Goal: Task Accomplishment & Management: Complete application form

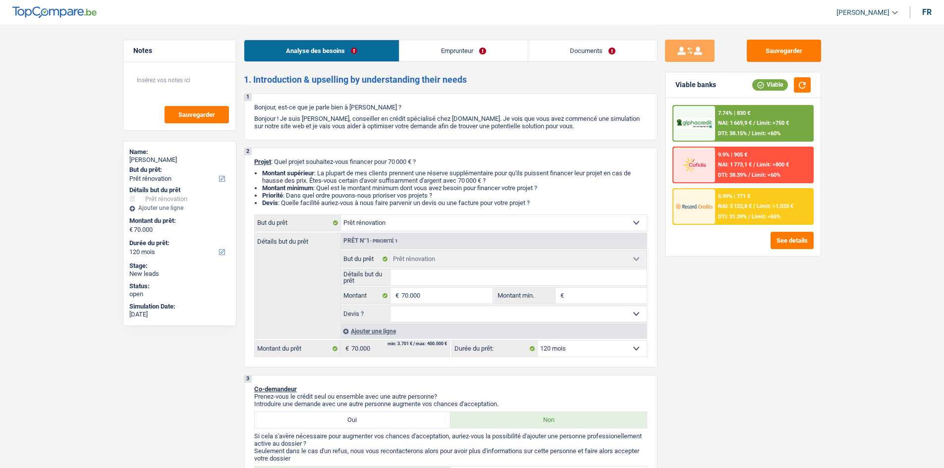
select select "renovation"
select select "120"
select select "renovation"
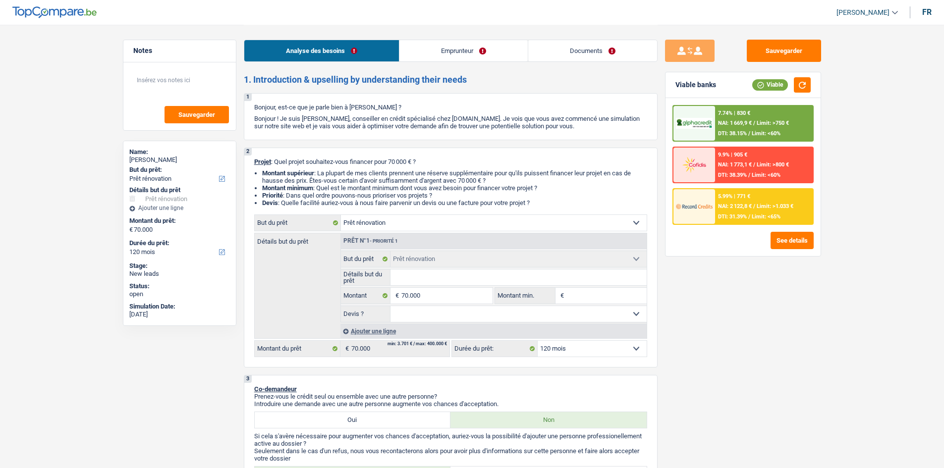
select select "120"
select select "publicEmployee"
select select "netSalary"
select select "mealVouchers"
select select "ownerWithoutMortgage"
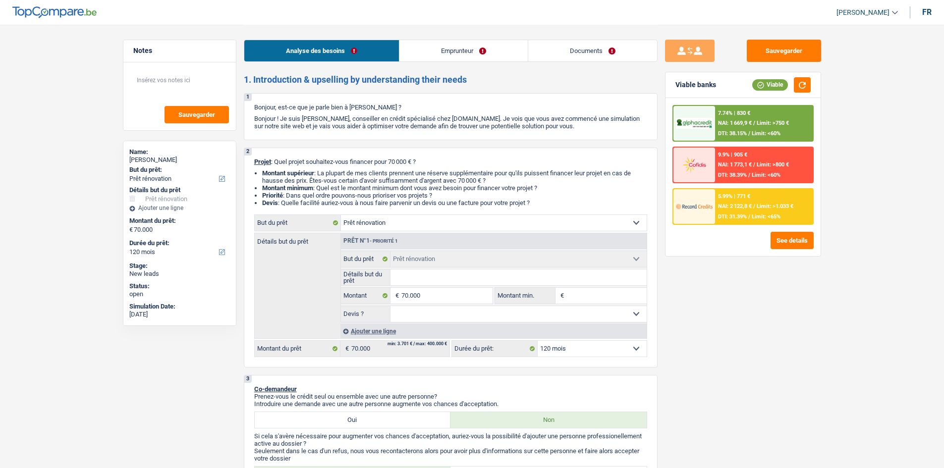
select select "carLoan"
select select "48"
select select "renovation"
select select "120"
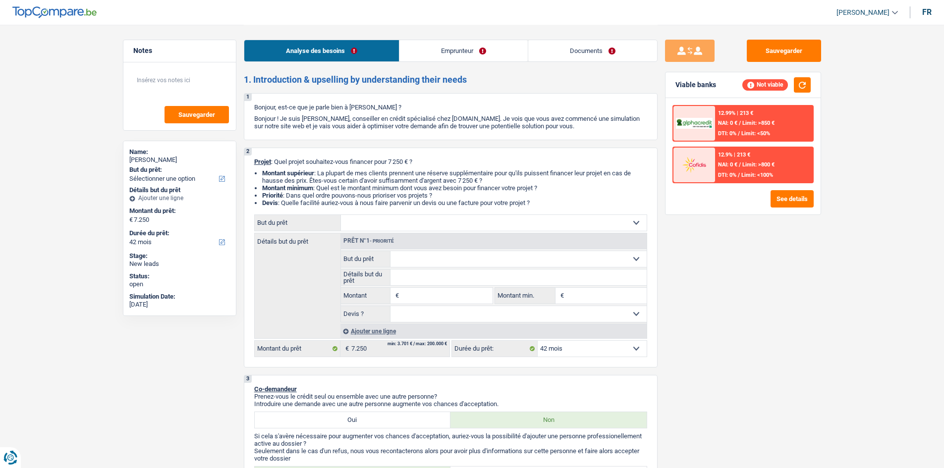
select select "42"
select select "worker"
select select "netSalary"
select select "42"
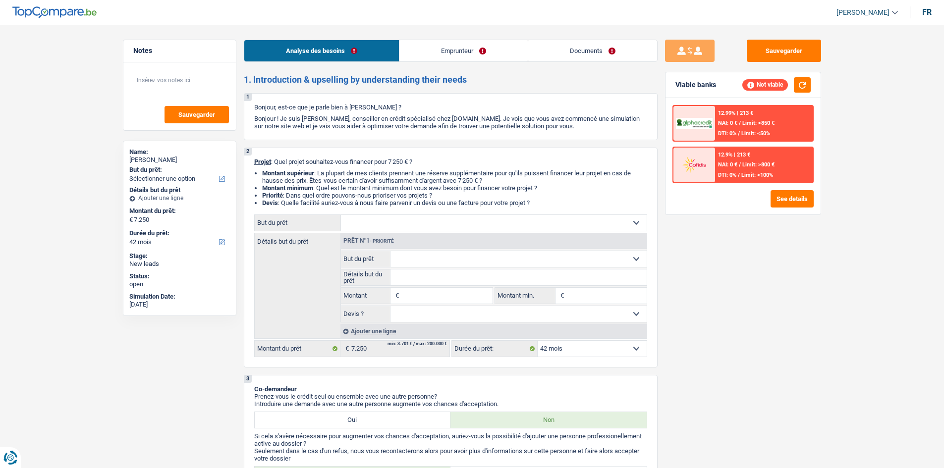
click at [427, 218] on select "Confort maison: meubles, textile, peinture, électroménager, outillage non-profe…" at bounding box center [494, 223] width 306 height 16
select select "household"
click at [341, 215] on select "Confort maison: meubles, textile, peinture, électroménager, outillage non-profe…" at bounding box center [494, 223] width 306 height 16
select select "household"
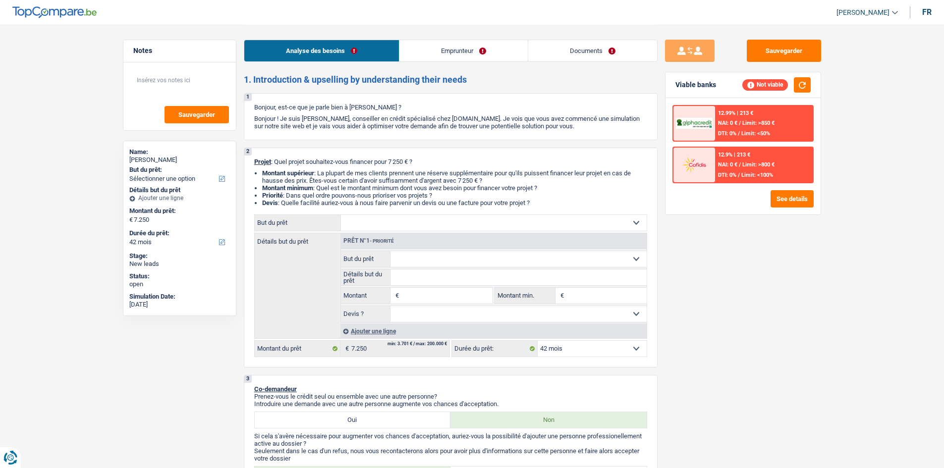
type input "7.250"
select select "household"
type input "7.250"
select select "household"
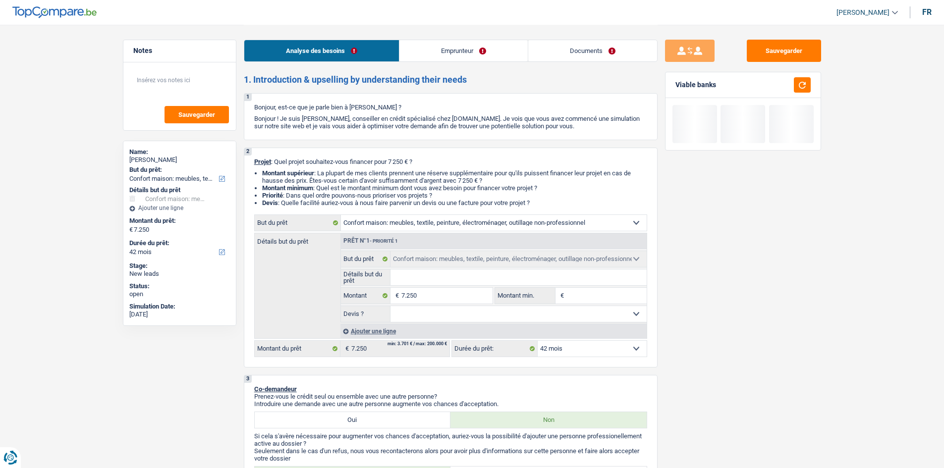
drag, startPoint x: 457, startPoint y: 311, endPoint x: 452, endPoint y: 315, distance: 6.0
click at [457, 311] on select "Oui Non Non répondu Sélectionner une option" at bounding box center [518, 314] width 256 height 16
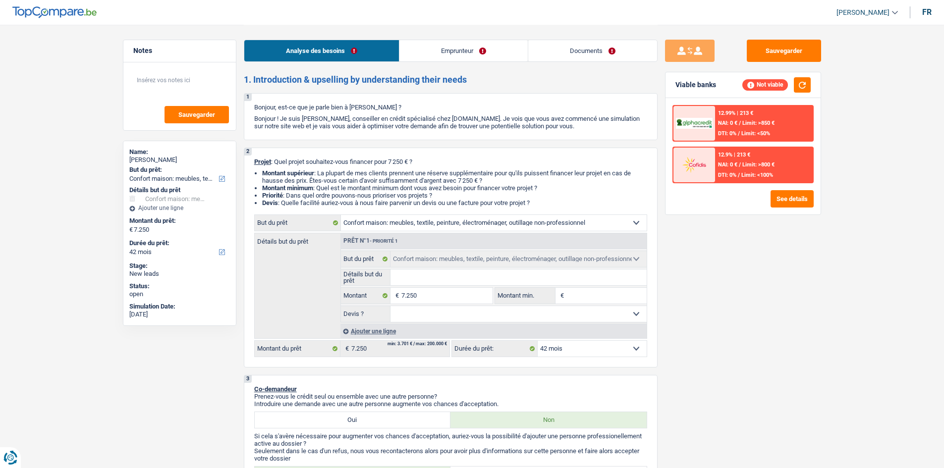
select select "false"
click at [390, 306] on select "Oui Non Non répondu Sélectionner une option" at bounding box center [518, 314] width 256 height 16
select select "false"
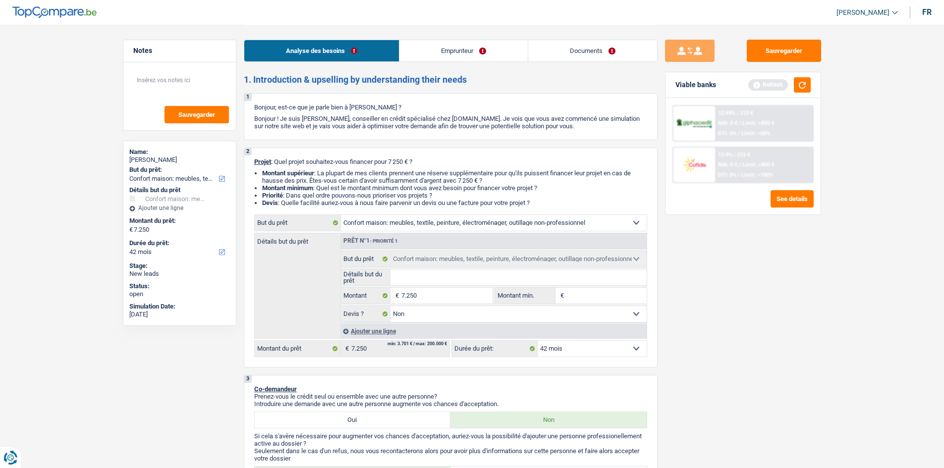
click at [420, 279] on input "Détails but du prêt" at bounding box center [518, 277] width 256 height 16
type input "R"
type input "Ra"
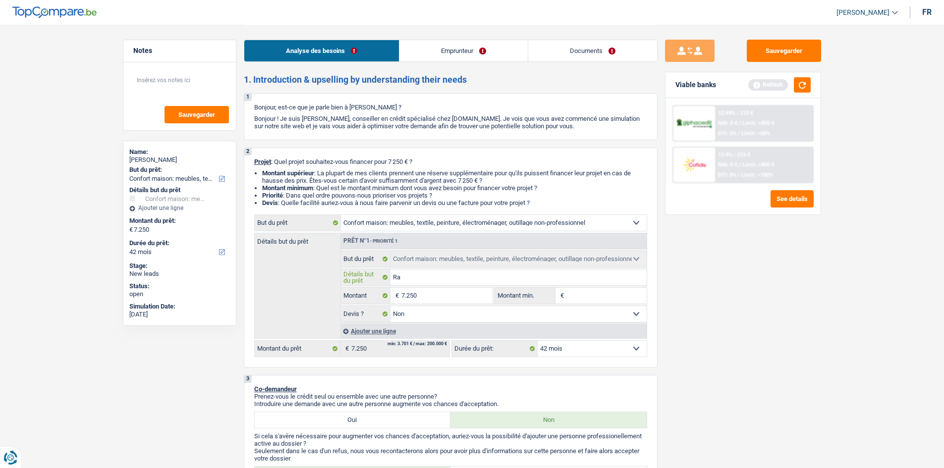
type input "Rac"
type input "Rach"
type input "Rache"
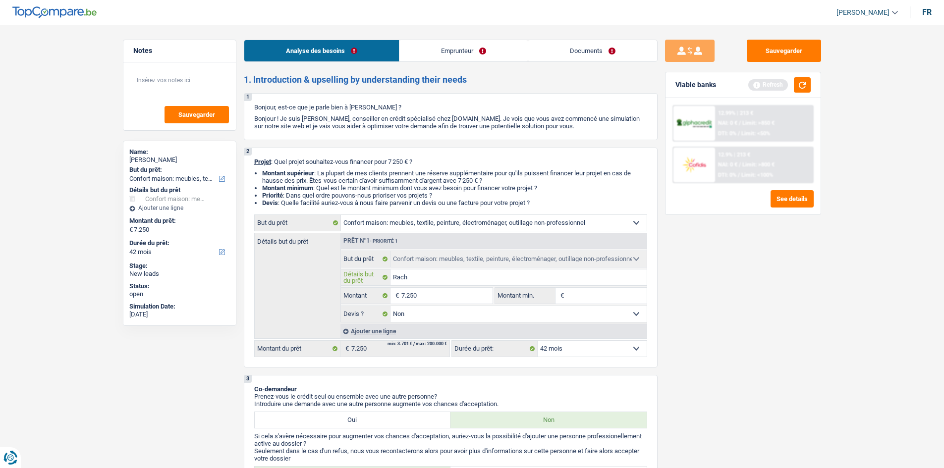
type input "Rache"
type input "Rachet"
type input "Rachete"
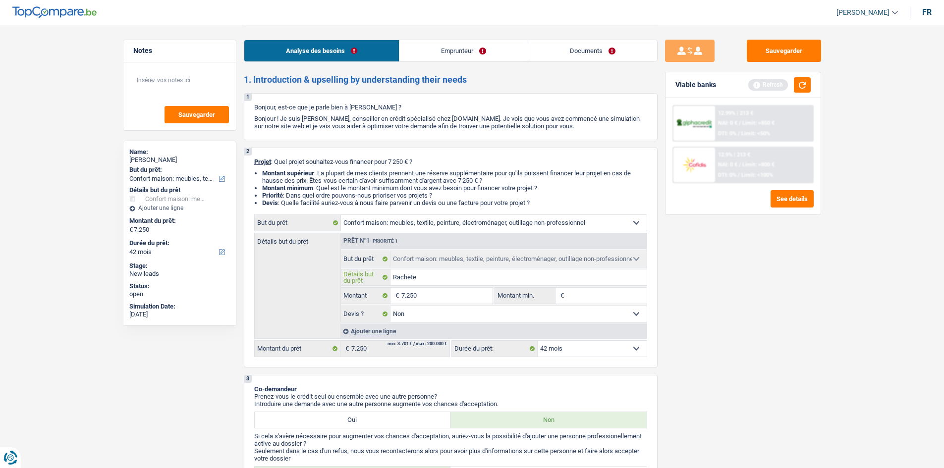
type input "Racheter"
type input "Racheter d"
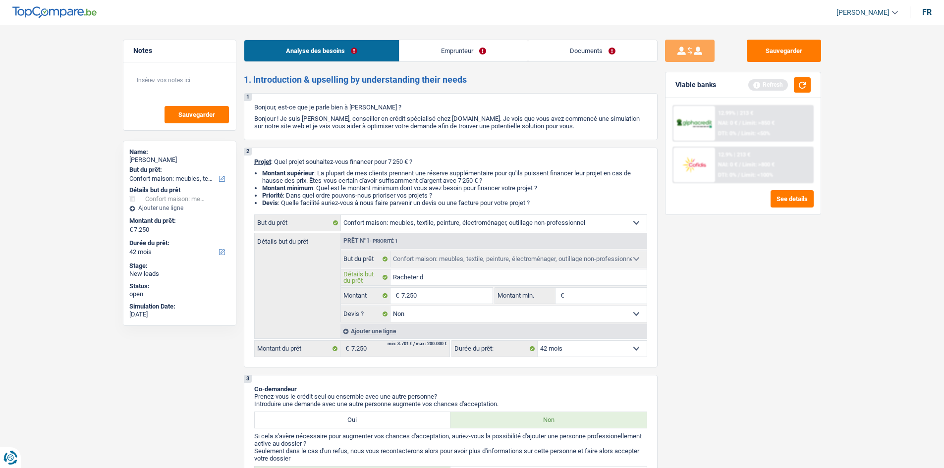
type input "Racheter d"
type input "Racheter de"
type input "Racheter des"
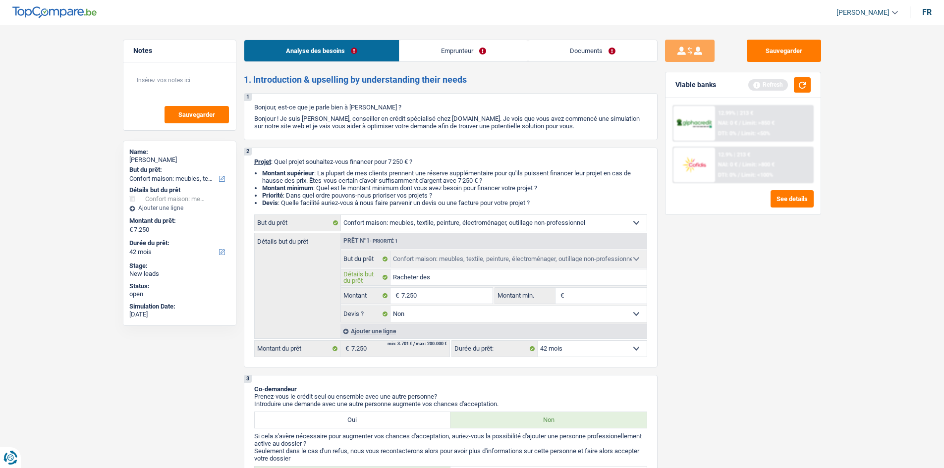
type input "Racheter des"
type input "Racheter des m"
type input "Racheter des me"
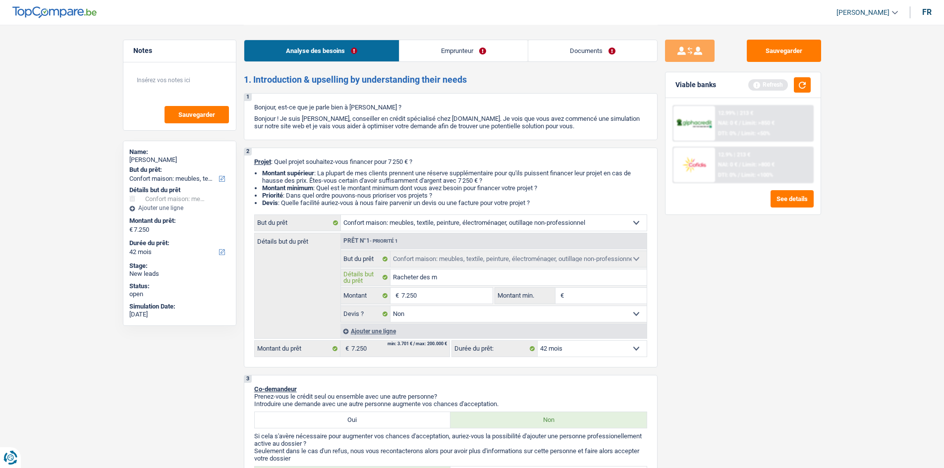
type input "Racheter des me"
type input "Racheter des meu"
type input "Racheter des meub"
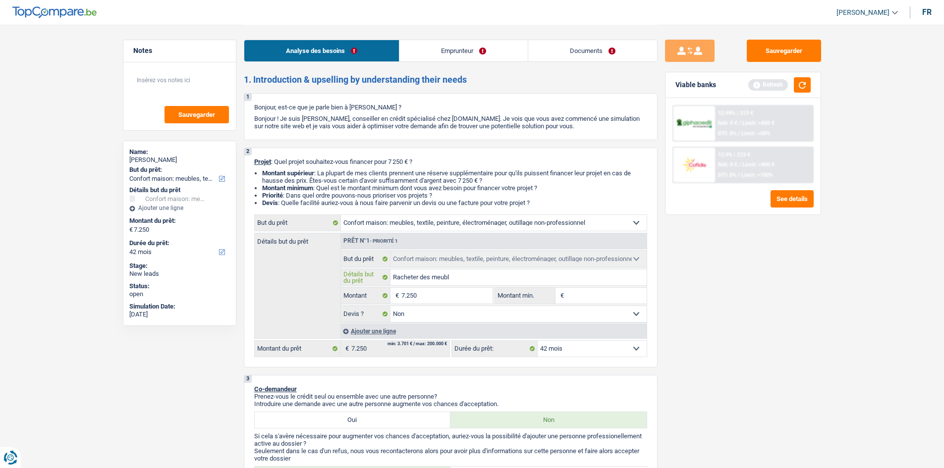
type input "Racheter des meuble"
type input "Racheter des meubles"
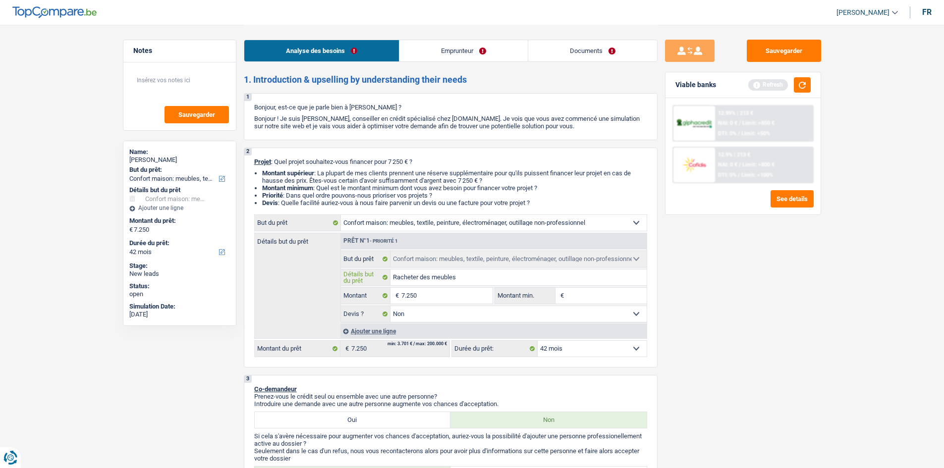
type input "Racheter des meubles"
type input "Racheter des meubles c"
type input "Racheter des meubles ca"
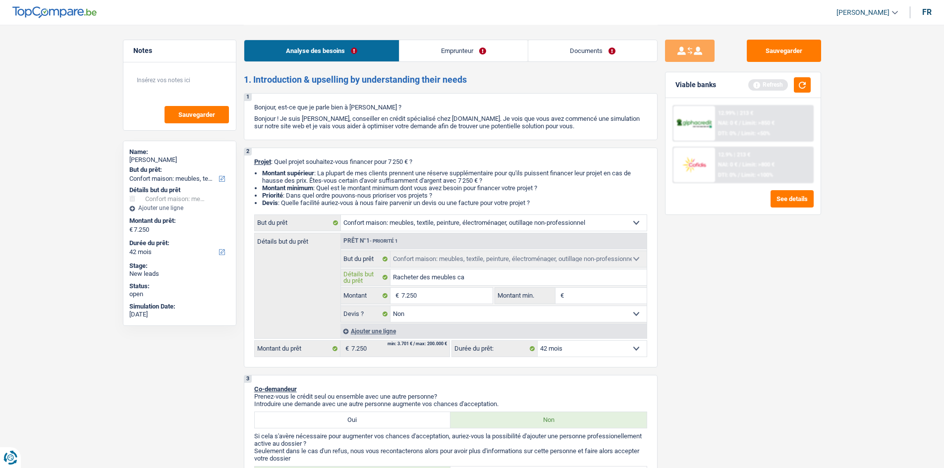
type input "Racheter des meubles car"
type input "Racheter des meubles car d"
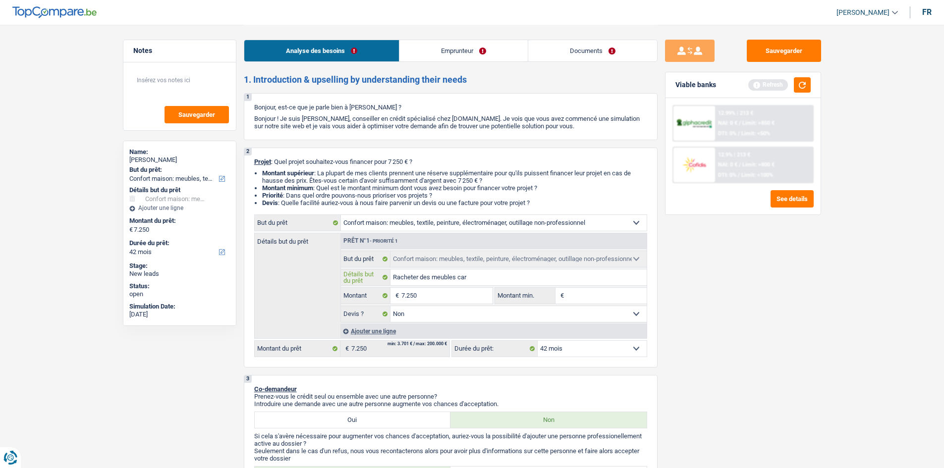
type input "Racheter des meubles car d"
type input "Racheter des meubles car de"
type input "Racheter des meubles car dem"
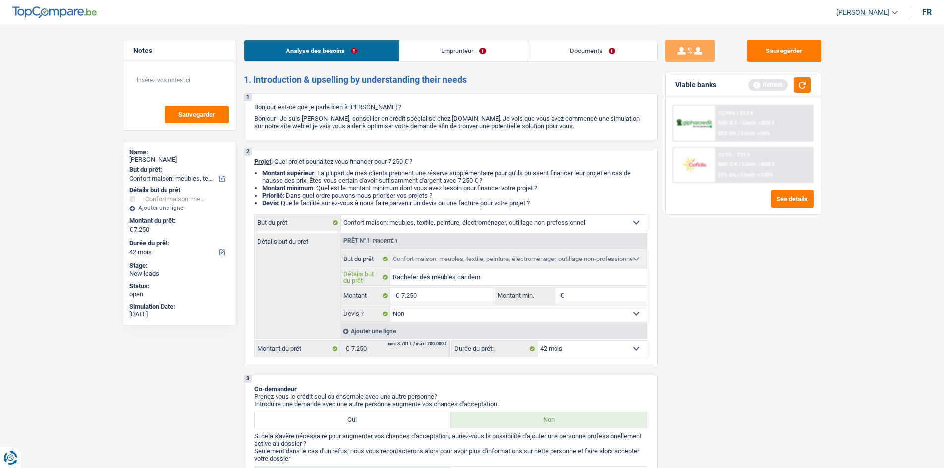
type input "Racheter des meubles car deme"
type input "Racheter des meubles car demen"
type input "Racheter des meubles car demena"
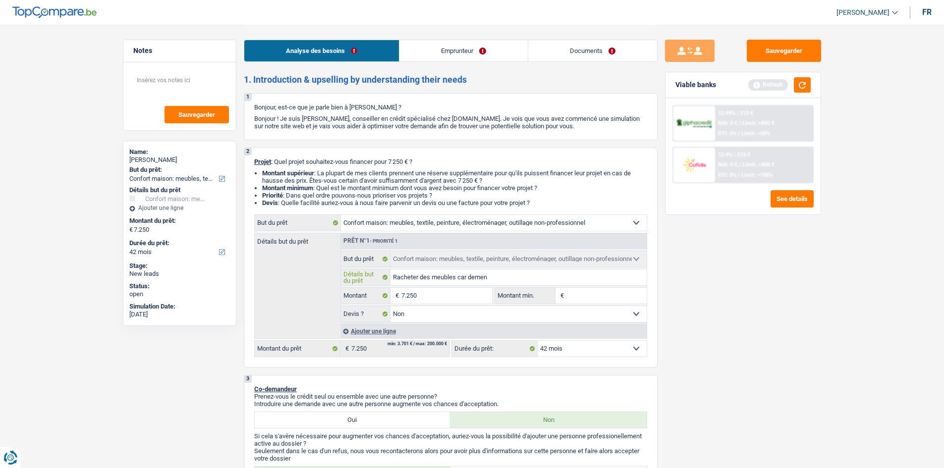
type input "Racheter des meubles car demena"
type input "Racheter des meubles car demenag"
type input "Racheter des meubles car demenage"
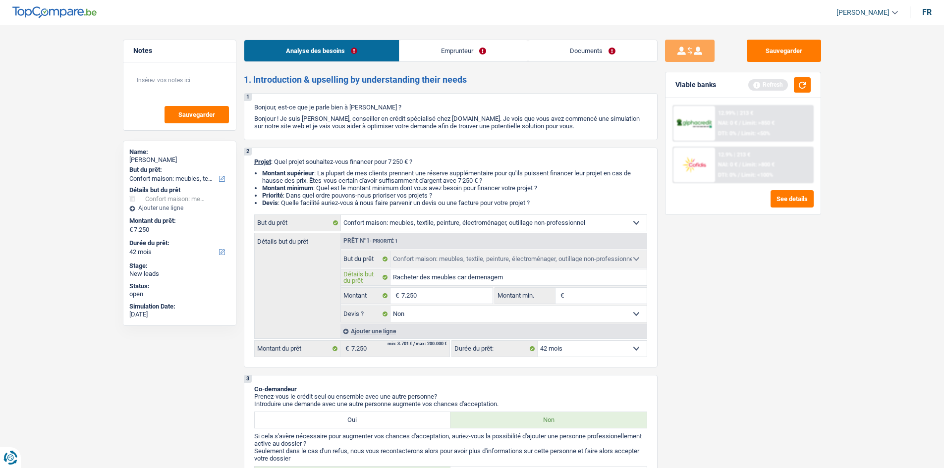
type input "Racheter des meubles car demenageme"
type input "Racheter des meubles car demenagemen"
type input "Racheter des meubles car demenagement"
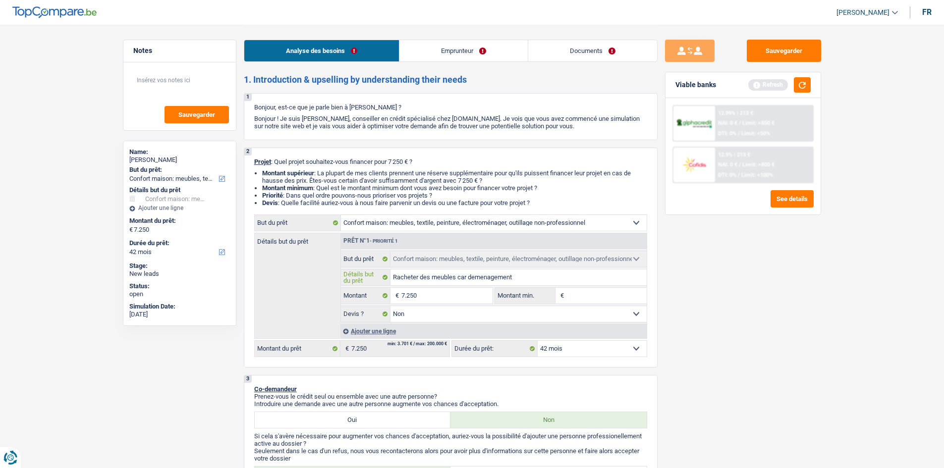
type input "Racheter des meubles car demenagement"
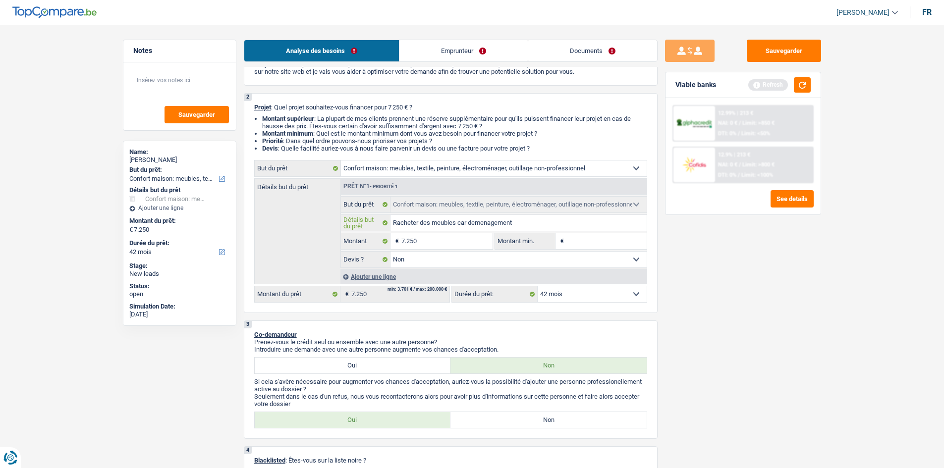
scroll to position [149, 0]
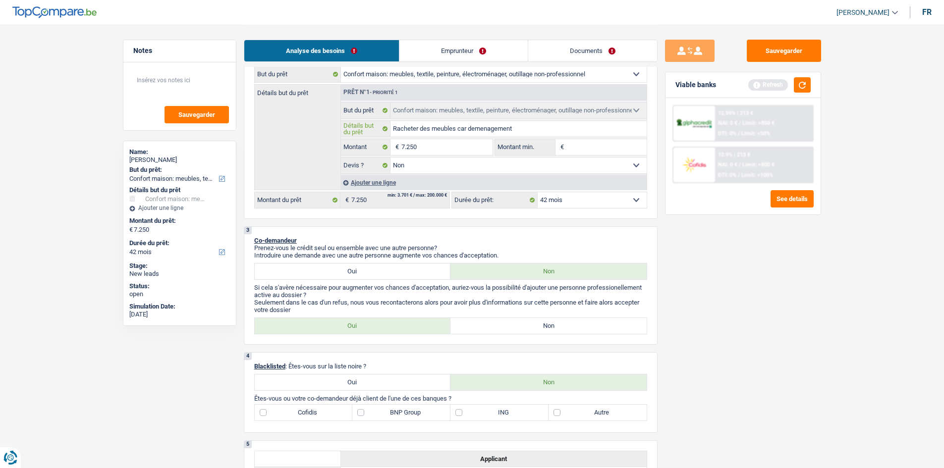
type input "Racheter des meubles car demenagement"
click at [490, 328] on label "Non" at bounding box center [548, 326] width 196 height 16
click at [490, 328] on input "Non" at bounding box center [548, 326] width 196 height 16
radio input "true"
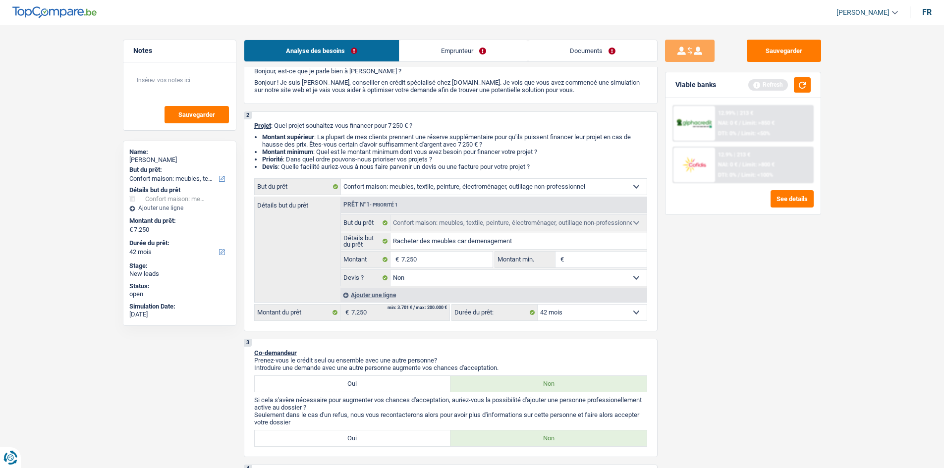
scroll to position [0, 0]
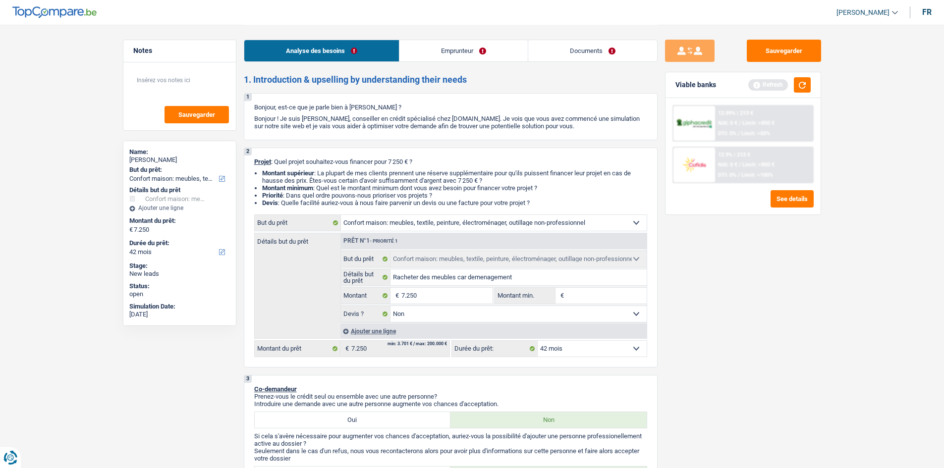
click at [582, 49] on link "Documents" at bounding box center [592, 50] width 129 height 21
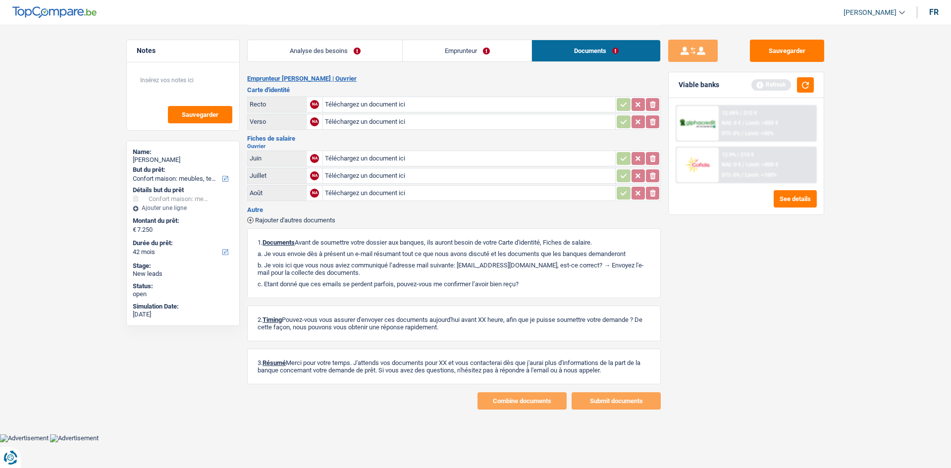
click at [479, 56] on link "Emprunteur" at bounding box center [467, 50] width 129 height 21
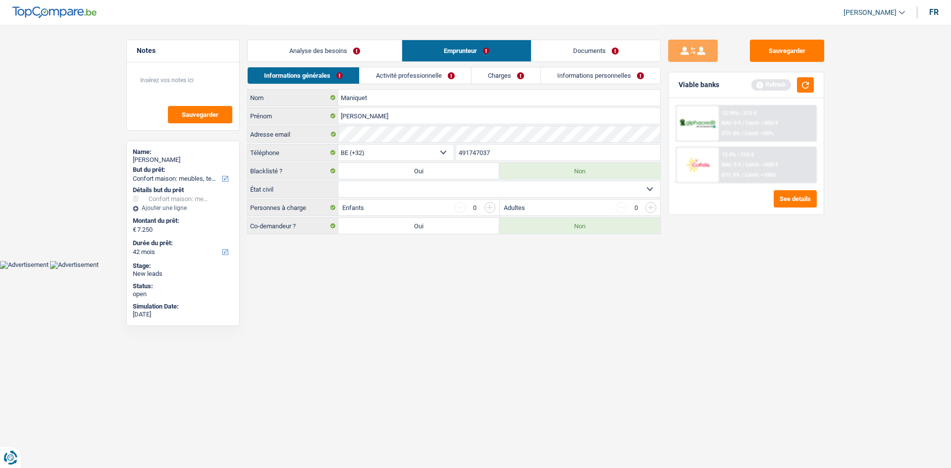
click at [343, 56] on link "Analyse des besoins" at bounding box center [325, 50] width 154 height 21
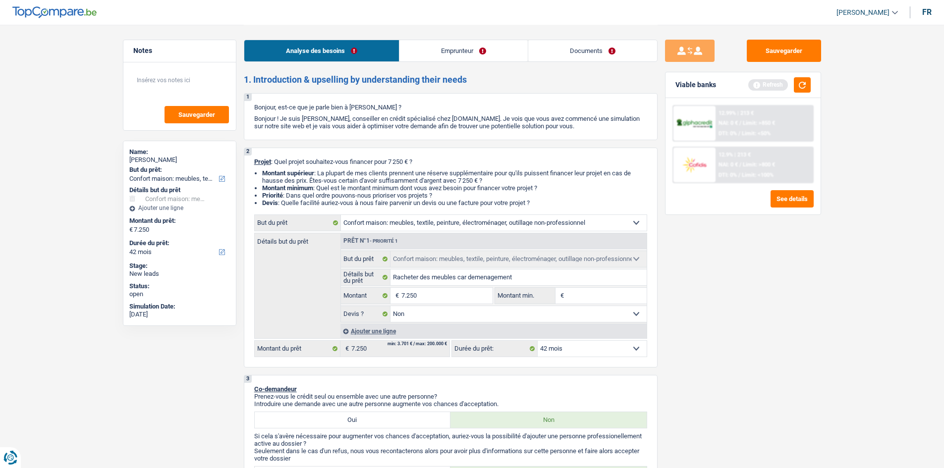
click at [455, 53] on link "Emprunteur" at bounding box center [463, 50] width 128 height 21
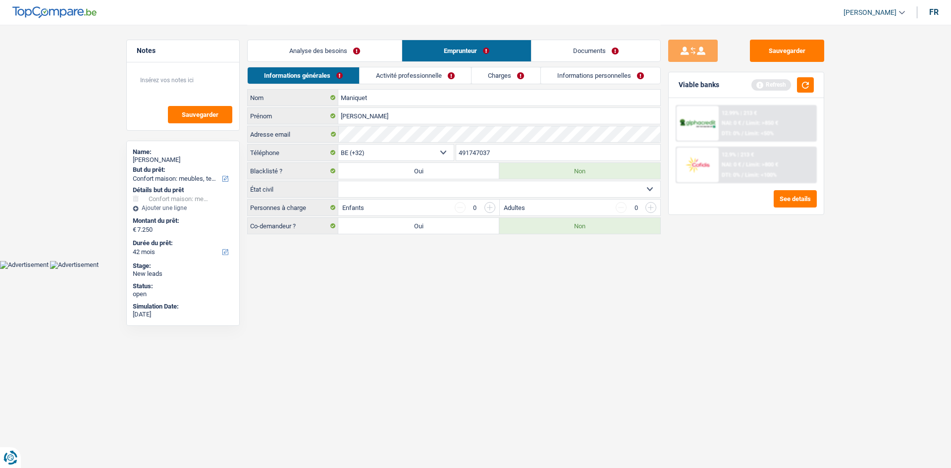
click at [417, 79] on link "Activité professionnelle" at bounding box center [415, 75] width 111 height 16
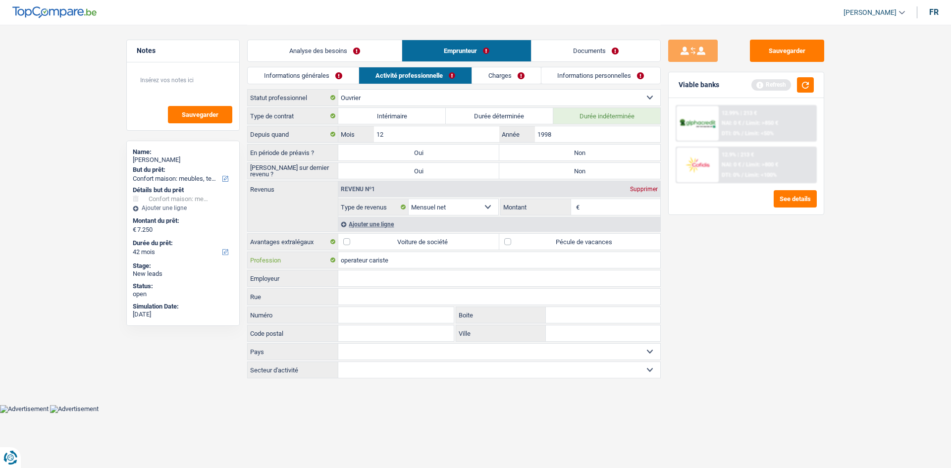
click at [343, 260] on input "operateur cariste" at bounding box center [499, 260] width 322 height 16
type input "Operateur cariste"
click at [311, 78] on link "Informations générales" at bounding box center [303, 75] width 111 height 16
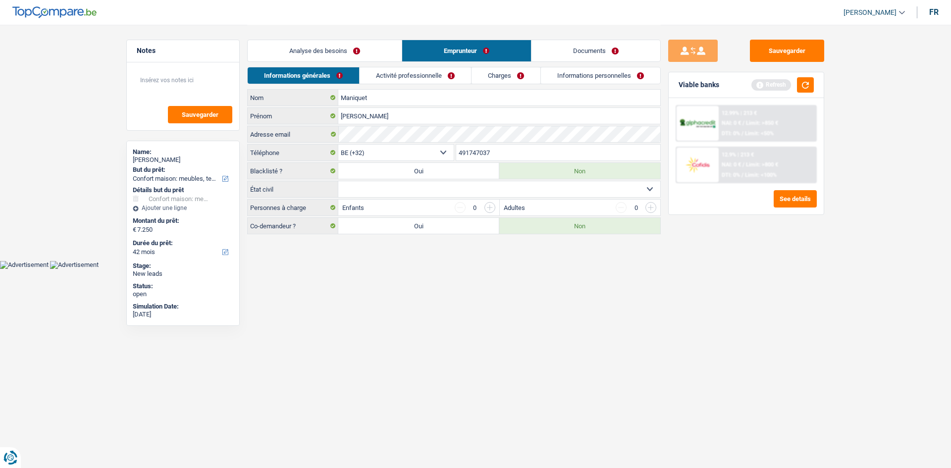
click at [325, 55] on link "Analyse des besoins" at bounding box center [325, 50] width 154 height 21
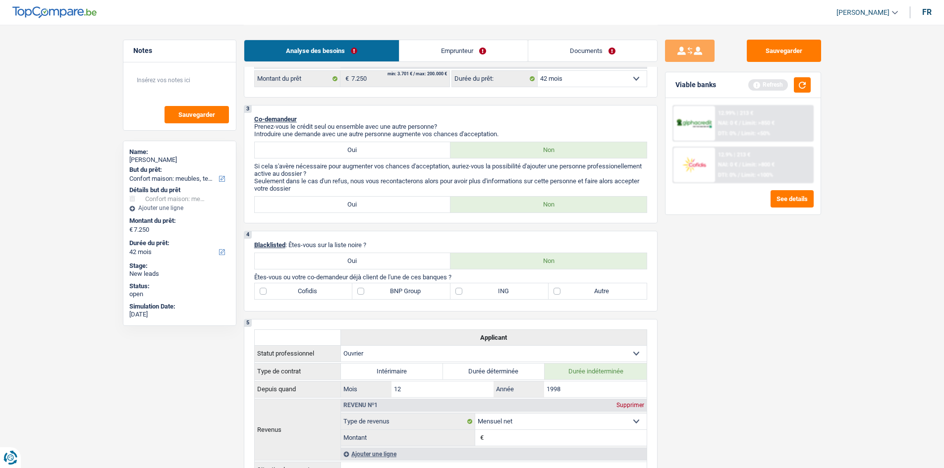
scroll to position [248, 0]
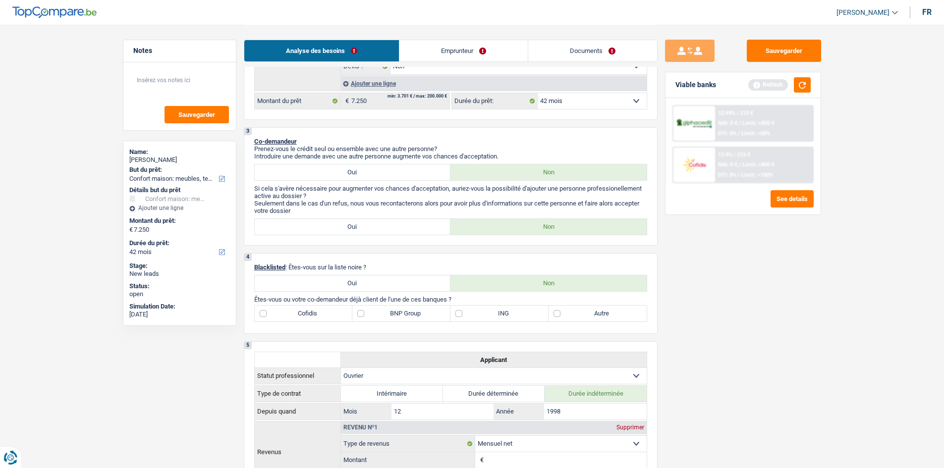
click at [460, 317] on label "ING" at bounding box center [499, 314] width 98 height 16
click at [460, 317] on input "ING" at bounding box center [499, 314] width 98 height 16
checkbox input "true"
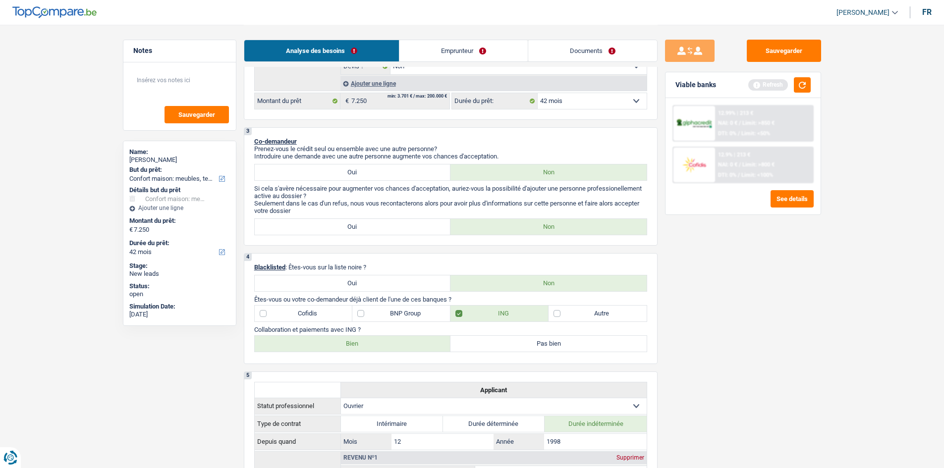
click at [386, 348] on label "Bien" at bounding box center [353, 344] width 196 height 16
click at [386, 348] on input "Bien" at bounding box center [353, 344] width 196 height 16
radio input "true"
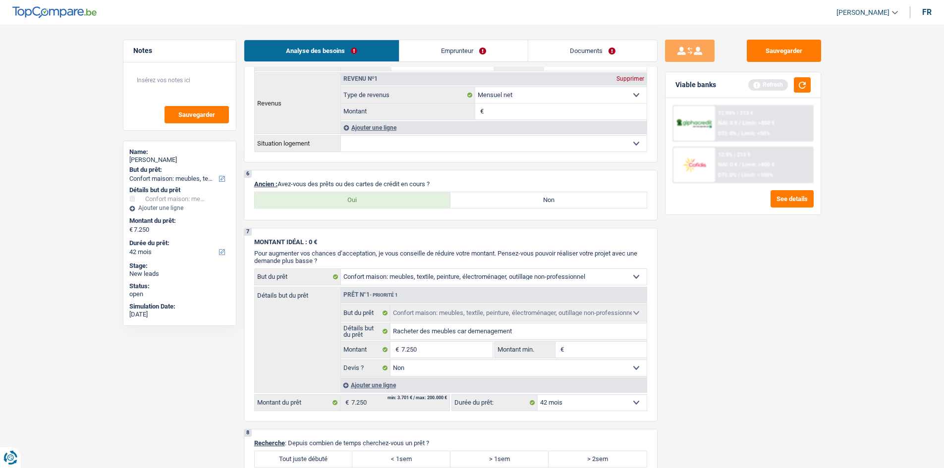
scroll to position [644, 0]
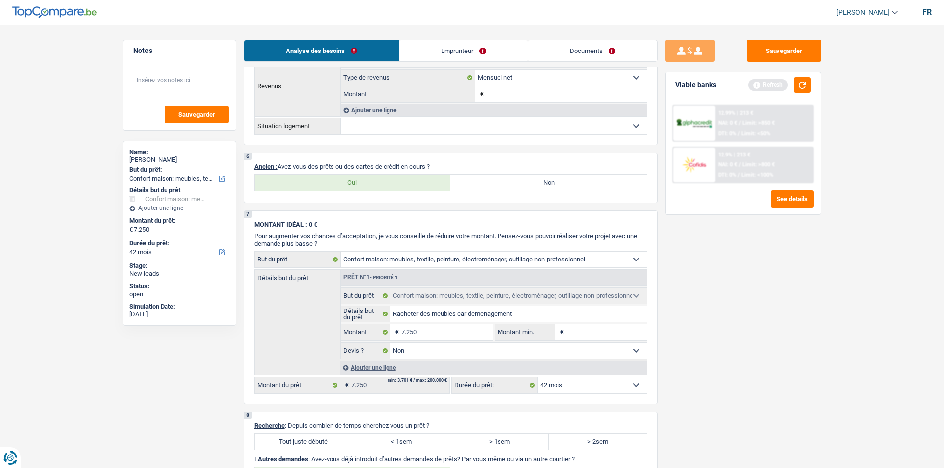
click at [471, 181] on label "Non" at bounding box center [548, 183] width 196 height 16
click at [471, 181] on input "Non" at bounding box center [548, 183] width 196 height 16
radio input "true"
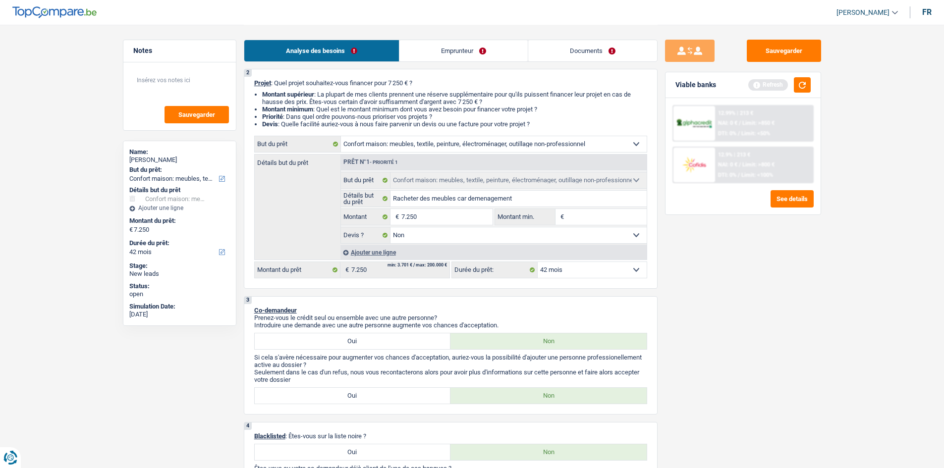
scroll to position [0, 0]
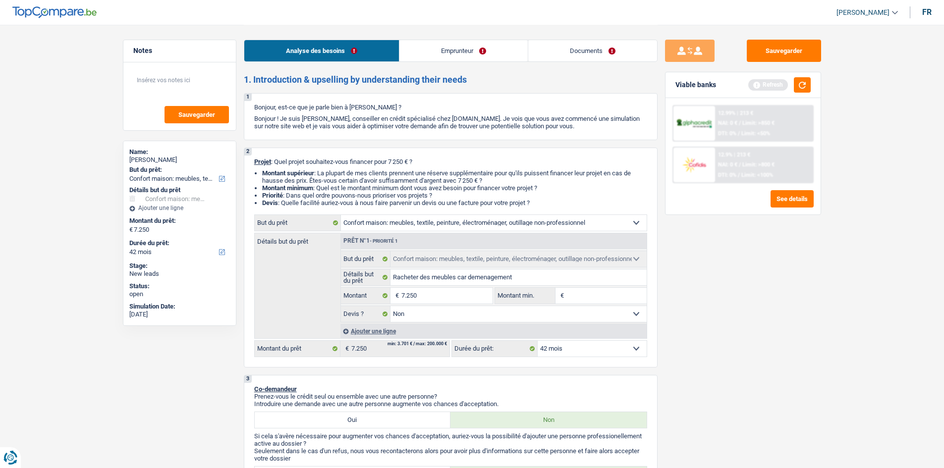
click at [465, 46] on link "Emprunteur" at bounding box center [463, 50] width 128 height 21
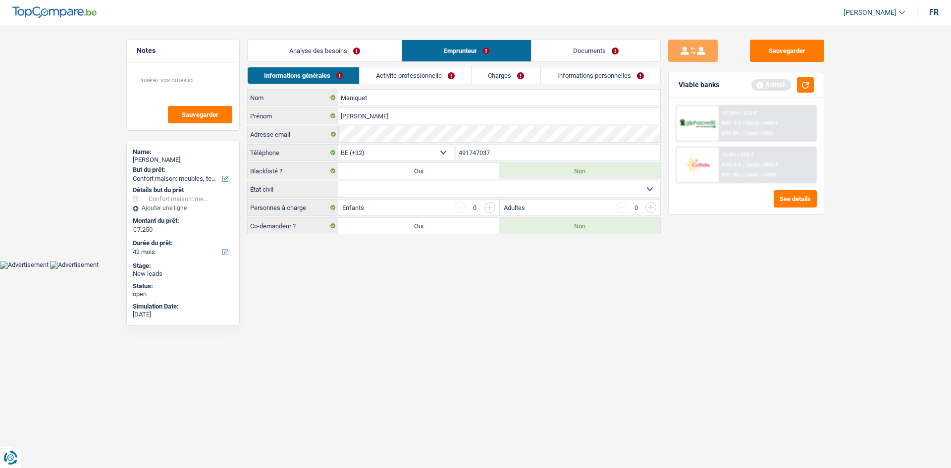
click at [467, 188] on select "Célibataire Marié(e) Cohabitant(e) légal(e) Divorcé(e) Veuf(ve) Séparé (de fait…" at bounding box center [499, 189] width 322 height 16
select select "single"
click at [338, 181] on select "Célibataire Marié(e) Cohabitant(e) légal(e) Divorcé(e) Veuf(ve) Séparé (de fait…" at bounding box center [499, 189] width 322 height 16
click at [436, 73] on link "Activité professionnelle" at bounding box center [415, 75] width 111 height 16
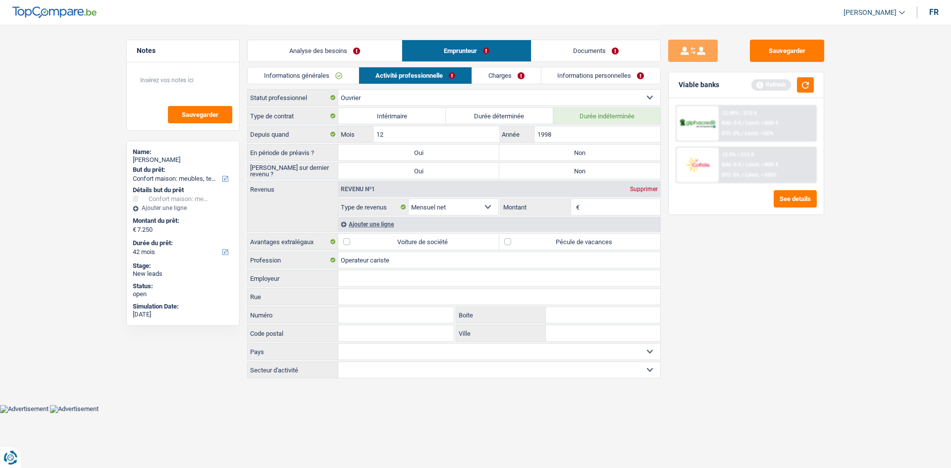
click at [552, 148] on label "Non" at bounding box center [579, 153] width 161 height 16
click at [552, 148] on input "Non" at bounding box center [579, 153] width 161 height 16
radio input "true"
click at [548, 175] on label "Non" at bounding box center [579, 171] width 161 height 16
click at [548, 175] on input "Non" at bounding box center [579, 171] width 161 height 16
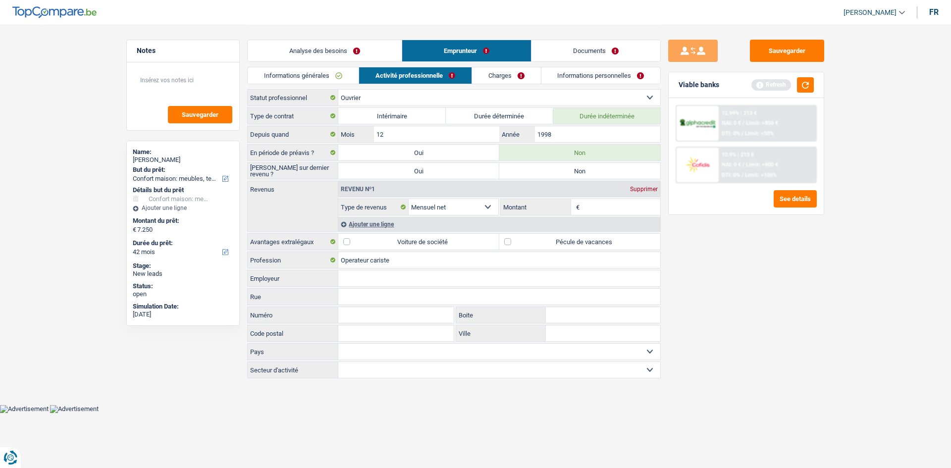
radio input "true"
click at [601, 200] on input "Montant" at bounding box center [621, 207] width 79 height 16
click at [800, 87] on button "button" at bounding box center [805, 84] width 17 height 15
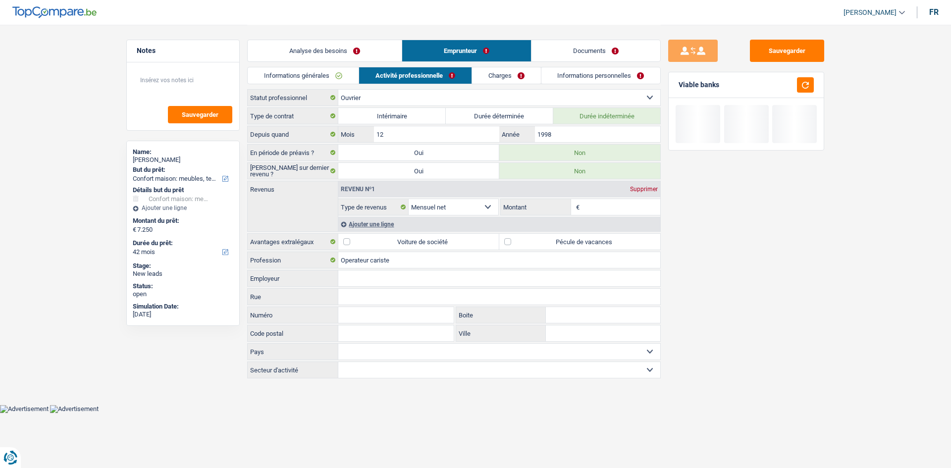
click at [599, 206] on input "Montant" at bounding box center [621, 207] width 79 height 16
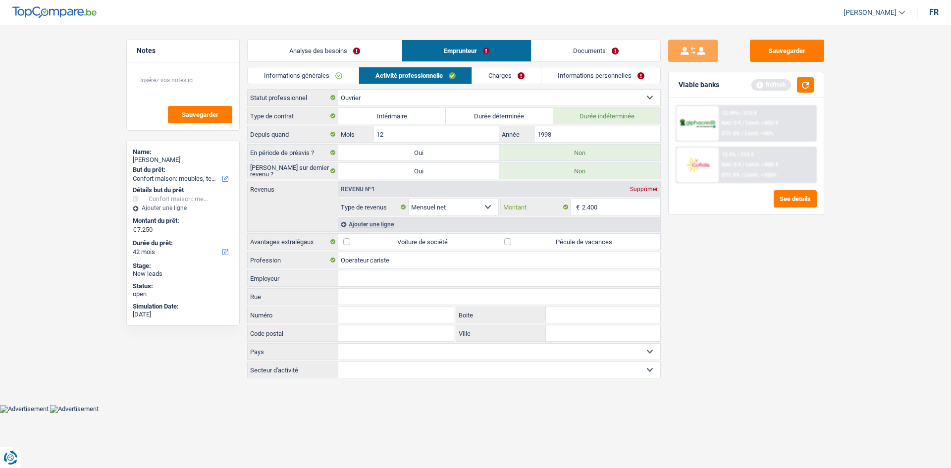
type input "2.400"
click at [510, 242] on label "Pécule de vacances" at bounding box center [579, 242] width 161 height 16
click at [510, 242] on input "Pécule de vacances" at bounding box center [579, 242] width 161 height 16
checkbox input "true"
click at [490, 74] on link "Charges" at bounding box center [506, 75] width 69 height 16
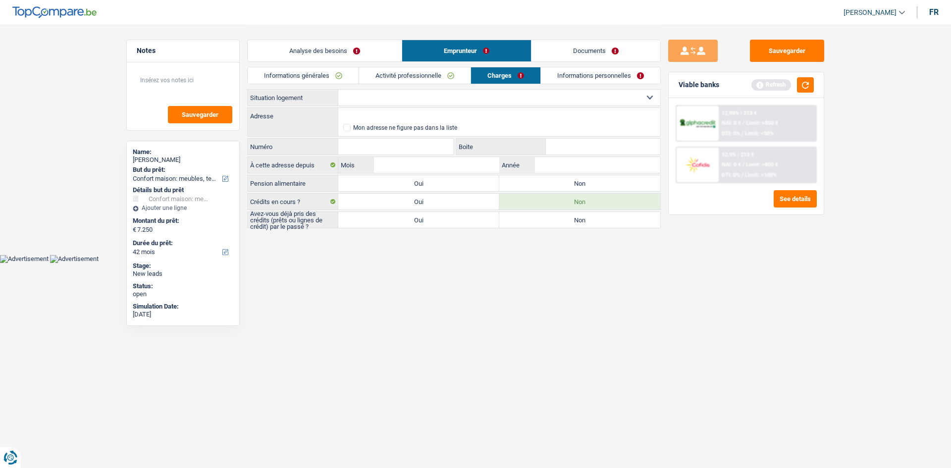
click at [391, 93] on select "Locataire Propriétaire avec prêt hypothécaire Propriétaire sans prêt hypothécai…" at bounding box center [499, 98] width 322 height 16
select select "rents"
click at [338, 90] on select "Locataire Propriétaire avec prêt hypothécaire Propriétaire sans prêt hypothécai…" at bounding box center [499, 98] width 322 height 16
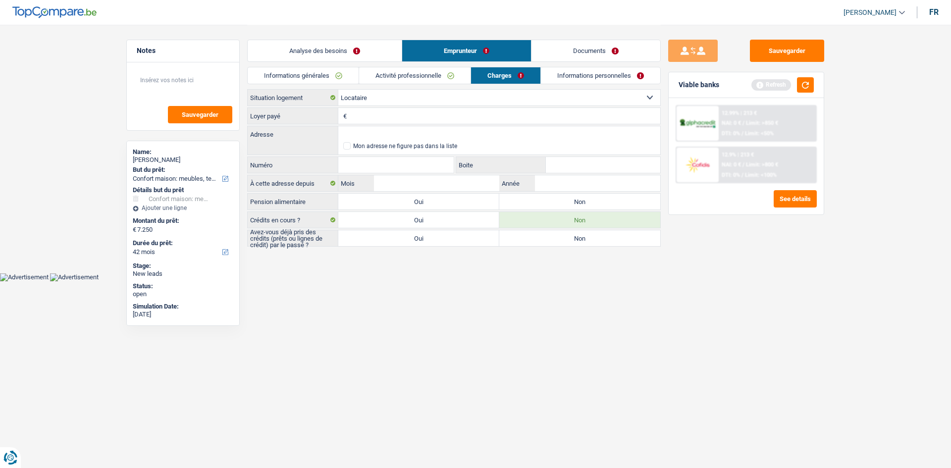
click at [369, 115] on input "Loyer payé" at bounding box center [504, 116] width 311 height 16
type input "8"
type input "700"
click at [364, 133] on input "Adresse" at bounding box center [499, 134] width 322 height 16
click at [378, 126] on input "Adresse" at bounding box center [499, 134] width 322 height 16
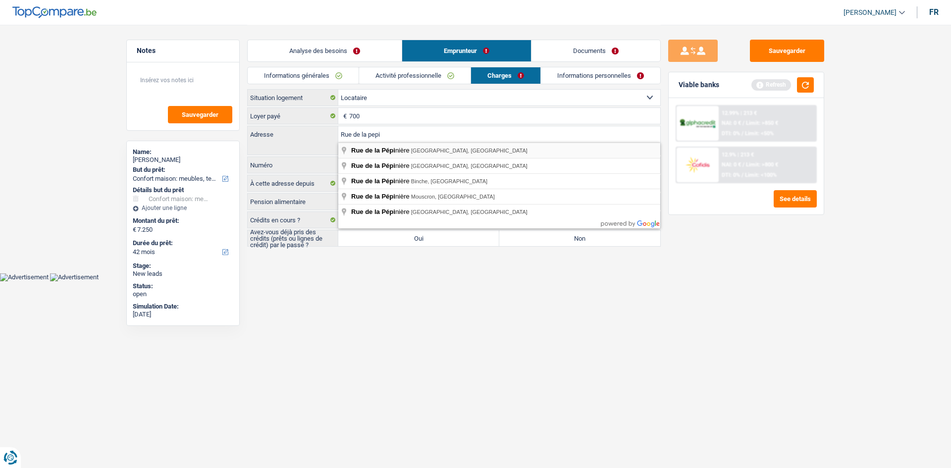
type input "Rue de la Pépinière, Namur, Belgique"
select select "BE"
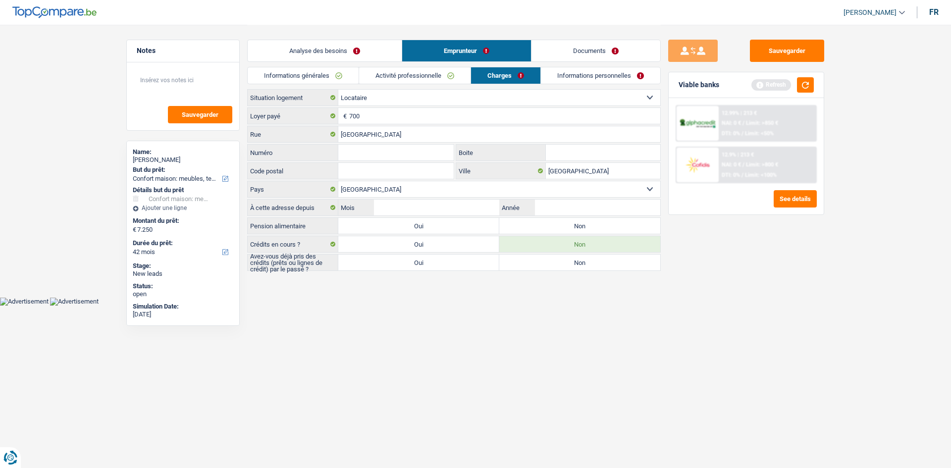
click at [373, 155] on input "Numéro" at bounding box center [395, 153] width 115 height 16
type input "53"
click at [409, 132] on input "Rue de la Pepiniere" at bounding box center [499, 134] width 322 height 16
click at [385, 164] on input "Code postal" at bounding box center [395, 171] width 115 height 16
type input "5000"
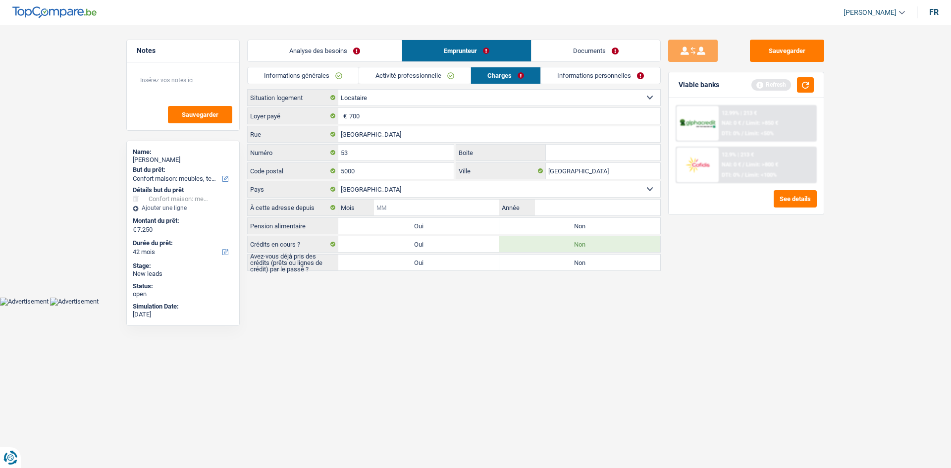
click at [408, 205] on input "Mois" at bounding box center [436, 208] width 125 height 16
click at [545, 225] on label "Non" at bounding box center [579, 226] width 161 height 16
click at [545, 225] on input "Non" at bounding box center [579, 226] width 161 height 16
radio input "true"
click at [482, 258] on label "Oui" at bounding box center [418, 263] width 161 height 16
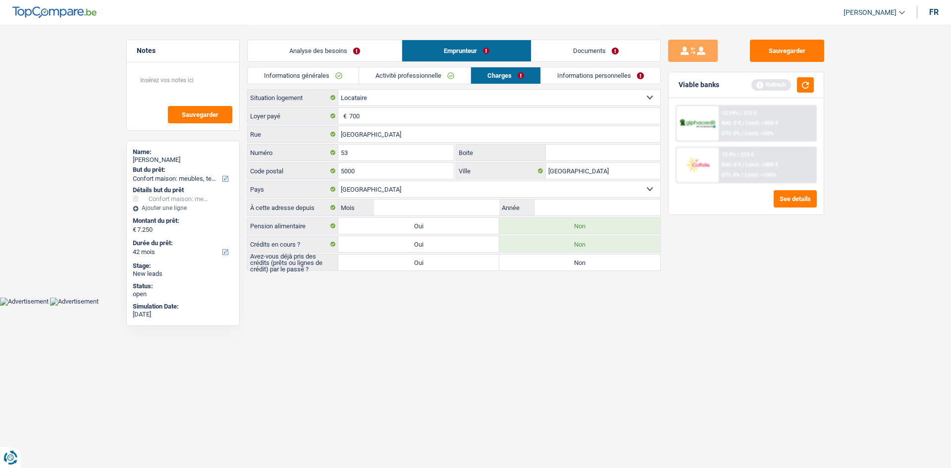
click at [482, 258] on input "Oui" at bounding box center [418, 263] width 161 height 16
radio input "true"
click at [449, 206] on input "Mois" at bounding box center [436, 208] width 125 height 16
type input "09"
type input "2023"
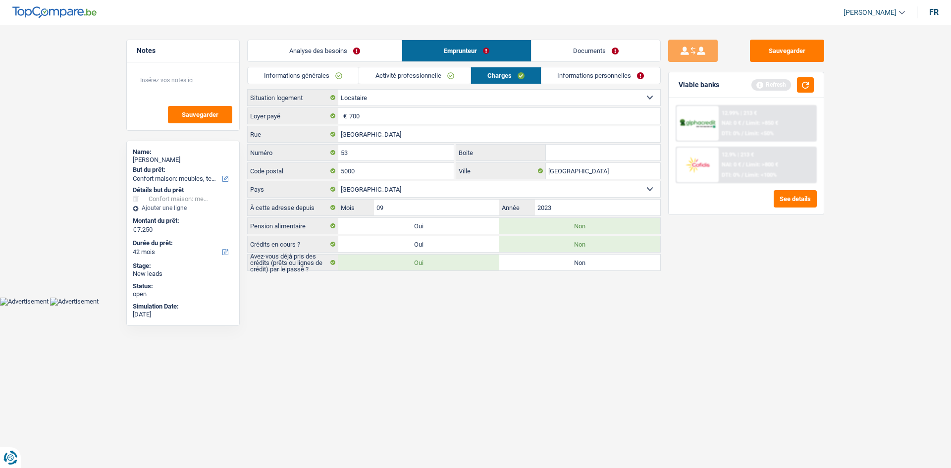
click at [585, 80] on link "Informations personnelles" at bounding box center [600, 75] width 119 height 16
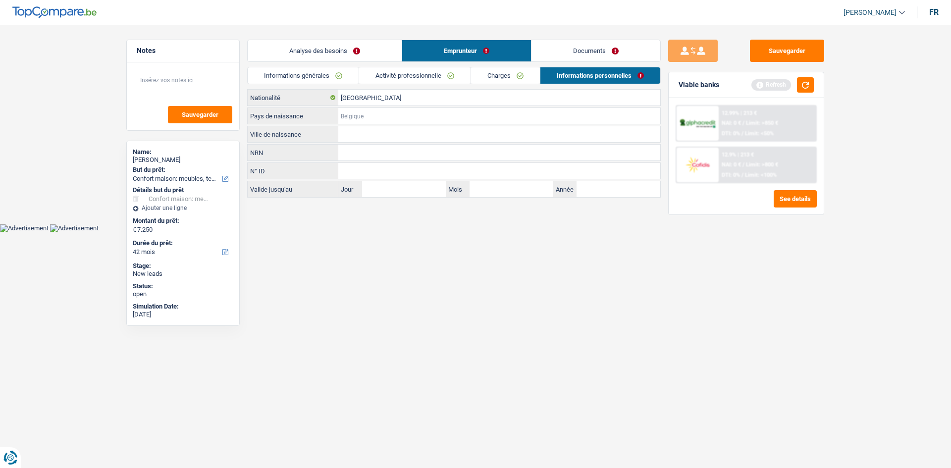
click at [354, 118] on input "Pays de naissance" at bounding box center [499, 116] width 322 height 16
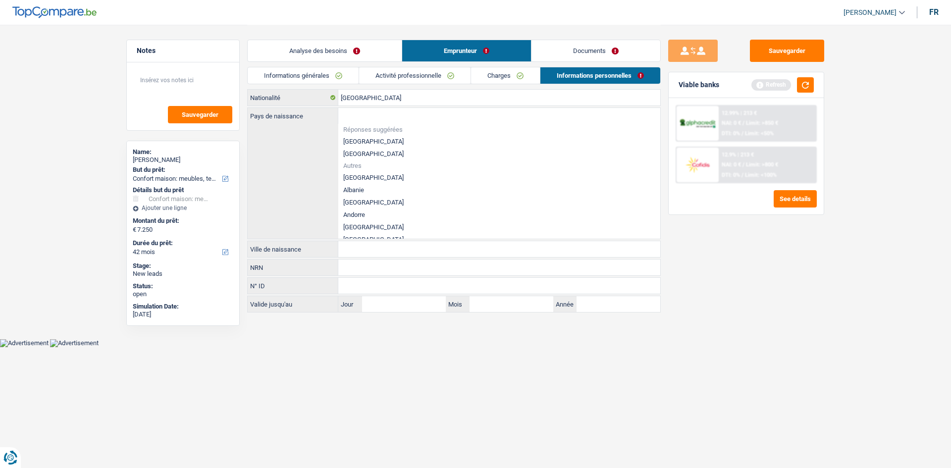
click at [352, 139] on li "[GEOGRAPHIC_DATA]" at bounding box center [499, 141] width 322 height 12
type input "[GEOGRAPHIC_DATA]"
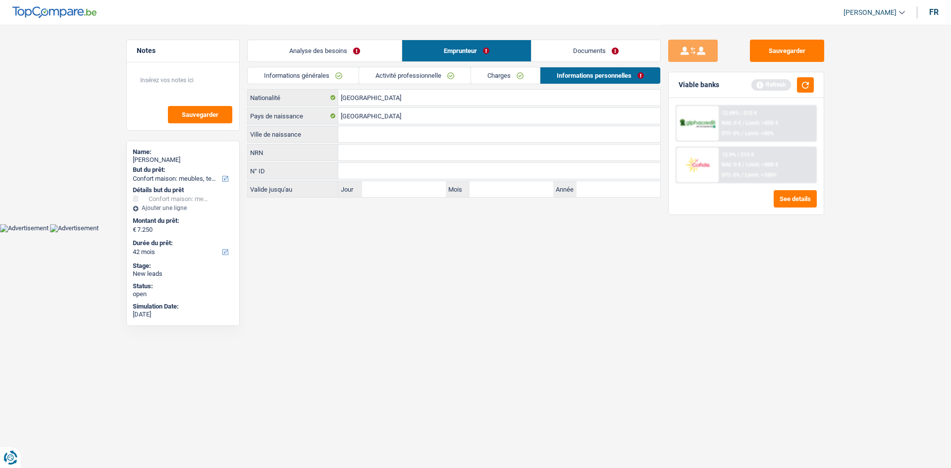
click at [377, 133] on input "Ville de naissance" at bounding box center [499, 134] width 322 height 16
type input "Namur"
click at [378, 160] on input "NRN" at bounding box center [499, 153] width 322 height 16
click at [607, 49] on link "Documents" at bounding box center [596, 50] width 129 height 21
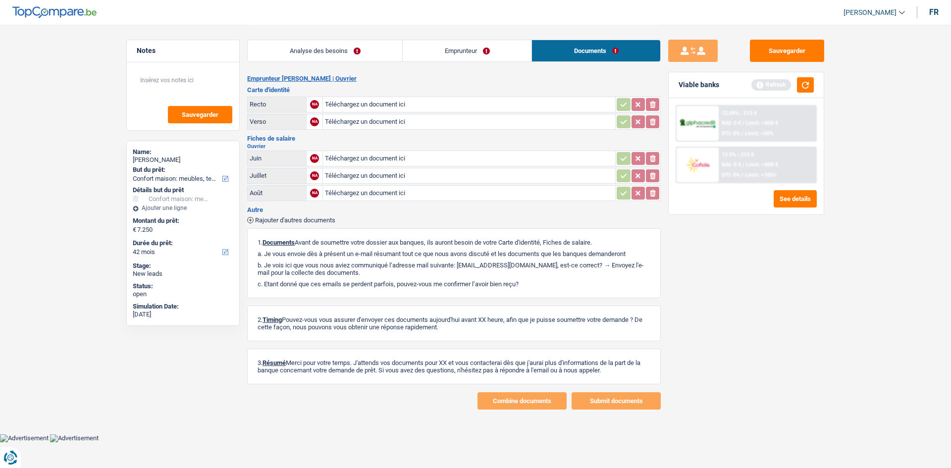
click at [451, 51] on link "Emprunteur" at bounding box center [467, 50] width 129 height 21
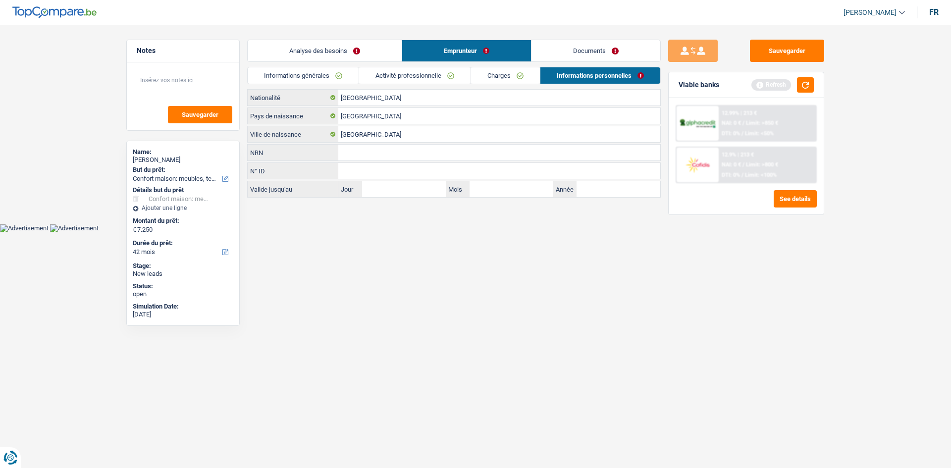
click at [382, 48] on link "Analyse des besoins" at bounding box center [325, 50] width 154 height 21
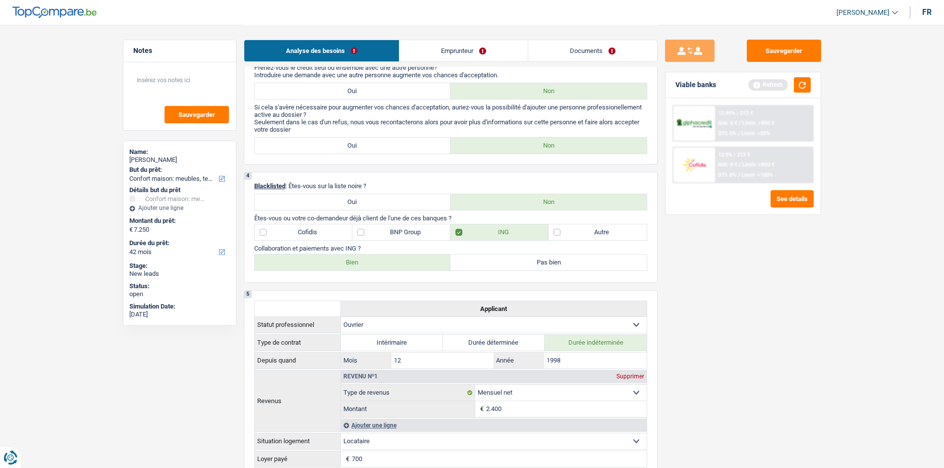
scroll to position [297, 0]
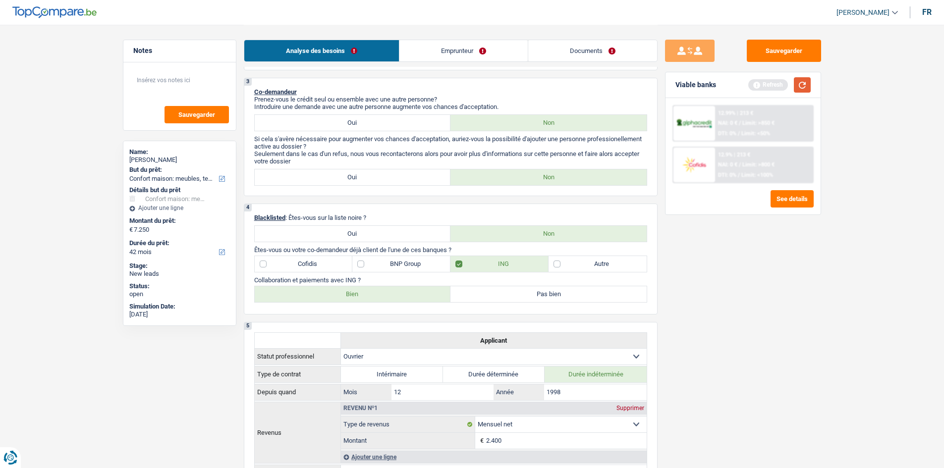
click at [801, 88] on button "button" at bounding box center [802, 84] width 17 height 15
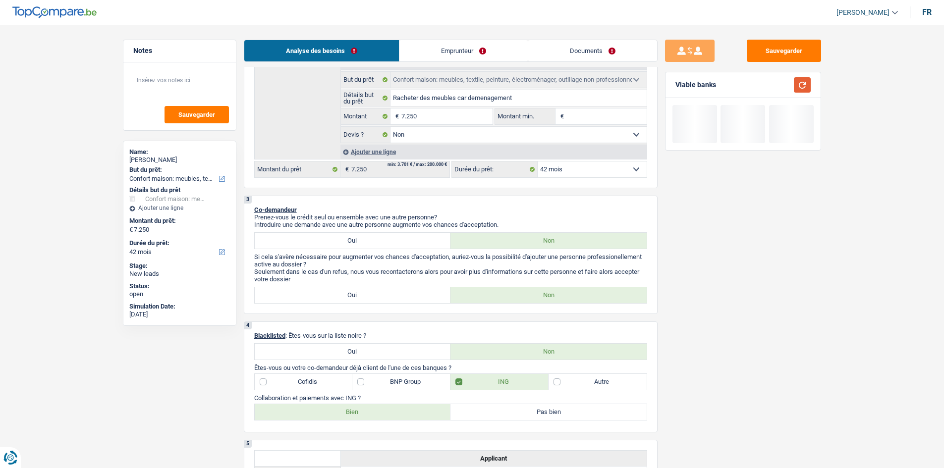
scroll to position [149, 0]
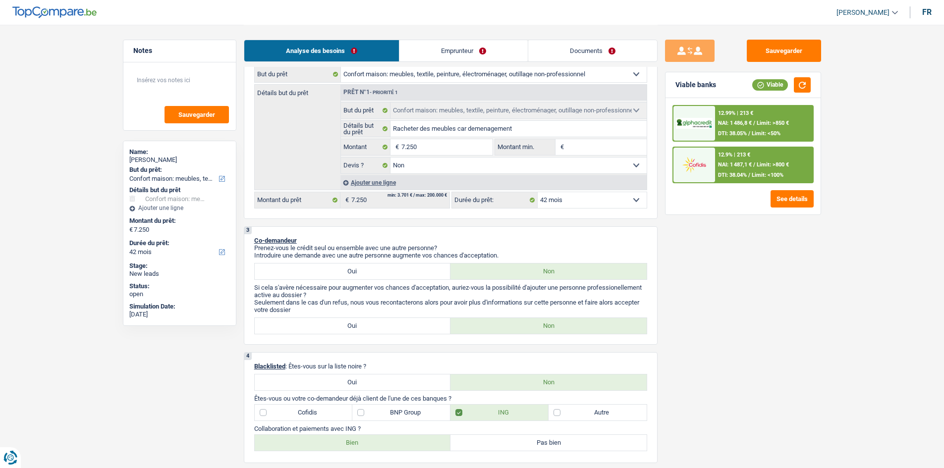
click at [575, 201] on select "12 mois 18 mois 24 mois 30 mois 36 mois 42 mois Sélectionner une option" at bounding box center [591, 200] width 109 height 16
click at [586, 203] on select "12 mois 18 mois 24 mois 30 mois 36 mois 42 mois Sélectionner une option" at bounding box center [591, 200] width 109 height 16
click at [427, 138] on fieldset "Confort maison: meubles, textile, peinture, électroménager, outillage non-profe…" at bounding box center [494, 138] width 306 height 72
click at [428, 144] on input "7.250" at bounding box center [446, 147] width 91 height 16
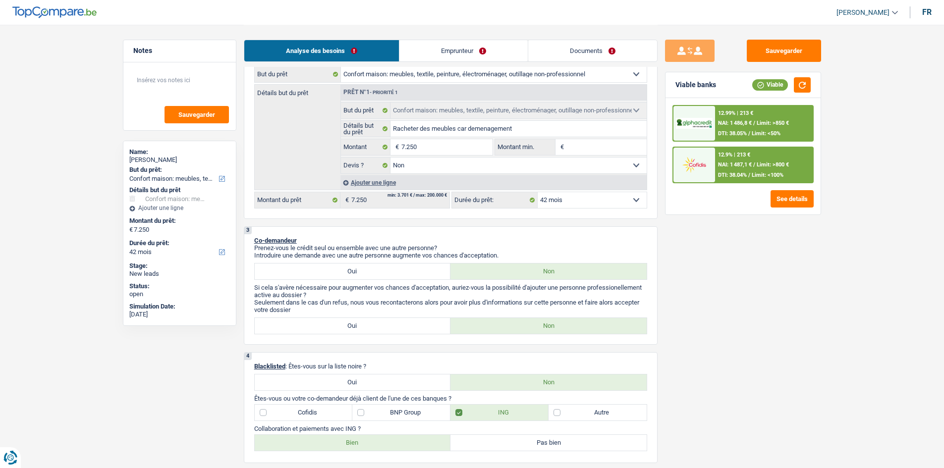
click at [561, 201] on select "12 mois 18 mois 24 mois 30 mois 36 mois 42 mois Sélectionner une option" at bounding box center [591, 200] width 109 height 16
click at [537, 192] on select "12 mois 18 mois 24 mois 30 mois 36 mois 42 mois Sélectionner une option" at bounding box center [591, 200] width 109 height 16
click at [719, 165] on span "NAI: 1 487,1 €" at bounding box center [735, 164] width 34 height 6
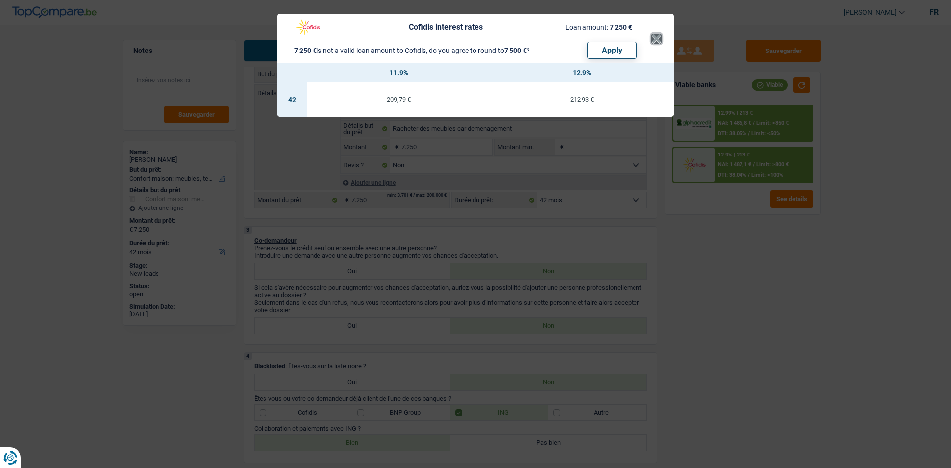
click at [654, 41] on button "×" at bounding box center [656, 39] width 10 height 10
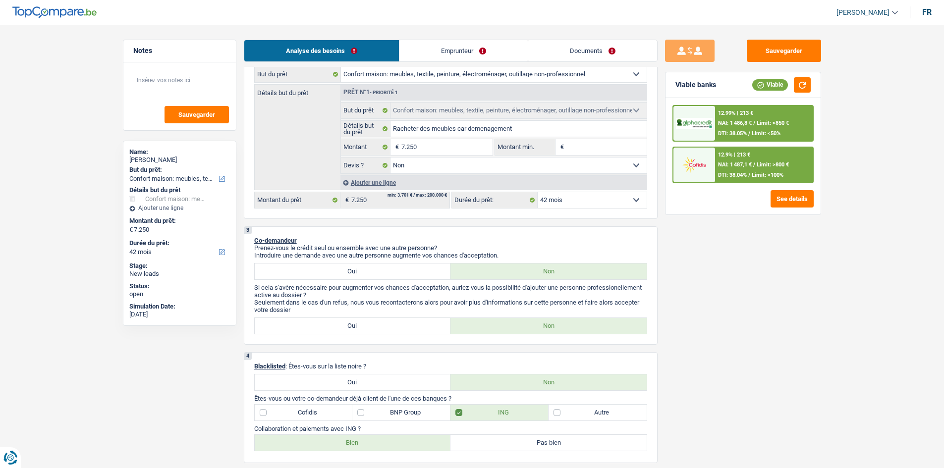
click at [753, 113] on div "12.99% | 213 €" at bounding box center [735, 113] width 35 height 6
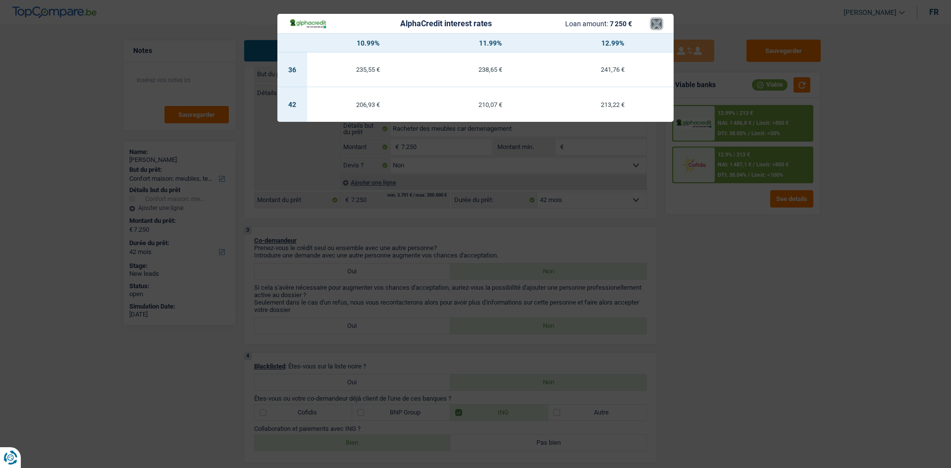
click at [659, 26] on button "×" at bounding box center [656, 24] width 10 height 10
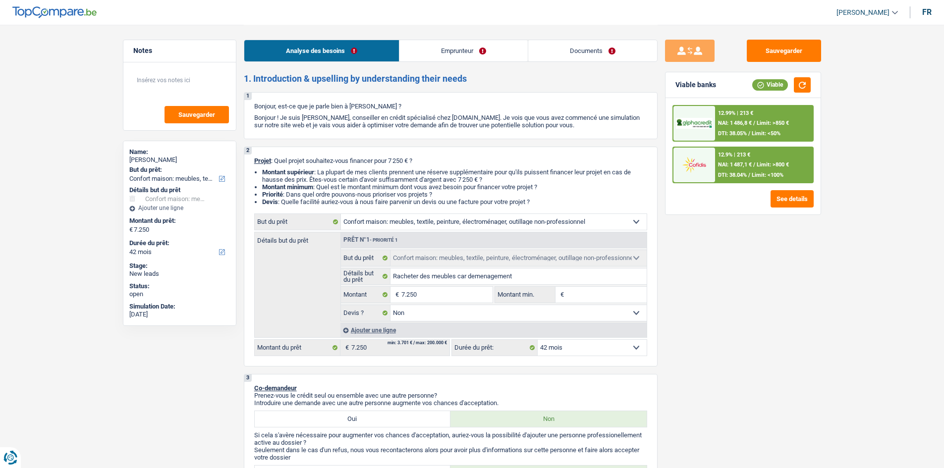
scroll to position [0, 0]
click at [177, 86] on textarea at bounding box center [179, 84] width 99 height 30
click at [587, 294] on input "Montant min." at bounding box center [606, 296] width 80 height 16
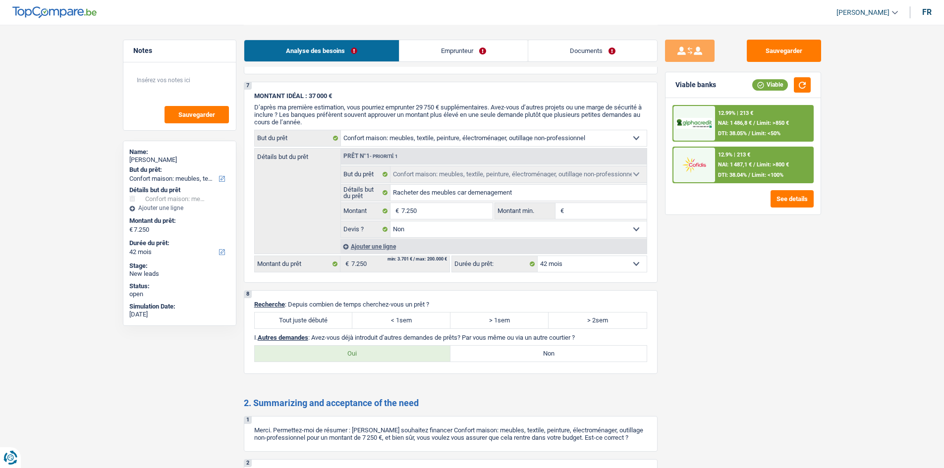
scroll to position [785, 0]
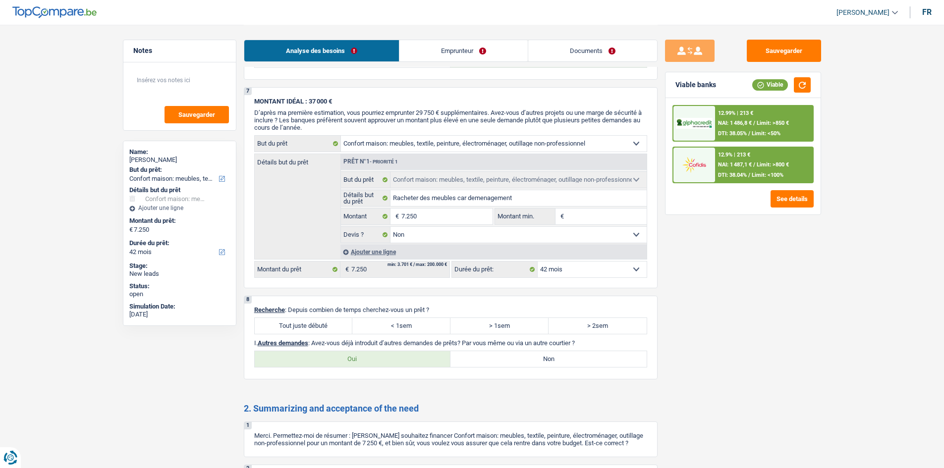
click at [321, 324] on label "Tout juste débuté" at bounding box center [304, 326] width 98 height 16
click at [321, 324] on input "Tout juste débuté" at bounding box center [304, 326] width 98 height 16
radio input "true"
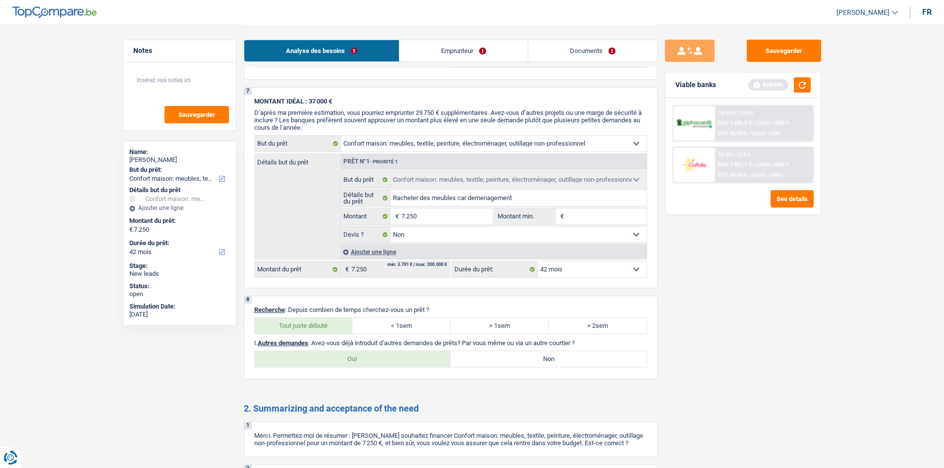
click at [507, 359] on label "Non" at bounding box center [548, 359] width 196 height 16
click at [507, 359] on input "Non" at bounding box center [548, 359] width 196 height 16
radio input "true"
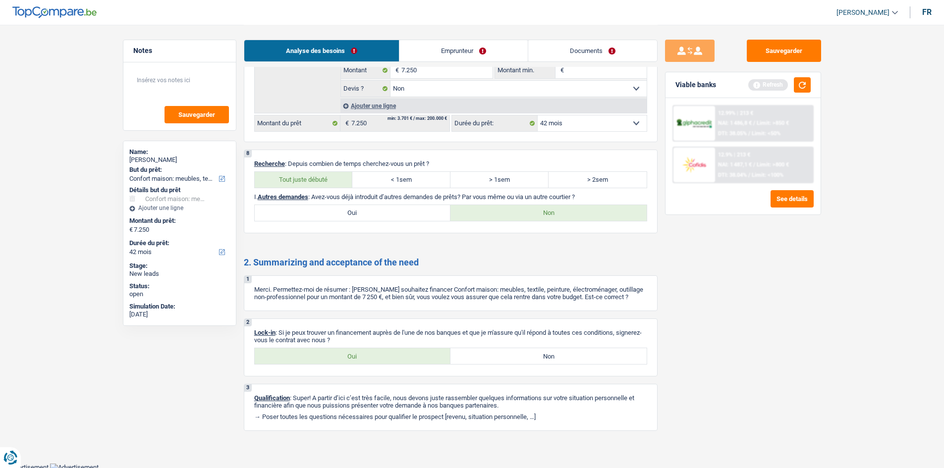
scroll to position [934, 0]
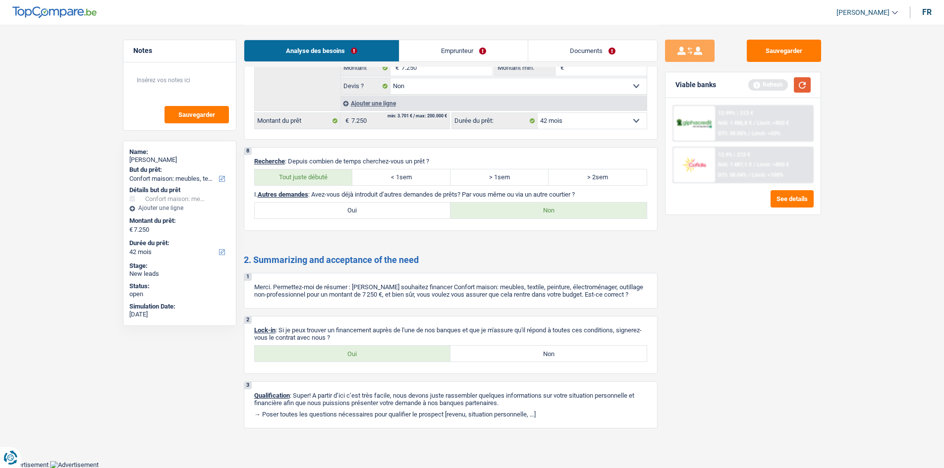
click at [809, 89] on button "button" at bounding box center [802, 84] width 17 height 15
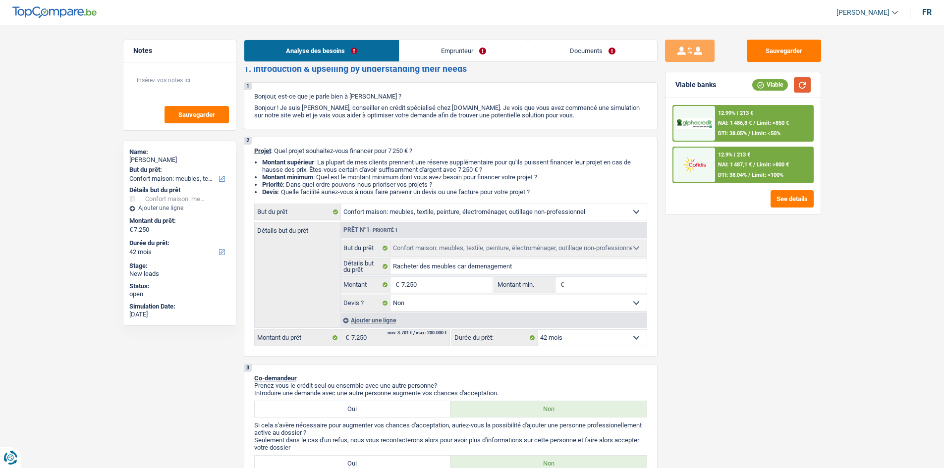
scroll to position [0, 0]
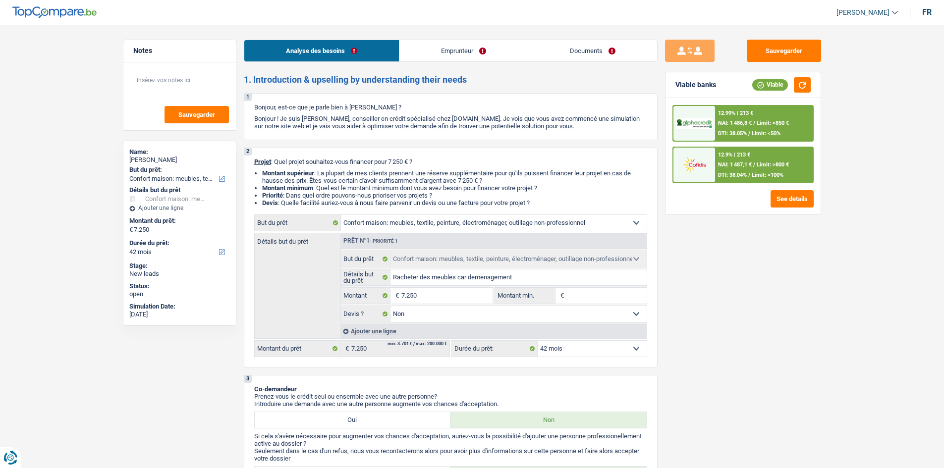
click at [753, 168] on span "/" at bounding box center [754, 164] width 2 height 6
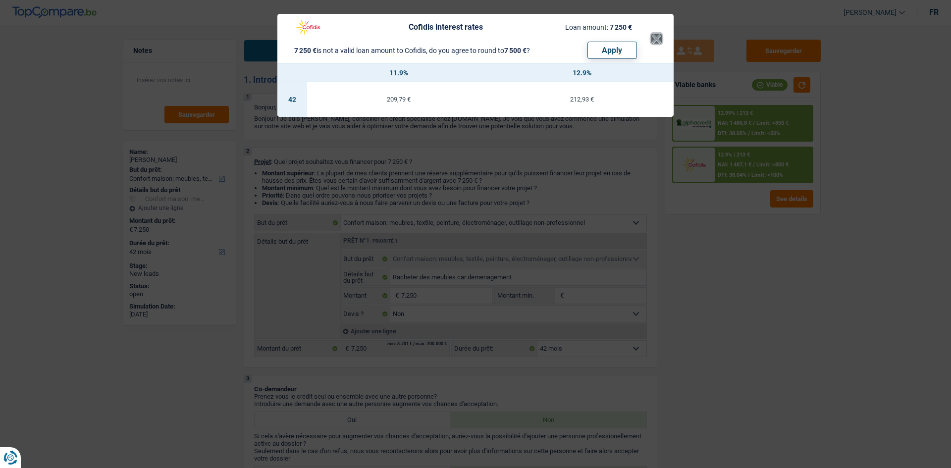
click at [655, 39] on button "×" at bounding box center [656, 39] width 10 height 10
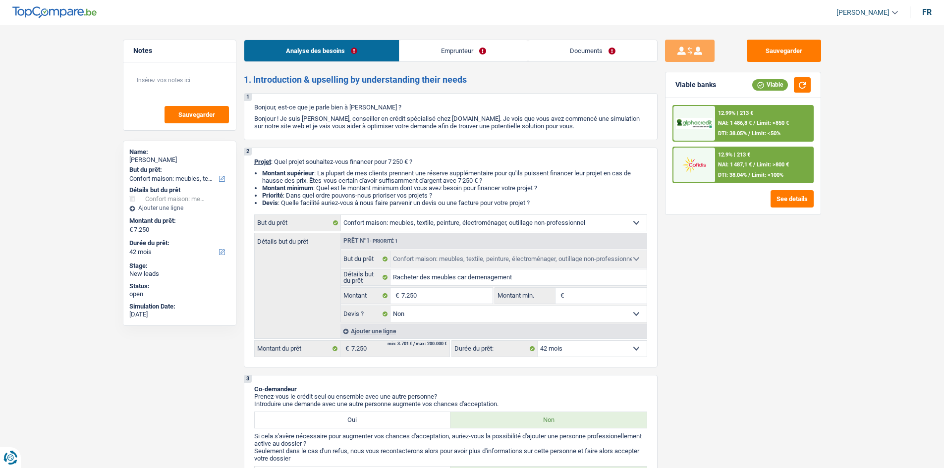
click at [726, 126] on span "NAI: 1 486,8 €" at bounding box center [735, 123] width 34 height 6
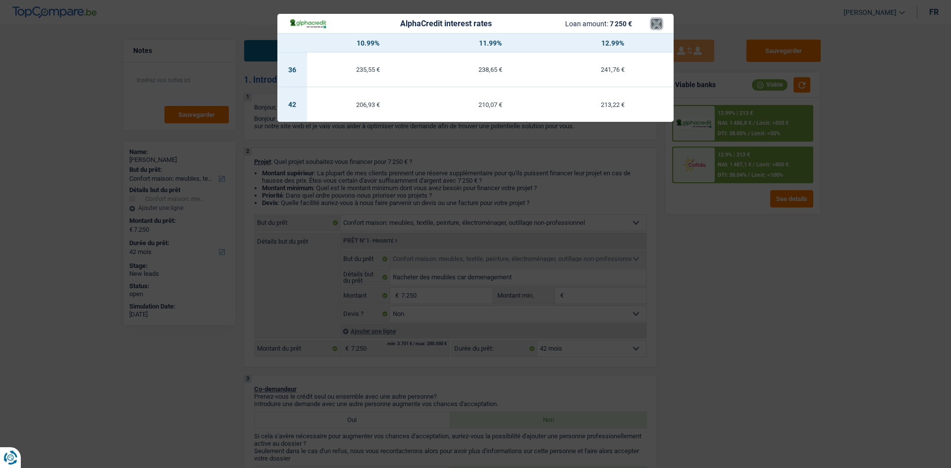
click at [658, 26] on button "×" at bounding box center [656, 24] width 10 height 10
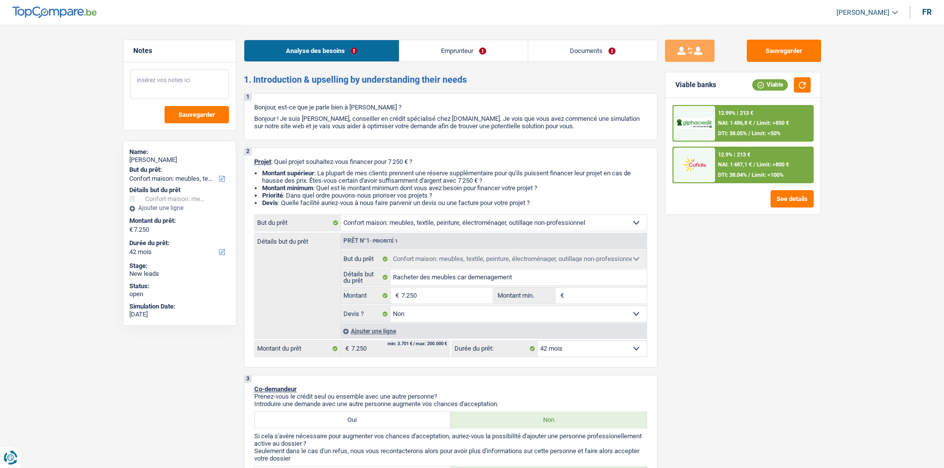
click at [175, 79] on textarea at bounding box center [179, 84] width 99 height 30
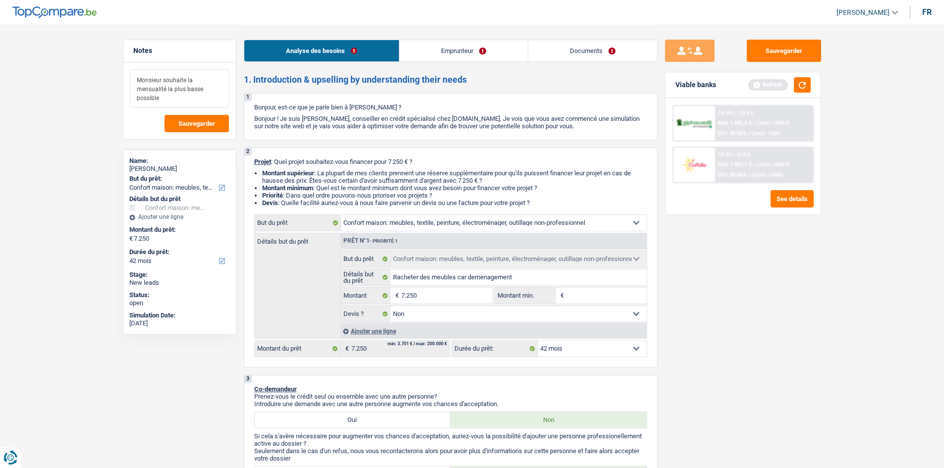
drag, startPoint x: 161, startPoint y: 94, endPoint x: 138, endPoint y: 77, distance: 27.9
click at [138, 77] on textarea "Monsieur souhaite la mensualité la plus basse possible" at bounding box center [179, 88] width 99 height 39
type textarea "Monsieur souhaite la mensualité la plus basse possible"
click at [208, 119] on button "Sauvegarder" at bounding box center [196, 123] width 64 height 17
click at [797, 83] on button "button" at bounding box center [802, 84] width 17 height 15
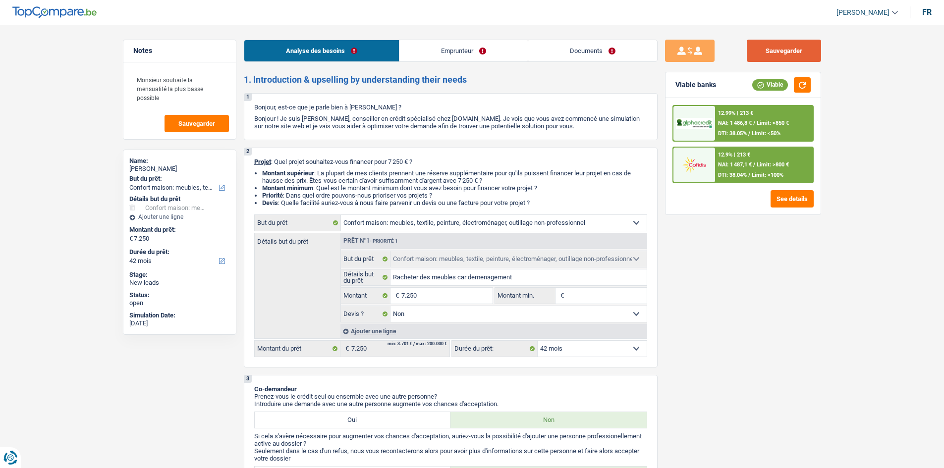
click at [777, 49] on button "Sauvegarder" at bounding box center [784, 51] width 74 height 22
click at [771, 53] on button "Sauvegarder" at bounding box center [784, 51] width 74 height 22
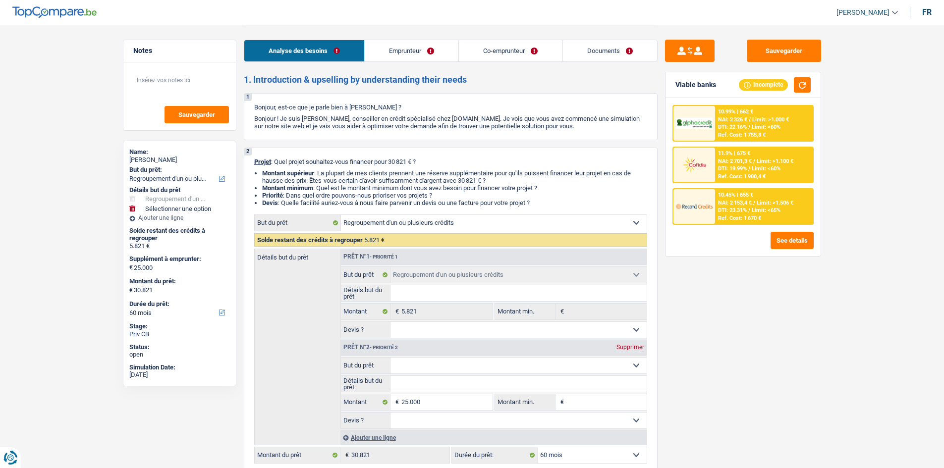
select select "refinancing"
select select "60"
select select "refinancing"
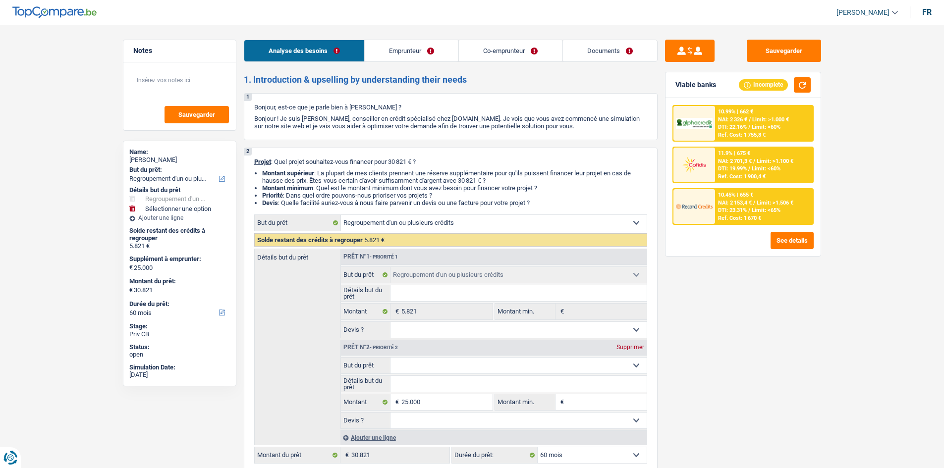
select select "60"
select select "worker"
select select "housewife"
select select "familyAllowances"
select select "netSalary"
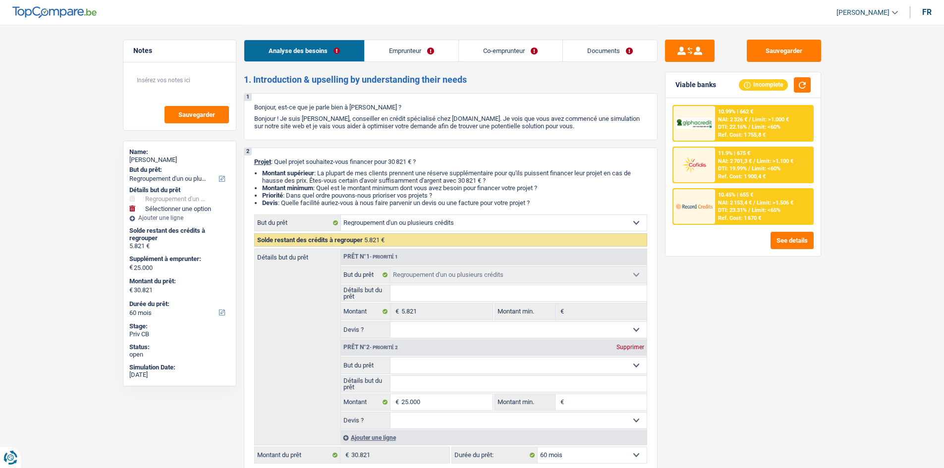
select select "ownerWithMortgage"
select select "personalLoan"
select select "smallWorks"
select select "30"
select select "mortgage"
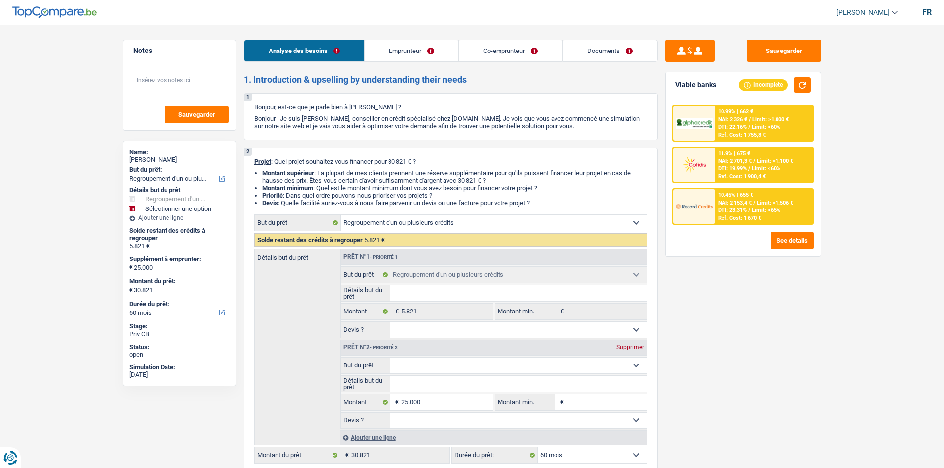
select select "refinancing"
select select "60"
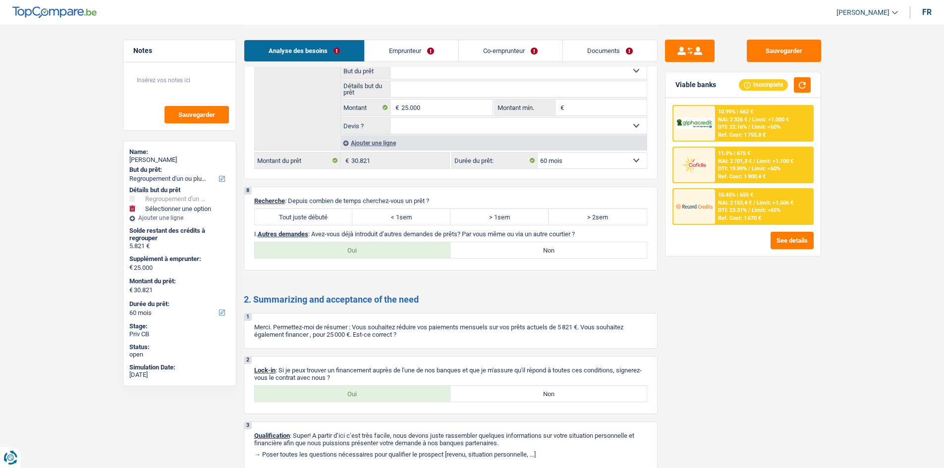
scroll to position [1509, 0]
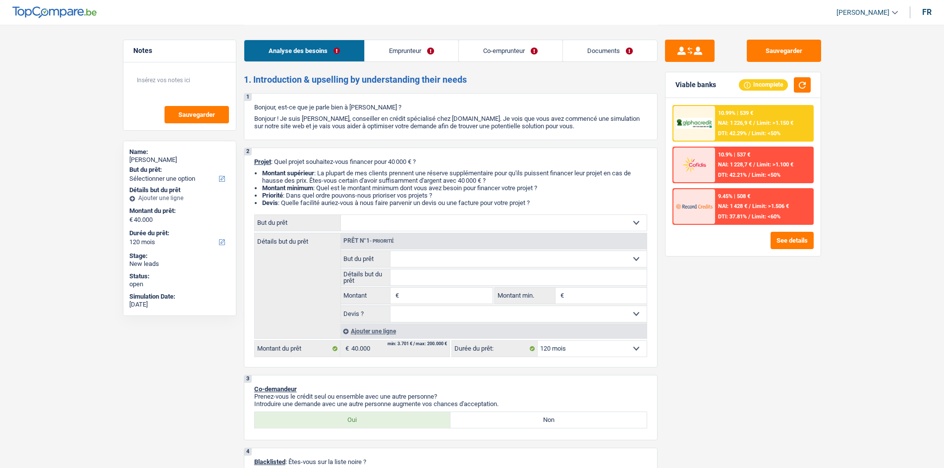
select select "120"
select select "worker"
select select "netSalary"
select select "rents"
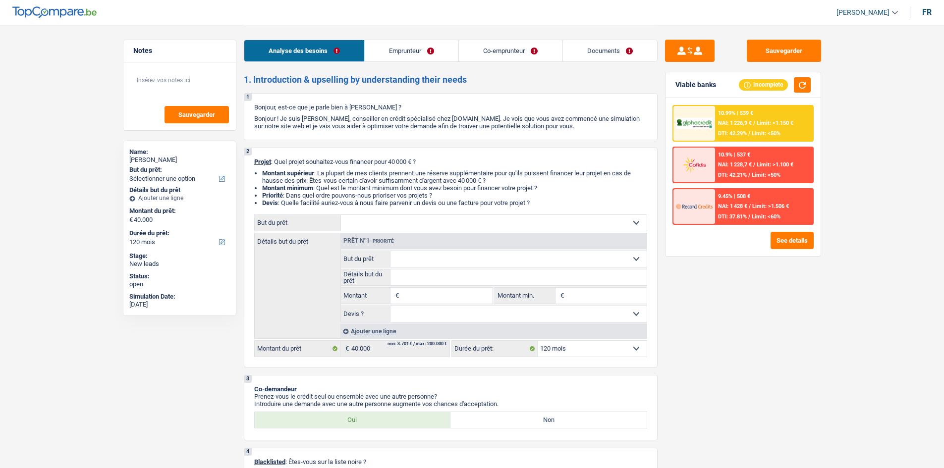
select select "cardOrCredit"
select select "120"
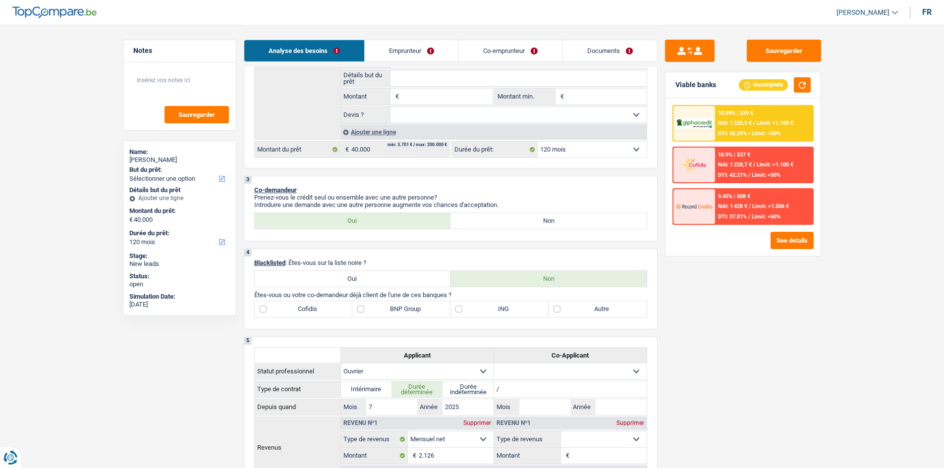
scroll to position [198, 0]
click at [415, 53] on link "Emprunteur" at bounding box center [412, 50] width 94 height 21
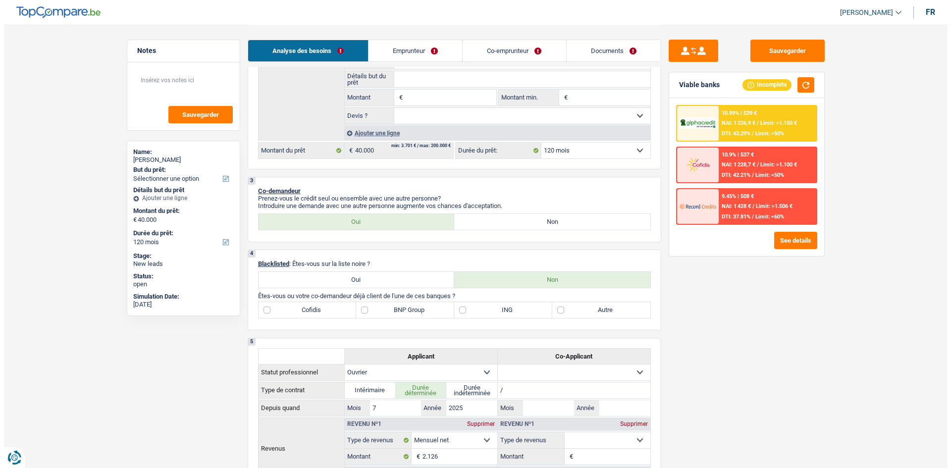
scroll to position [0, 0]
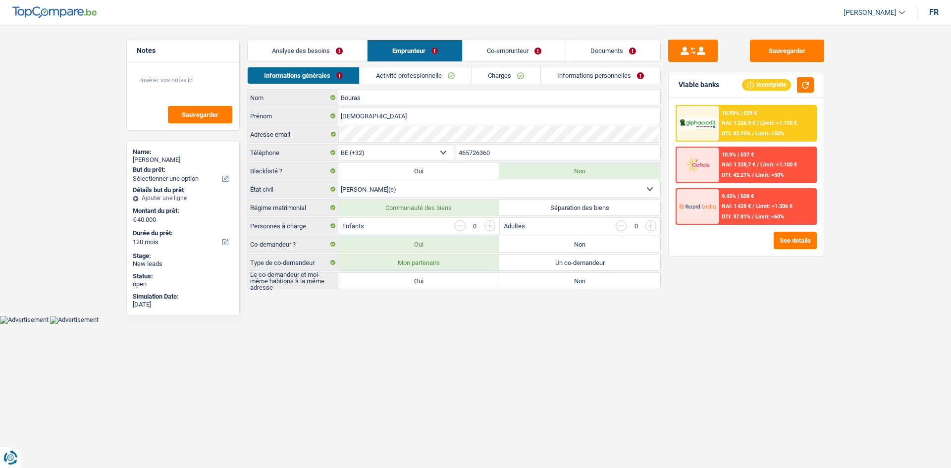
click at [496, 48] on link "Co-emprunteur" at bounding box center [514, 50] width 103 height 21
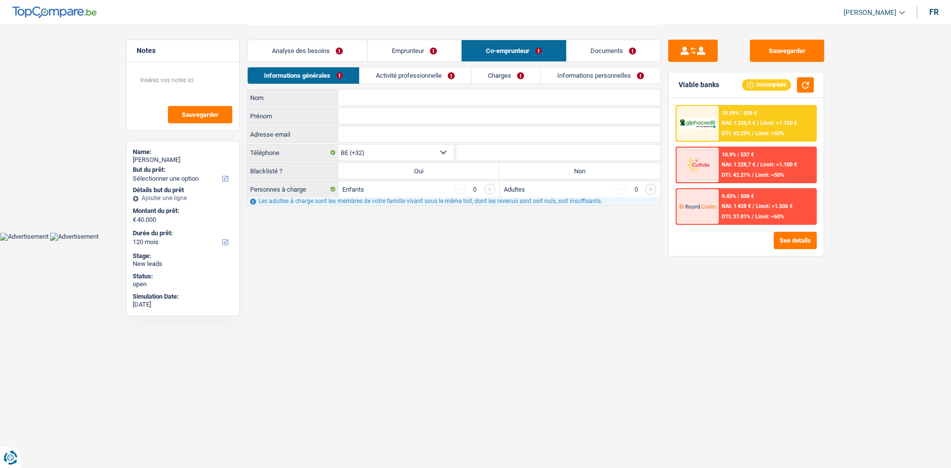
click at [405, 48] on link "Emprunteur" at bounding box center [415, 50] width 94 height 21
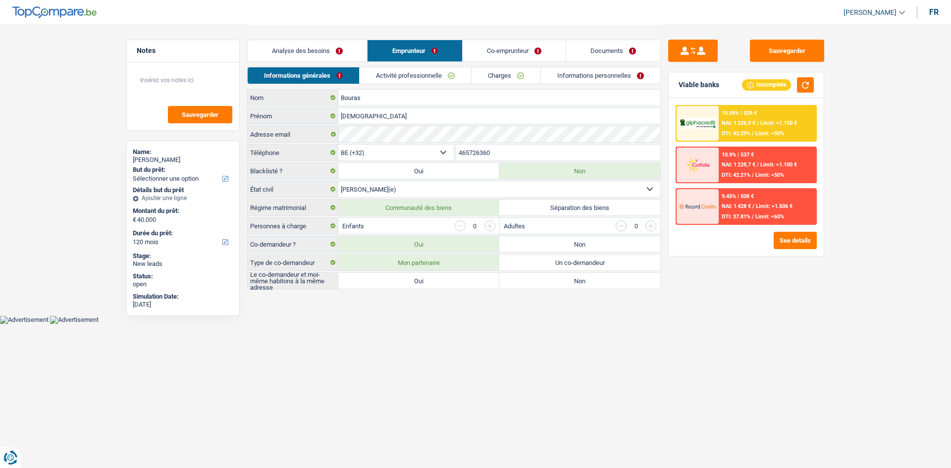
click at [438, 81] on link "Activité professionnelle" at bounding box center [415, 75] width 111 height 16
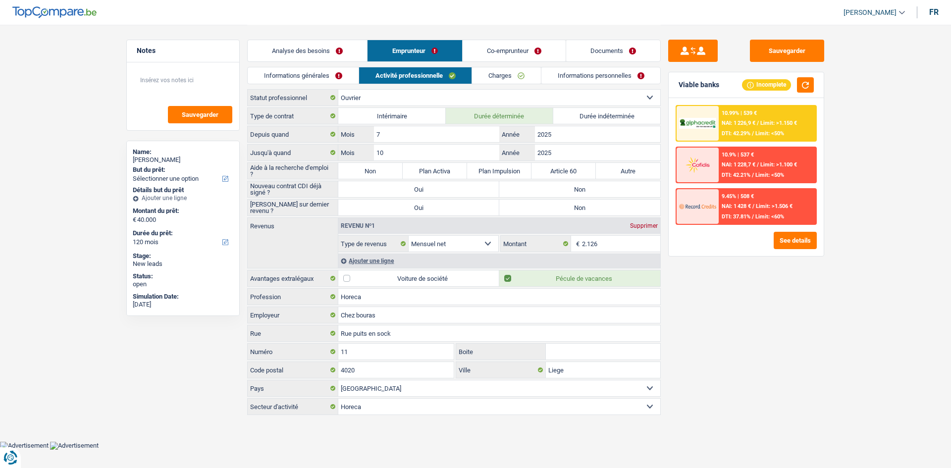
click at [505, 72] on link "Charges" at bounding box center [506, 75] width 69 height 16
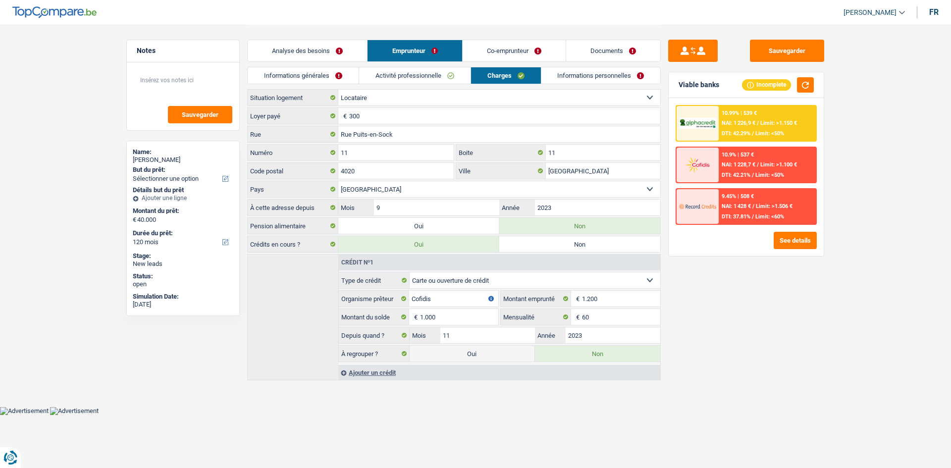
click at [581, 77] on link "Informations personnelles" at bounding box center [600, 75] width 119 height 16
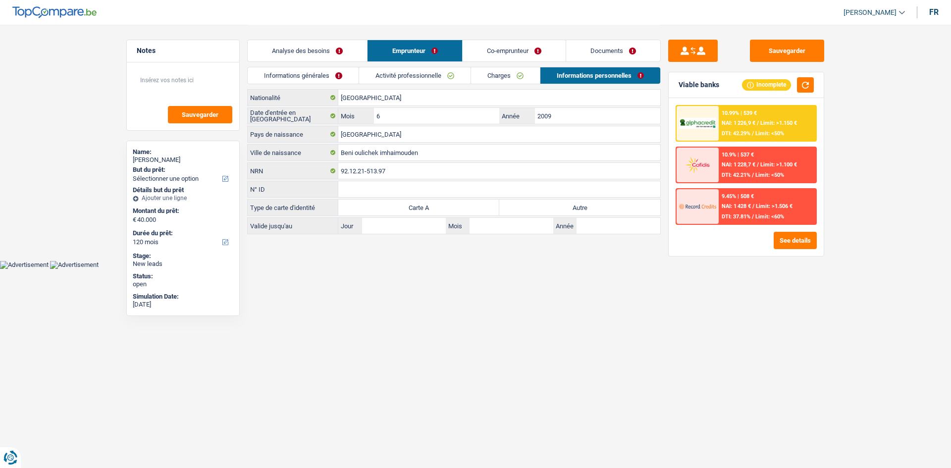
click at [318, 55] on link "Analyse des besoins" at bounding box center [307, 50] width 119 height 21
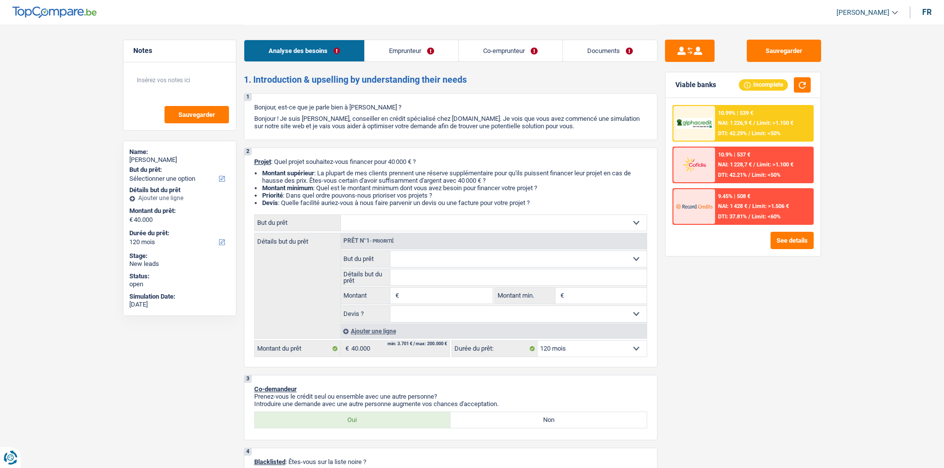
click at [416, 57] on link "Emprunteur" at bounding box center [412, 50] width 94 height 21
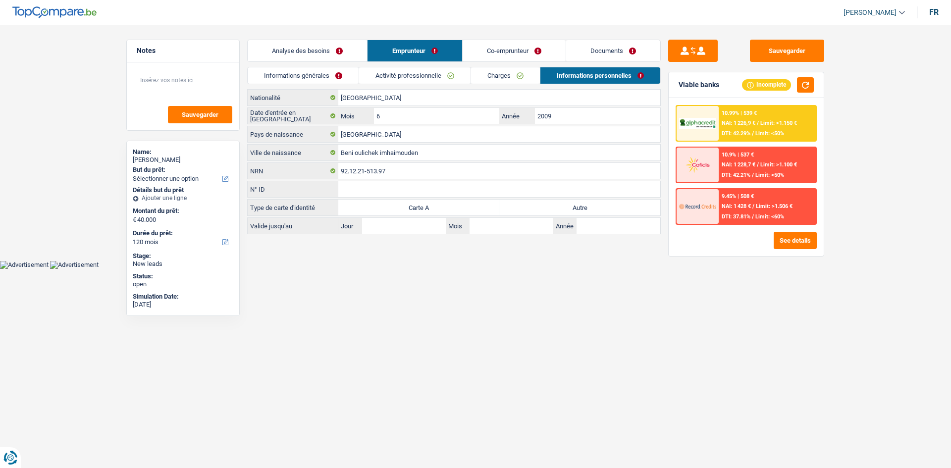
click at [524, 52] on link "Co-emprunteur" at bounding box center [514, 50] width 103 height 21
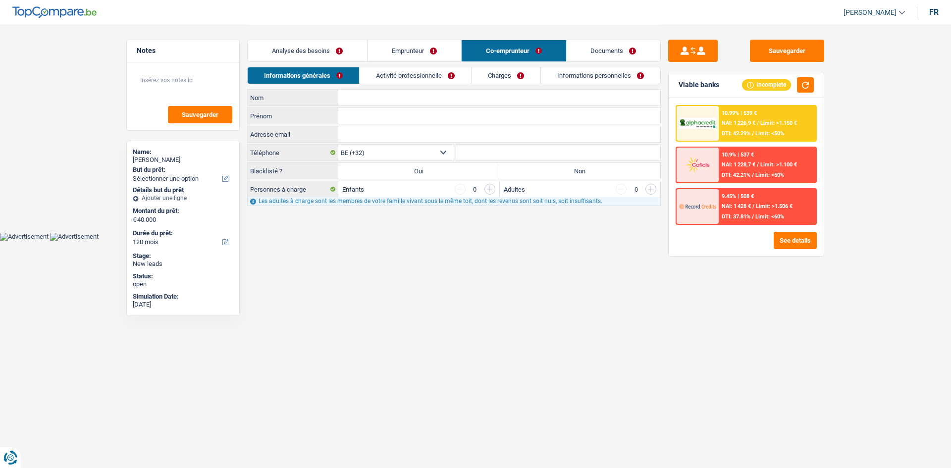
click at [424, 54] on link "Emprunteur" at bounding box center [415, 50] width 94 height 21
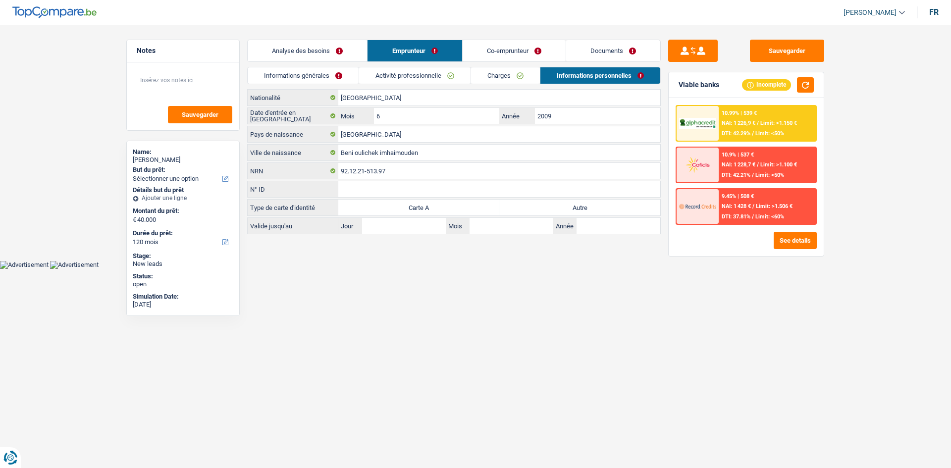
click at [314, 59] on link "Analyse des besoins" at bounding box center [307, 50] width 119 height 21
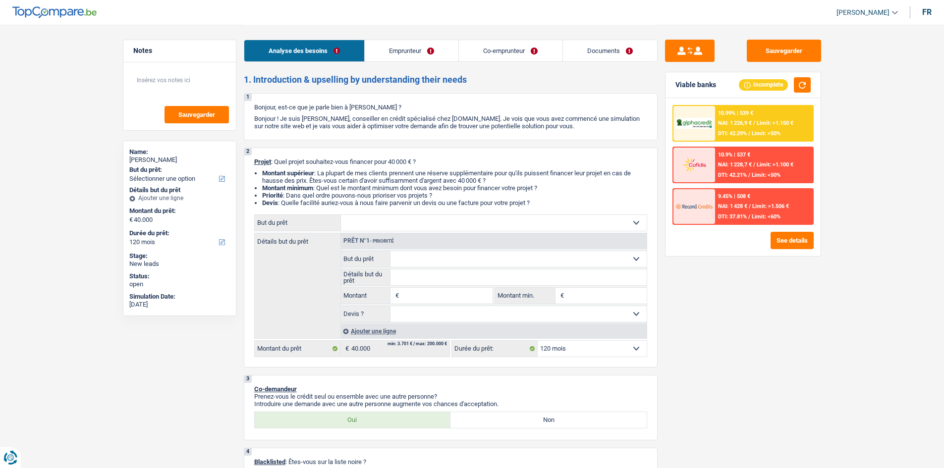
click at [430, 49] on link "Emprunteur" at bounding box center [412, 50] width 94 height 21
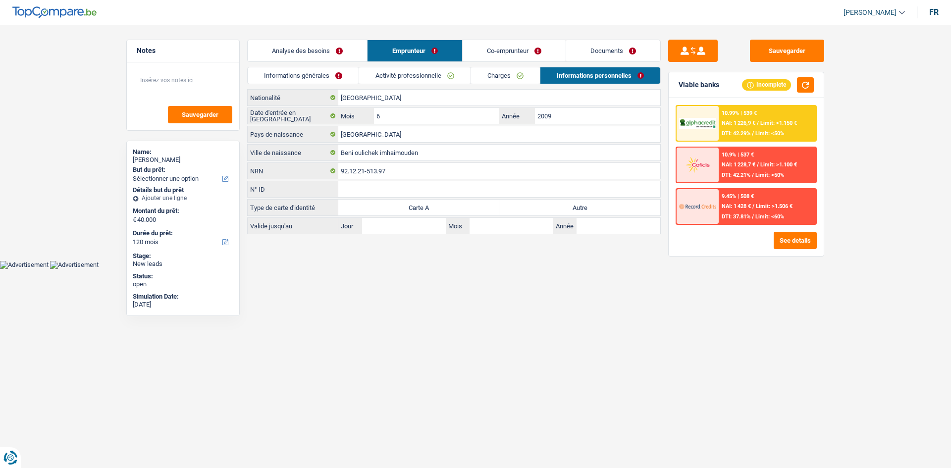
click at [413, 77] on link "Activité professionnelle" at bounding box center [414, 75] width 111 height 16
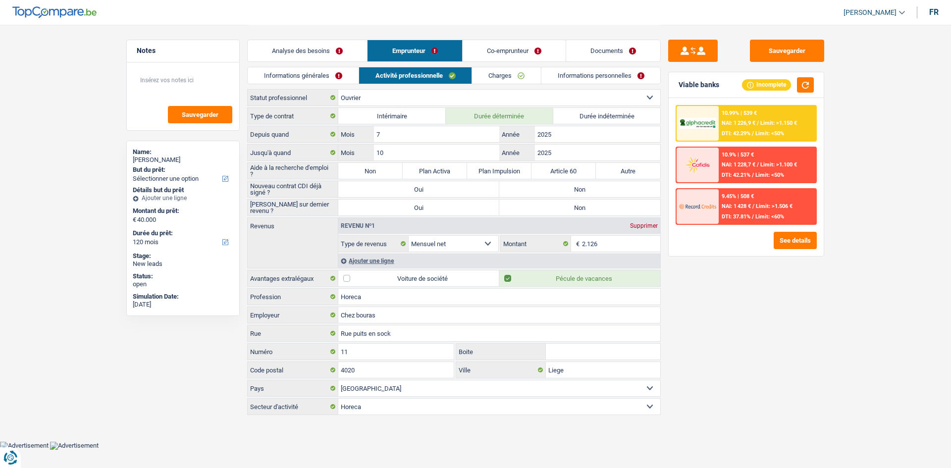
click at [505, 72] on link "Charges" at bounding box center [506, 75] width 69 height 16
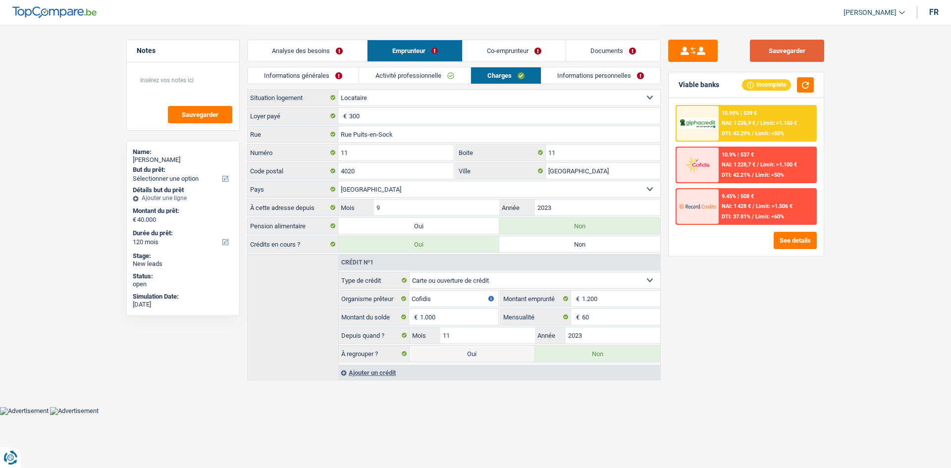
click at [775, 54] on button "Sauvegarder" at bounding box center [787, 51] width 74 height 22
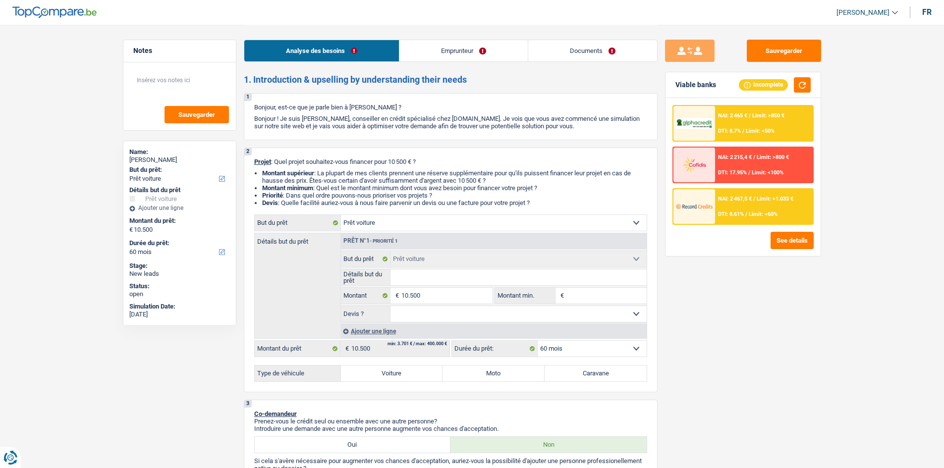
select select "car"
select select "60"
select select "car"
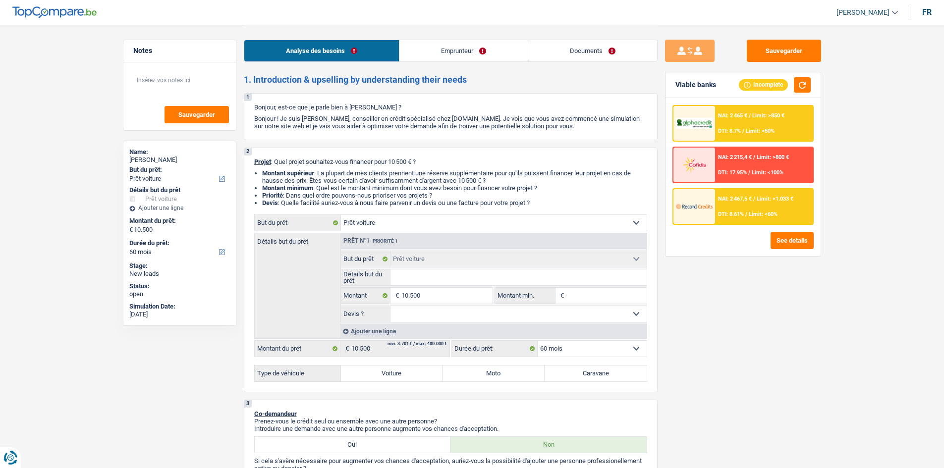
select select "60"
select select "privateEmployee"
select select "netSalary"
select select "mealVouchers"
select select "liveWithParents"
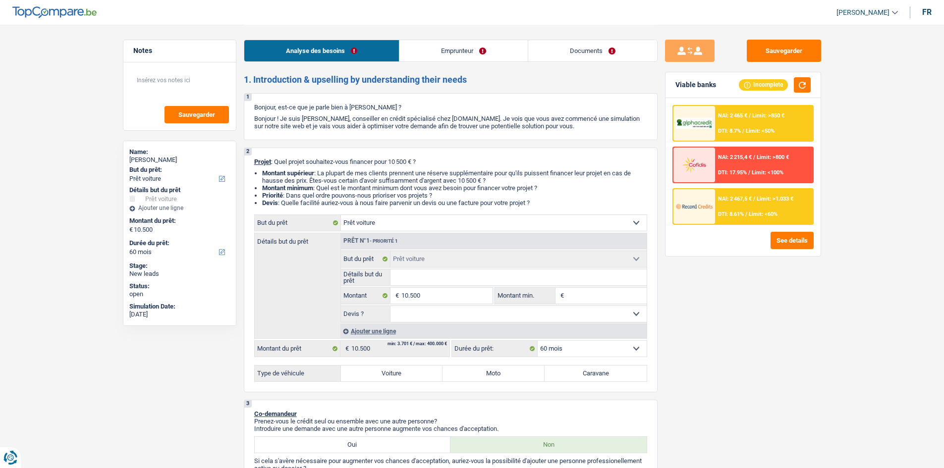
select select "car"
select select "60"
click at [393, 369] on label "Voiture" at bounding box center [392, 374] width 102 height 16
click at [393, 369] on input "Voiture" at bounding box center [392, 374] width 102 height 16
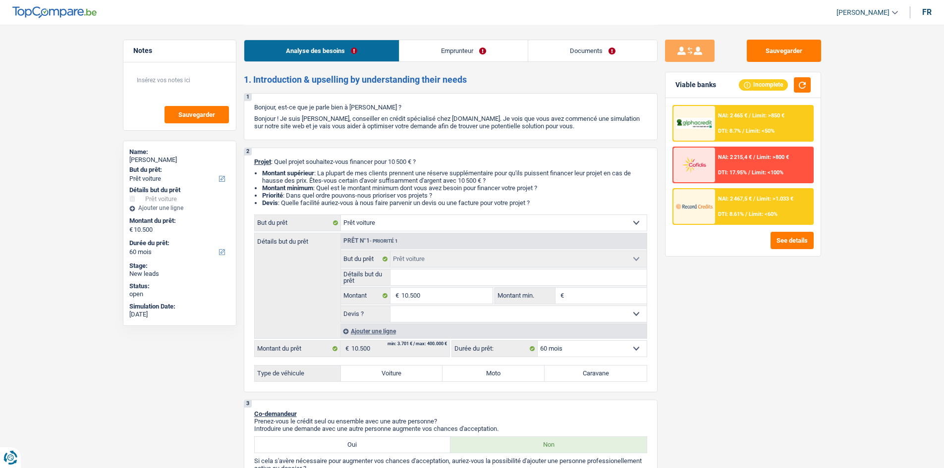
radio input "true"
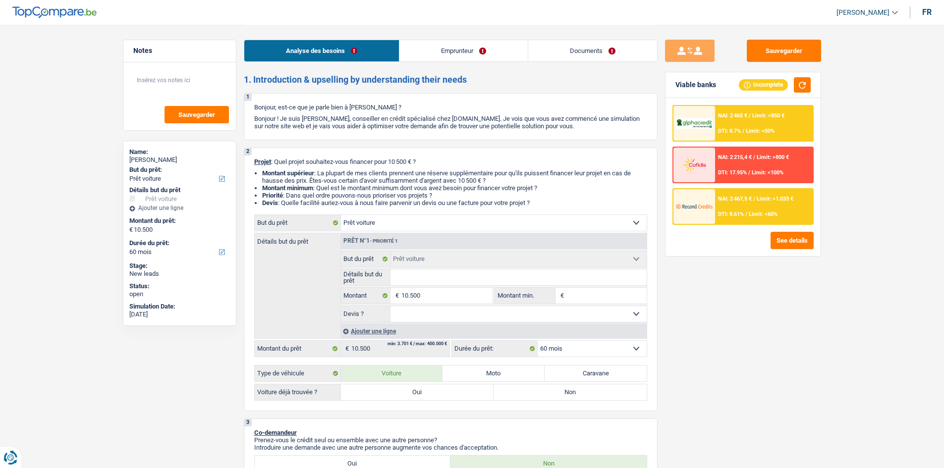
click at [435, 394] on label "Oui" at bounding box center [417, 392] width 153 height 16
click at [435, 394] on input "Oui" at bounding box center [417, 392] width 153 height 16
radio input "true"
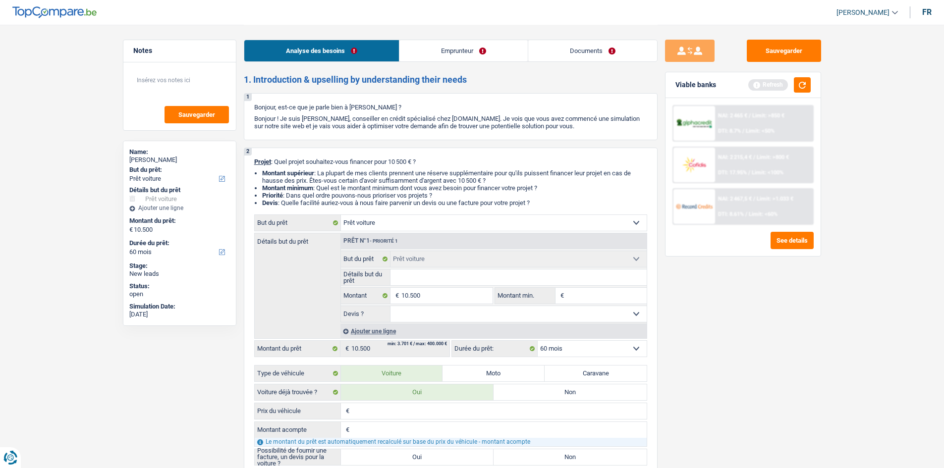
click at [414, 272] on input "Détails but du prêt" at bounding box center [518, 277] width 256 height 16
click at [468, 312] on select "Oui Non Non répondu Sélectionner une option" at bounding box center [518, 314] width 256 height 16
select select "yes"
click at [390, 306] on select "Oui Non Non répondu Sélectionner une option" at bounding box center [518, 314] width 256 height 16
select select "yes"
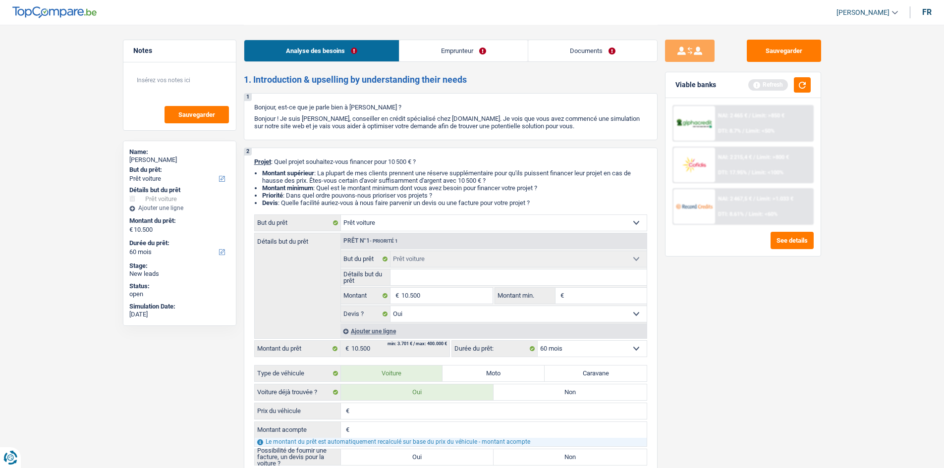
click at [439, 276] on input "Détails but du prêt" at bounding box center [518, 277] width 256 height 16
type input "S"
type input "Sk"
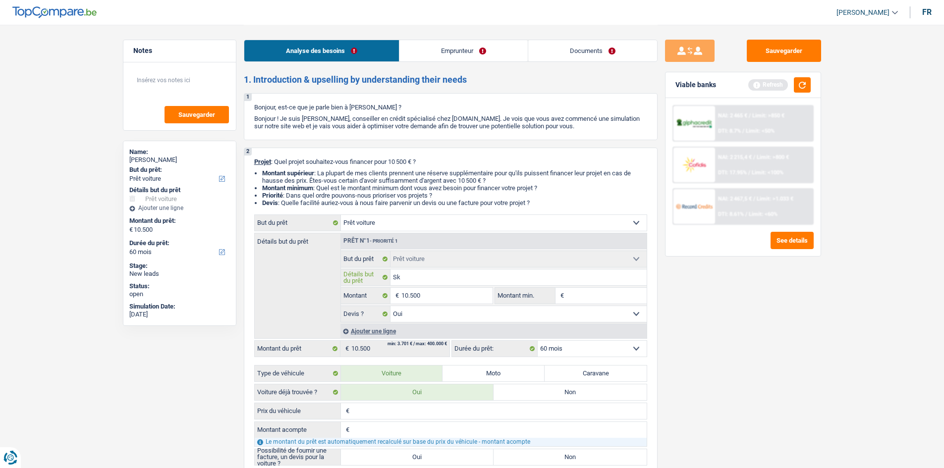
type input "Sko"
type input "Skod"
type input "Skoda"
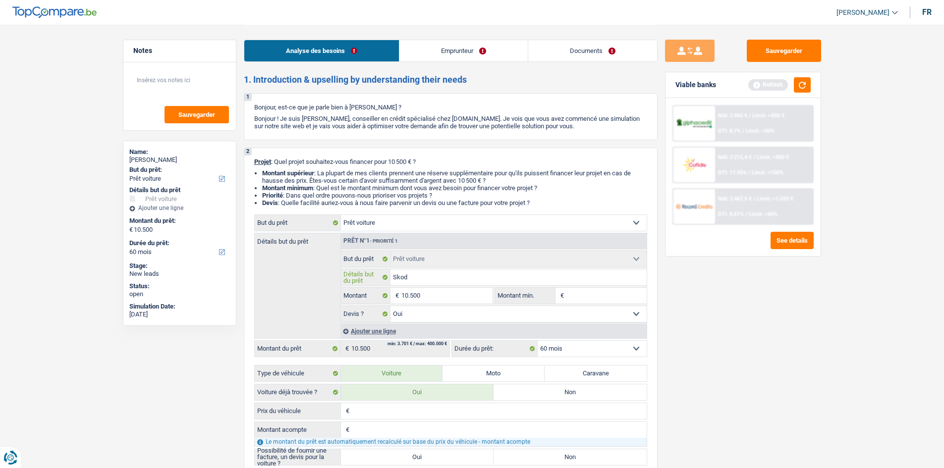
type input "Skoda"
type input "Skoda S"
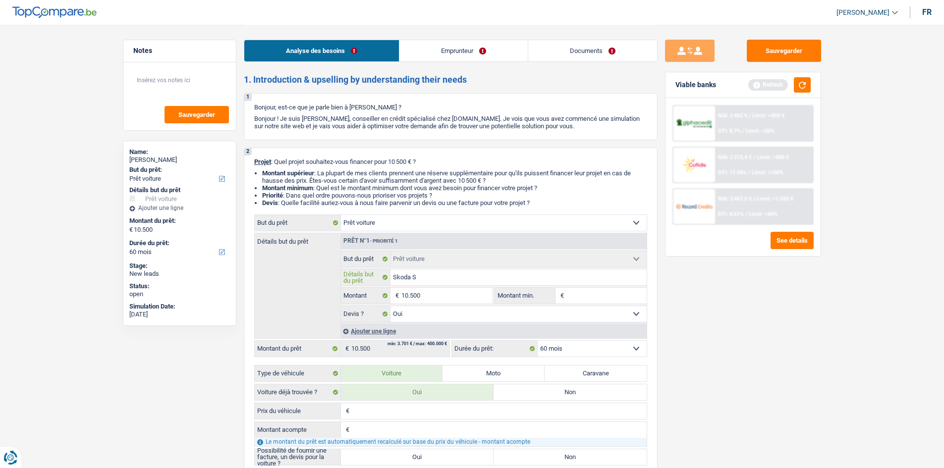
type input "Skoda Su"
type input "Skoda Sup"
type input "Skoda Supe"
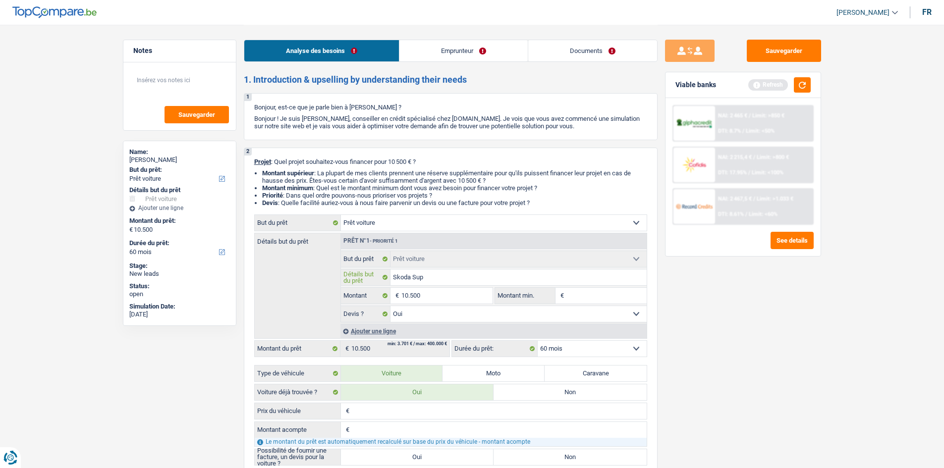
type input "Skoda Supe"
type input "Skoda Super"
type input "Skoda Superb"
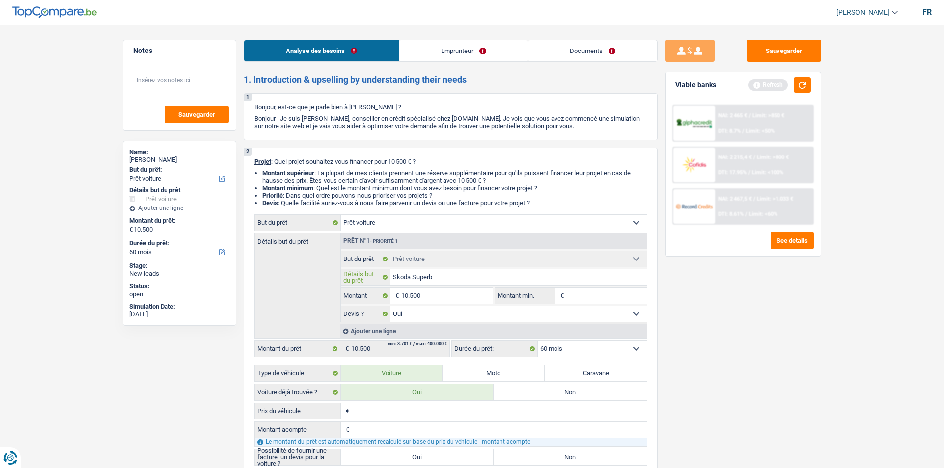
type input "Skoda Superb"
type input "Skoda Superb 2"
type input "Skoda Superb 20"
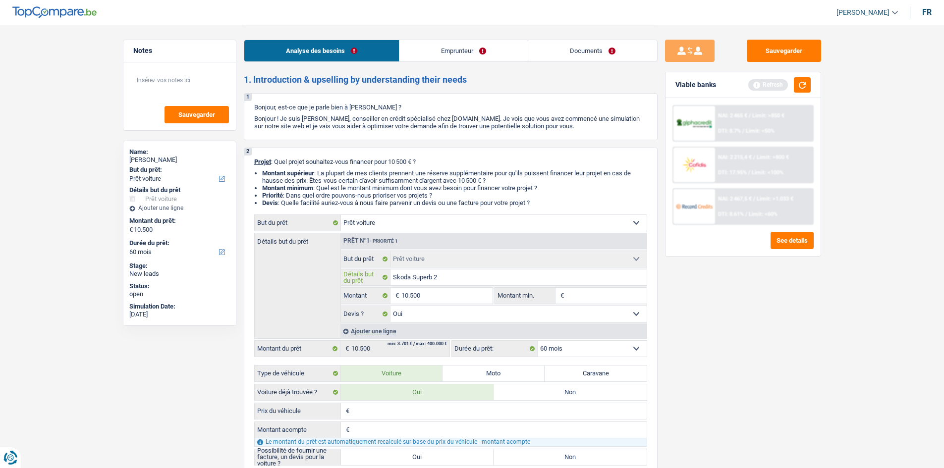
type input "Skoda Superb 20"
type input "Skoda Superb 200"
type input "Skoda Superb 2009"
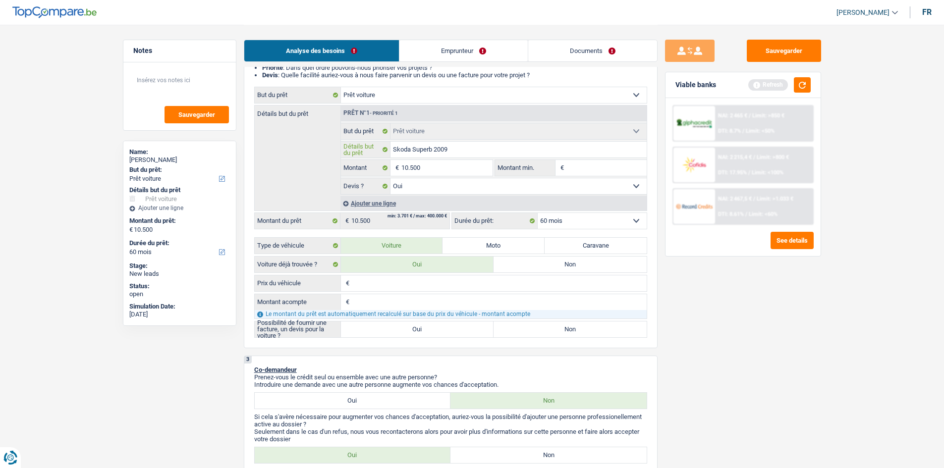
scroll to position [149, 0]
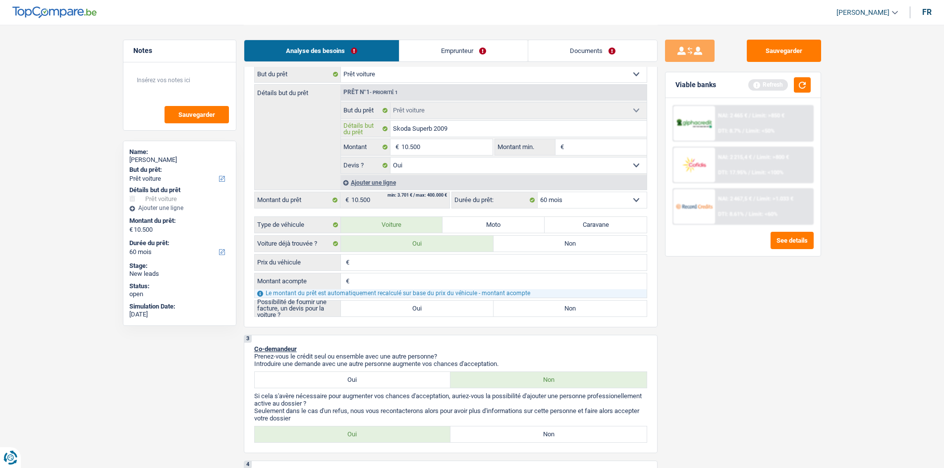
type input "Skoda Superb 2009"
click at [384, 311] on label "Oui" at bounding box center [417, 309] width 153 height 16
click at [384, 311] on input "Oui" at bounding box center [417, 309] width 153 height 16
radio input "true"
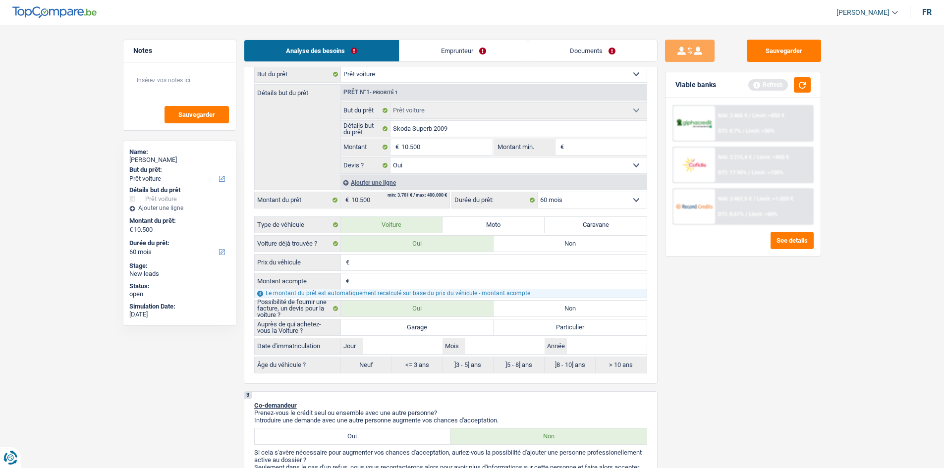
click at [540, 328] on label "Particulier" at bounding box center [569, 328] width 153 height 16
click at [540, 328] on input "Particulier" at bounding box center [569, 328] width 153 height 16
radio input "true"
click at [397, 264] on input "Prix du véhicule" at bounding box center [499, 263] width 295 height 16
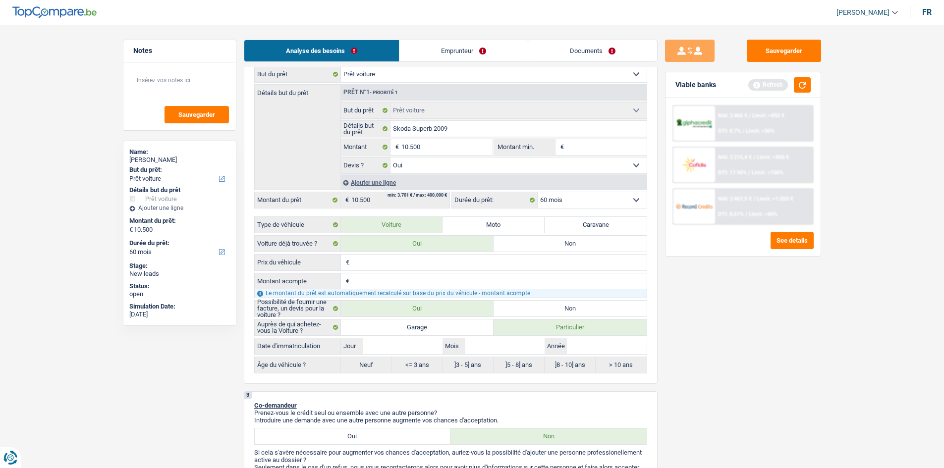
click at [397, 264] on input "Prix du véhicule" at bounding box center [499, 263] width 295 height 16
type input "1"
type input "10"
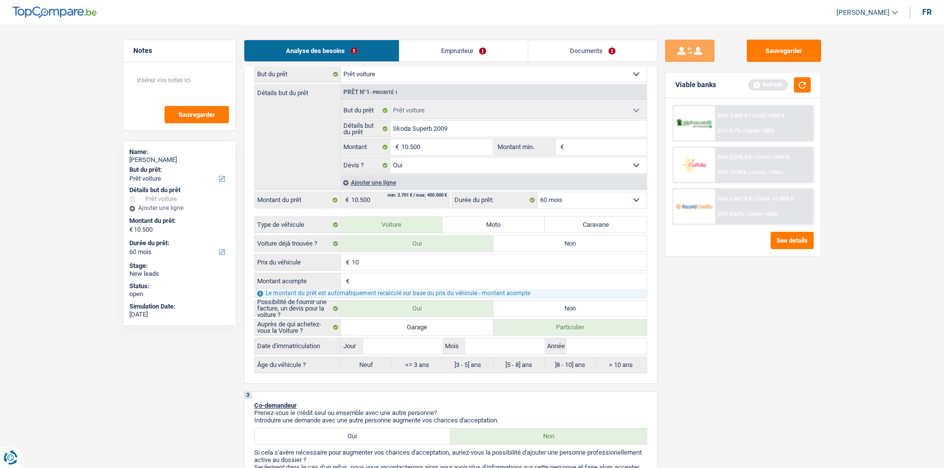
type input "105"
type input "1.050"
type input "10.500"
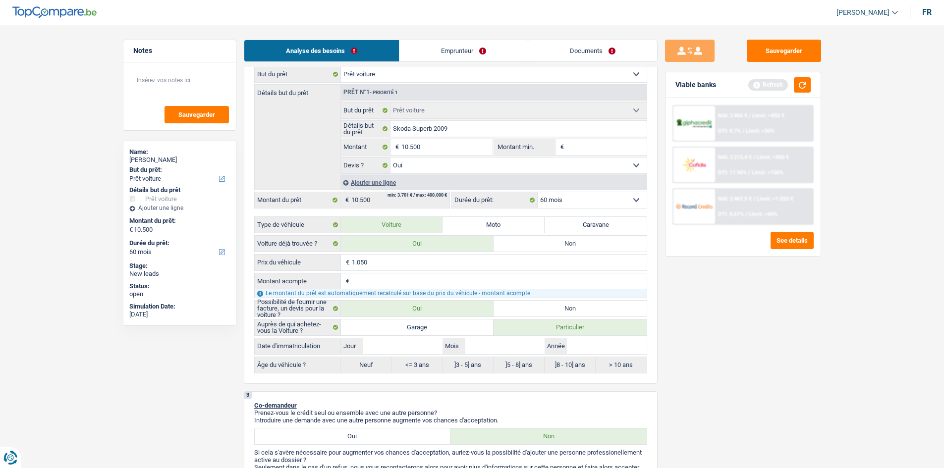
type input "10.500"
type input "1.050"
type input "105"
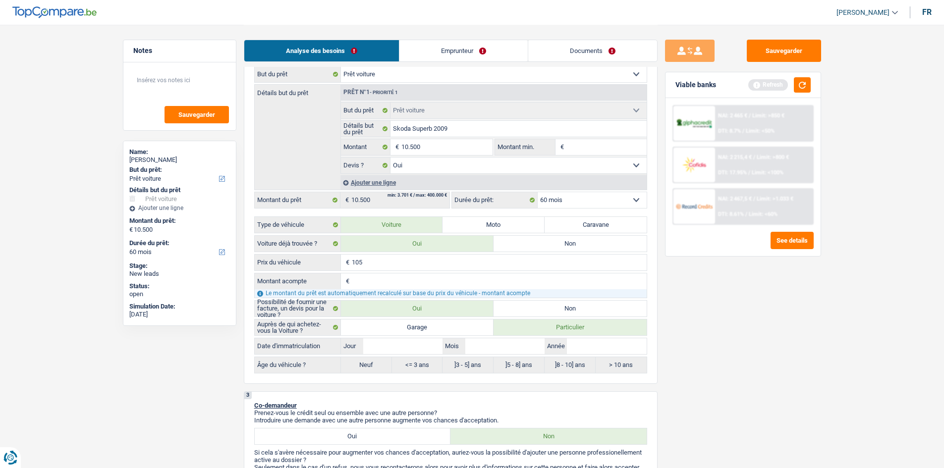
type input "10"
type input "1"
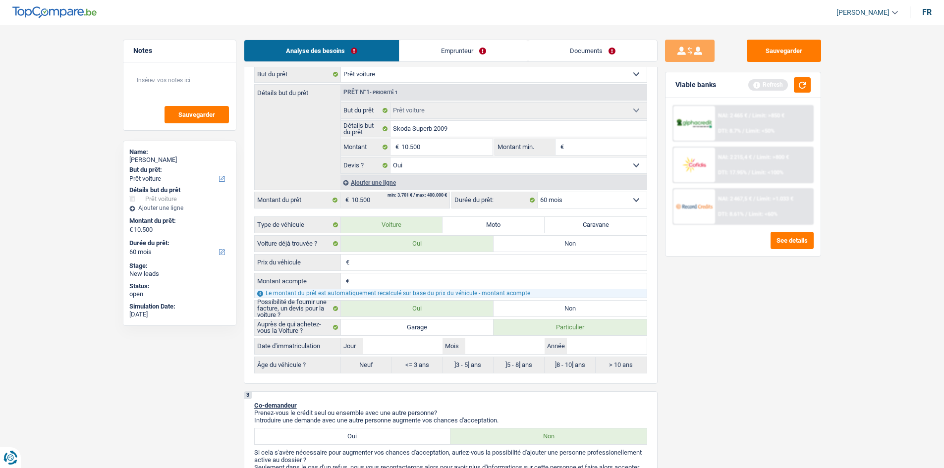
type input "1"
type input "10"
type input "1"
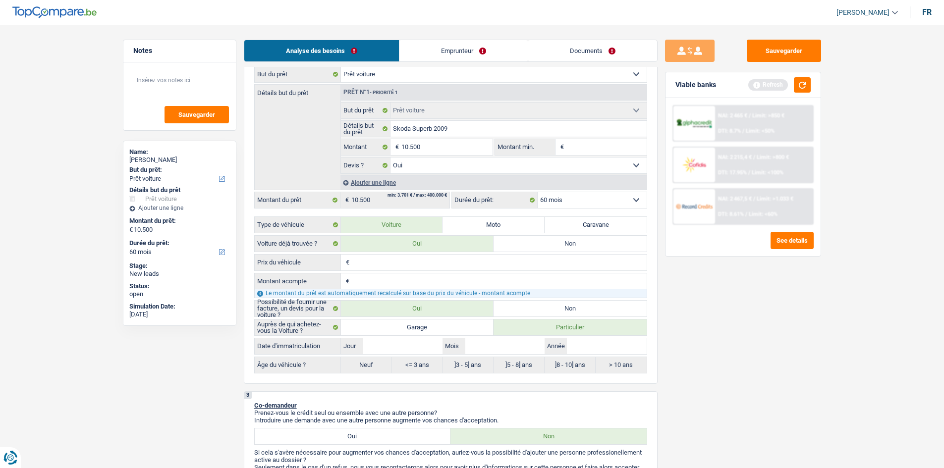
type input "9"
type input "95"
type input "950"
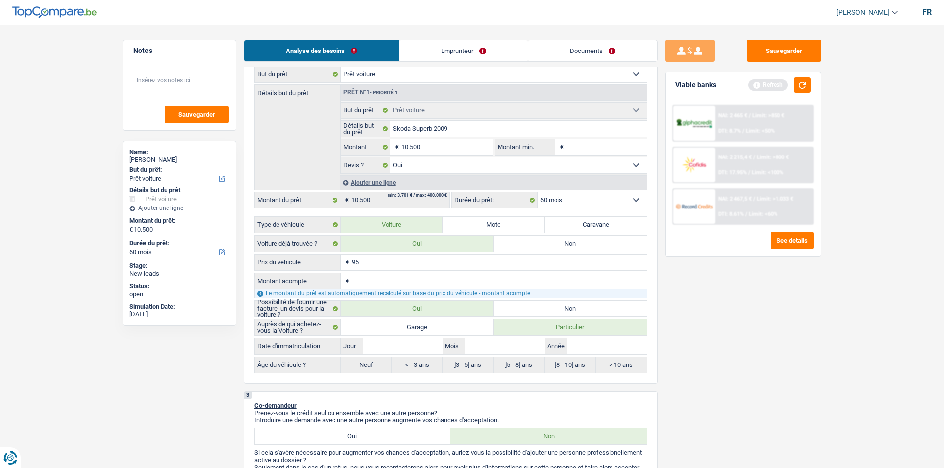
type input "950"
type input "9.500"
type input "950"
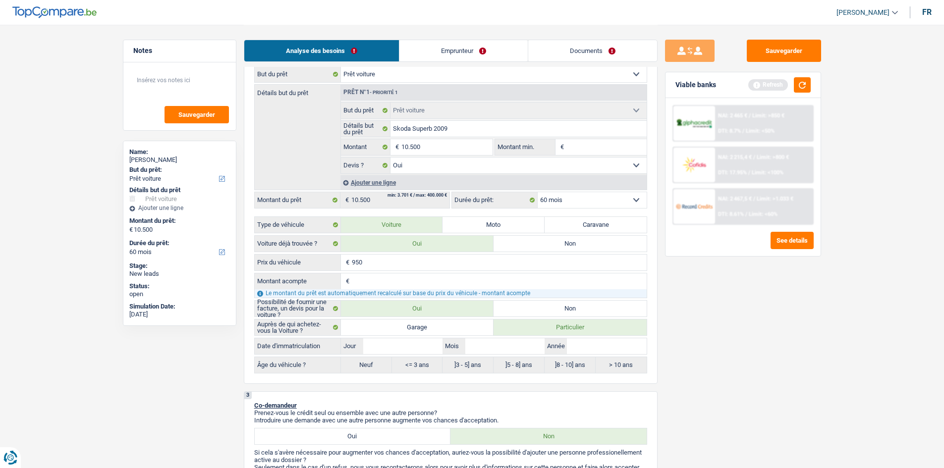
type input "95"
type input "9"
type input "90"
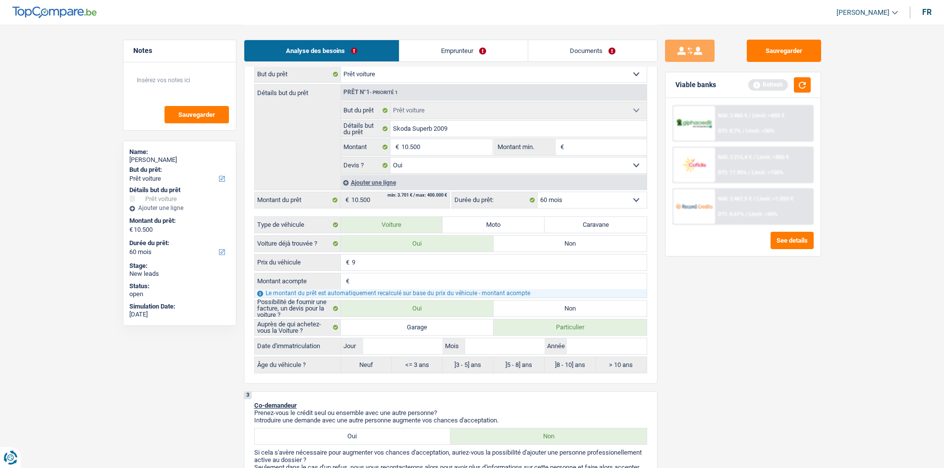
type input "90"
type input "900"
type input "9.000"
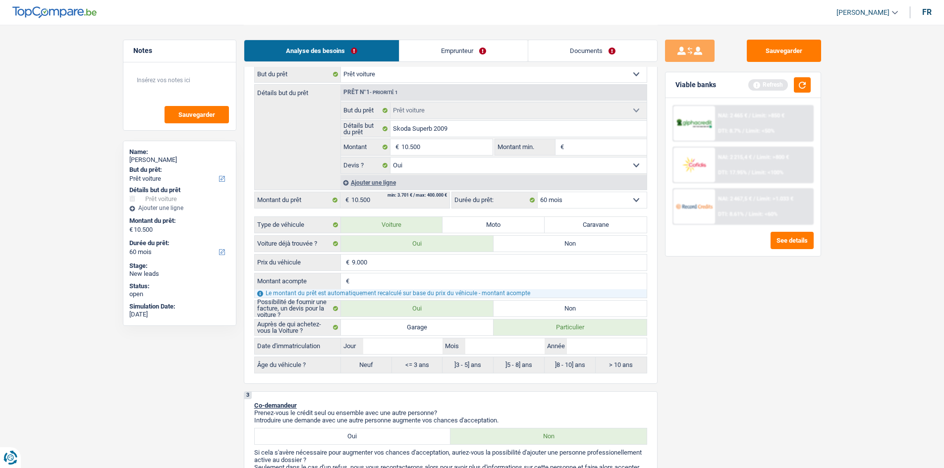
type input "9.000"
type input "0"
type input "9.000"
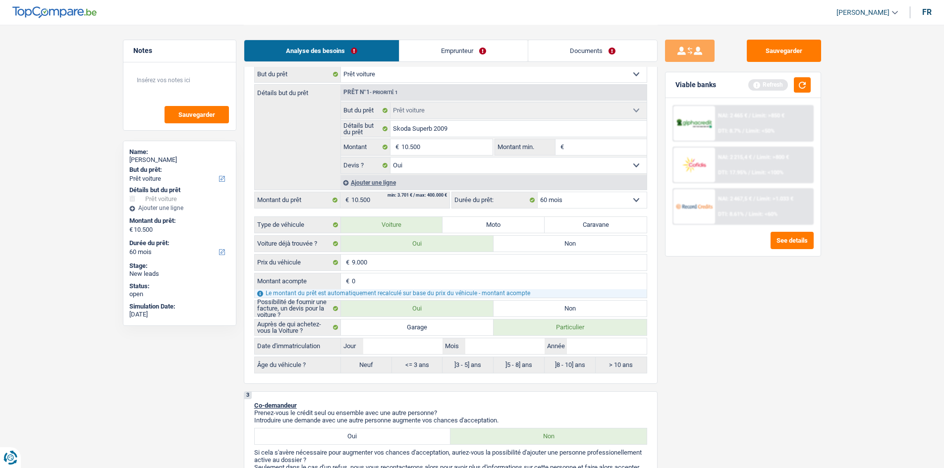
select select "48"
type input "9.000"
select select "48"
type input "9.000"
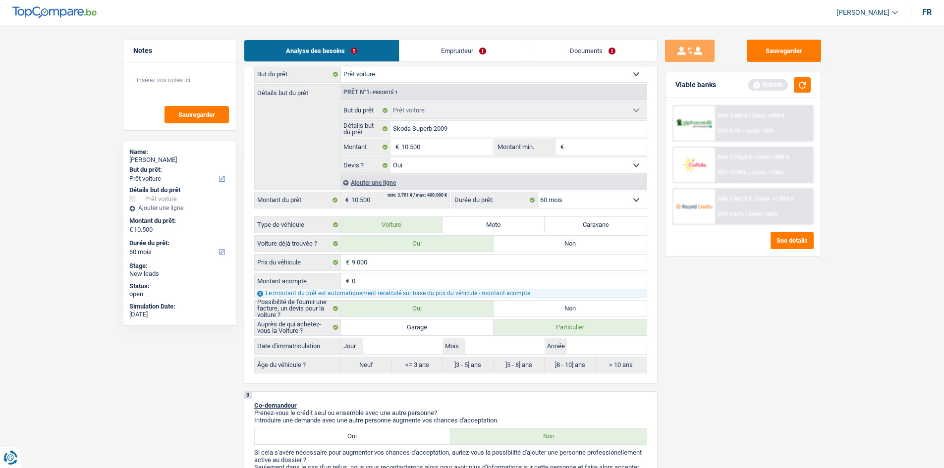
type input "9.000"
select select "48"
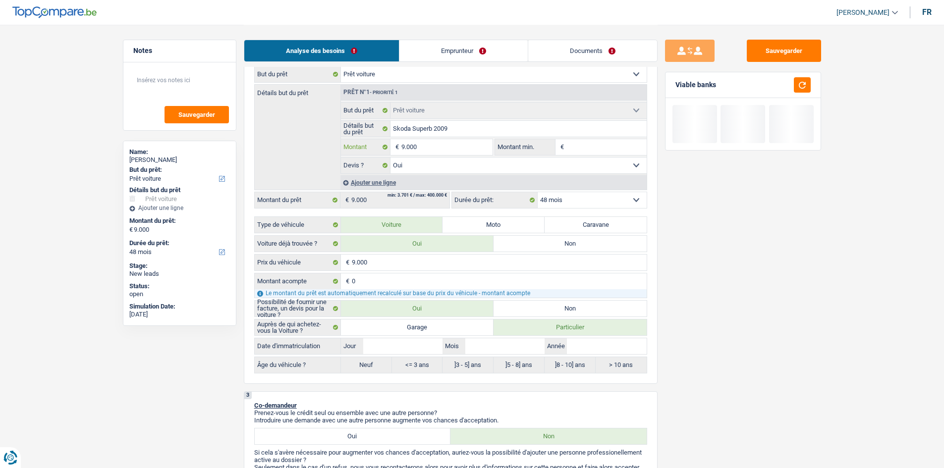
click at [441, 147] on input "9.000" at bounding box center [446, 147] width 91 height 16
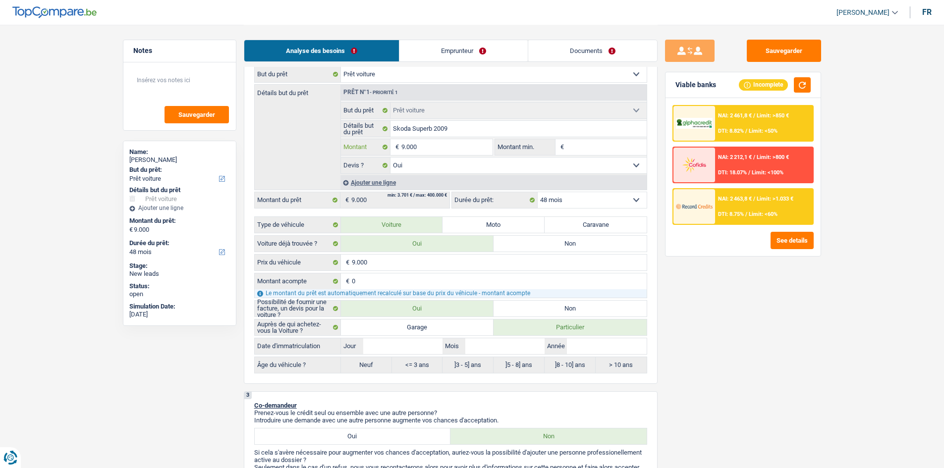
type input "900"
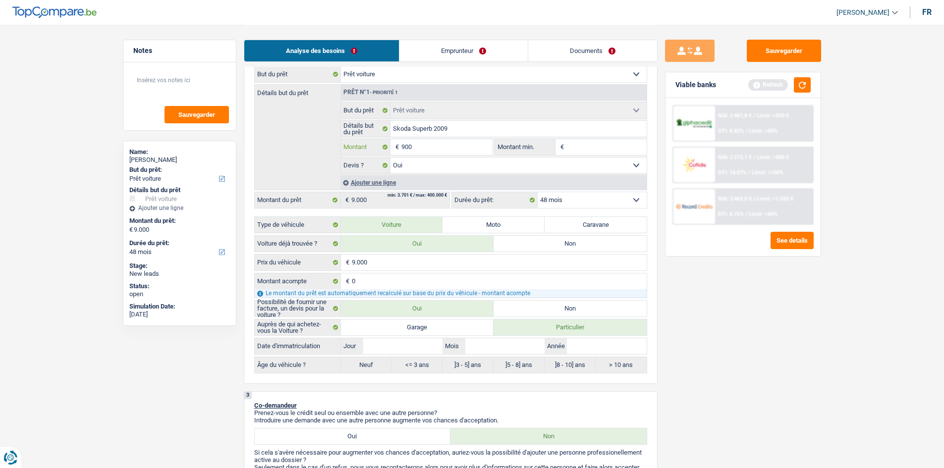
type input "90"
type input "9"
type input "1"
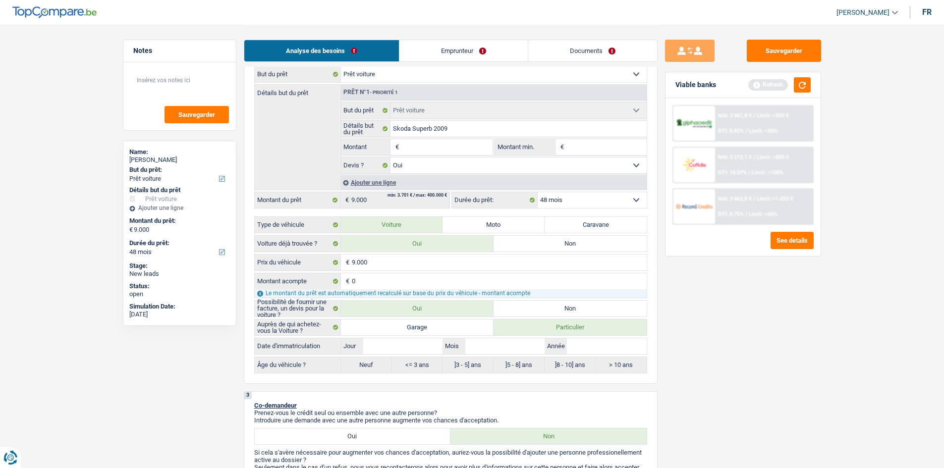
type input "1"
type input "10"
type input "105"
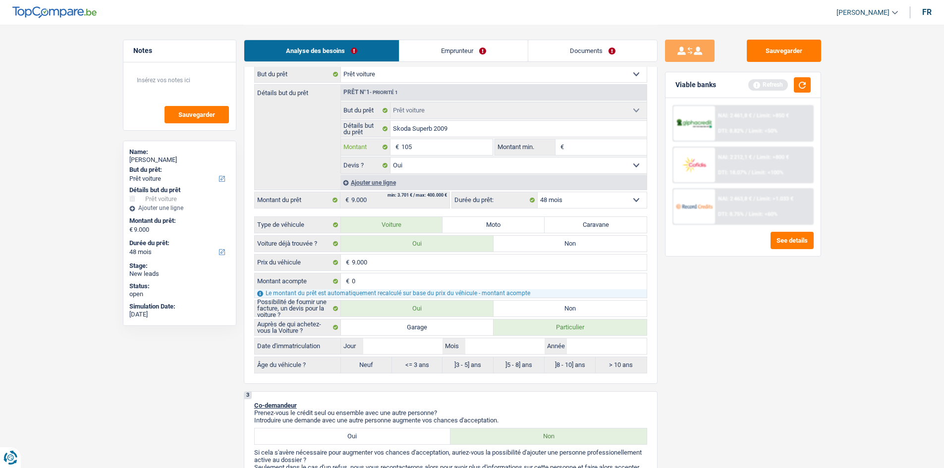
type input "1.050"
type input "10.500"
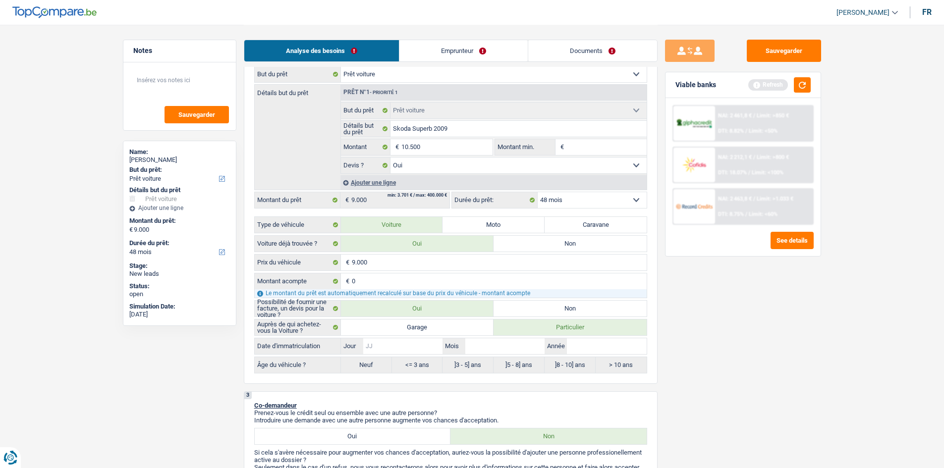
type input "10.500"
select select "60"
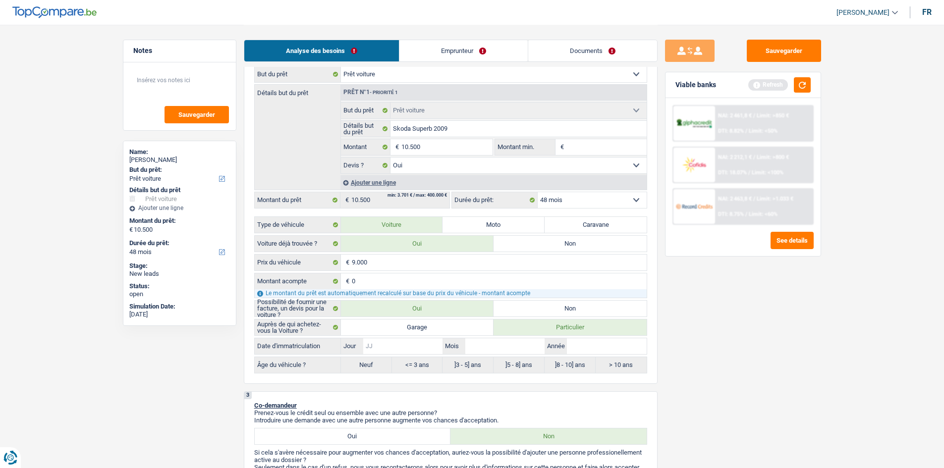
select select "60"
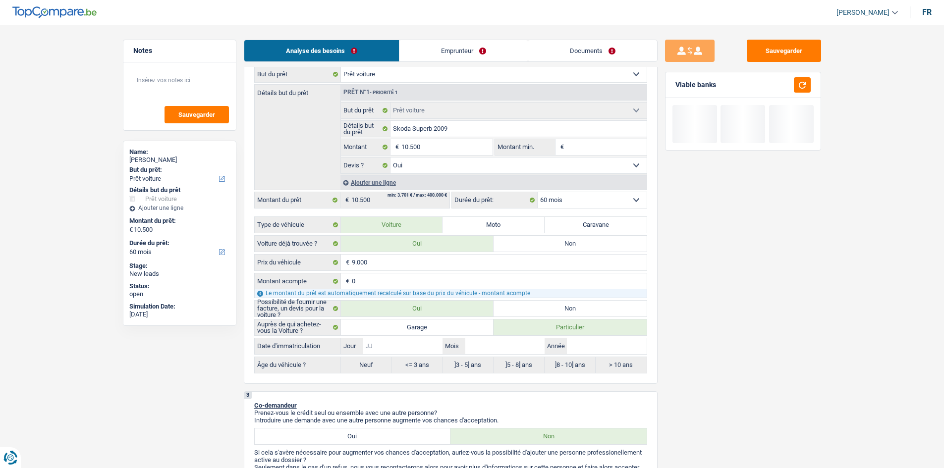
click at [400, 344] on input "Jour" at bounding box center [402, 346] width 79 height 16
type input "0"
type input "02"
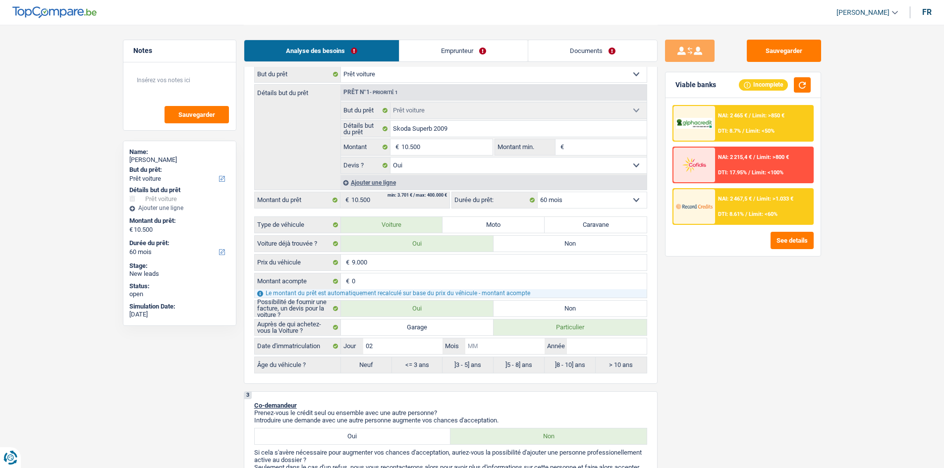
type input "0"
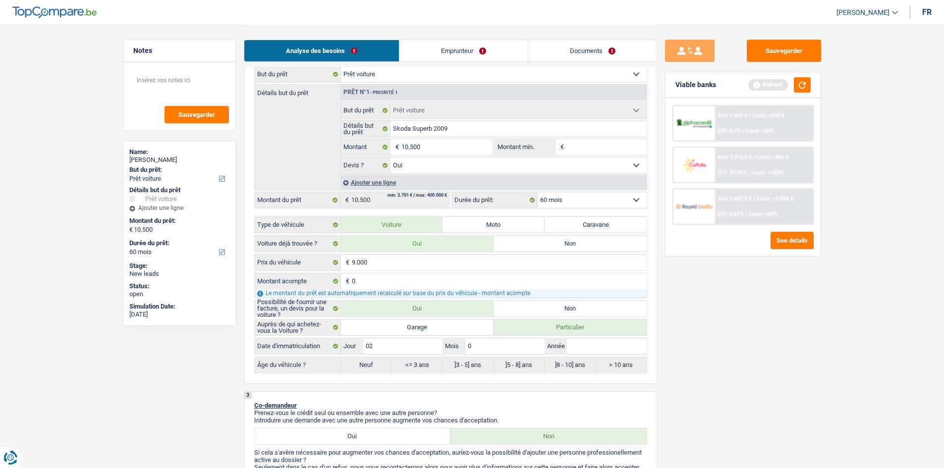
type input "02"
type input "2"
type input "20"
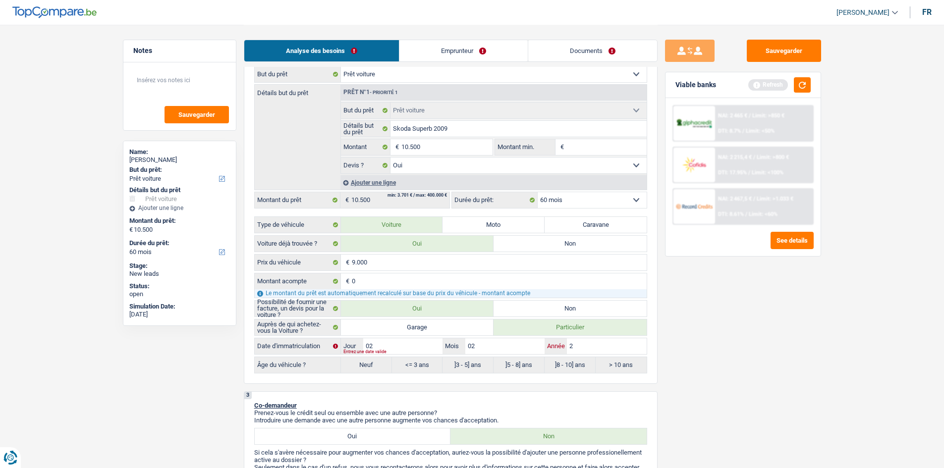
type input "20"
type input "200"
type input "2009"
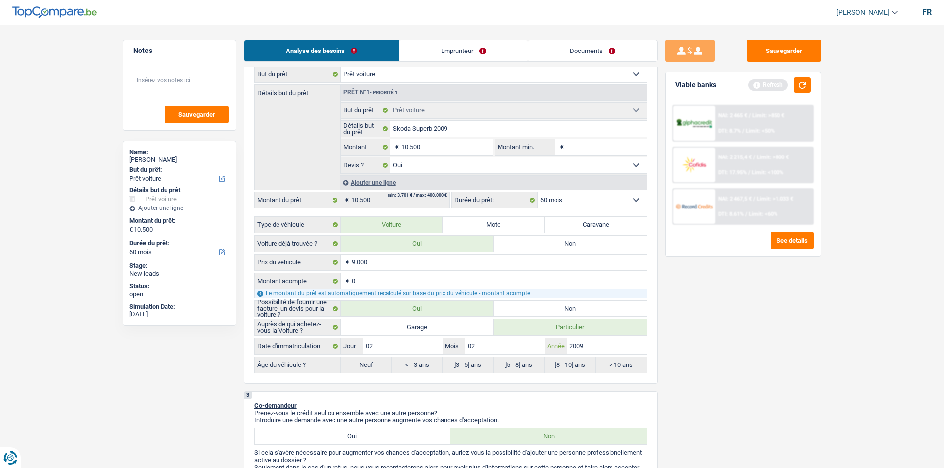
type input "2009"
radio input "false"
radio input "true"
click at [722, 383] on div "Sauvegarder Viable banks Refresh NAI: 2 465 € / Limit: >850 € DTI: 8.7% / Limit…" at bounding box center [742, 246] width 171 height 413
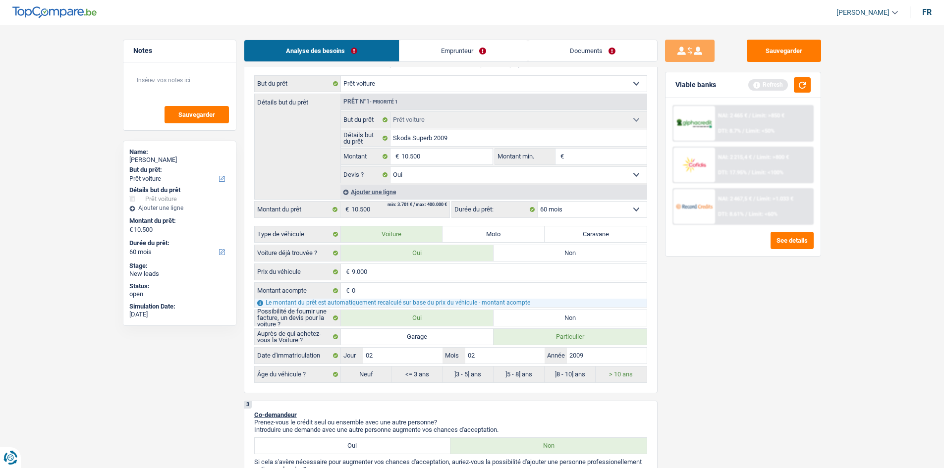
scroll to position [198, 0]
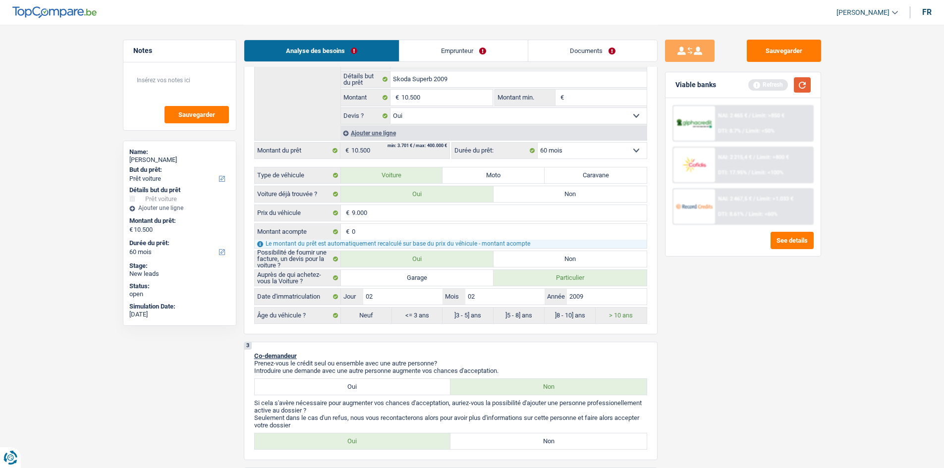
click at [802, 82] on button "button" at bounding box center [802, 84] width 17 height 15
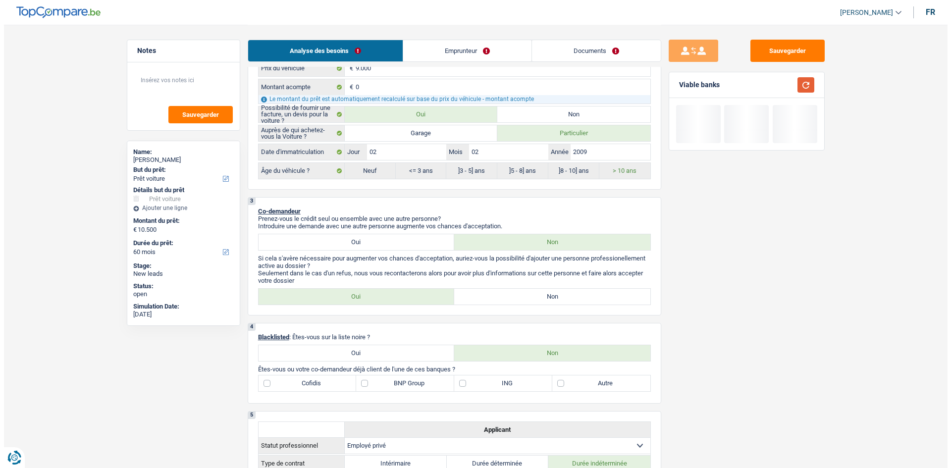
scroll to position [347, 0]
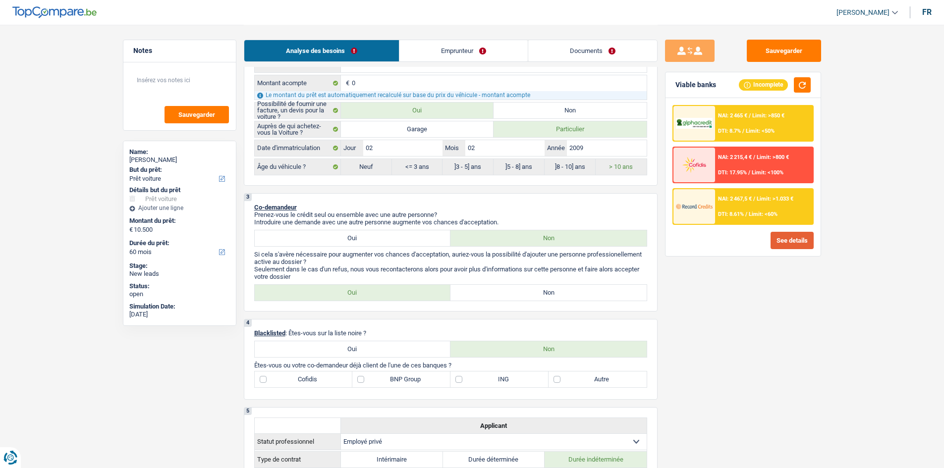
click at [791, 239] on button "See details" at bounding box center [791, 240] width 43 height 17
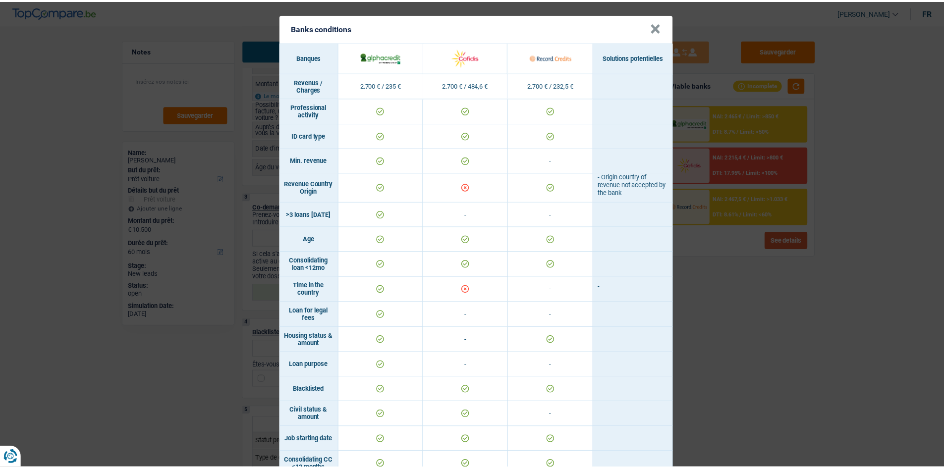
scroll to position [0, 0]
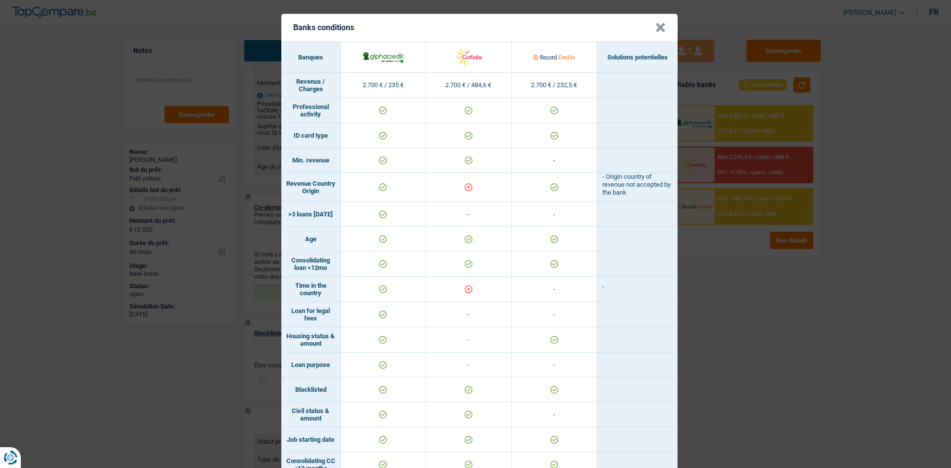
click at [659, 27] on button "×" at bounding box center [660, 28] width 10 height 10
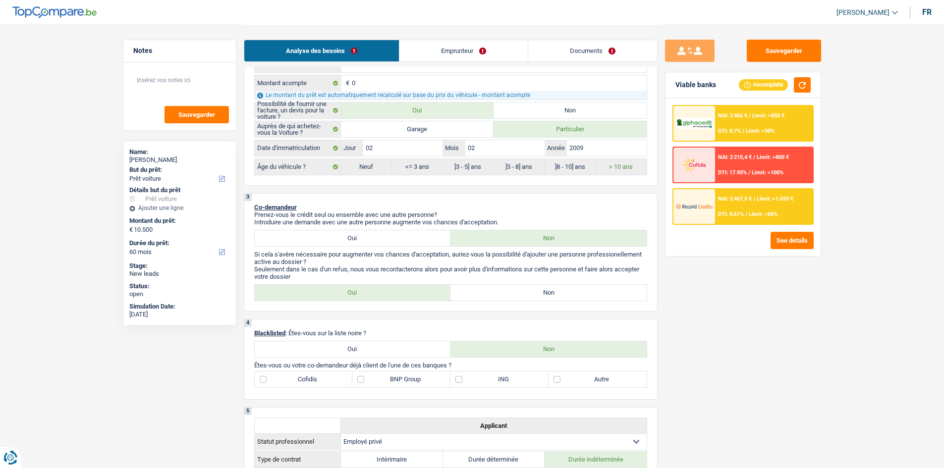
click at [492, 291] on label "Non" at bounding box center [548, 293] width 196 height 16
click at [492, 291] on input "Non" at bounding box center [548, 293] width 196 height 16
radio input "true"
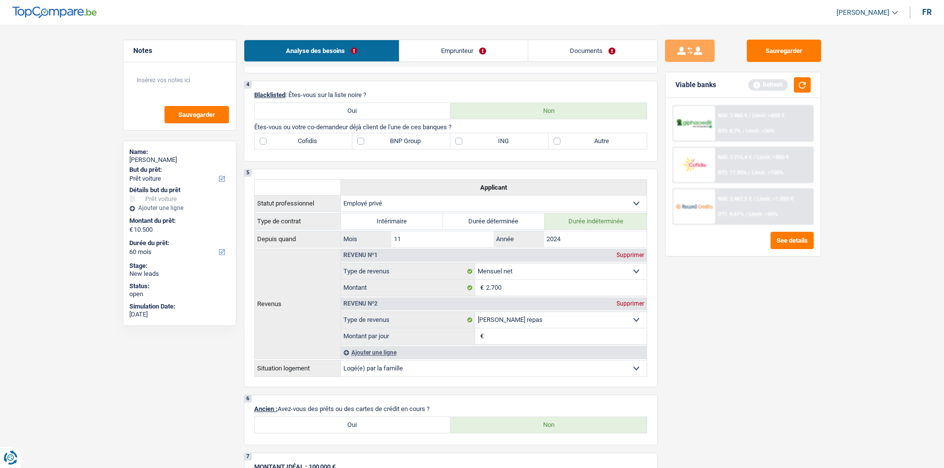
scroll to position [495, 0]
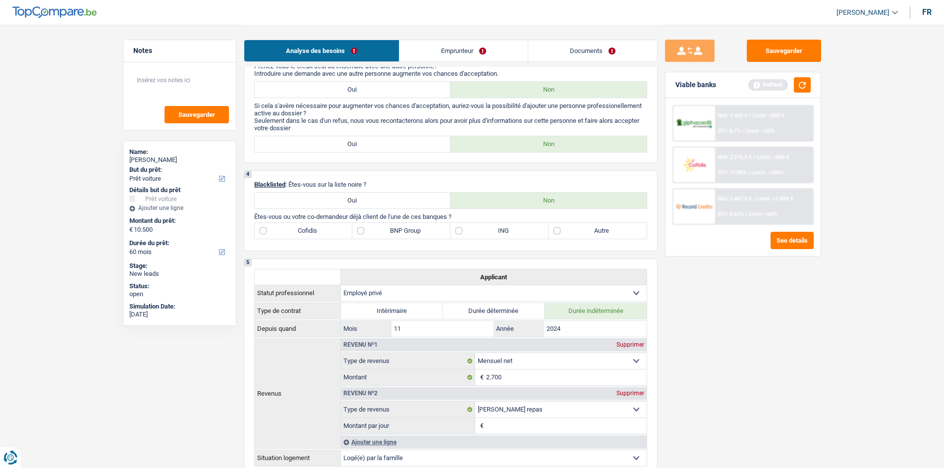
click at [557, 230] on label "Autre" at bounding box center [597, 231] width 98 height 16
click at [557, 230] on input "Autre" at bounding box center [597, 231] width 98 height 16
checkbox input "true"
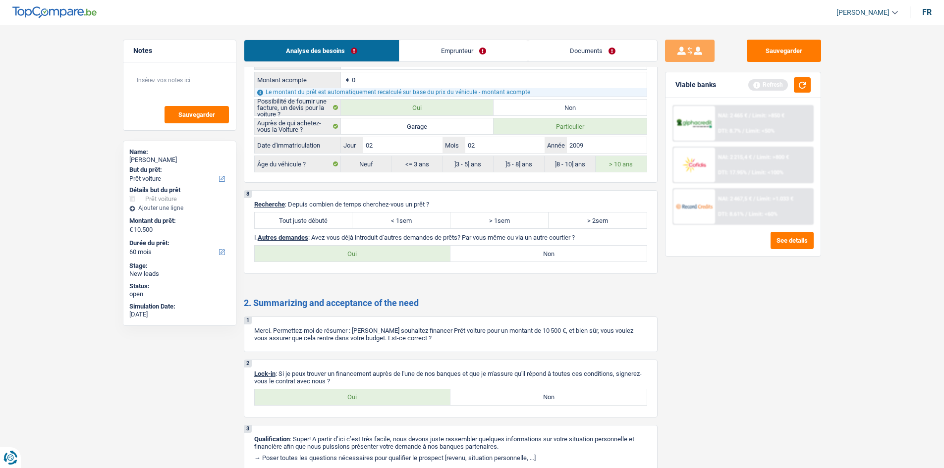
scroll to position [1238, 0]
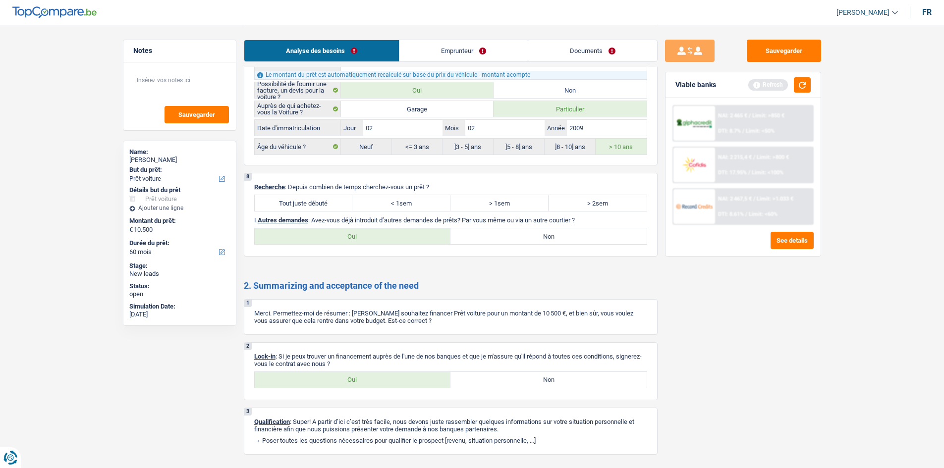
click at [447, 47] on link "Emprunteur" at bounding box center [463, 50] width 128 height 21
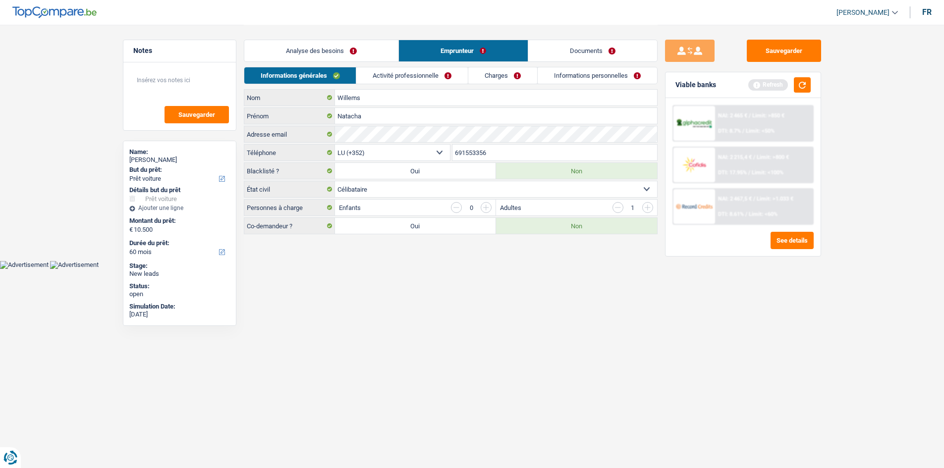
scroll to position [0, 0]
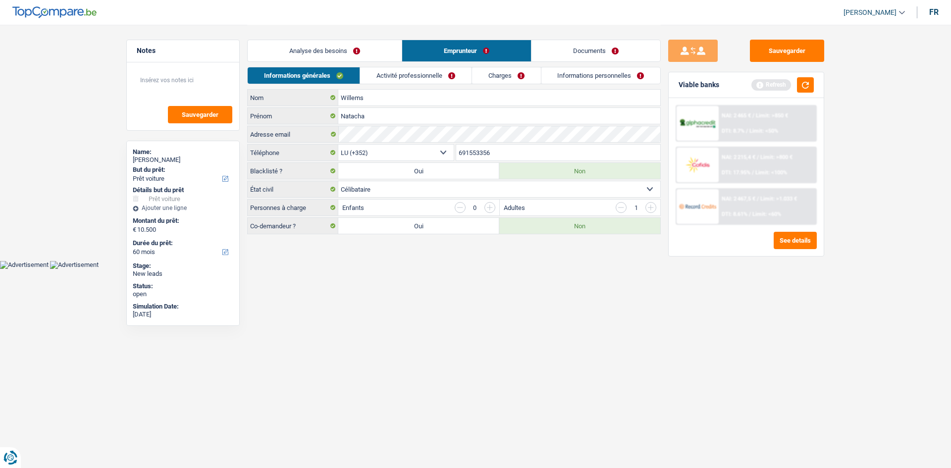
click at [626, 207] on input "button" at bounding box center [621, 207] width 11 height 11
click at [425, 76] on link "Activité professionnelle" at bounding box center [415, 75] width 111 height 16
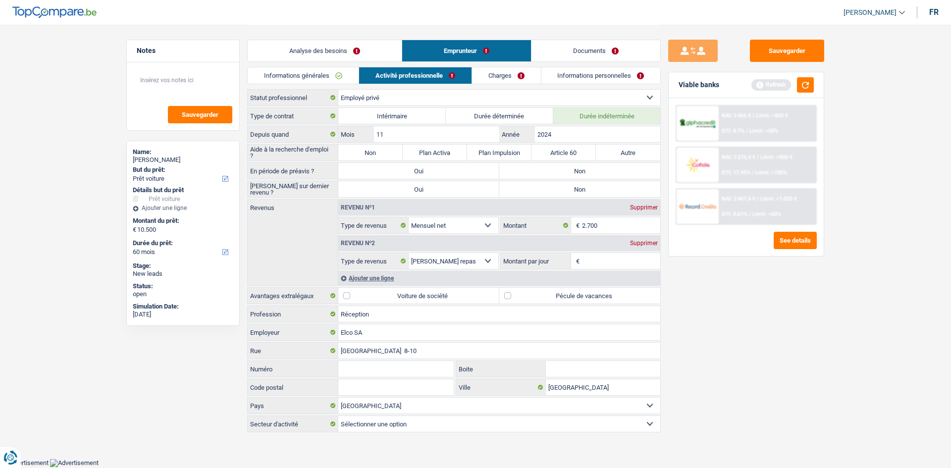
click at [374, 154] on label "Non" at bounding box center [370, 153] width 64 height 16
click at [374, 154] on input "Non" at bounding box center [370, 153] width 64 height 16
radio input "true"
click at [561, 167] on label "Non" at bounding box center [579, 171] width 161 height 16
click at [561, 167] on input "Non" at bounding box center [579, 171] width 161 height 16
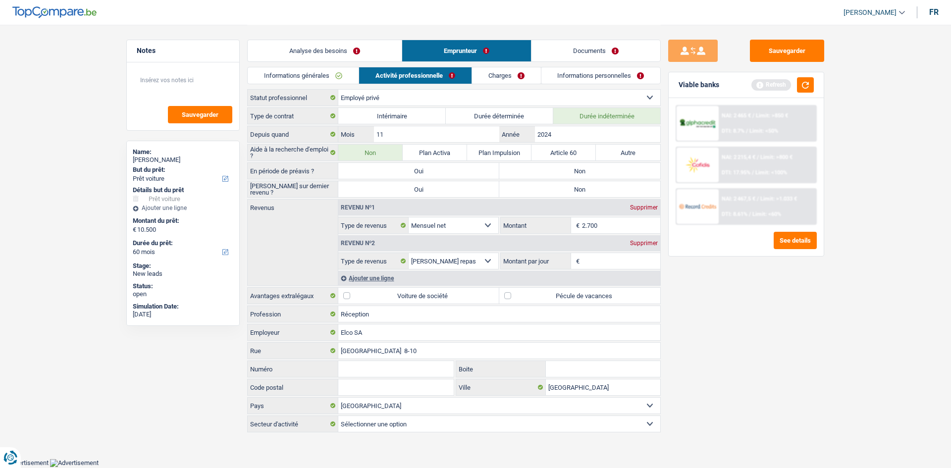
radio input "true"
click at [556, 187] on label "Non" at bounding box center [579, 189] width 161 height 16
click at [556, 187] on input "Non" at bounding box center [579, 189] width 161 height 16
radio input "true"
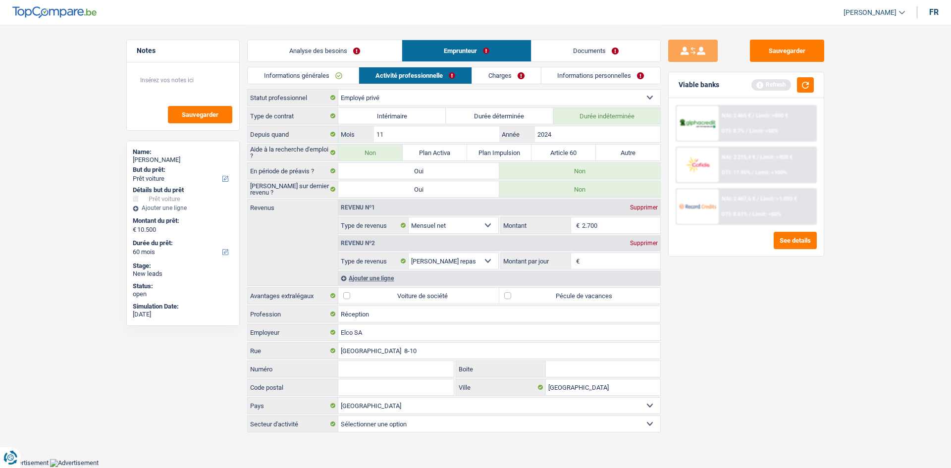
click at [593, 257] on input "Montant par jour" at bounding box center [621, 261] width 79 height 16
click at [636, 240] on div "Supprimer" at bounding box center [644, 243] width 33 height 6
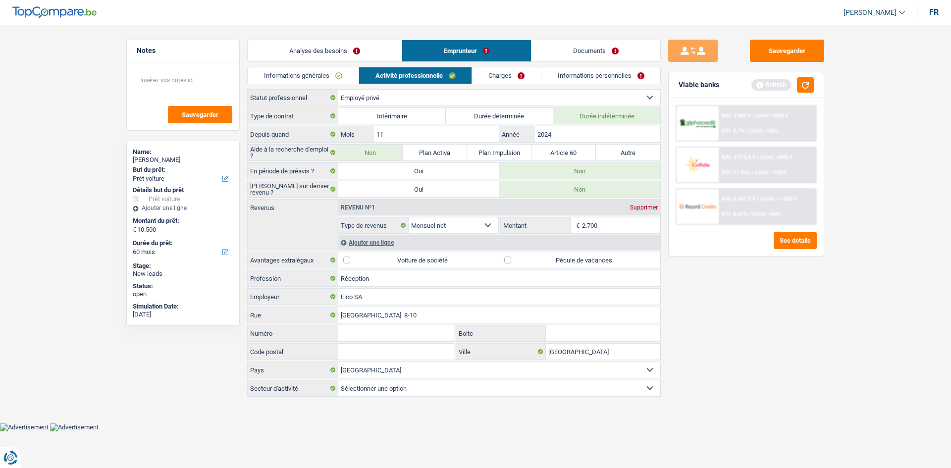
click at [380, 238] on div "Ajouter une ligne" at bounding box center [499, 242] width 322 height 14
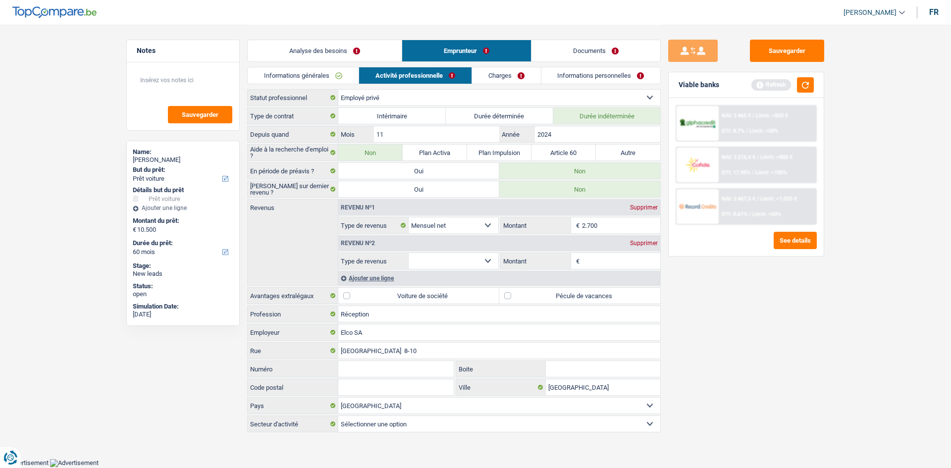
click at [647, 240] on div "Supprimer" at bounding box center [644, 243] width 33 height 6
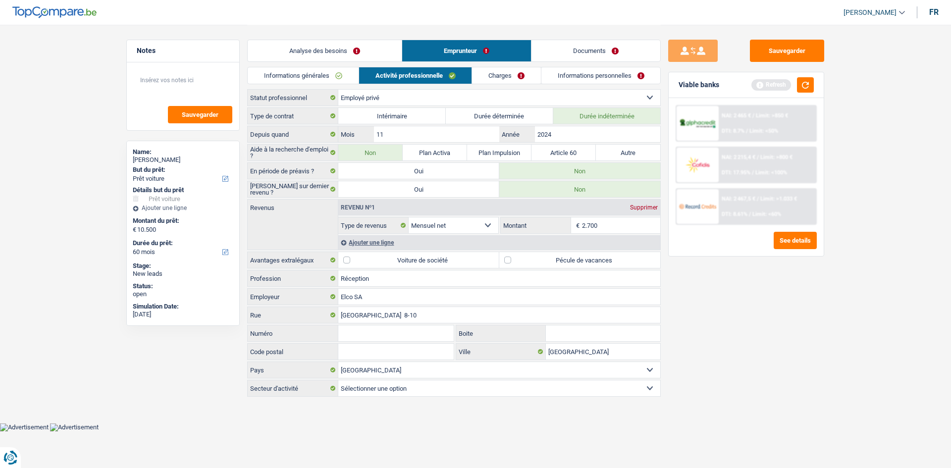
click at [502, 75] on link "Charges" at bounding box center [506, 75] width 69 height 16
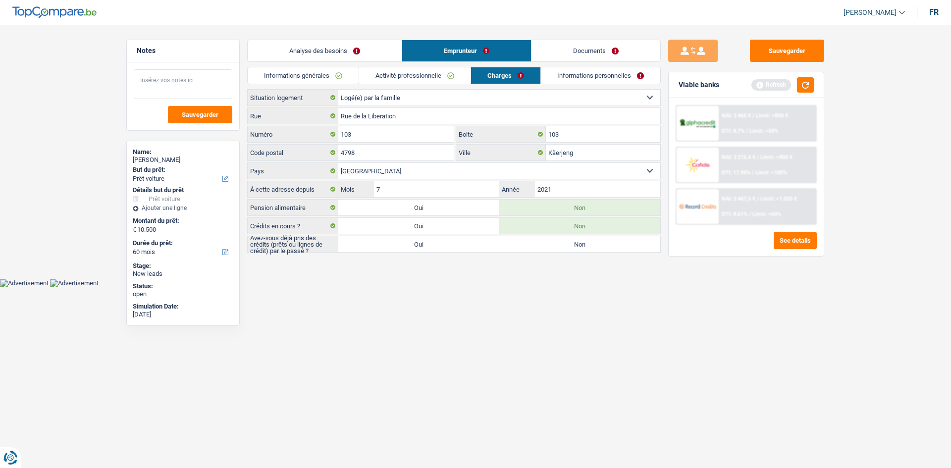
click at [190, 86] on textarea at bounding box center [183, 84] width 99 height 30
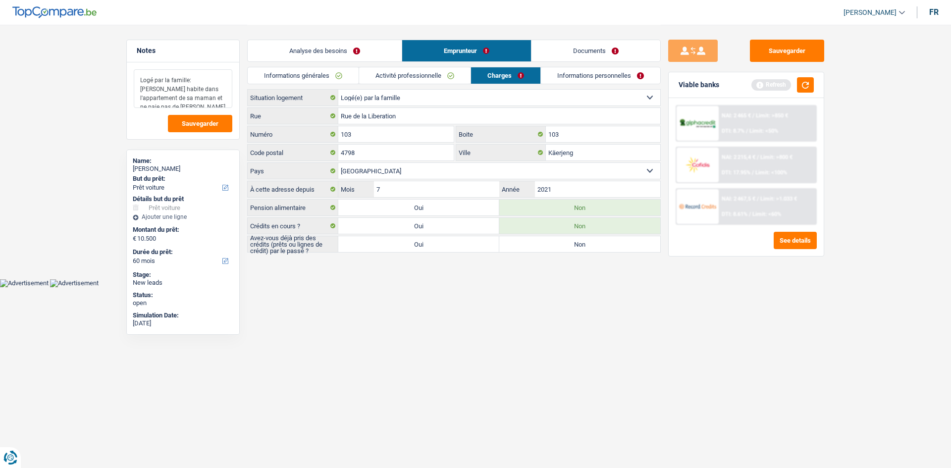
click at [139, 80] on textarea "Logé par la famille: Elle habite dans l'appartement de sa maman et ne paie pas …" at bounding box center [183, 88] width 99 height 39
type textarea "- Logé par la famille: Elle habite dans l'appartement de sa maman et ne paie pa…"
click at [562, 130] on input "103" at bounding box center [603, 134] width 114 height 16
type input "1"
click at [430, 245] on label "Oui" at bounding box center [418, 244] width 161 height 16
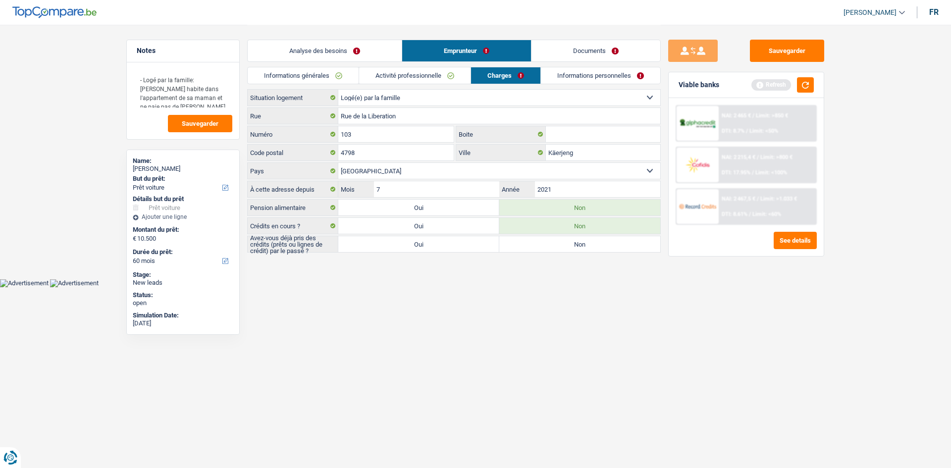
click at [430, 245] on input "Oui" at bounding box center [418, 244] width 161 height 16
radio input "true"
click at [584, 74] on link "Informations personnelles" at bounding box center [600, 75] width 119 height 16
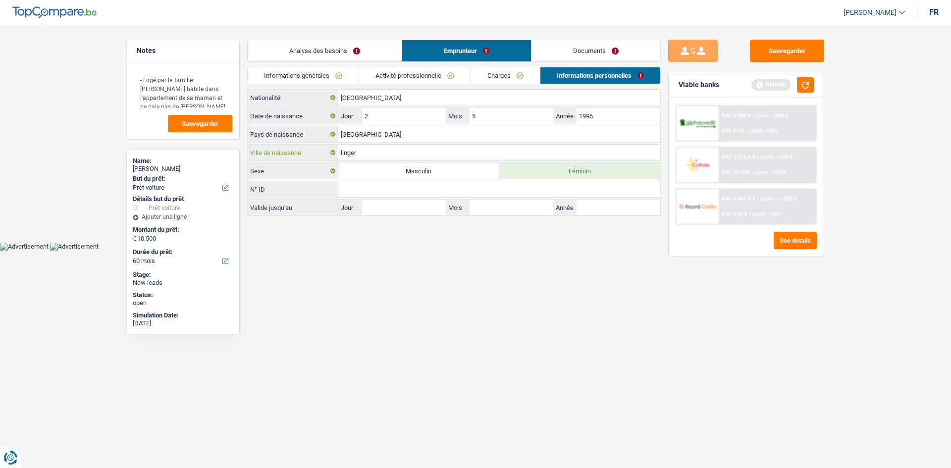
click at [392, 155] on input "linger" at bounding box center [499, 153] width 322 height 16
type input "l"
type input "Luxembourgville"
click at [602, 52] on link "Documents" at bounding box center [596, 50] width 129 height 21
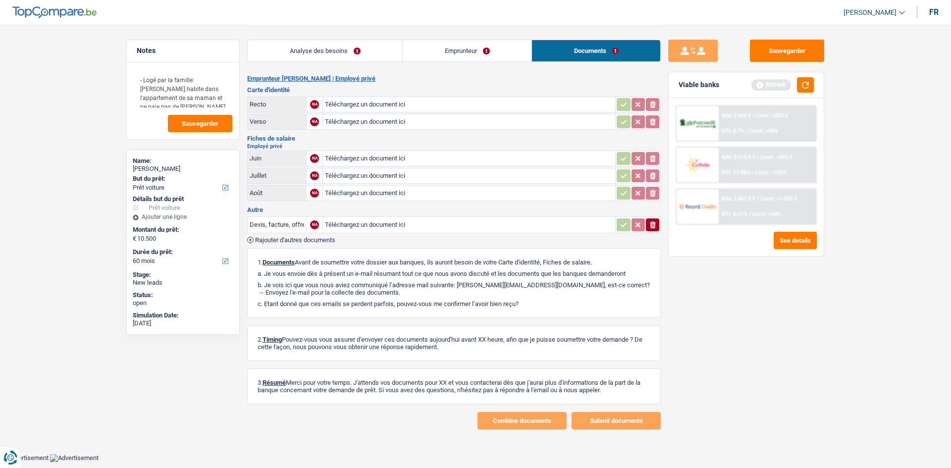
click at [333, 46] on link "Analyse des besoins" at bounding box center [325, 50] width 155 height 21
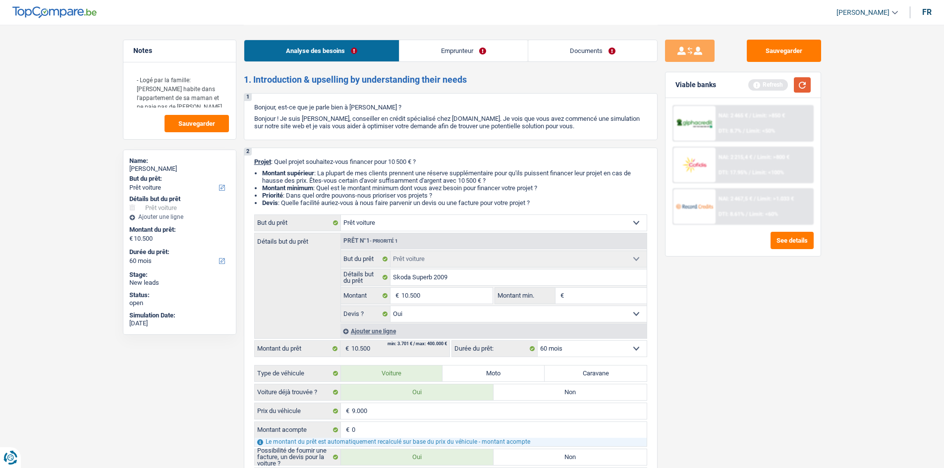
click at [794, 87] on button "button" at bounding box center [802, 84] width 17 height 15
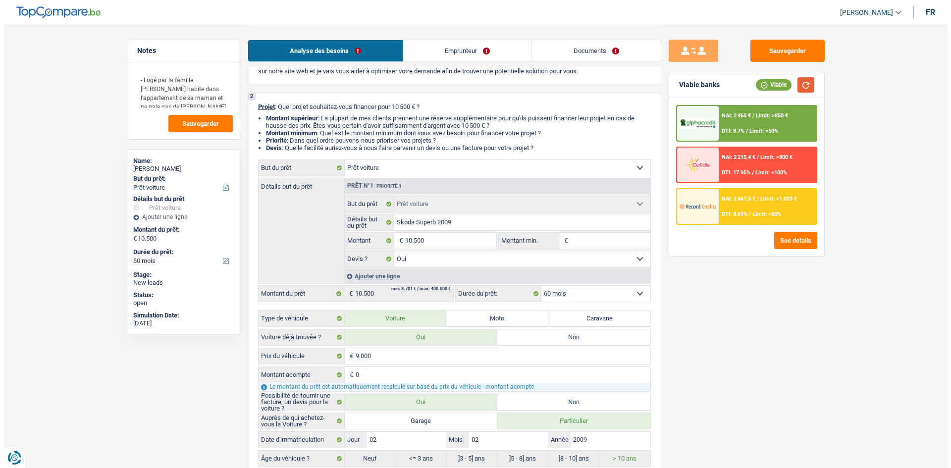
scroll to position [99, 0]
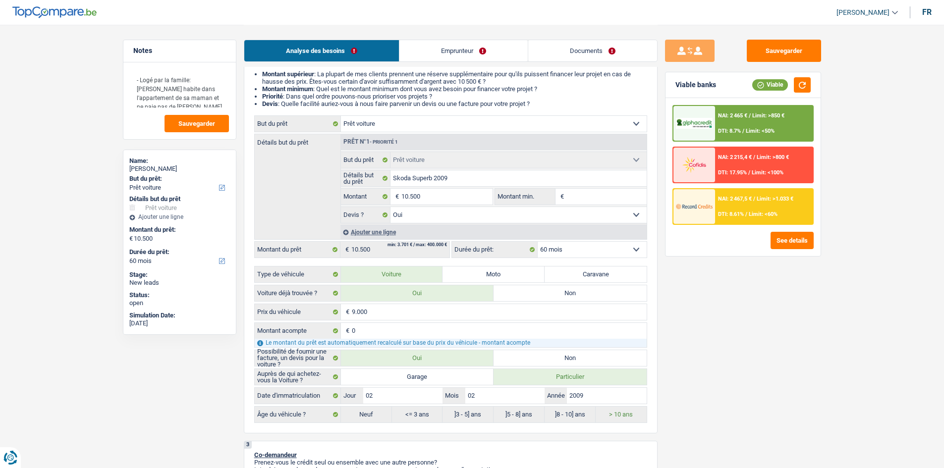
click at [738, 107] on div "NAI: 2 465 € / Limit: >850 € DTI: 8.7% / Limit: <50%" at bounding box center [764, 123] width 98 height 35
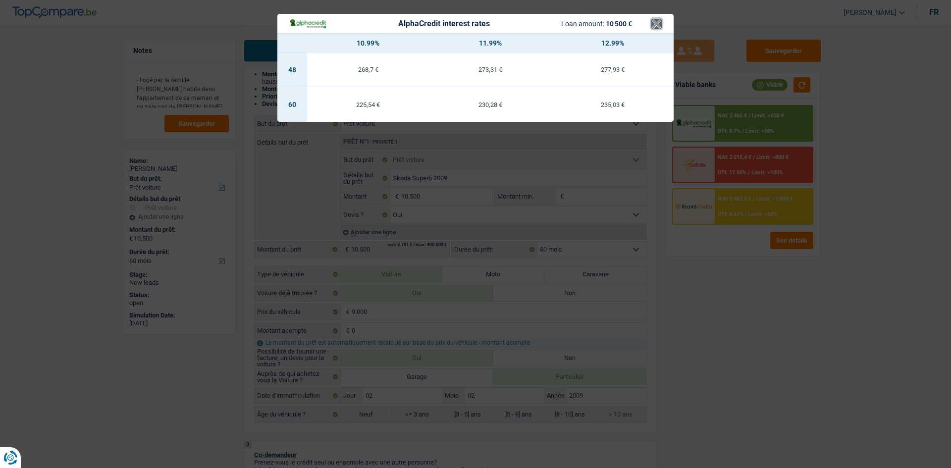
click at [654, 25] on button "×" at bounding box center [656, 24] width 10 height 10
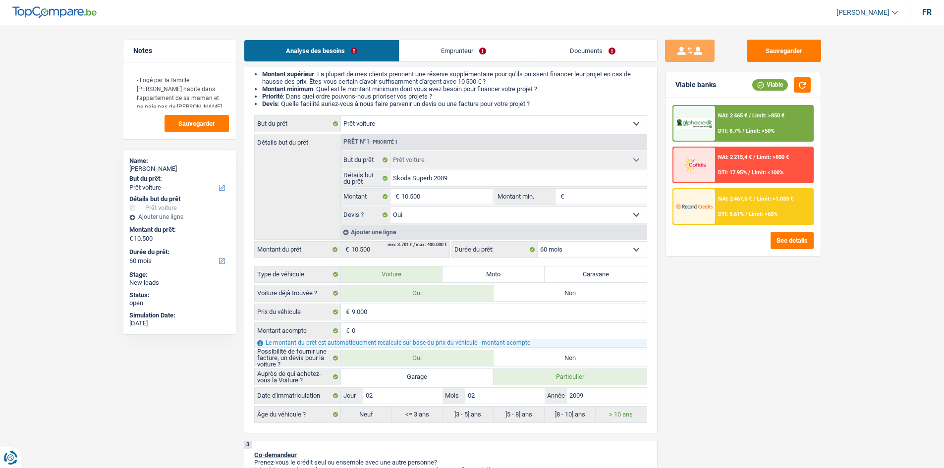
click at [581, 247] on select "12 mois 18 mois 24 mois 30 mois 36 mois 42 mois 48 mois 60 mois Sélectionner un…" at bounding box center [591, 250] width 109 height 16
click at [599, 249] on select "12 mois 18 mois 24 mois 30 mois 36 mois 42 mois 48 mois 60 mois Sélectionner un…" at bounding box center [591, 250] width 109 height 16
click at [537, 242] on select "12 mois 18 mois 24 mois 30 mois 36 mois 42 mois 48 mois 60 mois Sélectionner un…" at bounding box center [591, 250] width 109 height 16
click at [740, 204] on div "NAI: 2 467,5 € / Limit: >1.033 € DTI: 8.61% / Limit: <60%" at bounding box center [764, 206] width 98 height 35
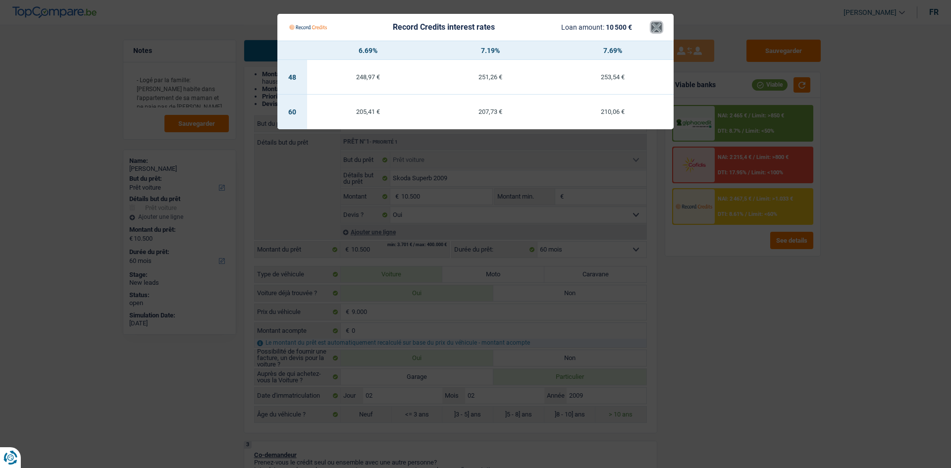
click at [657, 26] on button "×" at bounding box center [656, 27] width 10 height 10
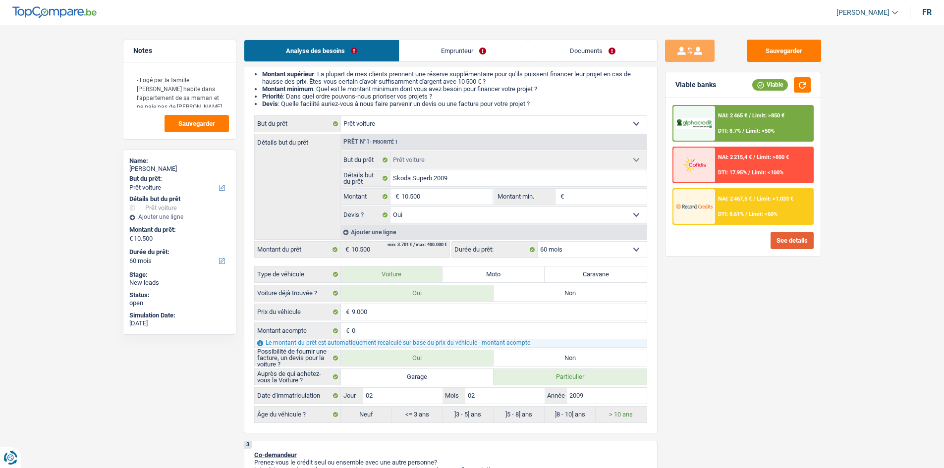
click at [795, 234] on button "See details" at bounding box center [791, 240] width 43 height 17
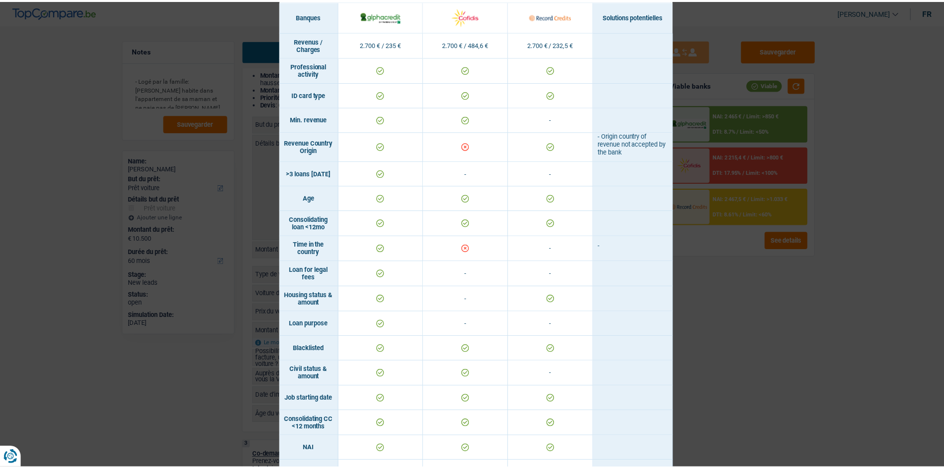
scroll to position [0, 0]
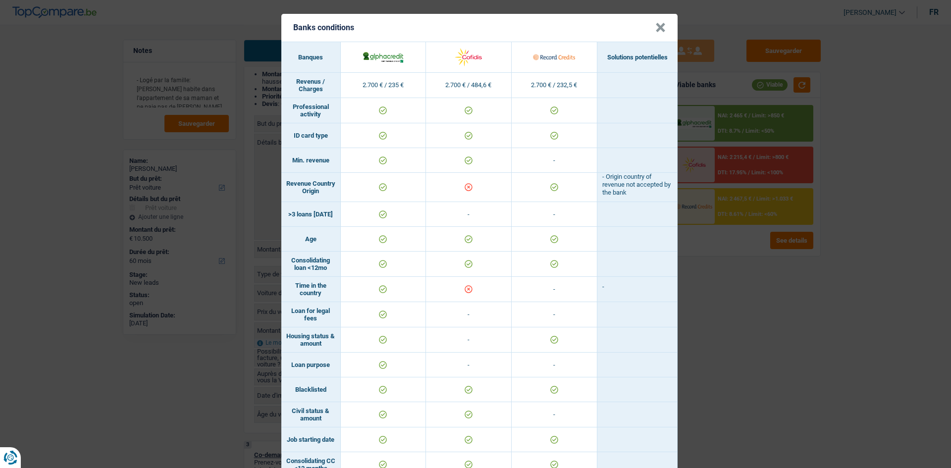
click at [655, 29] on button "×" at bounding box center [660, 28] width 10 height 10
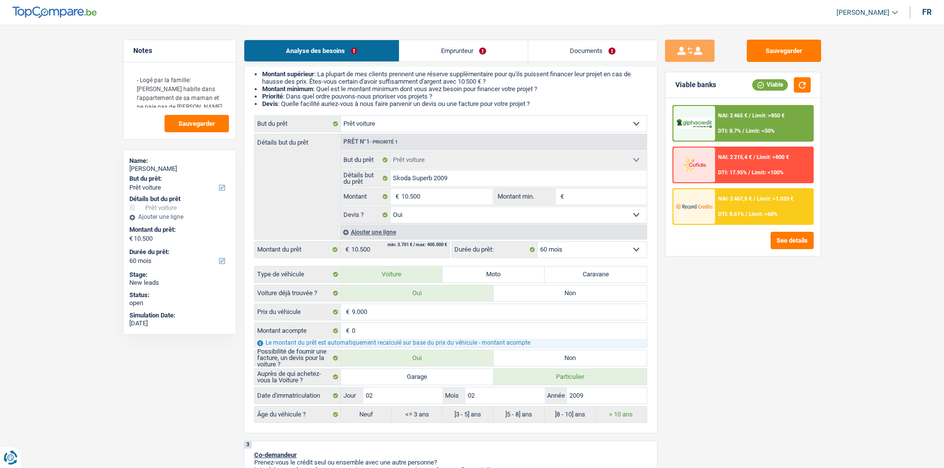
click at [732, 208] on div "NAI: 2 467,5 € / Limit: >1.033 € DTI: 8.61% / Limit: <60%" at bounding box center [764, 206] width 98 height 35
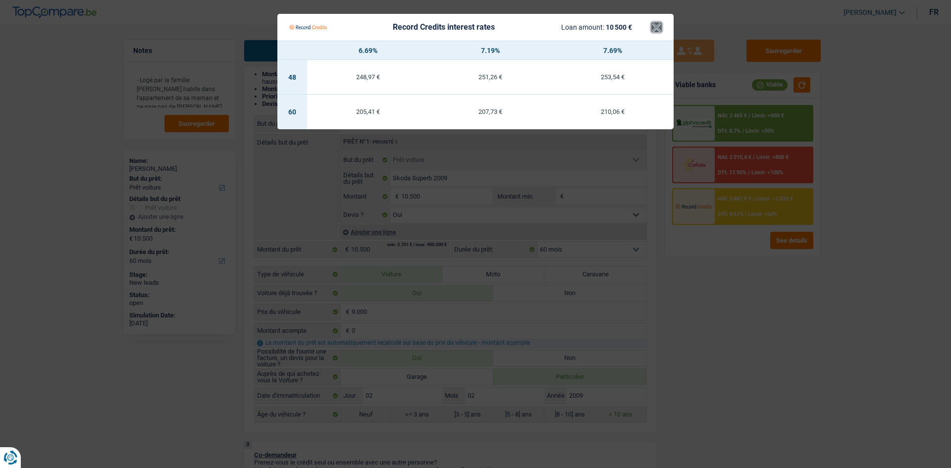
click at [659, 32] on button "×" at bounding box center [656, 27] width 10 height 10
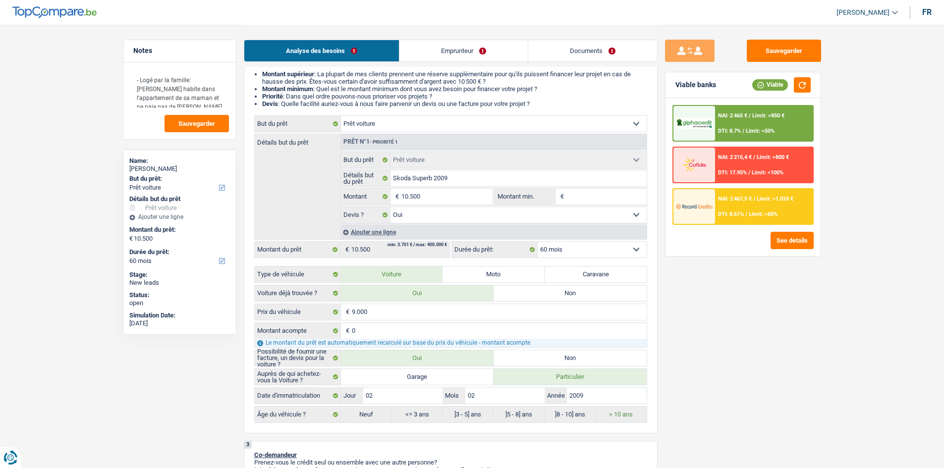
click at [762, 120] on div "NAI: 2 465 € / Limit: >850 € DTI: 8.7% / Limit: <50%" at bounding box center [764, 123] width 98 height 35
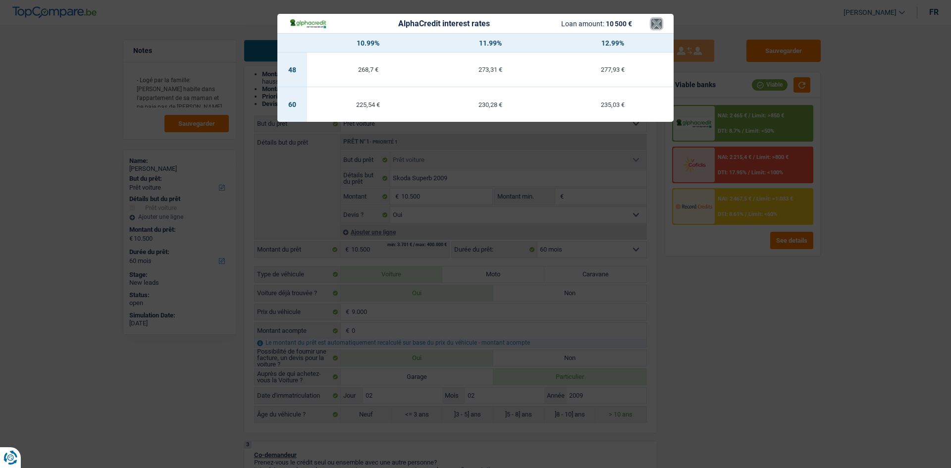
click at [654, 28] on button "×" at bounding box center [656, 24] width 10 height 10
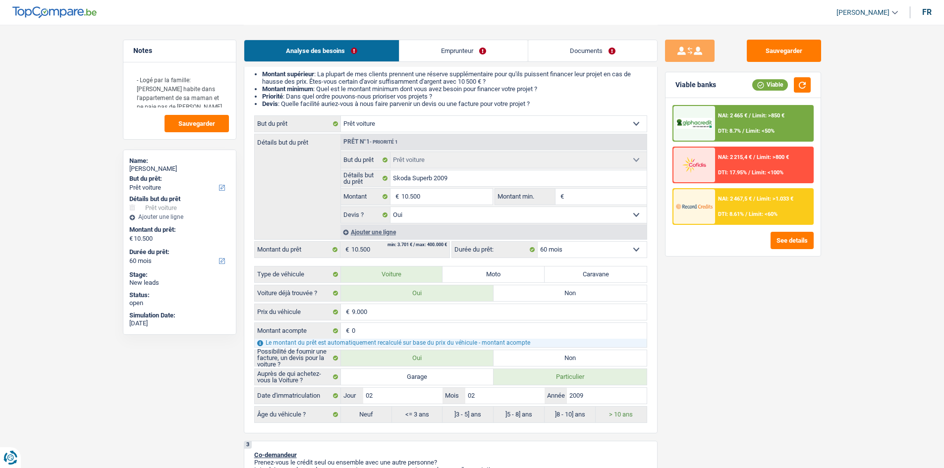
click at [596, 244] on select "12 mois 18 mois 24 mois 30 mois 36 mois 42 mois 48 mois 60 mois Sélectionner un…" at bounding box center [591, 250] width 109 height 16
select select "24"
click at [537, 242] on select "12 mois 18 mois 24 mois 30 mois 36 mois 42 mois 48 mois 60 mois Sélectionner un…" at bounding box center [591, 250] width 109 height 16
select select "24"
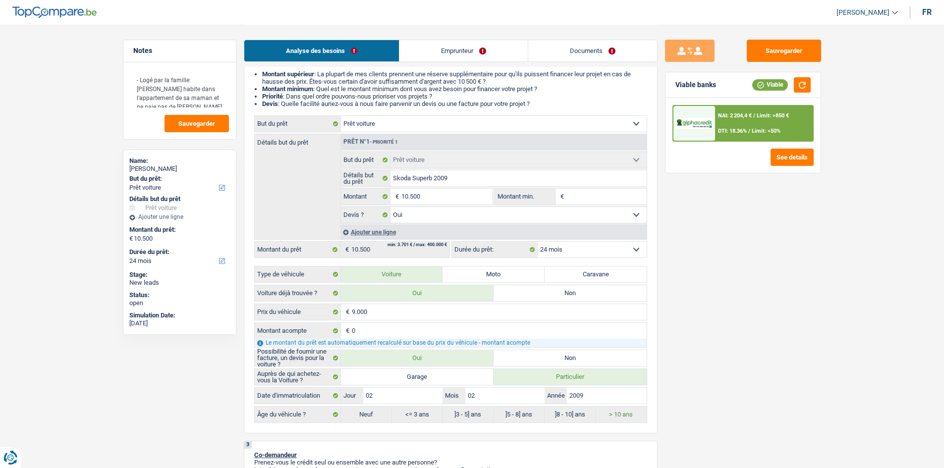
click at [736, 125] on div "NAI: 2 204,4 € / Limit: >850 € DTI: 18.36% / Limit: <50%" at bounding box center [764, 123] width 98 height 35
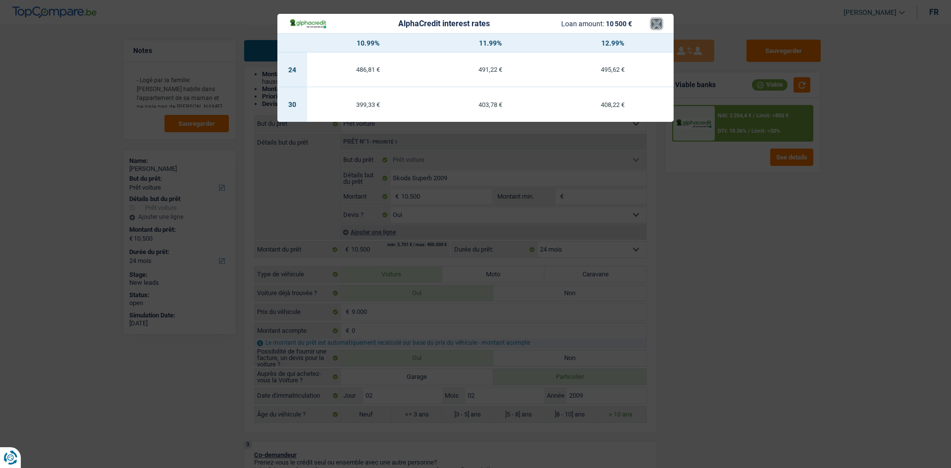
click at [653, 26] on button "×" at bounding box center [656, 24] width 10 height 10
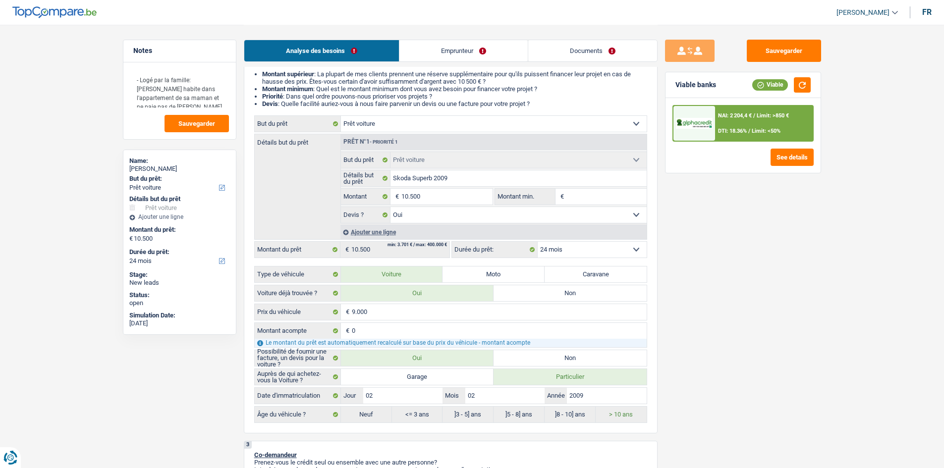
click at [589, 249] on select "12 mois 18 mois 24 mois 30 mois 36 mois 42 mois 48 mois 60 mois Sélectionner un…" at bounding box center [591, 250] width 109 height 16
select select "60"
click at [537, 242] on select "12 mois 18 mois 24 mois 30 mois 36 mois 42 mois 48 mois 60 mois Sélectionner un…" at bounding box center [591, 250] width 109 height 16
select select "60"
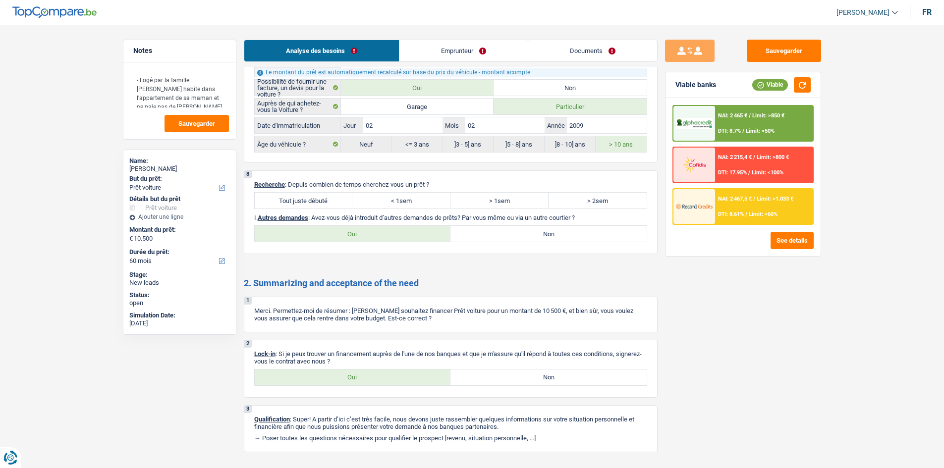
scroll to position [1216, 0]
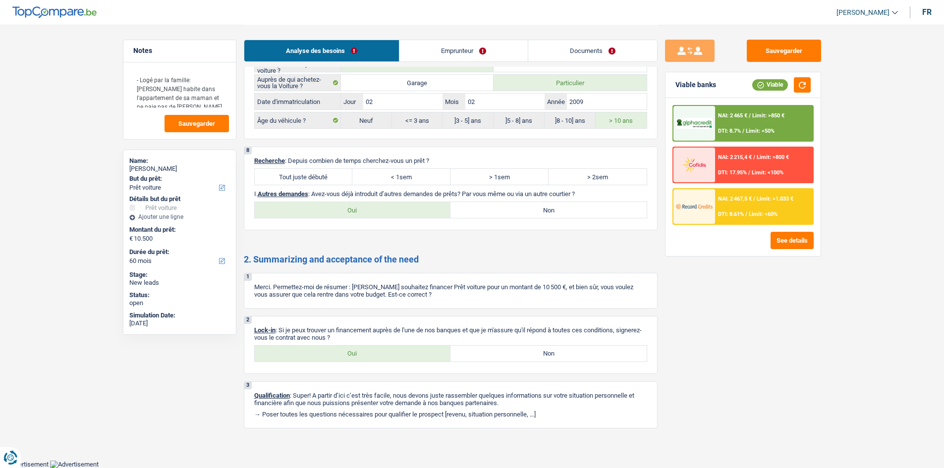
click at [355, 342] on div "2 Lock-in : Si je peux trouver un financement auprès de l'une de nos banques et…" at bounding box center [451, 345] width 414 height 58
click at [358, 346] on label "Oui" at bounding box center [353, 354] width 196 height 16
click at [358, 346] on input "Oui" at bounding box center [353, 354] width 196 height 16
radio input "true"
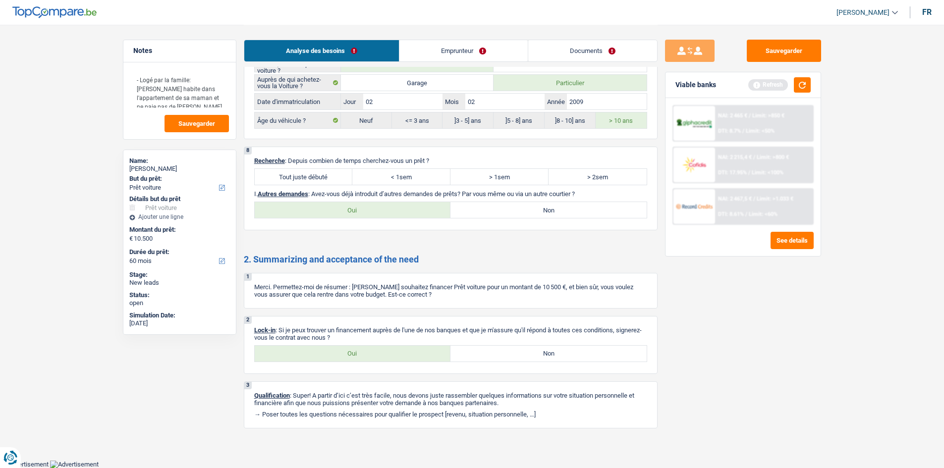
click at [484, 46] on link "Emprunteur" at bounding box center [463, 50] width 128 height 21
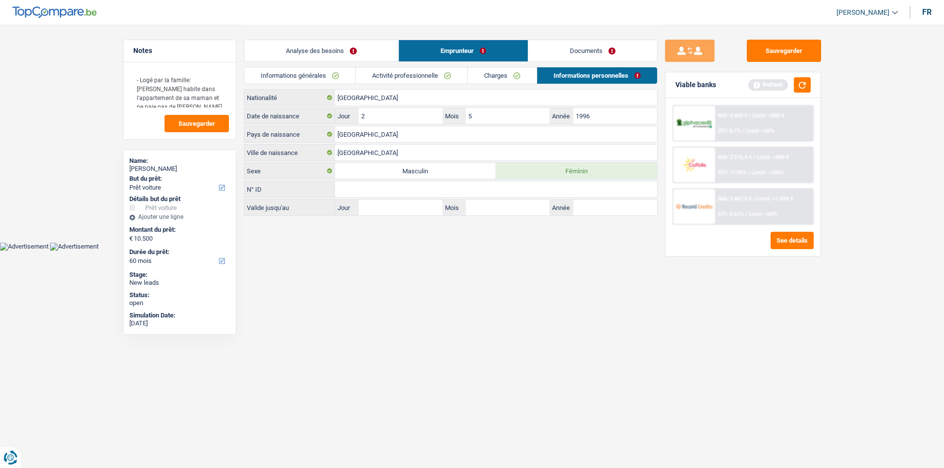
scroll to position [0, 0]
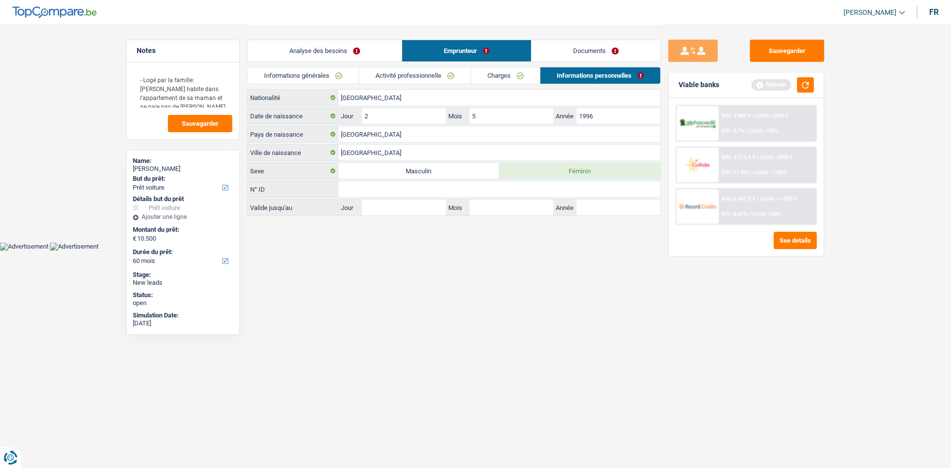
click at [342, 73] on link "Informations générales" at bounding box center [303, 75] width 111 height 16
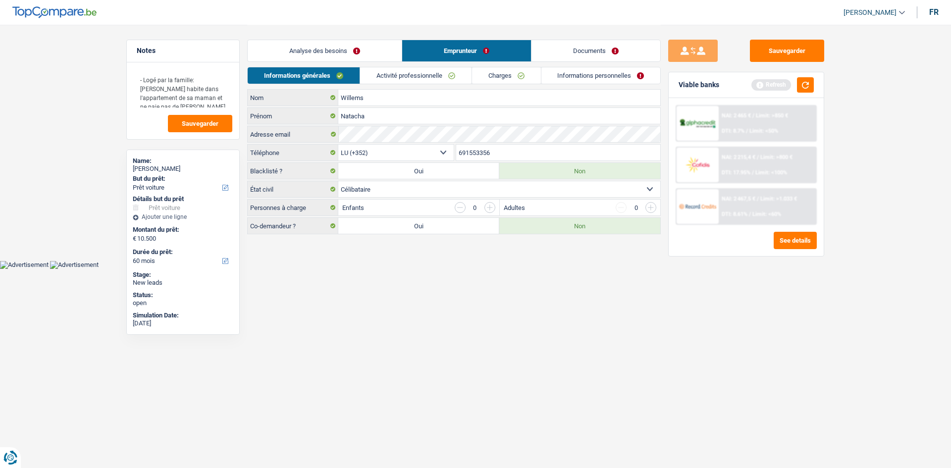
click at [332, 47] on link "Analyse des besoins" at bounding box center [325, 50] width 154 height 21
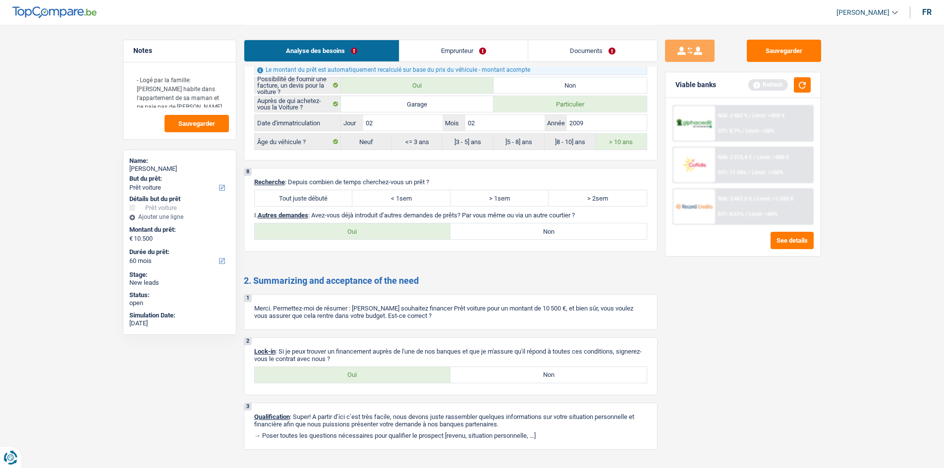
scroll to position [1216, 0]
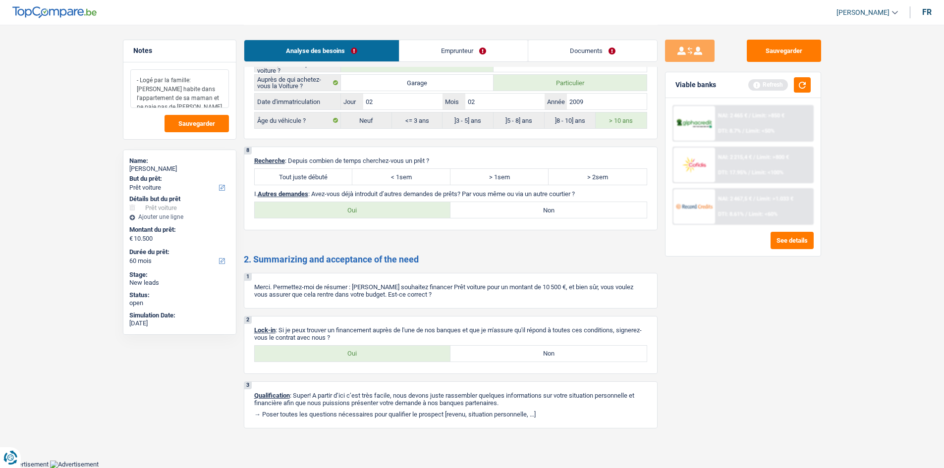
drag, startPoint x: 220, startPoint y: 98, endPoint x: 133, endPoint y: 75, distance: 89.8
click at [133, 75] on textarea "- Logé par la famille: Elle habite dans l'appartement de sa maman et ne paie pa…" at bounding box center [179, 88] width 99 height 39
click at [195, 124] on span "Sauvegarder" at bounding box center [196, 123] width 37 height 6
click at [774, 54] on button "Sauvegarder" at bounding box center [784, 51] width 74 height 22
click at [773, 51] on button "Sauvegarder" at bounding box center [784, 51] width 74 height 22
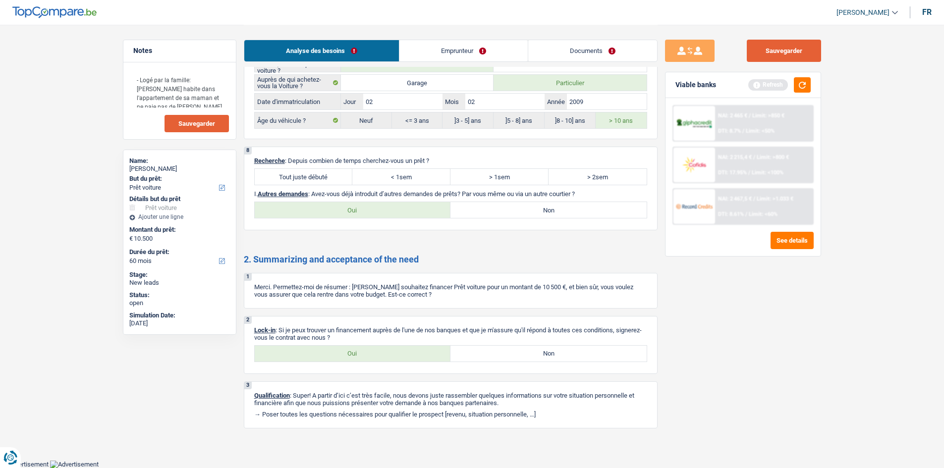
click at [810, 55] on button "Sauvegarder" at bounding box center [784, 51] width 74 height 22
click at [209, 120] on span "Sauvegarder" at bounding box center [196, 123] width 37 height 6
click at [793, 57] on button "Sauvegarder" at bounding box center [784, 51] width 74 height 22
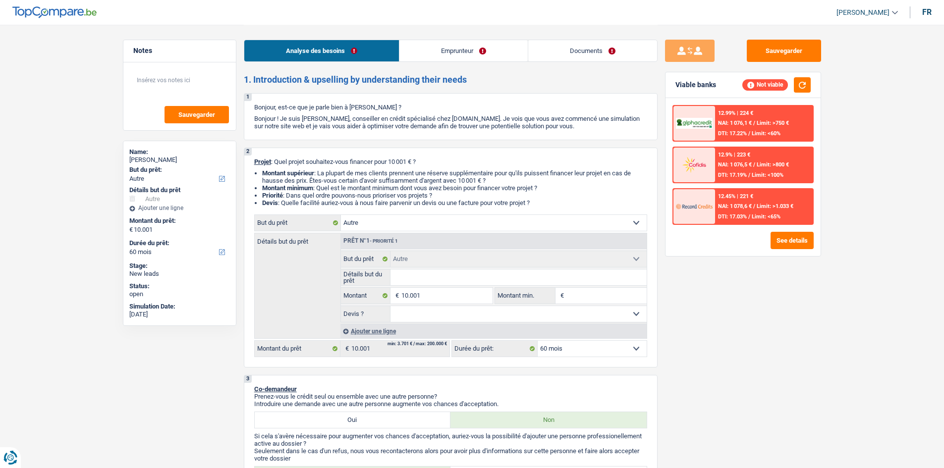
select select "other"
select select "60"
select select "other"
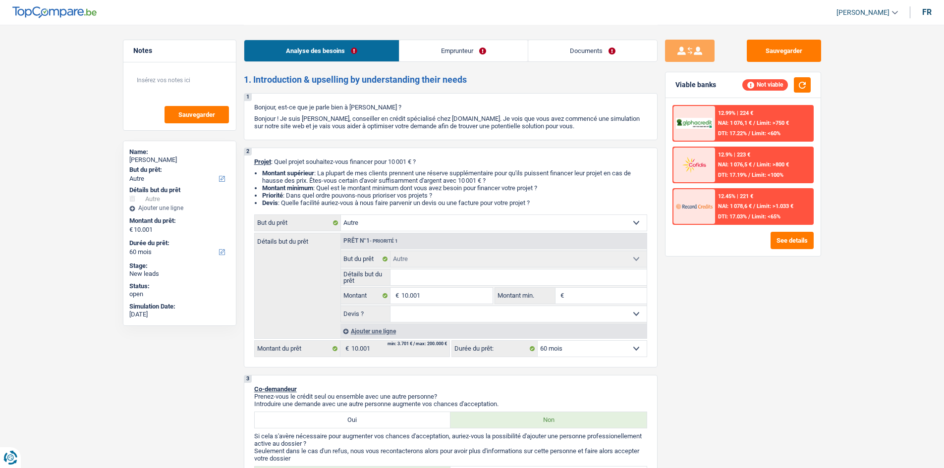
select select "60"
select select "cpasMargin"
select select "socialSecurity"
select select "ownerWithoutMortgage"
select select "other"
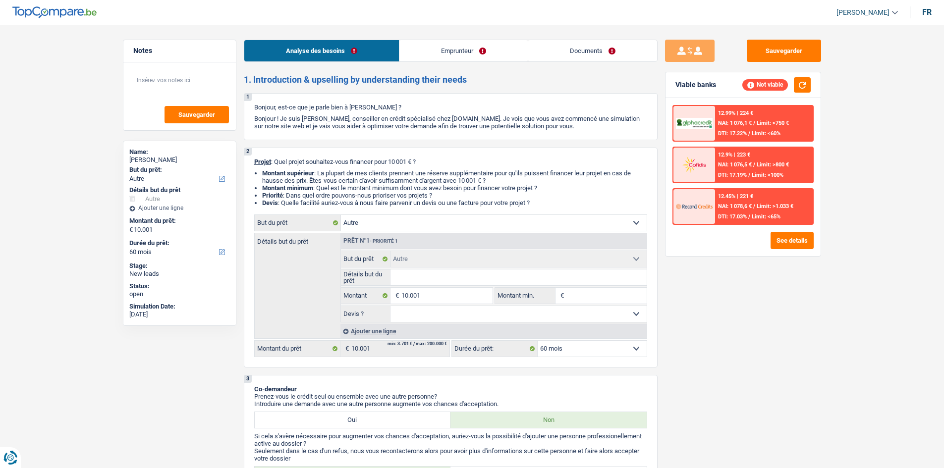
select select "other"
select select "60"
click at [583, 52] on link "Documents" at bounding box center [592, 50] width 129 height 21
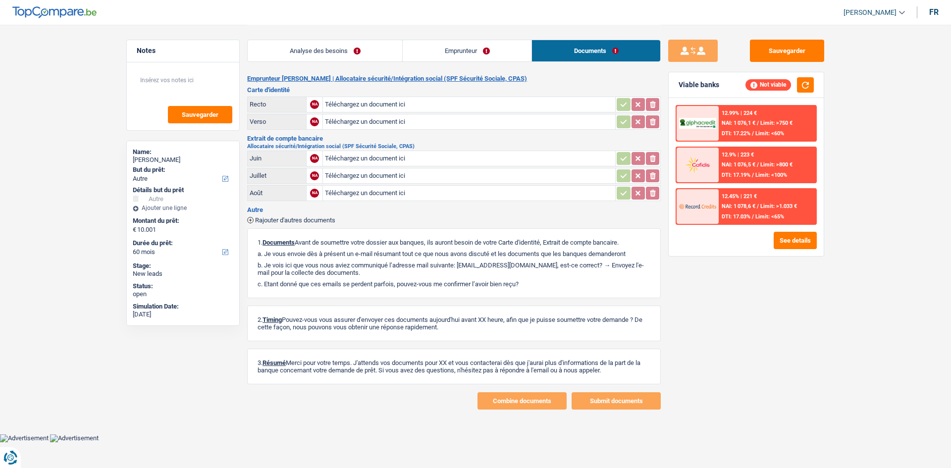
click at [491, 58] on link "Emprunteur" at bounding box center [467, 50] width 129 height 21
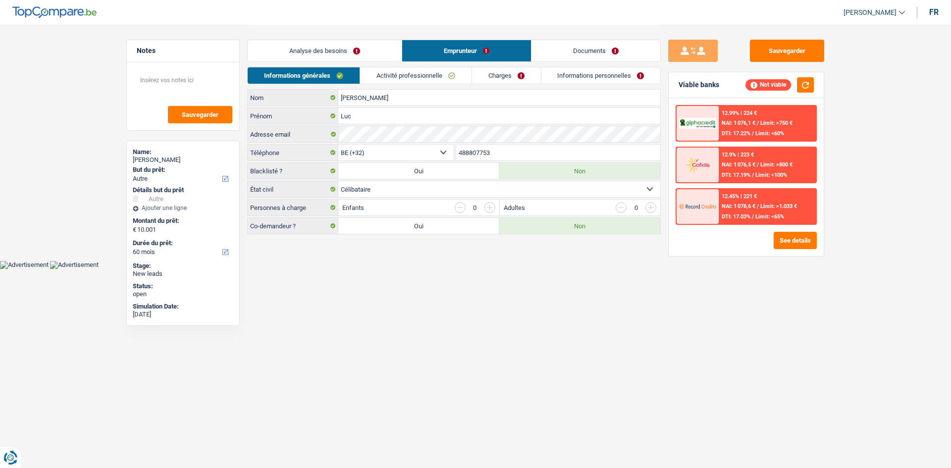
click at [554, 74] on link "Informations personnelles" at bounding box center [600, 75] width 119 height 16
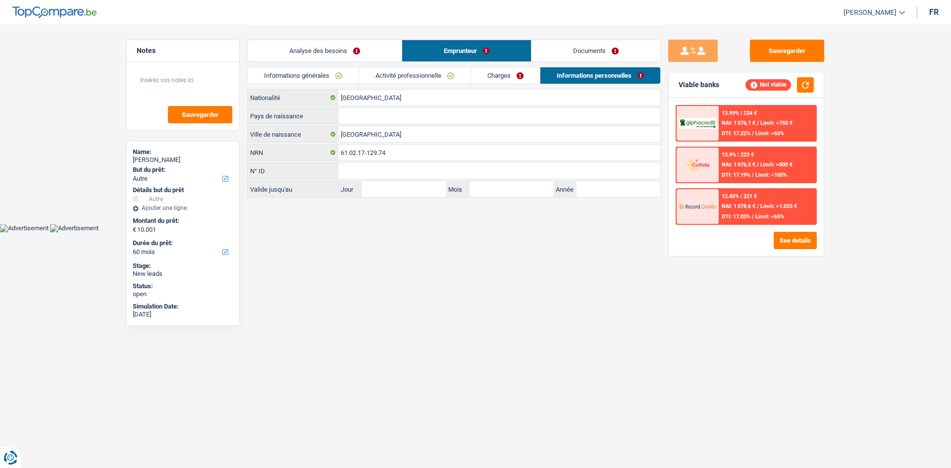
click at [493, 79] on link "Charges" at bounding box center [505, 75] width 69 height 16
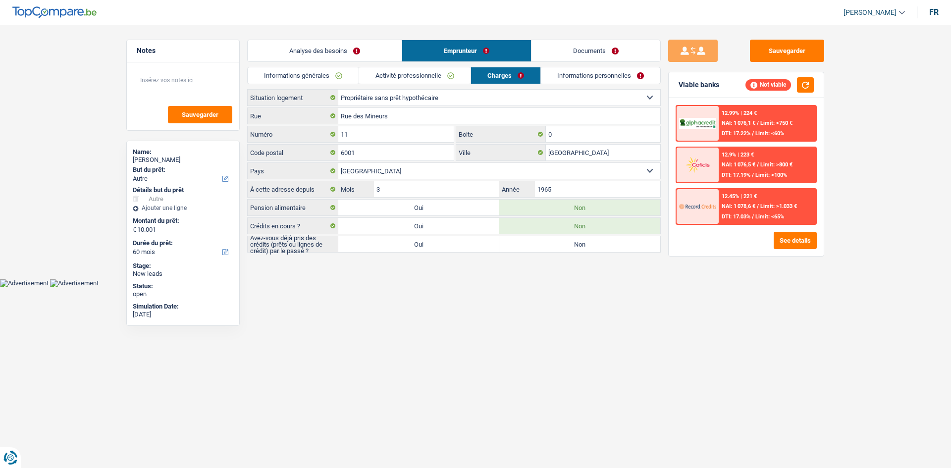
click at [423, 77] on link "Activité professionnelle" at bounding box center [414, 75] width 111 height 16
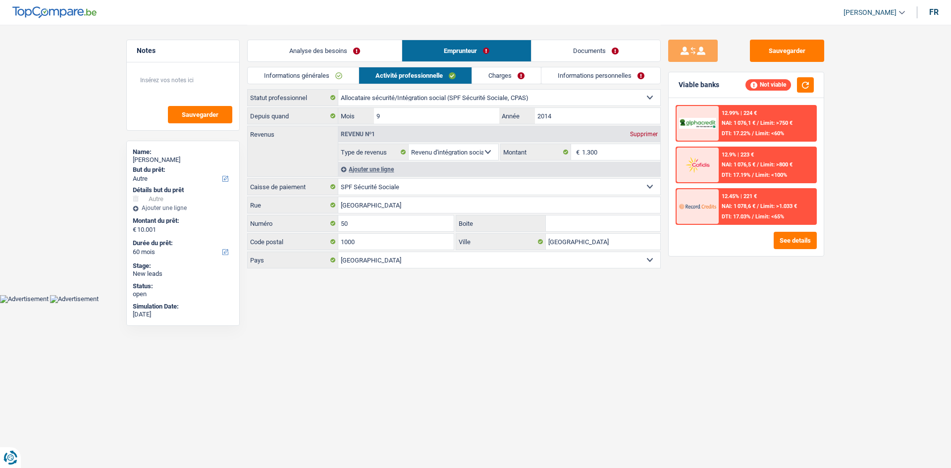
click at [338, 75] on link "Informations générales" at bounding box center [303, 75] width 111 height 16
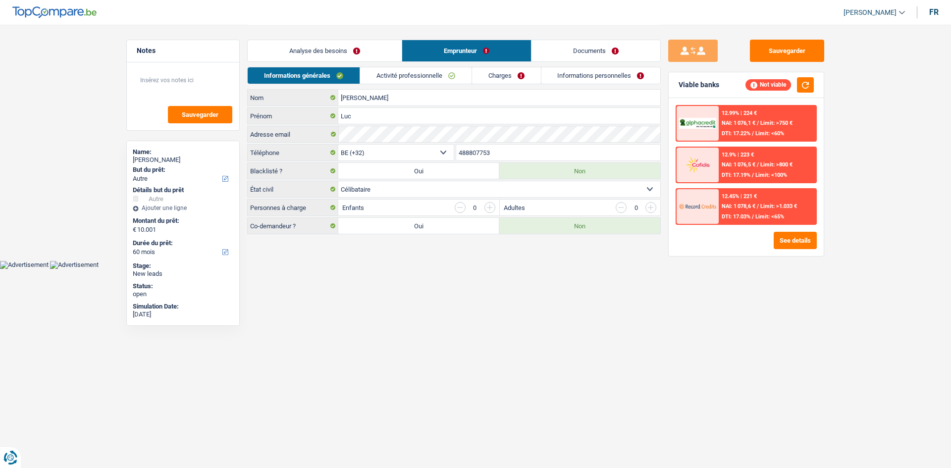
click at [363, 42] on link "Analyse des besoins" at bounding box center [325, 50] width 154 height 21
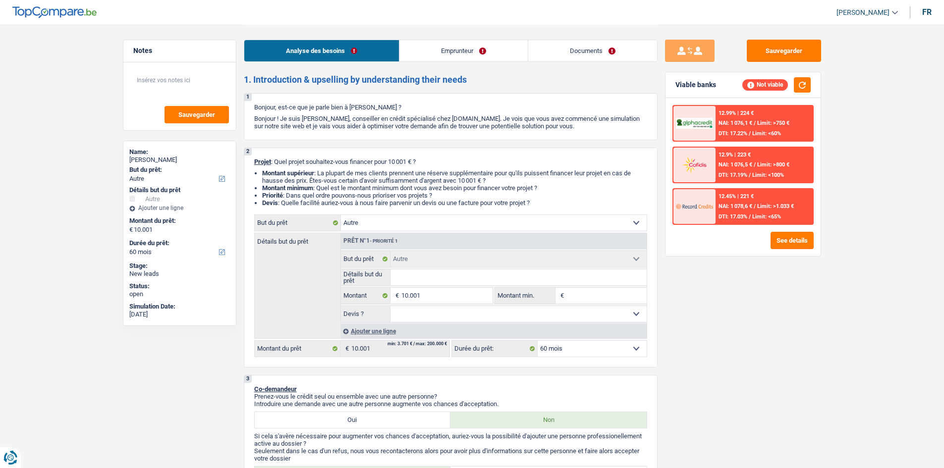
click at [451, 56] on link "Emprunteur" at bounding box center [463, 50] width 128 height 21
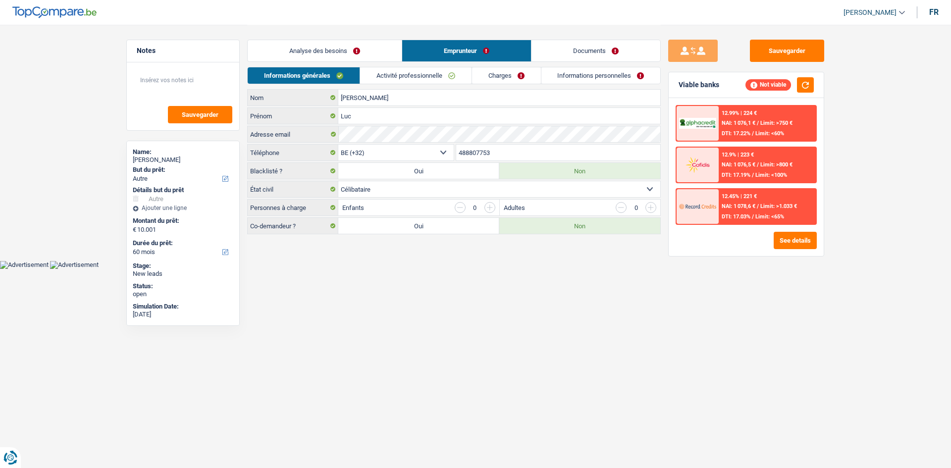
click at [515, 79] on link "Charges" at bounding box center [506, 75] width 69 height 16
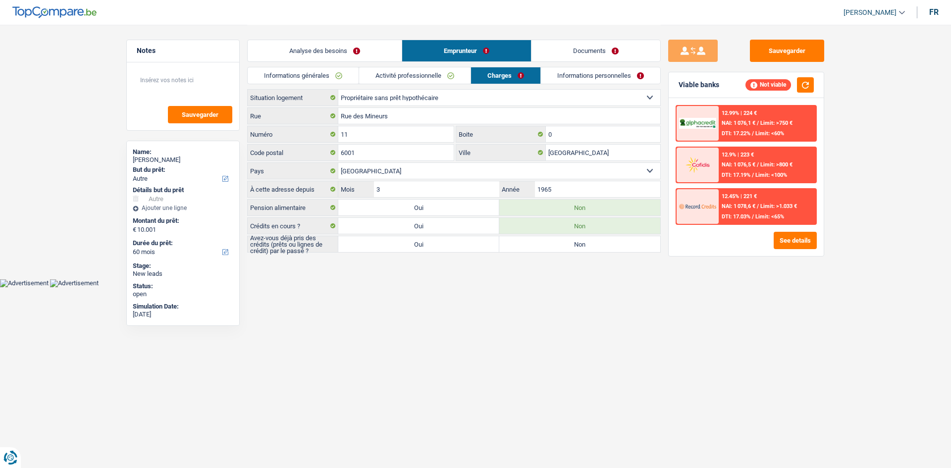
click at [440, 79] on link "Activité professionnelle" at bounding box center [414, 75] width 111 height 16
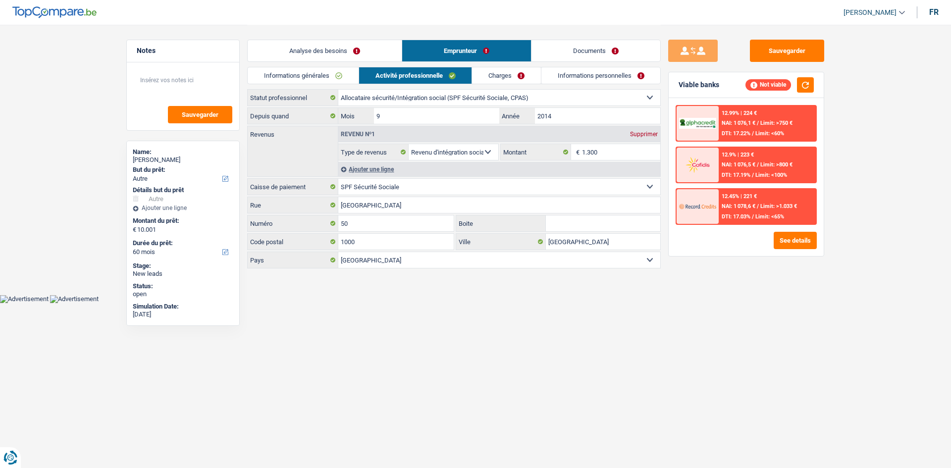
click at [567, 76] on link "Informations personnelles" at bounding box center [600, 75] width 119 height 16
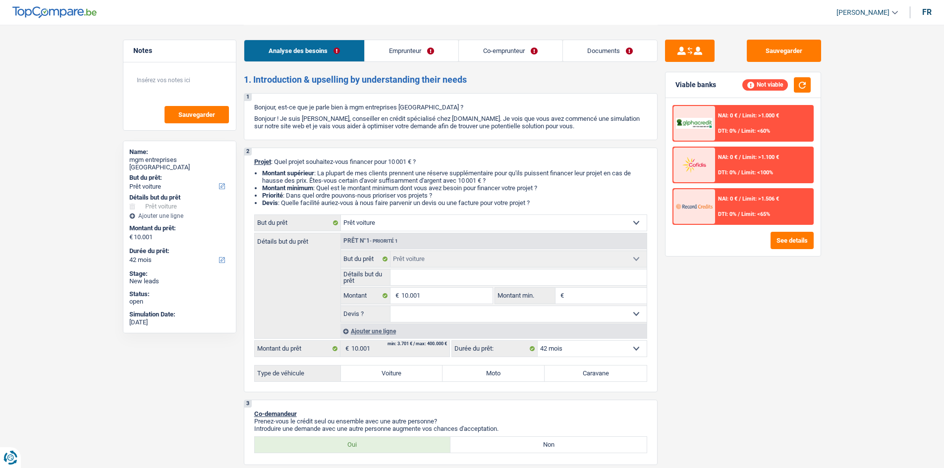
select select "car"
select select "42"
select select "car"
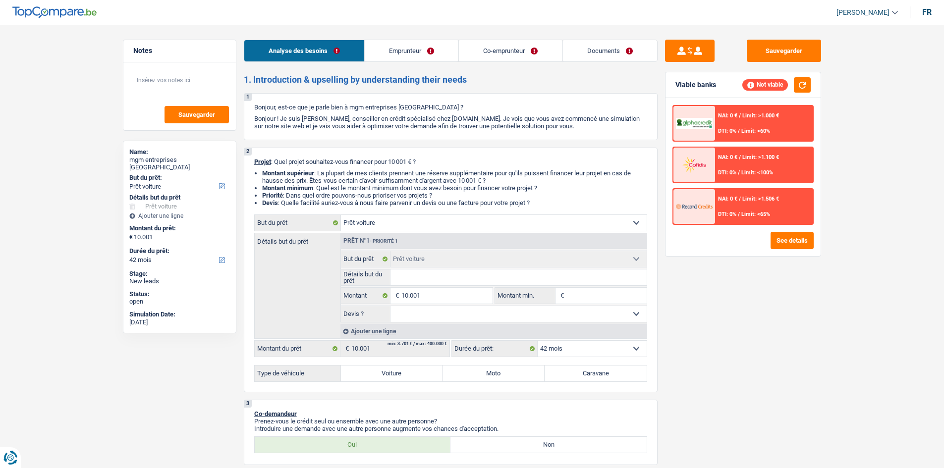
select select "42"
select select "independent"
select select "familyAllowances"
select select "netSalary"
select select "ownerWithoutMortgage"
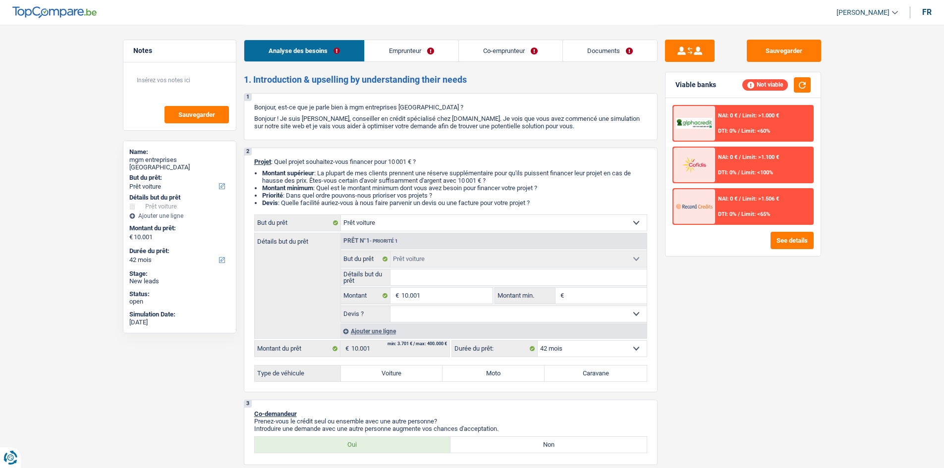
select select "car"
select select "42"
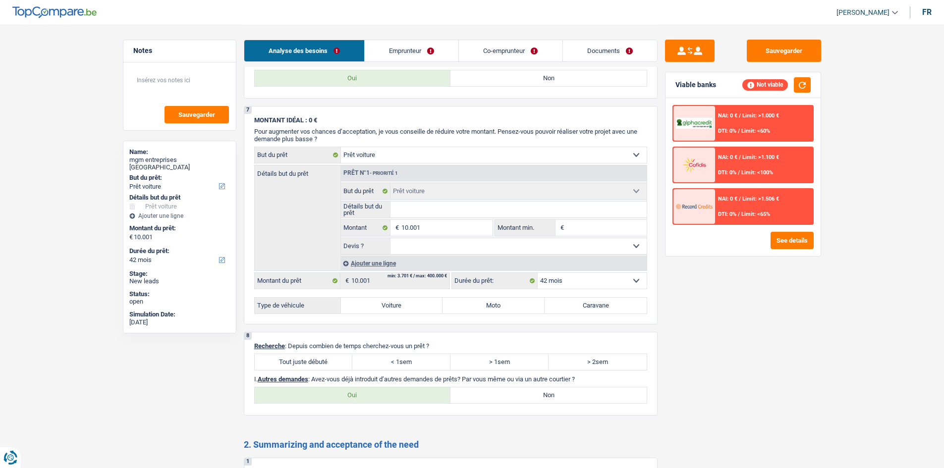
scroll to position [743, 0]
click at [450, 227] on input "10.001" at bounding box center [446, 227] width 91 height 16
type input "1.000"
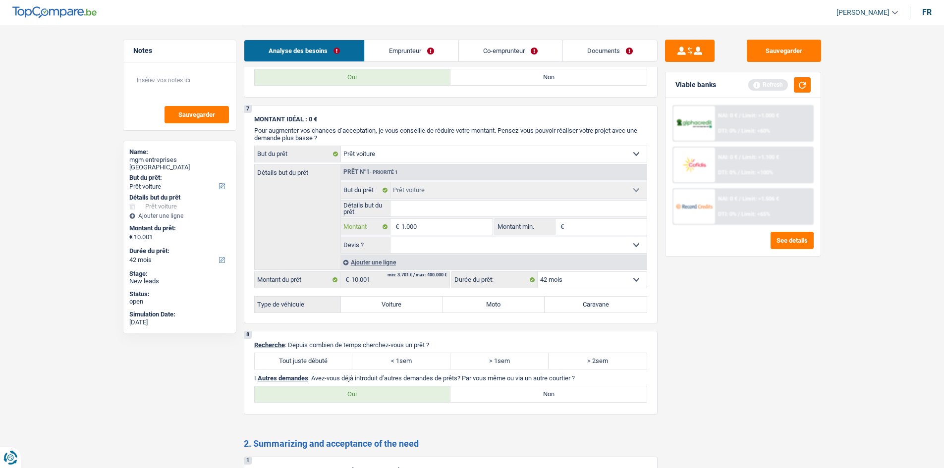
type input "10.000"
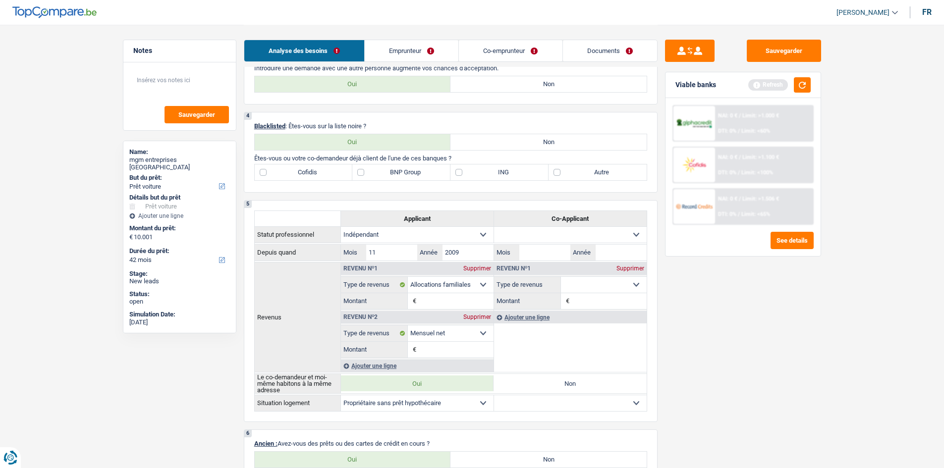
scroll to position [396, 0]
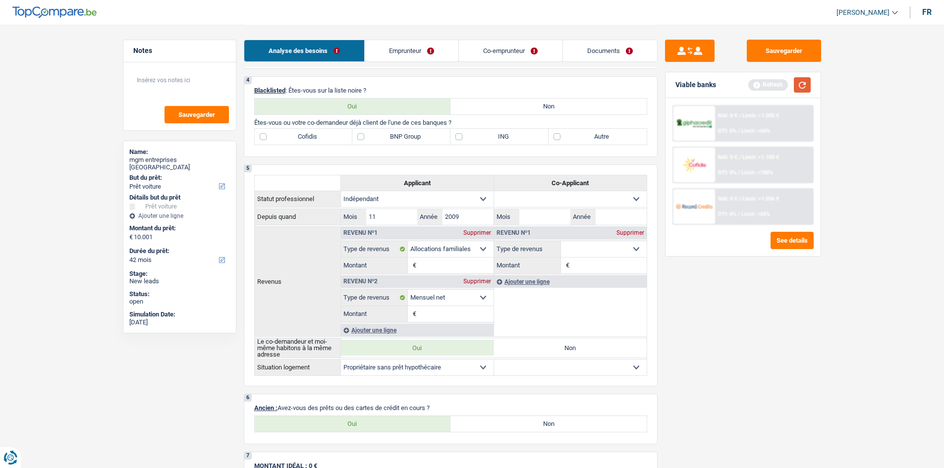
type input "10.000"
select select "48"
type input "10.000"
select select "48"
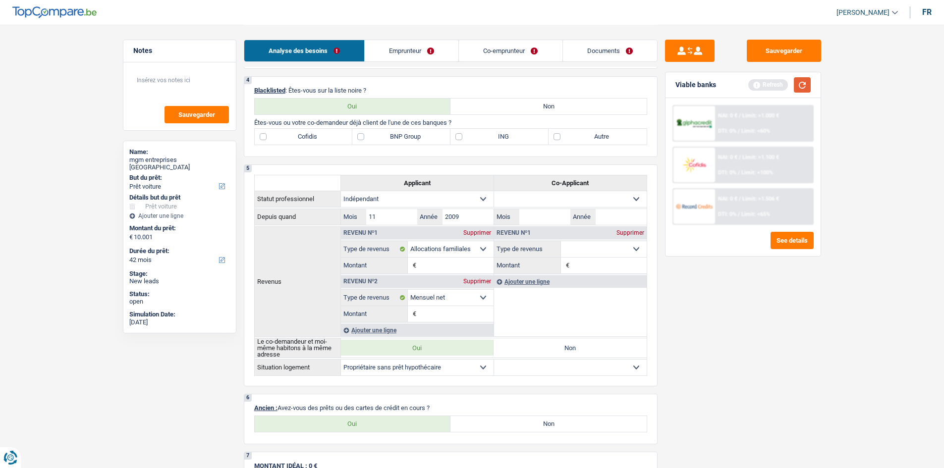
type input "10.000"
select select "48"
click at [803, 85] on button "button" at bounding box center [802, 84] width 17 height 15
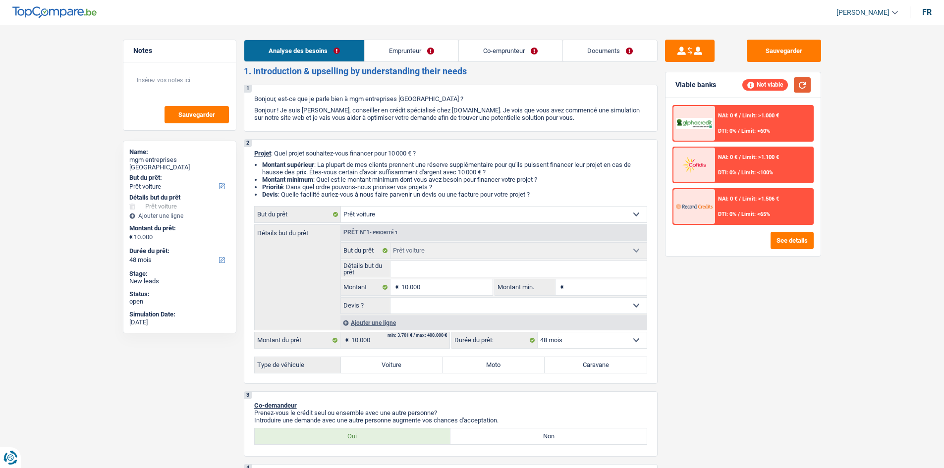
scroll to position [99, 0]
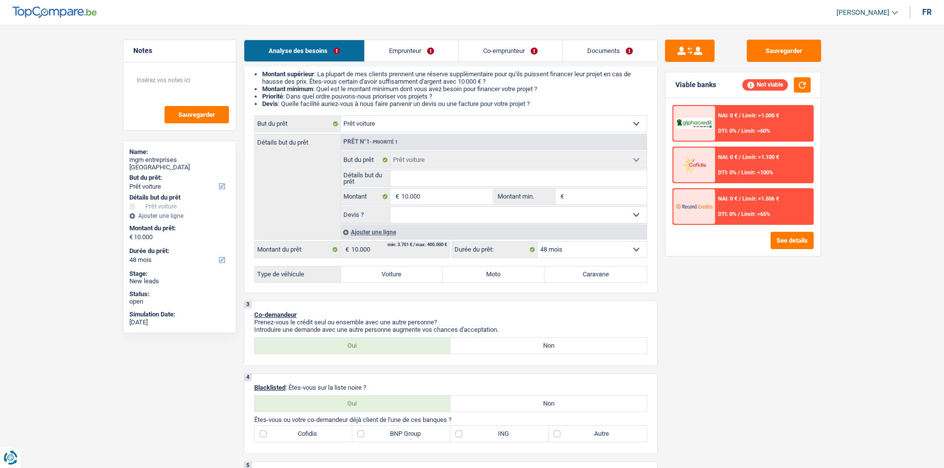
click at [552, 246] on select "12 mois 18 mois 24 mois 30 mois 36 mois 42 mois 48 mois Sélectionner une option" at bounding box center [591, 250] width 109 height 16
select select "42"
click at [537, 242] on select "12 mois 18 mois 24 mois 30 mois 36 mois 42 mois 48 mois Sélectionner une option" at bounding box center [591, 250] width 109 height 16
select select "42"
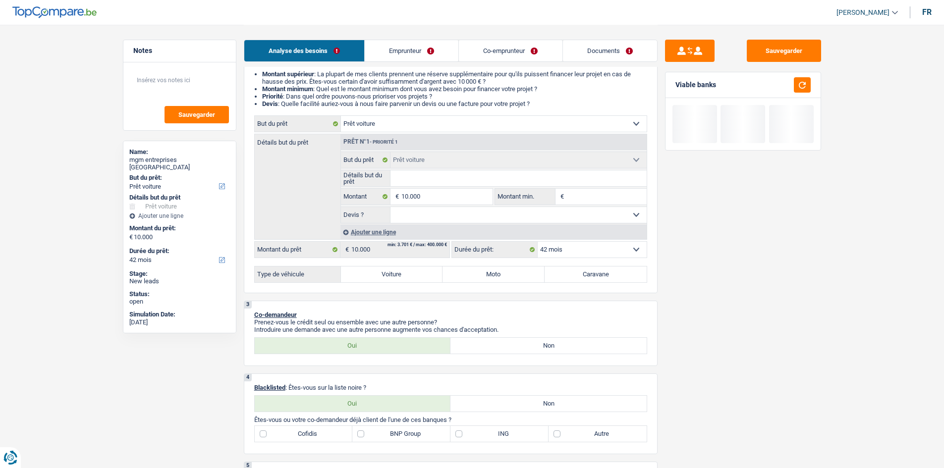
click at [380, 273] on label "Voiture" at bounding box center [392, 275] width 102 height 16
click at [380, 273] on input "Voiture" at bounding box center [392, 275] width 102 height 16
radio input "true"
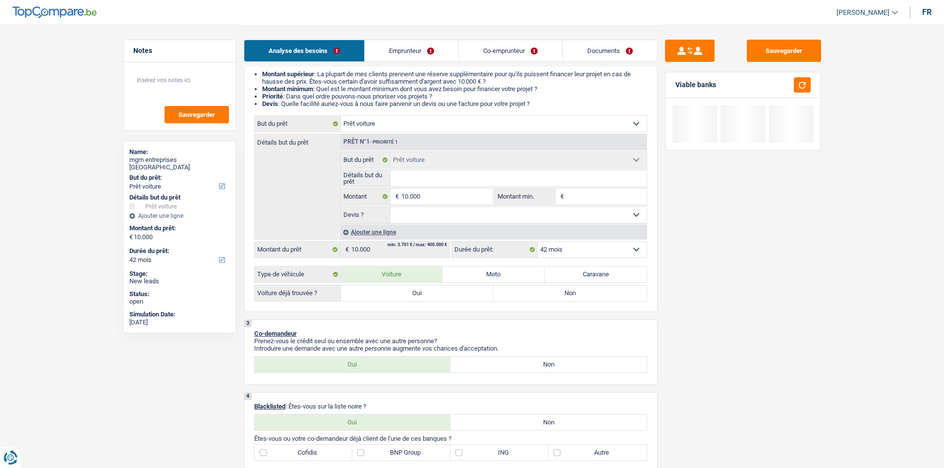
select select "48"
radio input "true"
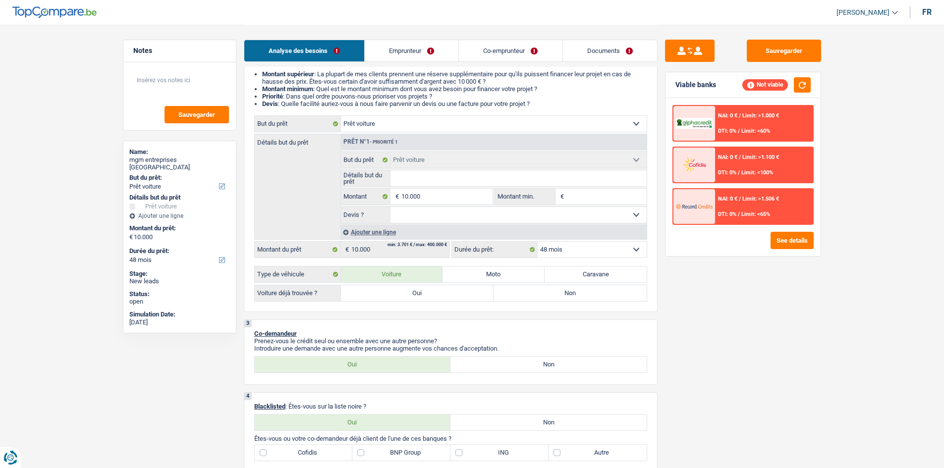
click at [446, 177] on input "Détails but du prêt" at bounding box center [518, 178] width 256 height 16
type input "U"
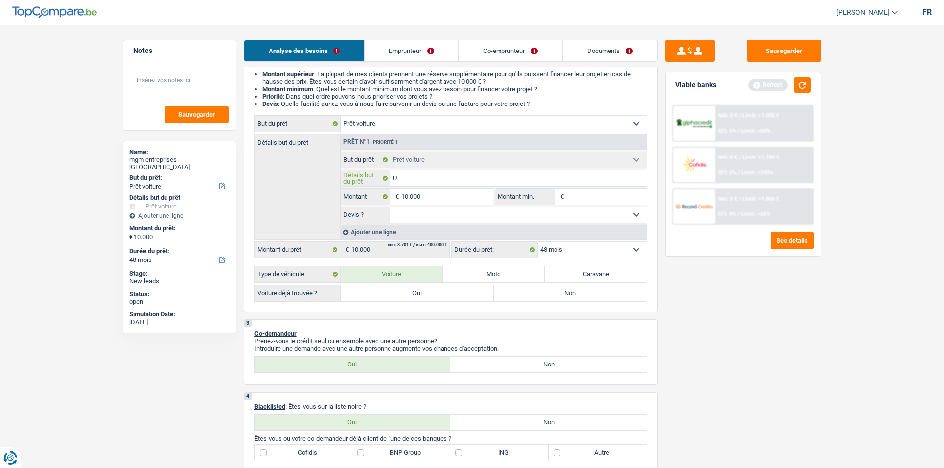
type input "Un"
type input "Une"
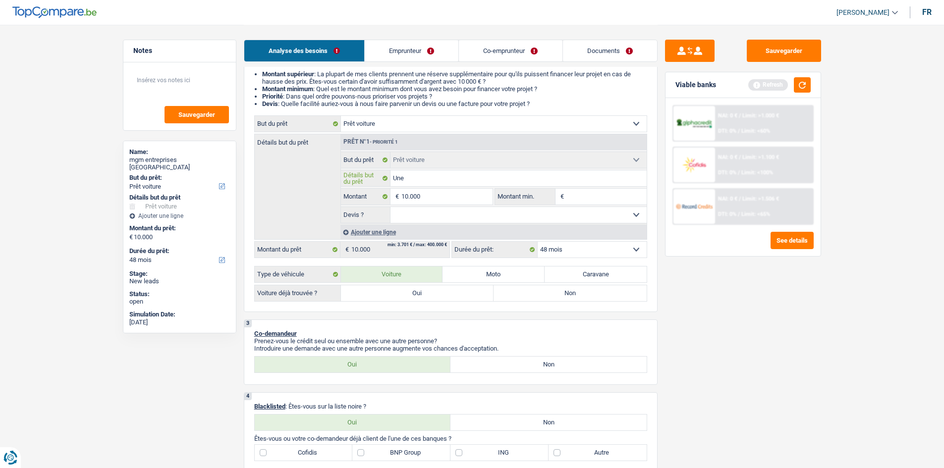
type input "Une"
type input "Une c"
type input "Une ca"
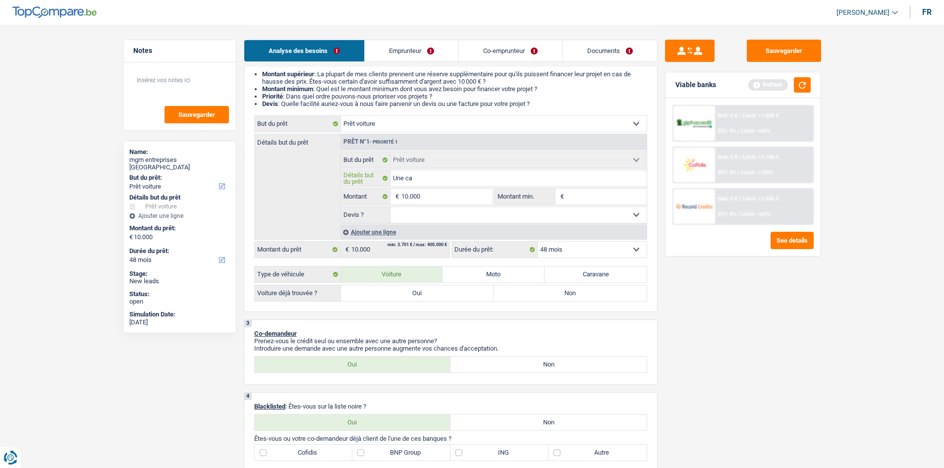
type input "Une cam"
type input "Une cami"
type input "Une camio"
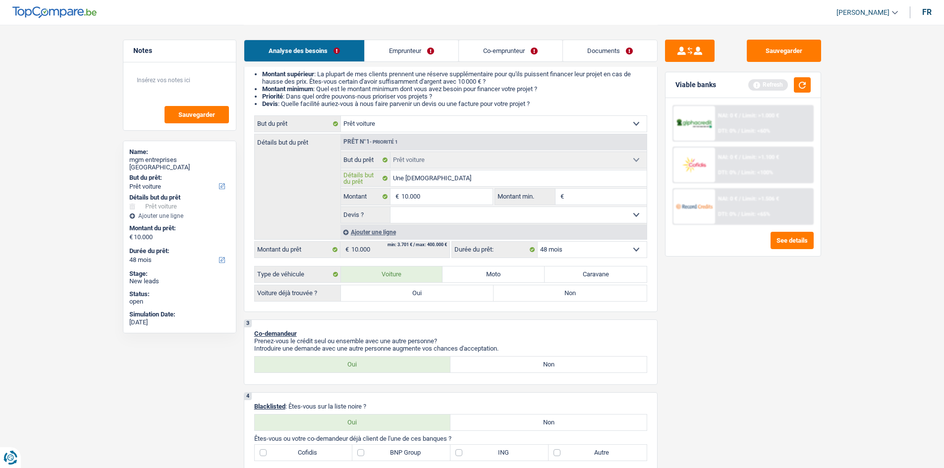
type input "Une camio"
type input "Une camion"
type input "Une camione"
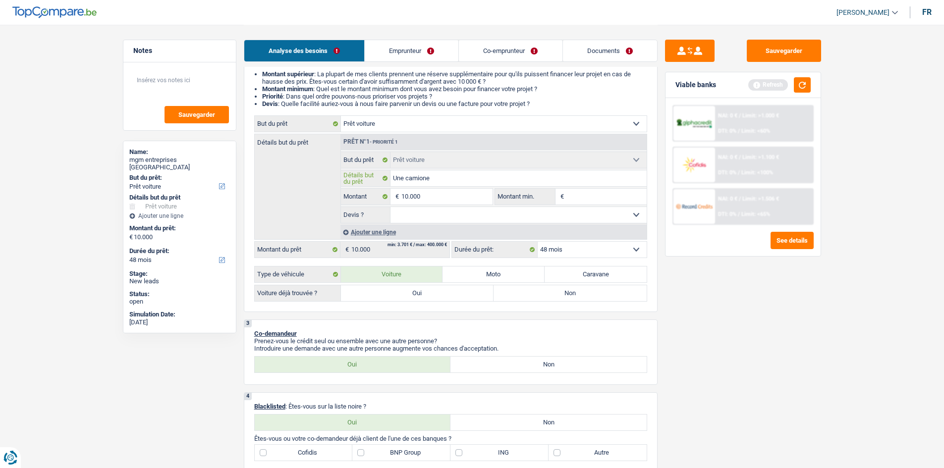
type input "Une camionet"
type input "Une camionett"
type input "Une camionette"
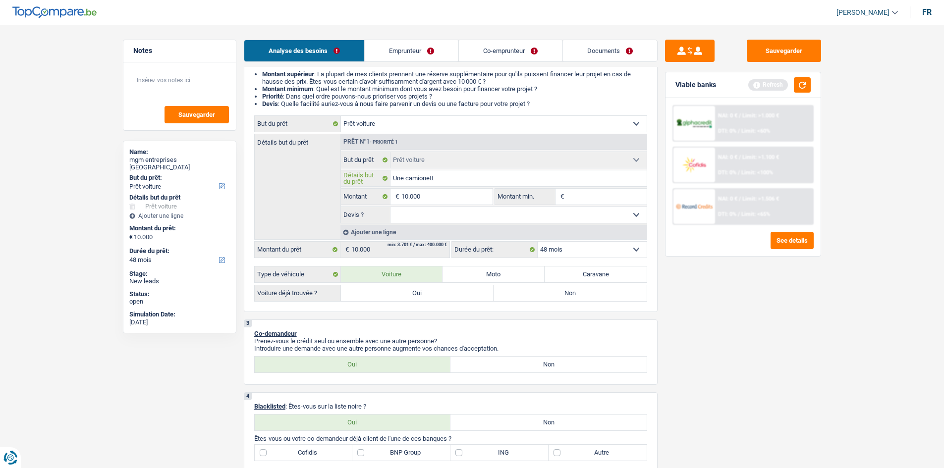
type input "Une camionette"
click at [456, 215] on select "Oui Non Non répondu Sélectionner une option" at bounding box center [518, 215] width 256 height 16
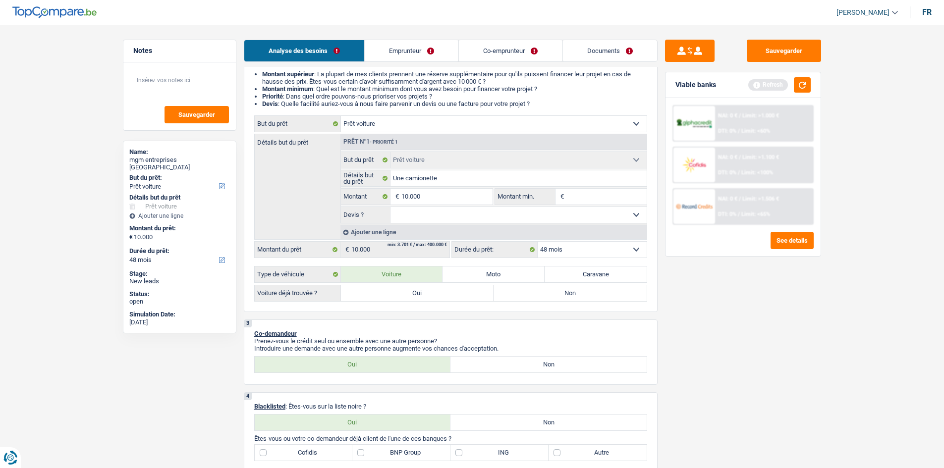
select select "yes"
click at [390, 207] on select "Oui Non Non répondu Sélectionner une option" at bounding box center [518, 215] width 256 height 16
select select "yes"
click at [442, 225] on div "Ajouter une ligne" at bounding box center [493, 232] width 306 height 14
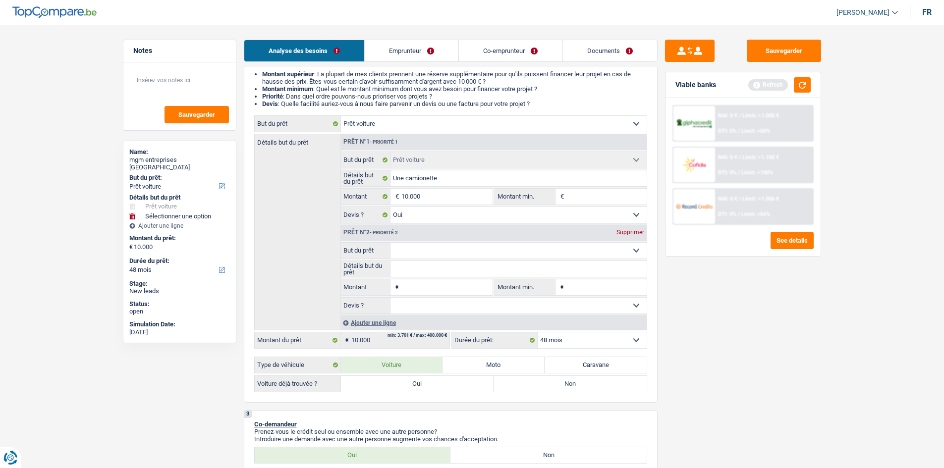
click at [625, 237] on div "Prêt n°2 - Priorité 2 Supprimer" at bounding box center [494, 233] width 306 height 16
click at [624, 233] on div "Supprimer" at bounding box center [630, 232] width 33 height 6
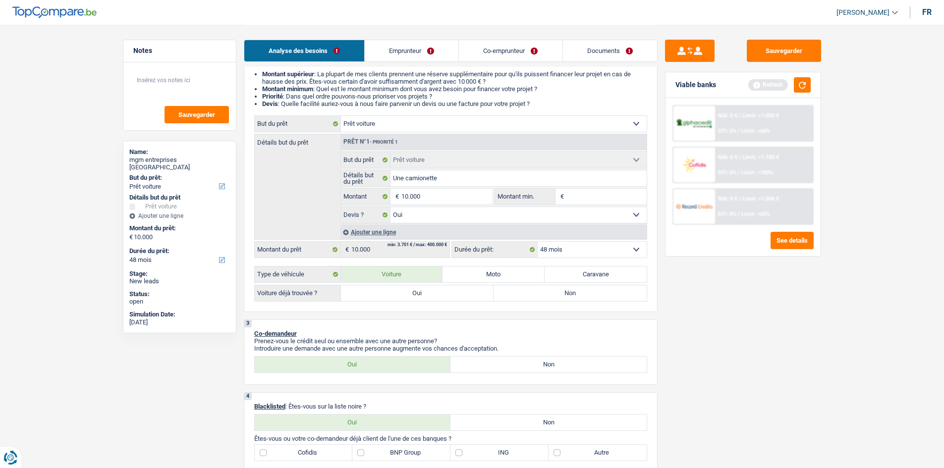
click at [430, 294] on label "Oui" at bounding box center [417, 293] width 153 height 16
click at [430, 294] on input "Oui" at bounding box center [417, 293] width 153 height 16
radio input "true"
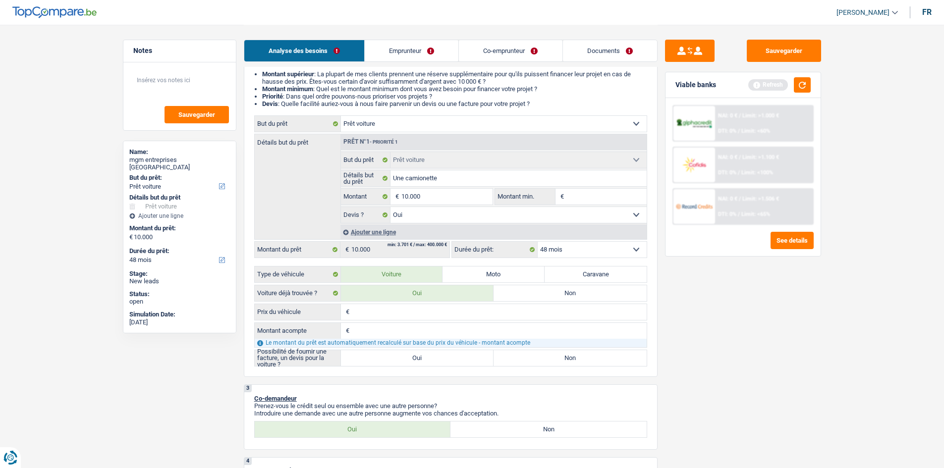
click at [412, 307] on input "Prix du véhicule" at bounding box center [499, 312] width 295 height 16
type input "1"
type input "10"
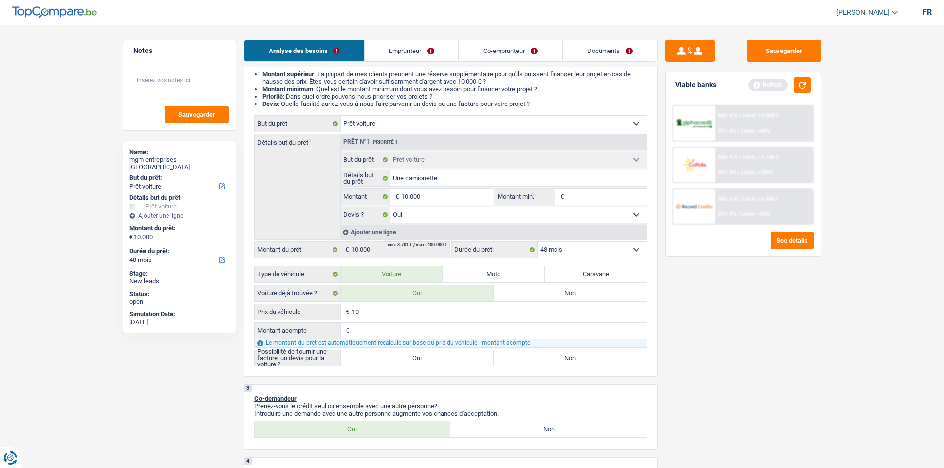
type input "100"
type input "1.000"
type input "10.000"
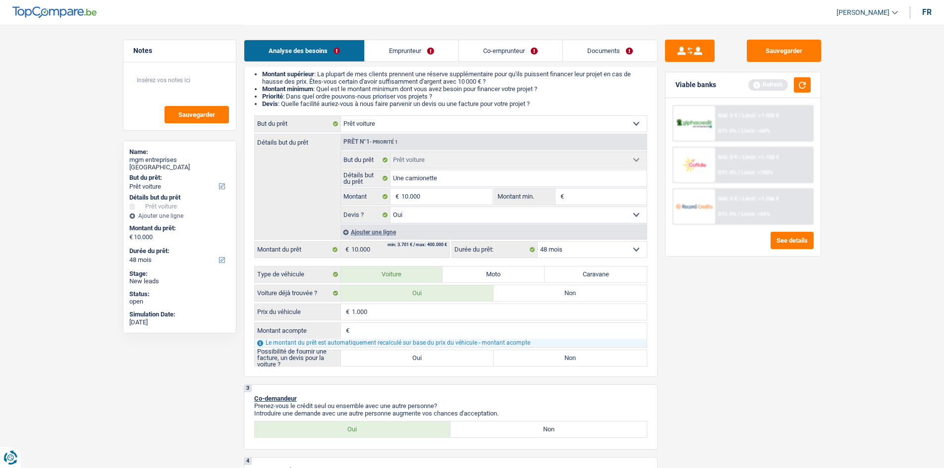
type input "10.000"
click at [401, 330] on input "Montant acompte" at bounding box center [499, 331] width 295 height 16
type input "0"
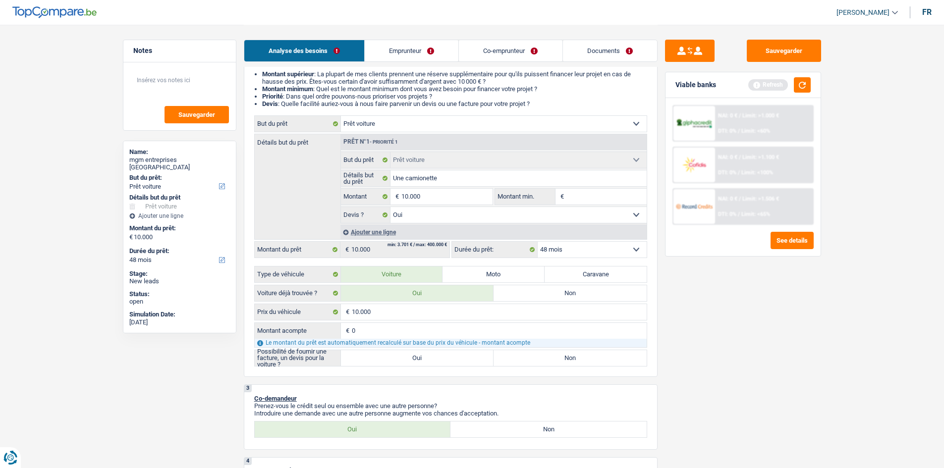
type input "0"
click at [419, 359] on label "Oui" at bounding box center [417, 358] width 153 height 16
click at [419, 359] on input "Oui" at bounding box center [417, 358] width 153 height 16
radio input "true"
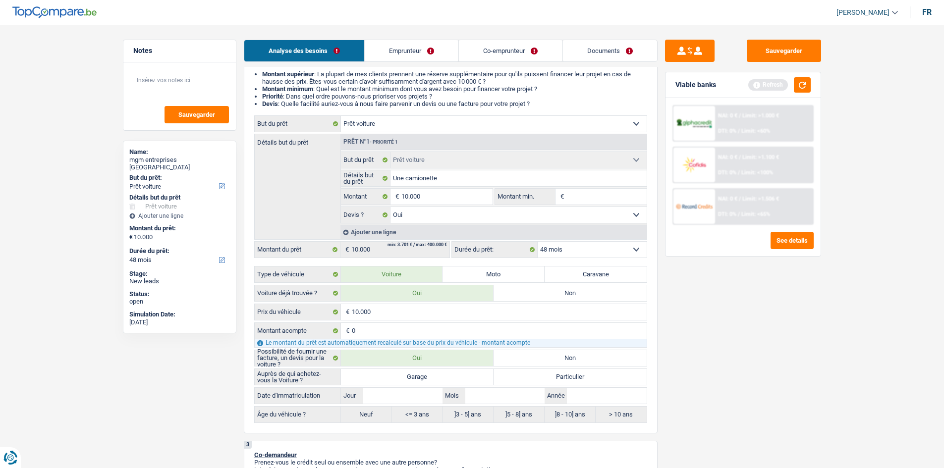
radio input "true"
click at [520, 352] on label "Non" at bounding box center [569, 358] width 153 height 16
click at [520, 352] on input "Non" at bounding box center [569, 358] width 153 height 16
radio input "true"
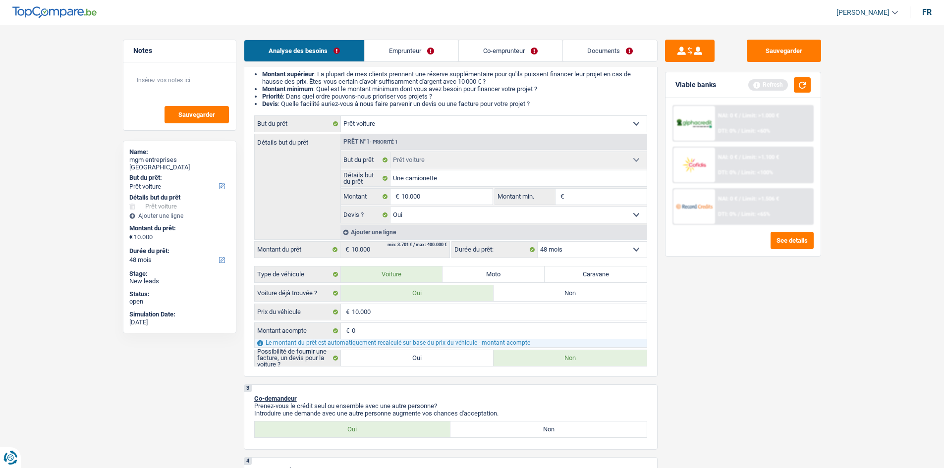
click at [413, 353] on label "Oui" at bounding box center [417, 358] width 153 height 16
click at [413, 353] on input "Oui" at bounding box center [417, 358] width 153 height 16
radio input "true"
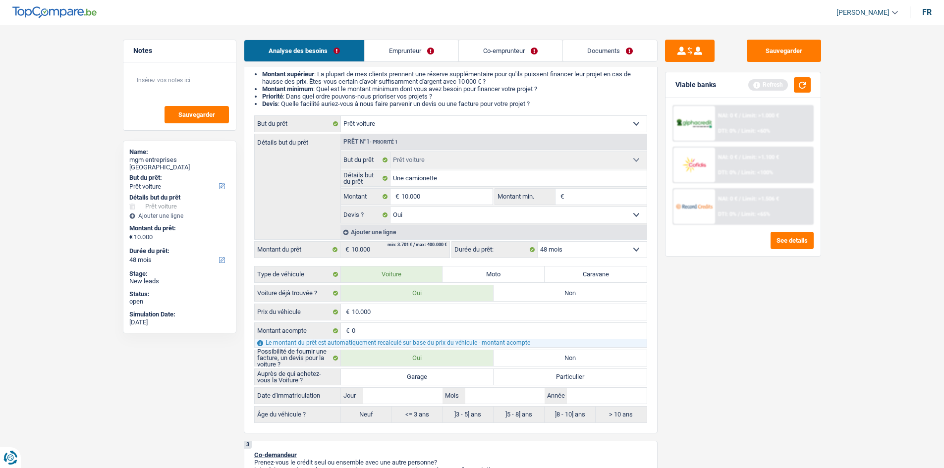
click at [537, 361] on label "Non" at bounding box center [569, 358] width 153 height 16
click at [537, 361] on input "Non" at bounding box center [569, 358] width 153 height 16
radio input "true"
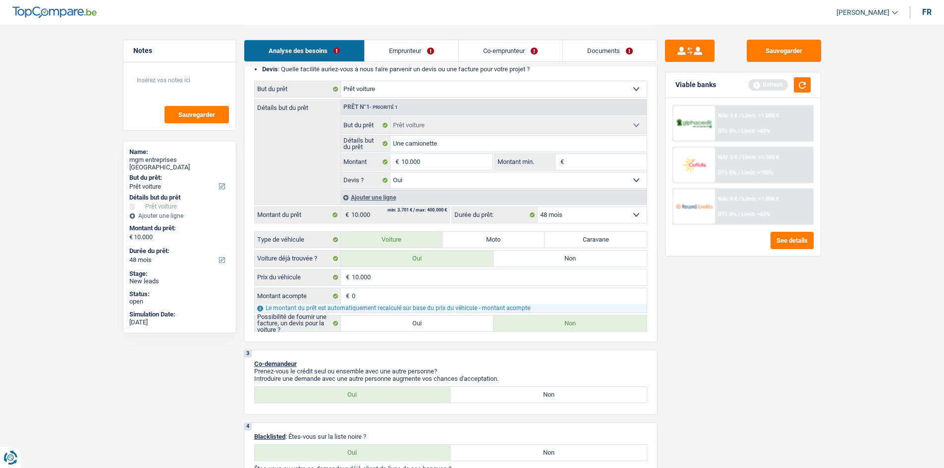
scroll to position [0, 0]
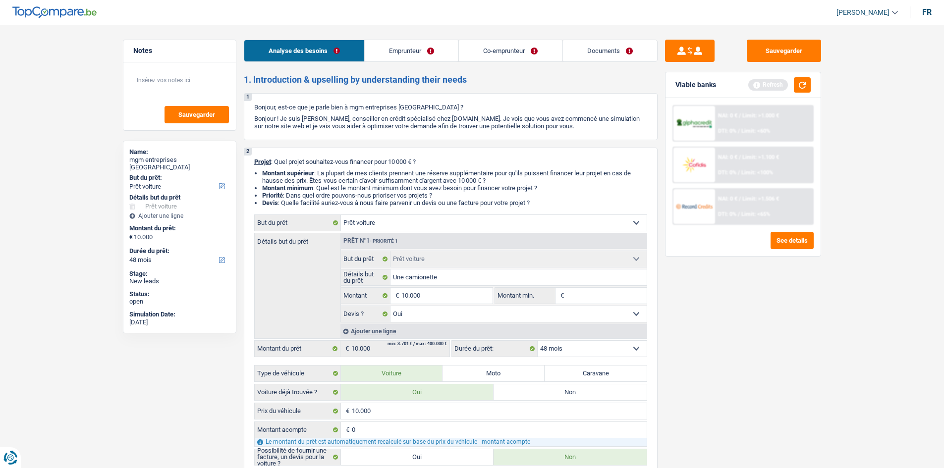
click at [595, 347] on select "12 mois 18 mois 24 mois 30 mois 36 mois 42 mois 48 mois Sélectionner une option" at bounding box center [591, 349] width 109 height 16
select select "42"
click at [537, 341] on select "12 mois 18 mois 24 mois 30 mois 36 mois 42 mois 48 mois Sélectionner une option" at bounding box center [591, 349] width 109 height 16
select select "42"
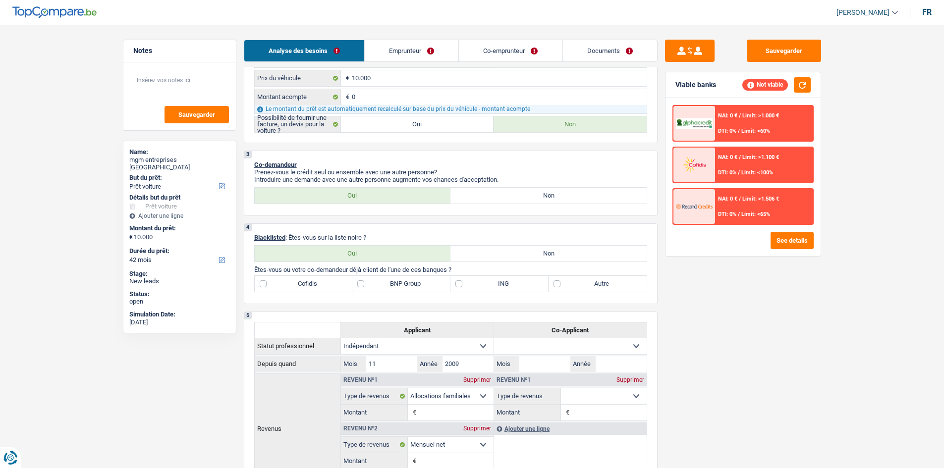
scroll to position [347, 0]
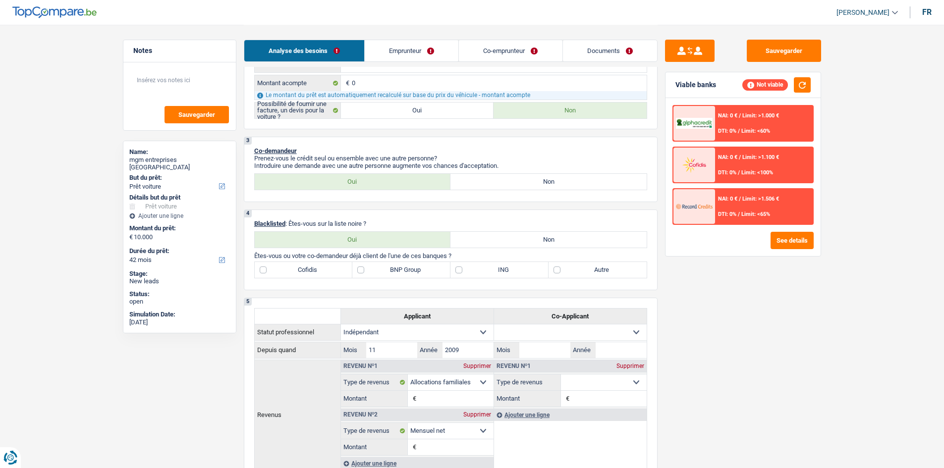
click at [497, 186] on label "Non" at bounding box center [548, 182] width 196 height 16
click at [497, 186] on input "Non" at bounding box center [548, 182] width 196 height 16
radio input "true"
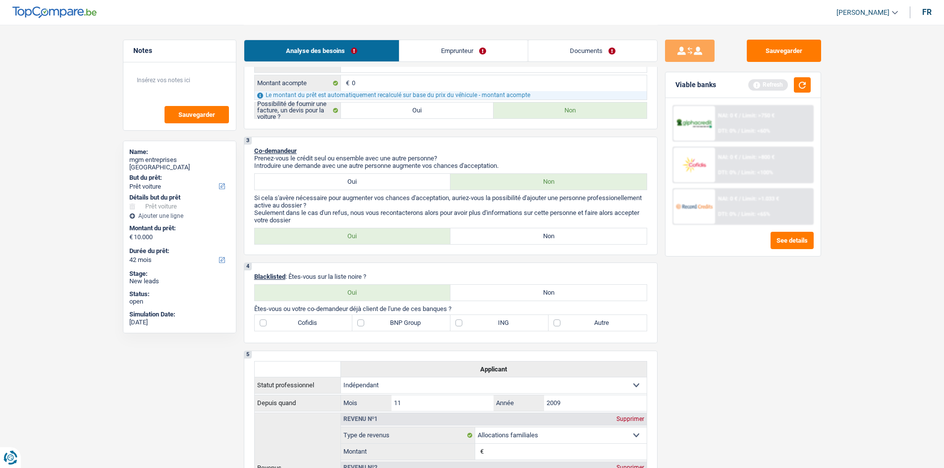
click at [516, 243] on label "Non" at bounding box center [548, 236] width 196 height 16
click at [516, 243] on input "Non" at bounding box center [548, 236] width 196 height 16
radio input "true"
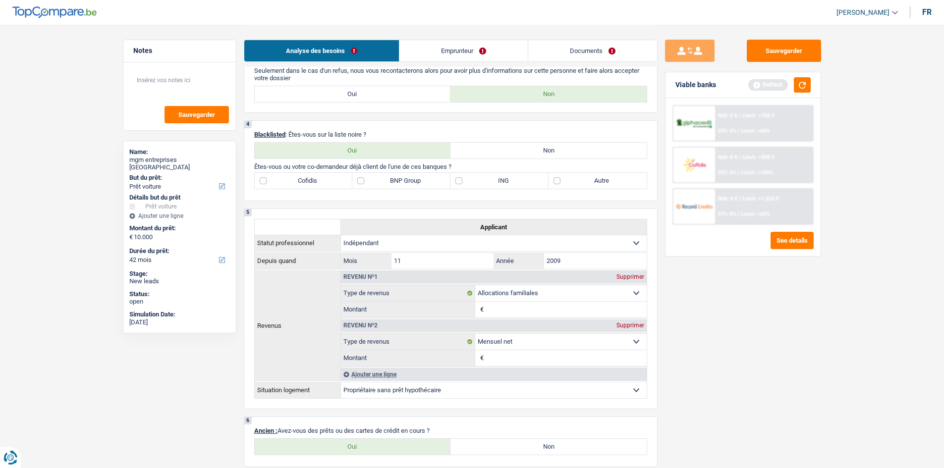
scroll to position [495, 0]
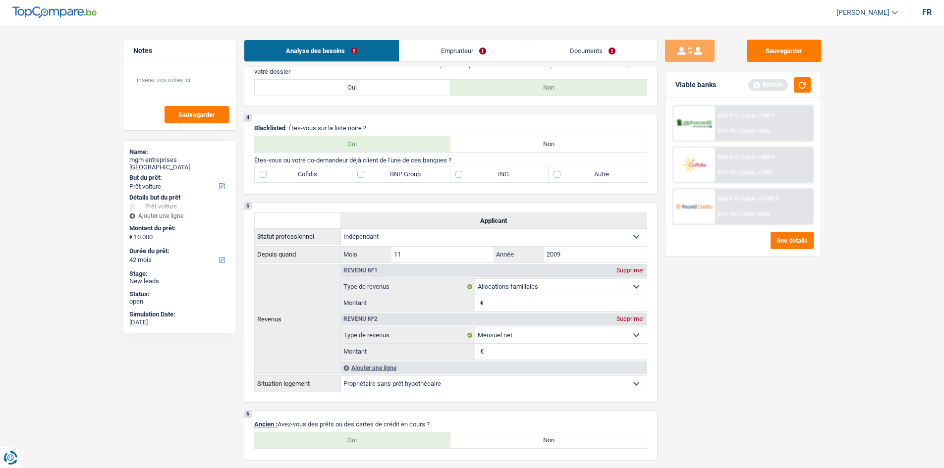
click at [485, 145] on label "Non" at bounding box center [548, 144] width 196 height 16
click at [485, 145] on input "Non" at bounding box center [548, 144] width 196 height 16
radio input "true"
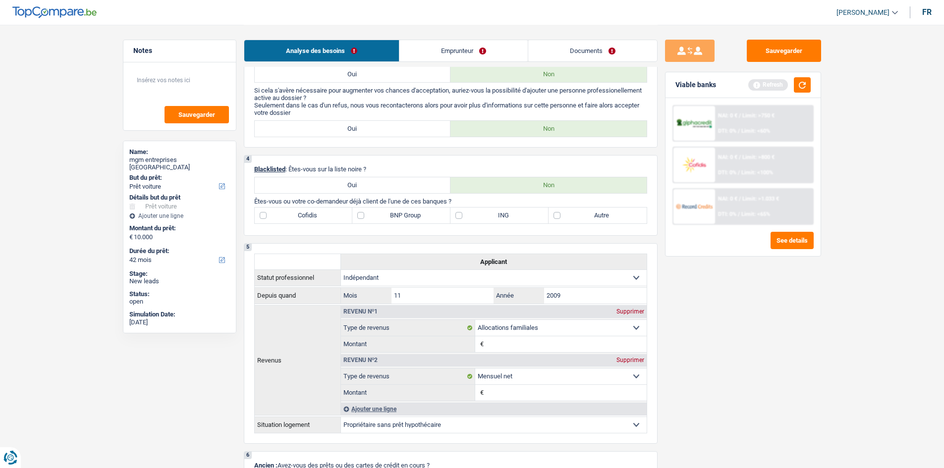
scroll to position [396, 0]
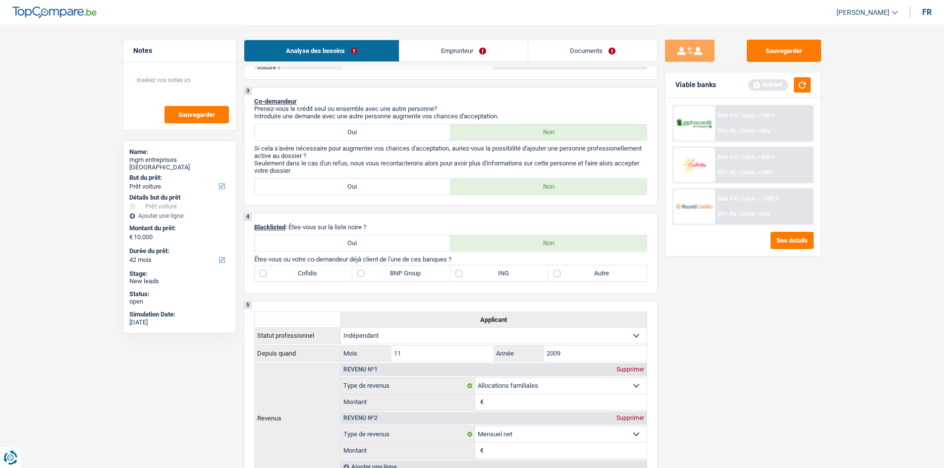
click at [553, 273] on label "Autre" at bounding box center [597, 274] width 98 height 16
click at [553, 273] on input "Autre" at bounding box center [597, 274] width 98 height 16
checkbox input "true"
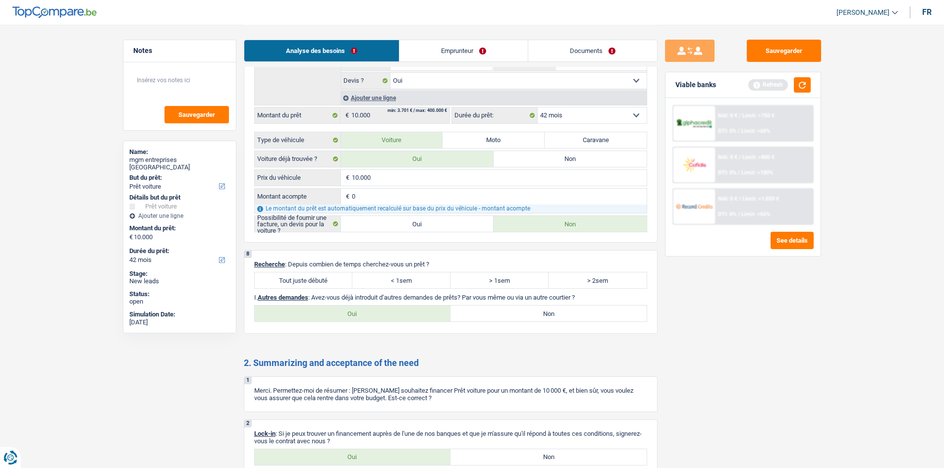
scroll to position [1040, 0]
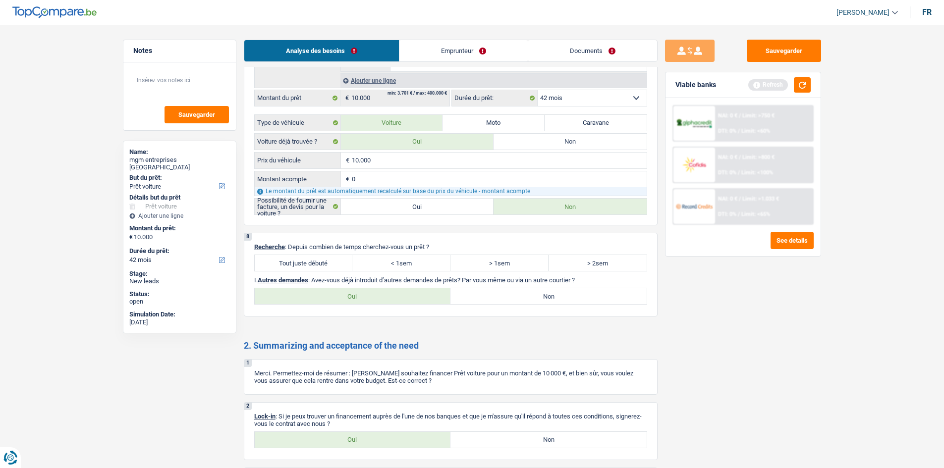
click at [472, 54] on link "Emprunteur" at bounding box center [463, 50] width 128 height 21
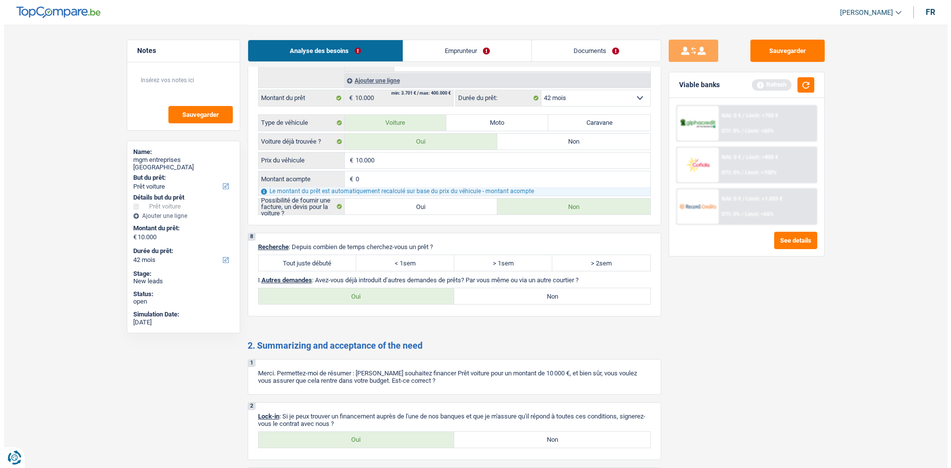
scroll to position [0, 0]
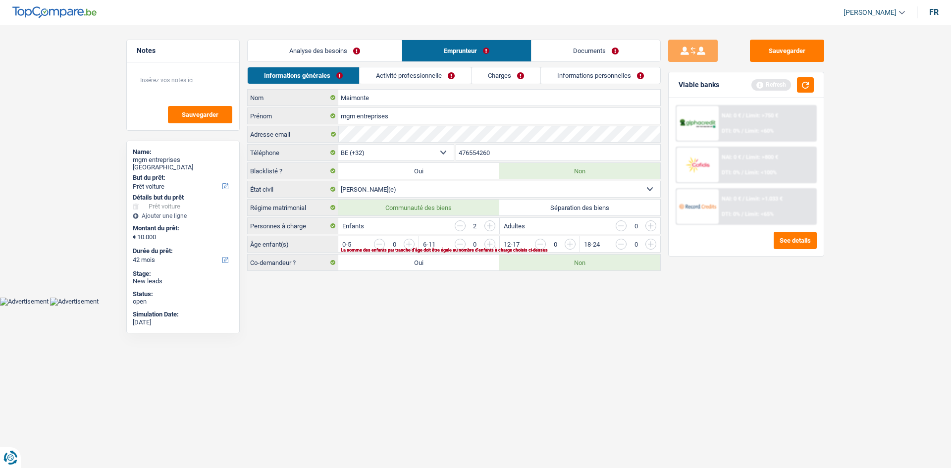
click at [401, 74] on link "Activité professionnelle" at bounding box center [415, 75] width 111 height 16
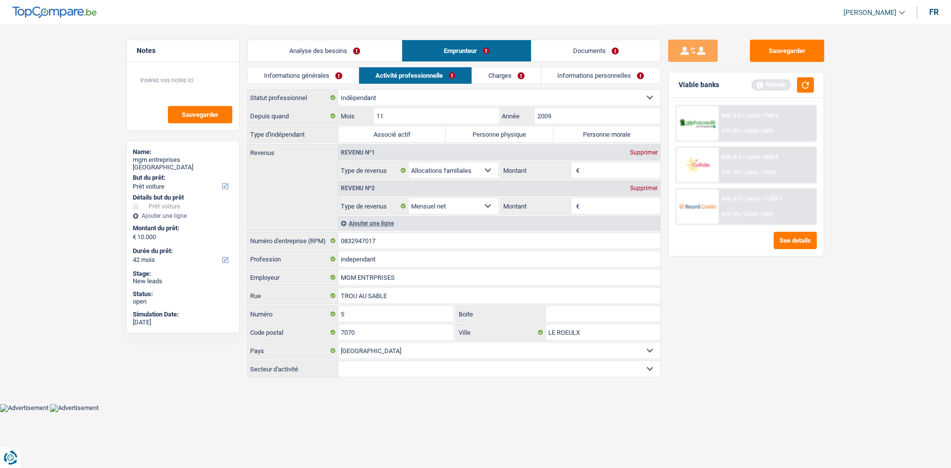
click at [587, 133] on label "Personne morale" at bounding box center [606, 134] width 107 height 16
click at [587, 133] on input "Personne morale" at bounding box center [606, 134] width 107 height 16
radio input "true"
drag, startPoint x: 374, startPoint y: 240, endPoint x: 339, endPoint y: 236, distance: 34.5
click at [339, 236] on input "0832947017" at bounding box center [499, 241] width 322 height 16
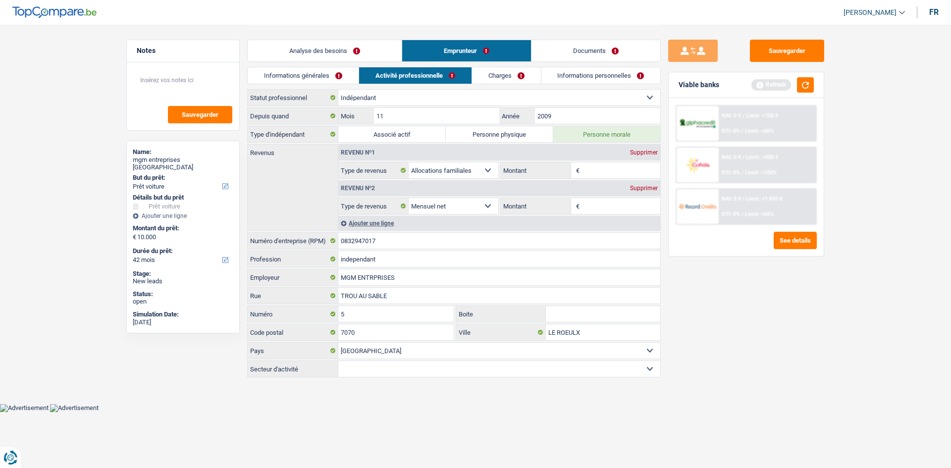
drag, startPoint x: 352, startPoint y: 245, endPoint x: 551, endPoint y: 198, distance: 204.5
click at [549, 199] on label "Montant" at bounding box center [536, 206] width 70 height 16
click at [0, 0] on input "Montant" at bounding box center [0, 0] width 0 height 0
click at [809, 86] on button "button" at bounding box center [805, 84] width 17 height 15
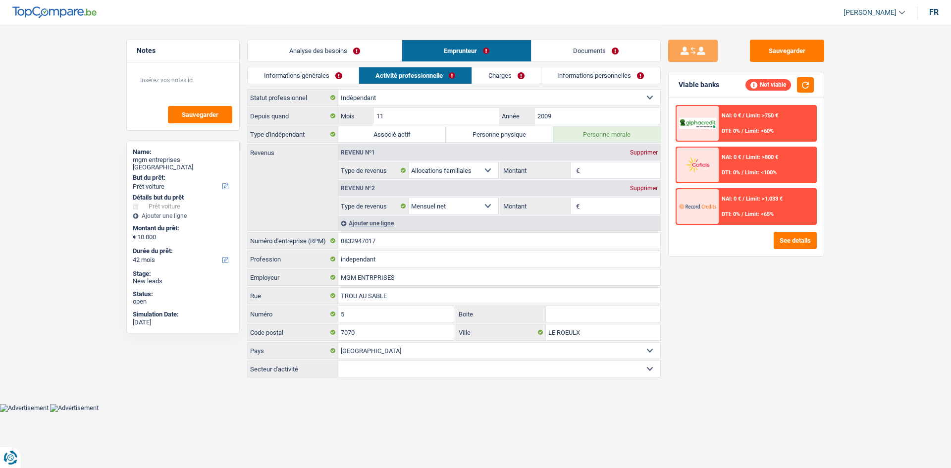
click at [586, 205] on input "Montant" at bounding box center [621, 206] width 79 height 16
click at [553, 366] on select "Agriculture/Pêche Industrie Horeca Courier/Fitness/Taxi Construction Banques/As…" at bounding box center [499, 369] width 322 height 16
select select "smallCompanies"
click at [338, 361] on select "Agriculture/Pêche Industrie Horeca Courier/Fitness/Taxi Construction Banques/As…" at bounding box center [499, 369] width 322 height 16
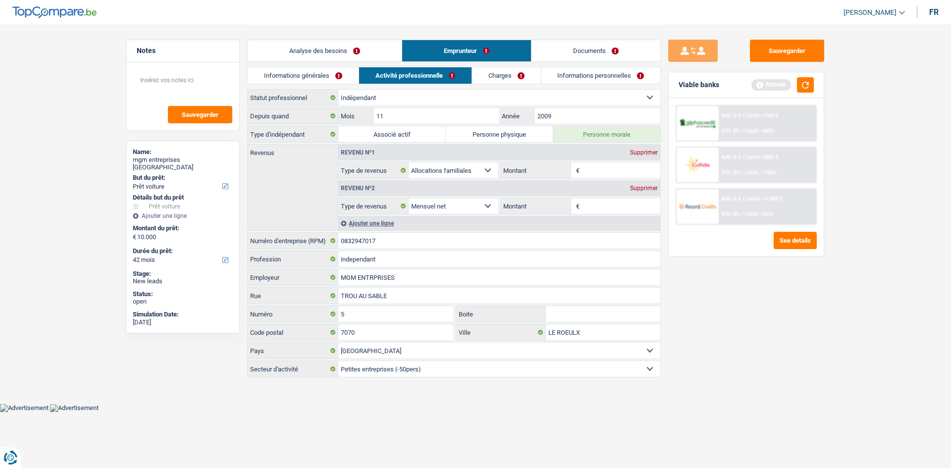
click at [498, 72] on link "Charges" at bounding box center [506, 75] width 69 height 16
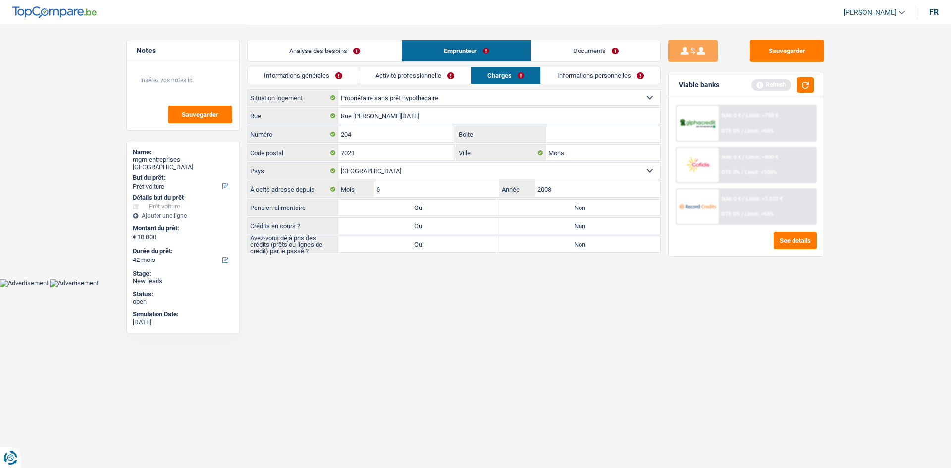
click at [581, 73] on link "Informations personnelles" at bounding box center [600, 75] width 119 height 16
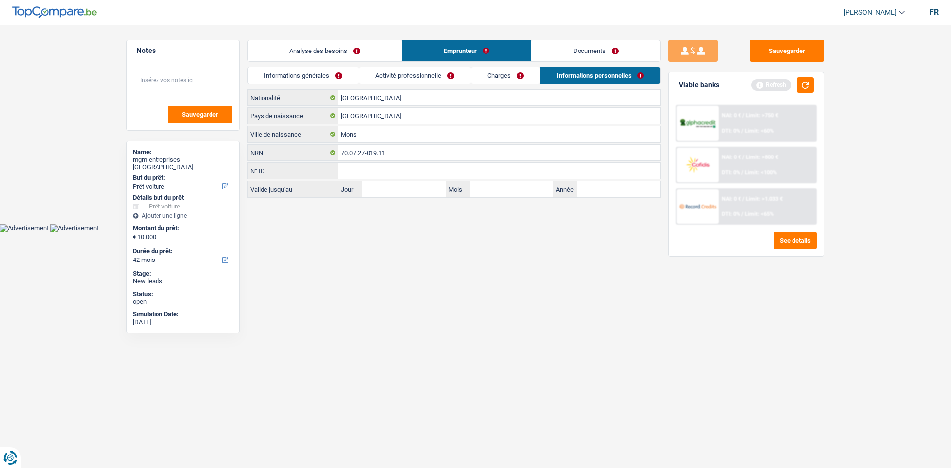
click at [419, 83] on link "Activité professionnelle" at bounding box center [414, 75] width 111 height 16
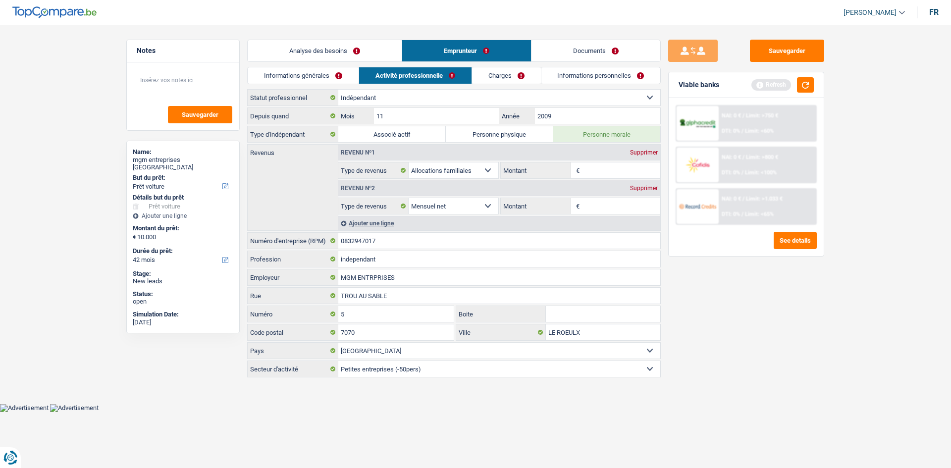
click at [472, 77] on li "Charges" at bounding box center [506, 75] width 69 height 17
click at [483, 74] on link "Charges" at bounding box center [506, 75] width 69 height 16
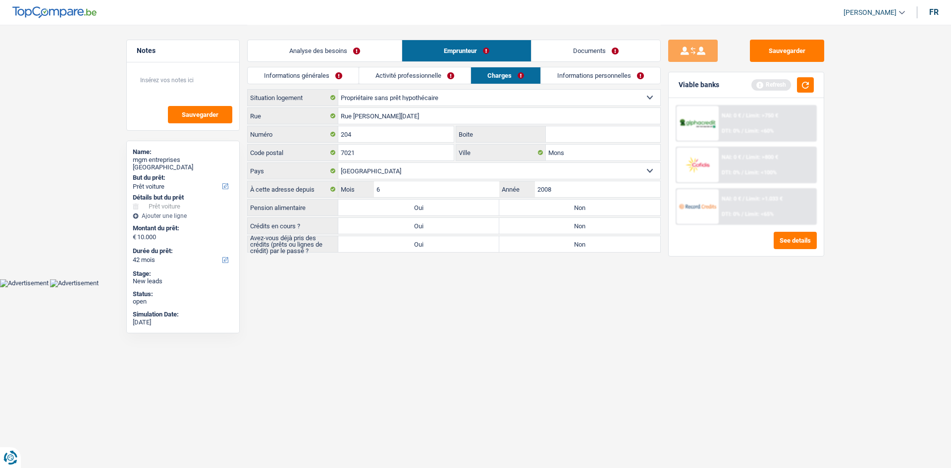
click at [315, 81] on link "Informations générales" at bounding box center [303, 75] width 111 height 16
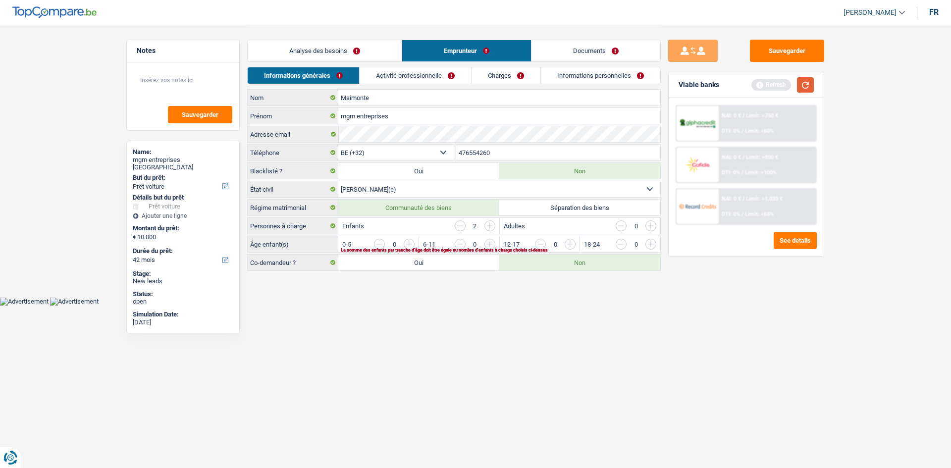
click at [801, 88] on button "button" at bounding box center [805, 84] width 17 height 15
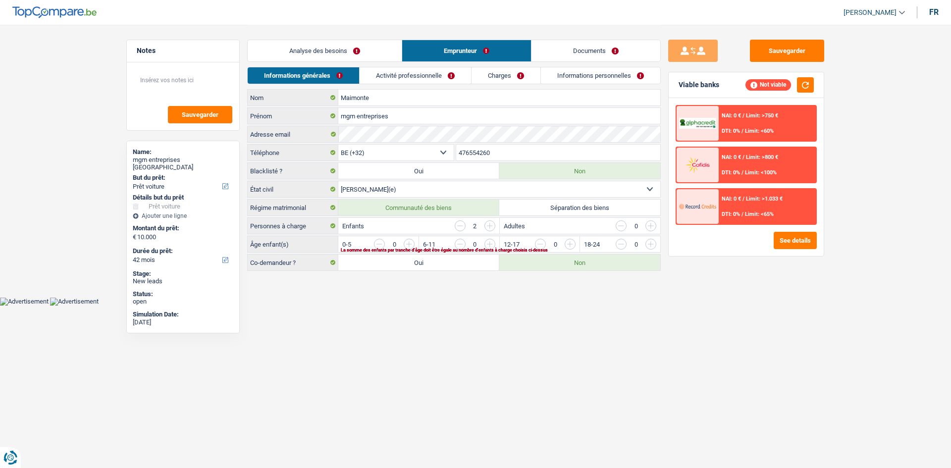
click at [568, 247] on input "button" at bounding box center [771, 247] width 413 height 16
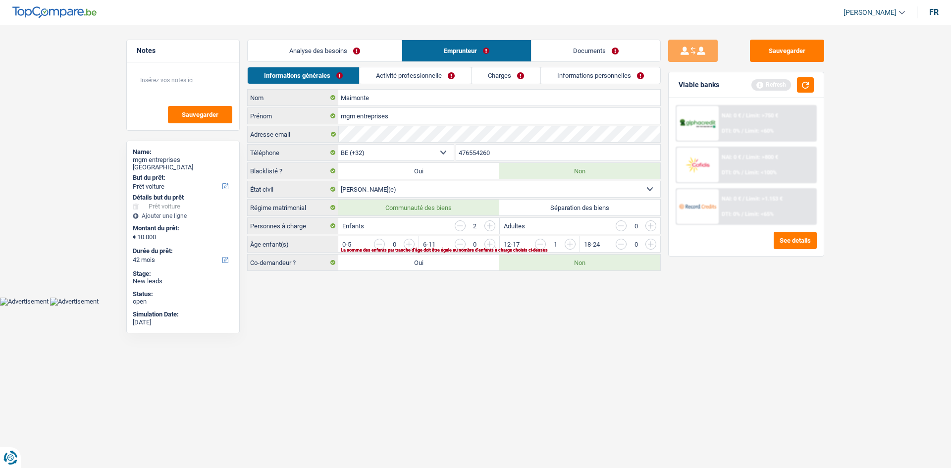
click at [571, 245] on input "button" at bounding box center [771, 247] width 413 height 16
click at [434, 76] on link "Activité professionnelle" at bounding box center [415, 75] width 111 height 16
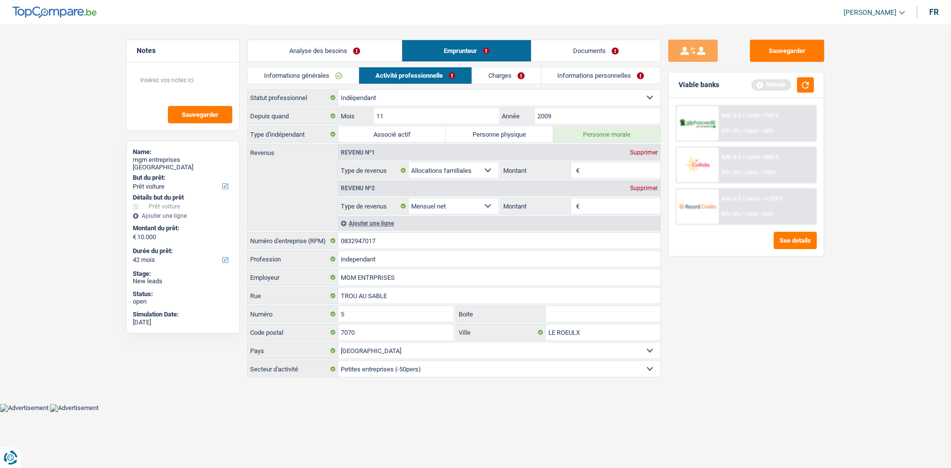
click at [486, 69] on link "Charges" at bounding box center [506, 75] width 69 height 16
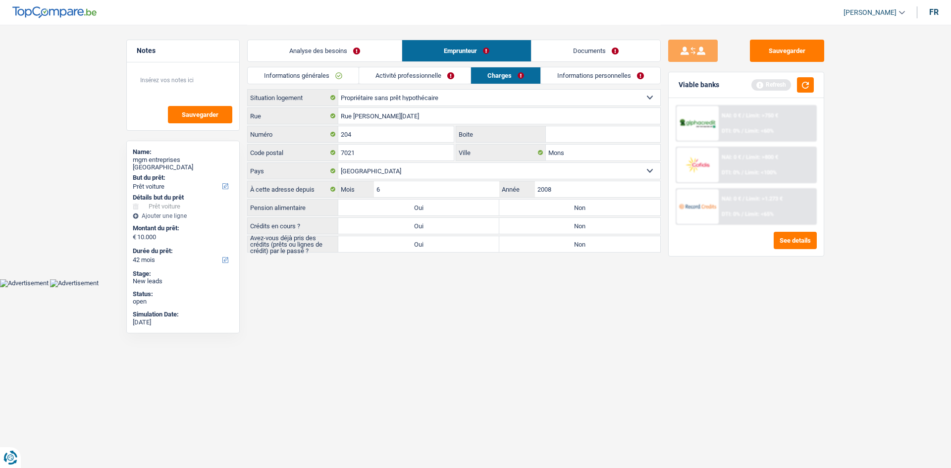
click at [433, 75] on link "Activité professionnelle" at bounding box center [414, 75] width 111 height 16
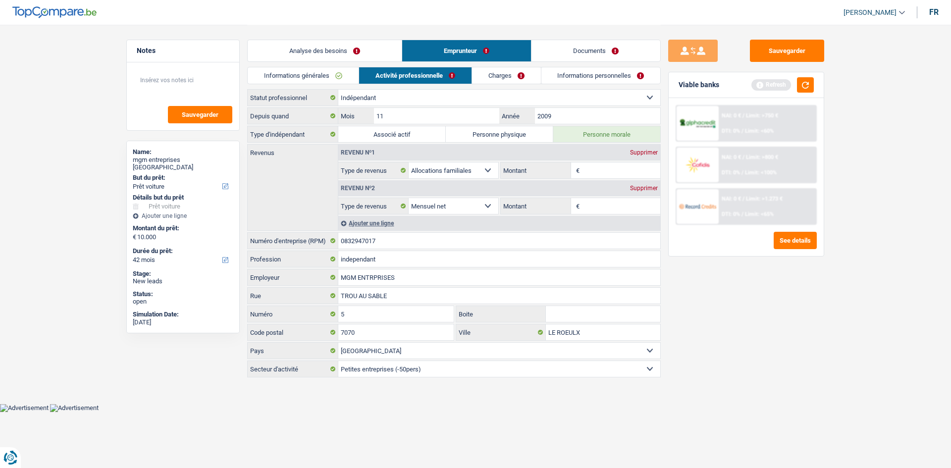
click at [603, 74] on link "Informations personnelles" at bounding box center [600, 75] width 119 height 16
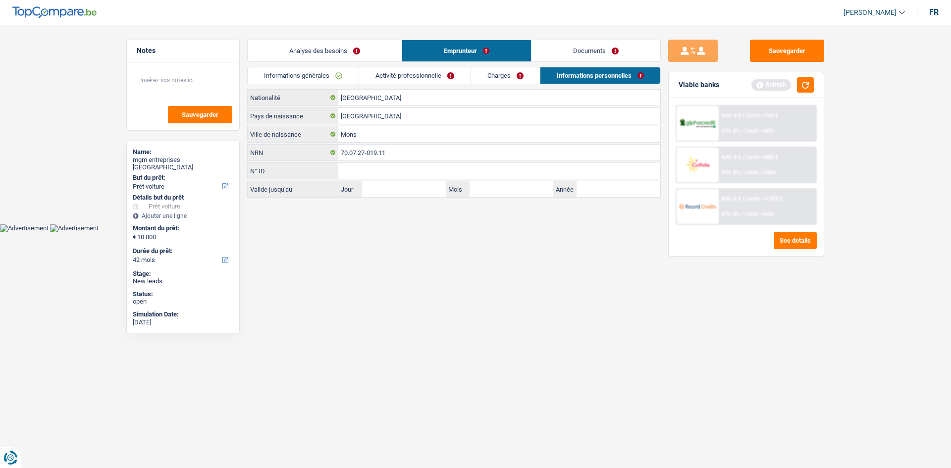
click at [558, 47] on link "Documents" at bounding box center [596, 50] width 129 height 21
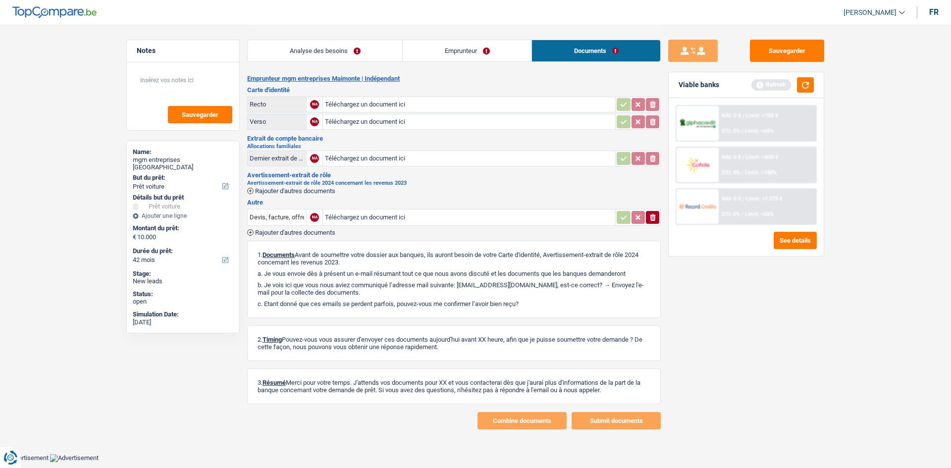
click at [319, 47] on link "Analyse des besoins" at bounding box center [325, 50] width 155 height 21
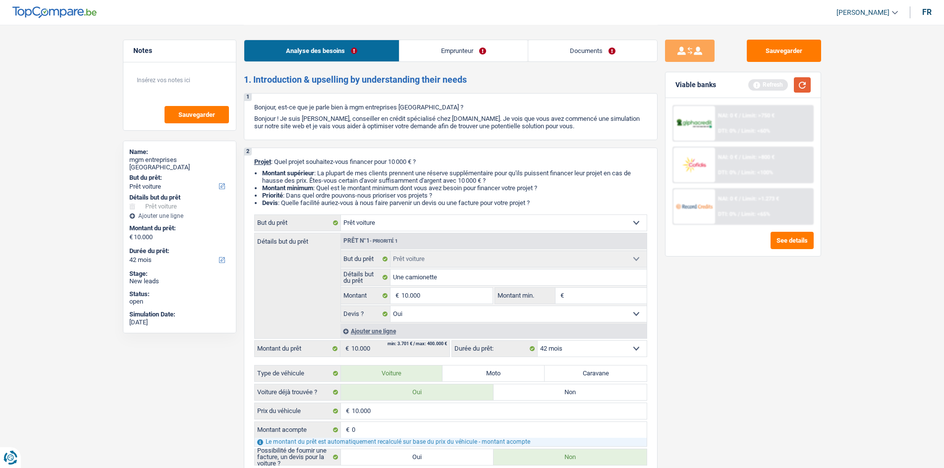
click at [805, 83] on button "button" at bounding box center [802, 84] width 17 height 15
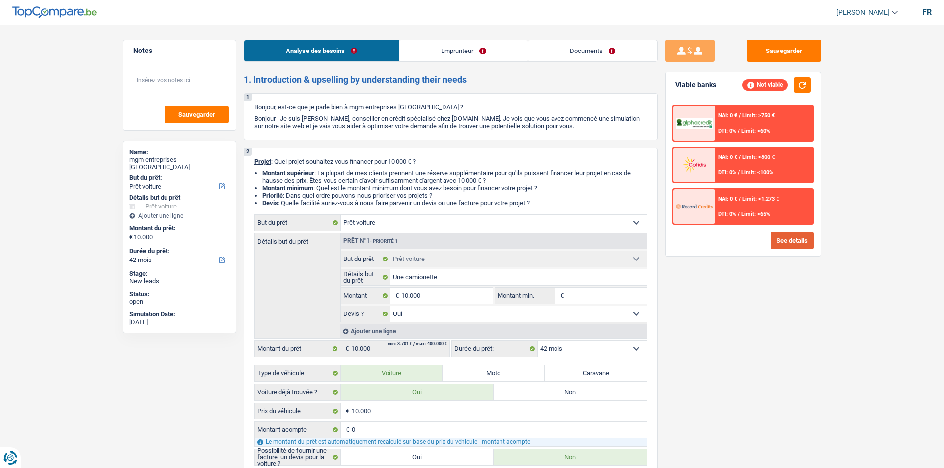
click at [797, 244] on button "See details" at bounding box center [791, 240] width 43 height 17
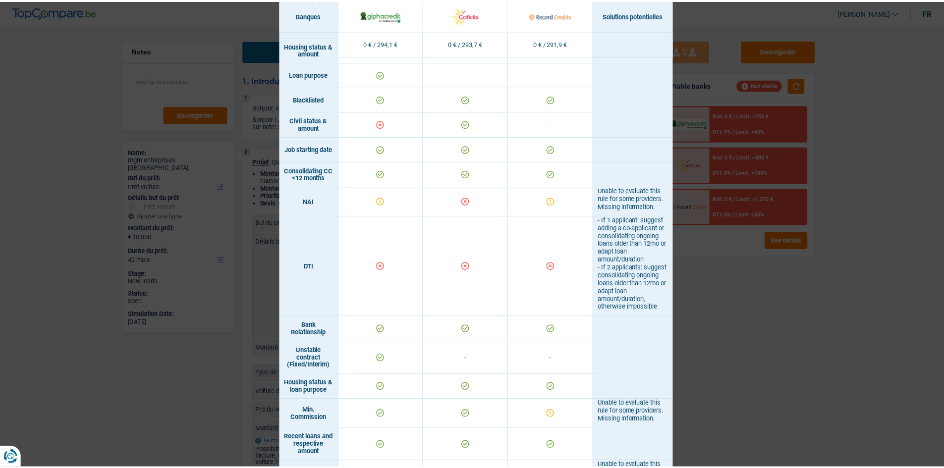
scroll to position [101, 0]
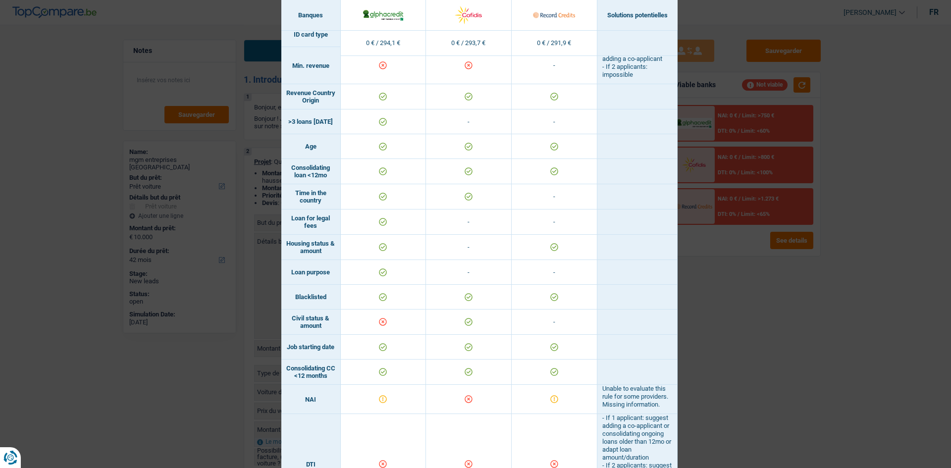
click at [697, 241] on div "Banks conditions × Banques Solutions potentielles Revenus / Charges 0 € / 294,1…" at bounding box center [475, 234] width 951 height 468
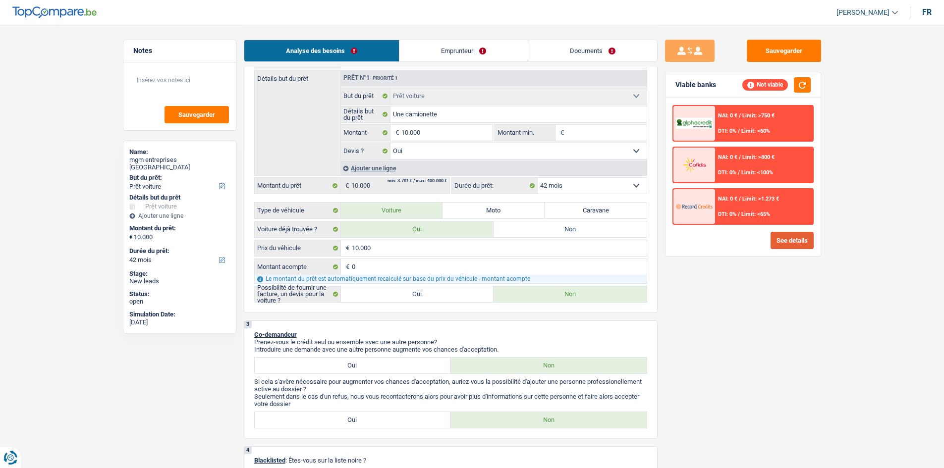
scroll to position [198, 0]
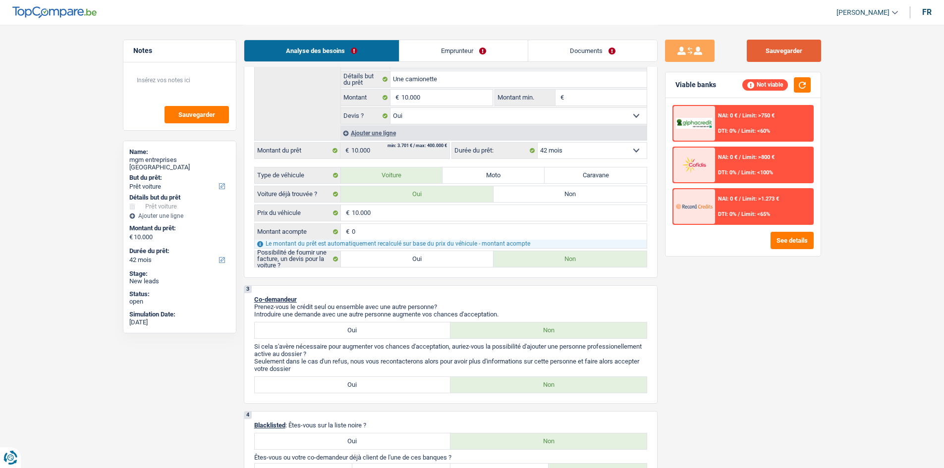
click at [760, 45] on button "Sauvegarder" at bounding box center [784, 51] width 74 height 22
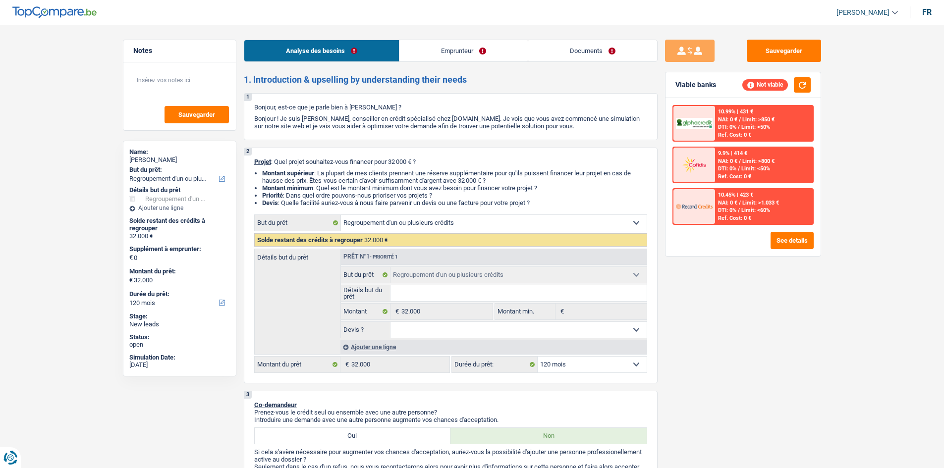
select select "refinancing"
select select "120"
select select "refinancing"
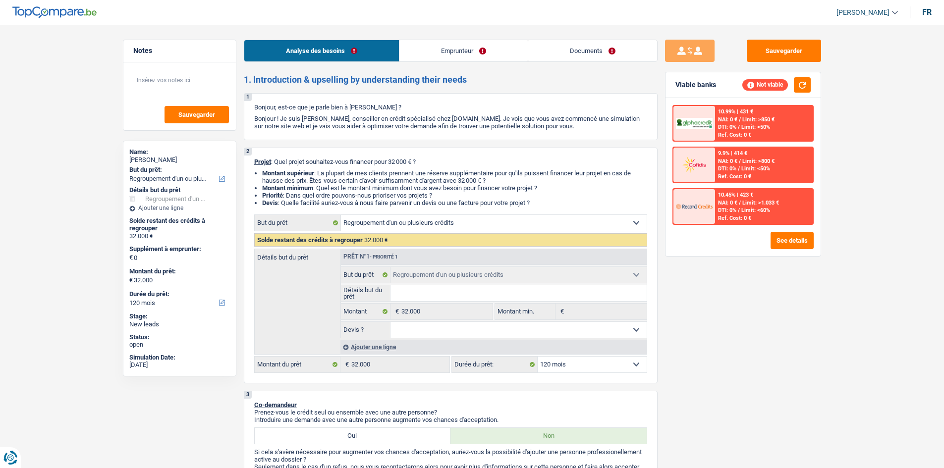
select select "120"
select select "mutuality"
select select "mutualityIndemnity"
select select "refinancing"
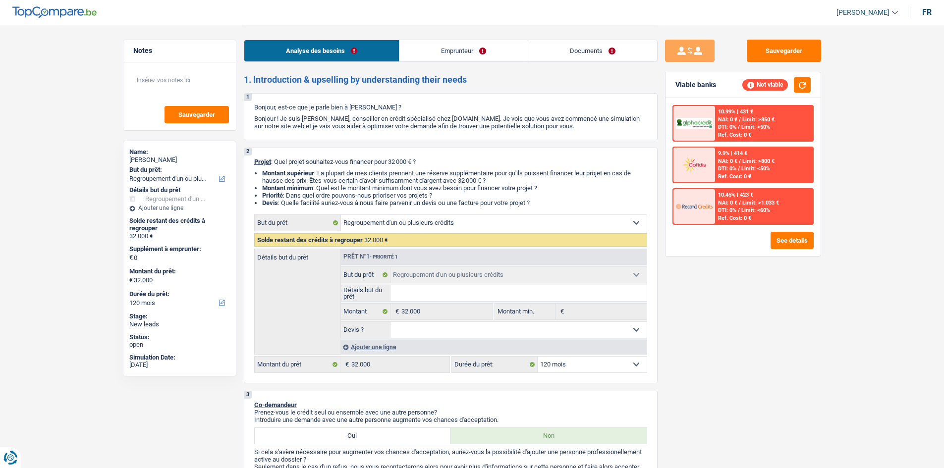
select select "120"
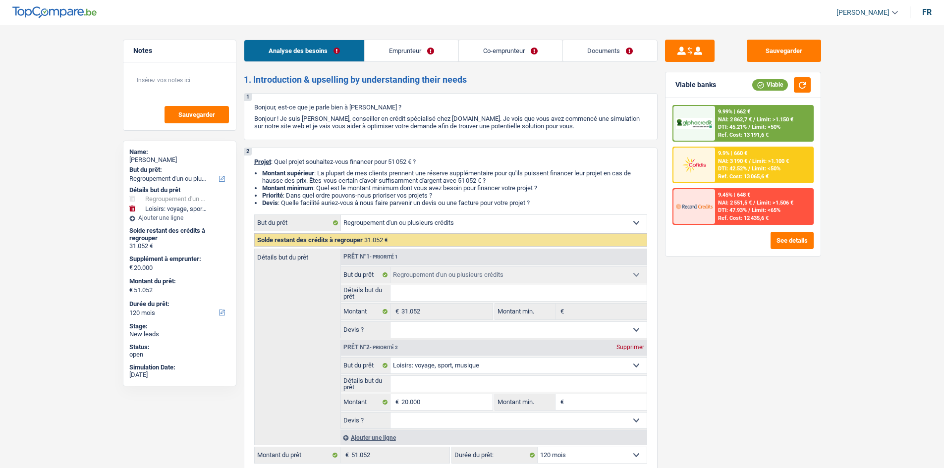
select select "refinancing"
select select "hobbies"
select select "120"
select select "refinancing"
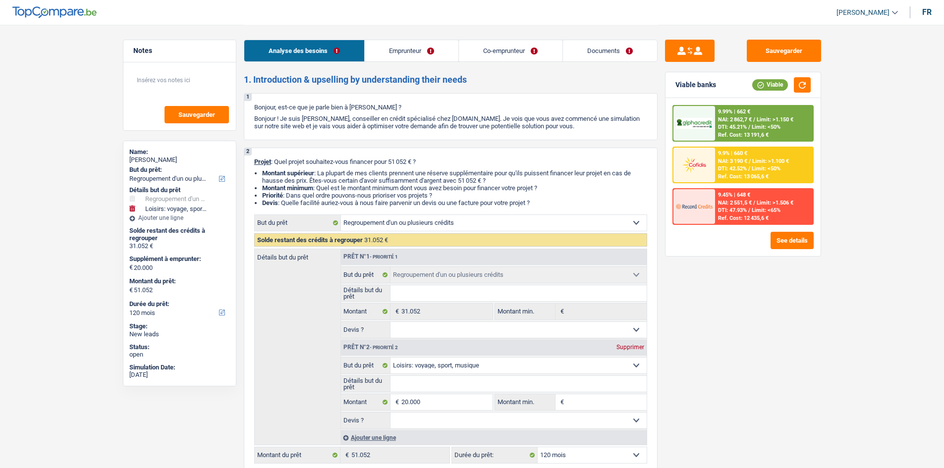
select select "refinancing"
select select "hobbies"
select select "120"
select select "worker"
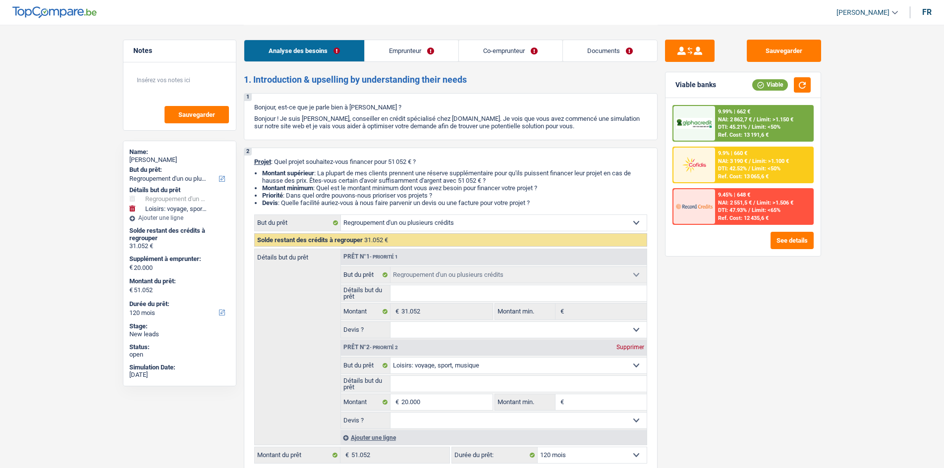
select select "familyAllowances"
select select "netSalary"
select select "rents"
select select "personalLoan"
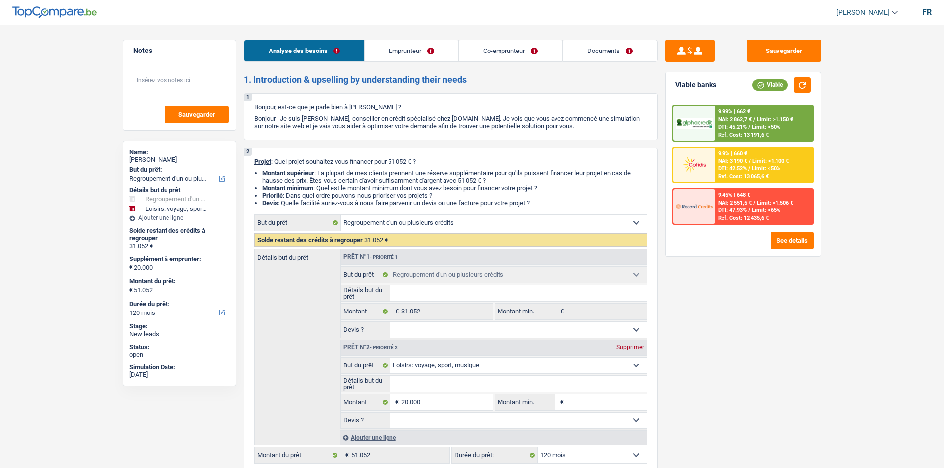
select select "loanRepayment"
select select "120"
select select "creditConsolidation"
select select "60"
select select "cardOrCredit"
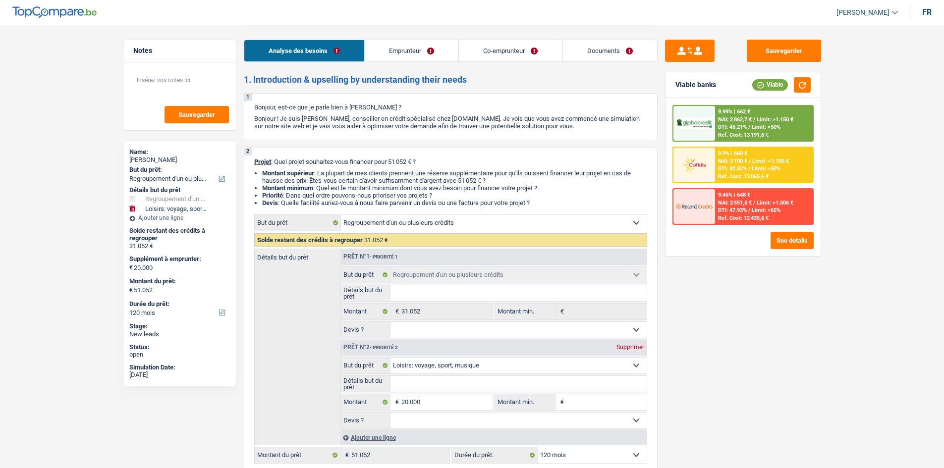
select select "cardOrCredit"
select select "refinancing"
select select "hobbies"
select select "120"
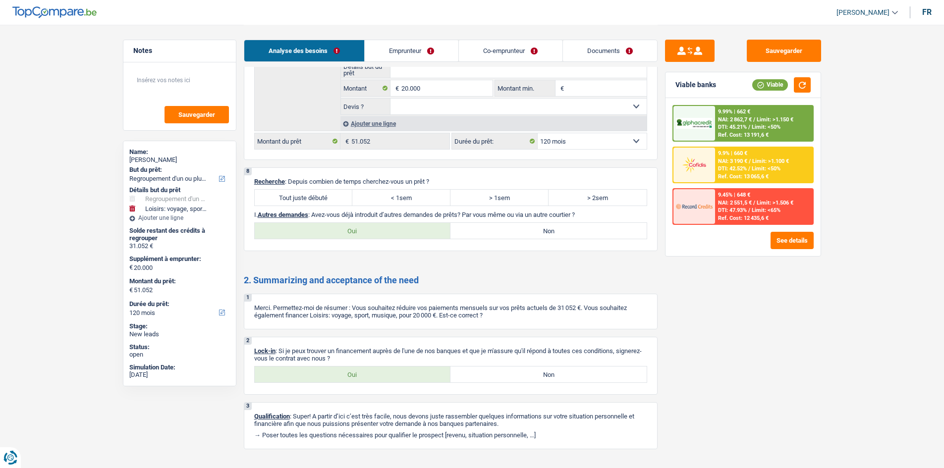
scroll to position [1820, 0]
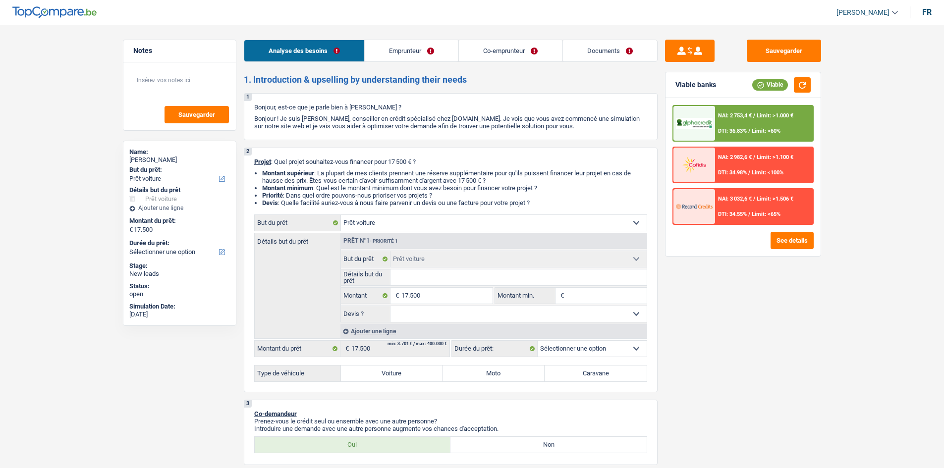
select select "car"
select select "publicEmployee"
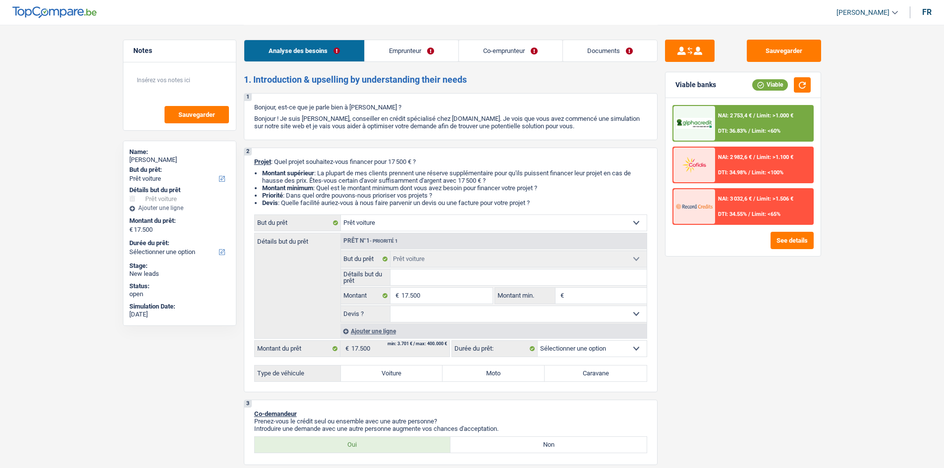
select select "worker"
select select "familyAllowances"
select select "netSalary"
select select "mealVouchers"
select select "netSalary"
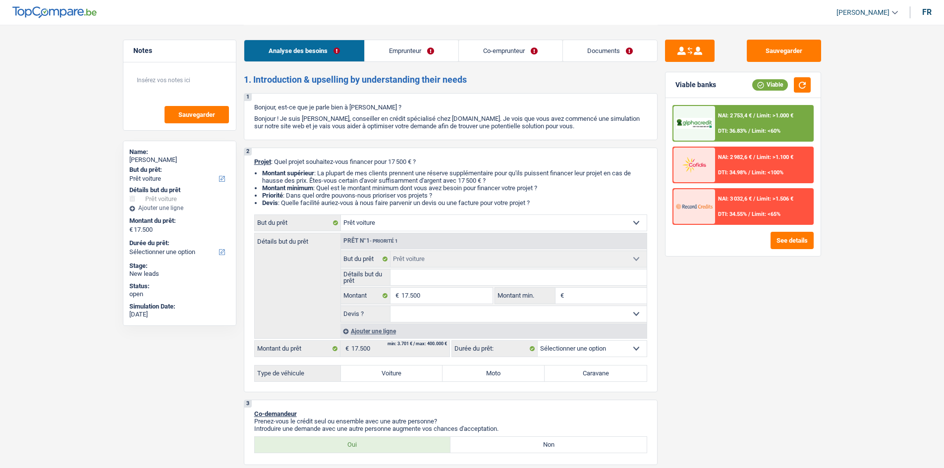
select select "ownerWithMortgage"
select select "mortgage"
select select "300"
select select "personalLoan"
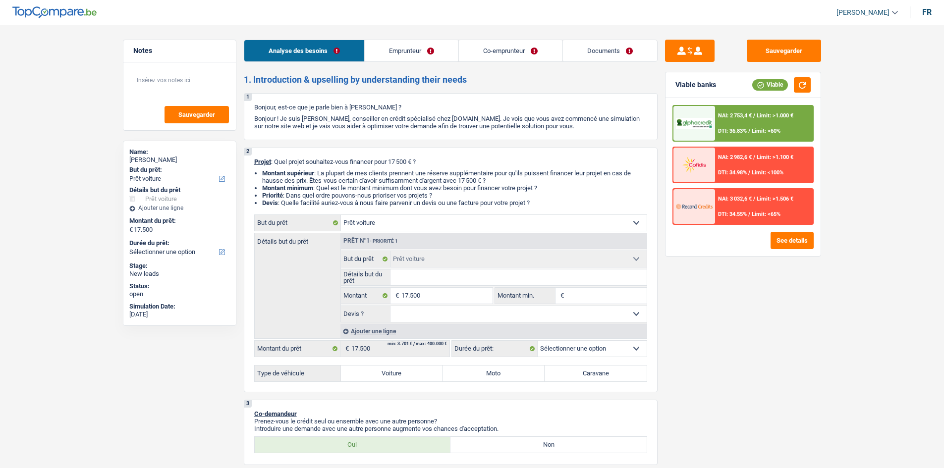
select select "loanRepayment"
select select "120"
select select "car"
click at [391, 374] on label "Voiture" at bounding box center [392, 374] width 102 height 16
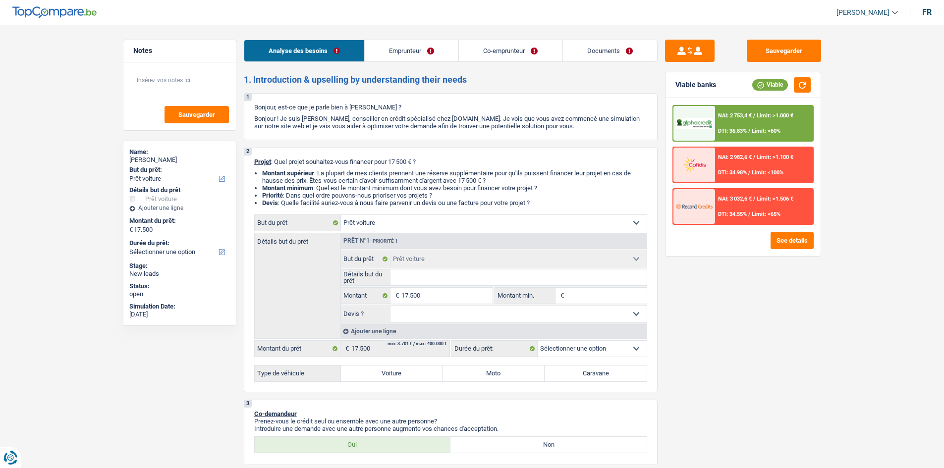
click at [391, 374] on input "Voiture" at bounding box center [392, 374] width 102 height 16
radio input "true"
select select "60"
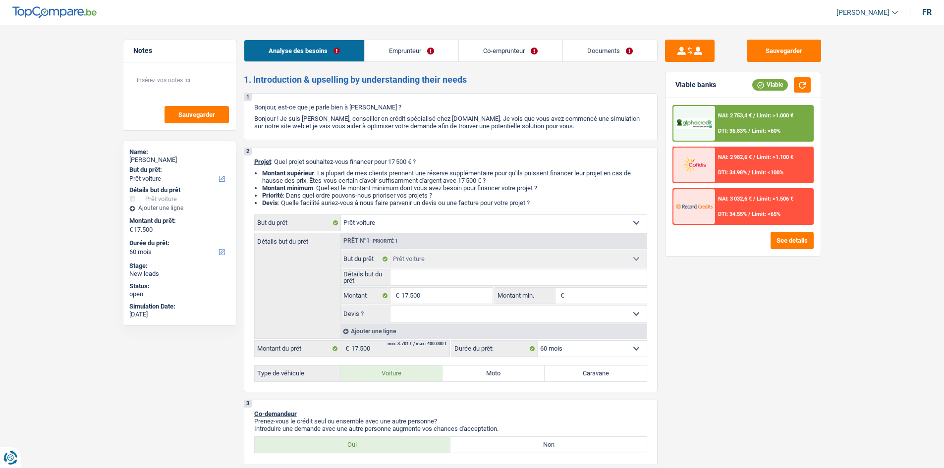
radio input "true"
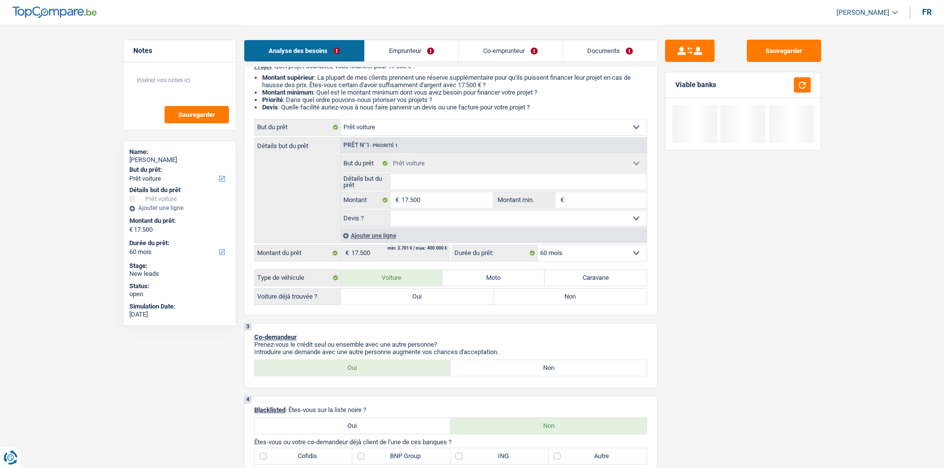
scroll to position [99, 0]
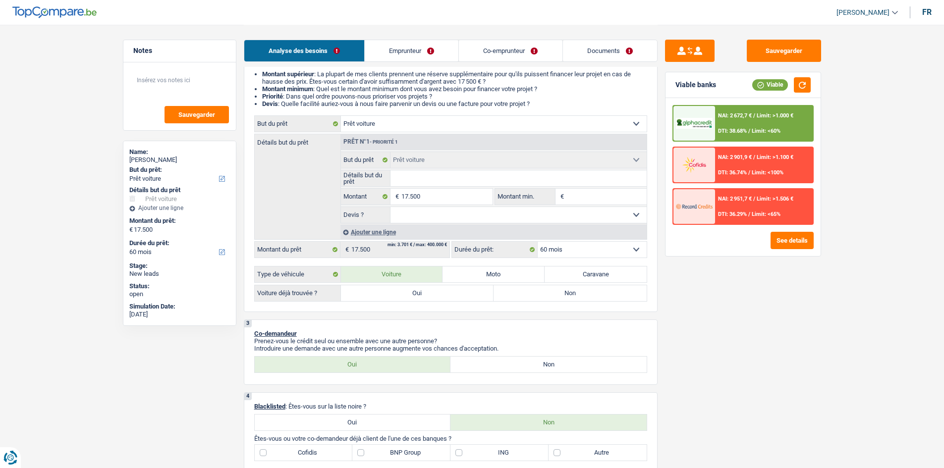
click at [423, 292] on label "Oui" at bounding box center [417, 293] width 153 height 16
click at [423, 292] on input "Oui" at bounding box center [417, 293] width 153 height 16
radio input "true"
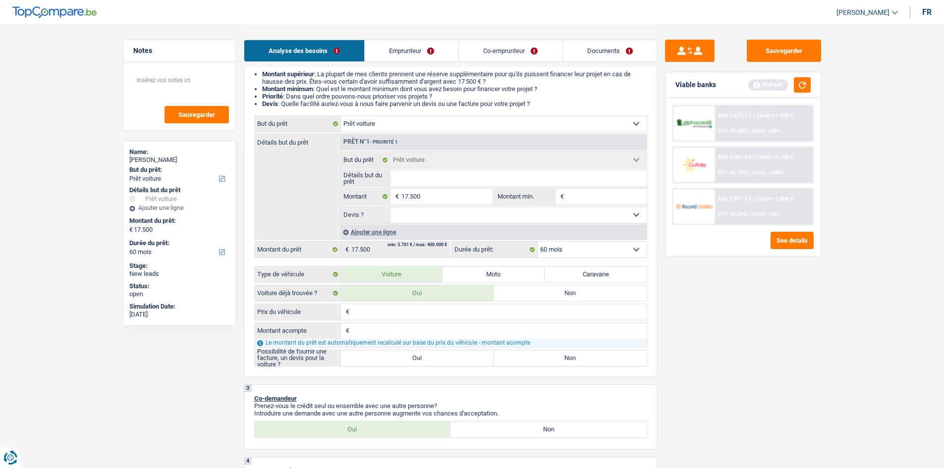
click at [407, 177] on input "Détails but du prêt" at bounding box center [518, 178] width 256 height 16
type input "H"
type input "Hy"
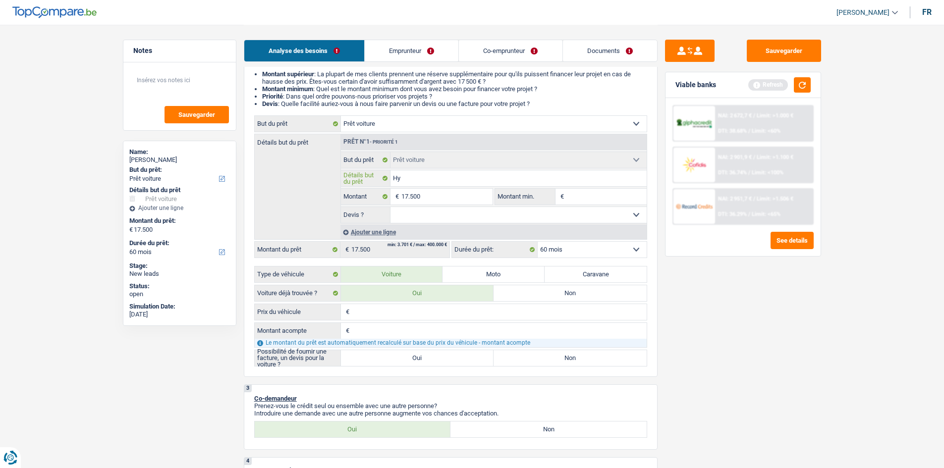
type input "Hyu"
type input "[PERSON_NAME]"
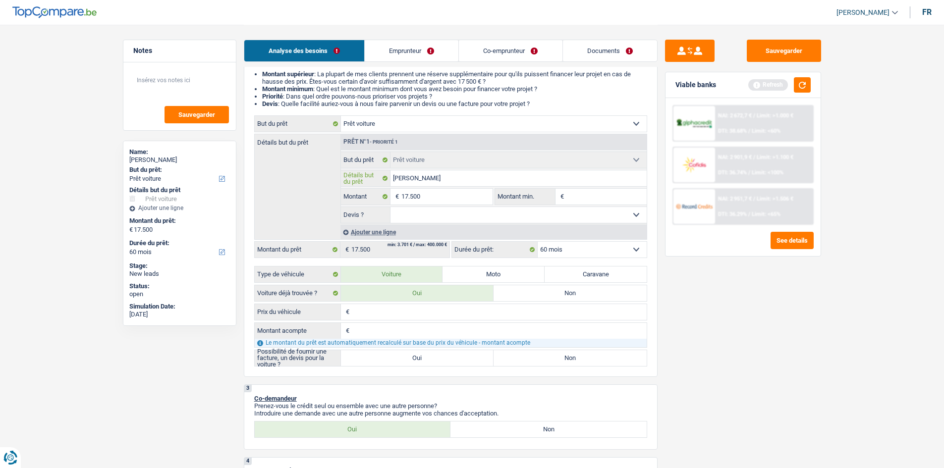
type input "[PERSON_NAME]"
type input "Hyunday"
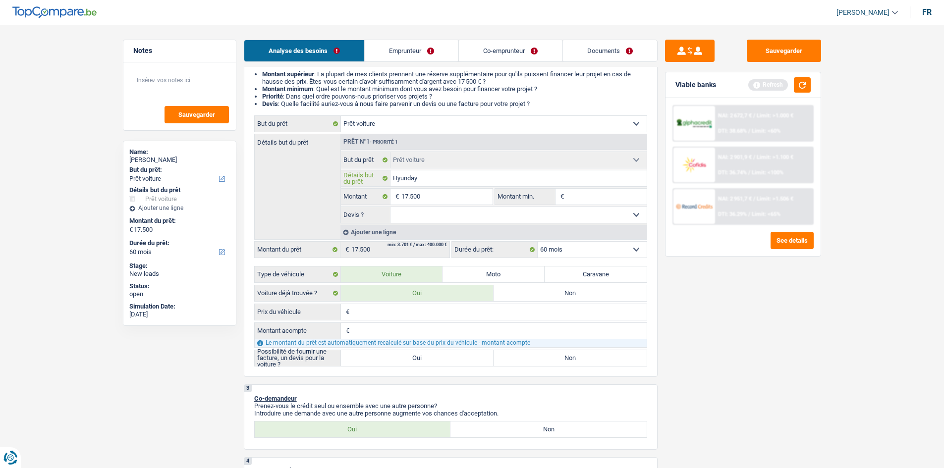
type input "Hyunday"
type input "[PERSON_NAME]"
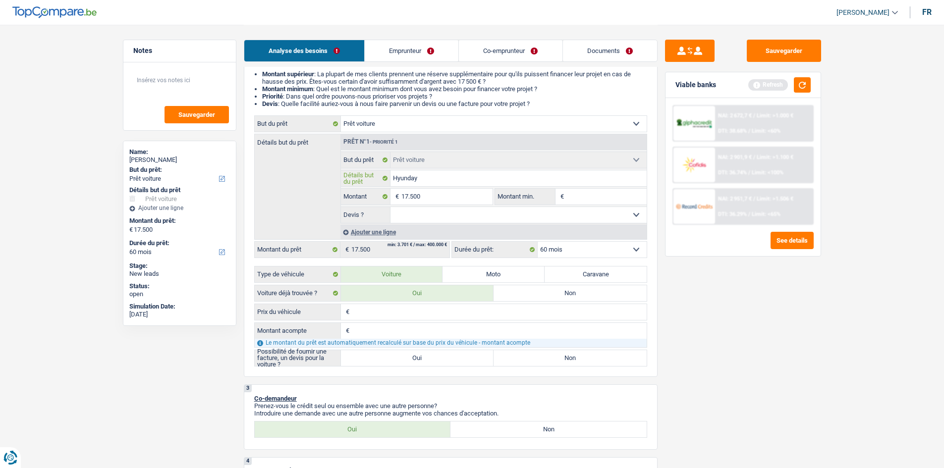
type input "[PERSON_NAME]"
type input "Hyundai"
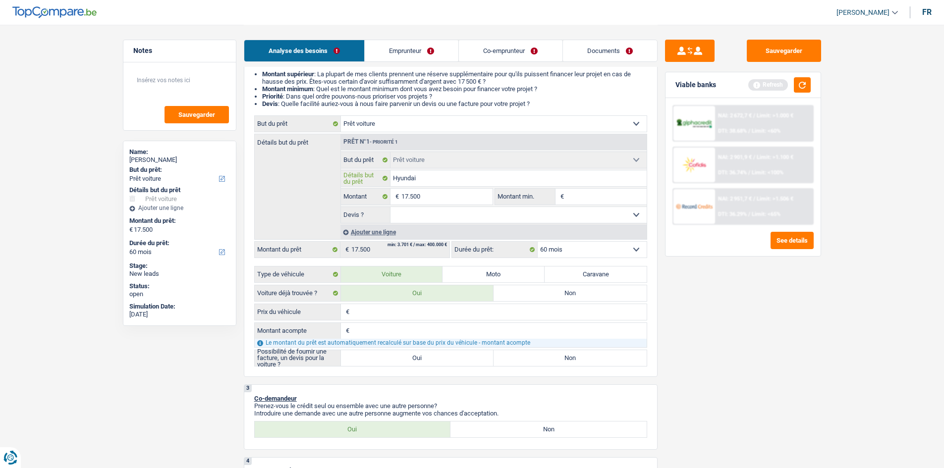
type input "Hyundai b"
type input "Hyundai ba"
type input "Hyundai bay"
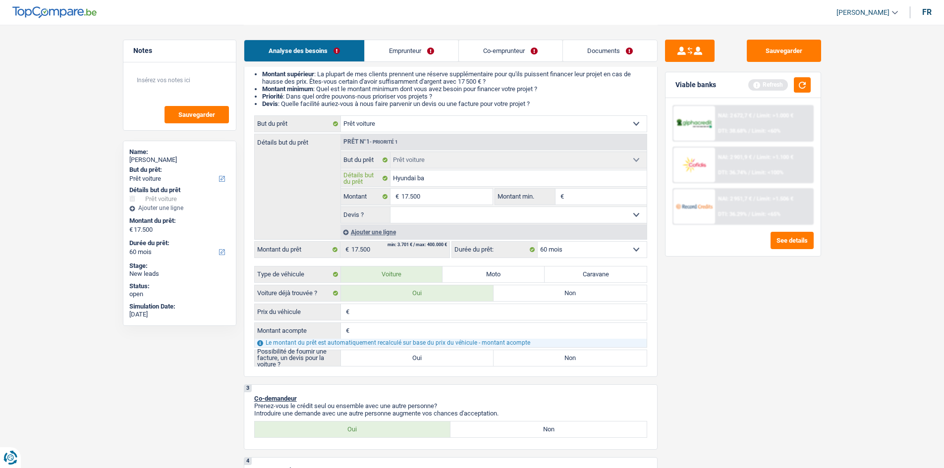
type input "Hyundai bay"
type input "Hyundai bayo"
type input "Hyundai bayon"
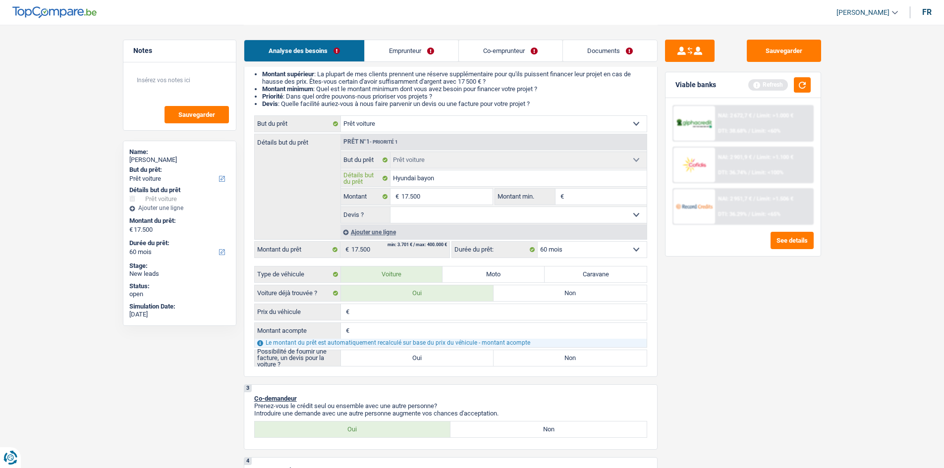
type input "Hyundai bayon"
type input "Hyundai bayond"
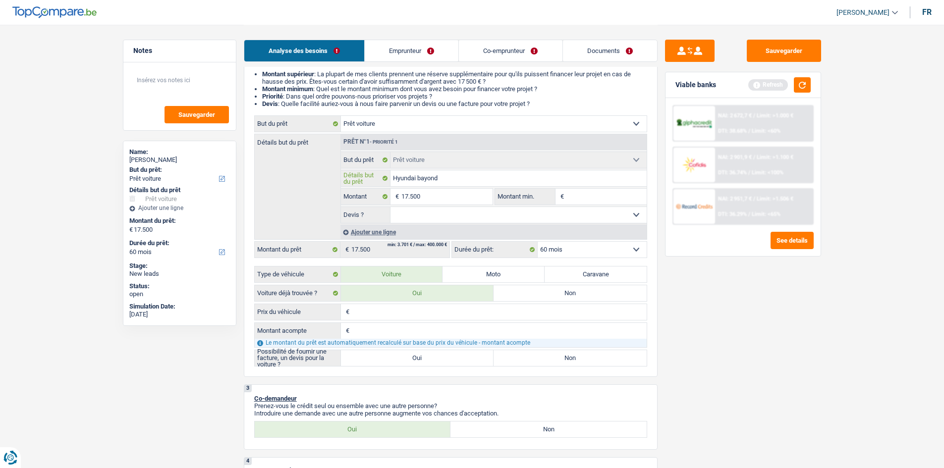
type input "Hyundai bayond"
click at [405, 311] on input "Prix du véhicule" at bounding box center [499, 312] width 295 height 16
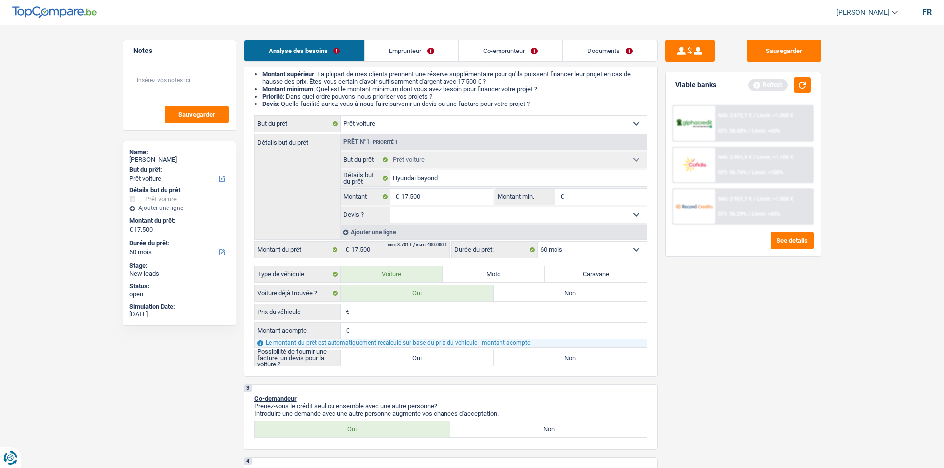
type input "1"
type input "17"
type input "179"
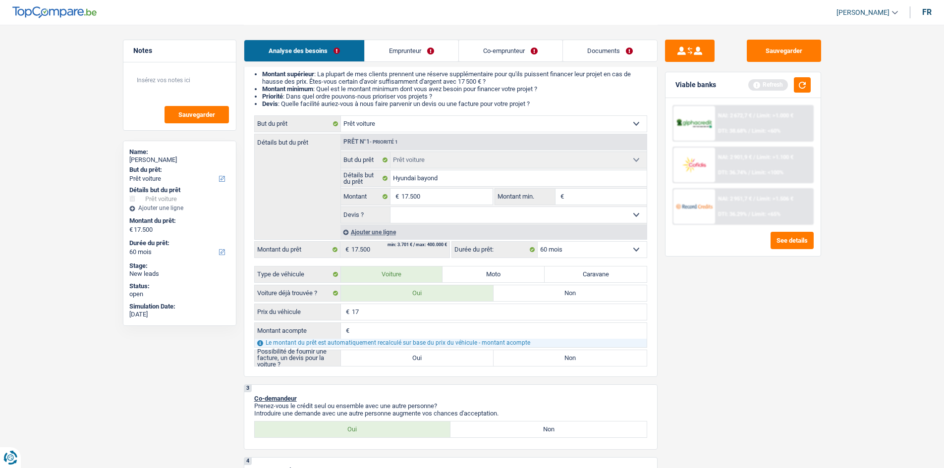
type input "179"
type input "1.799"
type input "17.999"
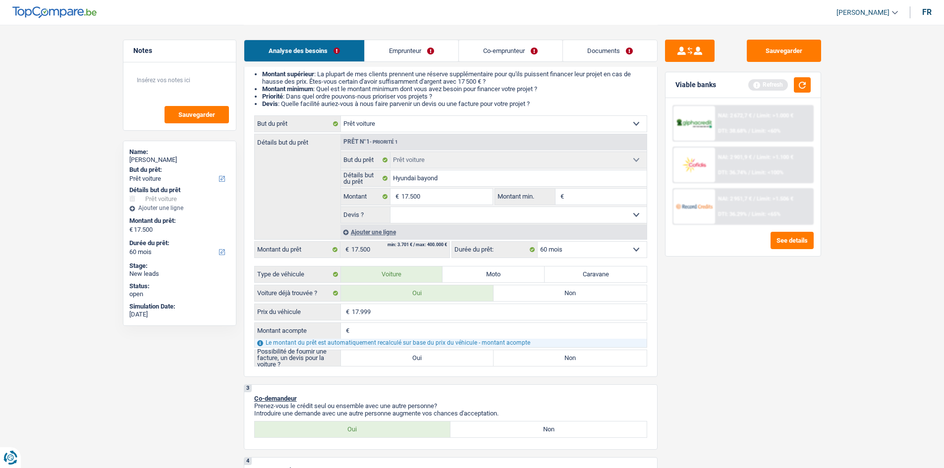
type input "17.999"
click at [365, 328] on input "Montant acompte" at bounding box center [499, 331] width 295 height 16
type input "1"
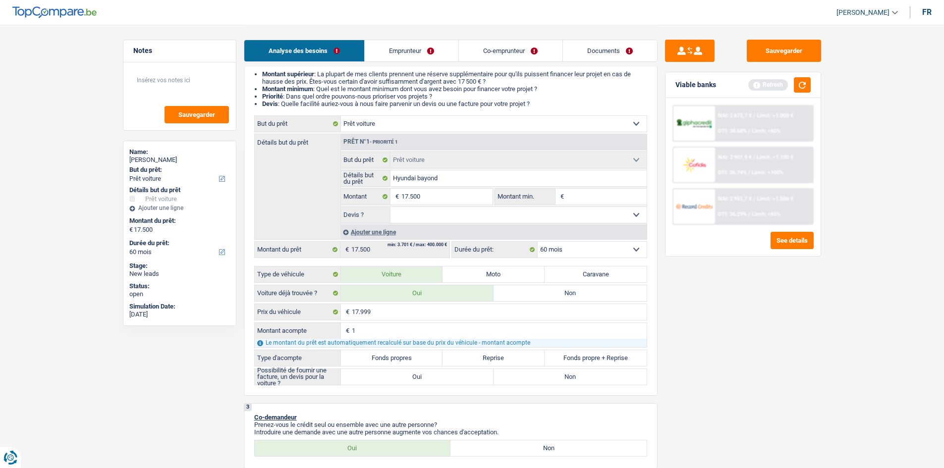
type input "10"
type input "100"
type input "1.000"
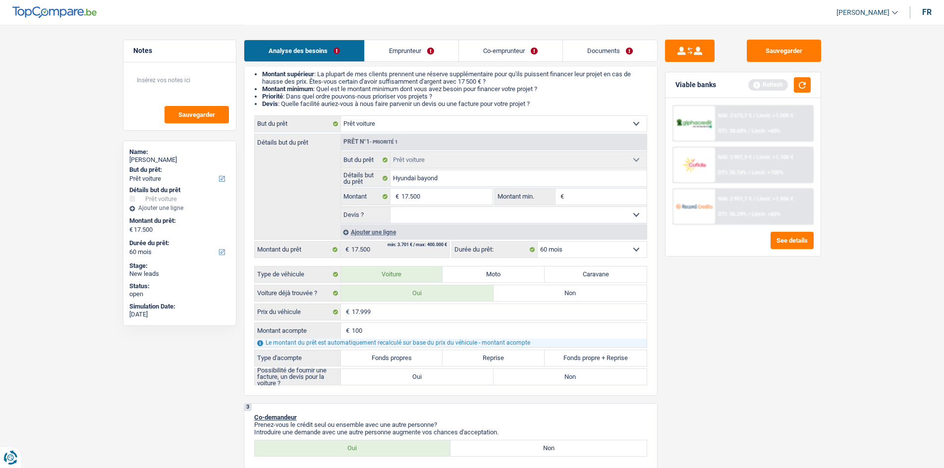
type input "1.000"
click at [487, 360] on label "Reprise" at bounding box center [493, 358] width 102 height 16
click at [487, 360] on input "Reprise" at bounding box center [493, 358] width 102 height 16
radio input "true"
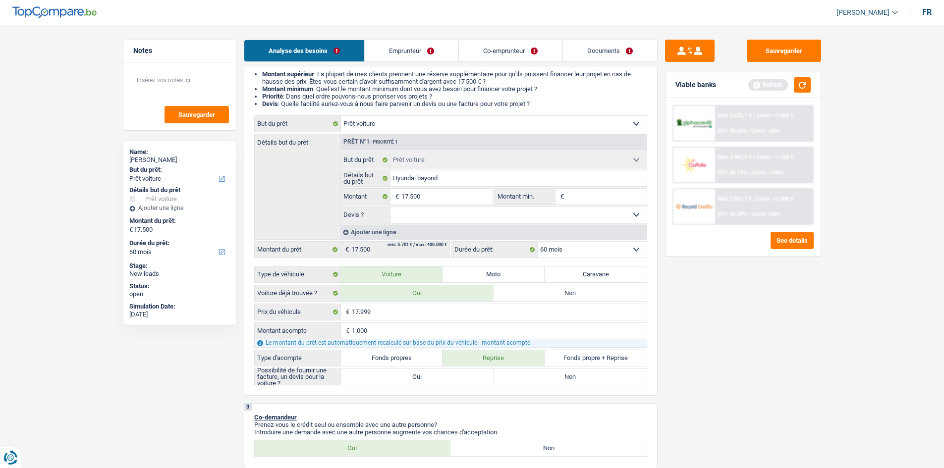
type input "16.999"
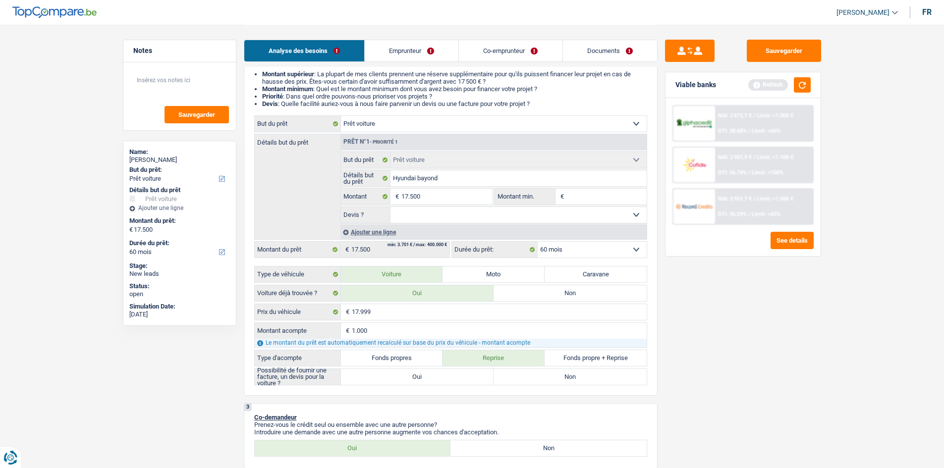
radio input "true"
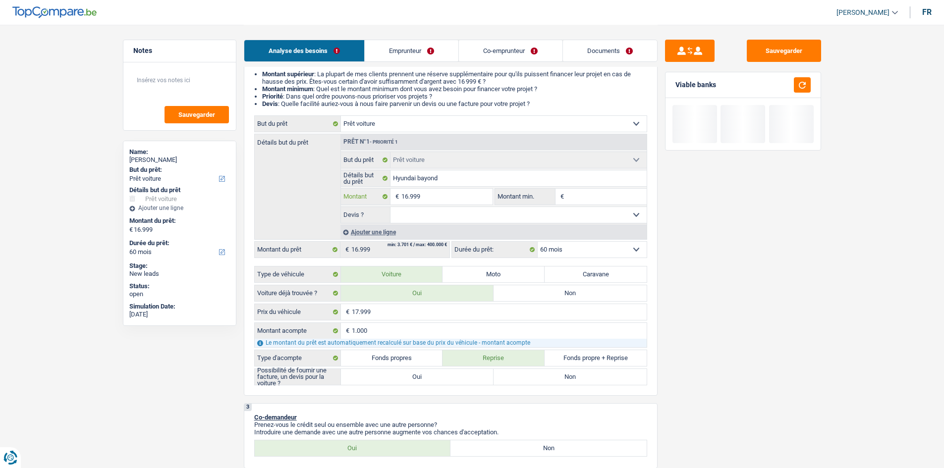
click at [430, 198] on input "16.999" at bounding box center [446, 197] width 91 height 16
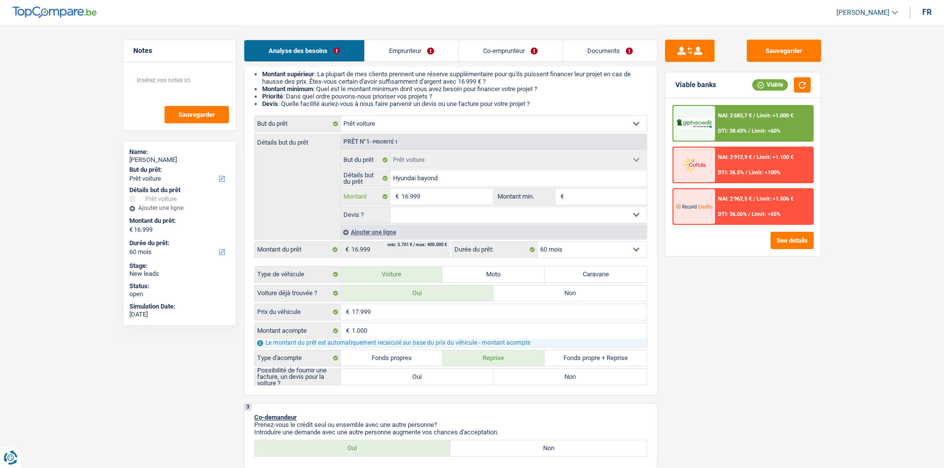
type input "1.699"
type input "169"
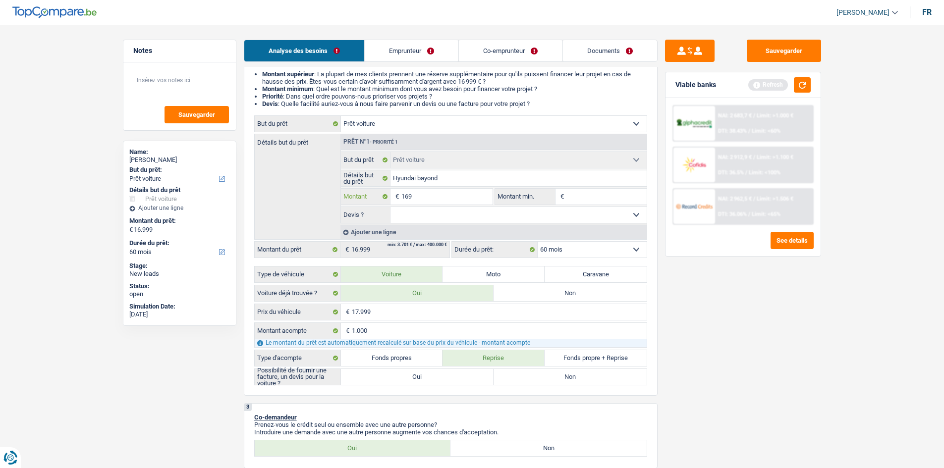
type input "16"
type input "1"
type input "17"
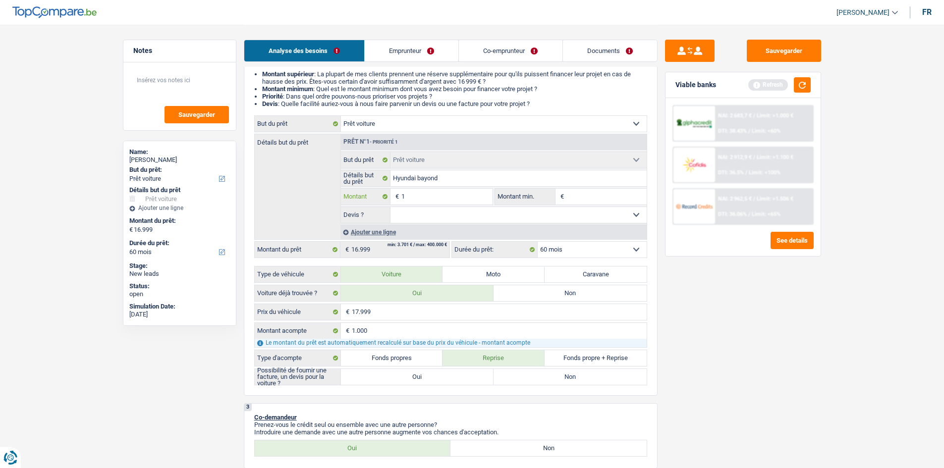
type input "17"
type input "175"
type input "1.750"
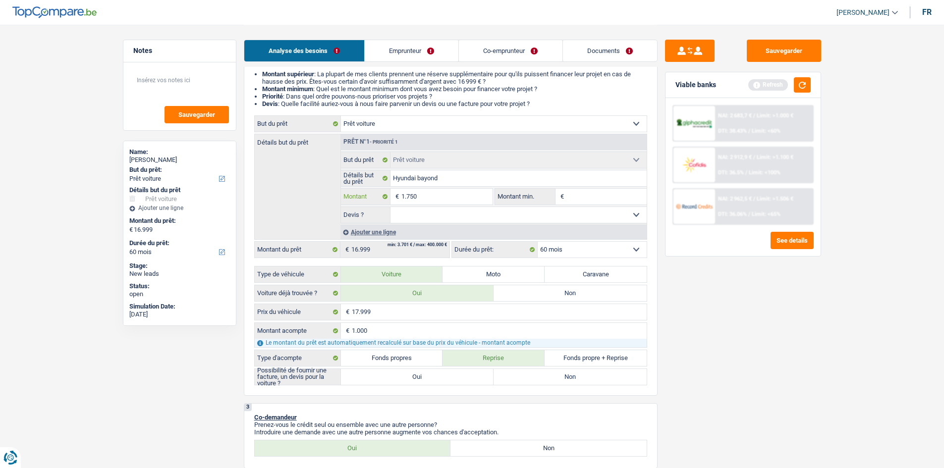
type input "17.500"
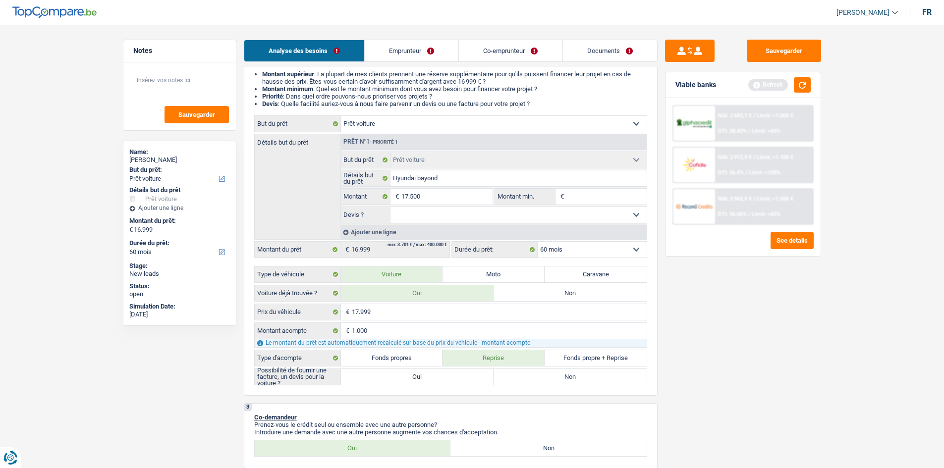
type input "17.500"
click at [414, 376] on label "Oui" at bounding box center [417, 377] width 153 height 16
click at [414, 376] on input "Oui" at bounding box center [417, 377] width 153 height 16
radio input "true"
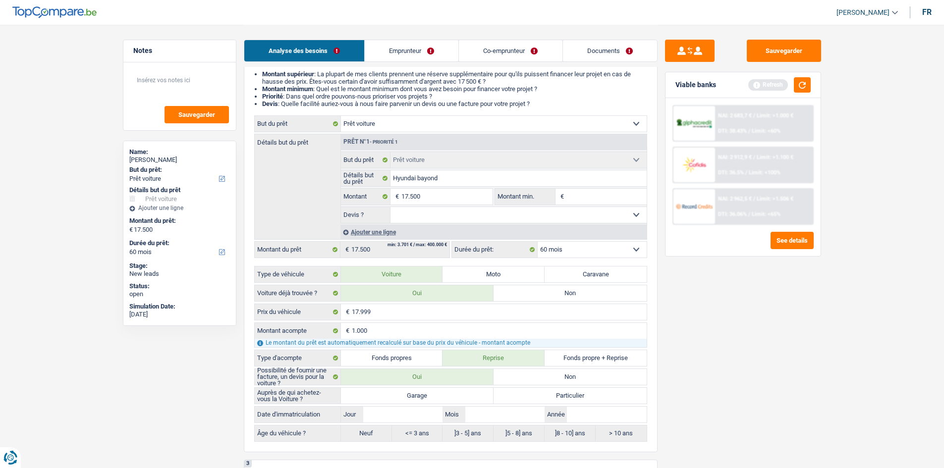
scroll to position [198, 0]
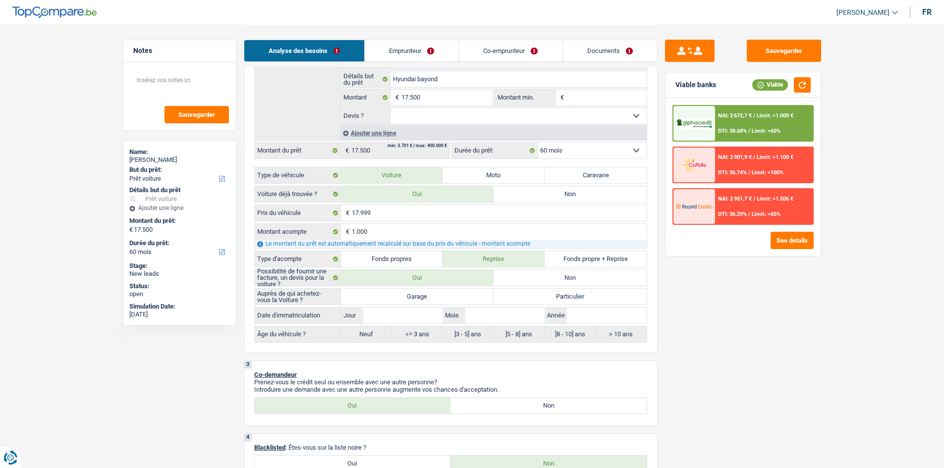
click at [446, 298] on label "Garage" at bounding box center [417, 297] width 153 height 16
click at [446, 298] on input "Garage" at bounding box center [417, 297] width 153 height 16
radio input "true"
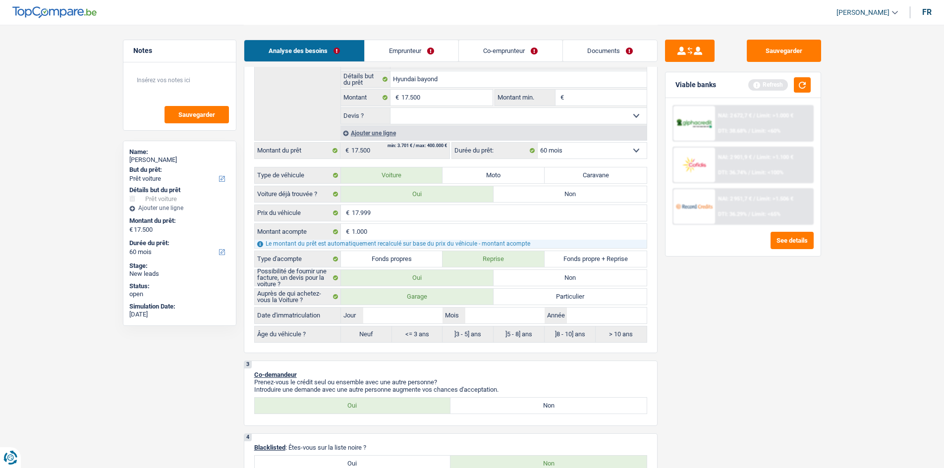
click at [447, 113] on select "Oui Non Non répondu Sélectionner une option" at bounding box center [518, 116] width 256 height 16
select select "yes"
click at [390, 108] on select "Oui Non Non répondu Sélectionner une option" at bounding box center [518, 116] width 256 height 16
select select "yes"
click at [429, 318] on input "Jour" at bounding box center [402, 316] width 79 height 16
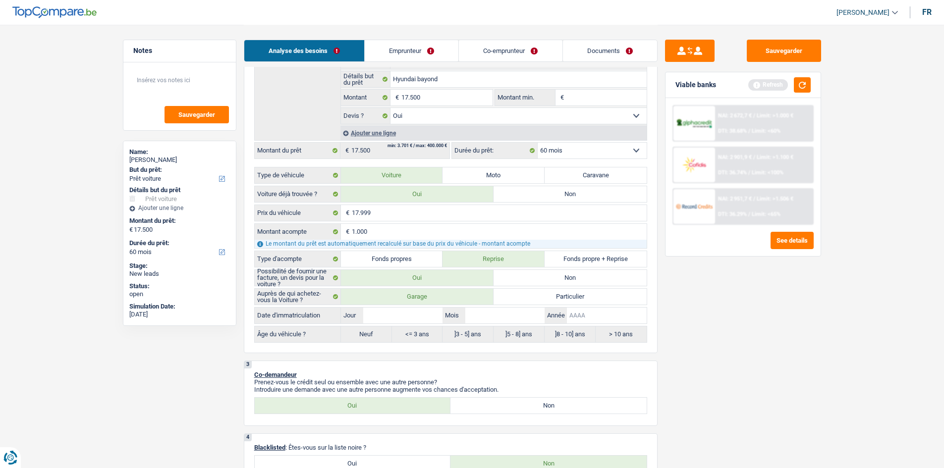
type input "2"
type input "20"
type input "202"
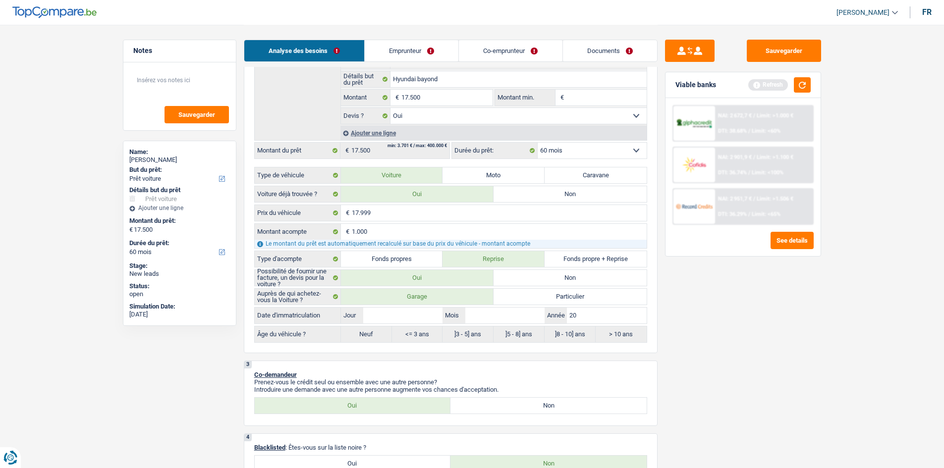
type input "202"
type input "2022"
click at [506, 315] on input "Mois" at bounding box center [504, 316] width 79 height 16
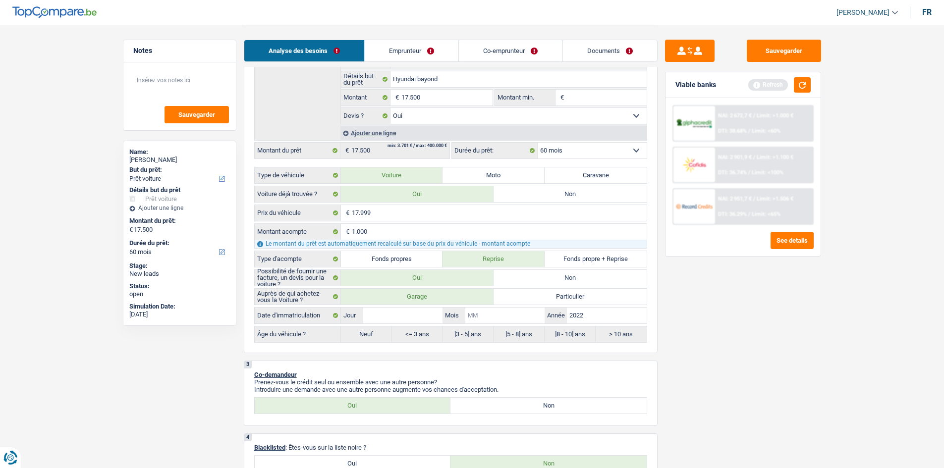
type input "1"
type input "12"
click at [397, 311] on input "Jour" at bounding box center [402, 316] width 79 height 16
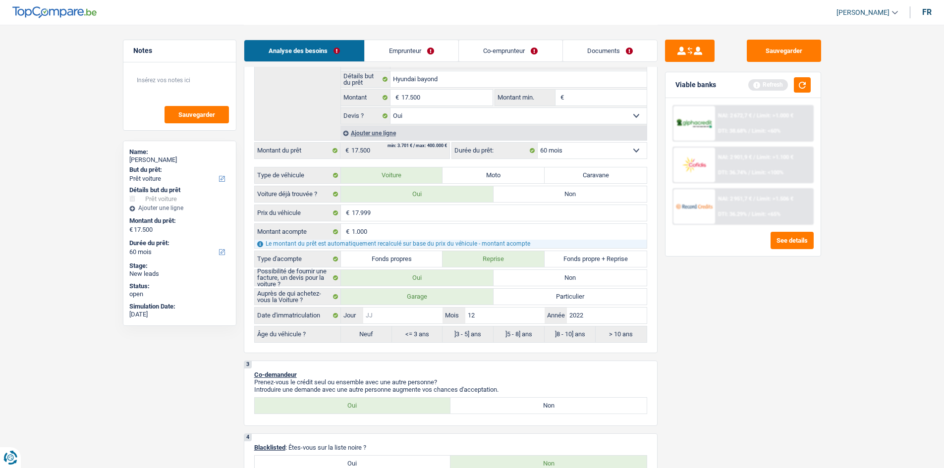
type input "0"
type input "01"
radio input "false"
type input "01"
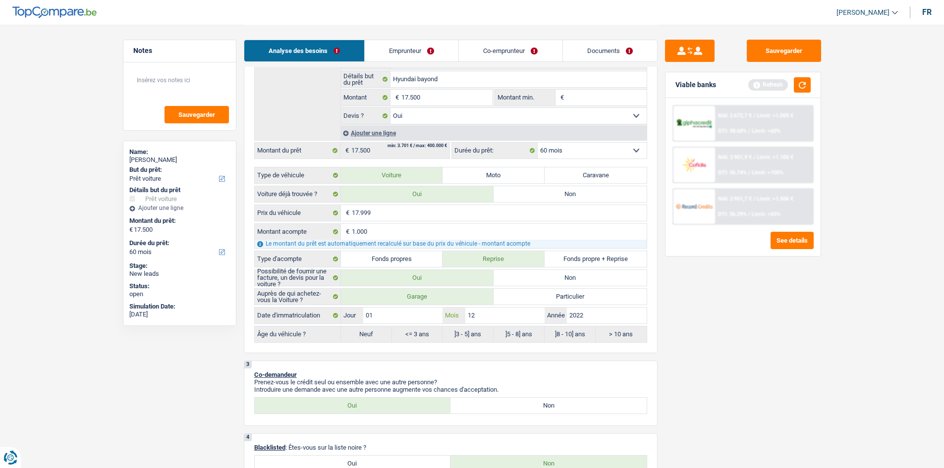
radio input "true"
select select "84"
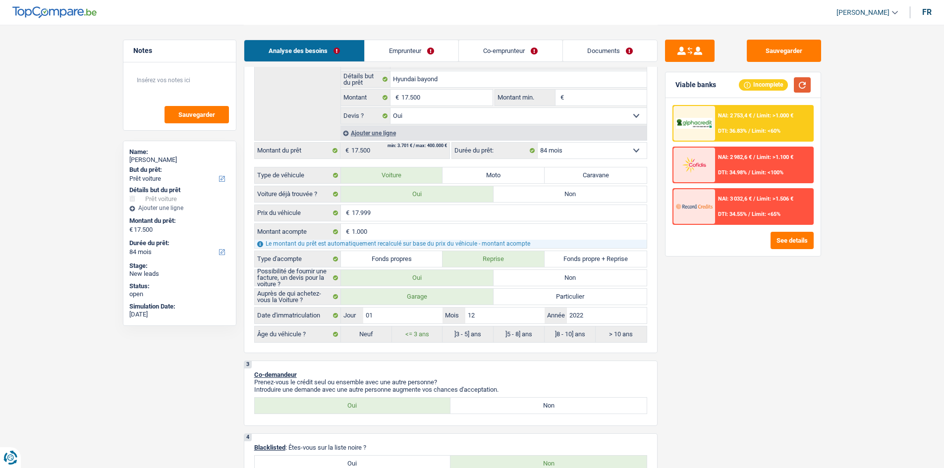
click at [799, 89] on button "button" at bounding box center [802, 84] width 17 height 15
click at [481, 315] on input "12" at bounding box center [504, 316] width 79 height 16
type input "1"
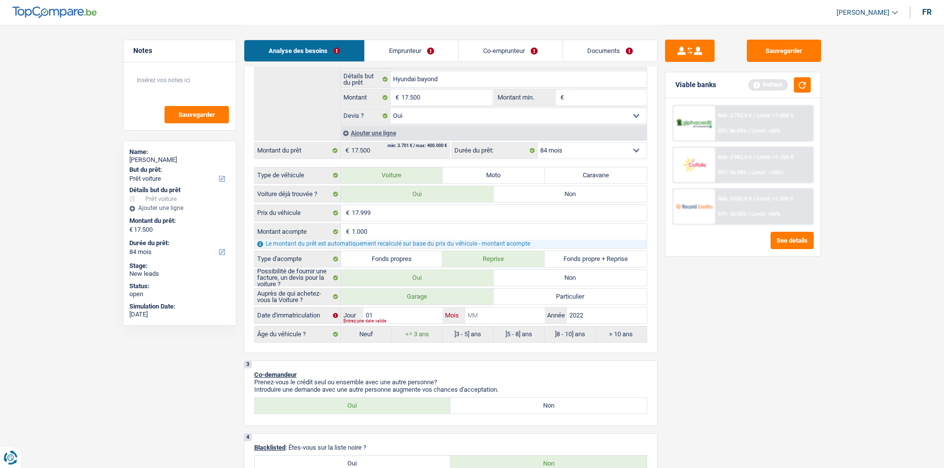
type input "0"
type input "05"
select select "60"
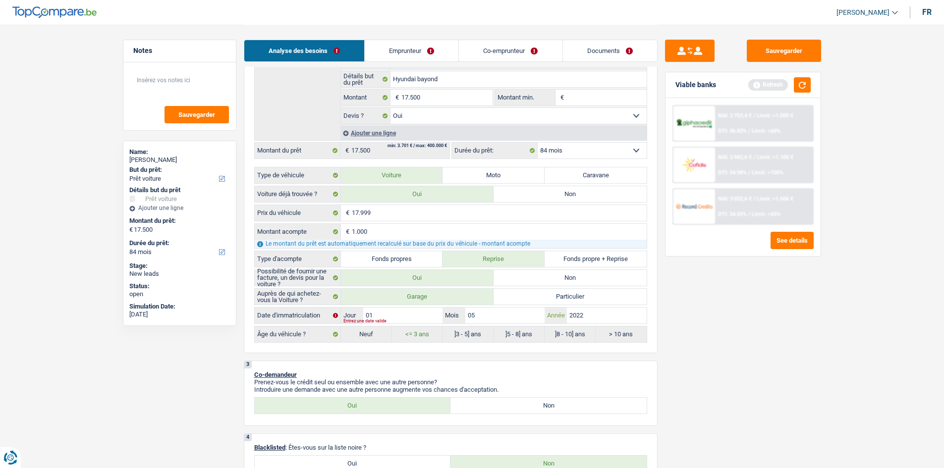
select select "60"
radio input "false"
type input "05"
radio input "false"
radio input "true"
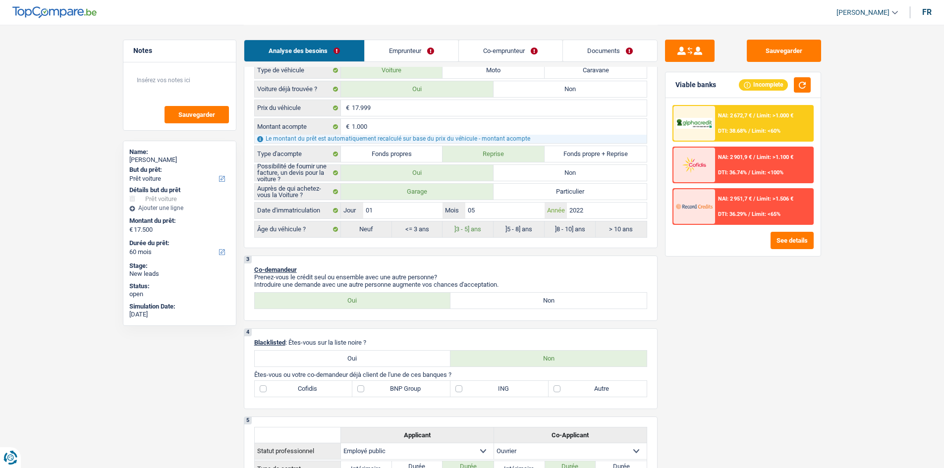
scroll to position [297, 0]
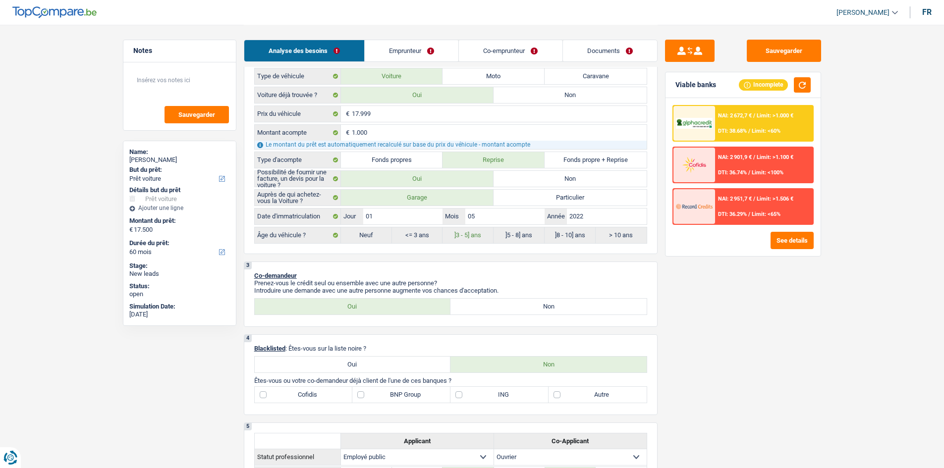
click at [264, 392] on label "Cofidis" at bounding box center [304, 395] width 98 height 16
click at [264, 392] on input "Cofidis" at bounding box center [304, 395] width 98 height 16
checkbox input "true"
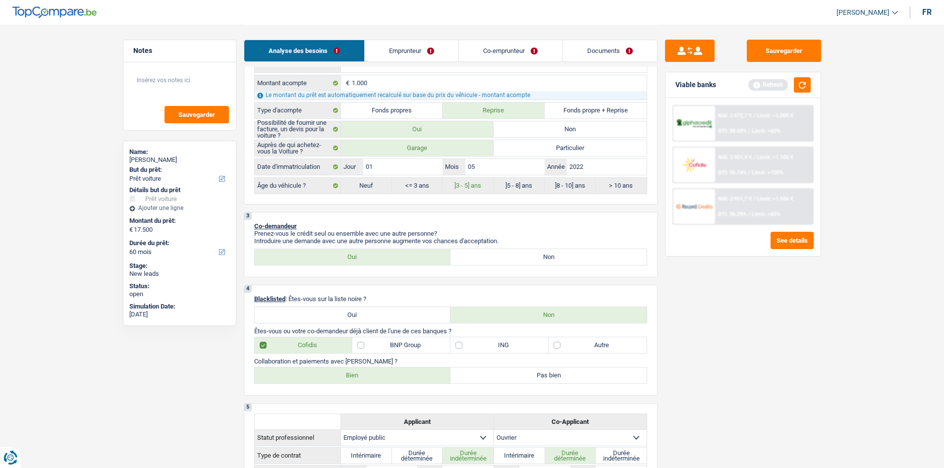
click at [360, 376] on label "Bien" at bounding box center [353, 376] width 196 height 16
click at [360, 376] on input "Bien" at bounding box center [353, 376] width 196 height 16
radio input "true"
click at [559, 345] on label "Autre" at bounding box center [597, 345] width 98 height 16
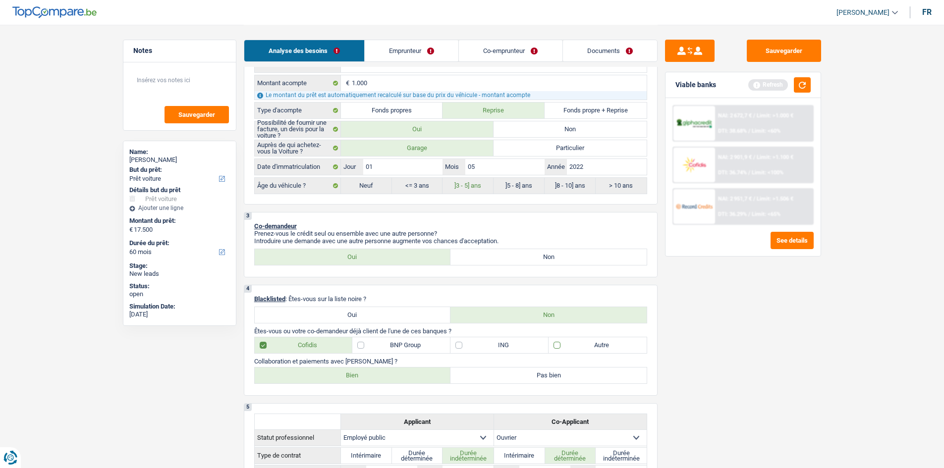
click at [559, 345] on input "Autre" at bounding box center [597, 345] width 98 height 16
checkbox input "true"
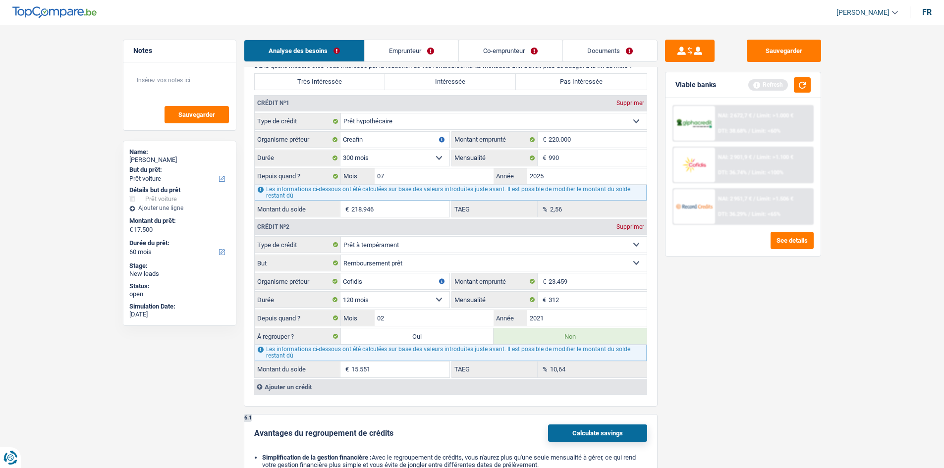
scroll to position [1040, 0]
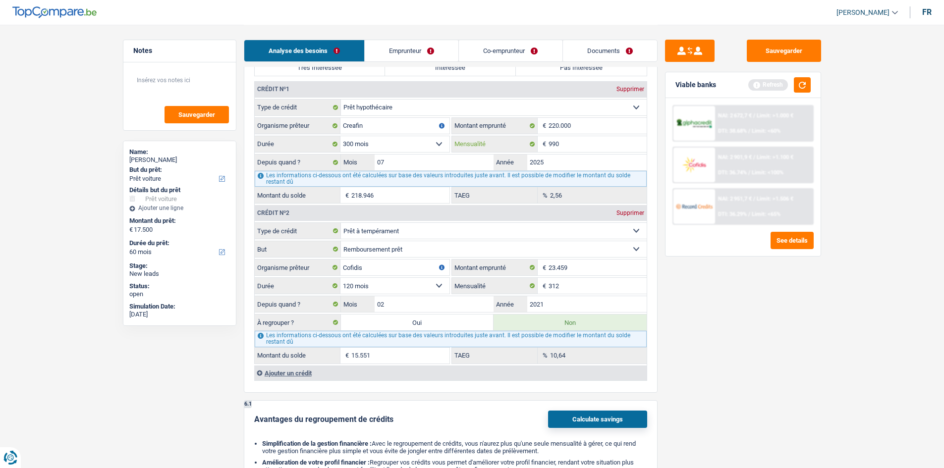
click at [588, 141] on input "990" at bounding box center [597, 144] width 98 height 16
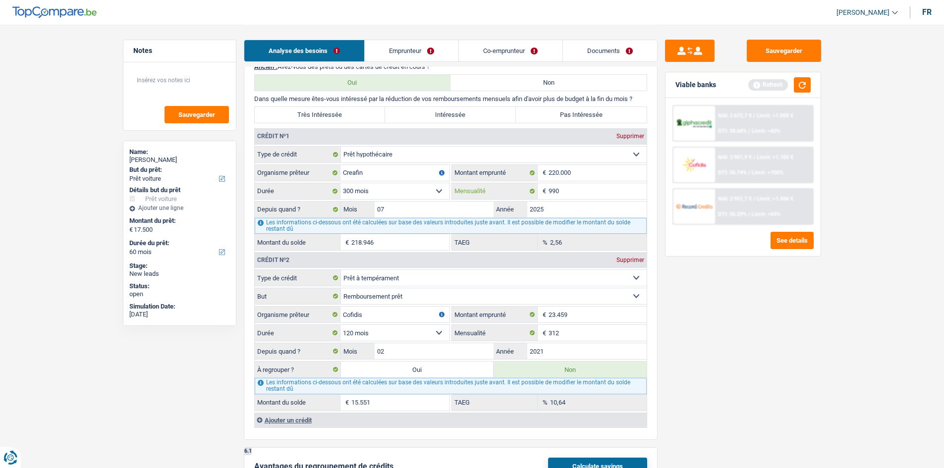
scroll to position [991, 0]
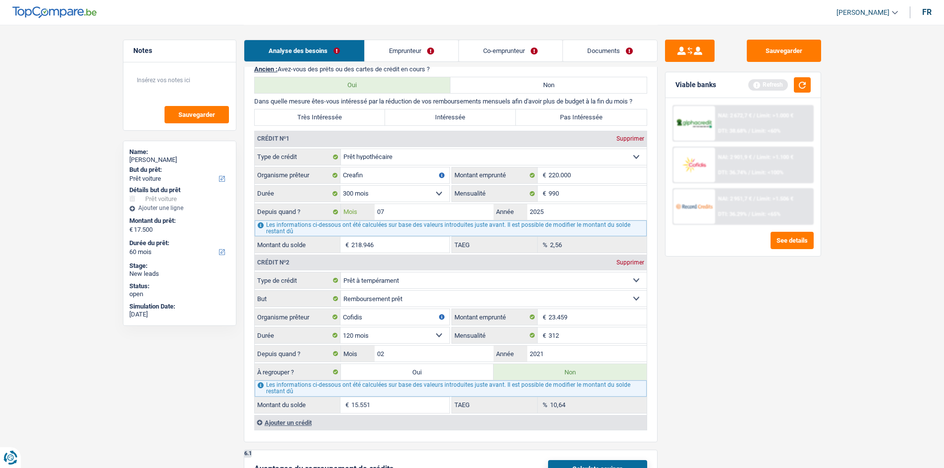
click at [393, 209] on input "07" at bounding box center [434, 212] width 119 height 16
type input "06"
type input "218.417"
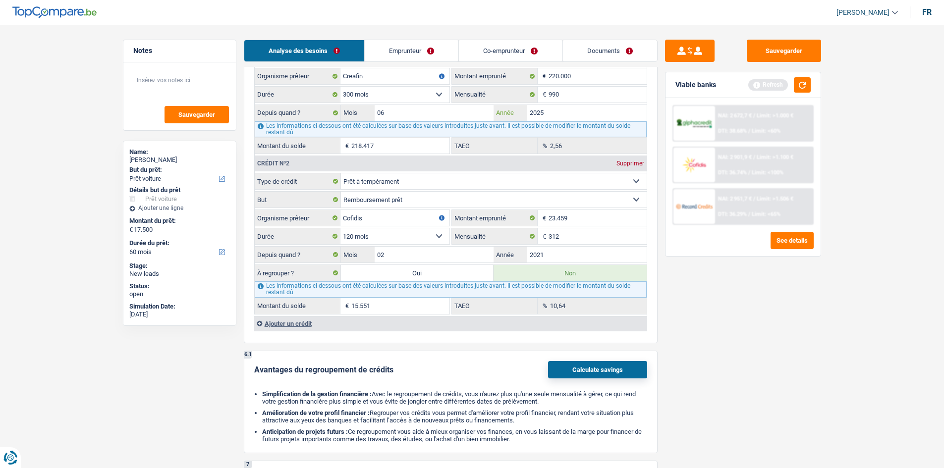
scroll to position [1139, 0]
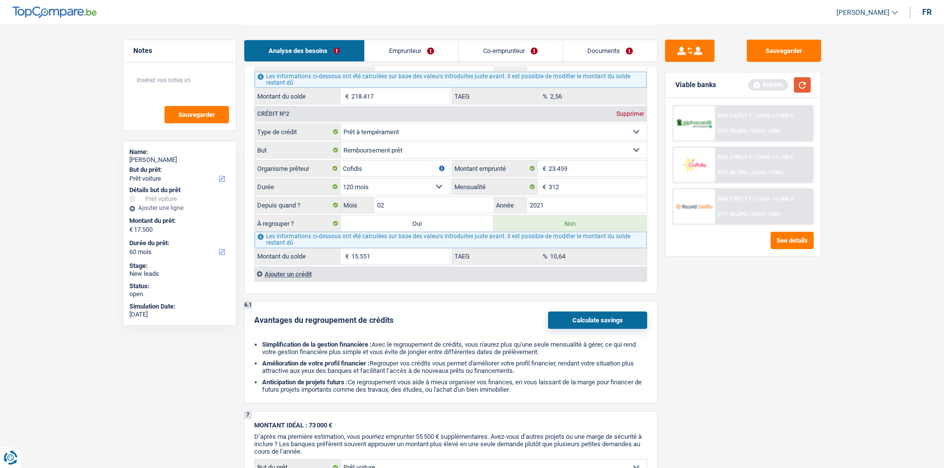
click at [796, 88] on button "button" at bounding box center [802, 84] width 17 height 15
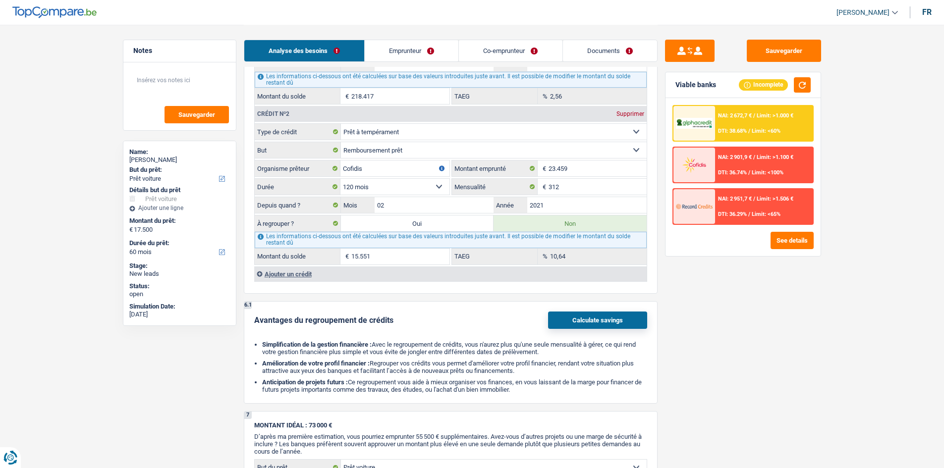
click at [403, 54] on link "Emprunteur" at bounding box center [412, 50] width 94 height 21
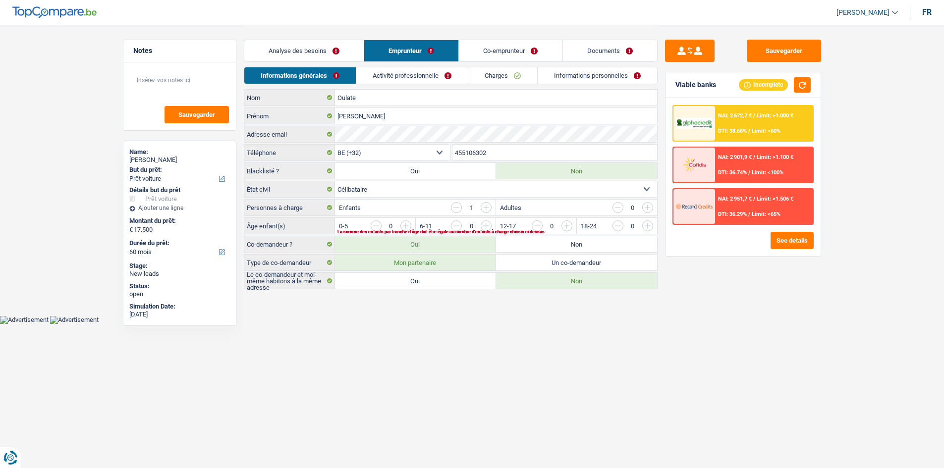
scroll to position [0, 0]
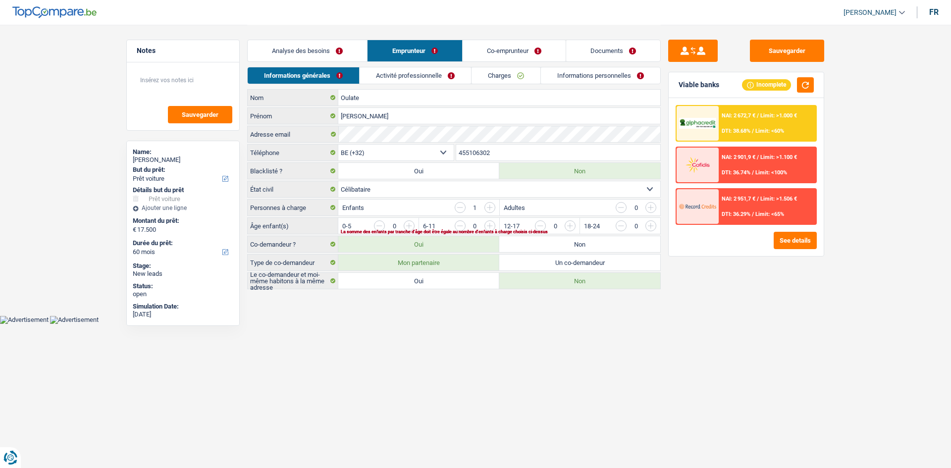
click at [490, 225] on input "button" at bounding box center [690, 228] width 413 height 16
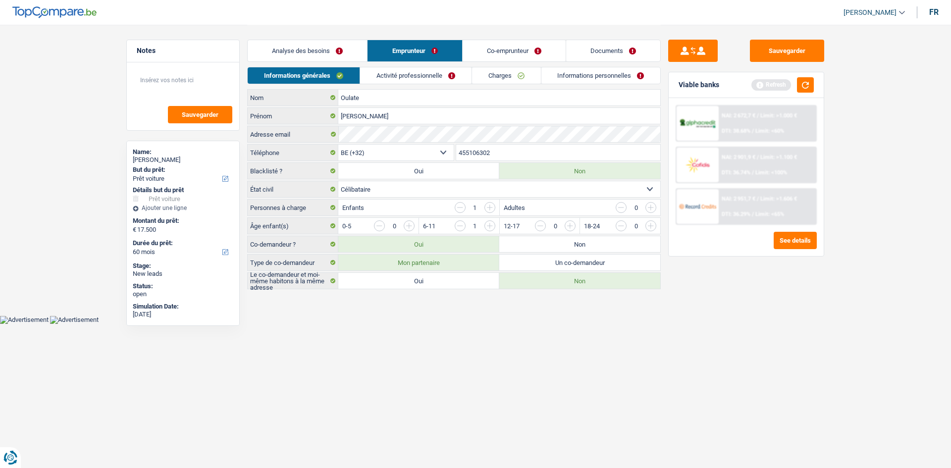
click at [428, 281] on label "Oui" at bounding box center [418, 281] width 161 height 16
click at [428, 281] on input "Oui" at bounding box center [418, 281] width 161 height 16
radio input "true"
click at [551, 286] on label "Non" at bounding box center [579, 281] width 161 height 16
click at [551, 286] on input "Non" at bounding box center [579, 281] width 161 height 16
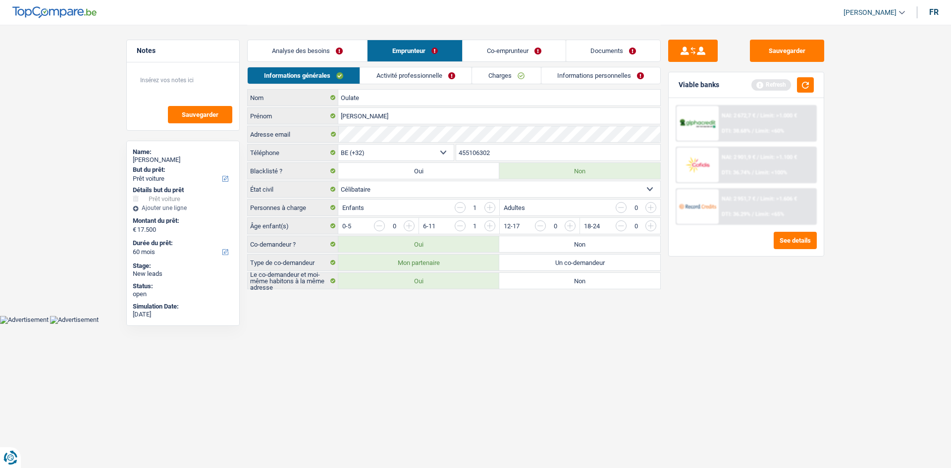
radio input "true"
click at [428, 285] on label "Oui" at bounding box center [418, 281] width 161 height 16
click at [428, 285] on input "Oui" at bounding box center [418, 281] width 161 height 16
radio input "true"
click at [799, 87] on button "button" at bounding box center [805, 84] width 17 height 15
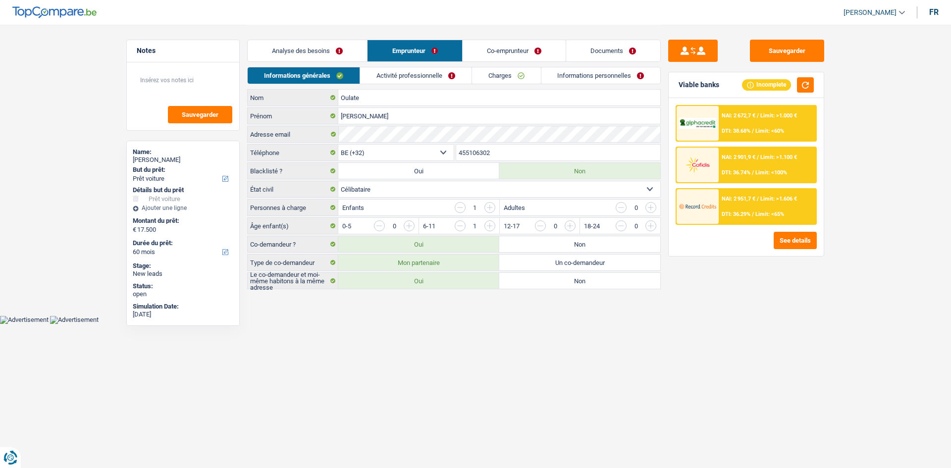
click at [406, 77] on link "Activité professionnelle" at bounding box center [415, 75] width 111 height 16
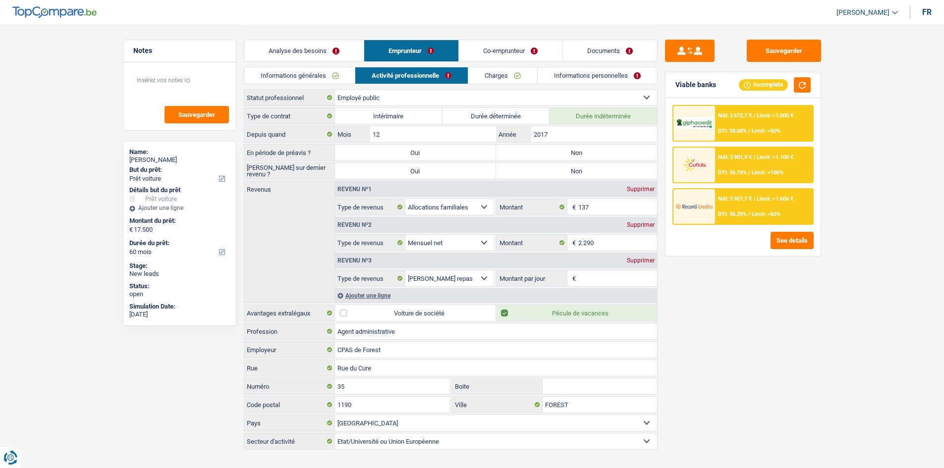
click at [316, 74] on link "Informations générales" at bounding box center [299, 75] width 111 height 16
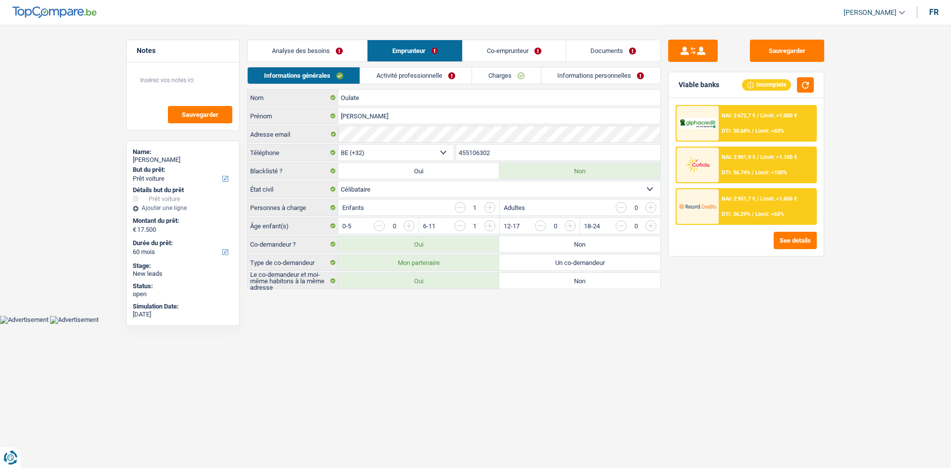
click at [399, 186] on select "Célibataire Marié(e) Cohabitant(e) légal(e) Divorcé(e) Veuf(ve) Séparé (de fait…" at bounding box center [499, 189] width 322 height 16
click at [338, 181] on select "Célibataire Marié(e) Cohabitant(e) légal(e) Divorcé(e) Veuf(ve) Séparé (de fait…" at bounding box center [499, 189] width 322 height 16
click at [443, 80] on link "Activité professionnelle" at bounding box center [415, 75] width 111 height 16
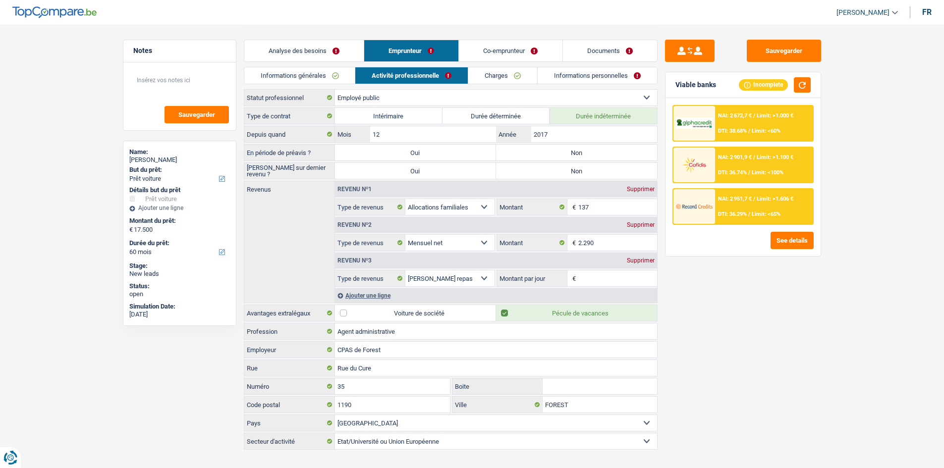
click at [542, 153] on label "Non" at bounding box center [576, 153] width 161 height 16
click at [542, 153] on input "Non" at bounding box center [576, 153] width 161 height 16
radio input "true"
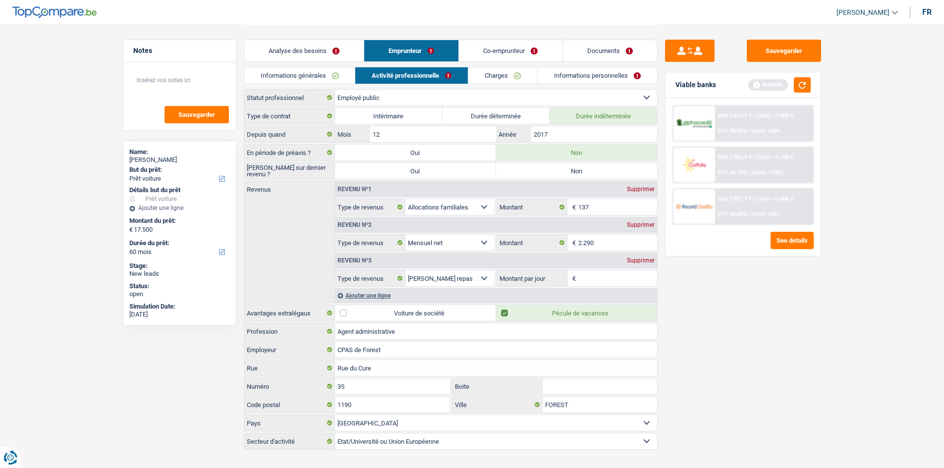
click at [551, 173] on label "Non" at bounding box center [576, 171] width 161 height 16
click at [551, 173] on input "Non" at bounding box center [576, 171] width 161 height 16
radio input "true"
click at [598, 278] on input "Montant par jour" at bounding box center [617, 278] width 79 height 16
type input "8,0"
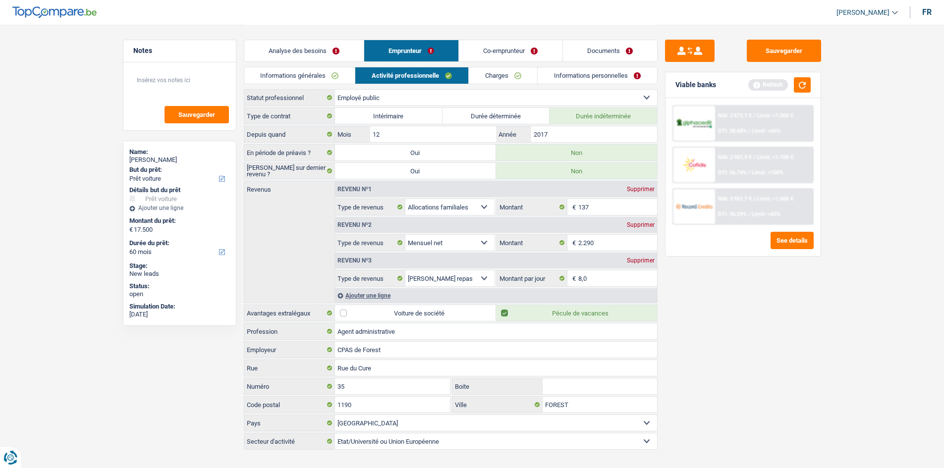
click at [503, 75] on link "Charges" at bounding box center [503, 75] width 69 height 16
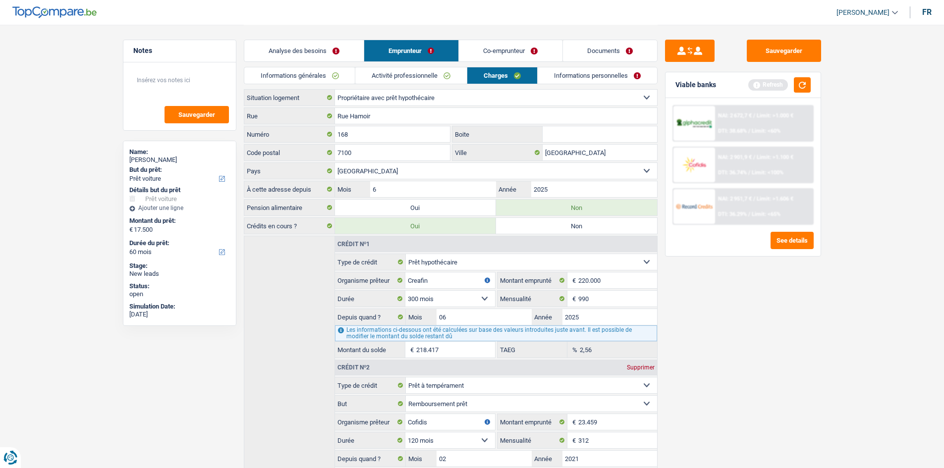
click at [560, 76] on link "Informations personnelles" at bounding box center [596, 75] width 119 height 16
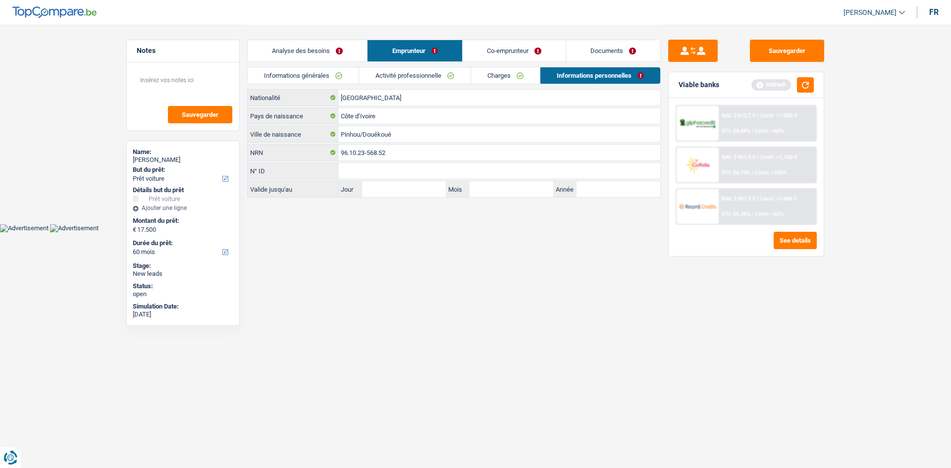
click at [529, 52] on link "Co-emprunteur" at bounding box center [514, 50] width 103 height 21
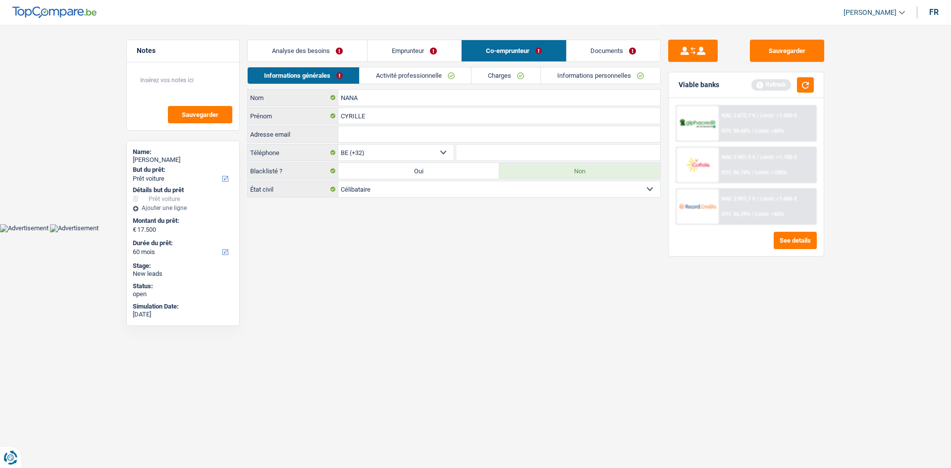
click at [418, 74] on link "Activité professionnelle" at bounding box center [415, 75] width 111 height 16
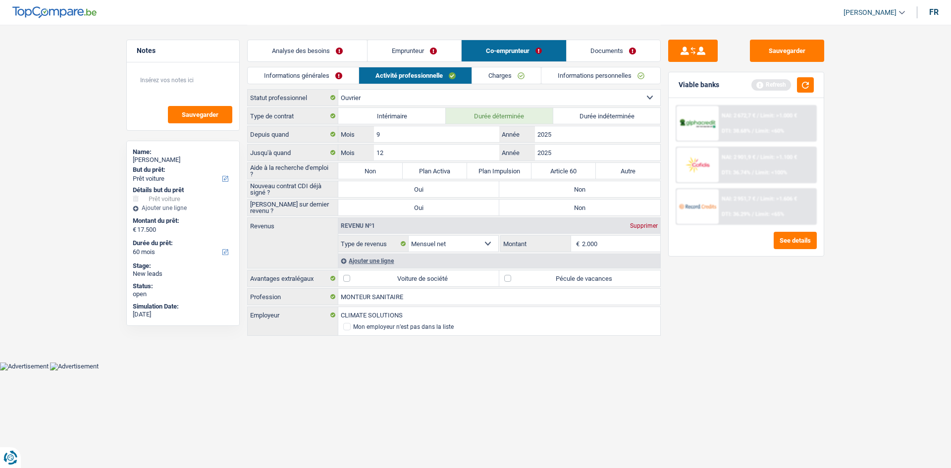
click at [376, 169] on label "Non" at bounding box center [370, 171] width 64 height 16
click at [376, 169] on input "Non" at bounding box center [370, 171] width 64 height 16
radio input "true"
click at [576, 186] on label "Non" at bounding box center [579, 189] width 161 height 16
click at [576, 186] on input "Non" at bounding box center [579, 189] width 161 height 16
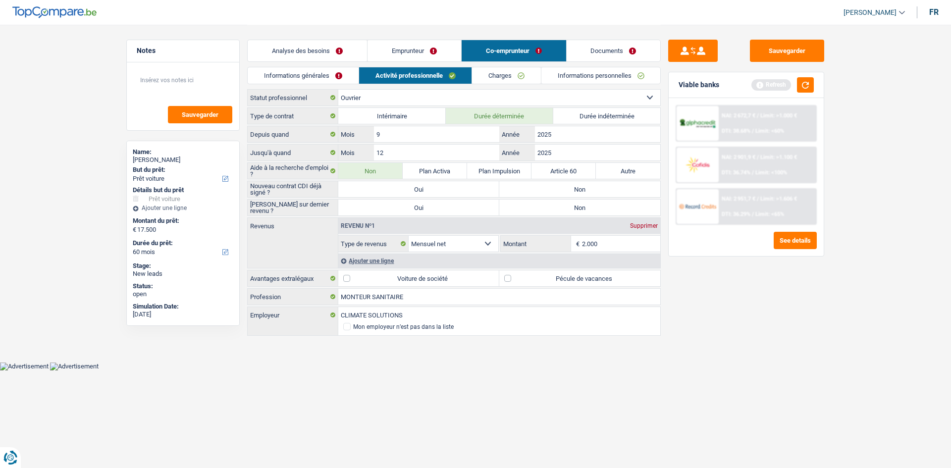
radio input "true"
click at [580, 207] on label "Non" at bounding box center [579, 208] width 161 height 16
click at [580, 207] on input "Non" at bounding box center [579, 208] width 161 height 16
radio input "true"
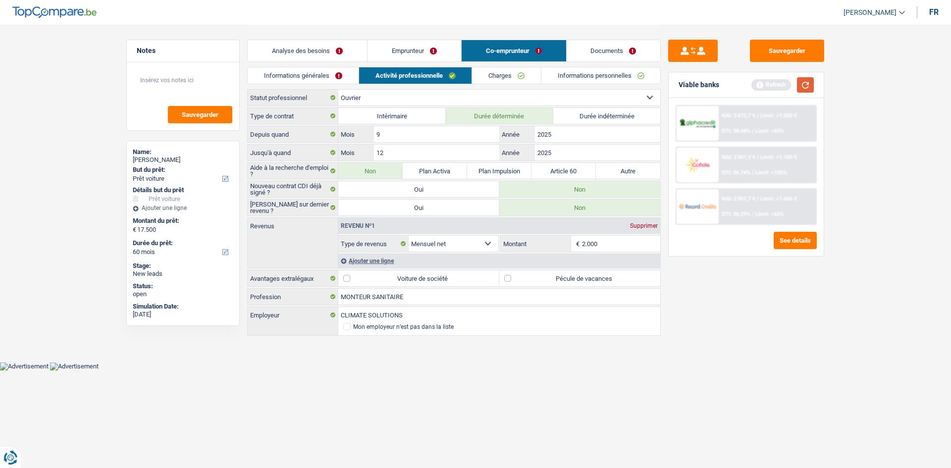
click at [800, 88] on button "button" at bounding box center [805, 84] width 17 height 15
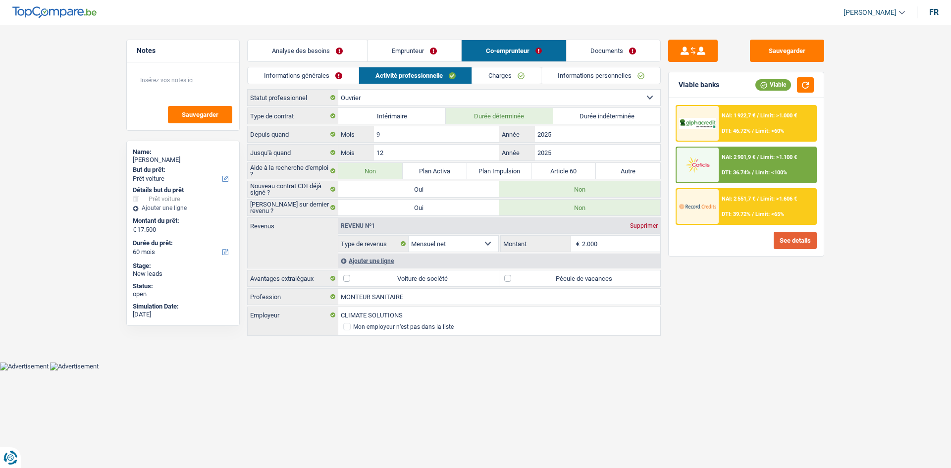
click at [797, 248] on button "See details" at bounding box center [795, 240] width 43 height 17
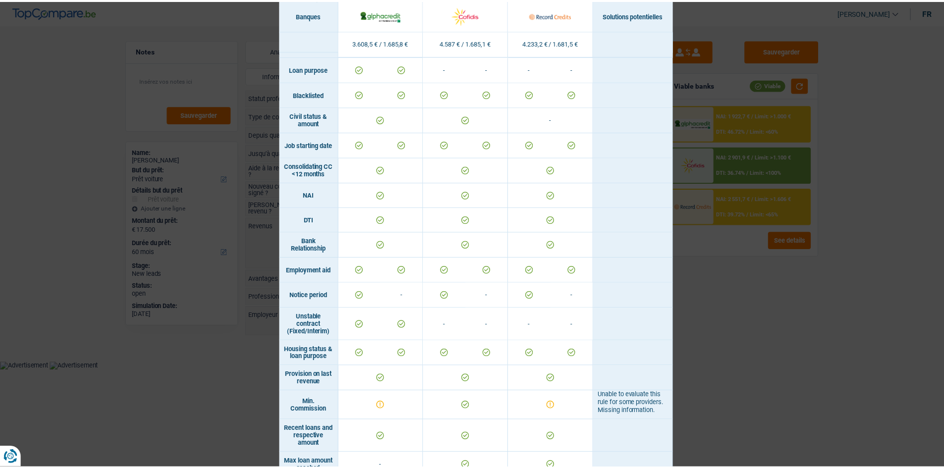
scroll to position [133, 0]
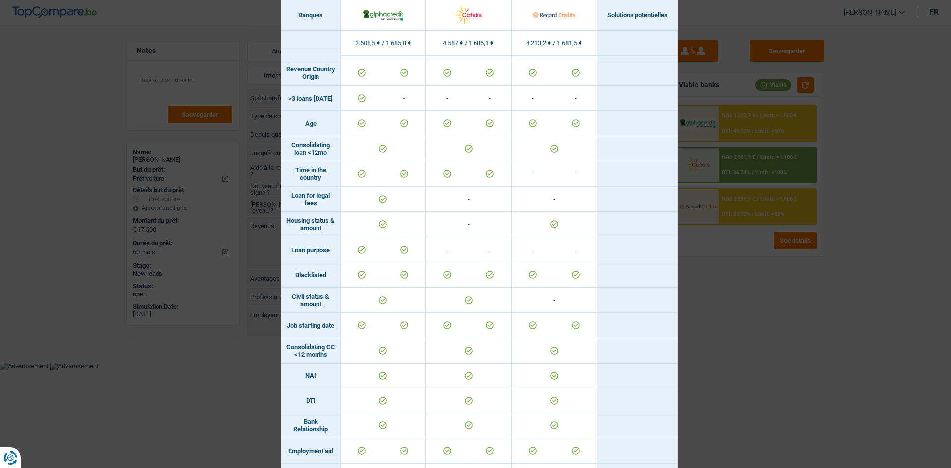
click at [789, 339] on div "Banks conditions × Banques Solutions potentielles Revenus / Charges 3.608,5 € /…" at bounding box center [475, 234] width 951 height 468
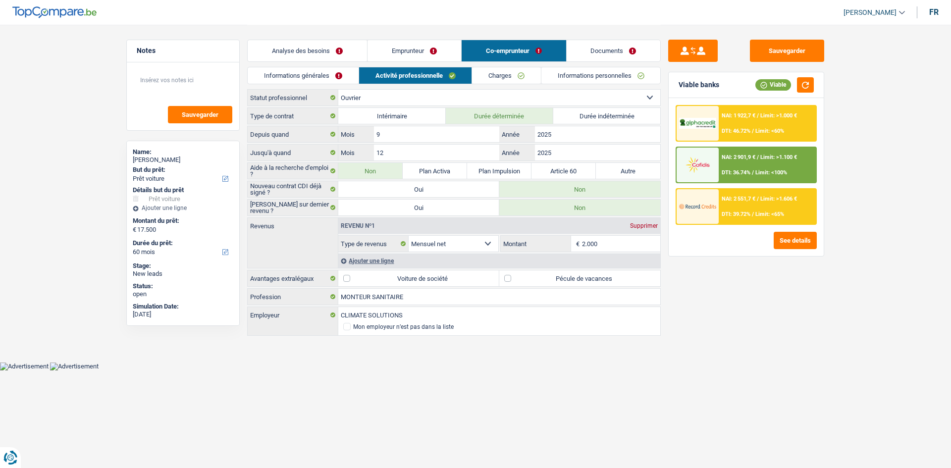
click at [592, 242] on input "2.000" at bounding box center [621, 244] width 79 height 16
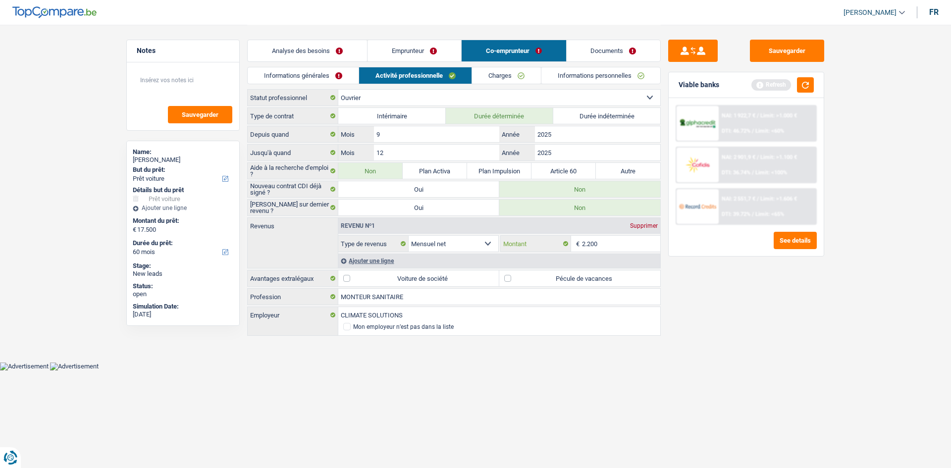
type input "2.200"
click at [607, 55] on link "Documents" at bounding box center [614, 50] width 94 height 21
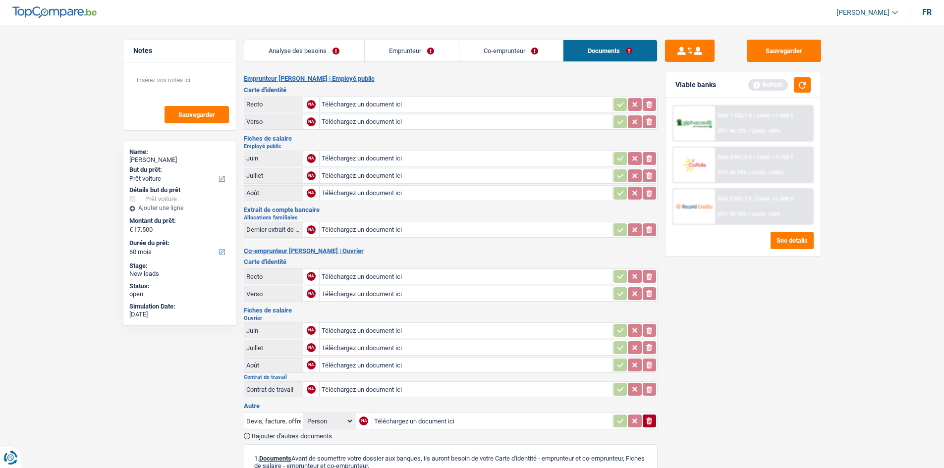
click at [302, 50] on link "Analyse des besoins" at bounding box center [304, 50] width 120 height 21
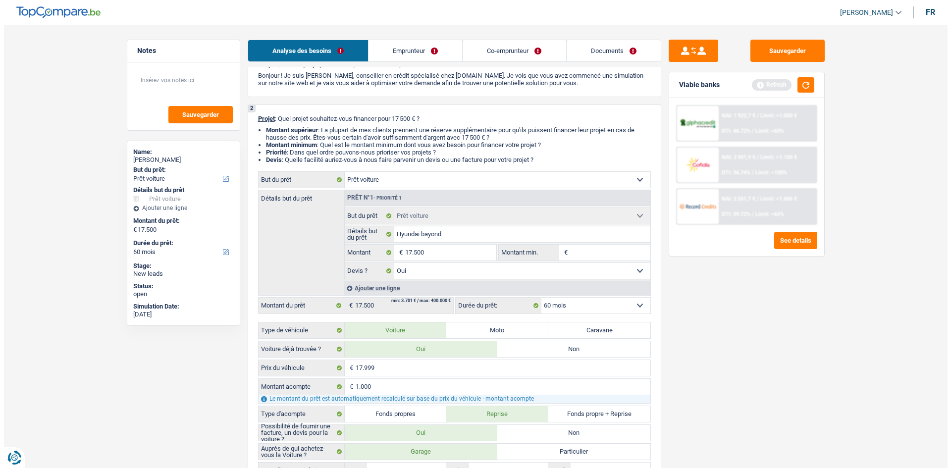
scroll to position [0, 0]
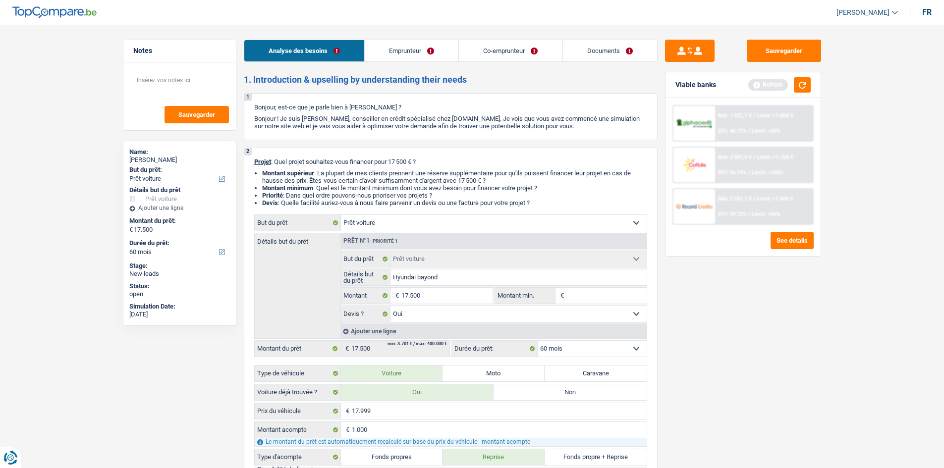
click at [311, 51] on link "Analyse des besoins" at bounding box center [304, 50] width 120 height 21
click at [423, 52] on link "Emprunteur" at bounding box center [412, 50] width 94 height 21
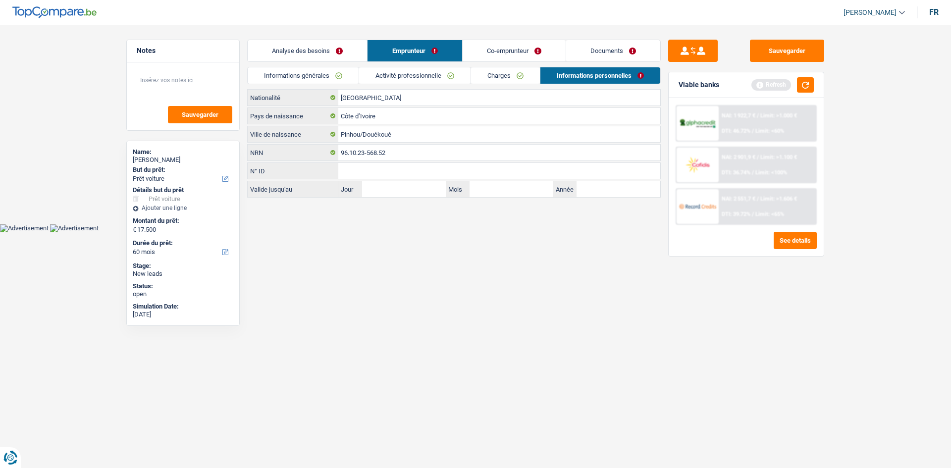
click at [502, 52] on link "Co-emprunteur" at bounding box center [514, 50] width 103 height 21
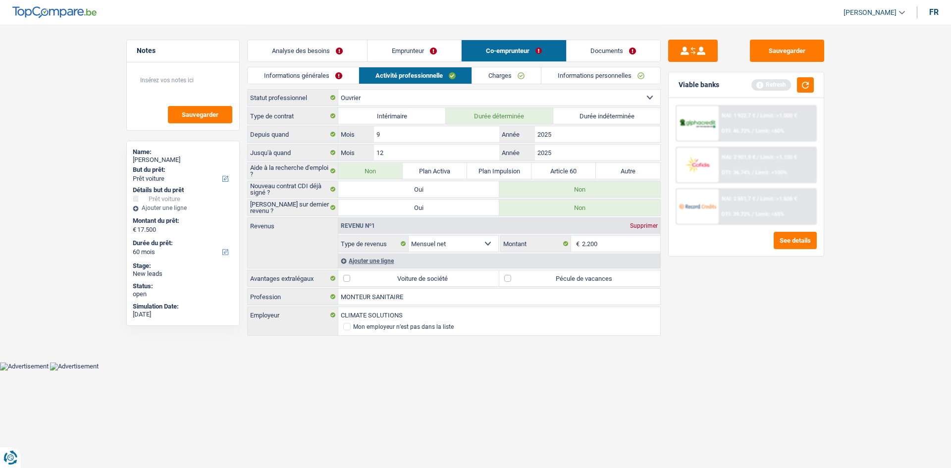
click at [564, 73] on link "Informations personnelles" at bounding box center [600, 75] width 119 height 16
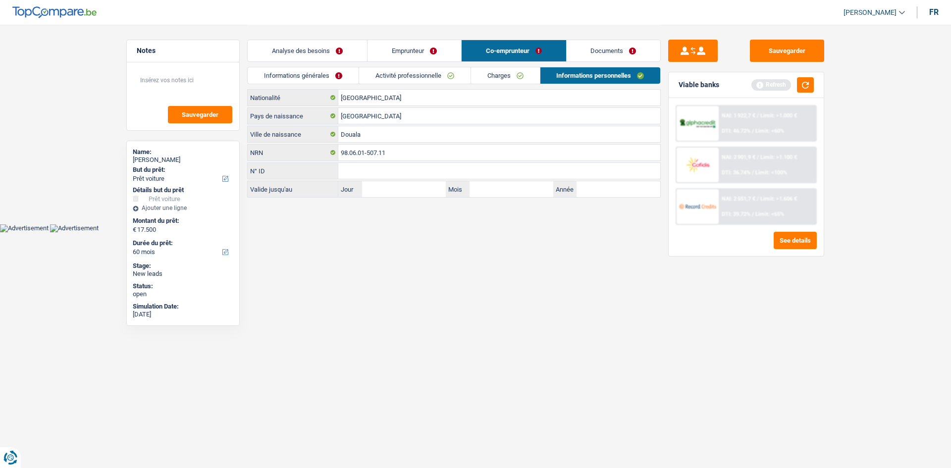
click at [513, 69] on link "Charges" at bounding box center [505, 75] width 69 height 16
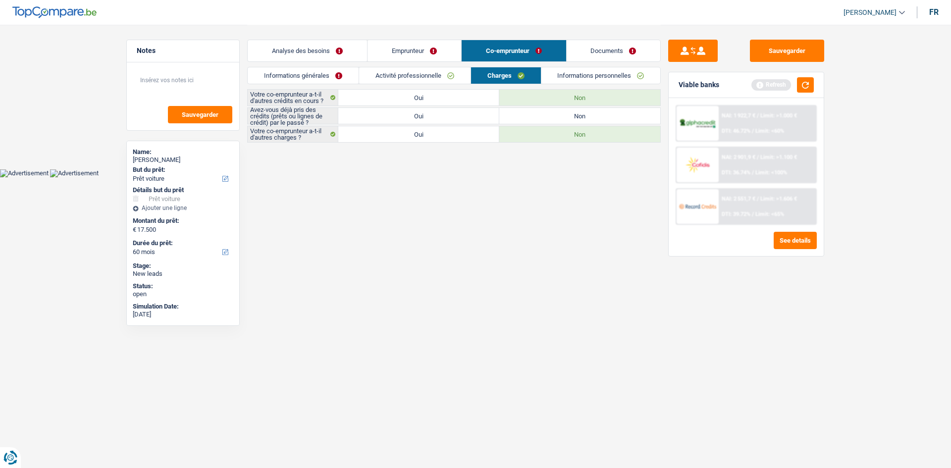
click at [418, 115] on label "Oui" at bounding box center [418, 116] width 161 height 16
click at [418, 115] on input "Oui" at bounding box center [418, 116] width 161 height 16
radio input "true"
click at [541, 110] on label "Non" at bounding box center [579, 116] width 161 height 16
click at [541, 110] on input "Non" at bounding box center [579, 116] width 161 height 16
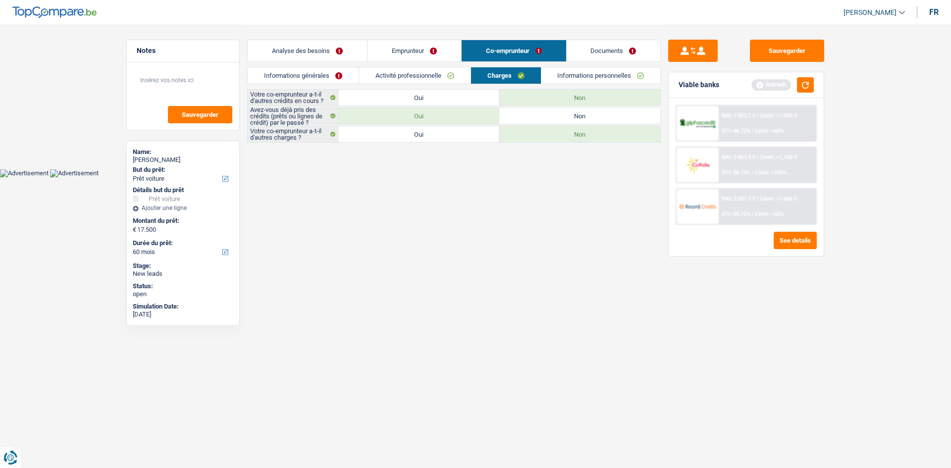
radio input "true"
click at [583, 75] on link "Informations personnelles" at bounding box center [600, 75] width 119 height 16
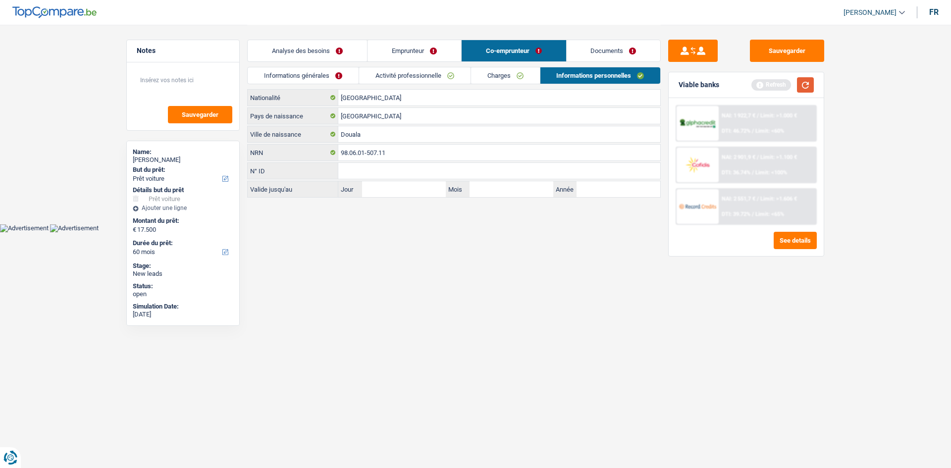
click at [808, 88] on button "button" at bounding box center [805, 84] width 17 height 15
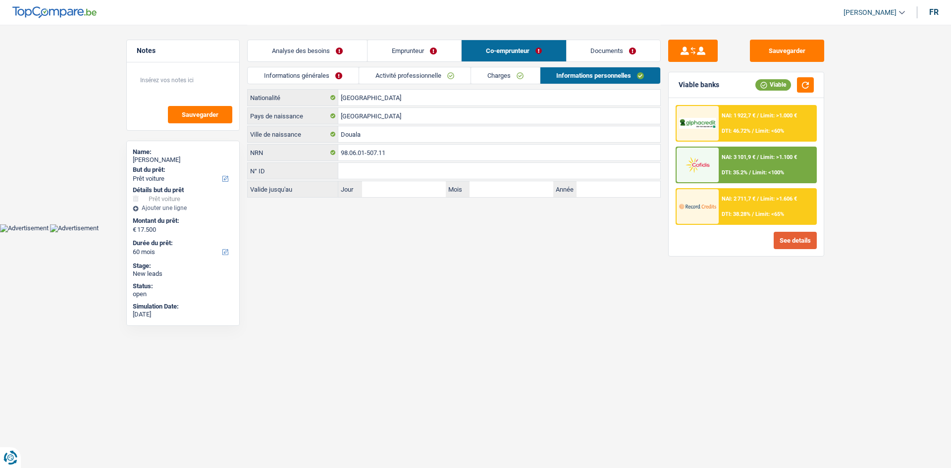
click at [805, 244] on button "See details" at bounding box center [795, 240] width 43 height 17
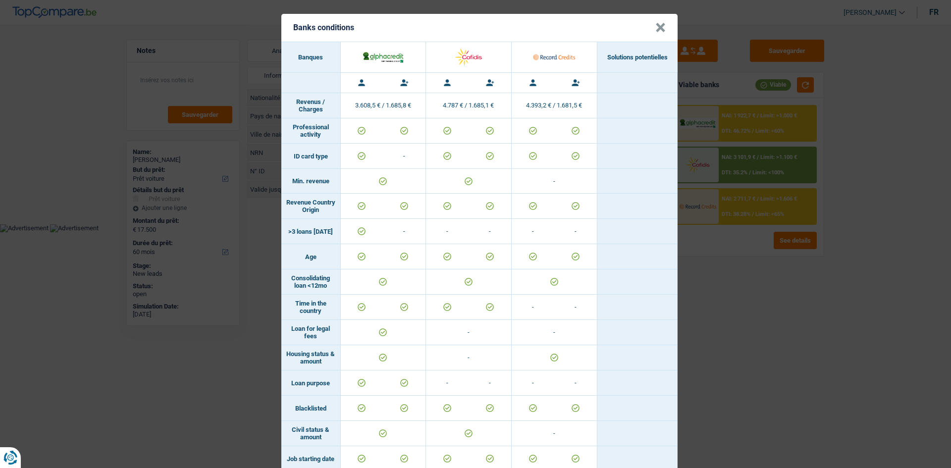
click at [755, 303] on div "Banks conditions × Banques Solutions potentielles Revenus / Charges 3.608,5 € /…" at bounding box center [475, 234] width 951 height 468
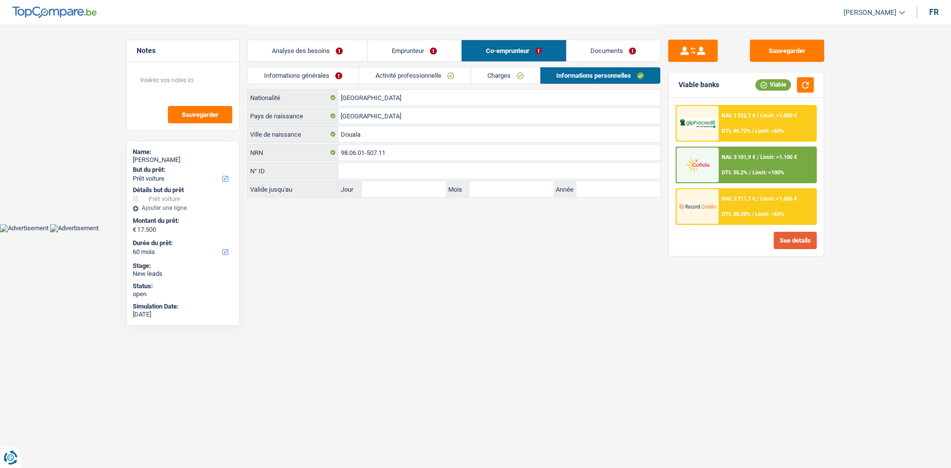
click at [797, 247] on button "See details" at bounding box center [795, 240] width 43 height 17
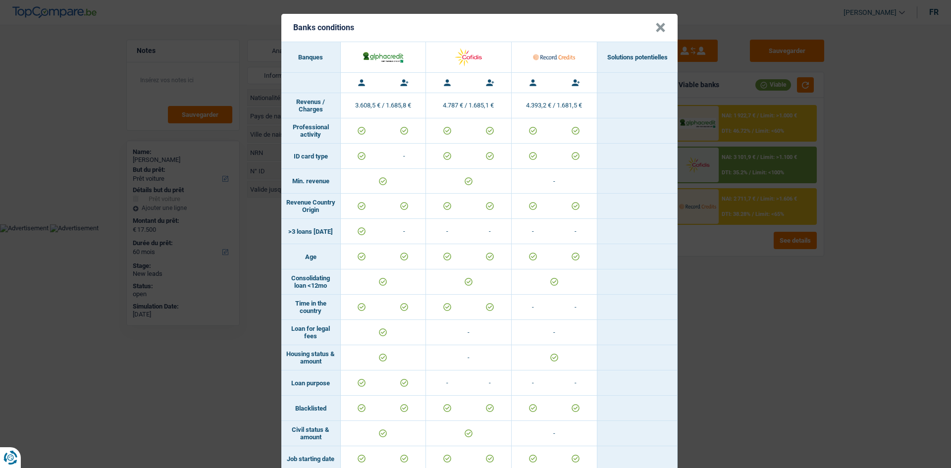
click at [696, 320] on div "Banks conditions × Banques Solutions potentielles Revenus / Charges 3.608,5 € /…" at bounding box center [475, 234] width 951 height 468
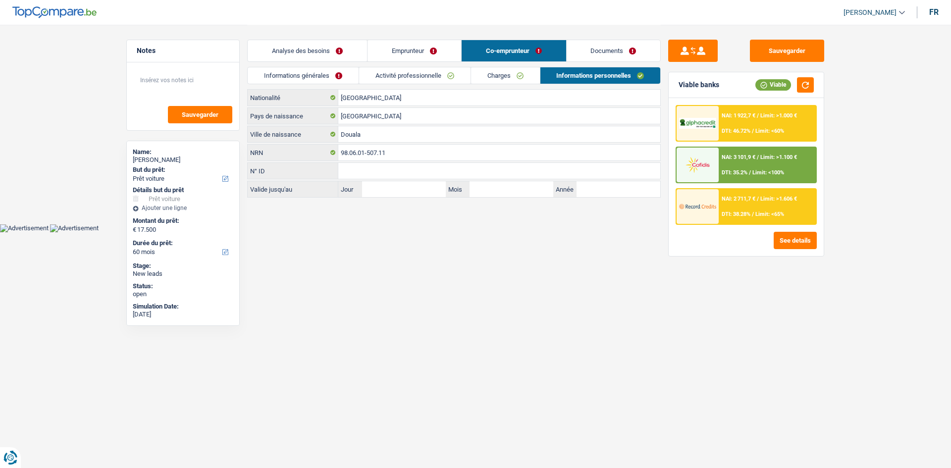
click at [300, 53] on link "Analyse des besoins" at bounding box center [307, 50] width 119 height 21
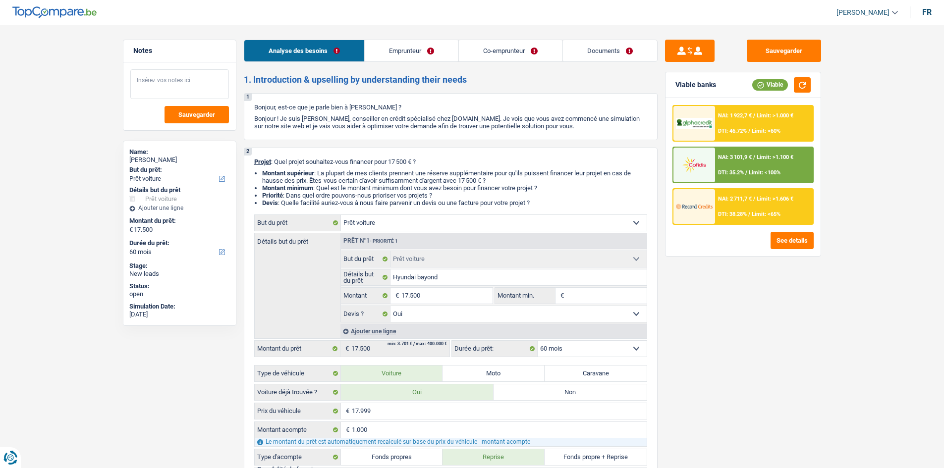
click at [194, 86] on textarea at bounding box center [179, 84] width 99 height 30
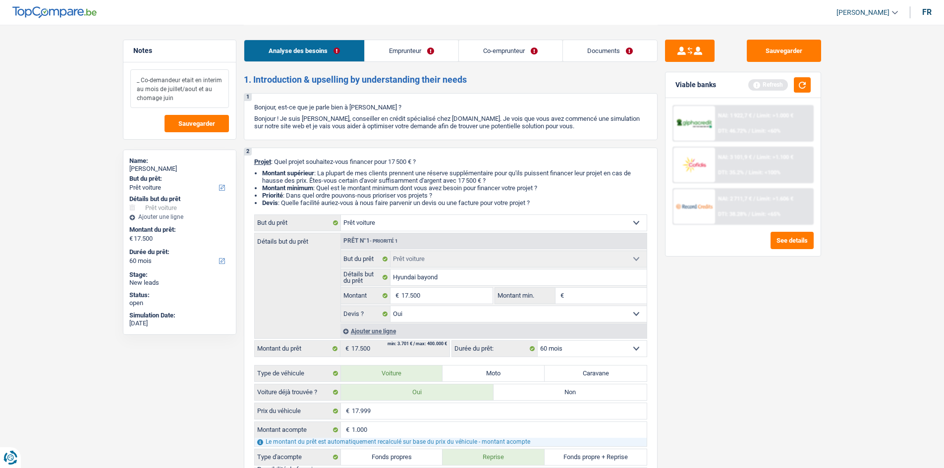
click at [194, 90] on textarea "_ Co-demandeur etait en interim au mois de juillet/aout et au chomage juin" at bounding box center [179, 88] width 99 height 39
click at [168, 99] on textarea "_ Co-demandeur etait en interim au mois de juillet et au chomage juin" at bounding box center [179, 88] width 99 height 39
type textarea "_ Co-demandeur etait en interim au mois de juillet et au chomage juin/aout"
click at [809, 83] on button "button" at bounding box center [802, 84] width 17 height 15
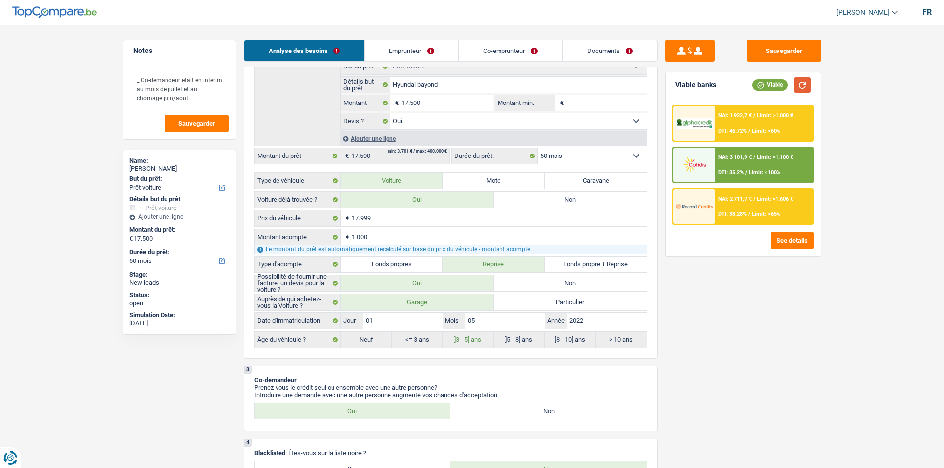
scroll to position [149, 0]
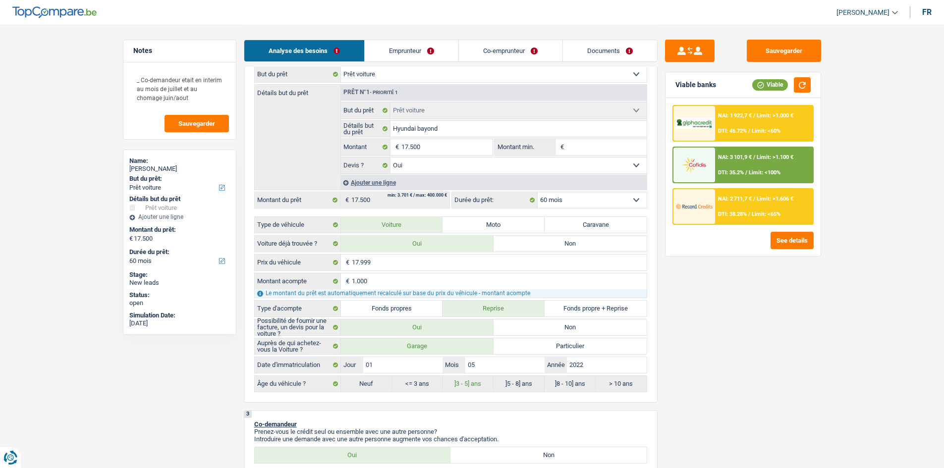
click at [586, 198] on select "12 mois 18 mois 24 mois 30 mois 36 mois 42 mois 48 mois 60 mois Sélectionner un…" at bounding box center [591, 200] width 109 height 16
click at [537, 192] on select "12 mois 18 mois 24 mois 30 mois 36 mois 42 mois 48 mois 60 mois Sélectionner un…" at bounding box center [591, 200] width 109 height 16
click at [740, 212] on span "DTI: 38.28%" at bounding box center [732, 214] width 29 height 6
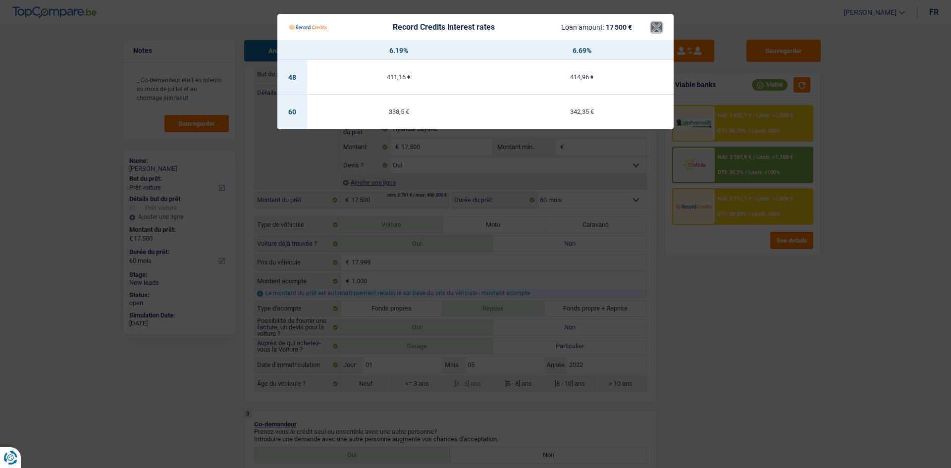
click at [659, 30] on button "×" at bounding box center [656, 27] width 10 height 10
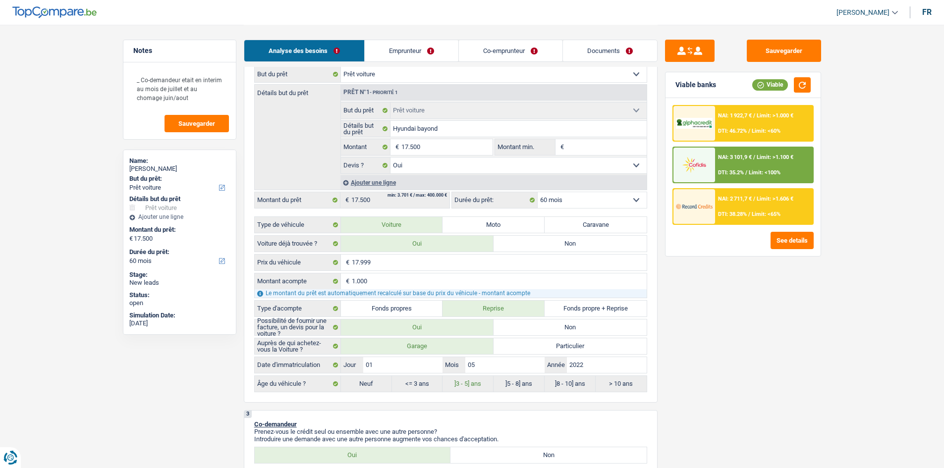
click at [778, 130] on span "Limit: <60%" at bounding box center [766, 131] width 29 height 6
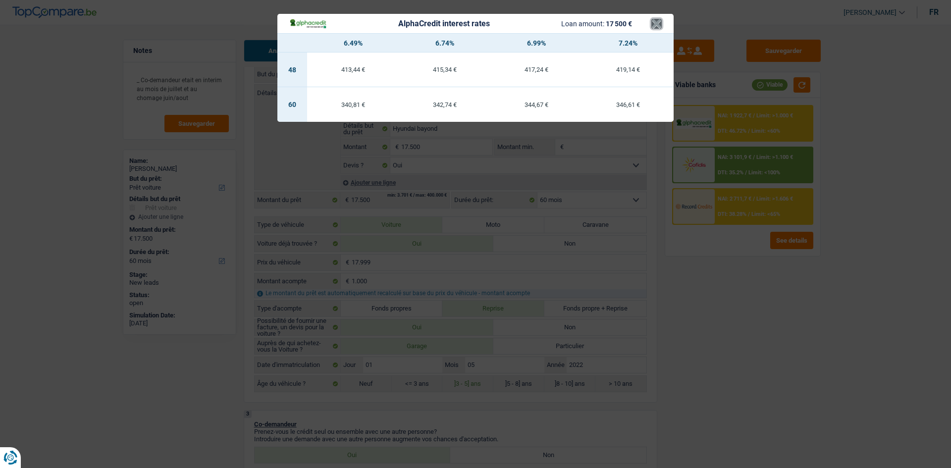
click at [653, 29] on button "×" at bounding box center [656, 24] width 10 height 10
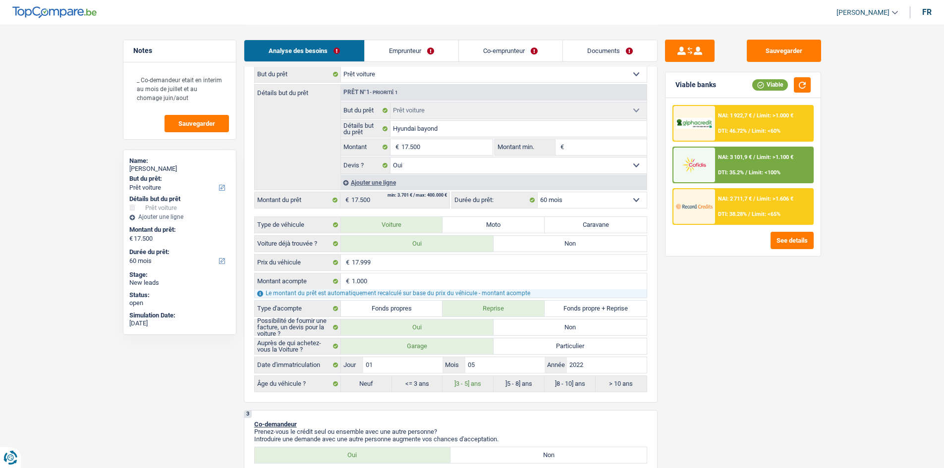
click at [754, 167] on div "NAI: 3 101,9 € / Limit: >1.100 € DTI: 35.2% / Limit: <100%" at bounding box center [764, 165] width 98 height 35
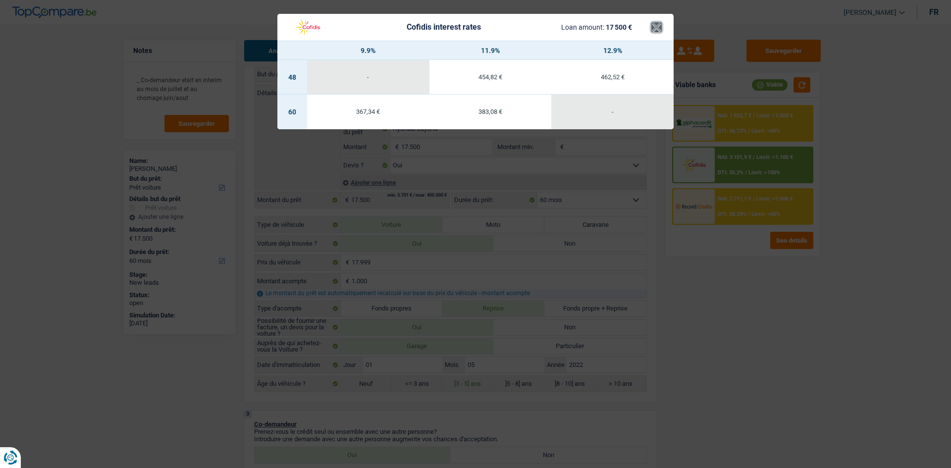
click at [656, 27] on button "×" at bounding box center [656, 27] width 10 height 10
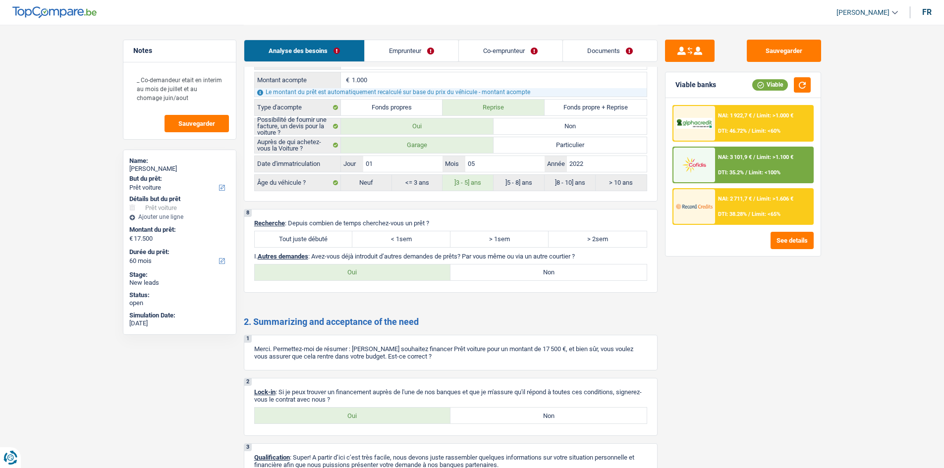
scroll to position [1796, 0]
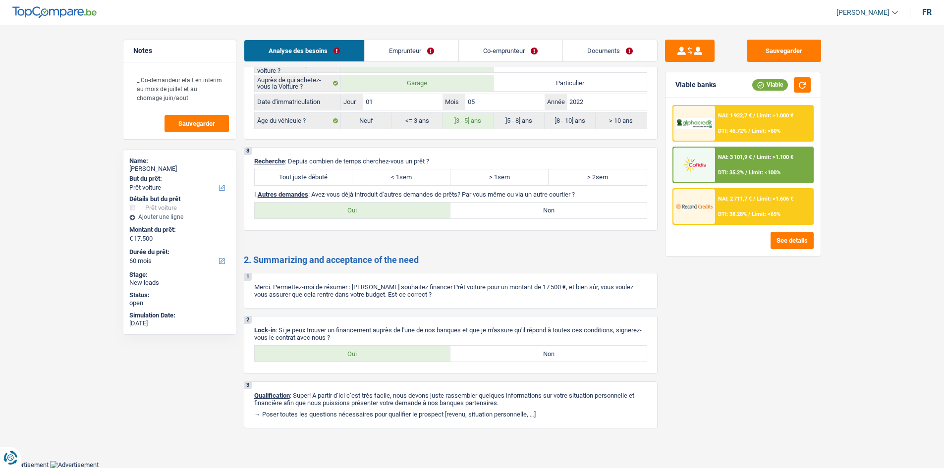
click at [358, 356] on label "Oui" at bounding box center [353, 354] width 196 height 16
click at [358, 356] on input "Oui" at bounding box center [353, 354] width 196 height 16
radio input "true"
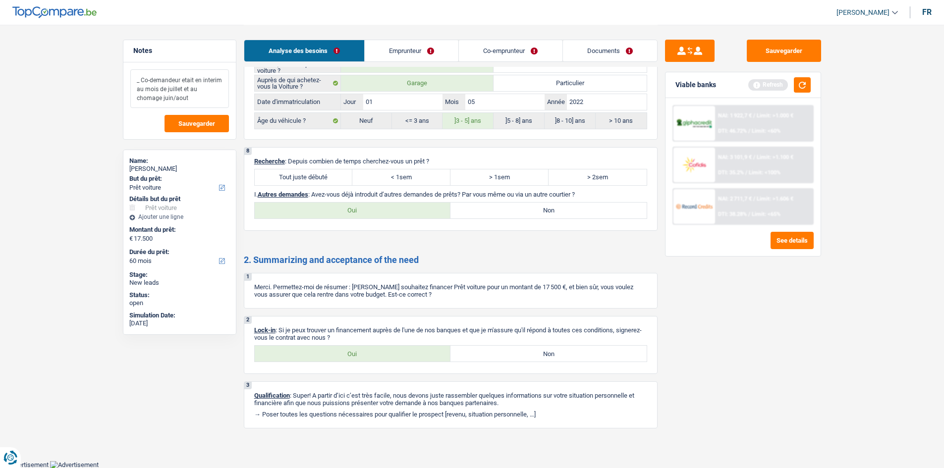
drag, startPoint x: 182, startPoint y: 100, endPoint x: 134, endPoint y: 77, distance: 53.2
click at [134, 77] on textarea "_ Co-demandeur etait en interim au mois de juillet et au chomage juin/aout" at bounding box center [179, 88] width 99 height 39
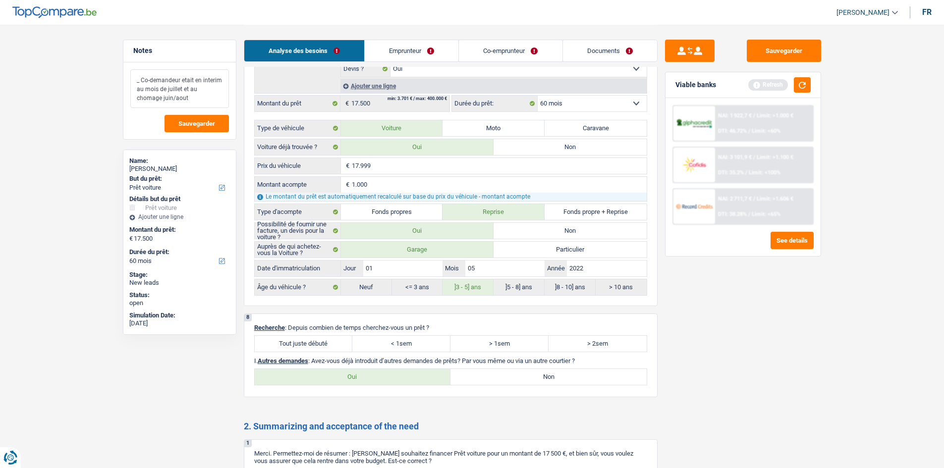
scroll to position [1598, 0]
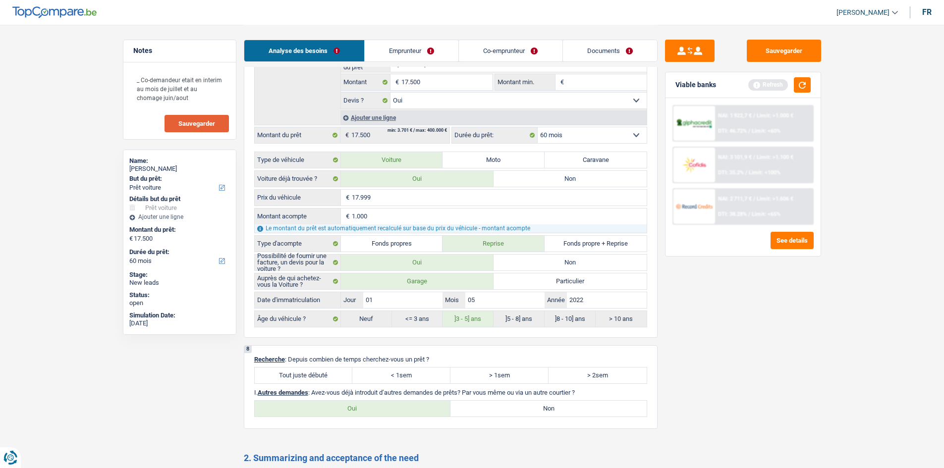
click at [196, 121] on span "Sauvegarder" at bounding box center [196, 123] width 37 height 6
click at [804, 85] on button "button" at bounding box center [802, 84] width 17 height 15
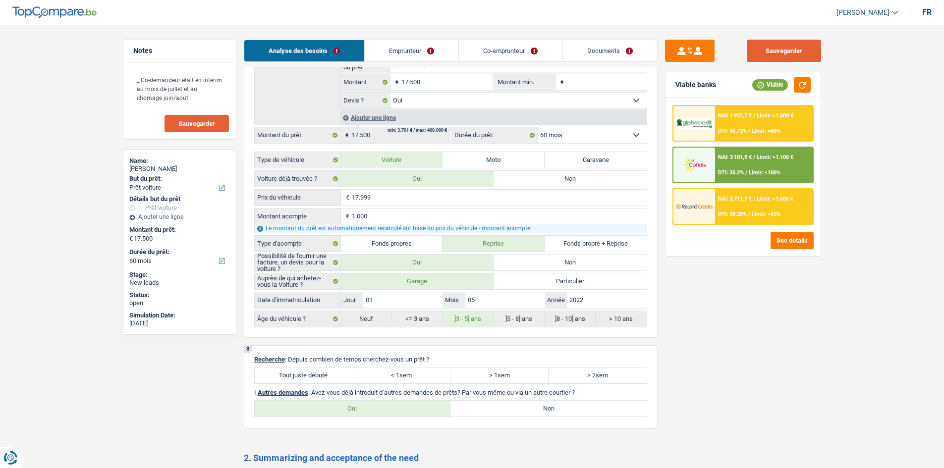
click at [762, 56] on button "Sauvegarder" at bounding box center [784, 51] width 74 height 22
click at [747, 54] on button "Sauvegarder" at bounding box center [784, 51] width 74 height 22
click at [755, 56] on button "Sauvegarder" at bounding box center [784, 51] width 74 height 22
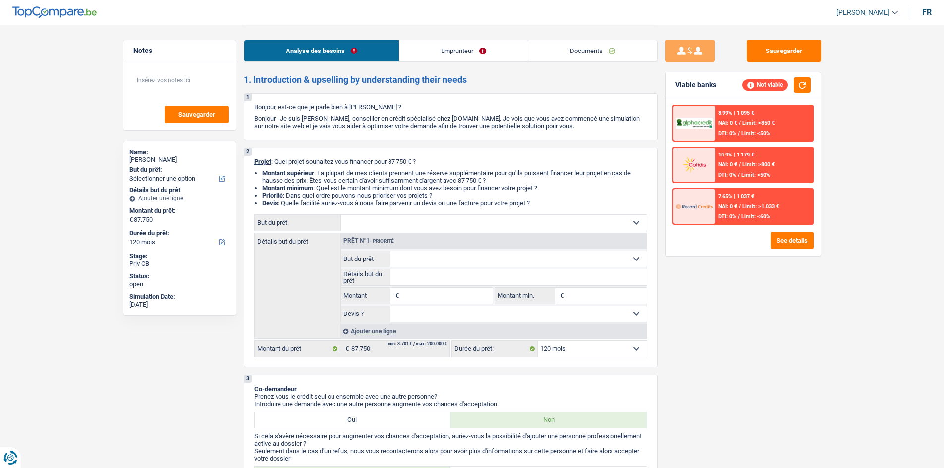
select select "120"
click at [389, 218] on select "Confort maison: meubles, textile, peinture, électroménager, outillage non-profe…" at bounding box center [494, 223] width 306 height 16
click at [389, 216] on select "Confort maison: meubles, textile, peinture, électroménager, outillage non-profe…" at bounding box center [494, 223] width 306 height 16
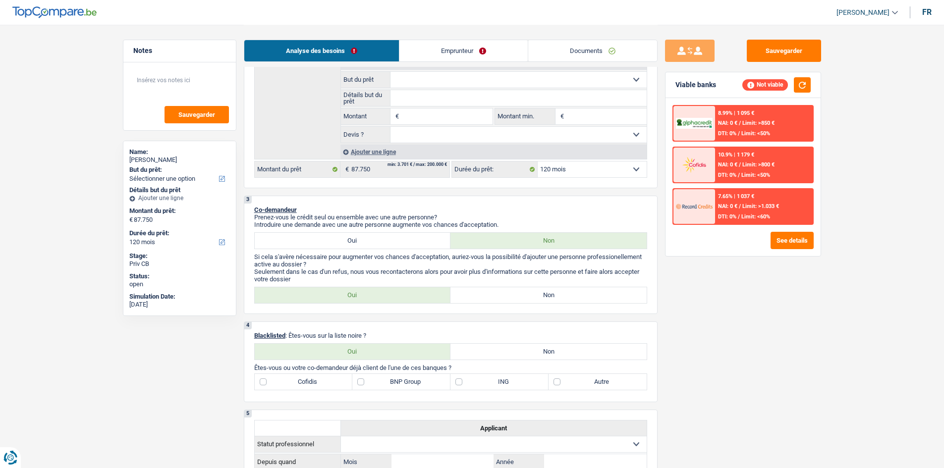
scroll to position [198, 0]
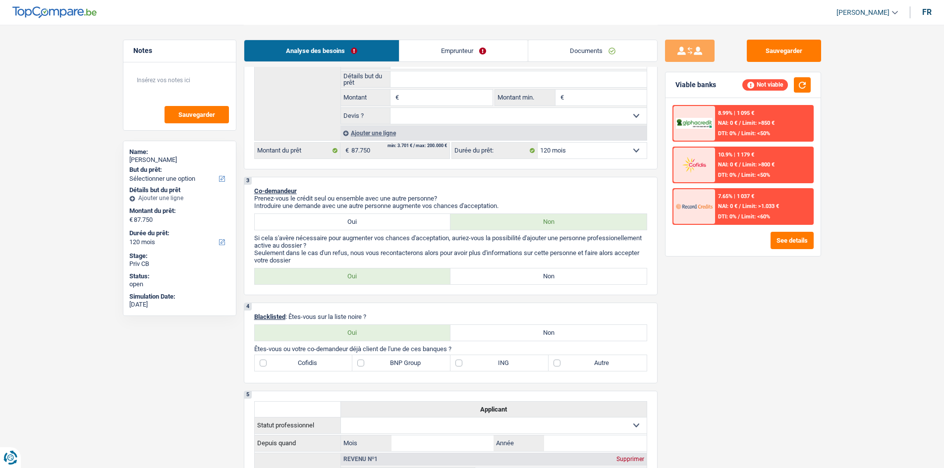
click at [385, 222] on label "Oui" at bounding box center [353, 222] width 196 height 16
click at [385, 222] on input "Oui" at bounding box center [353, 222] width 196 height 16
radio input "true"
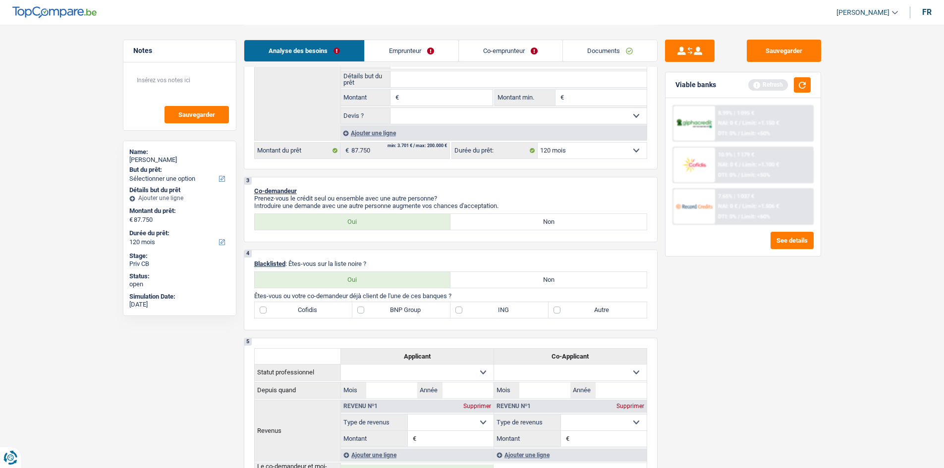
click at [508, 278] on label "Non" at bounding box center [548, 280] width 196 height 16
click at [508, 278] on input "Non" at bounding box center [548, 280] width 196 height 16
radio input "true"
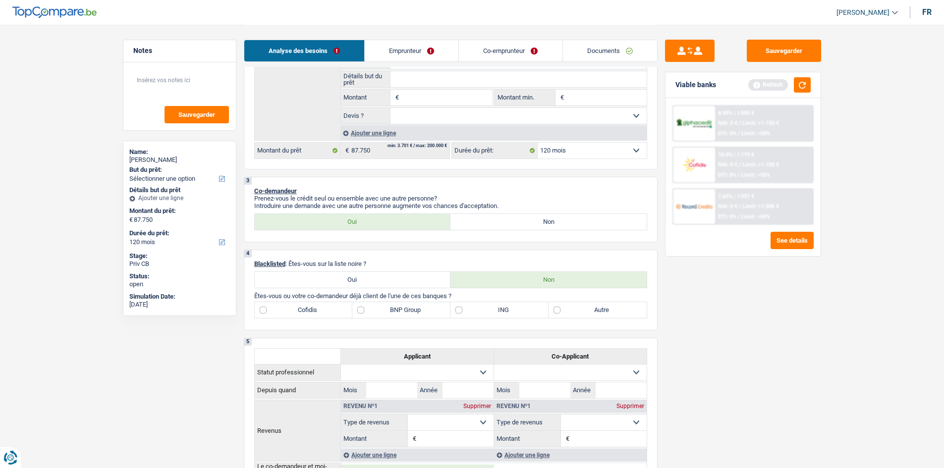
click at [559, 309] on label "Autre" at bounding box center [597, 310] width 98 height 16
click at [559, 309] on input "Autre" at bounding box center [597, 310] width 98 height 16
checkbox input "true"
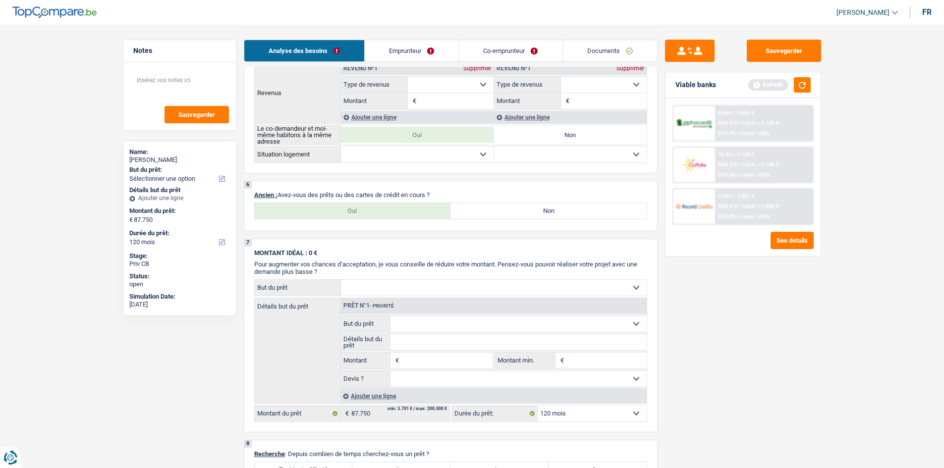
scroll to position [545, 0]
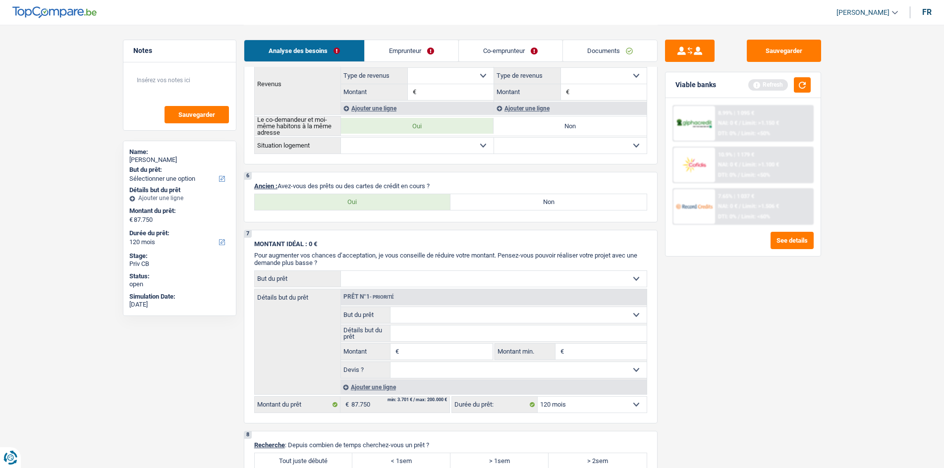
click at [359, 197] on label "Oui" at bounding box center [353, 202] width 196 height 16
click at [359, 197] on input "Oui" at bounding box center [353, 202] width 196 height 16
radio input "true"
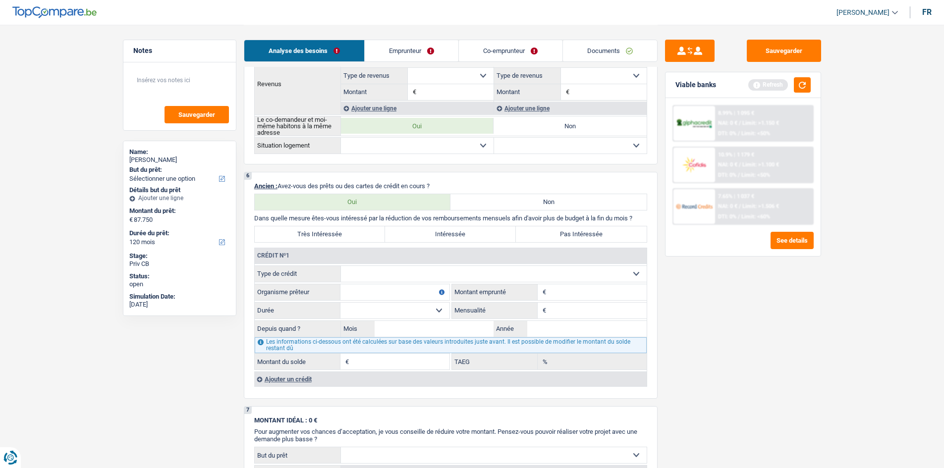
click at [359, 230] on label "Très Intéressée" at bounding box center [320, 234] width 131 height 16
click at [359, 230] on input "Très Intéressée" at bounding box center [320, 234] width 131 height 16
radio input "true"
click at [486, 278] on select "Carte ou ouverture de crédit Prêt hypothécaire Vente à tempérament Prêt à tempé…" at bounding box center [494, 274] width 306 height 16
select select "personalLoan"
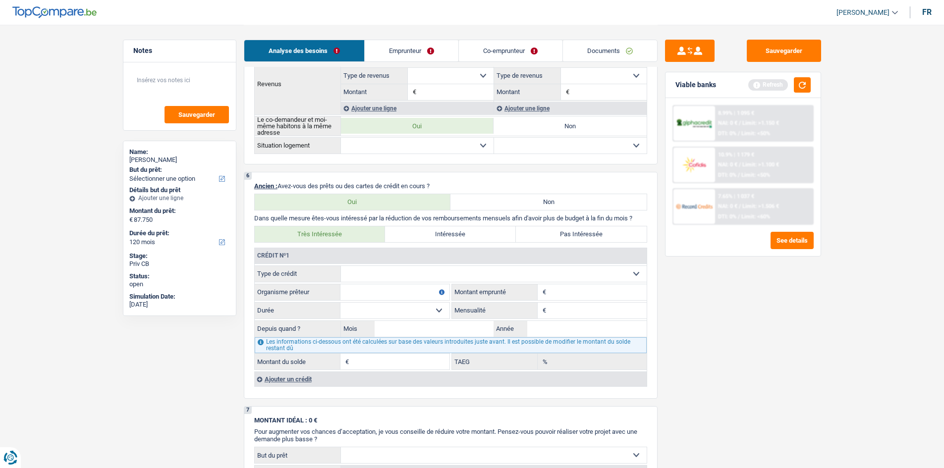
type input "0"
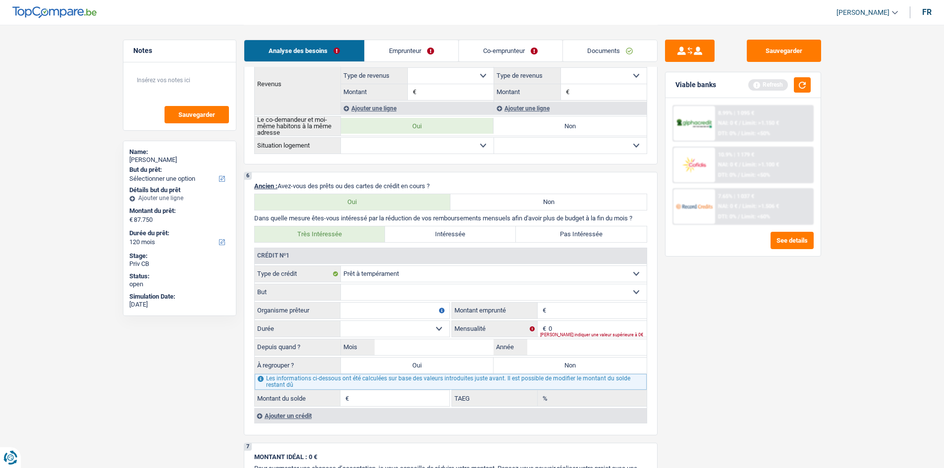
click at [388, 289] on select "Confort maison: meubles, textile, peinture, électroménager, outillage non-profe…" at bounding box center [494, 292] width 306 height 16
click at [404, 272] on select "Carte ou ouverture de crédit Prêt hypothécaire Vente à tempérament Prêt à tempé…" at bounding box center [494, 274] width 306 height 16
select select "renovationLoan"
click at [341, 266] on select "Carte ou ouverture de crédit Prêt hypothécaire Vente à tempérament Prêt à tempé…" at bounding box center [494, 274] width 306 height 16
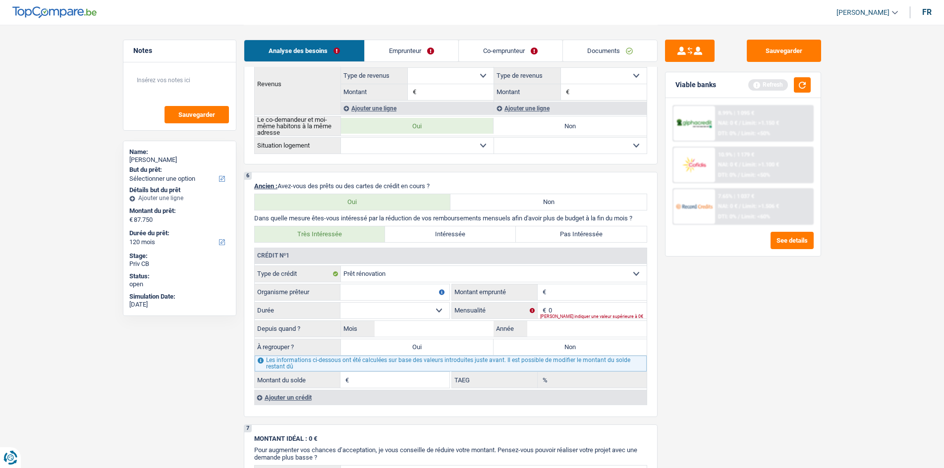
click at [402, 297] on input "Organisme prêteur" at bounding box center [394, 292] width 109 height 16
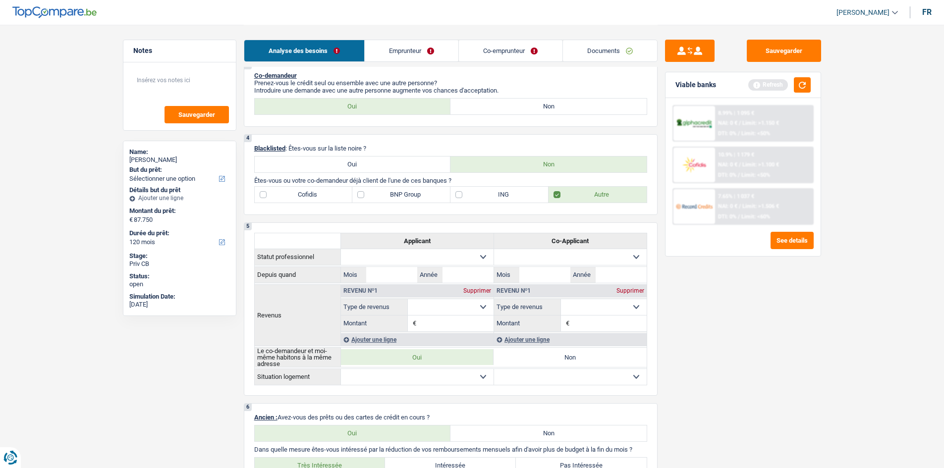
scroll to position [248, 0]
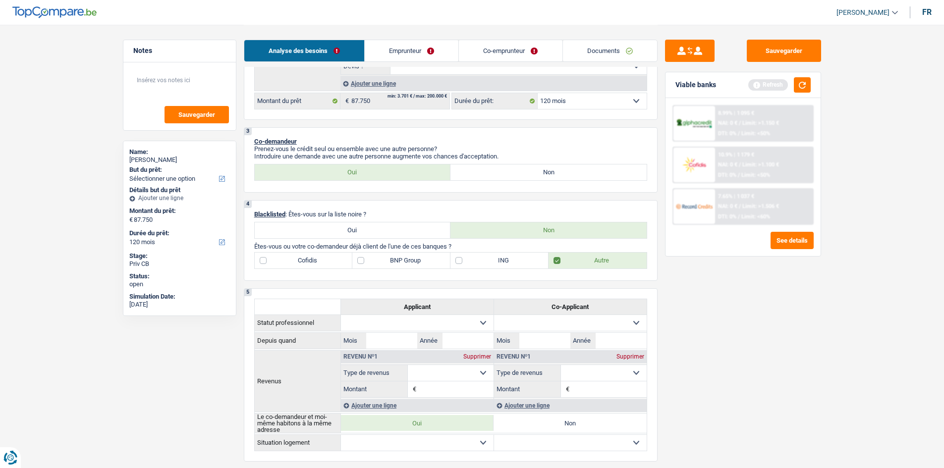
type input "Cofidis"
click at [318, 258] on label "Cofidis" at bounding box center [304, 261] width 98 height 16
click at [318, 258] on input "Cofidis" at bounding box center [304, 261] width 98 height 16
checkbox input "true"
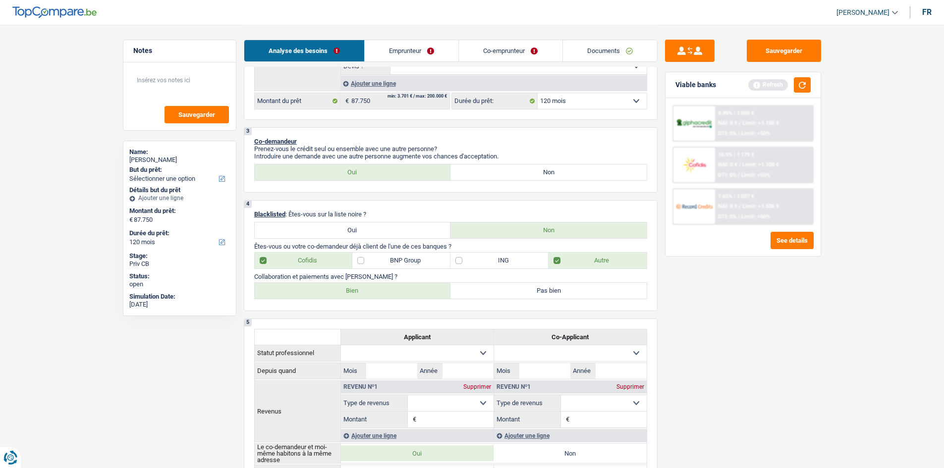
click at [333, 292] on label "Bien" at bounding box center [353, 291] width 196 height 16
click at [333, 292] on input "Bien" at bounding box center [353, 291] width 196 height 16
radio input "true"
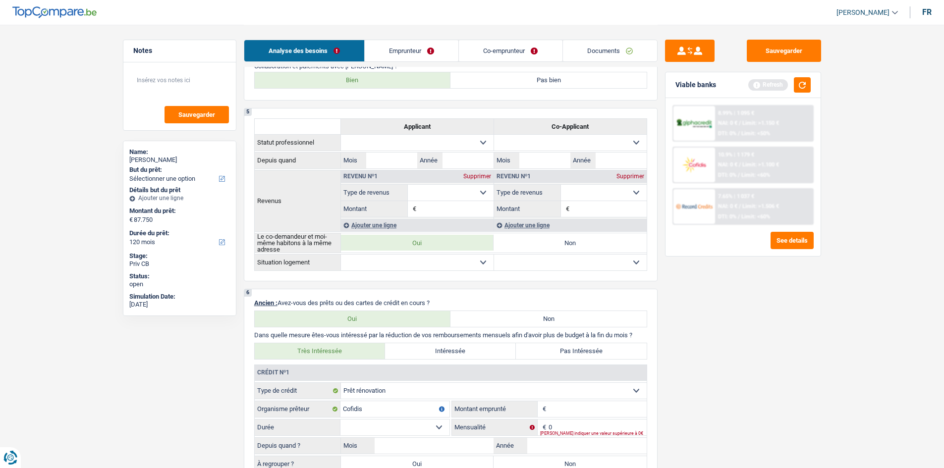
scroll to position [594, 0]
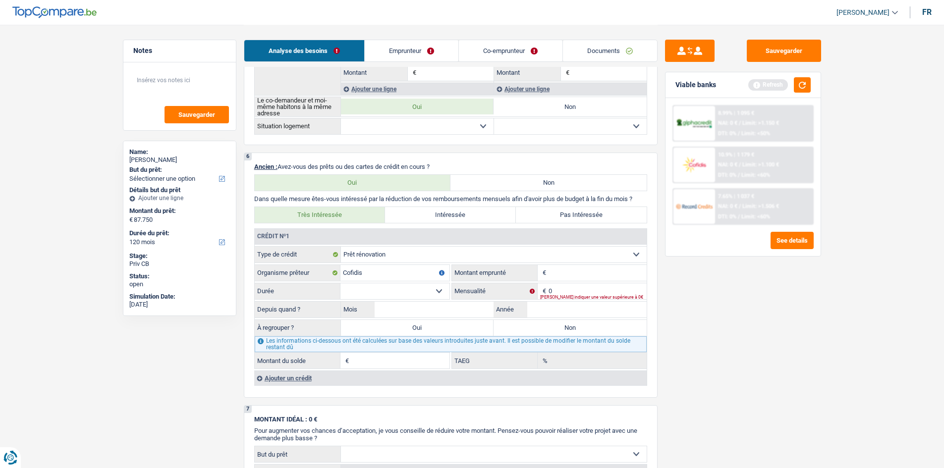
click at [574, 271] on input "Montant" at bounding box center [597, 273] width 98 height 16
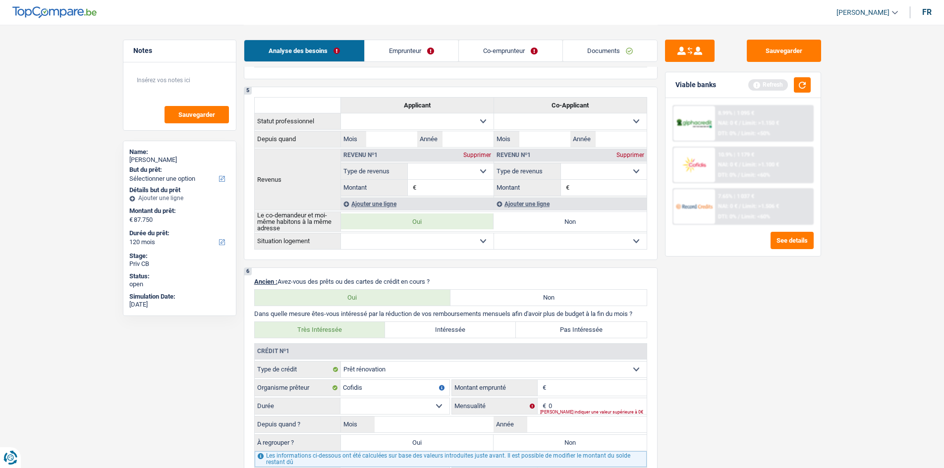
scroll to position [446, 0]
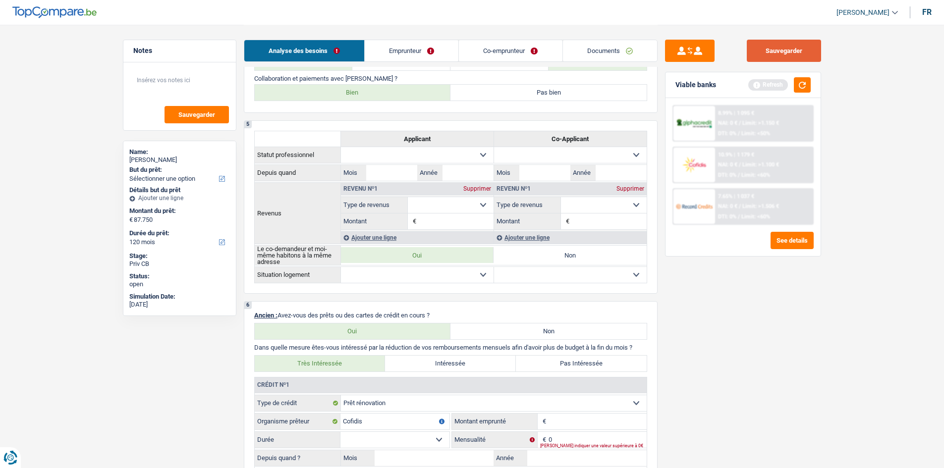
click at [777, 50] on button "Sauvegarder" at bounding box center [784, 51] width 74 height 22
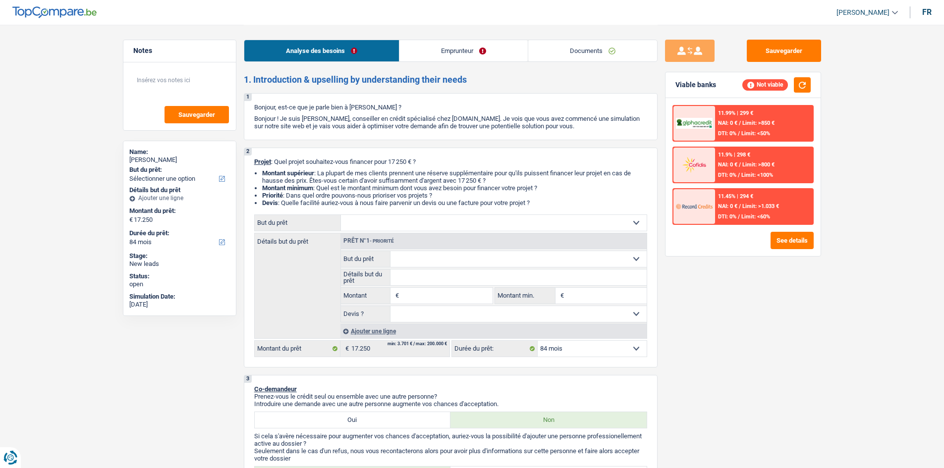
select select "84"
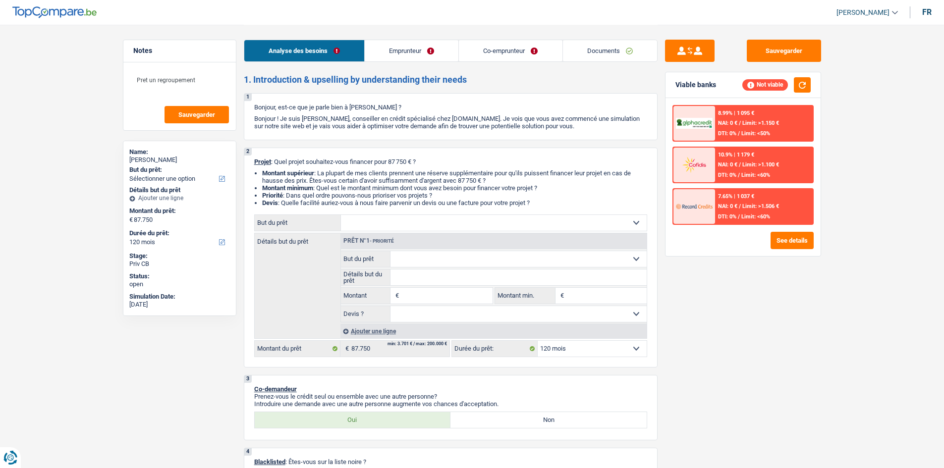
select select "120"
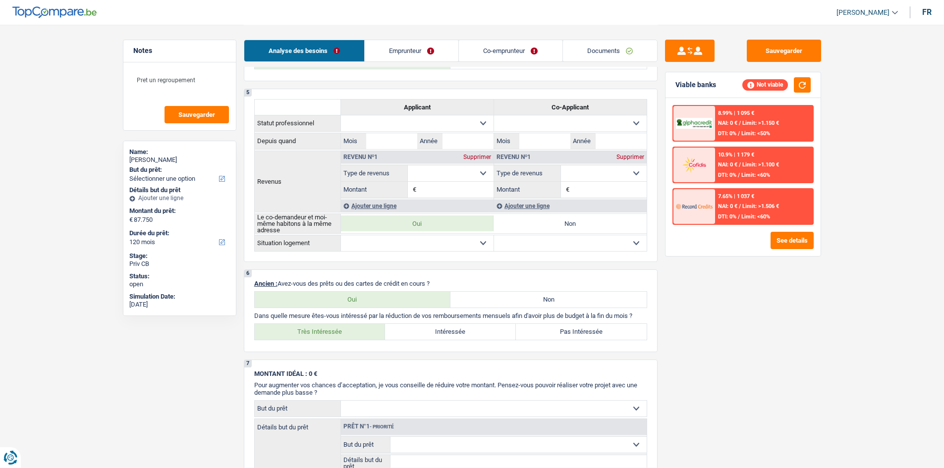
scroll to position [495, 0]
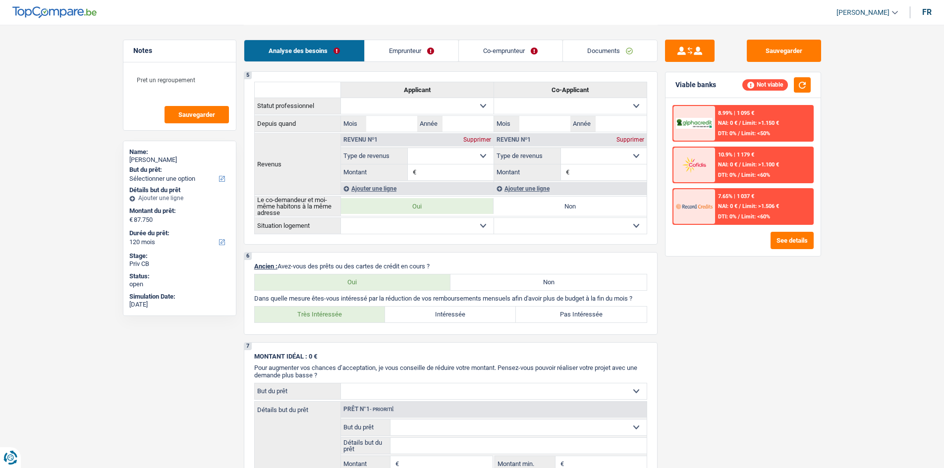
click at [484, 289] on label "Non" at bounding box center [548, 282] width 196 height 16
click at [484, 289] on input "Non" at bounding box center [548, 282] width 196 height 16
radio input "true"
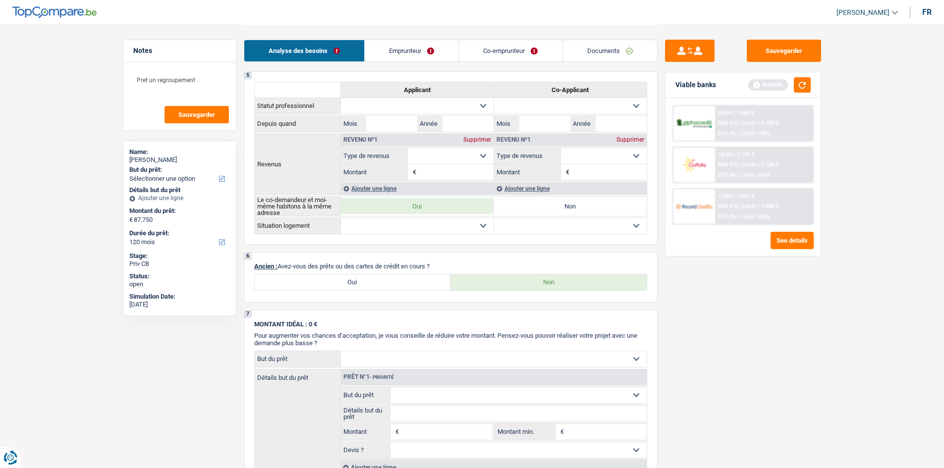
click at [403, 276] on label "Oui" at bounding box center [353, 282] width 196 height 16
click at [403, 276] on input "Oui" at bounding box center [353, 282] width 196 height 16
radio input "true"
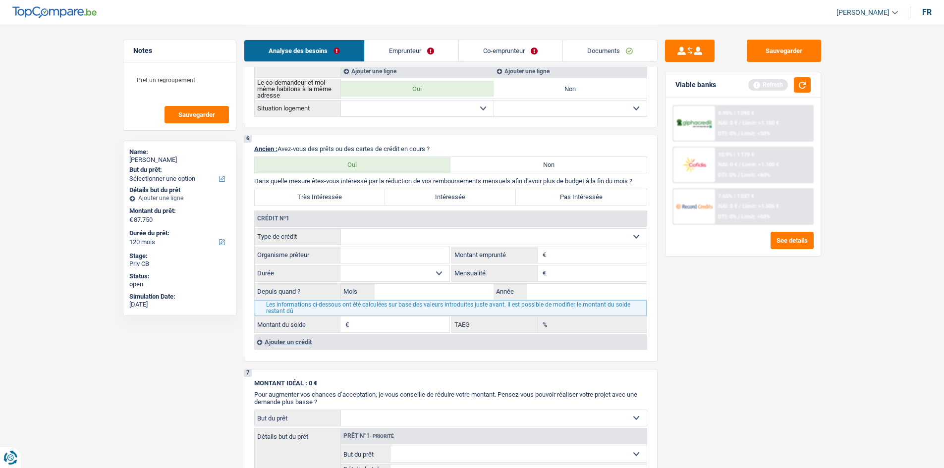
scroll to position [693, 0]
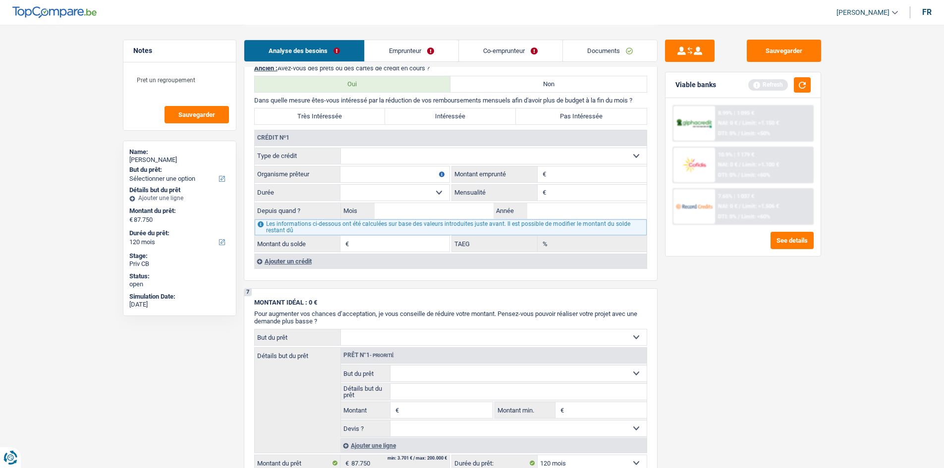
click at [390, 180] on input "Organisme prêteur" at bounding box center [394, 174] width 109 height 16
type input "Cofidis"
click at [559, 178] on input "Montant" at bounding box center [597, 174] width 98 height 16
type input "19.807"
click at [532, 156] on select "Carte ou ouverture de crédit Prêt hypothécaire Vente à tempérament Prêt à tempé…" at bounding box center [494, 156] width 306 height 16
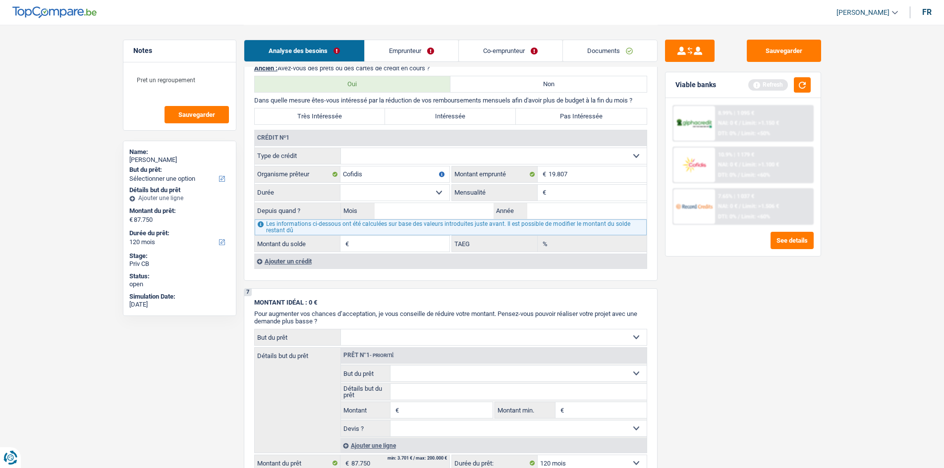
select select "creditConsolidation"
type input "0"
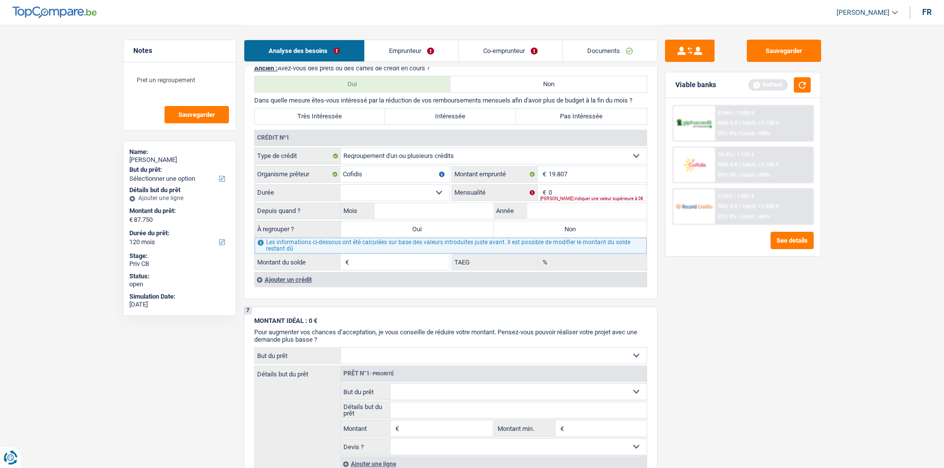
click at [447, 159] on select "Carte ou ouverture de crédit Prêt hypothécaire Vente à tempérament Prêt à tempé…" at bounding box center [494, 156] width 306 height 16
select select "renovationLoan"
click at [341, 148] on select "Carte ou ouverture de crédit Prêt hypothécaire Vente à tempérament Prêt à tempé…" at bounding box center [494, 156] width 306 height 16
click at [436, 191] on select "12 mois 18 mois 24 mois 30 mois 36 mois 42 mois 48 mois 60 mois 72 mois 84 mois…" at bounding box center [394, 193] width 109 height 16
click at [488, 187] on label "Mensualité" at bounding box center [495, 193] width 86 height 16
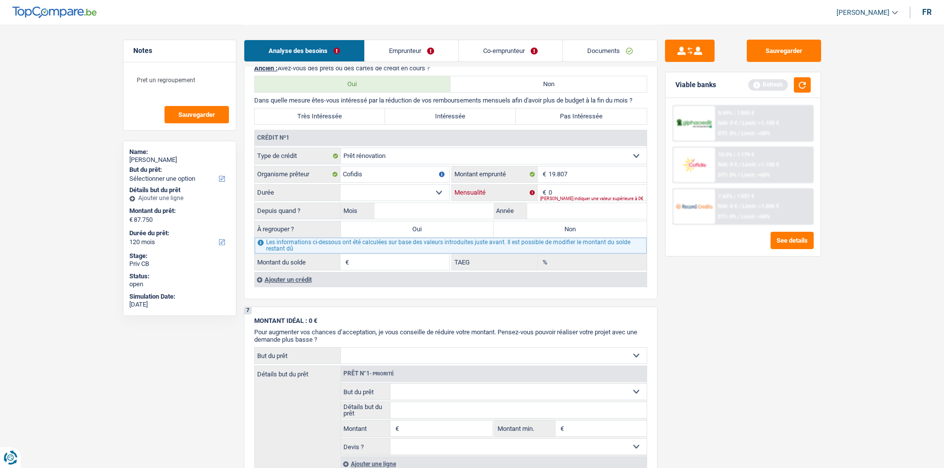
click at [548, 187] on input "0" at bounding box center [597, 193] width 98 height 16
click at [573, 193] on input "0" at bounding box center [597, 193] width 98 height 16
type input "270"
click at [409, 207] on input "Mois" at bounding box center [434, 211] width 119 height 16
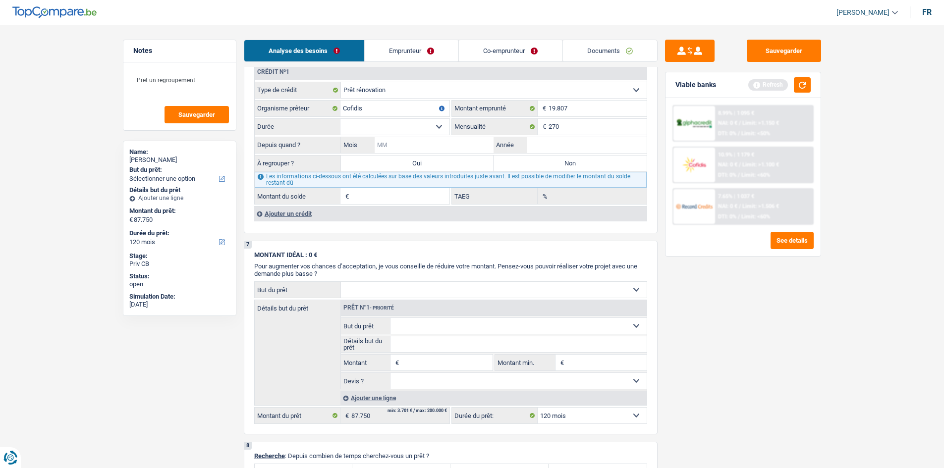
scroll to position [743, 0]
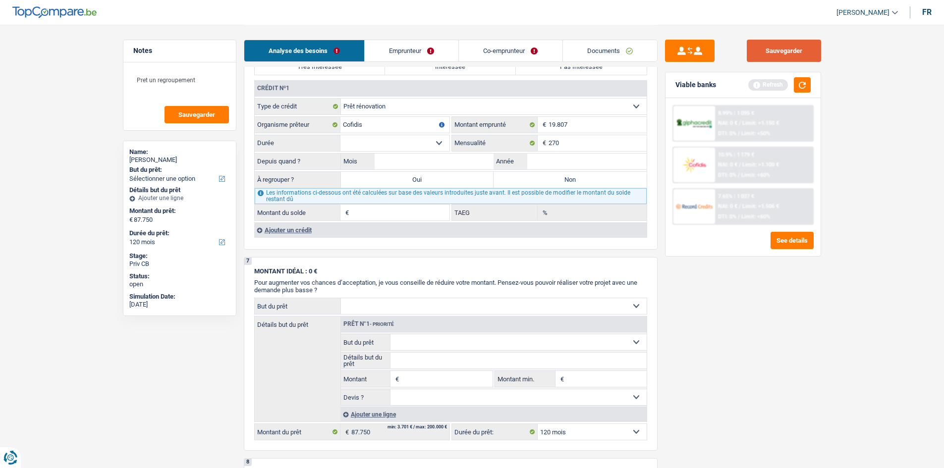
click at [809, 54] on button "Sauvegarder" at bounding box center [784, 51] width 74 height 22
drag, startPoint x: 211, startPoint y: 81, endPoint x: 89, endPoint y: 62, distance: 123.4
click at [89, 62] on main "Notes Pret un regroupement Sauvegarder Name: [PERSON_NAME] But du prêt: Confort…" at bounding box center [472, 14] width 944 height 1515
click at [205, 118] on span "Sauvegarder" at bounding box center [196, 114] width 37 height 6
click at [772, 50] on button "Sauvegarder" at bounding box center [784, 51] width 74 height 22
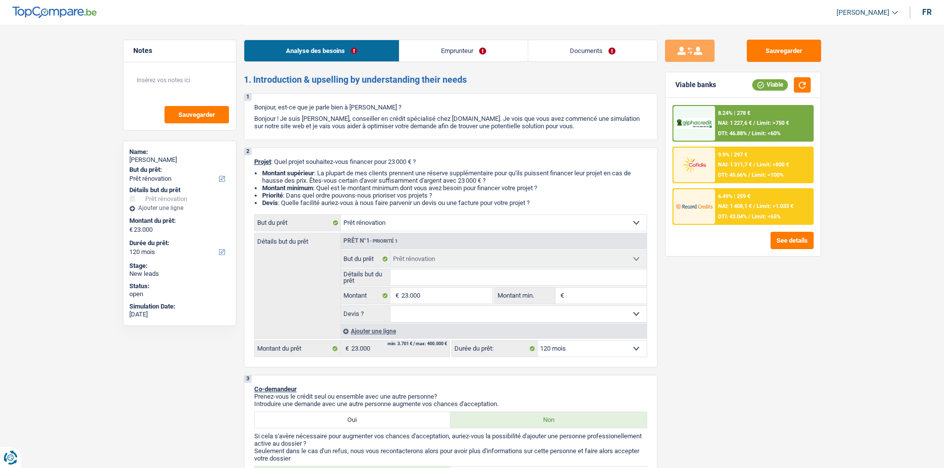
select select "renovation"
select select "120"
select select "renovation"
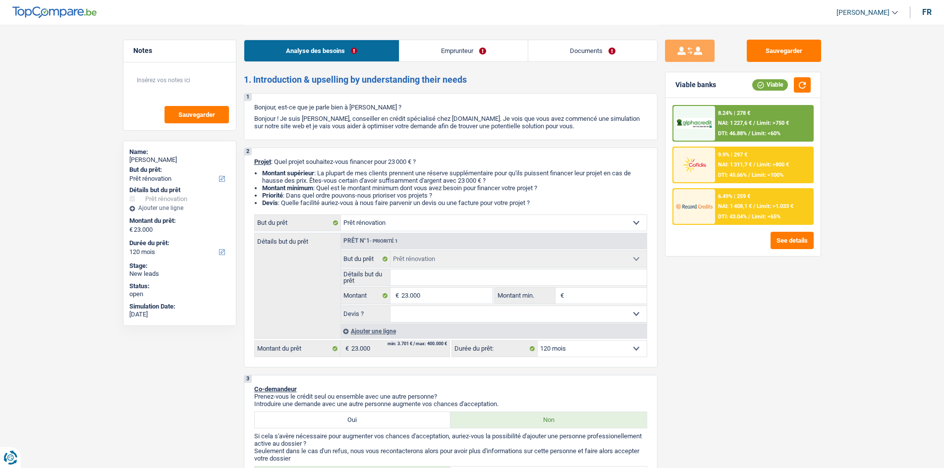
select select "120"
select select "privateEmployee"
select select "familyAllowances"
select select "netSalary"
select select "mealVouchers"
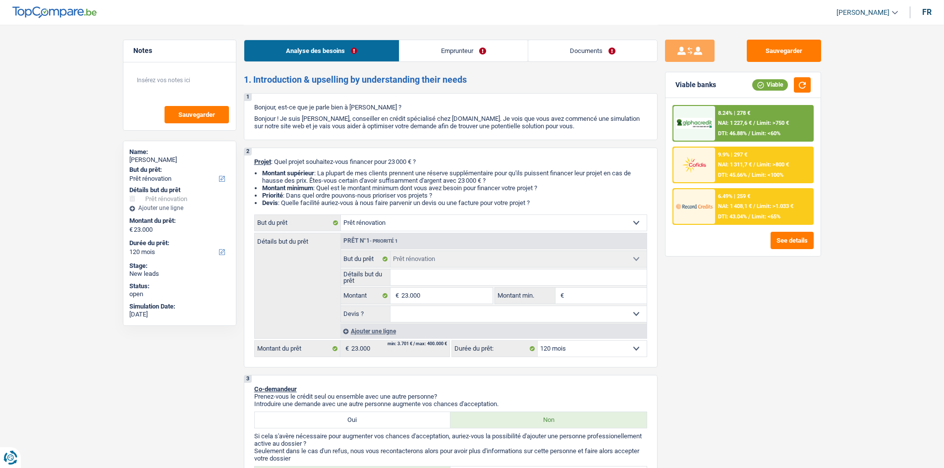
select select "ownerWithMortgage"
select select "mortgage"
select select "180"
select select "renovation"
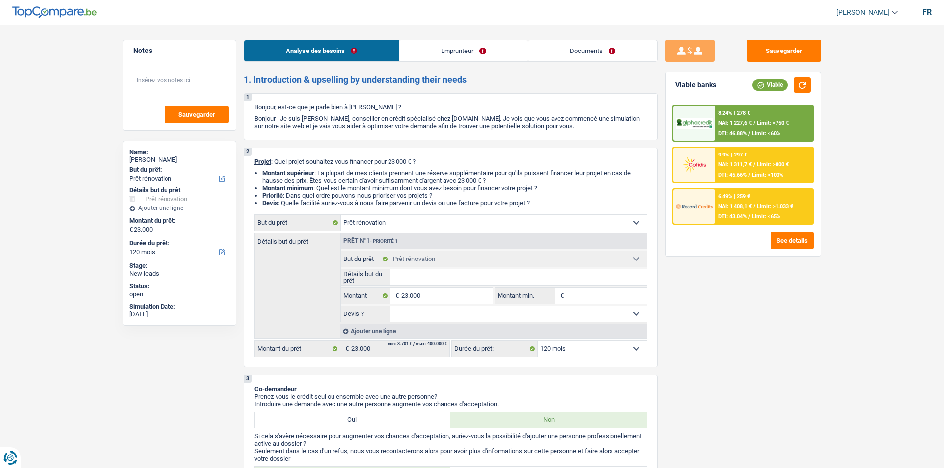
select select "120"
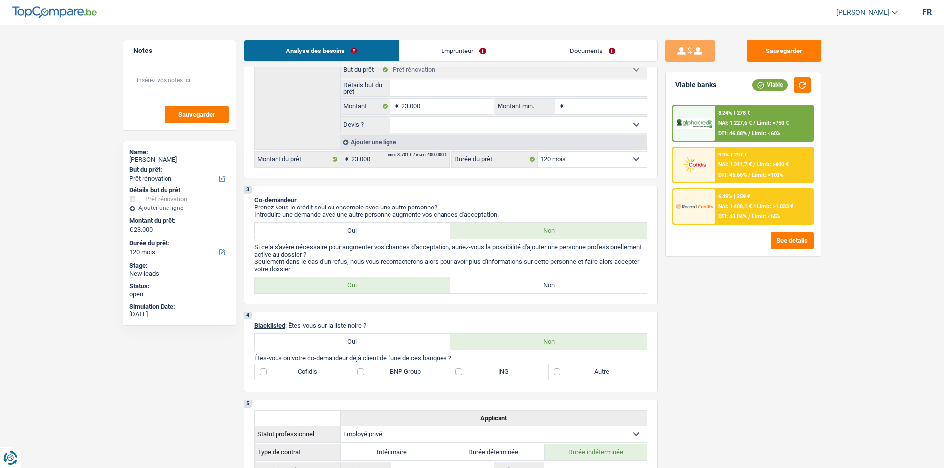
scroll to position [198, 0]
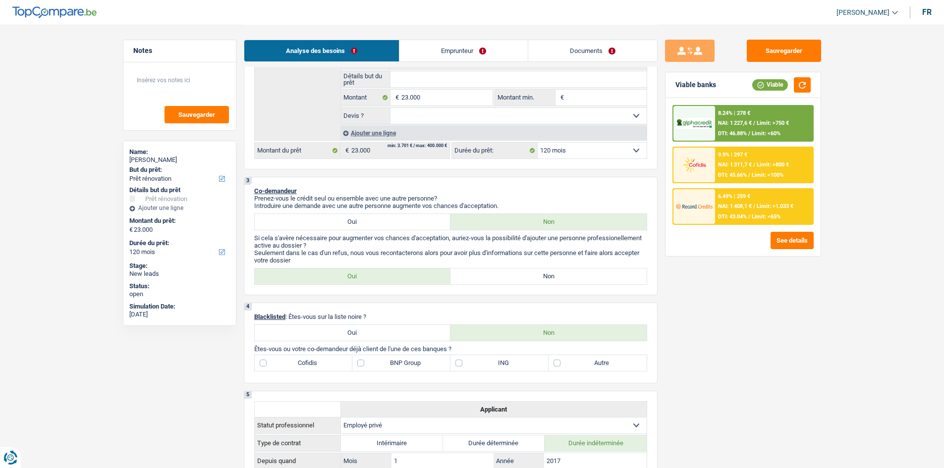
click at [376, 221] on label "Oui" at bounding box center [353, 222] width 196 height 16
click at [376, 221] on input "Oui" at bounding box center [353, 222] width 196 height 16
radio input "true"
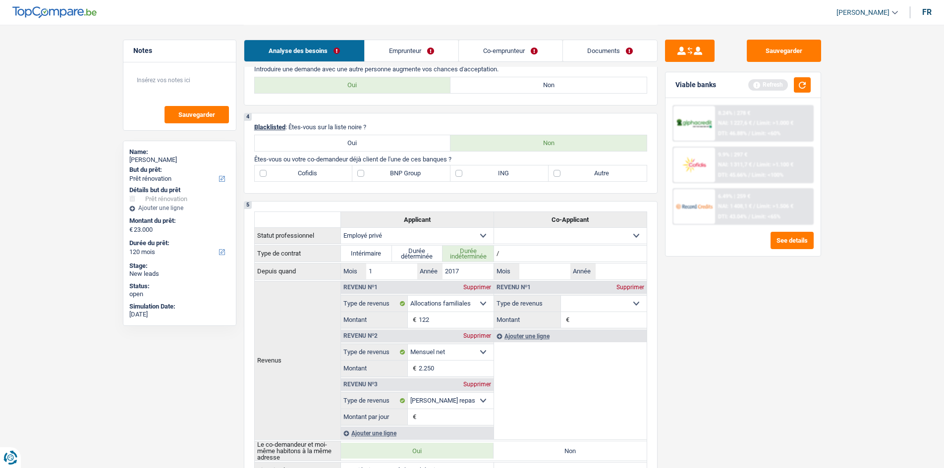
scroll to position [347, 0]
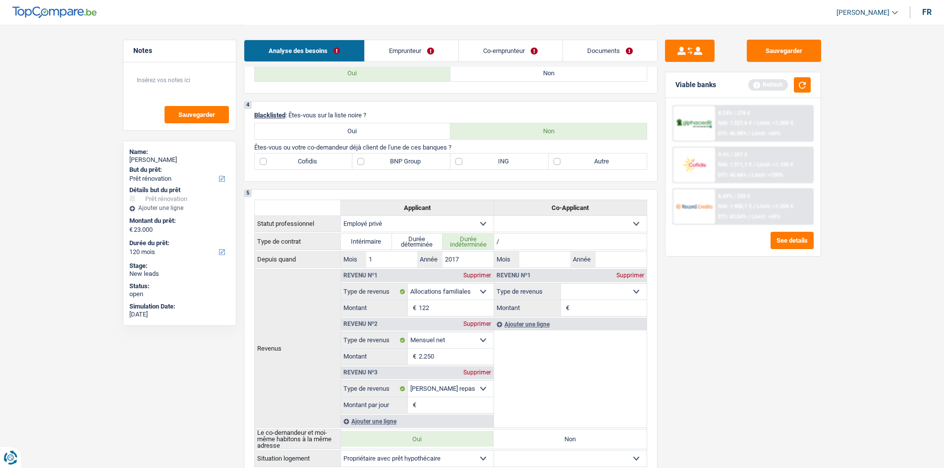
click at [360, 159] on label "BNP Group" at bounding box center [401, 162] width 98 height 16
click at [360, 159] on input "BNP Group" at bounding box center [401, 162] width 98 height 16
checkbox input "true"
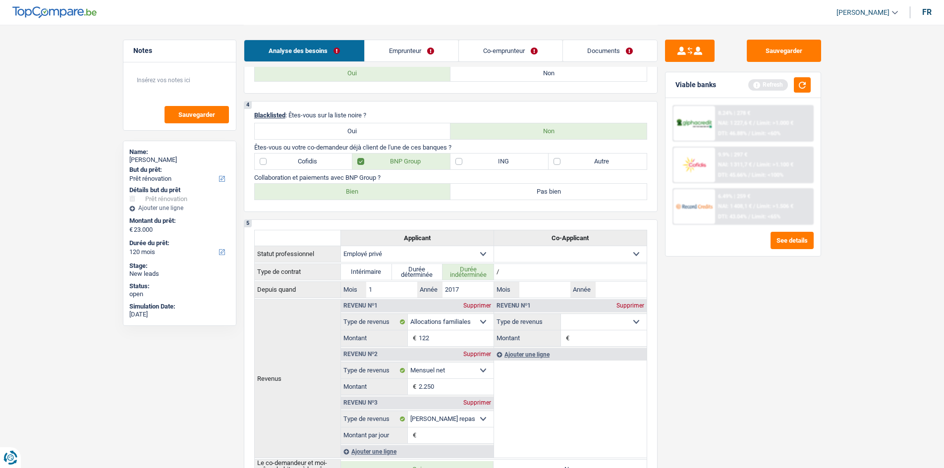
click at [316, 191] on label "Bien" at bounding box center [353, 192] width 196 height 16
click at [316, 191] on input "Bien" at bounding box center [353, 192] width 196 height 16
radio input "true"
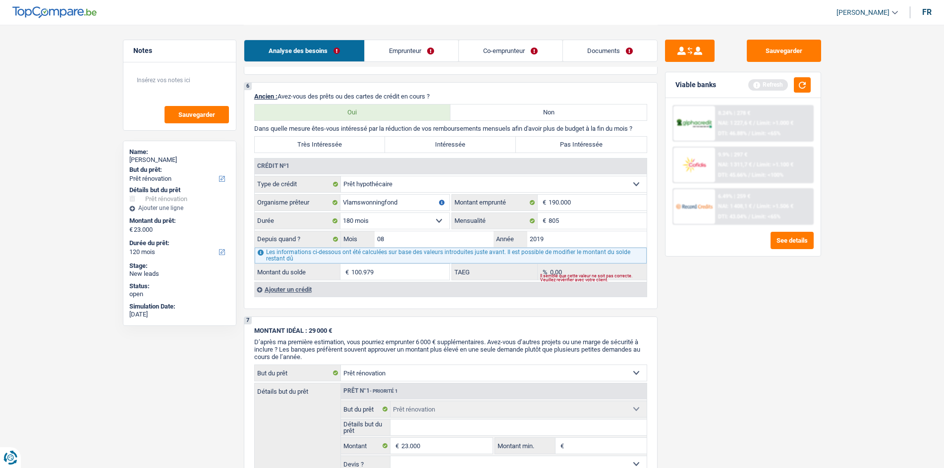
scroll to position [762, 0]
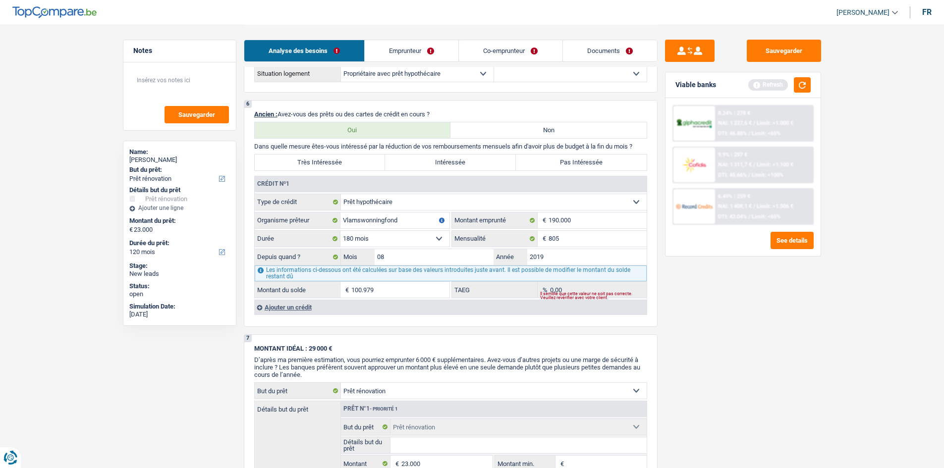
click at [438, 238] on select "120 mois 132 mois 144 mois 180 mois 240 mois 300 mois 360 mois 420 mois Sélecti…" at bounding box center [394, 239] width 109 height 16
select select "300"
click at [340, 231] on select "120 mois 132 mois 144 mois 180 mois 240 mois 300 mois 360 mois 420 mois Sélecti…" at bounding box center [394, 239] width 109 height 16
type input "152.088"
type input "2,01"
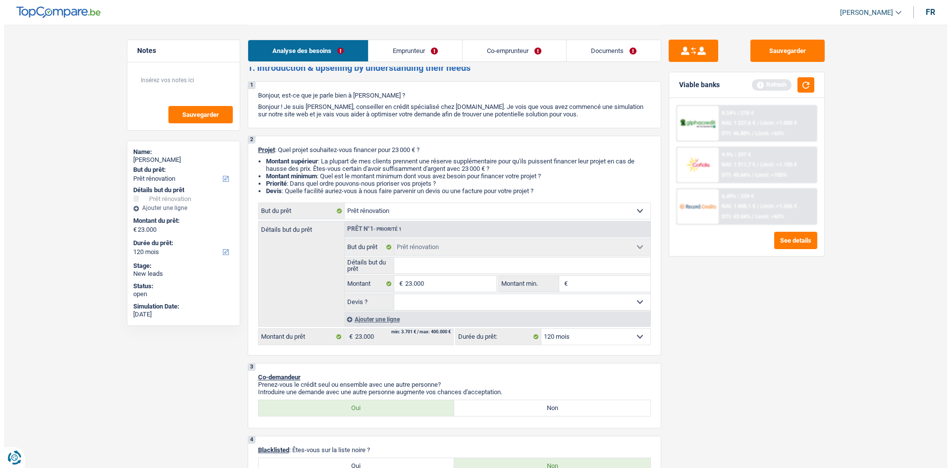
scroll to position [0, 0]
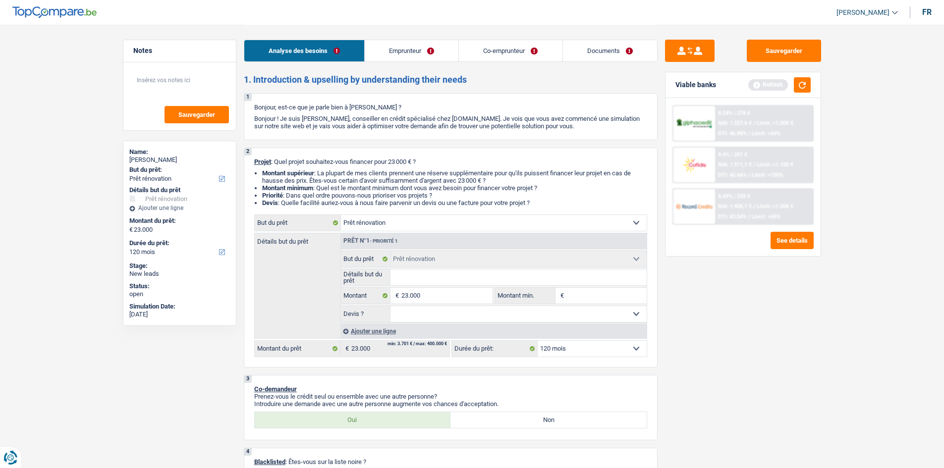
click at [400, 55] on link "Emprunteur" at bounding box center [412, 50] width 94 height 21
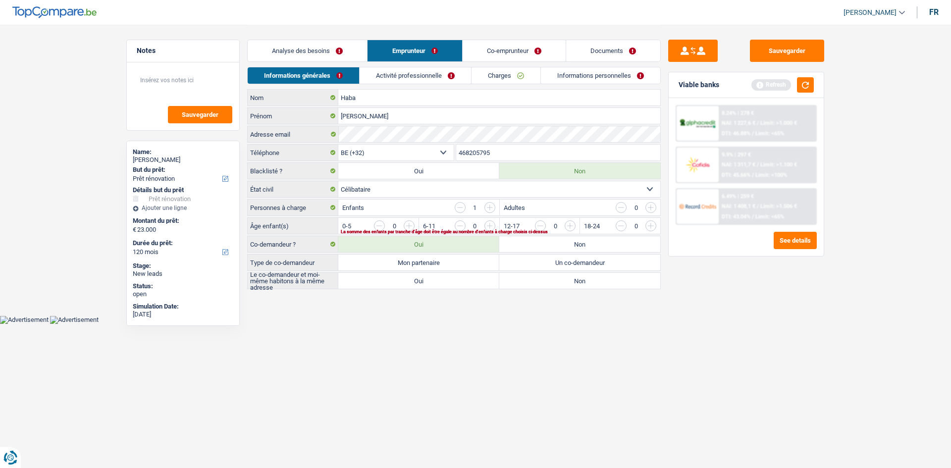
click at [448, 190] on select "Célibataire Marié(e) Cohabitant(e) légal(e) Divorcé(e) Veuf(ve) Séparé (de fait…" at bounding box center [499, 189] width 322 height 16
click at [451, 182] on select "Célibataire Marié(e) Cohabitant(e) légal(e) Divorcé(e) Veuf(ve) Séparé (de fait…" at bounding box center [499, 189] width 322 height 16
click at [570, 228] on input "button" at bounding box center [771, 228] width 413 height 16
click at [407, 263] on label "Mon partenaire" at bounding box center [418, 263] width 161 height 16
click at [407, 263] on input "Mon partenaire" at bounding box center [418, 263] width 161 height 16
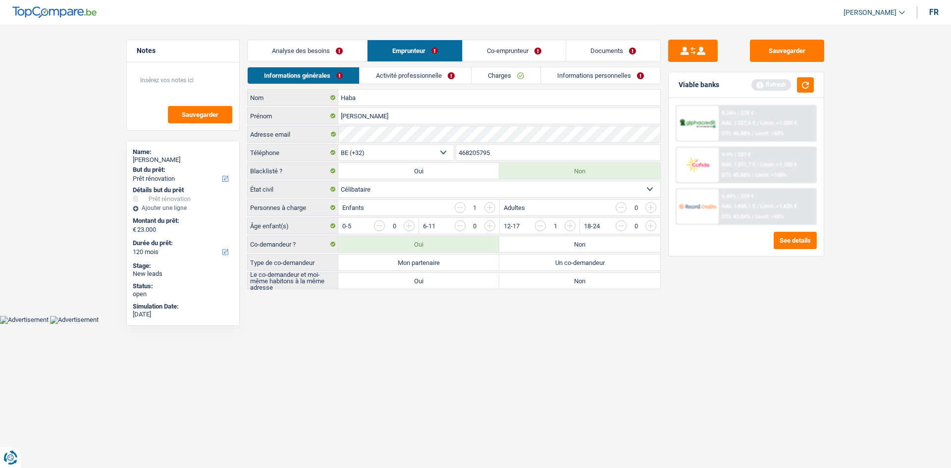
radio input "true"
click at [421, 279] on label "Oui" at bounding box center [418, 281] width 161 height 16
click at [421, 279] on input "Oui" at bounding box center [418, 281] width 161 height 16
radio input "true"
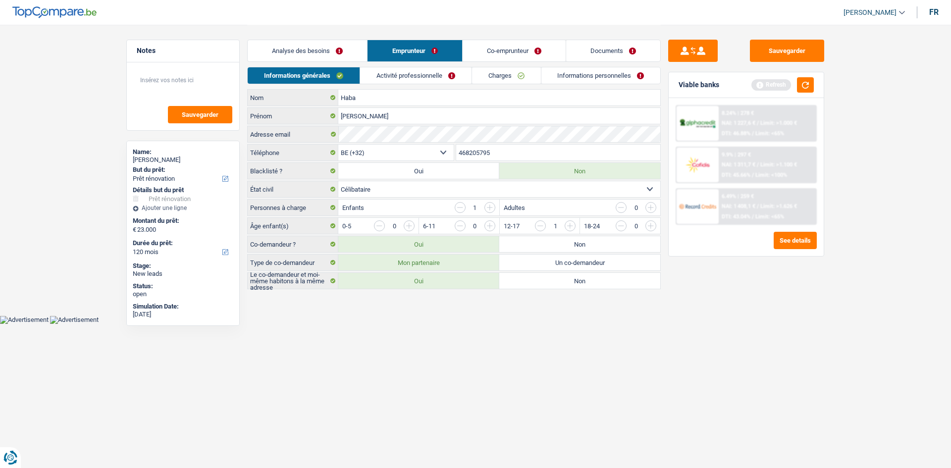
click at [434, 76] on link "Activité professionnelle" at bounding box center [415, 75] width 111 height 16
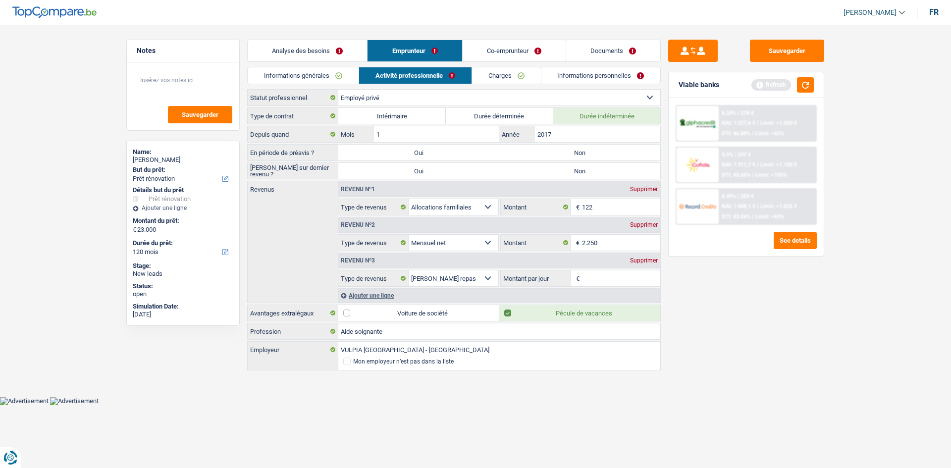
click at [571, 157] on label "Non" at bounding box center [579, 153] width 161 height 16
click at [571, 157] on input "Non" at bounding box center [579, 153] width 161 height 16
radio input "true"
click at [560, 173] on label "Non" at bounding box center [579, 171] width 161 height 16
click at [560, 173] on input "Non" at bounding box center [579, 171] width 161 height 16
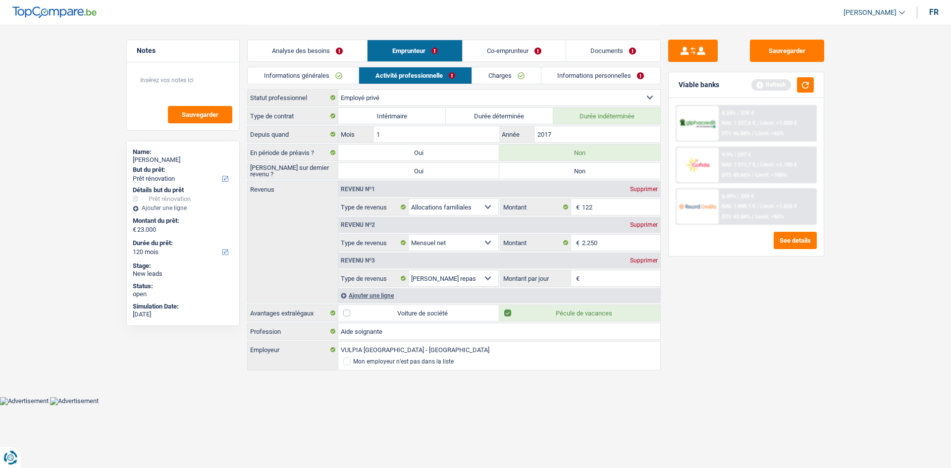
radio input "true"
click at [624, 247] on input "2.250" at bounding box center [621, 243] width 79 height 16
type input "2.035"
click at [593, 272] on input "Montant par jour" at bounding box center [621, 278] width 79 height 16
click at [645, 259] on div "Supprimer" at bounding box center [644, 261] width 33 height 6
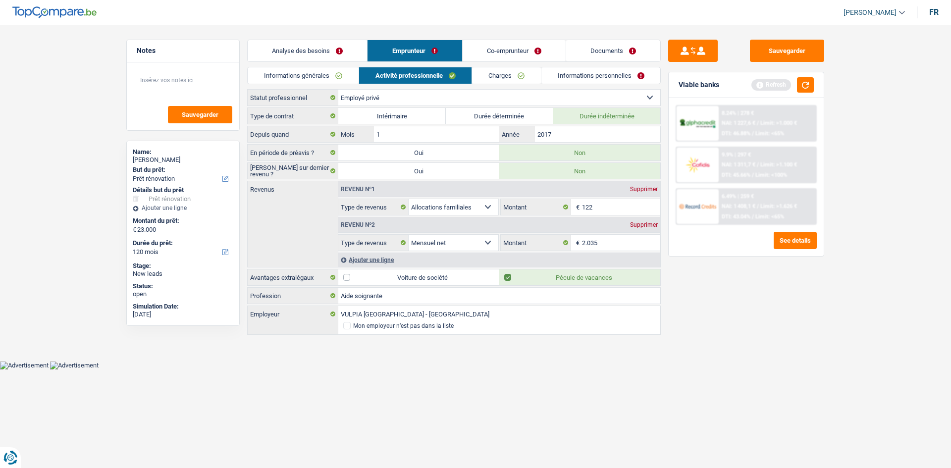
click at [493, 71] on link "Charges" at bounding box center [506, 75] width 69 height 16
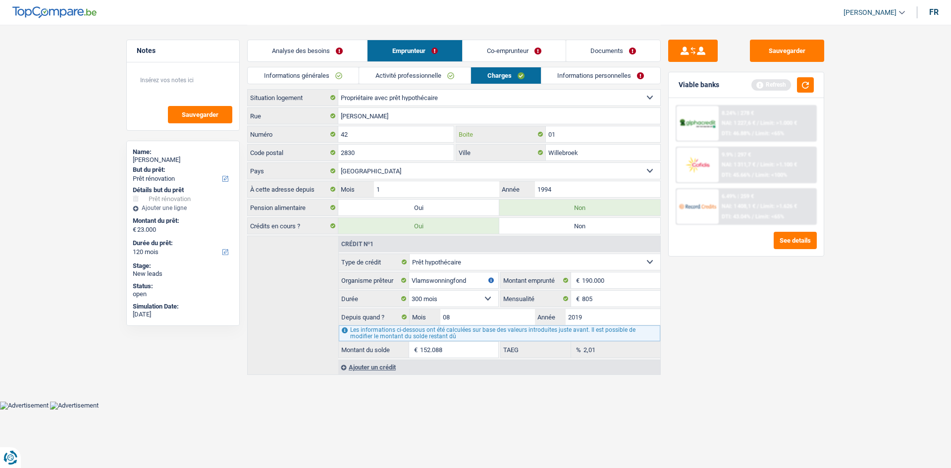
click at [567, 133] on input "01" at bounding box center [603, 134] width 114 height 16
type input "0"
click at [563, 192] on input "1994" at bounding box center [597, 189] width 125 height 16
type input "1"
type input "2020"
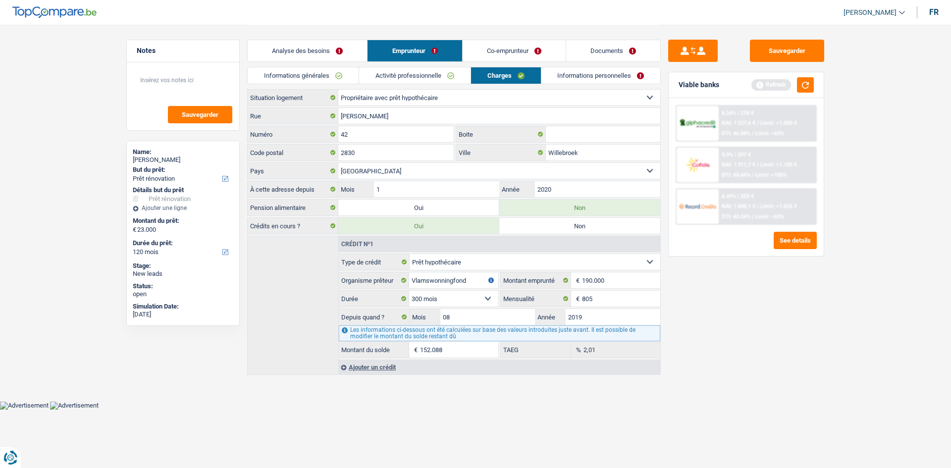
click at [560, 78] on link "Informations personnelles" at bounding box center [600, 75] width 119 height 16
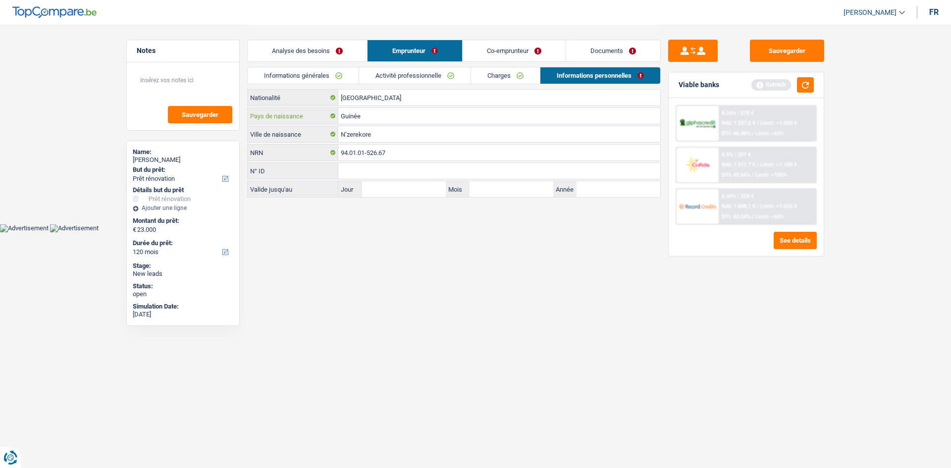
click at [380, 115] on input "Guinée" at bounding box center [499, 116] width 322 height 16
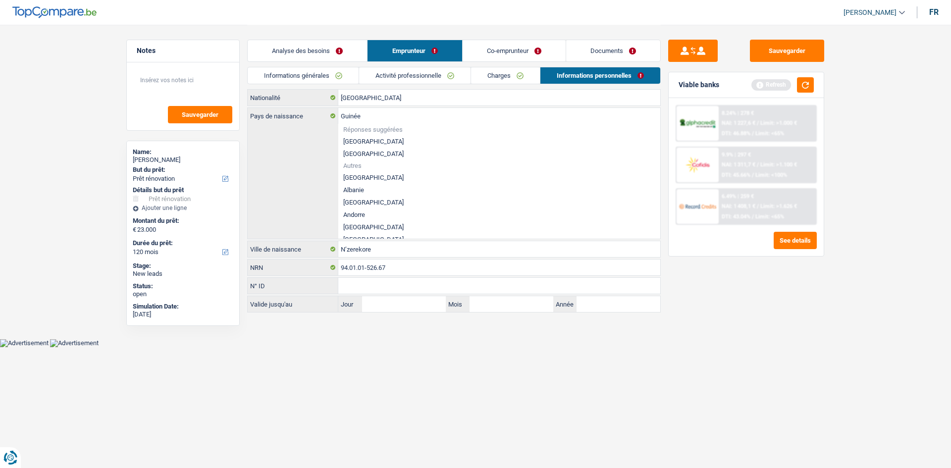
click at [383, 132] on span "Réponses suggérées" at bounding box center [499, 129] width 312 height 6
click at [379, 119] on input "Guinée" at bounding box center [499, 116] width 322 height 16
click at [376, 118] on input "Guinée" at bounding box center [499, 116] width 322 height 16
click at [314, 140] on div "[DEMOGRAPHIC_DATA] Pays de naissance Réponses suggérées [GEOGRAPHIC_DATA] Luxem…" at bounding box center [454, 173] width 413 height 131
click at [390, 251] on input "N’zerekore" at bounding box center [499, 249] width 322 height 16
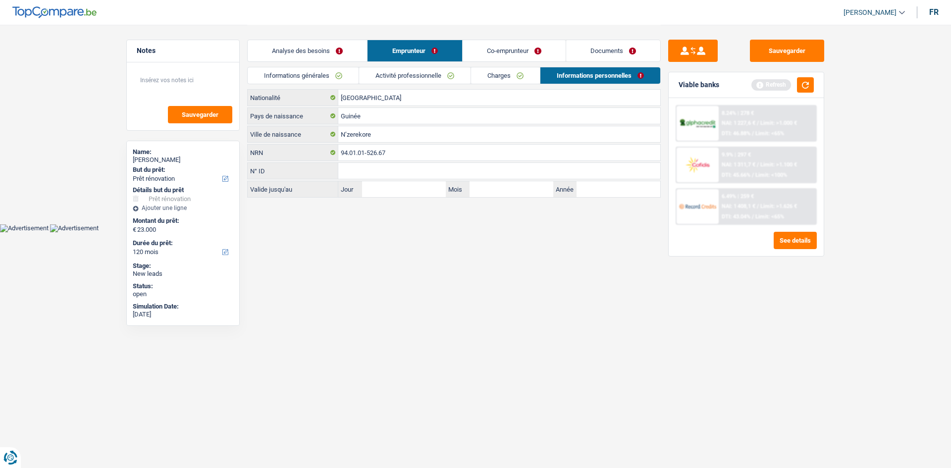
click at [399, 68] on link "Activité professionnelle" at bounding box center [414, 75] width 111 height 16
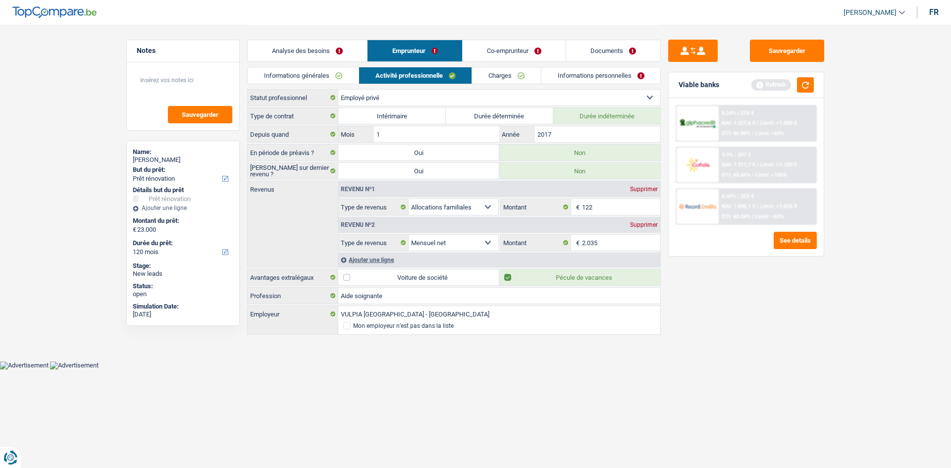
click at [350, 72] on link "Informations générales" at bounding box center [303, 75] width 111 height 16
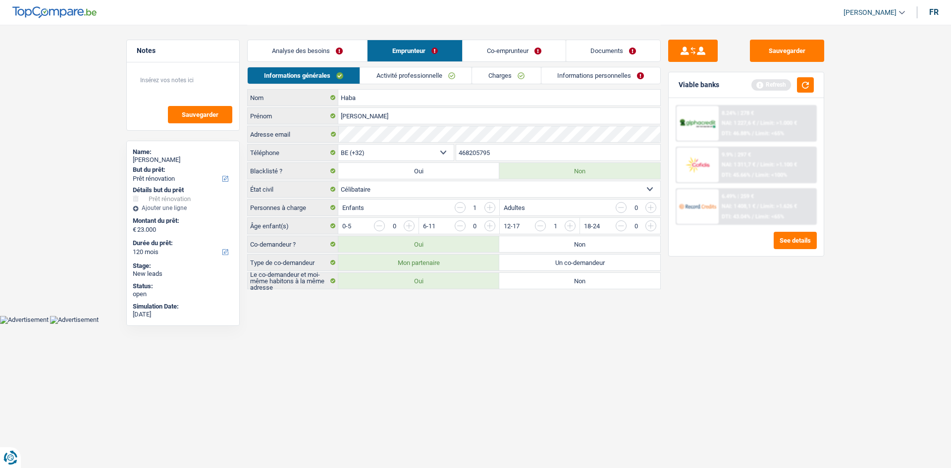
click at [485, 75] on link "Charges" at bounding box center [506, 75] width 69 height 16
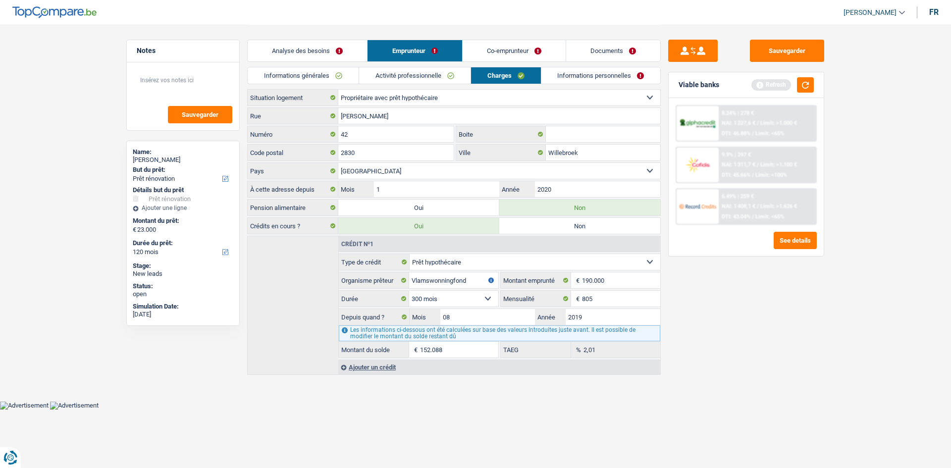
click at [560, 73] on link "Informations personnelles" at bounding box center [600, 75] width 119 height 16
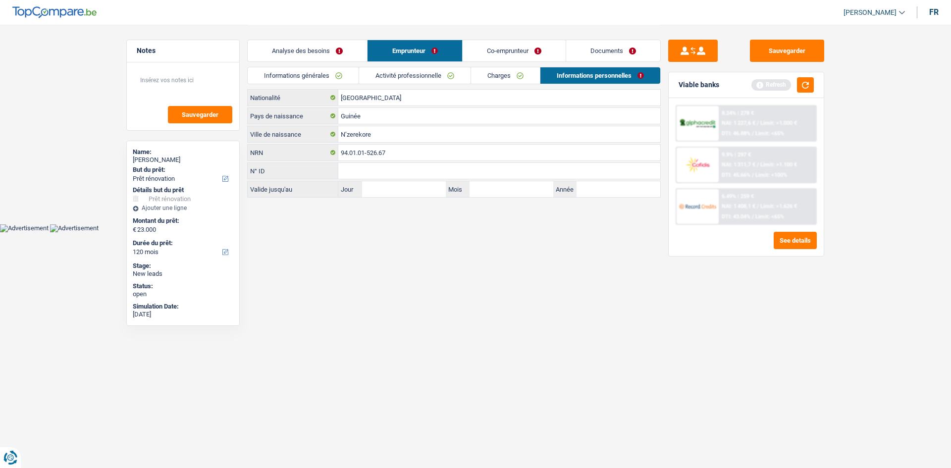
click at [498, 54] on link "Co-emprunteur" at bounding box center [514, 50] width 103 height 21
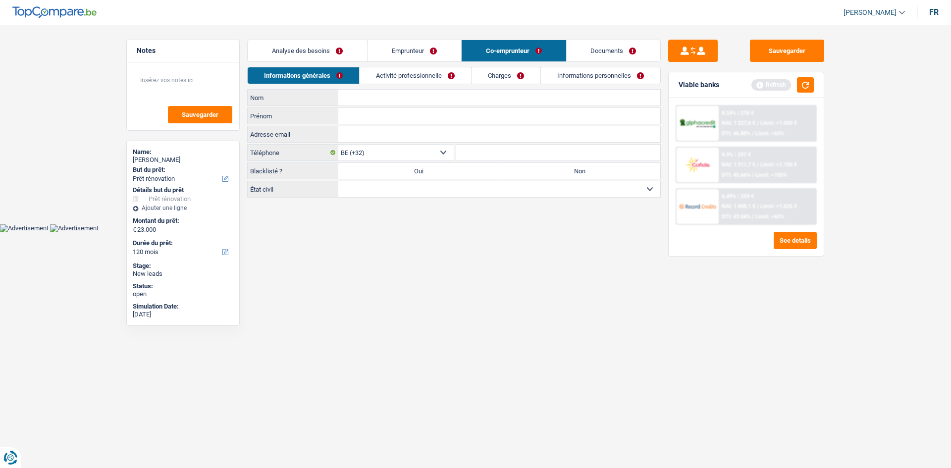
click at [366, 94] on input "Nom" at bounding box center [499, 98] width 322 height 16
type input "L"
type input "n"
type input "N"
type input "Lamah"
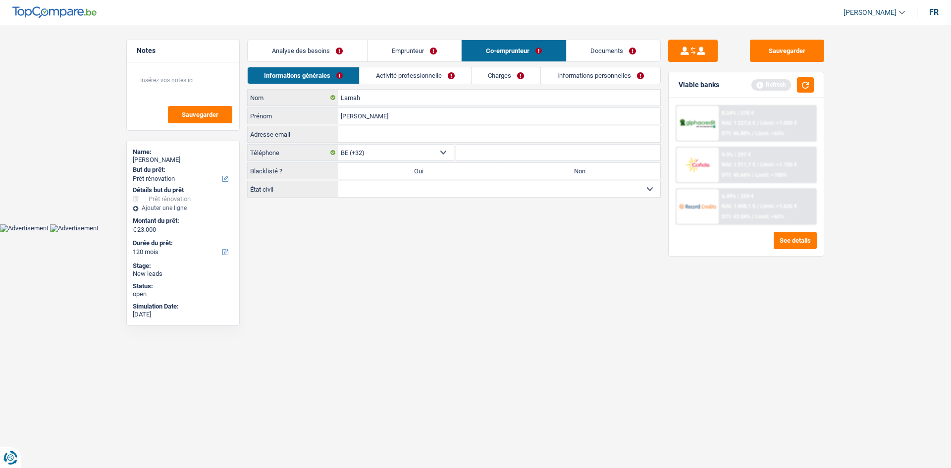
type input "[PERSON_NAME]"
click at [516, 173] on label "Non" at bounding box center [579, 171] width 161 height 16
click at [516, 173] on input "Non" at bounding box center [579, 171] width 161 height 16
radio input "true"
click at [524, 189] on select "Célibataire Marié(e) Cohabitant(e) légal(e) Divorcé(e) Veuf(ve) Séparé (de fait…" at bounding box center [499, 189] width 322 height 16
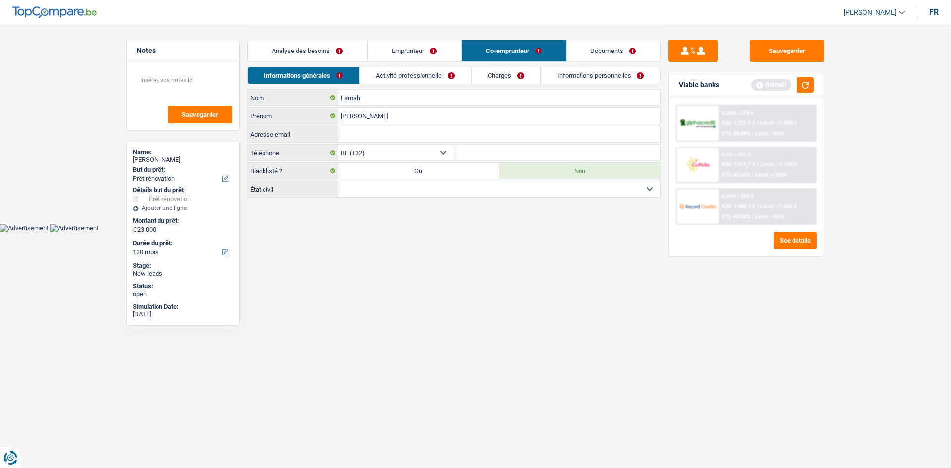
select select "single"
click at [338, 181] on select "Célibataire Marié(e) Cohabitant(e) légal(e) Divorcé(e) Veuf(ve) Séparé (de fait…" at bounding box center [499, 189] width 322 height 16
click at [415, 73] on link "Activité professionnelle" at bounding box center [415, 75] width 111 height 16
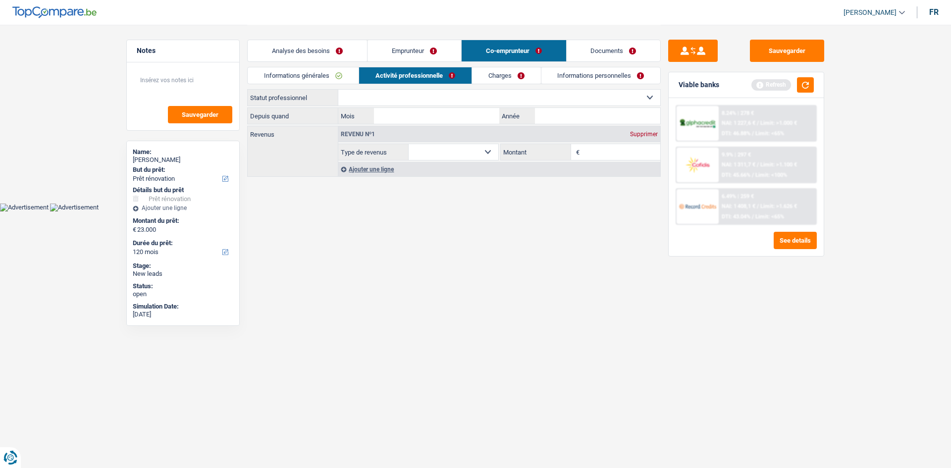
click at [400, 96] on select "Ouvrier Employé privé Employé public Invalide Indépendant Pensionné Chômeur Mut…" at bounding box center [499, 98] width 322 height 16
select select "privateEmployee"
click at [338, 90] on select "Ouvrier Employé privé Employé public Invalide Indépendant Pensionné Chômeur Mut…" at bounding box center [499, 98] width 322 height 16
select select "netSalary"
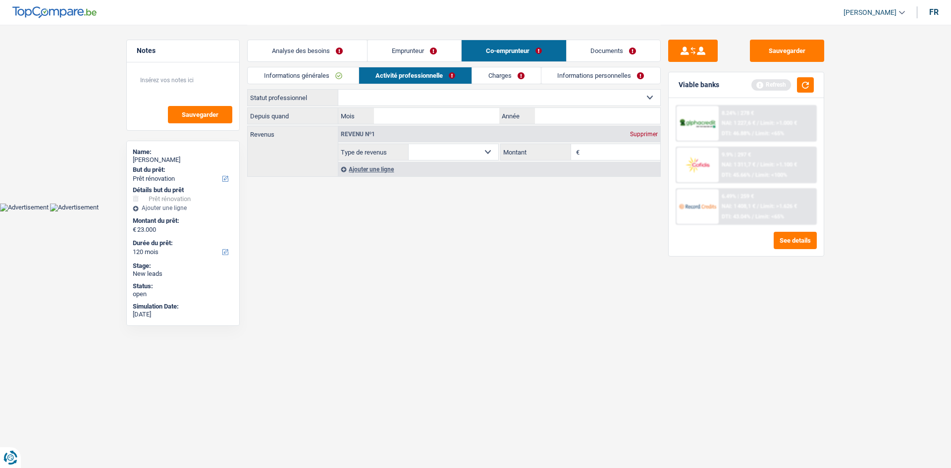
select select "mealVouchers"
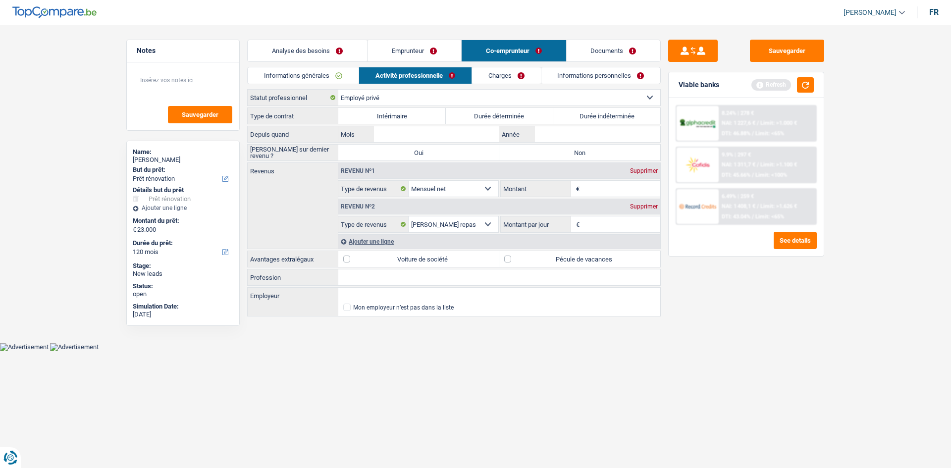
click at [574, 117] on label "Durée indéterminée" at bounding box center [606, 116] width 107 height 16
click at [574, 117] on input "Durée indéterminée" at bounding box center [606, 116] width 107 height 16
radio input "true"
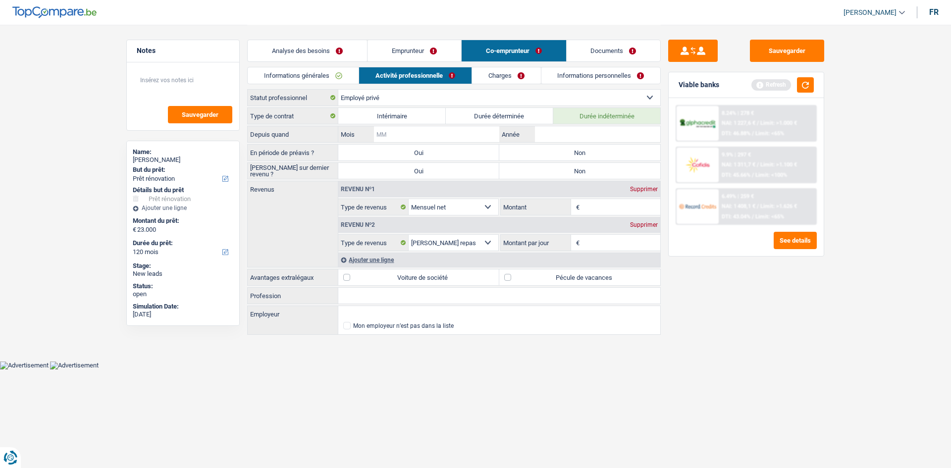
click at [447, 132] on input "Mois" at bounding box center [436, 134] width 125 height 16
click at [438, 134] on input "Mois" at bounding box center [436, 134] width 125 height 16
type input "09"
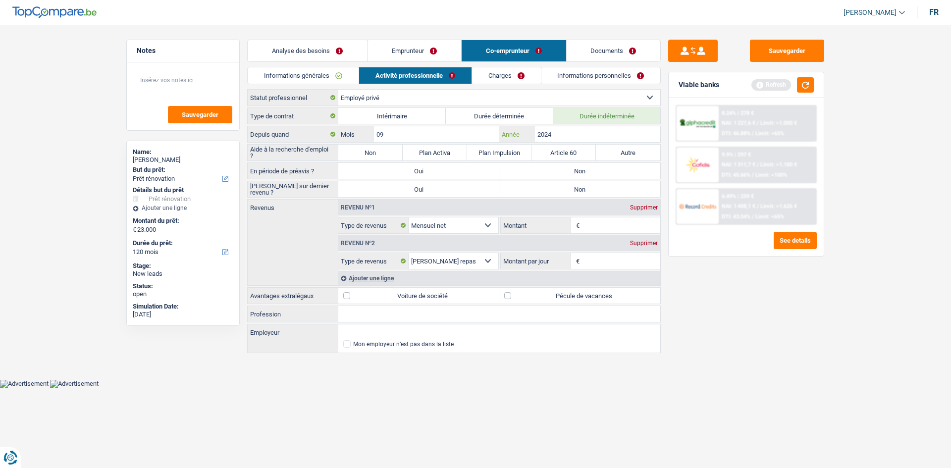
type input "2024"
click at [372, 149] on label "Non" at bounding box center [370, 153] width 64 height 16
click at [372, 149] on input "Non" at bounding box center [370, 153] width 64 height 16
radio input "true"
click at [549, 168] on label "Non" at bounding box center [579, 171] width 161 height 16
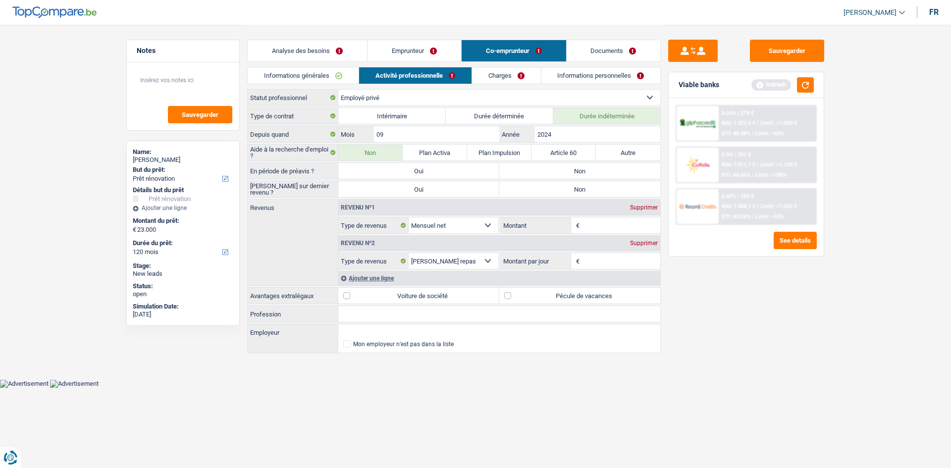
click at [549, 168] on input "Non" at bounding box center [579, 171] width 161 height 16
radio input "true"
click at [545, 189] on label "Non" at bounding box center [579, 189] width 161 height 16
click at [545, 189] on input "Non" at bounding box center [579, 189] width 161 height 16
radio input "true"
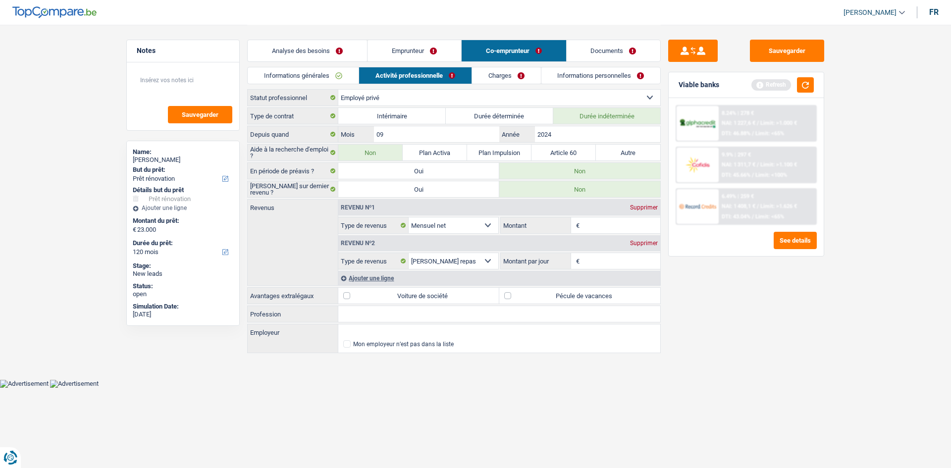
click at [595, 224] on input "Montant" at bounding box center [621, 225] width 79 height 16
type input "2.000"
click at [596, 256] on input "Montant par jour" at bounding box center [621, 261] width 79 height 16
type input "5,0"
click at [507, 295] on label "Pécule de vacances" at bounding box center [579, 296] width 161 height 16
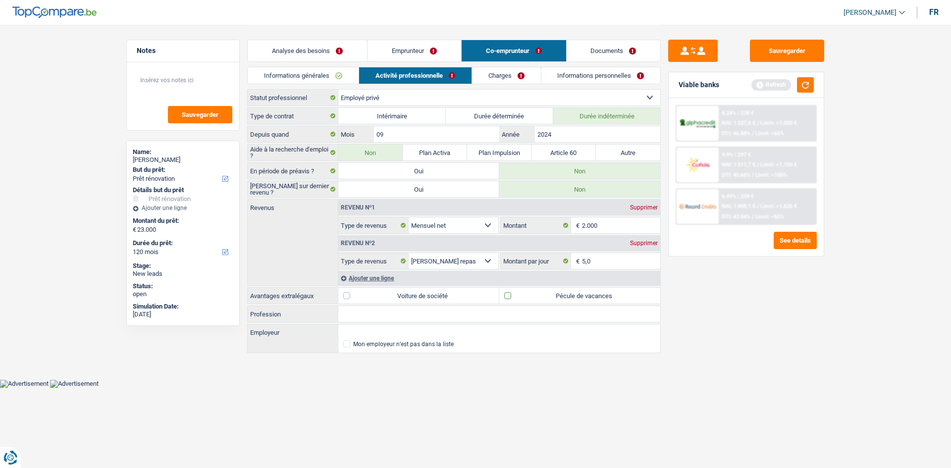
click at [507, 295] on input "Pécule de vacances" at bounding box center [579, 296] width 161 height 16
checkbox input "true"
click at [390, 313] on input "Profession" at bounding box center [499, 314] width 322 height 16
click at [390, 313] on input "Logistique" at bounding box center [499, 314] width 322 height 16
type input "Logistique"
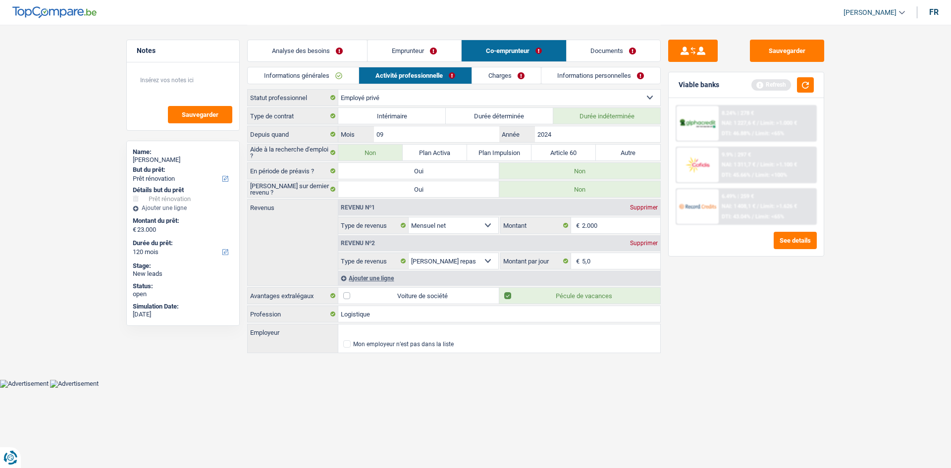
click at [505, 71] on link "Charges" at bounding box center [506, 75] width 69 height 16
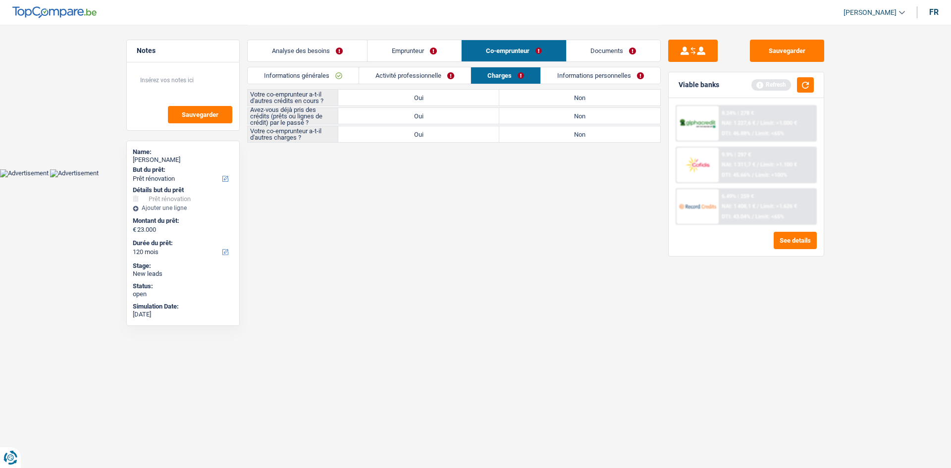
click at [551, 97] on label "Non" at bounding box center [579, 98] width 161 height 16
click at [551, 97] on input "Non" at bounding box center [579, 98] width 161 height 16
radio input "true"
click at [446, 115] on label "Oui" at bounding box center [418, 116] width 161 height 16
click at [446, 115] on input "Oui" at bounding box center [418, 116] width 161 height 16
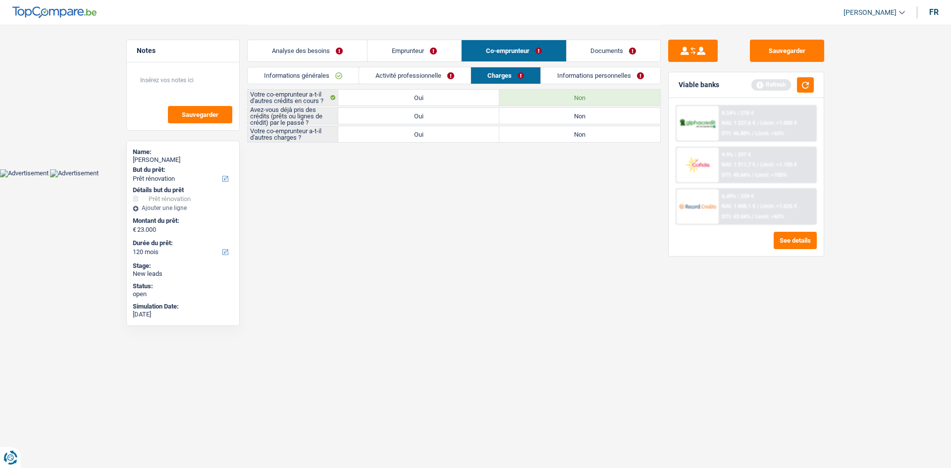
radio input "true"
click at [535, 119] on label "Non" at bounding box center [579, 116] width 161 height 16
click at [535, 119] on input "Non" at bounding box center [579, 116] width 161 height 16
radio input "true"
click at [535, 134] on label "Non" at bounding box center [579, 134] width 161 height 16
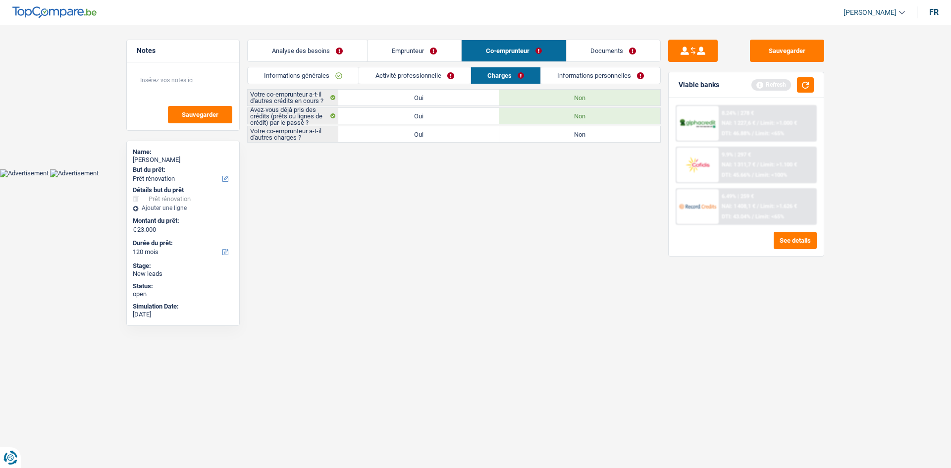
click at [535, 134] on input "Non" at bounding box center [579, 134] width 161 height 16
radio input "true"
click at [570, 76] on link "Informations personnelles" at bounding box center [600, 75] width 119 height 16
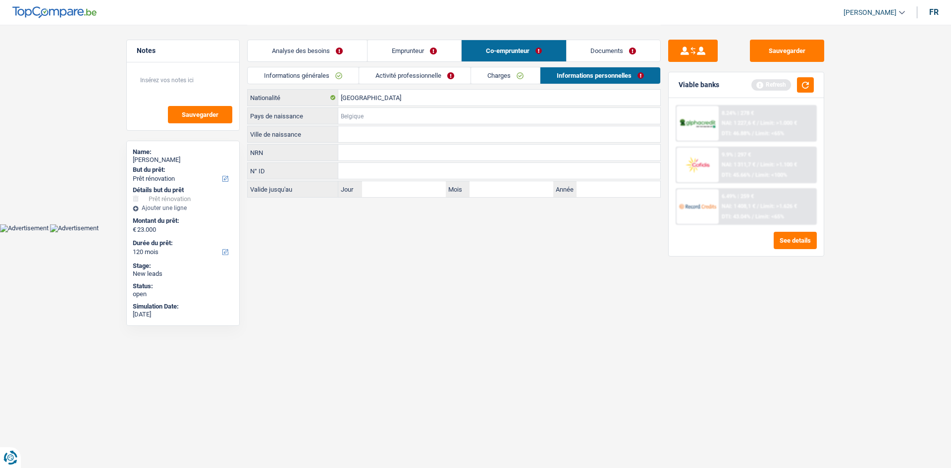
click at [381, 111] on input "Pays de naissance" at bounding box center [499, 116] width 322 height 16
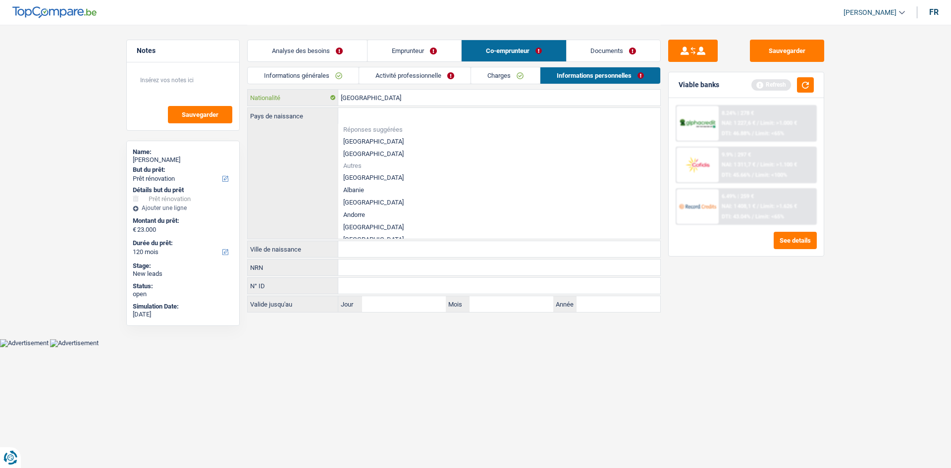
click at [394, 94] on input "[GEOGRAPHIC_DATA]" at bounding box center [499, 98] width 322 height 16
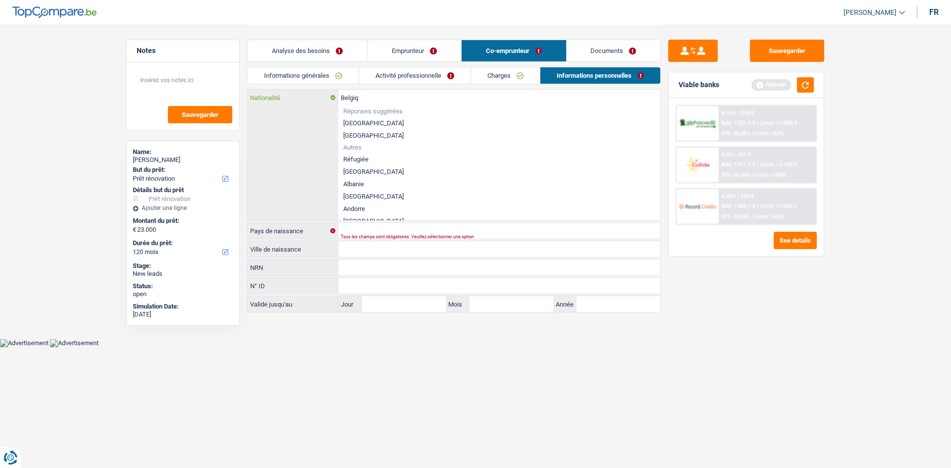
type input "Belgi"
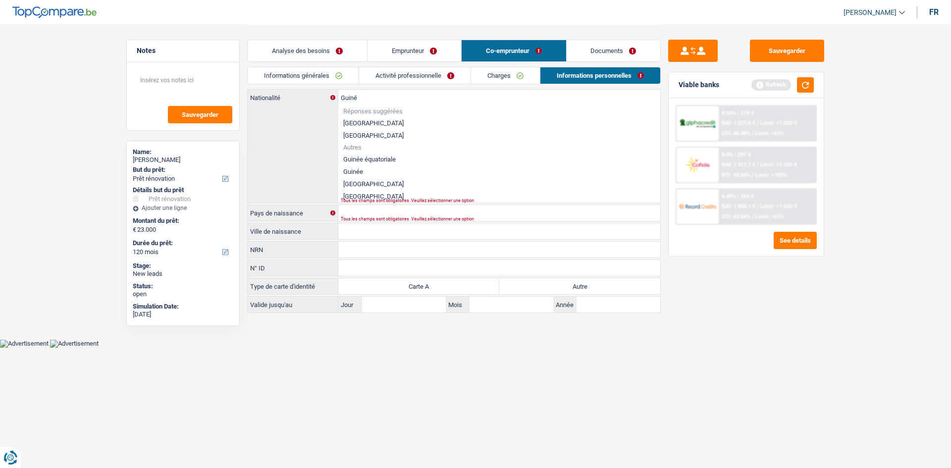
click at [362, 170] on li "Guinée" at bounding box center [499, 171] width 322 height 12
type input "Guinée"
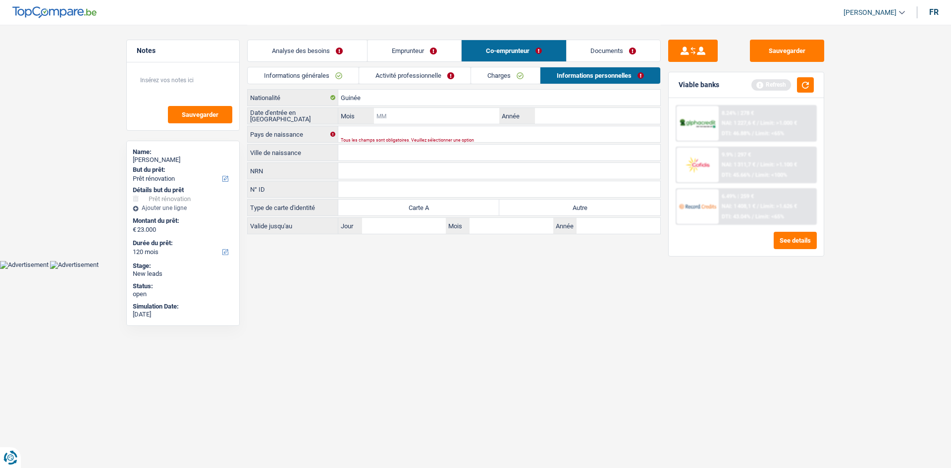
click at [392, 114] on input "Mois" at bounding box center [436, 116] width 125 height 16
type input "06"
type input "2019"
click at [387, 136] on input "Pays de naissance" at bounding box center [499, 134] width 322 height 16
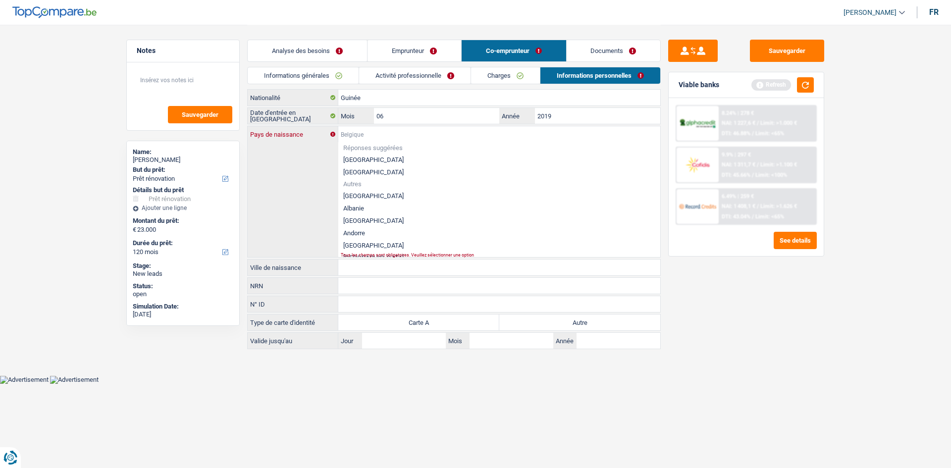
type input "G"
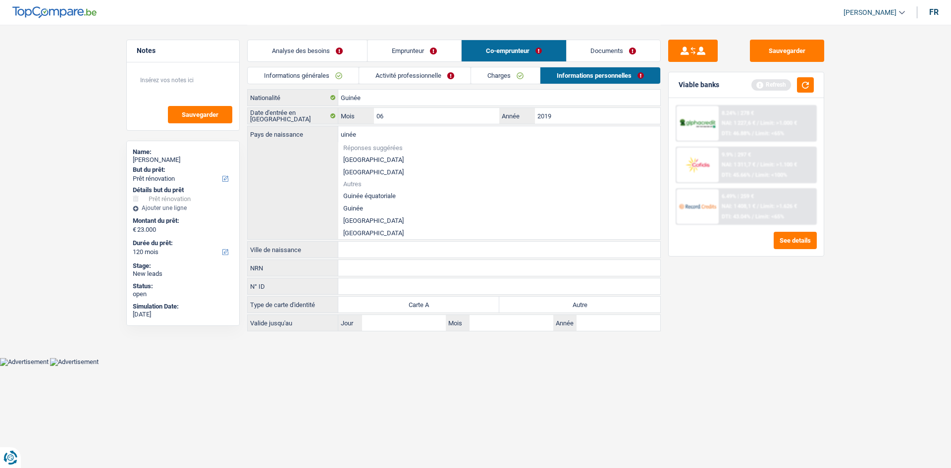
click at [371, 204] on li "Guinée" at bounding box center [499, 208] width 322 height 12
type input "Guinée"
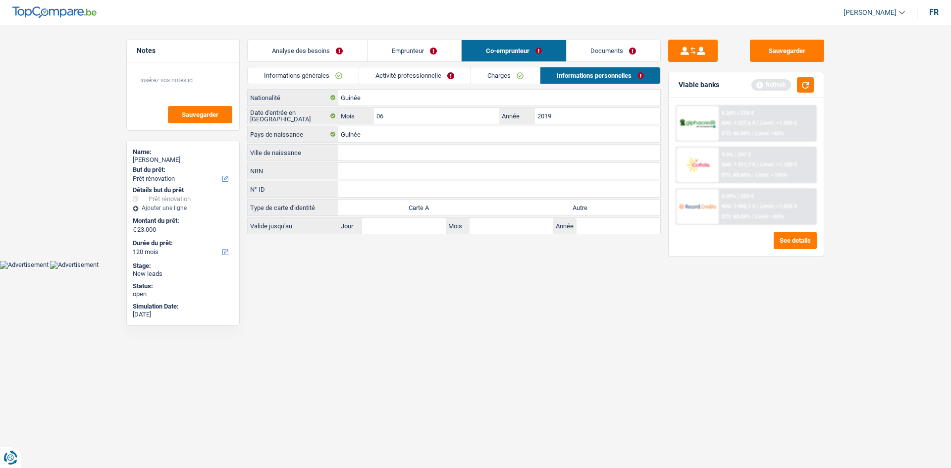
click at [363, 155] on input "Ville de naissance" at bounding box center [499, 153] width 322 height 16
click at [439, 53] on link "Emprunteur" at bounding box center [415, 50] width 94 height 21
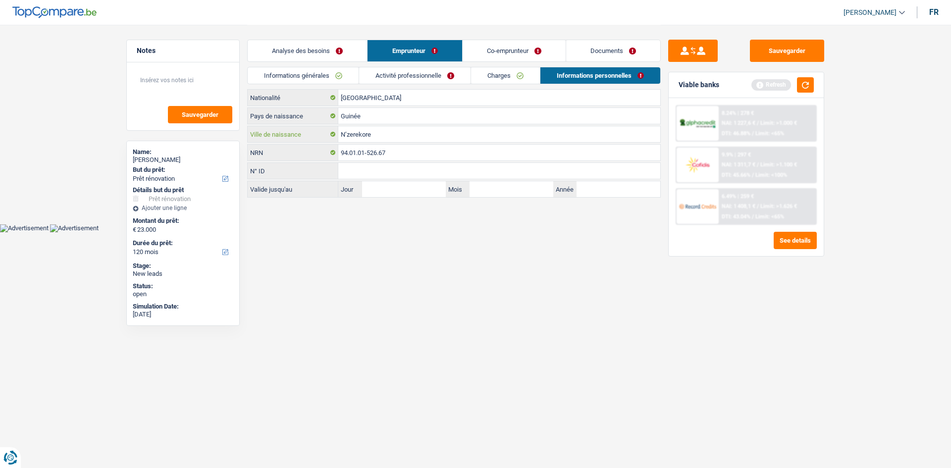
drag, startPoint x: 389, startPoint y: 136, endPoint x: 358, endPoint y: 134, distance: 31.8
click at [330, 130] on div "N’zerekore Ville de naissance" at bounding box center [454, 134] width 413 height 16
click at [506, 49] on link "Co-emprunteur" at bounding box center [514, 50] width 103 height 21
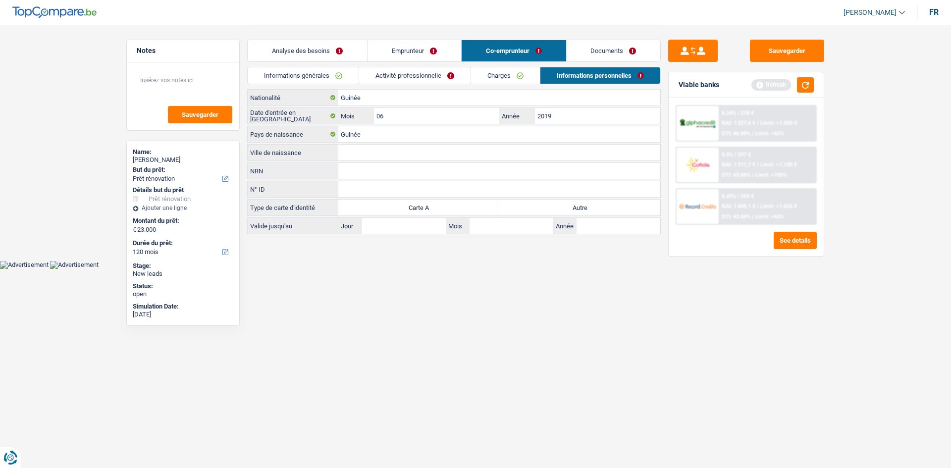
click at [356, 148] on input "Ville de naissance" at bounding box center [499, 153] width 322 height 16
paste input "N’zerekore"
type input "N’zerekore"
click at [359, 187] on input "N° ID" at bounding box center [499, 189] width 322 height 16
click at [464, 168] on input "NRN" at bounding box center [499, 171] width 322 height 16
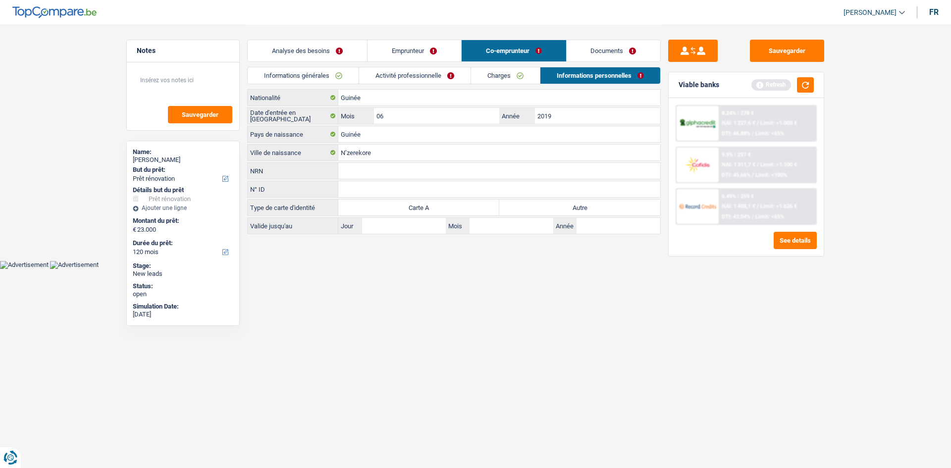
click at [535, 208] on label "Autre" at bounding box center [579, 208] width 161 height 16
click at [535, 208] on input "Autre" at bounding box center [579, 208] width 161 height 16
radio input "true"
click at [444, 76] on link "Activité professionnelle" at bounding box center [414, 75] width 111 height 16
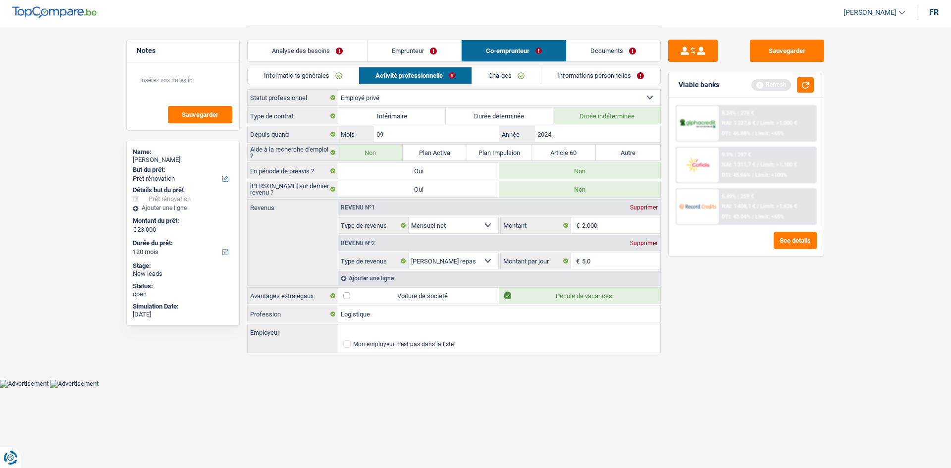
click at [593, 74] on link "Informations personnelles" at bounding box center [600, 75] width 119 height 16
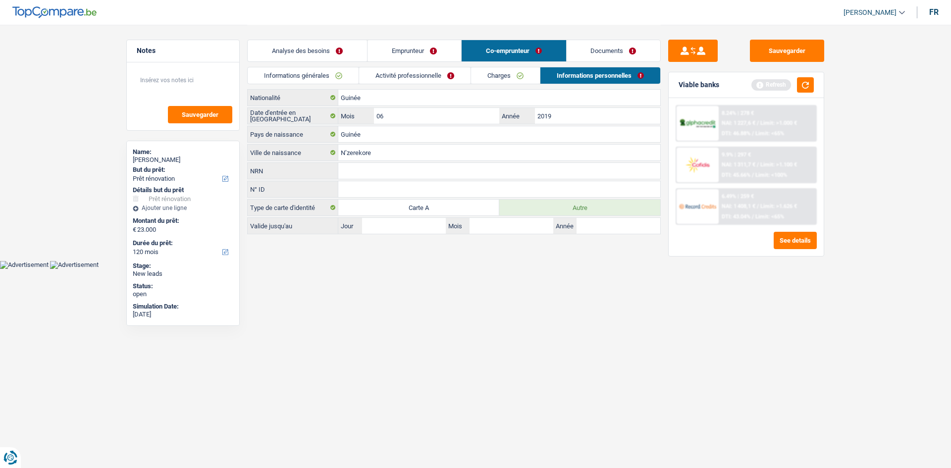
click at [510, 72] on link "Charges" at bounding box center [505, 75] width 69 height 16
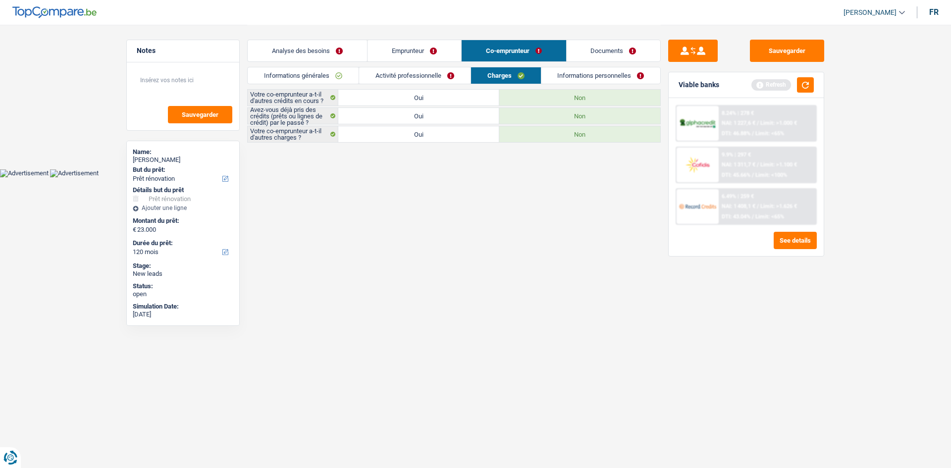
click at [600, 52] on link "Documents" at bounding box center [614, 50] width 94 height 21
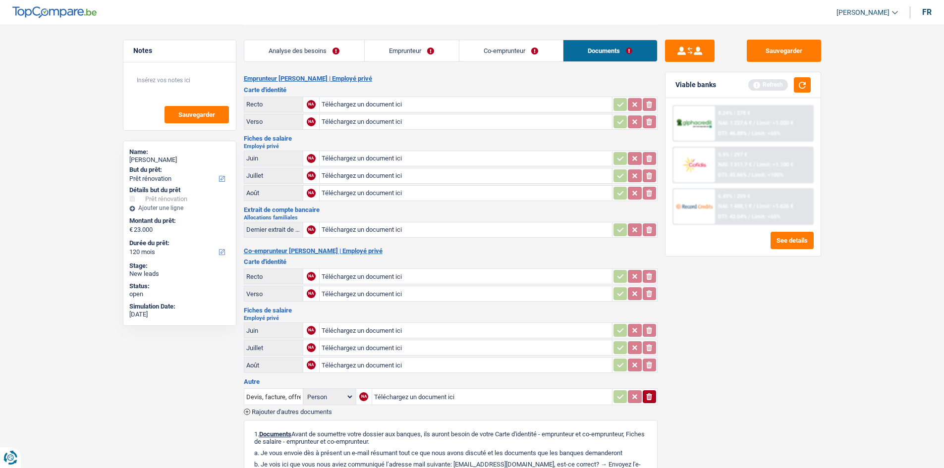
click at [337, 52] on link "Analyse des besoins" at bounding box center [304, 50] width 120 height 21
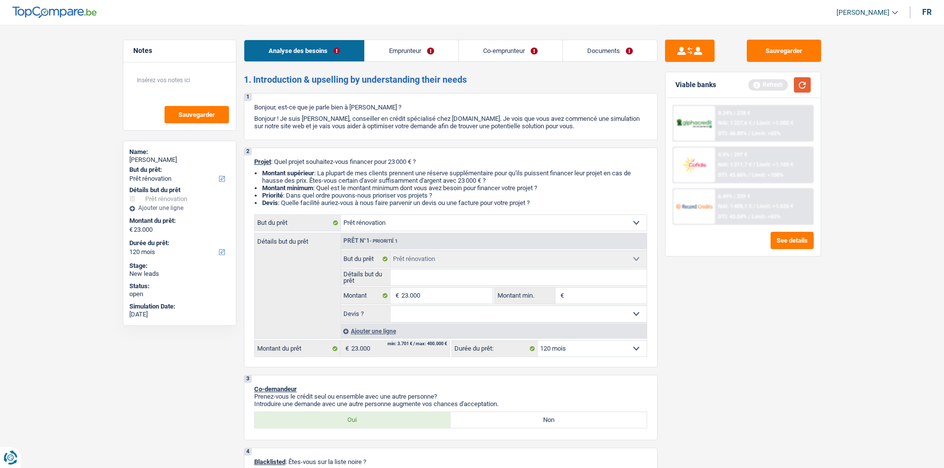
click at [803, 88] on button "button" at bounding box center [802, 84] width 17 height 15
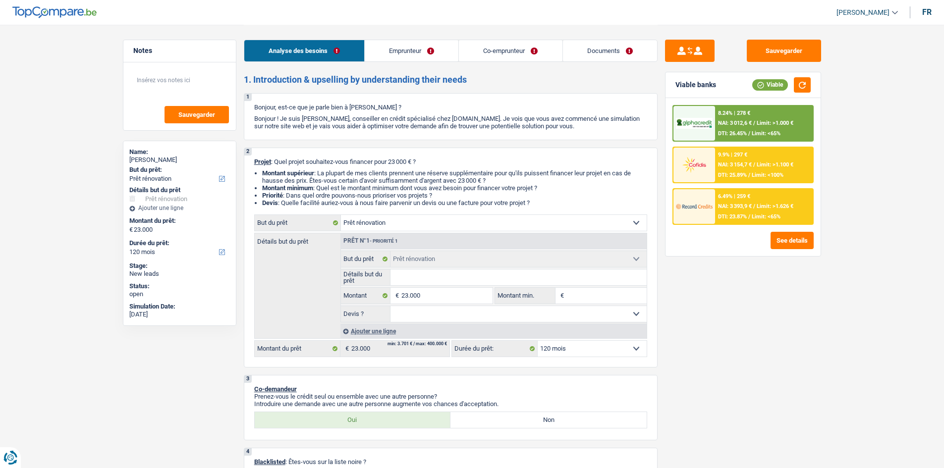
click at [425, 277] on input "Détails but du prêt" at bounding box center [518, 277] width 256 height 16
type input "R"
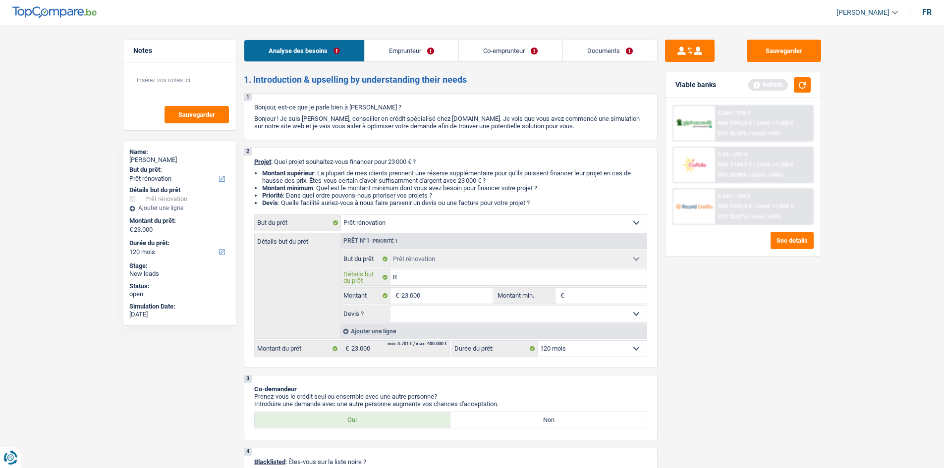
type input "Re"
type input "Ref"
type input "Refa"
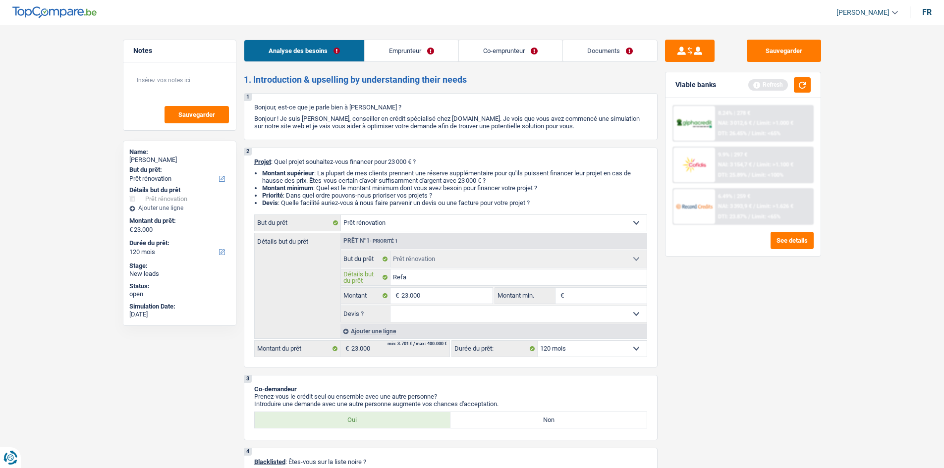
type input "Refa"
type input "Refai"
type input "Refair"
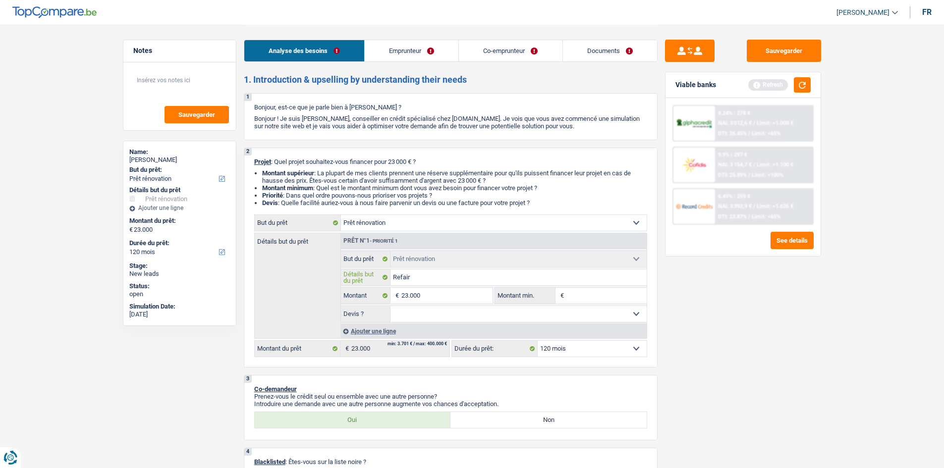
type input "Refaire"
type input "Refaire f"
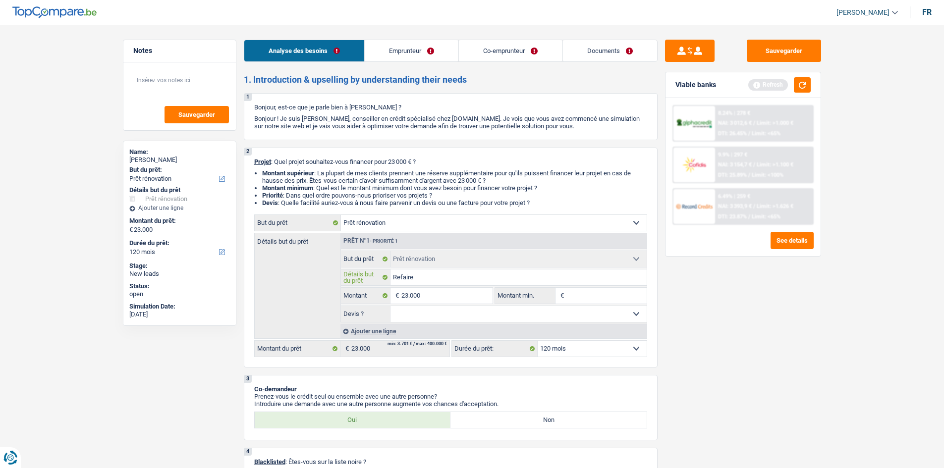
type input "Refaire f"
type input "Refaire fa"
type input "Refaire fac"
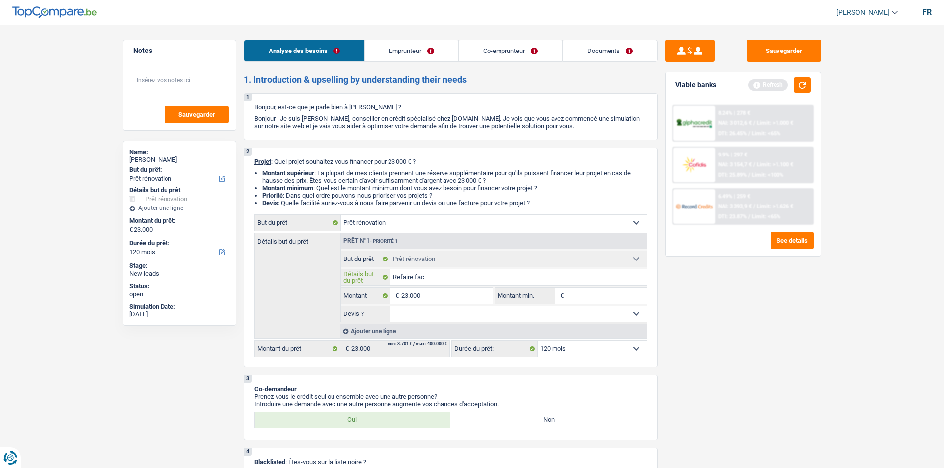
type input "Refaire faca"
type input "Refaire fac"
type input "Refaire fa"
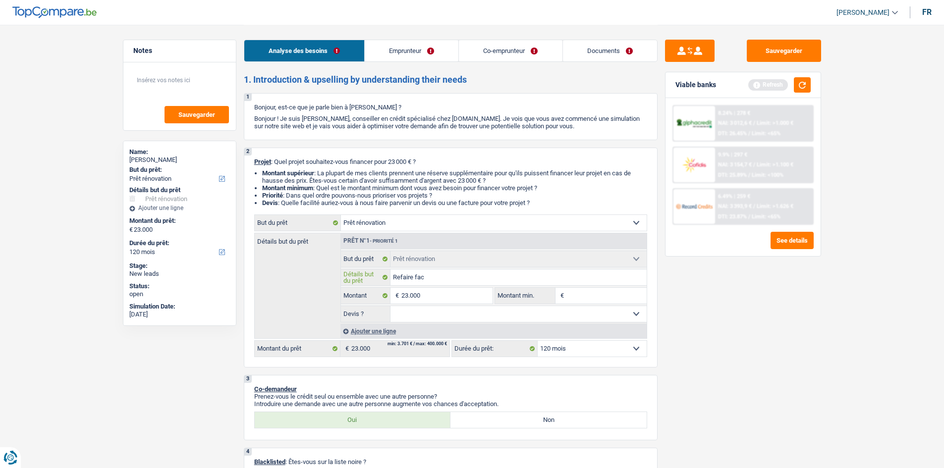
type input "Refaire fa"
type input "Refaire faç"
type input "Refaire faça"
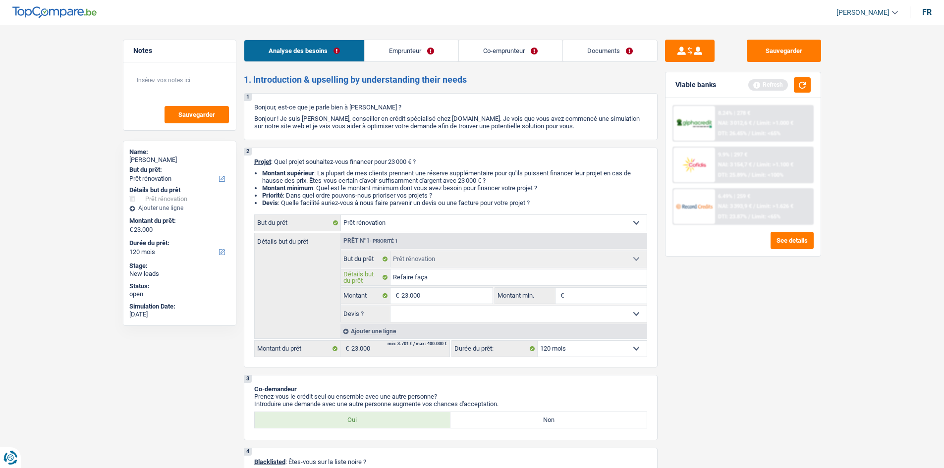
type input "Refaire façad"
type input "Refaire façade"
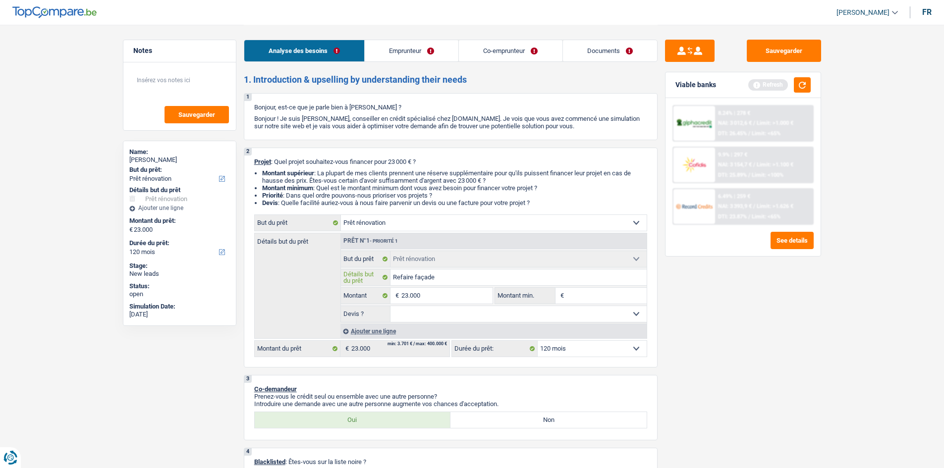
type input "Refaire façade"
type input "Refaire façade +"
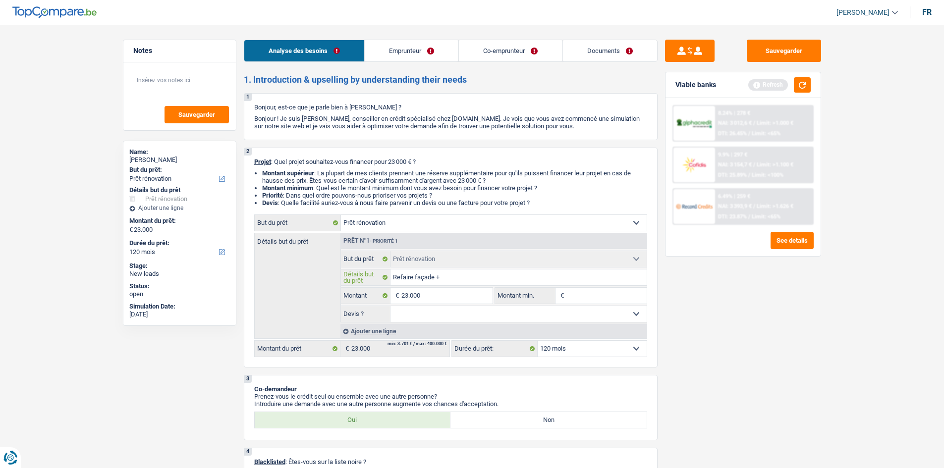
type input "Refaire façade + f"
type input "Refaire façade + fe"
type input "Refaire façade + fen"
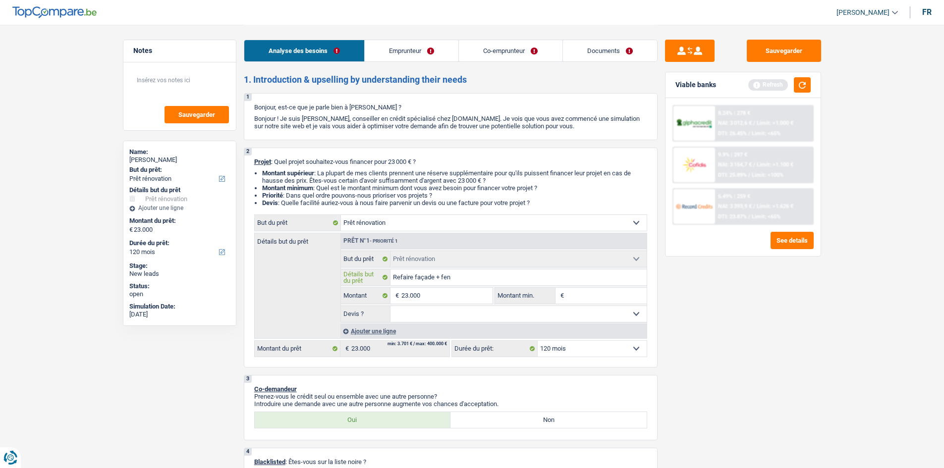
type input "Refaire façade + fen"
type input "Refaire façade + fene"
type input "Refaire façade + fenet"
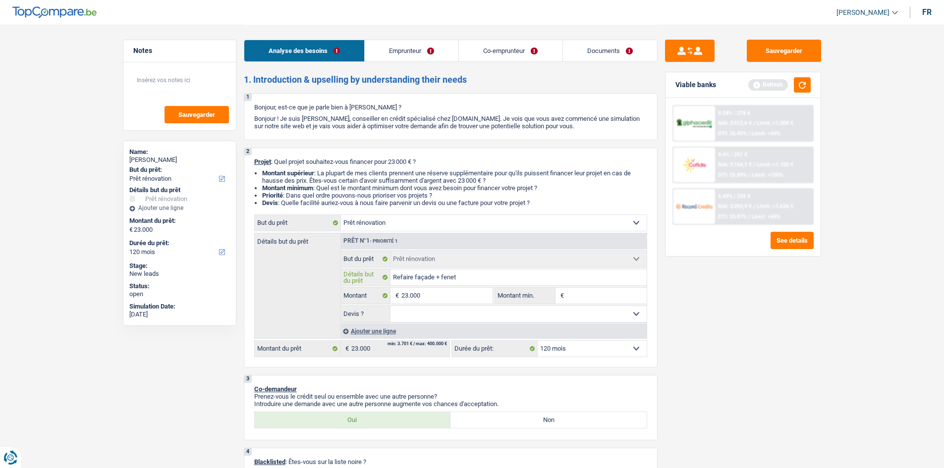
type input "Refaire façade + fenetr"
type input "Refaire façade + fenetre"
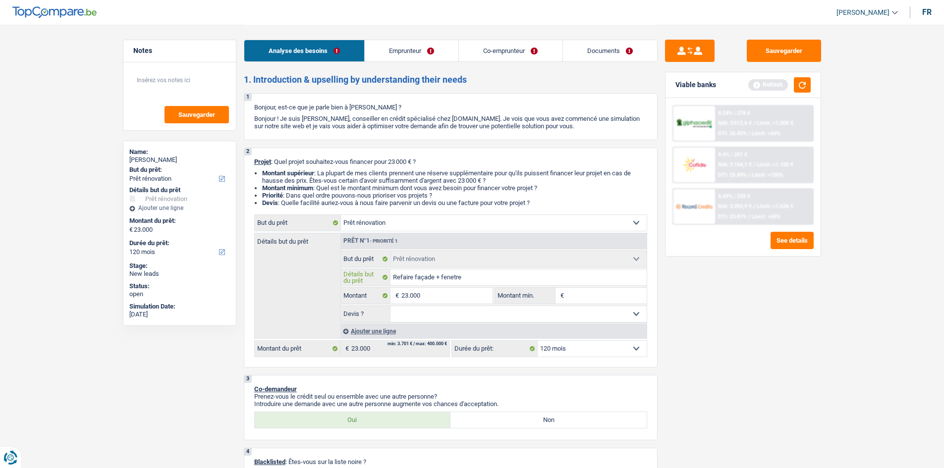
type input "Refaire façade + fenetre"
type input "Refaire façade + fenetre +"
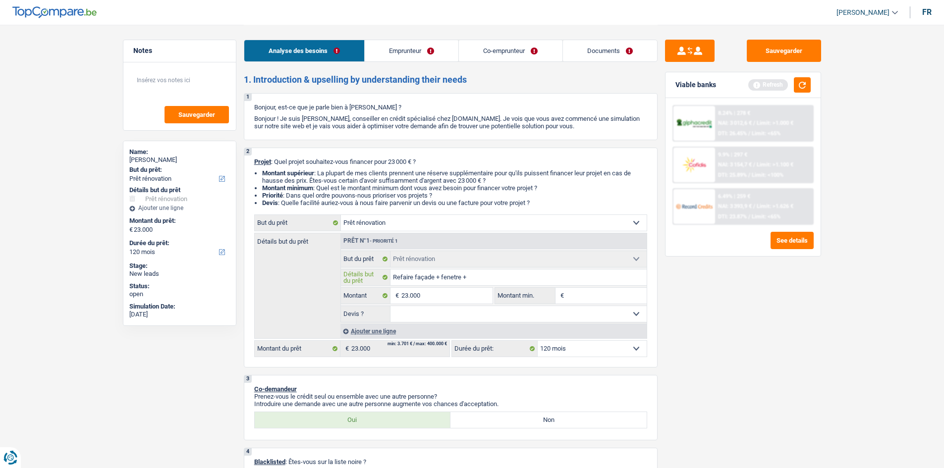
type input "Refaire façade + fenetre + p"
type input "Refaire façade + fenetre + por"
type input "Refaire façade + fenetre + port"
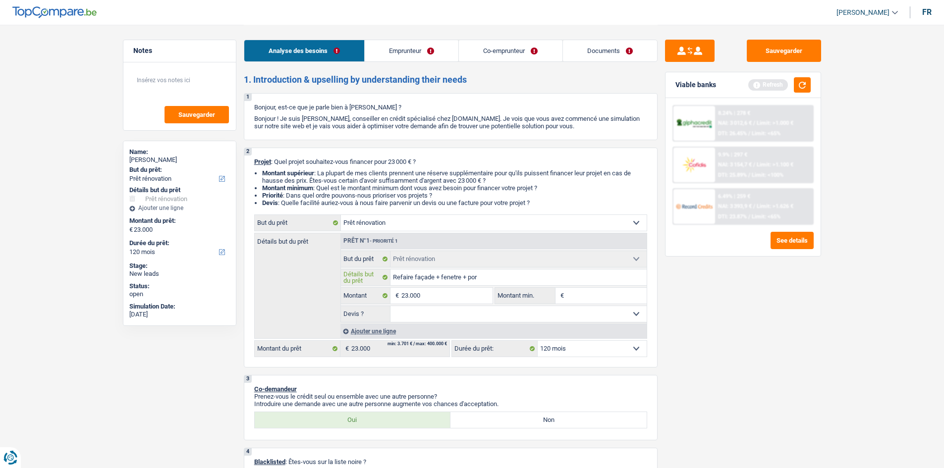
type input "Refaire façade + fenetre + port"
type input "Refaire façade + fenetre + porte"
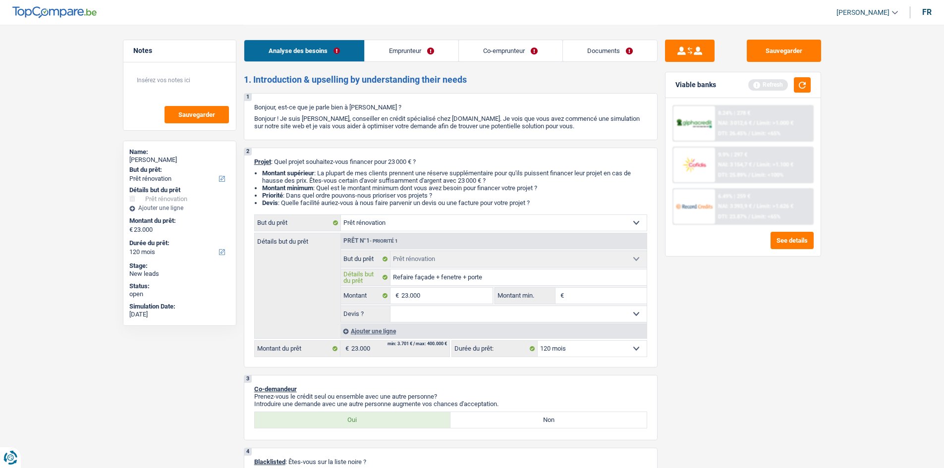
type input "Refaire façade + fenetre + porte"
click at [447, 314] on select "Oui Non Non répondu Sélectionner une option" at bounding box center [518, 314] width 256 height 16
click at [676, 322] on div "Sauvegarder Viable banks Refresh 8.24% | 278 € NAI: 3 012,6 € / Limit: >1.000 €…" at bounding box center [742, 246] width 171 height 413
click at [442, 293] on input "23.000" at bounding box center [446, 296] width 91 height 16
click at [444, 317] on select "Oui Non Non répondu Sélectionner une option" at bounding box center [518, 314] width 256 height 16
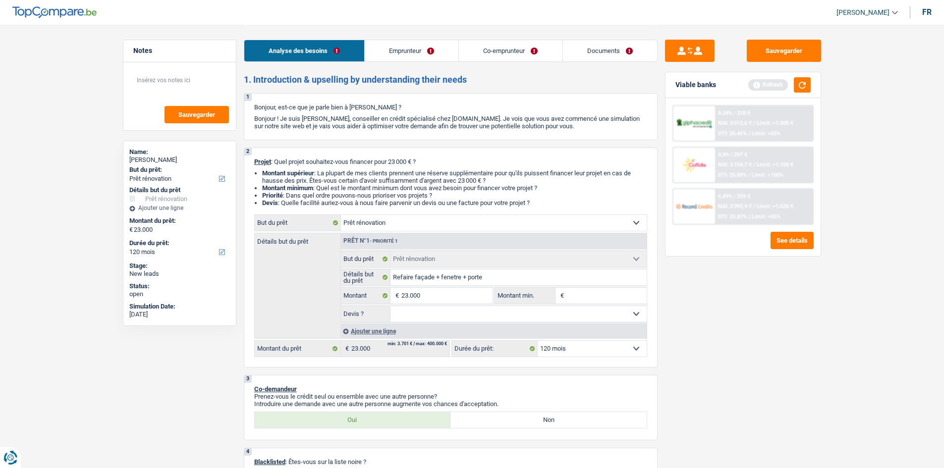
select select "yes"
click at [390, 306] on select "Oui Non Non répondu Sélectionner une option" at bounding box center [518, 314] width 256 height 16
select select "yes"
click at [807, 87] on button "button" at bounding box center [802, 84] width 17 height 15
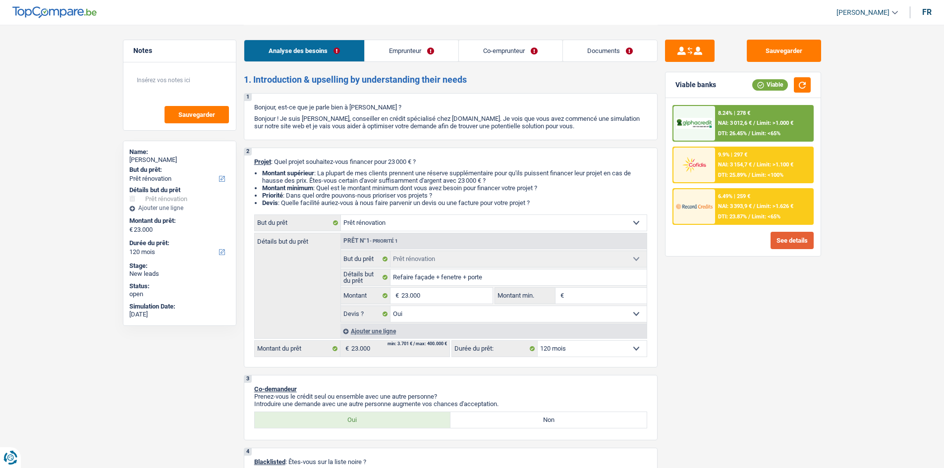
click at [788, 244] on button "See details" at bounding box center [791, 240] width 43 height 17
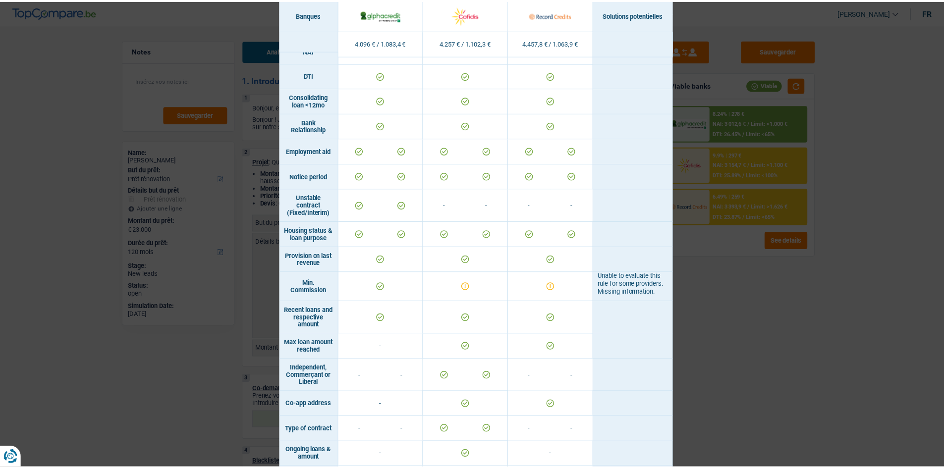
scroll to position [480, 0]
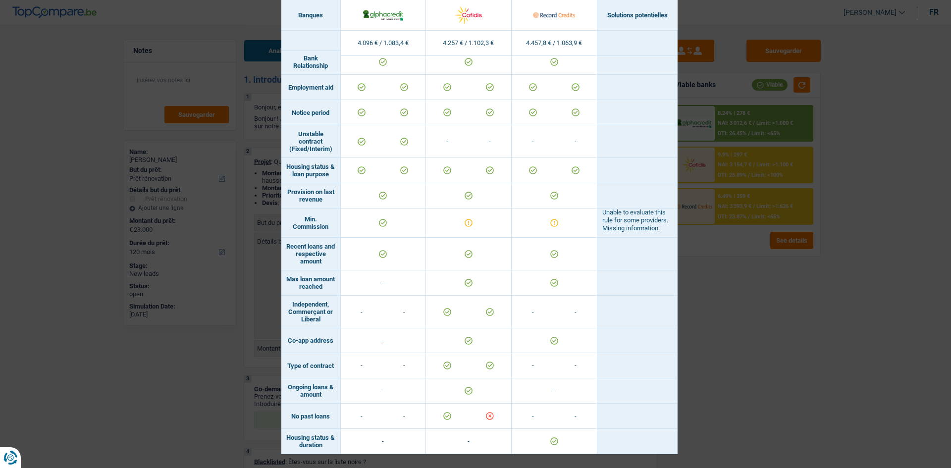
click at [692, 272] on div "Banks conditions × Banques Solutions potentielles Revenus / Charges 4.096 € / 1…" at bounding box center [475, 234] width 951 height 468
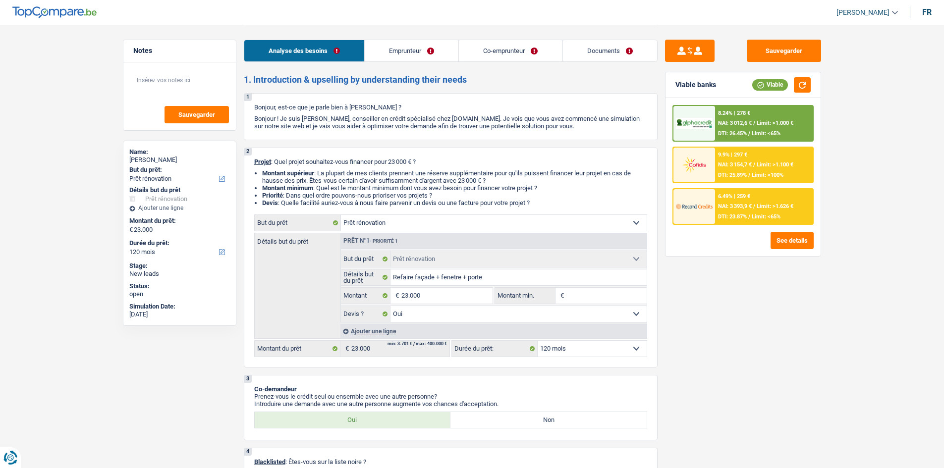
click at [738, 210] on div "6.49% | 259 € NAI: 3 393,9 € / Limit: >1.626 € DTI: 23.87% / Limit: <65%" at bounding box center [764, 206] width 98 height 35
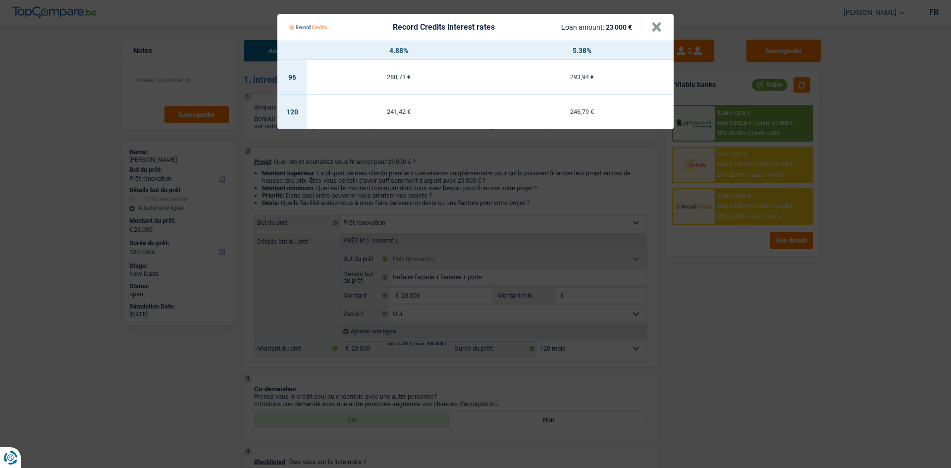
click at [649, 29] on div "Record Credits interest rates Loan amount: 23 000 €" at bounding box center [470, 27] width 362 height 19
click at [660, 28] on button "×" at bounding box center [656, 27] width 10 height 10
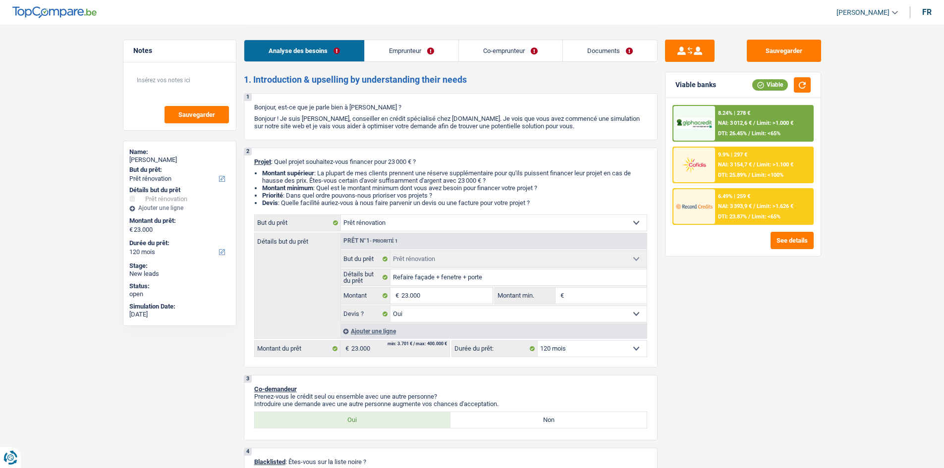
click at [755, 175] on span "Limit: <100%" at bounding box center [768, 175] width 32 height 6
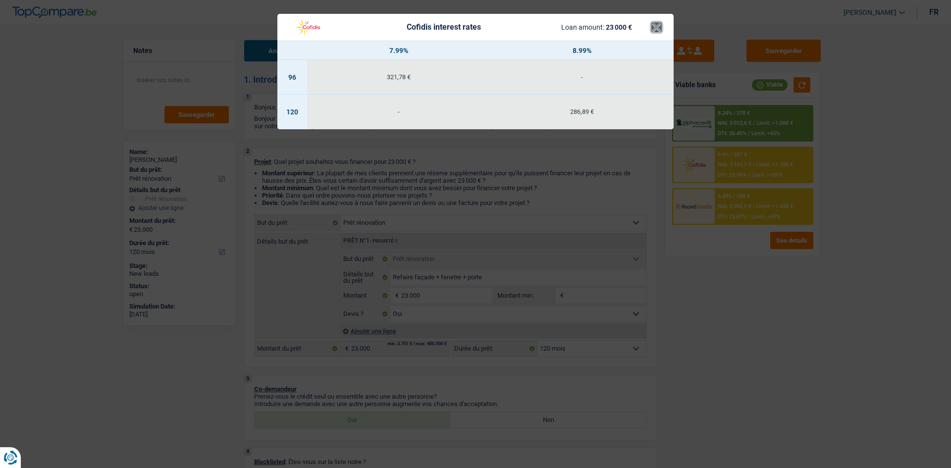
click at [660, 32] on button "×" at bounding box center [656, 27] width 10 height 10
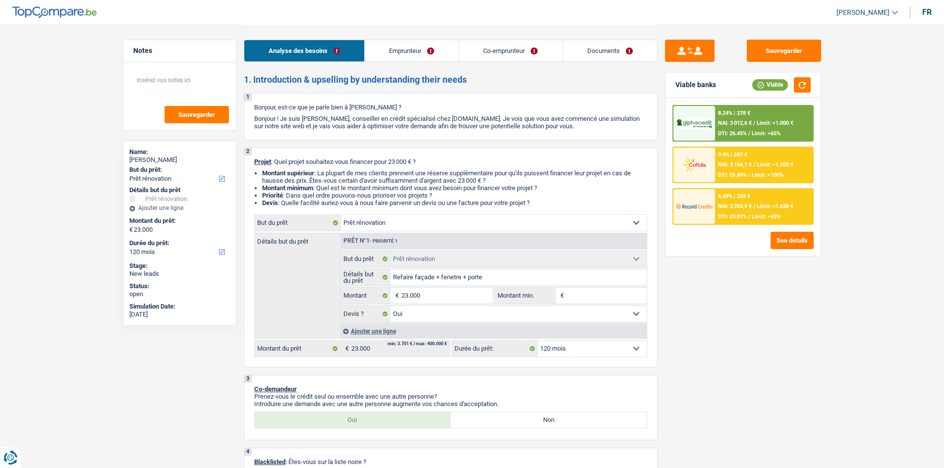
click at [738, 119] on div "8.24% | 278 € NAI: 3 012,6 € / Limit: >1.000 € DTI: 26.45% / Limit: <65%" at bounding box center [764, 123] width 98 height 35
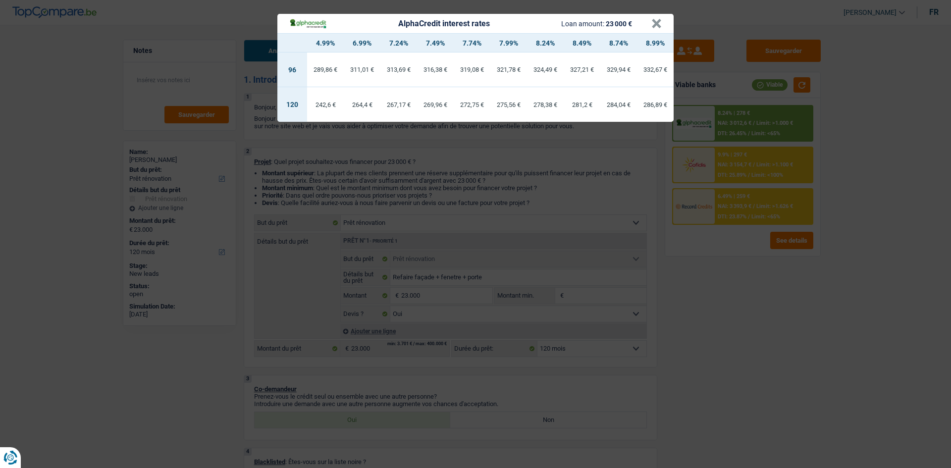
click at [664, 303] on div "AlphaCredit interest rates Loan amount: 23 000 € × 4.99% 6.99% 7.24% 7.49% 7.74…" at bounding box center [475, 234] width 951 height 468
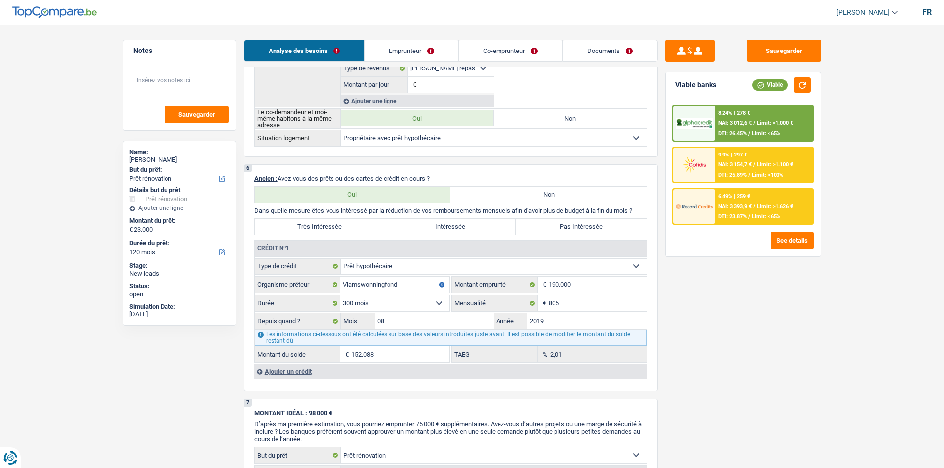
scroll to position [694, 0]
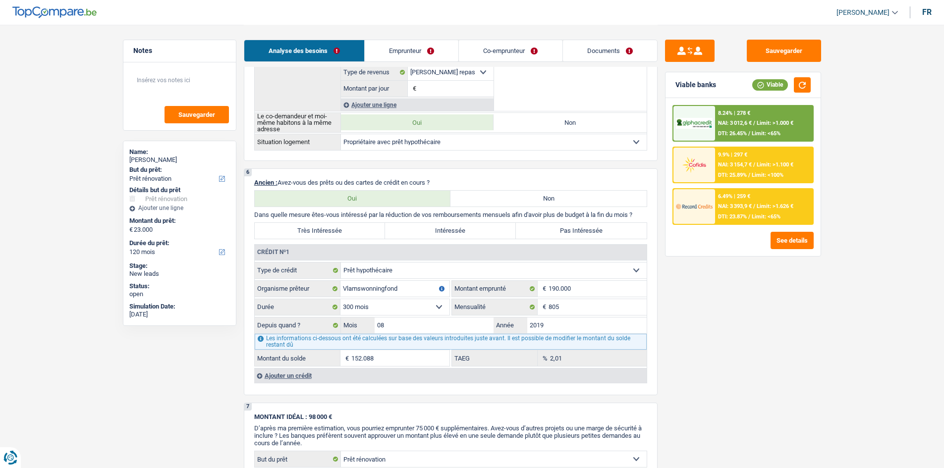
click at [556, 226] on label "Pas Intéressée" at bounding box center [581, 231] width 131 height 16
click at [556, 226] on input "Pas Intéressée" at bounding box center [581, 231] width 131 height 16
radio input "true"
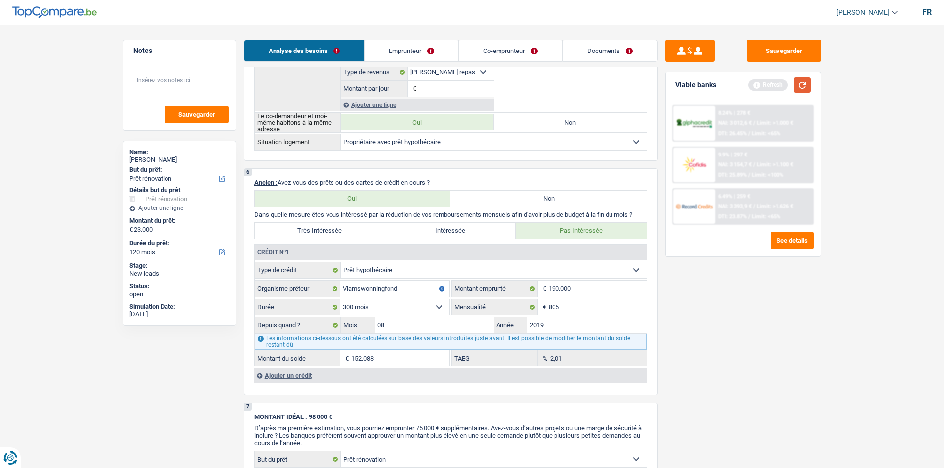
click at [803, 84] on button "button" at bounding box center [802, 84] width 17 height 15
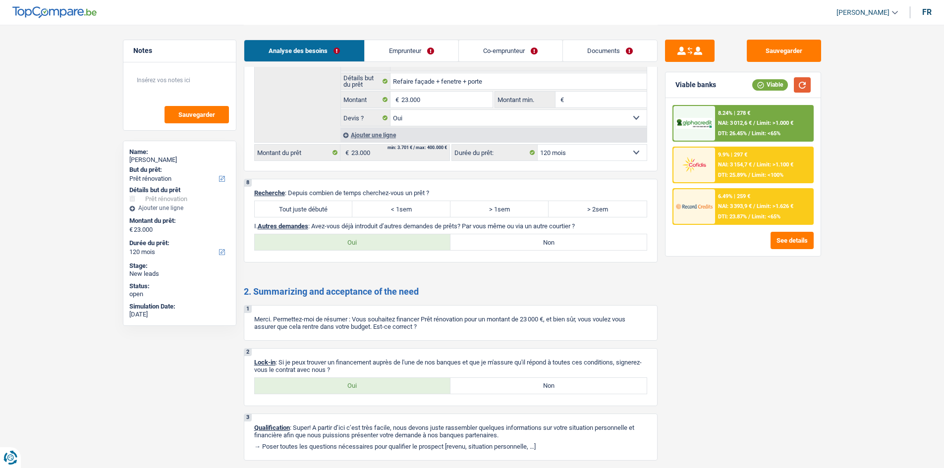
scroll to position [1158, 0]
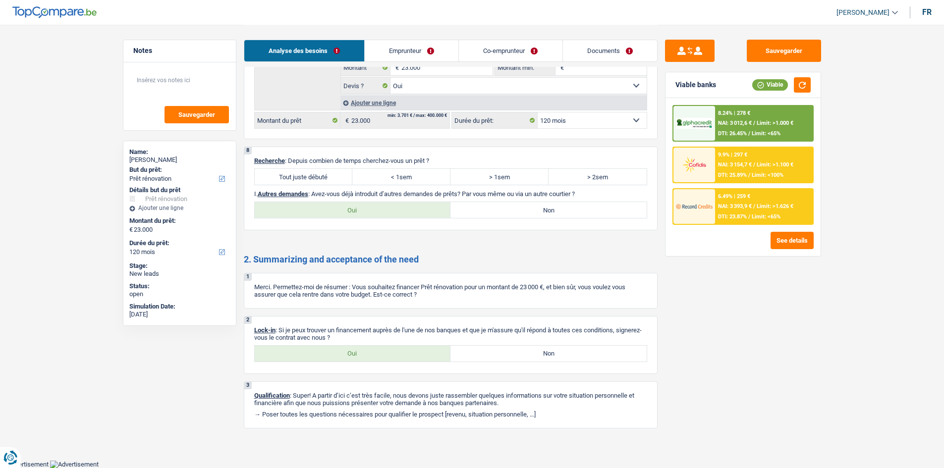
drag, startPoint x: 298, startPoint y: 177, endPoint x: 310, endPoint y: 176, distance: 11.4
click at [299, 176] on label "Tout juste débuté" at bounding box center [304, 177] width 98 height 16
click at [299, 176] on input "Tout juste débuté" at bounding box center [304, 177] width 98 height 16
radio input "true"
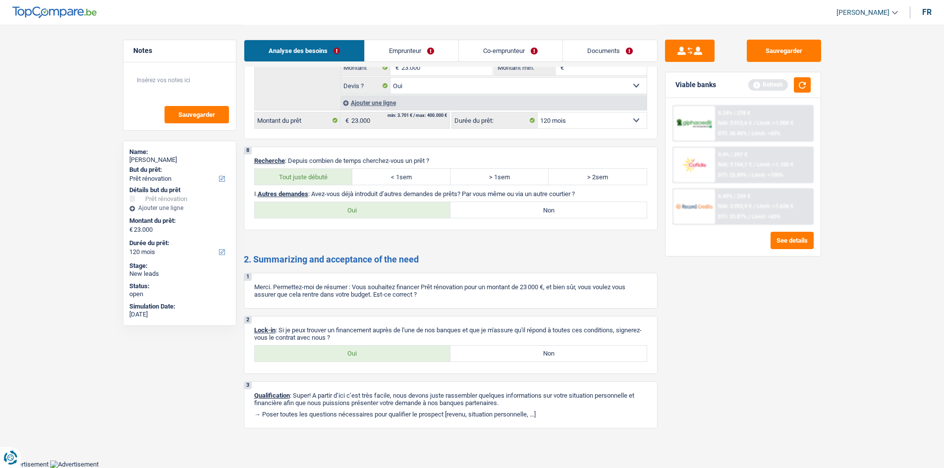
click at [496, 213] on label "Non" at bounding box center [548, 210] width 196 height 16
click at [496, 213] on input "Non" at bounding box center [548, 210] width 196 height 16
radio input "true"
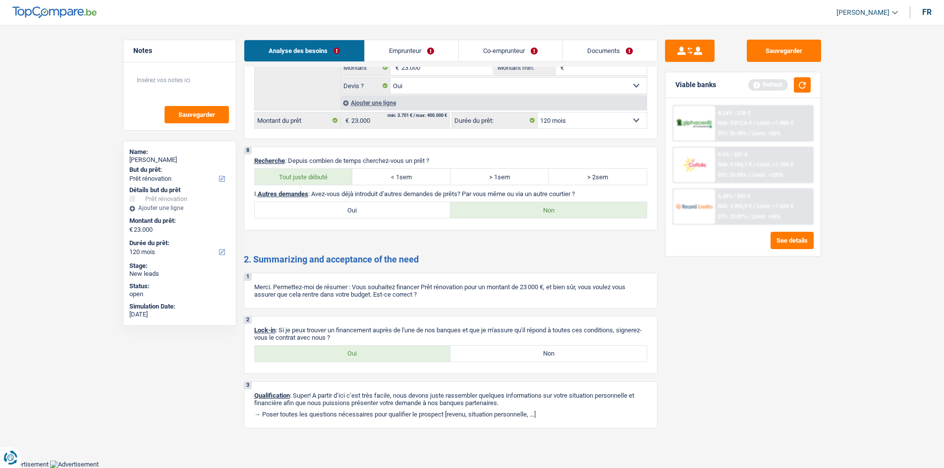
click at [371, 351] on label "Oui" at bounding box center [353, 354] width 196 height 16
click at [371, 351] on input "Oui" at bounding box center [353, 354] width 196 height 16
radio input "true"
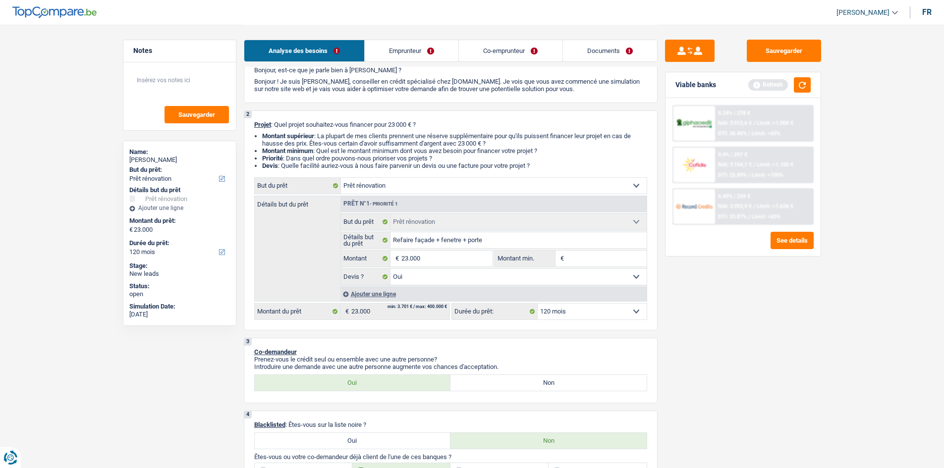
scroll to position [0, 0]
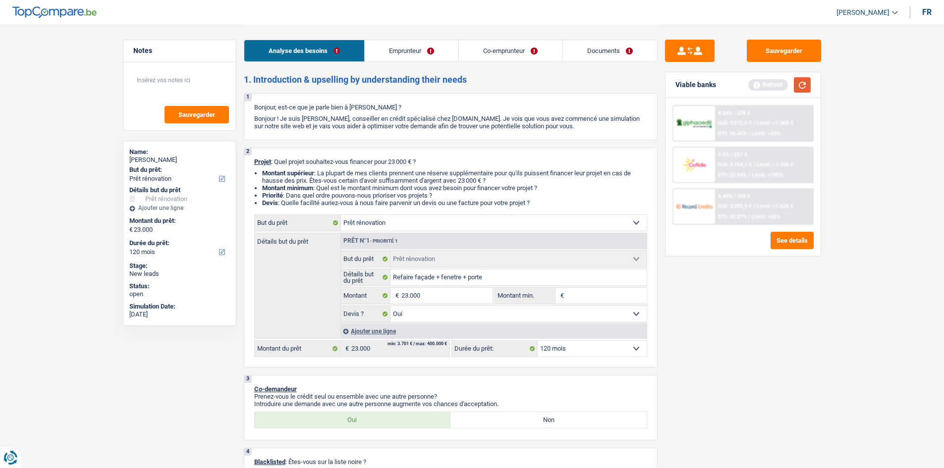
click at [802, 87] on button "button" at bounding box center [802, 84] width 17 height 15
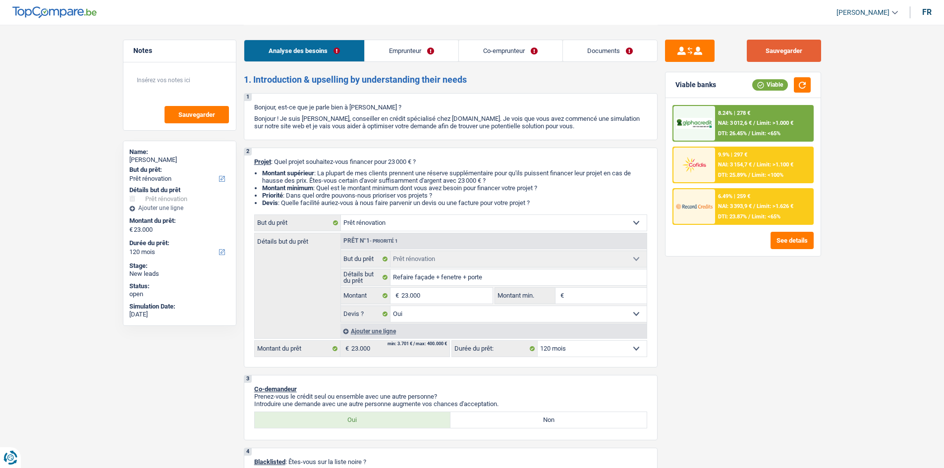
click at [789, 58] on button "Sauvegarder" at bounding box center [784, 51] width 74 height 22
click at [767, 52] on button "Sauvegarder" at bounding box center [784, 51] width 74 height 22
click at [773, 51] on button "Sauvegarder" at bounding box center [784, 51] width 74 height 22
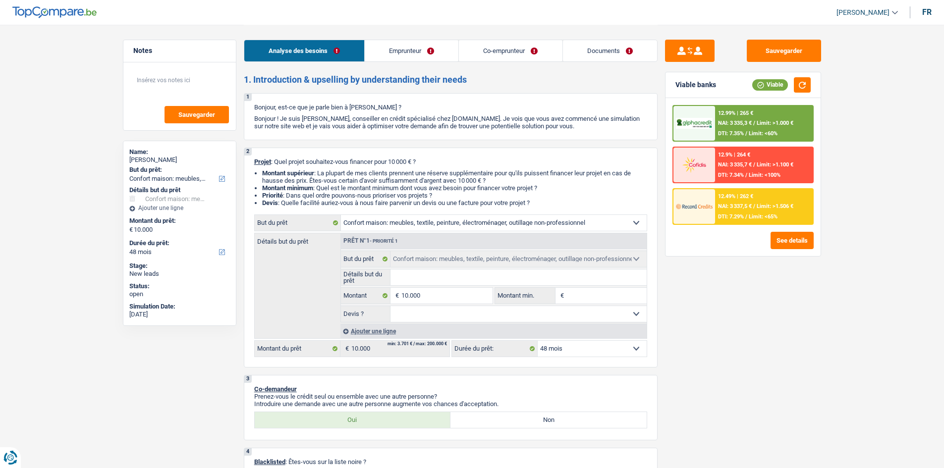
select select "household"
select select "48"
select select "household"
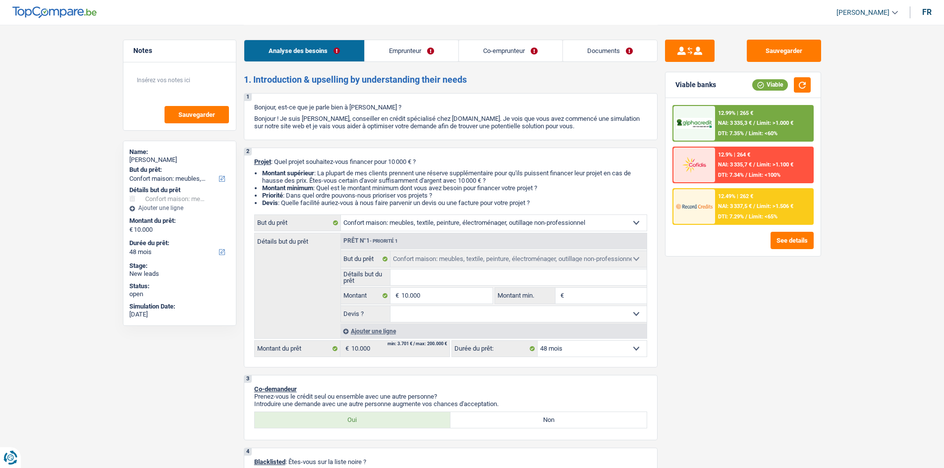
select select "48"
select select "retired"
select select "unemployed"
select select "pension"
select select "unemployment"
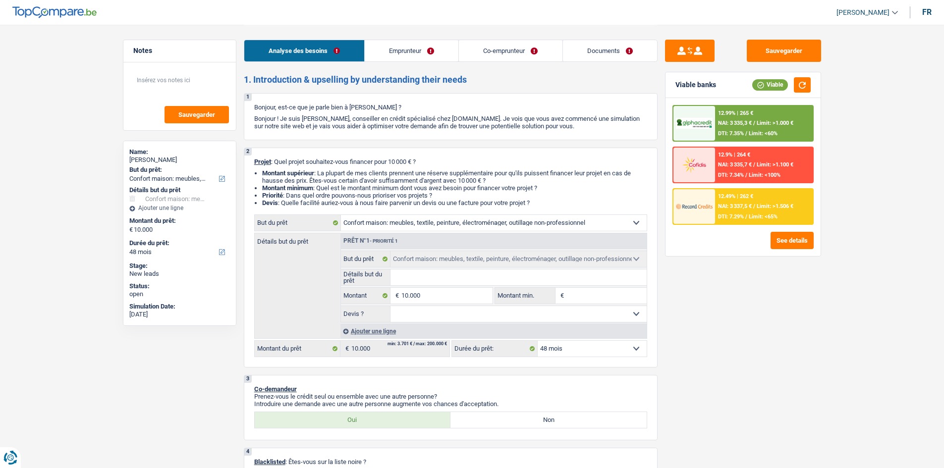
select select "other"
select select "ownerWithoutMortgage"
select select "household"
select select "48"
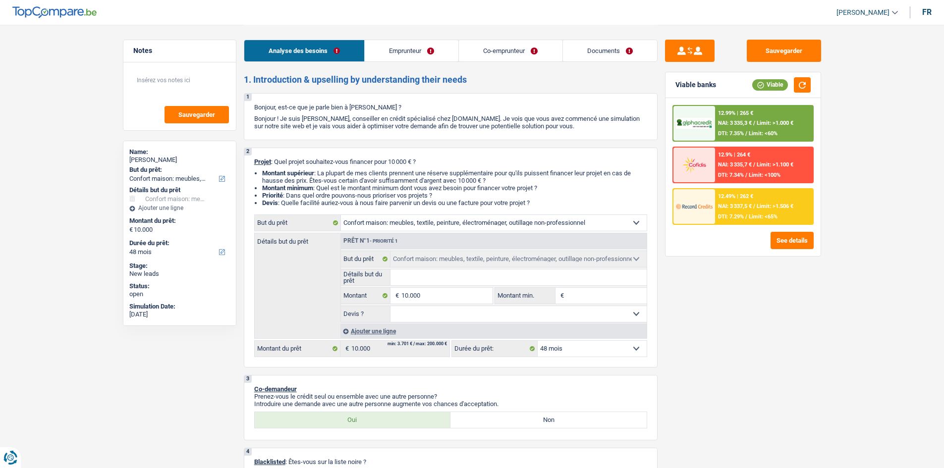
click at [590, 51] on link "Documents" at bounding box center [610, 50] width 94 height 21
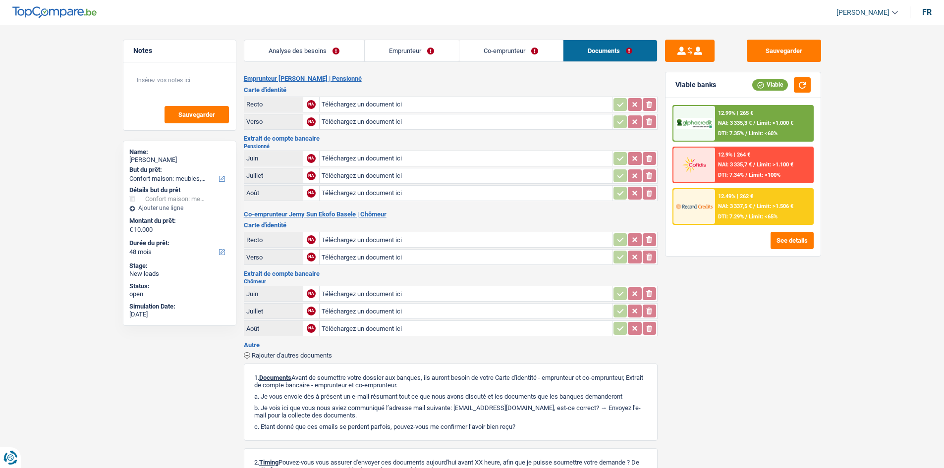
click at [498, 59] on link "Co-emprunteur" at bounding box center [511, 50] width 104 height 21
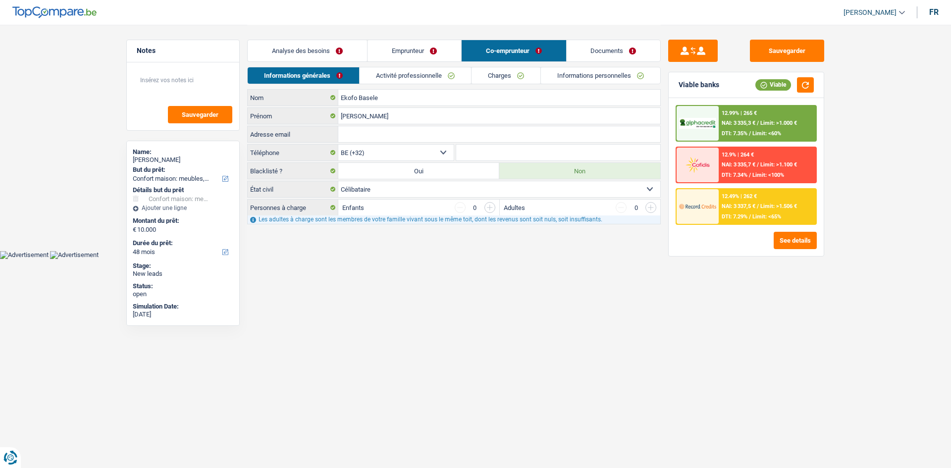
click at [413, 56] on link "Emprunteur" at bounding box center [415, 50] width 94 height 21
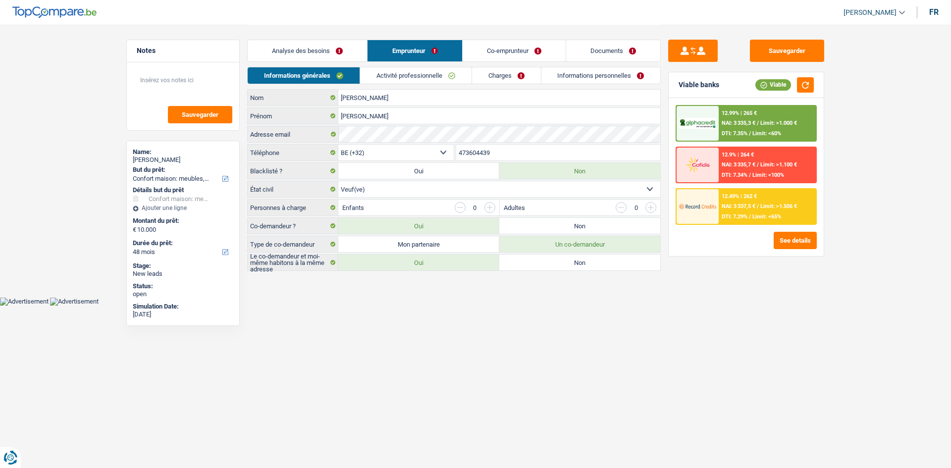
click at [323, 56] on link "Analyse des besoins" at bounding box center [307, 50] width 119 height 21
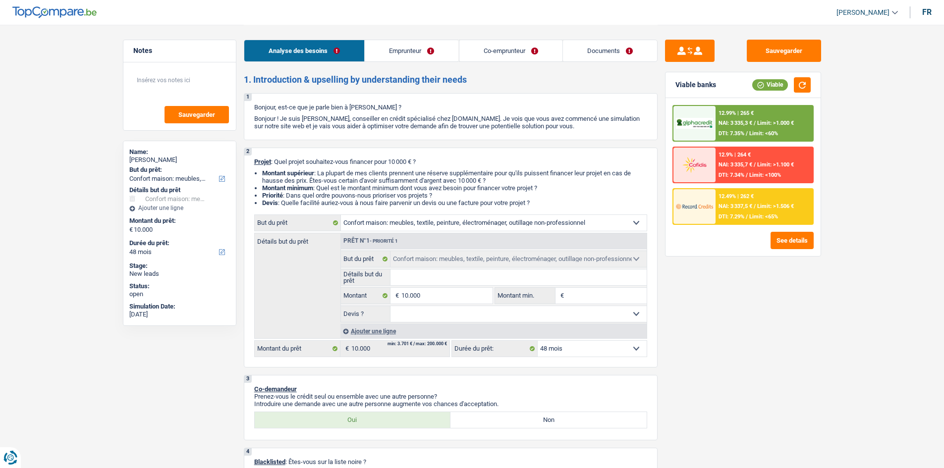
click at [386, 50] on link "Emprunteur" at bounding box center [412, 50] width 94 height 21
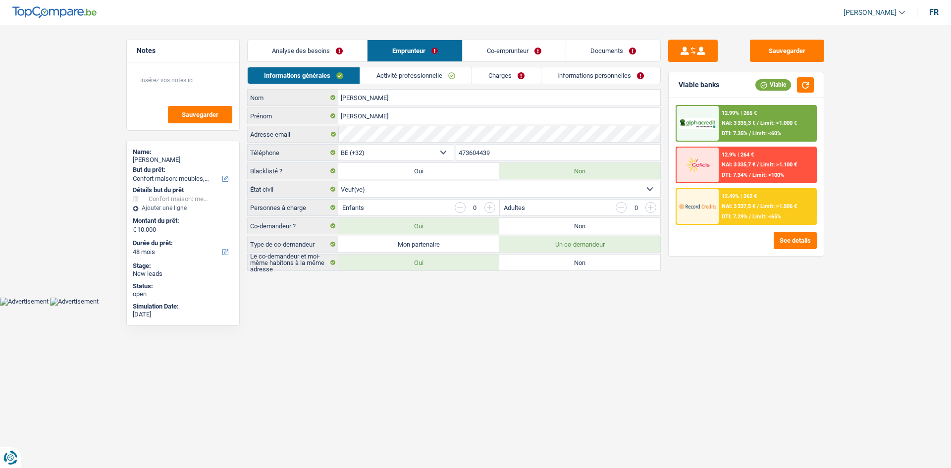
click at [475, 48] on link "Co-emprunteur" at bounding box center [514, 50] width 103 height 21
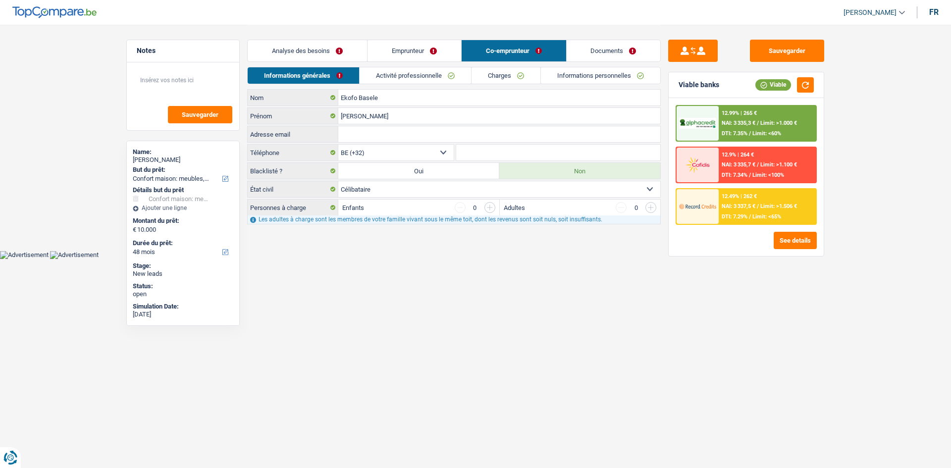
click at [565, 48] on link "Co-emprunteur" at bounding box center [514, 50] width 105 height 21
click at [591, 48] on link "Documents" at bounding box center [614, 50] width 94 height 21
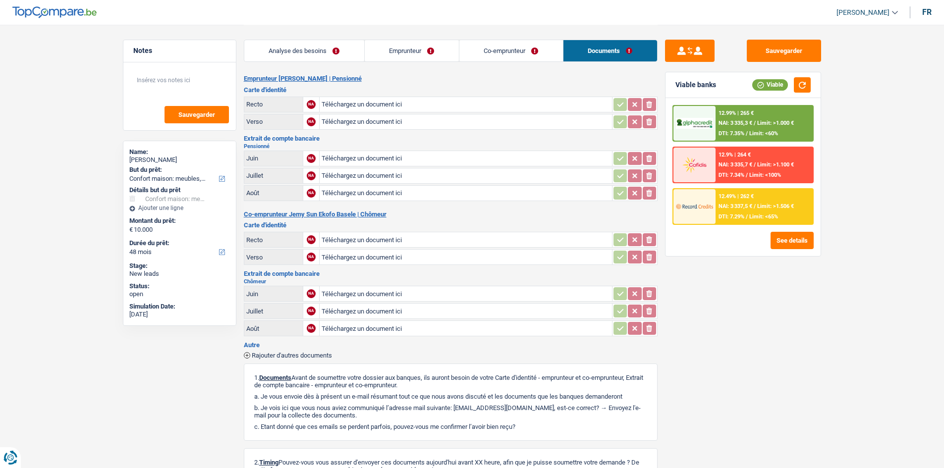
click at [329, 55] on link "Analyse des besoins" at bounding box center [304, 50] width 120 height 21
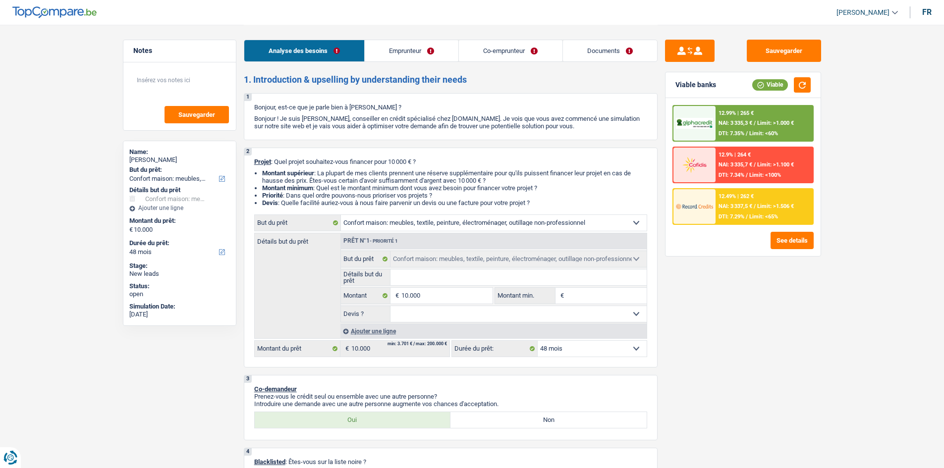
click at [401, 51] on link "Emprunteur" at bounding box center [412, 50] width 94 height 21
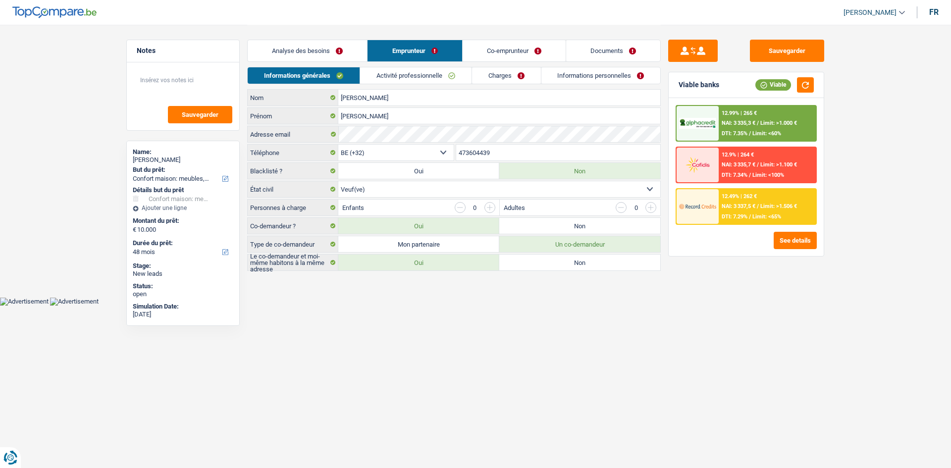
click at [495, 50] on link "Co-emprunteur" at bounding box center [514, 50] width 103 height 21
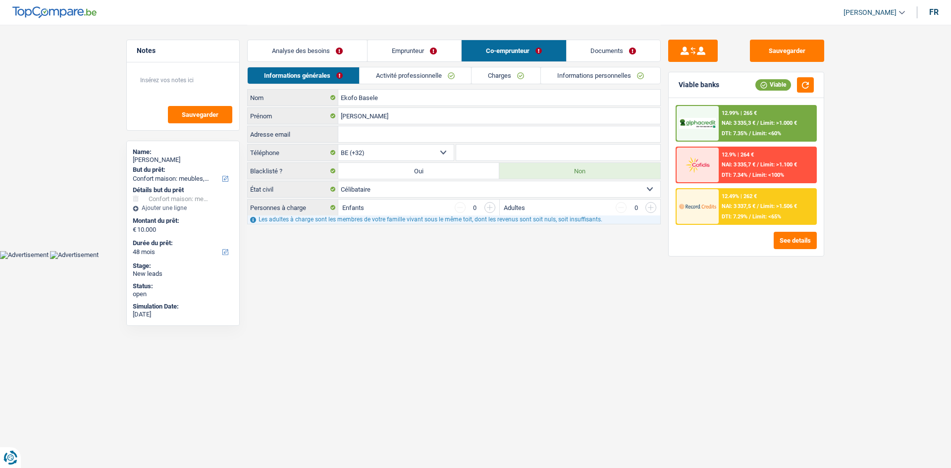
click at [587, 44] on link "Documents" at bounding box center [614, 50] width 94 height 21
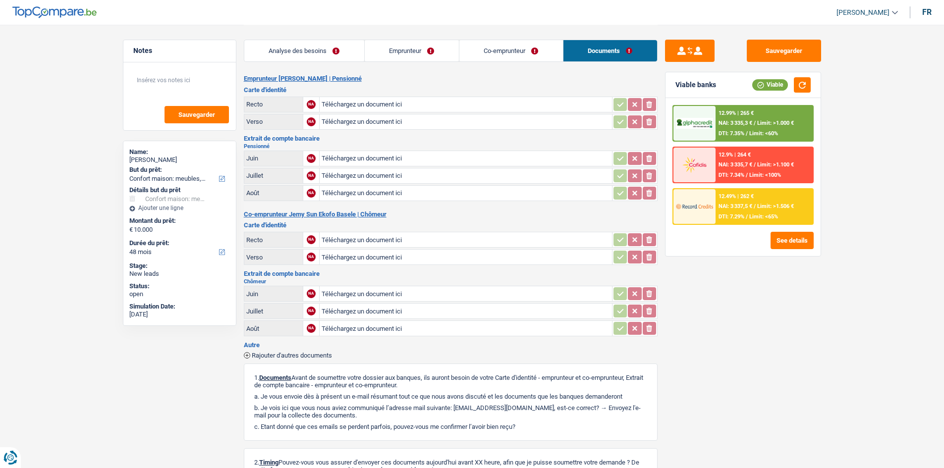
click at [329, 51] on link "Analyse des besoins" at bounding box center [304, 50] width 120 height 21
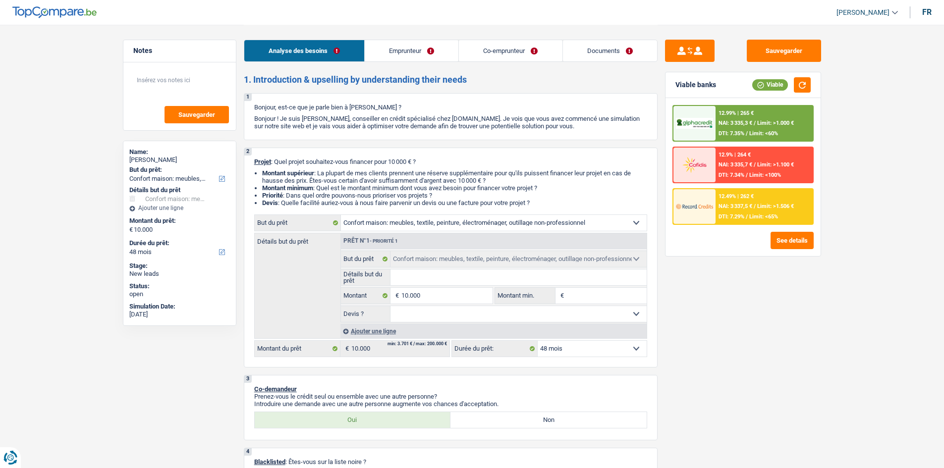
click at [438, 51] on link "Emprunteur" at bounding box center [412, 50] width 94 height 21
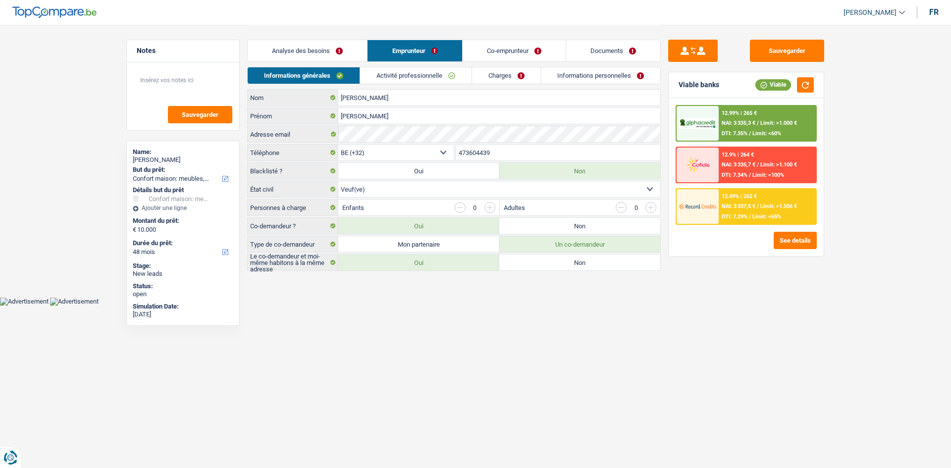
click at [509, 48] on link "Co-emprunteur" at bounding box center [514, 50] width 103 height 21
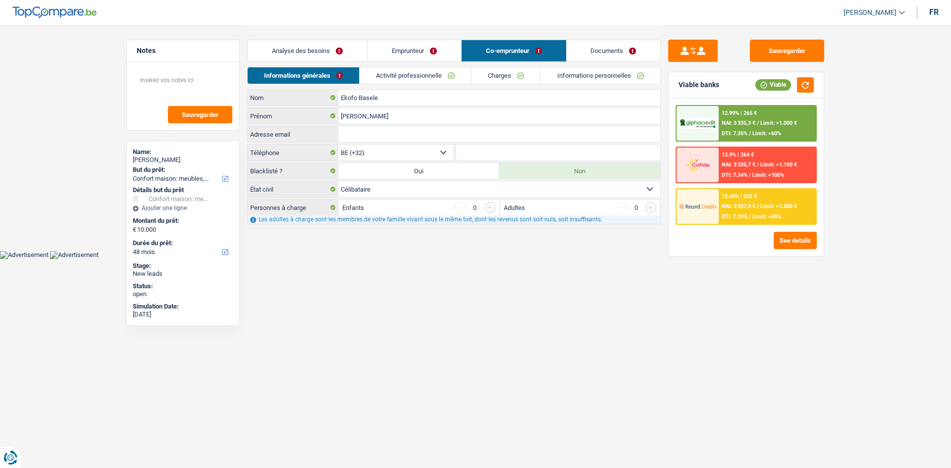
click at [615, 54] on link "Documents" at bounding box center [614, 50] width 94 height 21
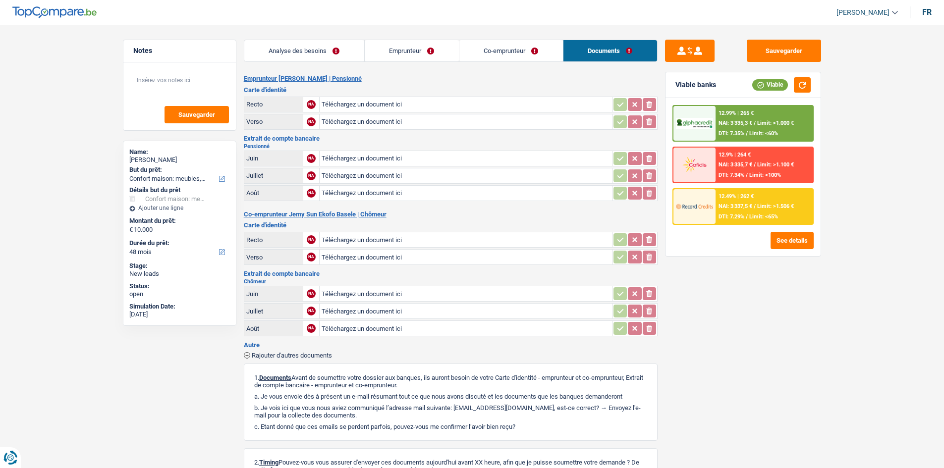
click at [332, 65] on div "Analyse des besoins Emprunteur Co-emprunteur Documents" at bounding box center [451, 46] width 414 height 42
click at [333, 56] on link "Analyse des besoins" at bounding box center [304, 50] width 120 height 21
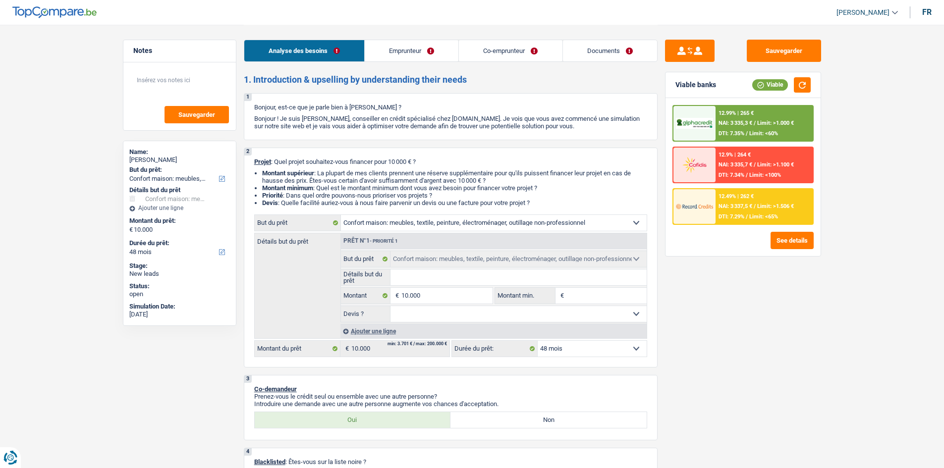
click at [407, 48] on link "Emprunteur" at bounding box center [412, 50] width 94 height 21
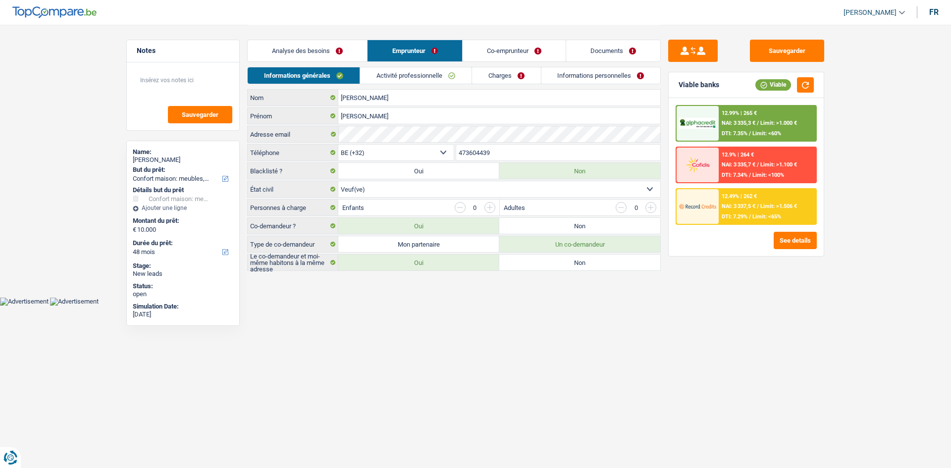
click at [327, 56] on link "Analyse des besoins" at bounding box center [307, 50] width 119 height 21
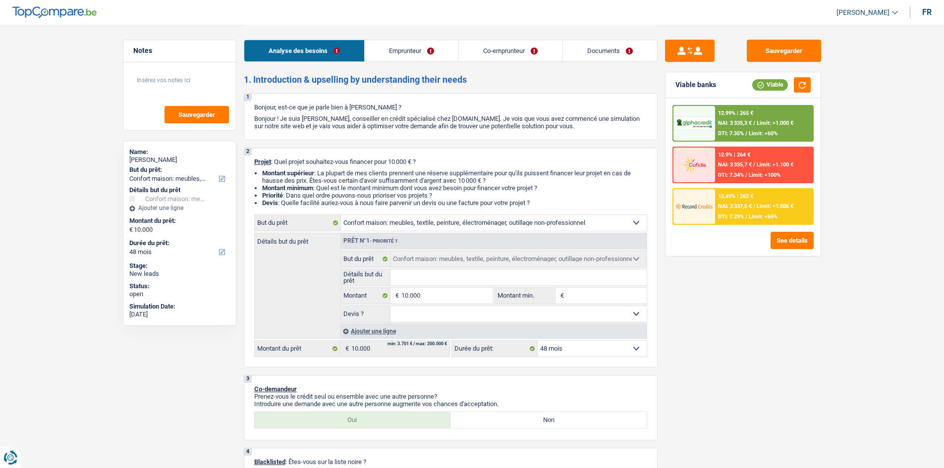
click at [410, 274] on input "Détails but du prêt" at bounding box center [518, 277] width 256 height 16
type input "R"
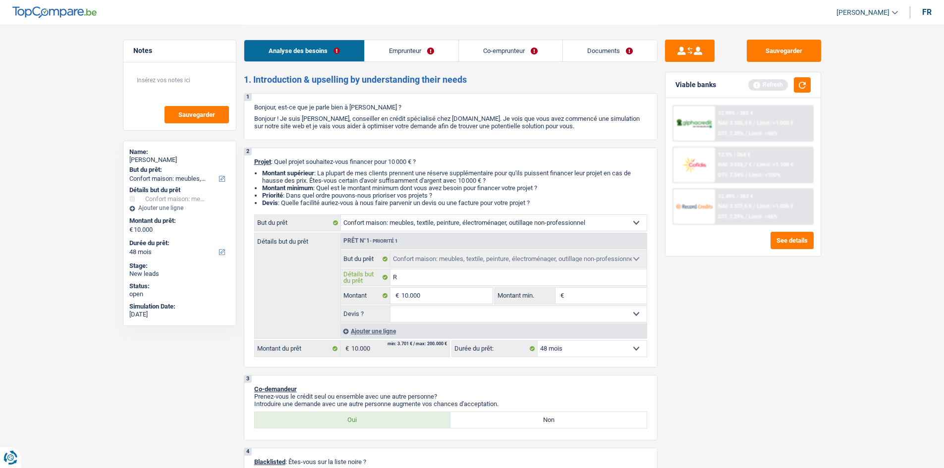
type input "Ra"
type input "Rac"
type input "Ra"
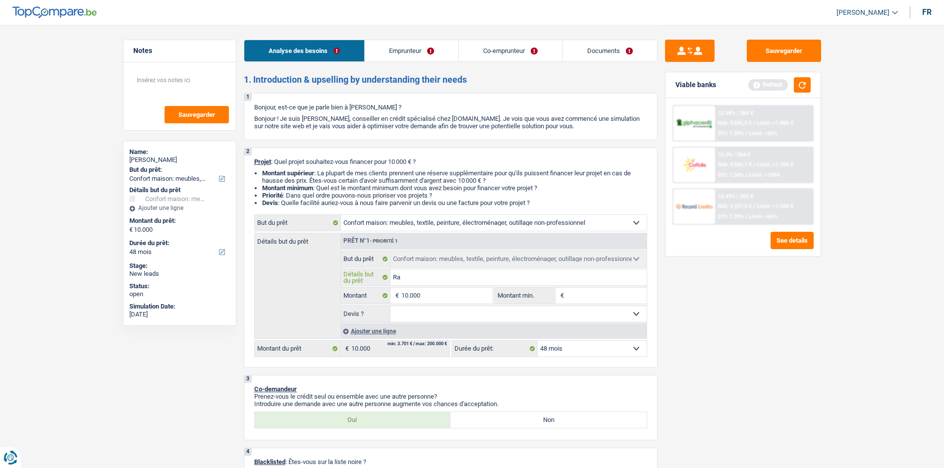
type input "Ra"
type input "R"
type input "A"
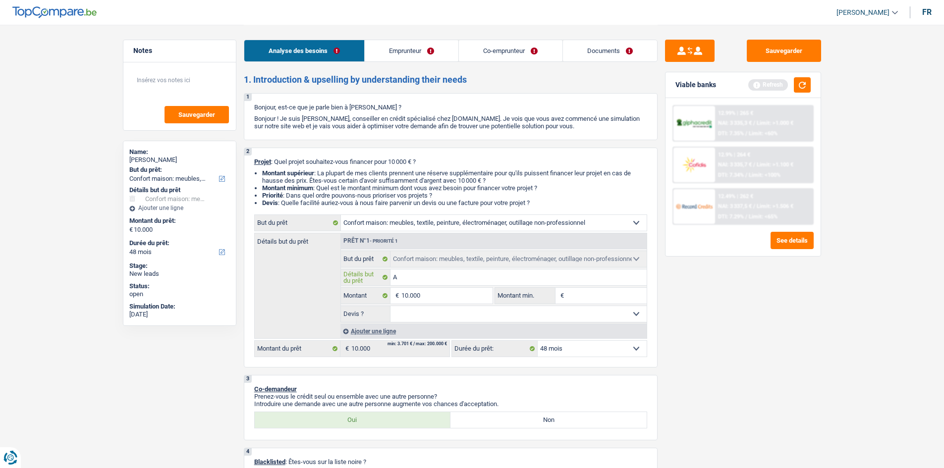
type input "Ac"
type input "Ache"
type input "Achete"
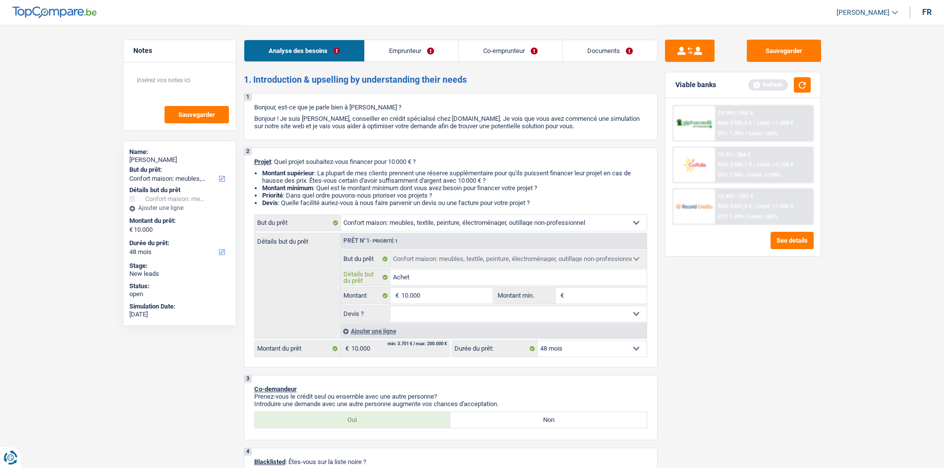
type input "Achete"
type input "Acheter"
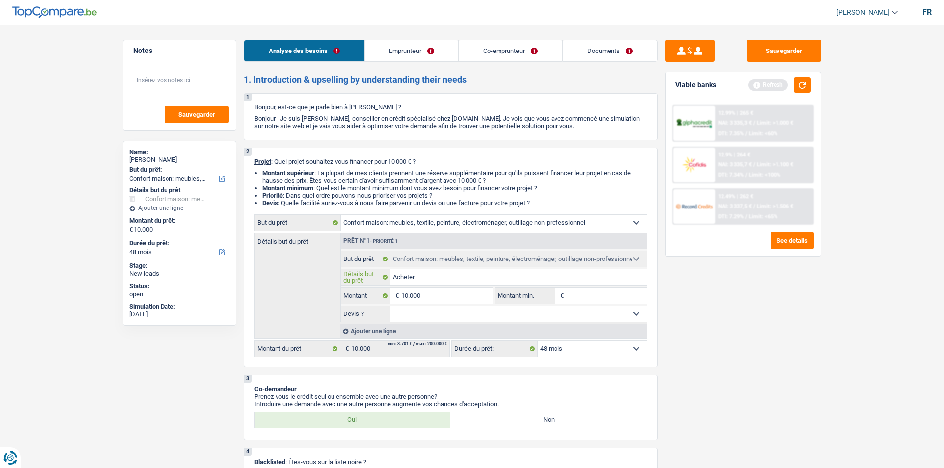
type input "Acheter d"
type input "Acheter ds"
type input "Acheter d"
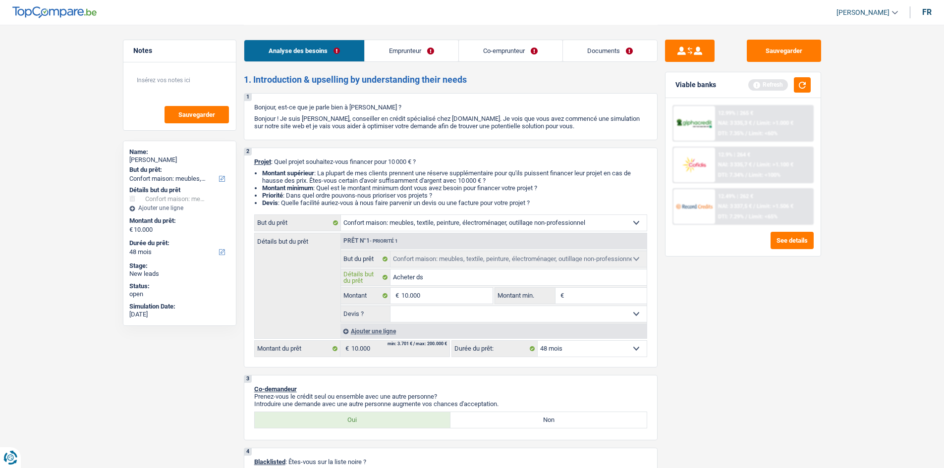
type input "Acheter d"
type input "Acheter de"
type input "Acheter des"
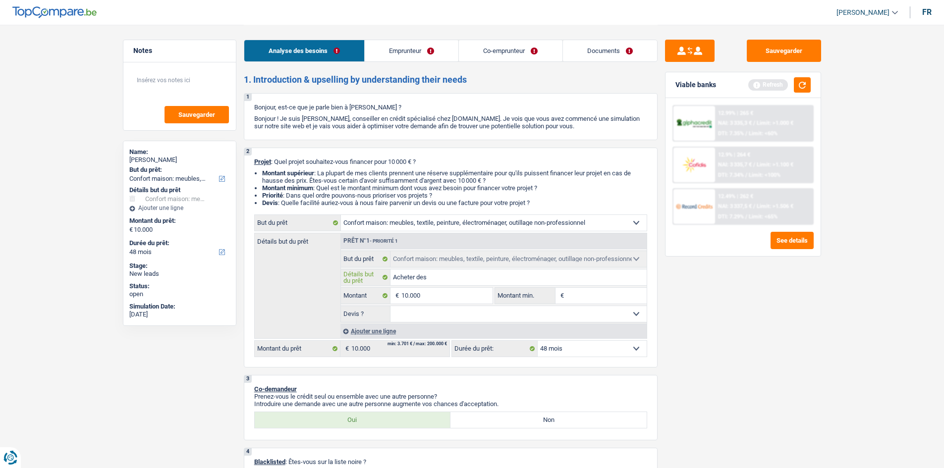
type input "Acheter des"
type input "Acheter des n"
type input "Acheter des no"
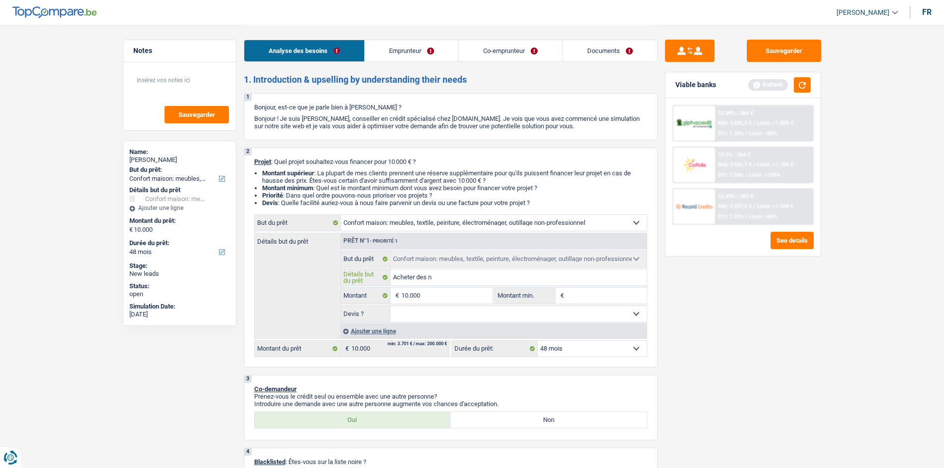
type input "Acheter des no"
type input "Acheter des nou"
type input "Acheter des nouve"
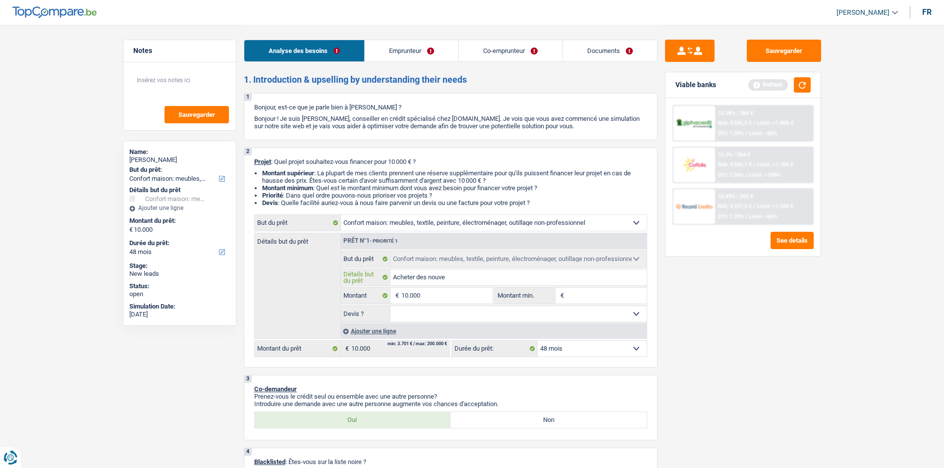
type input "Acheter des nouvea"
type input "Acheter des nouveau"
type input "Acheter des nouveaux"
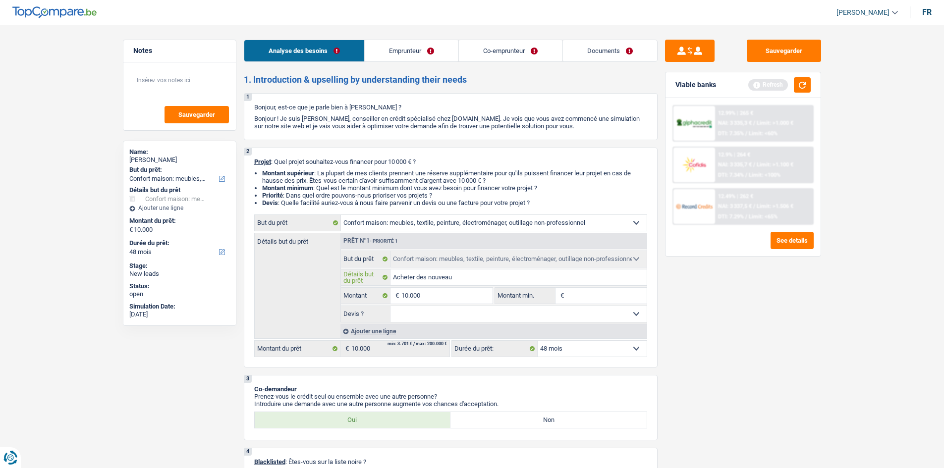
type input "Acheter des nouveaux"
type input "Acheter des nouveaux c"
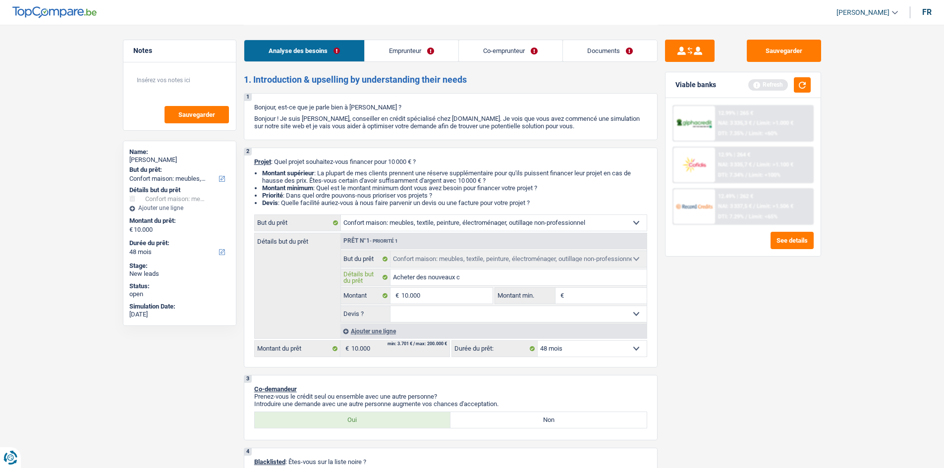
type input "Acheter des nouveaux ca"
type input "Acheter des nouveaux c"
type input "Acheter des nouveaux cm"
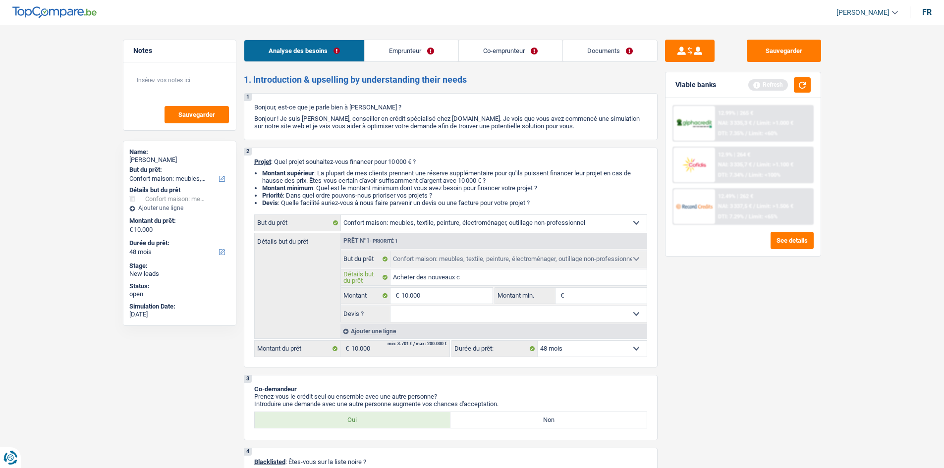
type input "Acheter des nouveaux cm"
type input "Acheter des nouveaux cme"
type input "Acheter des nouveaux cmeu"
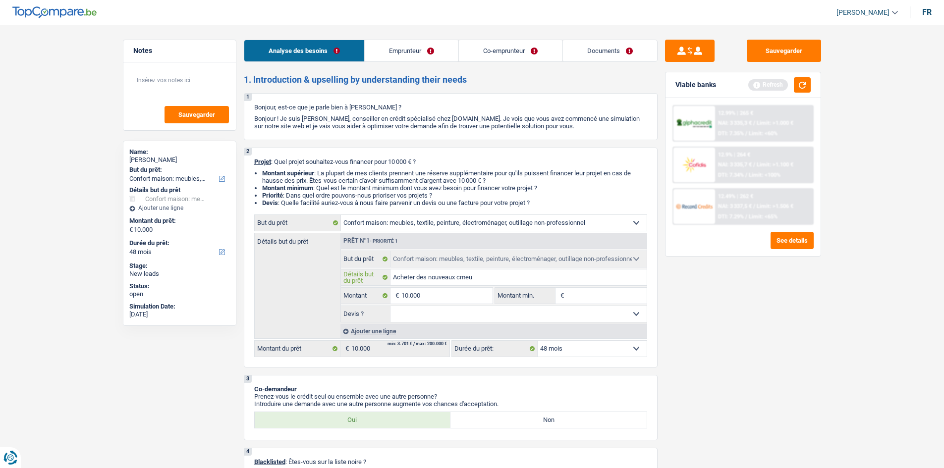
type input "Acheter des nouveaux cmeub"
type input "Acheter des nouveaux cmeuble"
type input "Acheter des nouveaux cmeubles"
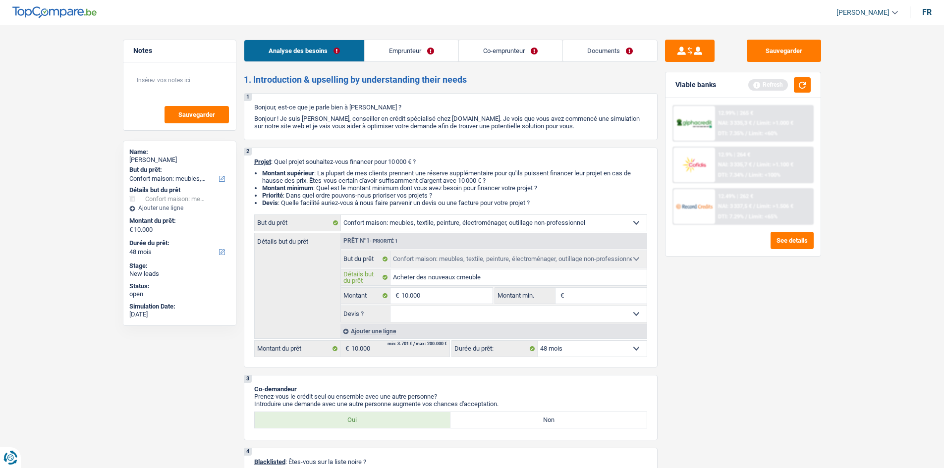
type input "Acheter des nouveaux cmeubles"
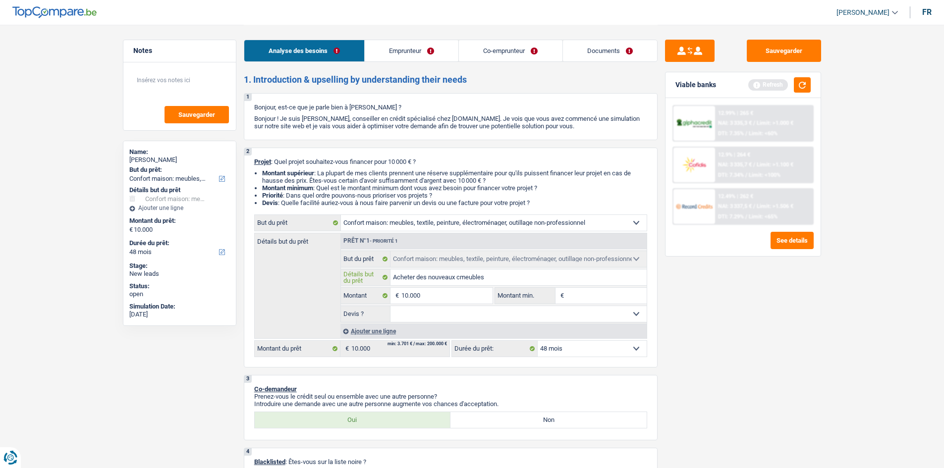
type input "Acheter des nouveaux cmeuble"
type input "Acheter des nouveaux cmeubl"
type input "Acheter des nouveaux cmeub"
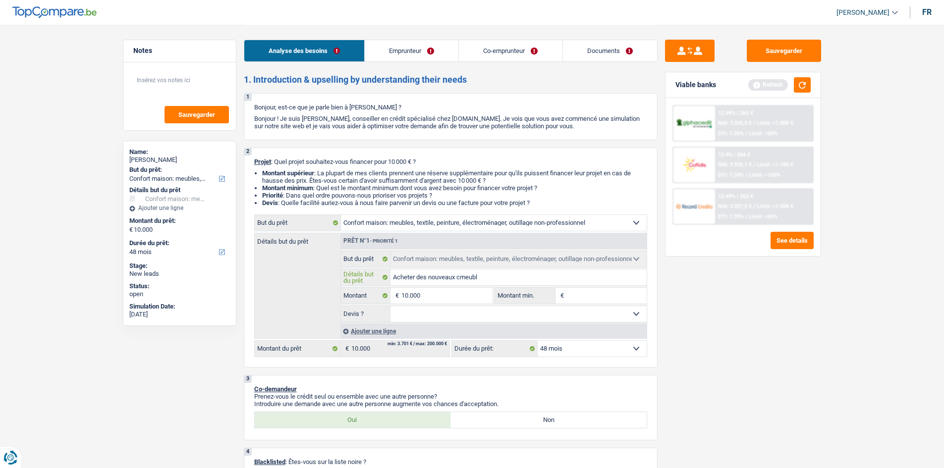
type input "Acheter des nouveaux cmeub"
type input "Acheter des nouveaux cmeu"
type input "Acheter des nouveaux cme"
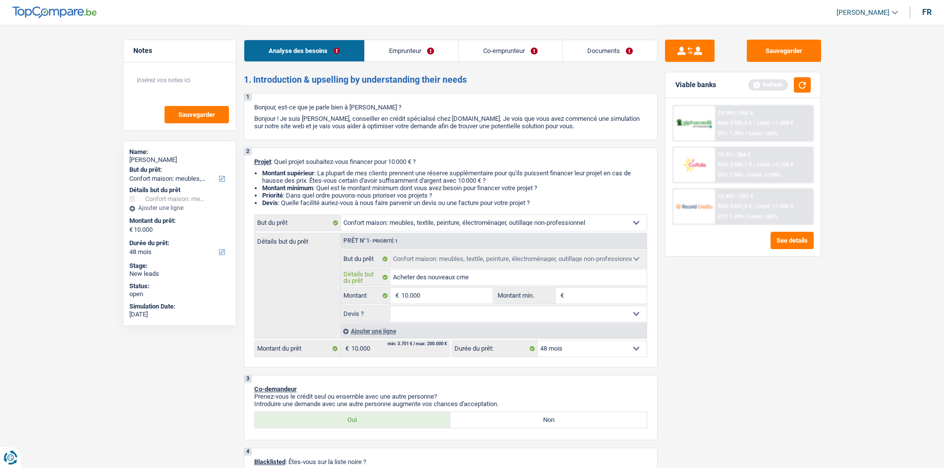
type input "Acheter des nouveaux cm"
type input "Acheter des nouveaux c"
type input "Acheter des nouveaux"
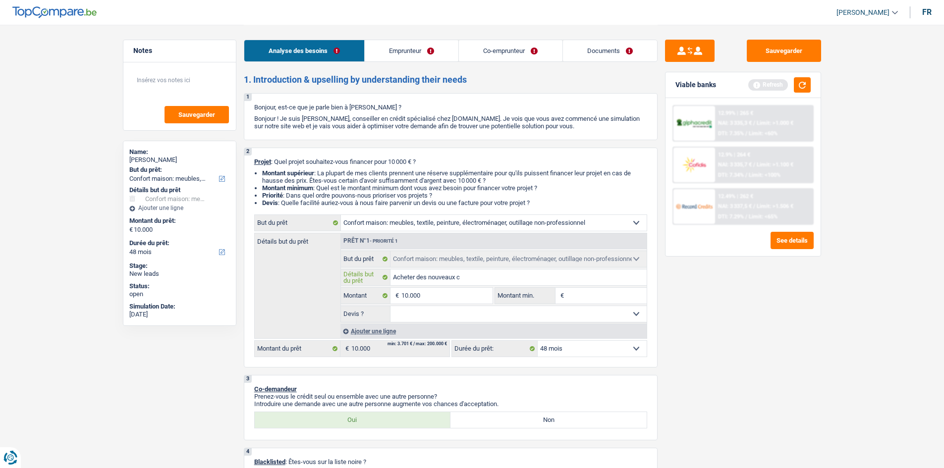
type input "Acheter des nouveaux"
type input "Acheter des nouveaux c"
type input "Acheter des nouveaux"
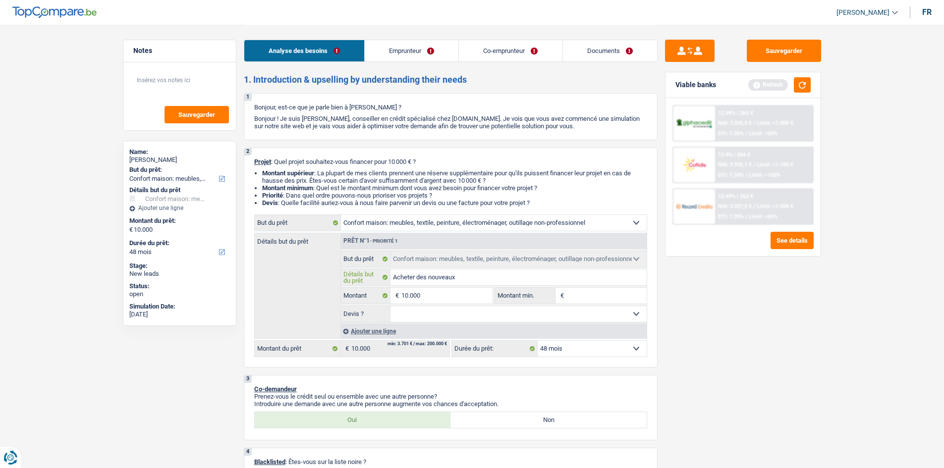
type input "Acheter des nouveaux m"
type input "Acheter des nouveaux me"
type input "Acheter des nouveaux meu"
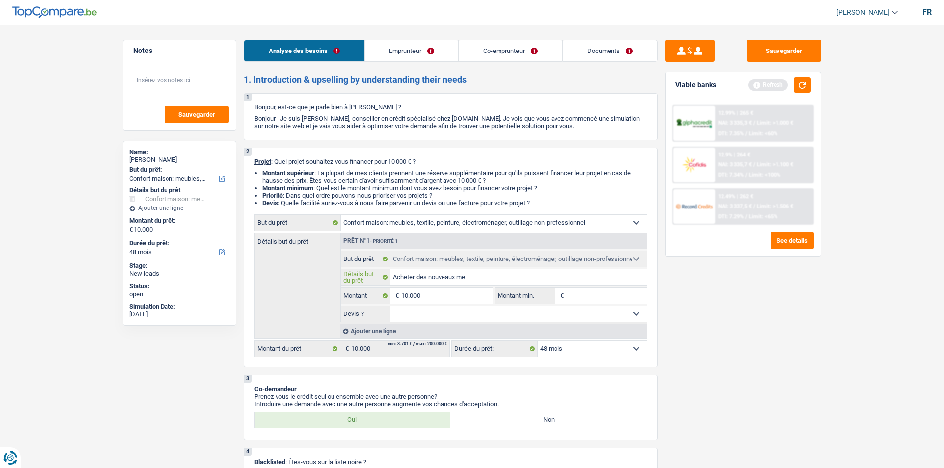
type input "Acheter des nouveaux meu"
type input "Acheter des nouveaux meub"
type input "Acheter des nouveaux meubl"
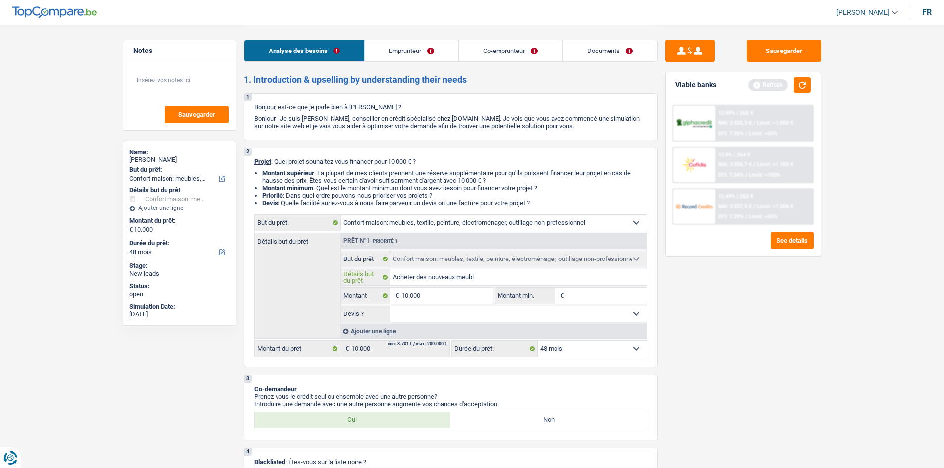
type input "Acheter des nouveaux meuble"
type input "Acheter des nouveaux meubles"
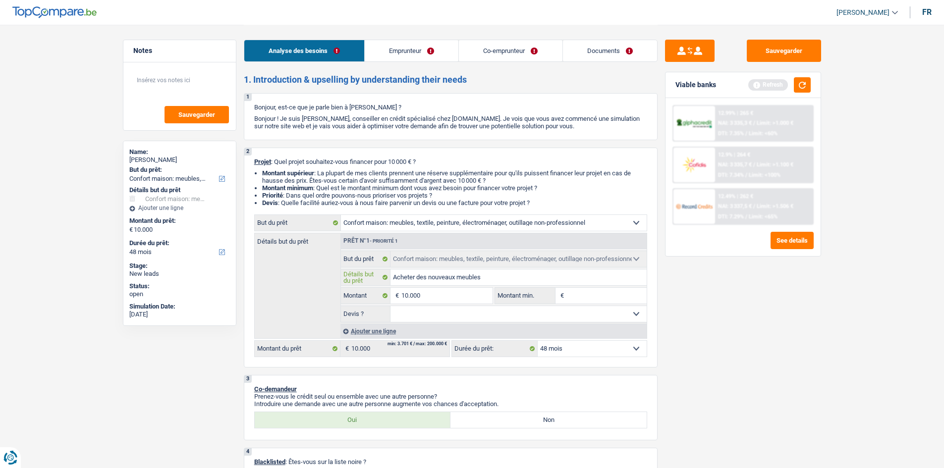
type input "Acheter des nouveaux meubles"
type input "Acheter des nouveaux meubles,"
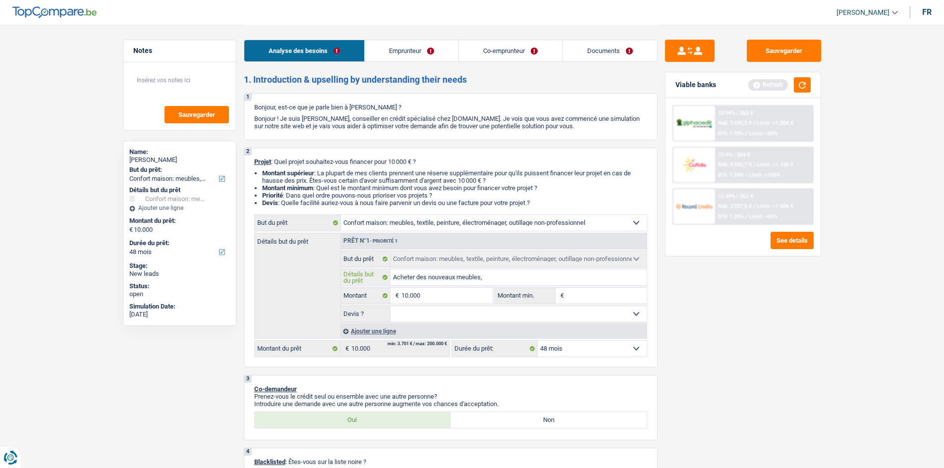
type input "Acheter des nouveaux meubles,"
type input "Acheter des nouveaux meubles, r"
type input "Acheter des nouveaux meubles, re"
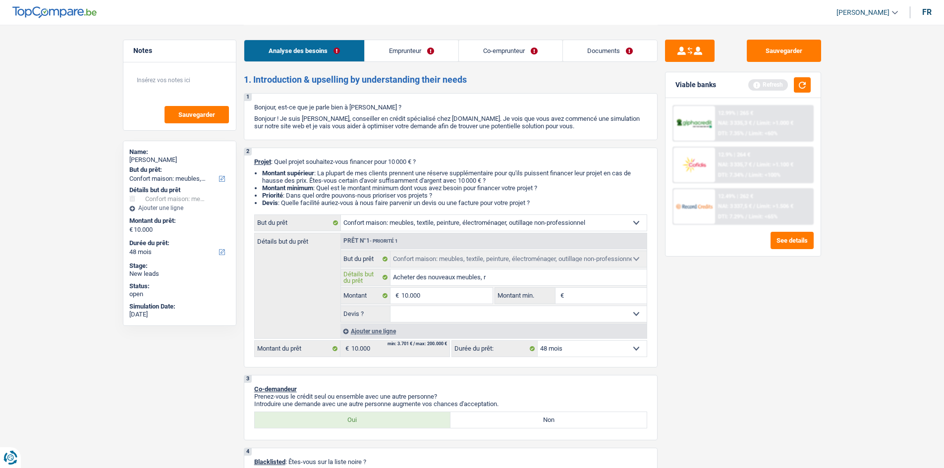
type input "Acheter des nouveaux meubles, re"
type input "Acheter des nouveaux meubles, ren"
type input "Acheter des nouveaux meubles, [GEOGRAPHIC_DATA]"
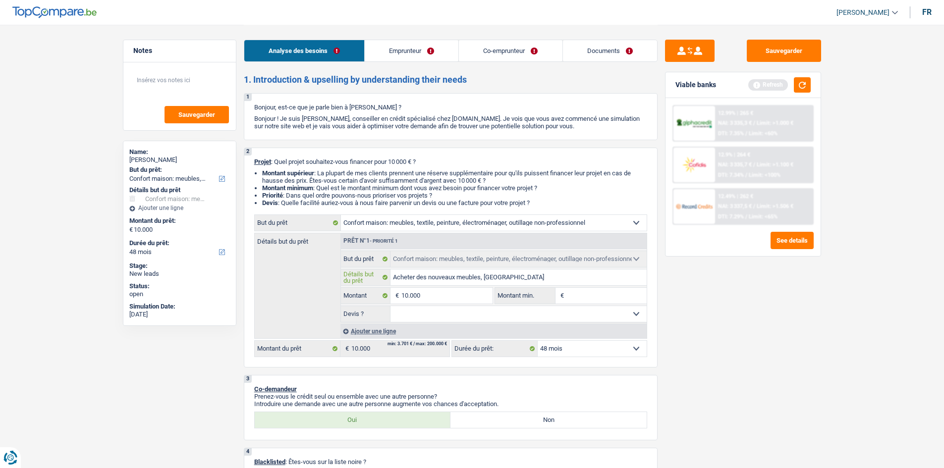
type input "Acheter des nouveaux meubles, renou"
type input "Acheter des nouveaux meubles, renouv"
type input "Acheter des nouveaux meubles, renouve"
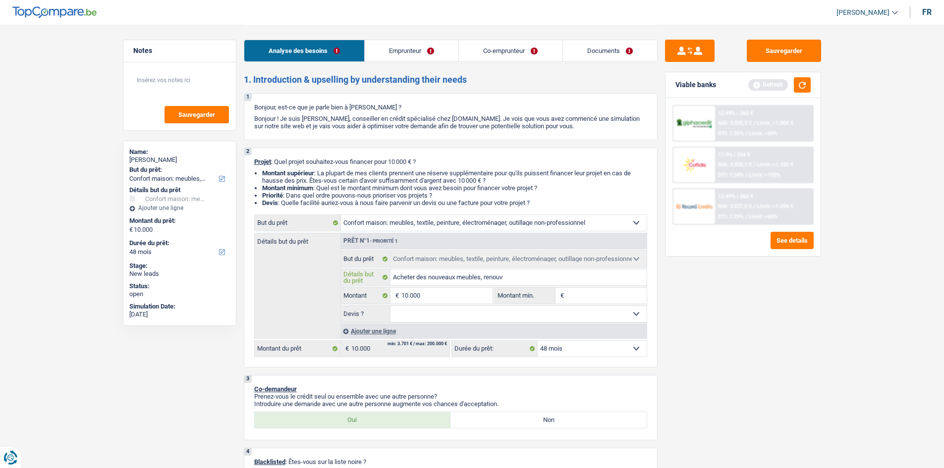
type input "Acheter des nouveaux meubles, renouve"
type input "Acheter des nouveaux meubles, renouvele"
type input "Acheter des nouveaux meubles, renouveler"
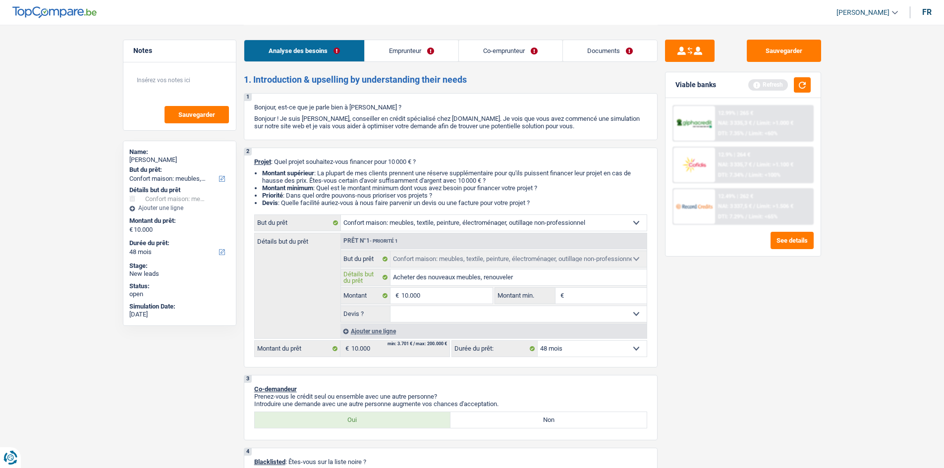
type input "Acheter des nouveaux meubles, renouveler"
type input "Acheter des nouveaux meubles, renouveler l"
type input "Acheter des nouveaux meubles, renouveler l'"
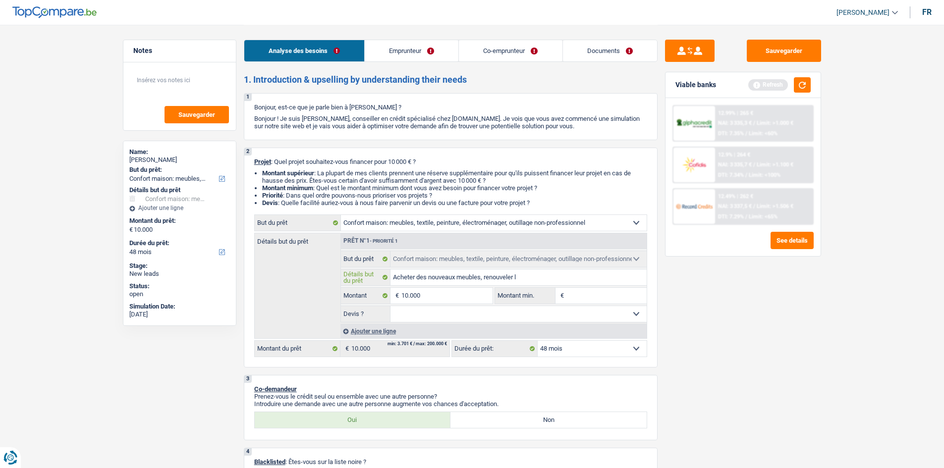
type input "Acheter des nouveaux meubles, renouveler l'"
type input "Acheter des nouveaux meubles, renouveler l'é"
type input "Acheter des nouveaux meubles, renouveler l'él"
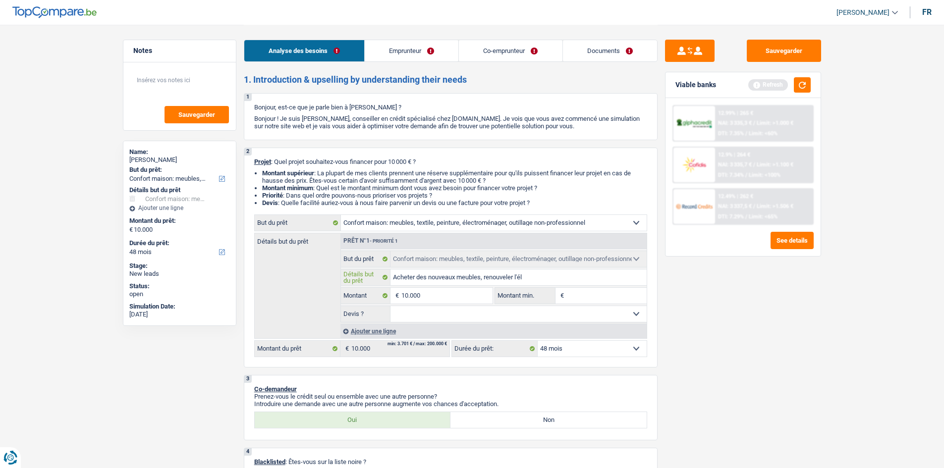
type input "Acheter des nouveaux meubles, renouveler l'élé"
type input "Acheter des nouveaux meubles, renouveler l'éléc"
type input "Acheter des nouveaux meubles, renouveler l'éléct"
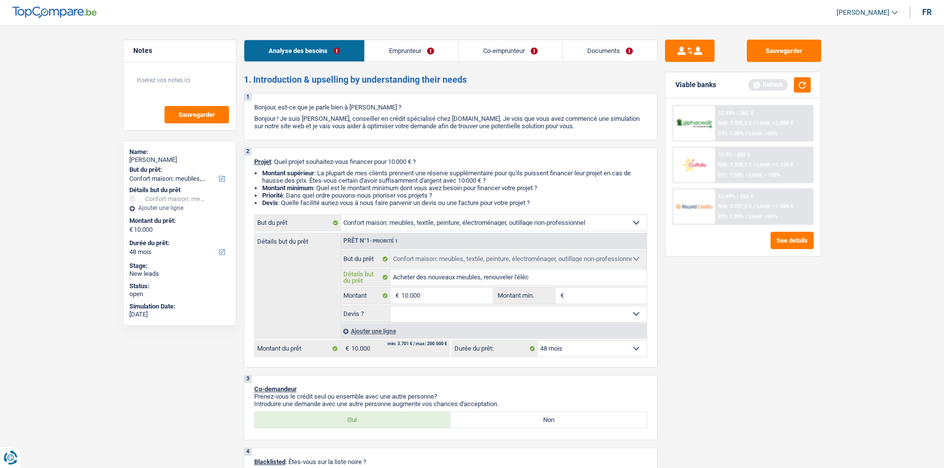
type input "Acheter des nouveaux meubles, renouveler l'éléct"
type input "Acheter des nouveaux meubles, renouveler l'éléctr"
type input "Acheter des nouveaux meubles, renouveler l'éléctro"
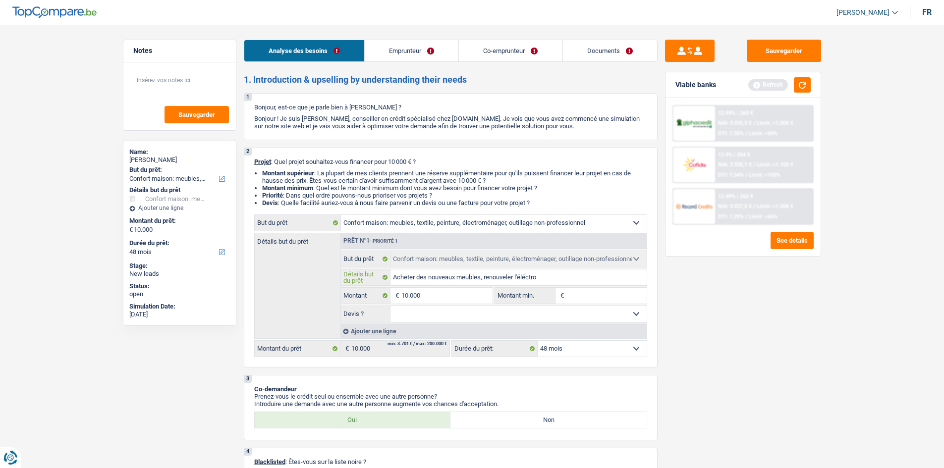
type input "Acheter des nouveaux meubles, renouveler l'éléctro-"
type input "Acheter des nouveaux meubles, renouveler l'éléctro-m"
type input "Acheter des nouveaux meubles, renouveler l'éléctro-mé"
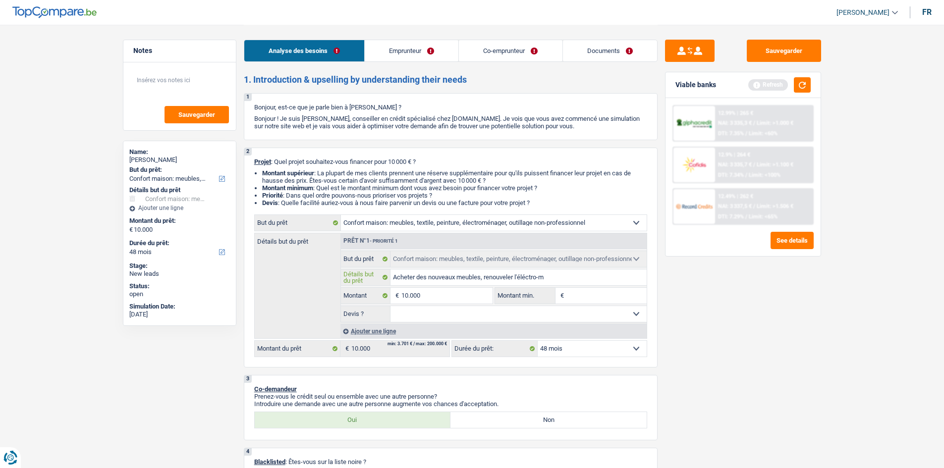
type input "Acheter des nouveaux meubles, renouveler l'éléctro-mé"
type input "Acheter des nouveaux meubles, renouveler l'éléctro-mén"
type input "Acheter des nouveaux meubles, renouveler l'éléctro-ména"
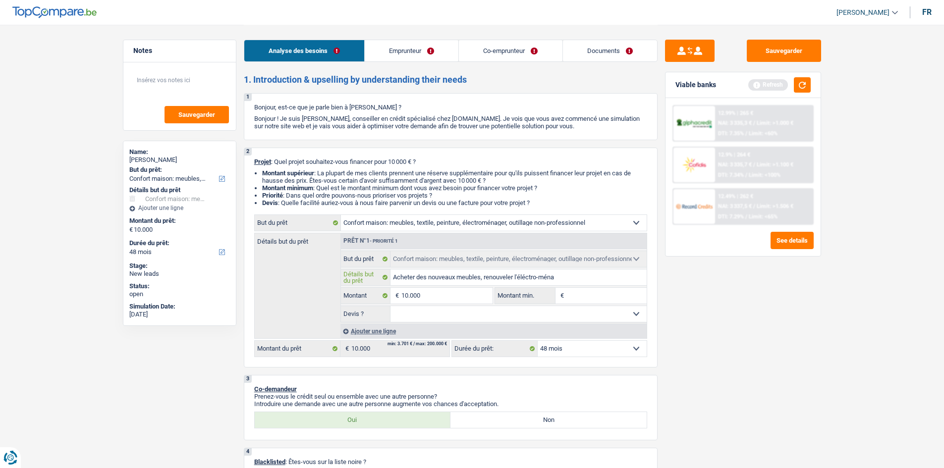
type input "Acheter des nouveaux meubles, renouveler l'éléctro-ménag"
type input "Acheter des nouveaux meubles, renouveler l'éléctro-ménage"
type input "Acheter des nouveaux meubles, renouveler l'éléctro-ménager"
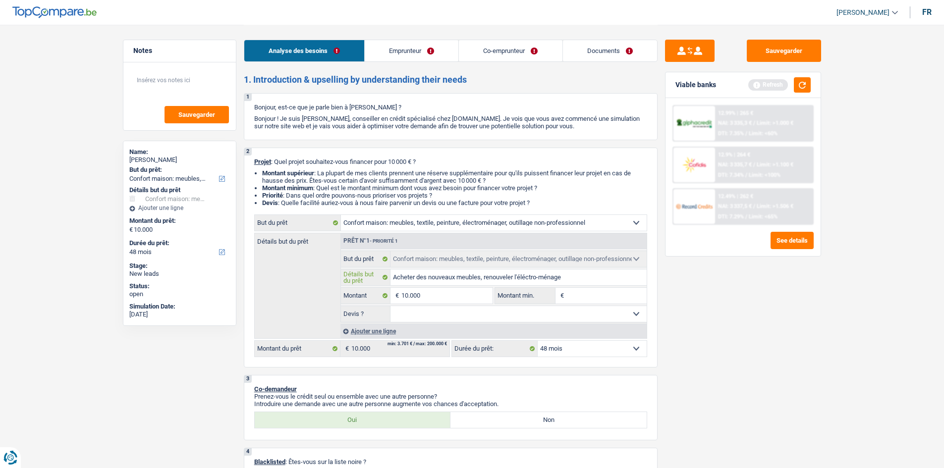
type input "Acheter des nouveaux meubles, renouveler l'éléctro-ménager"
click at [498, 318] on select "Oui Non Non répondu Sélectionner une option" at bounding box center [518, 314] width 256 height 16
select select "false"
click at [390, 306] on select "Oui Non Non répondu Sélectionner une option" at bounding box center [518, 314] width 256 height 16
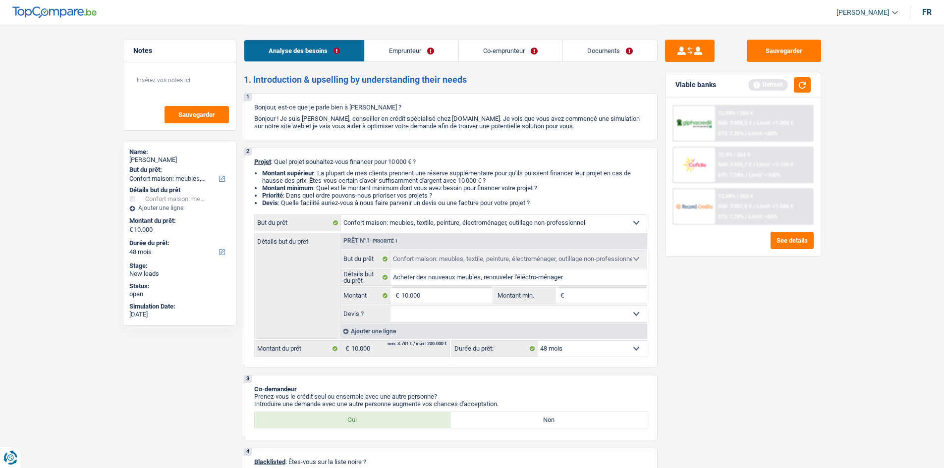
select select "false"
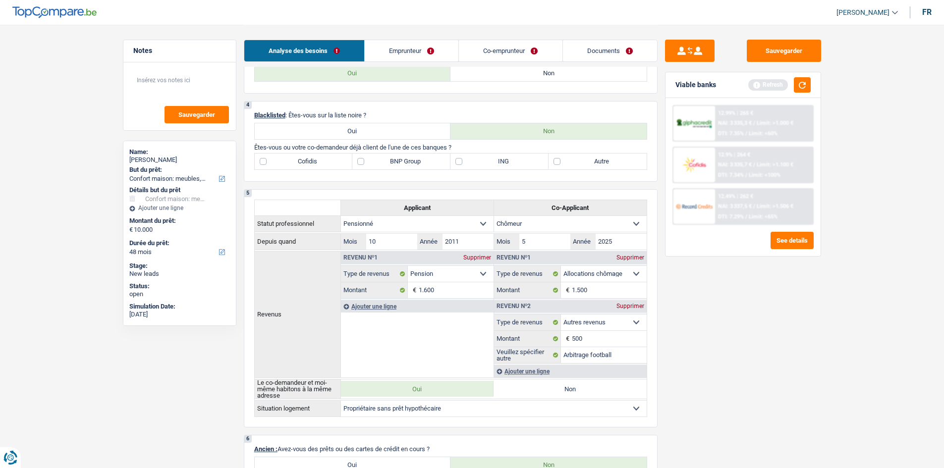
scroll to position [297, 0]
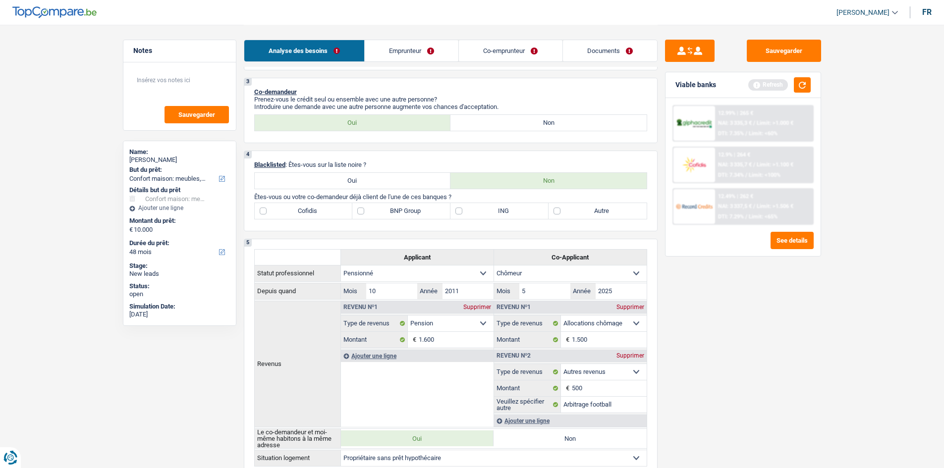
click at [360, 214] on label "BNP Group" at bounding box center [401, 211] width 98 height 16
click at [360, 214] on input "BNP Group" at bounding box center [401, 211] width 98 height 16
checkbox input "true"
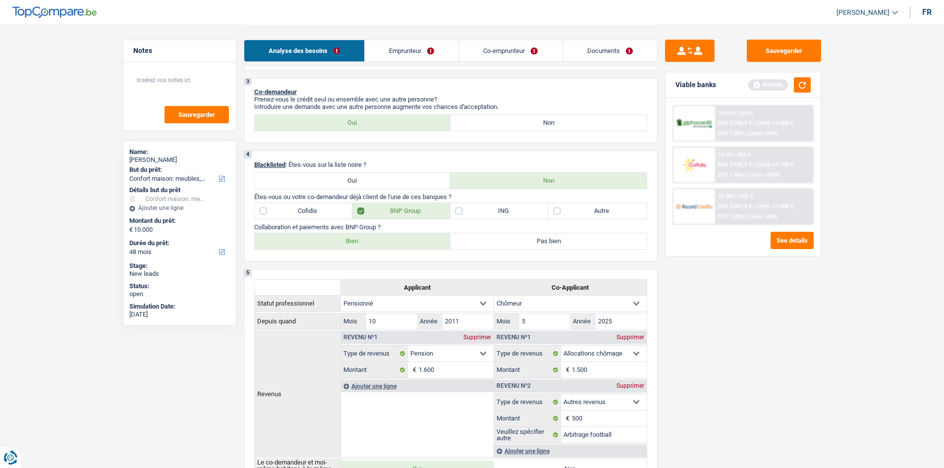
click at [372, 240] on label "Bien" at bounding box center [353, 241] width 196 height 16
click at [372, 240] on input "Bien" at bounding box center [353, 241] width 196 height 16
radio input "true"
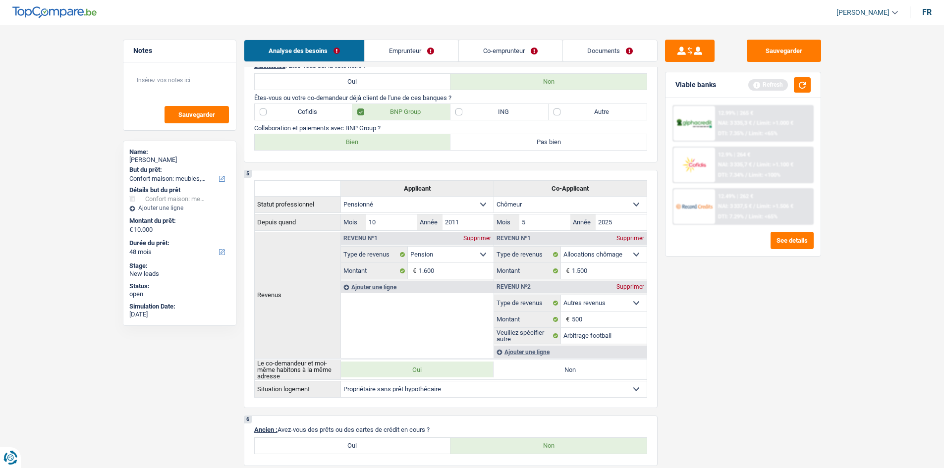
scroll to position [198, 0]
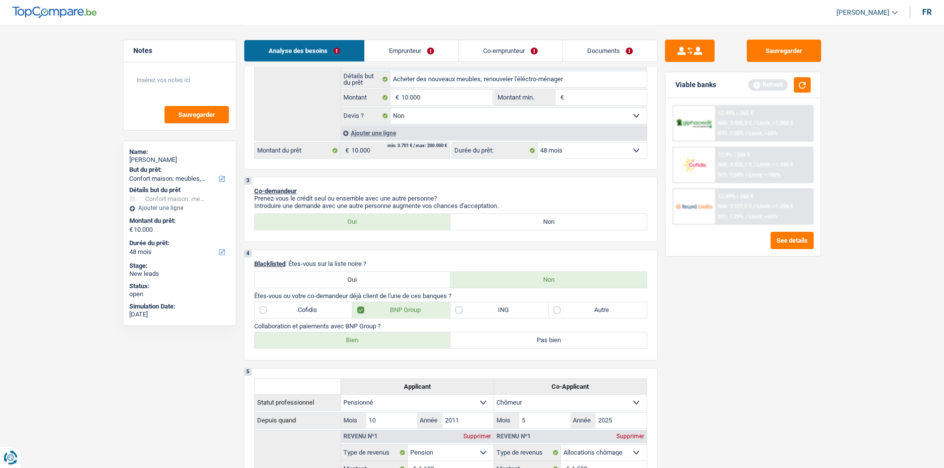
click at [411, 56] on link "Emprunteur" at bounding box center [412, 50] width 94 height 21
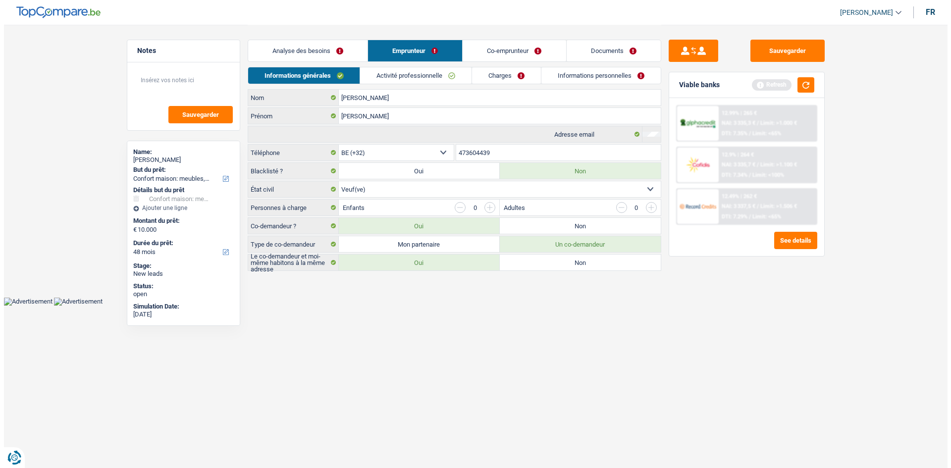
scroll to position [0, 0]
click at [499, 79] on link "Charges" at bounding box center [506, 75] width 69 height 16
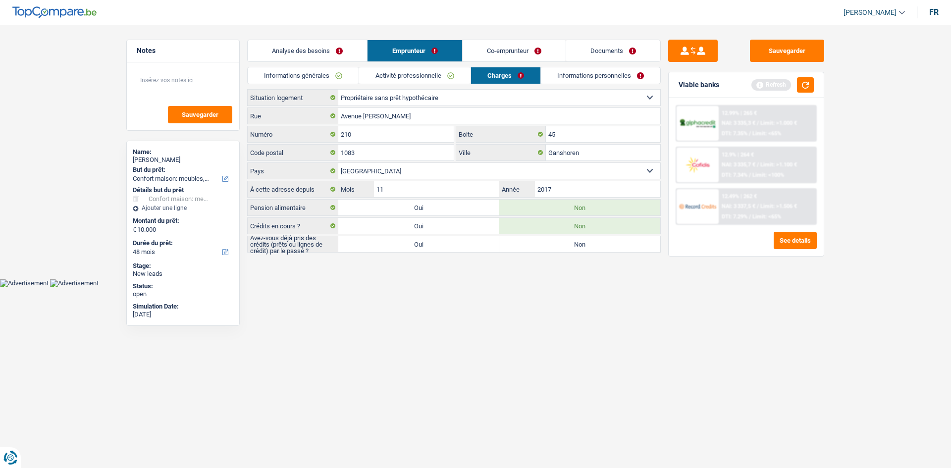
click at [417, 248] on label "Oui" at bounding box center [418, 244] width 161 height 16
click at [417, 248] on input "Oui" at bounding box center [418, 244] width 161 height 16
radio input "true"
click at [563, 73] on link "Informations personnelles" at bounding box center [600, 75] width 119 height 16
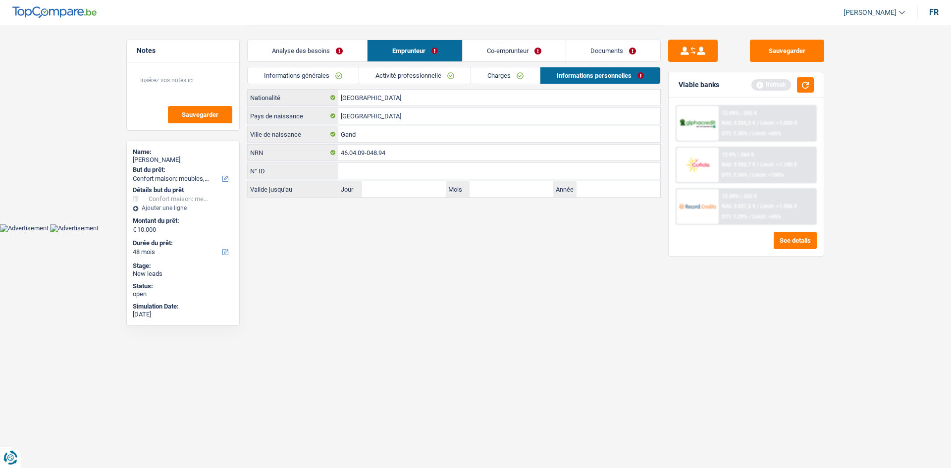
click at [529, 50] on link "Co-emprunteur" at bounding box center [514, 50] width 103 height 21
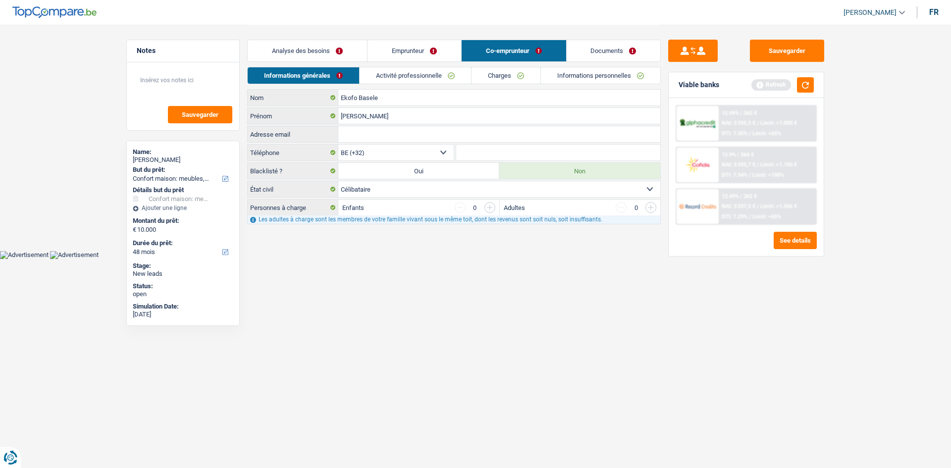
click at [429, 76] on link "Activité professionnelle" at bounding box center [415, 75] width 111 height 16
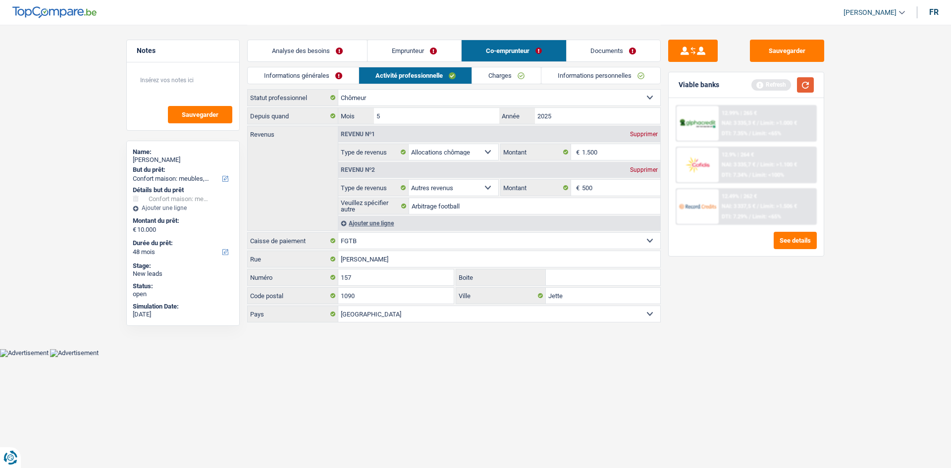
click at [807, 84] on button "button" at bounding box center [805, 84] width 17 height 15
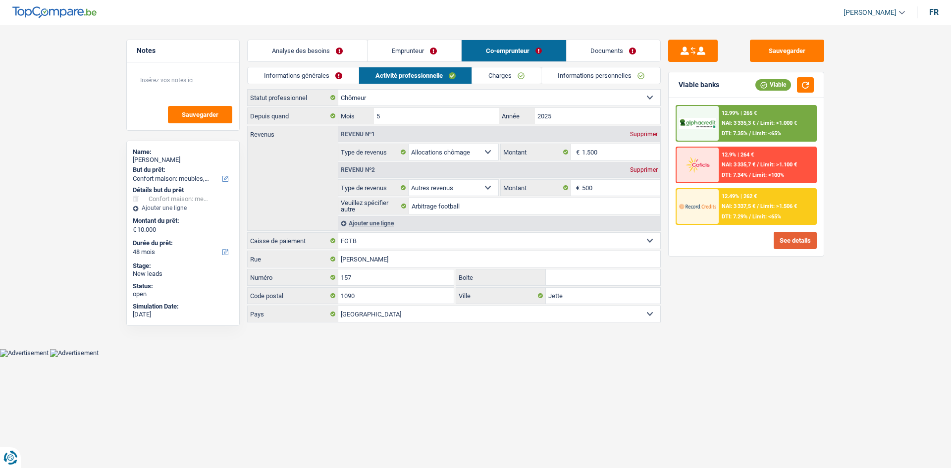
click at [794, 242] on button "See details" at bounding box center [795, 240] width 43 height 17
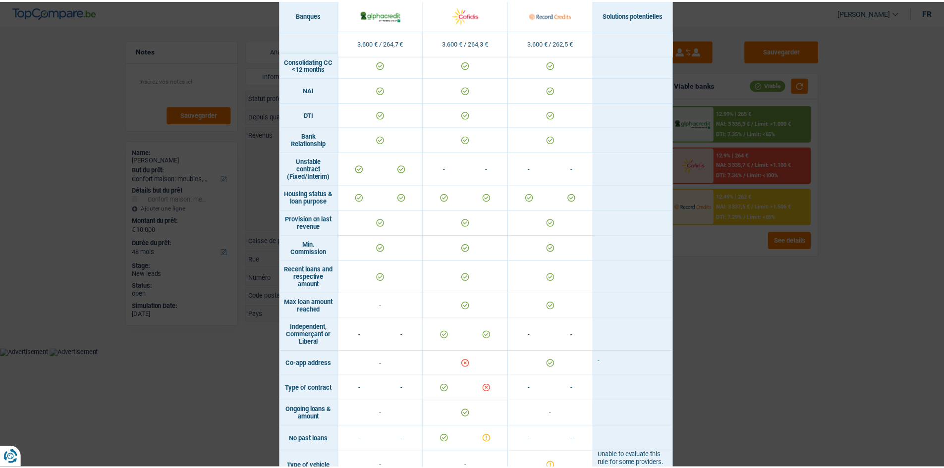
scroll to position [531, 0]
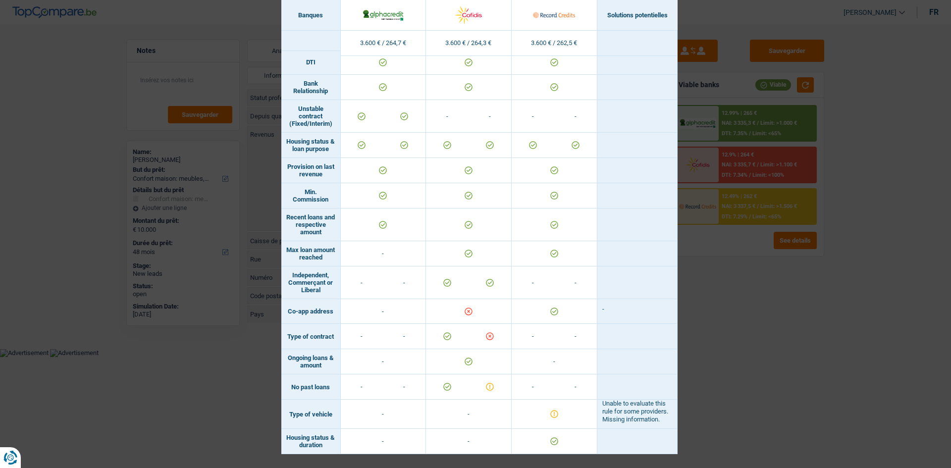
click at [780, 319] on div "Banks conditions × Banques Solutions potentielles Revenus / Charges 3.600 € / 2…" at bounding box center [475, 234] width 951 height 468
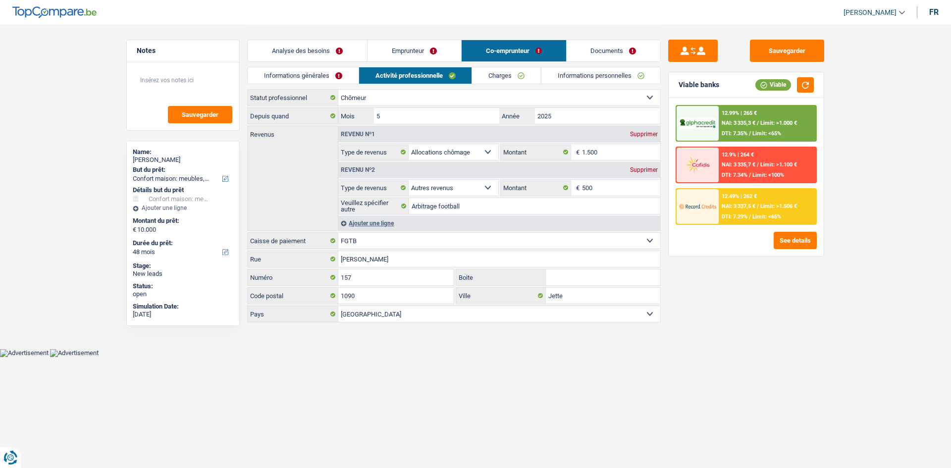
click at [503, 76] on link "Charges" at bounding box center [506, 75] width 69 height 16
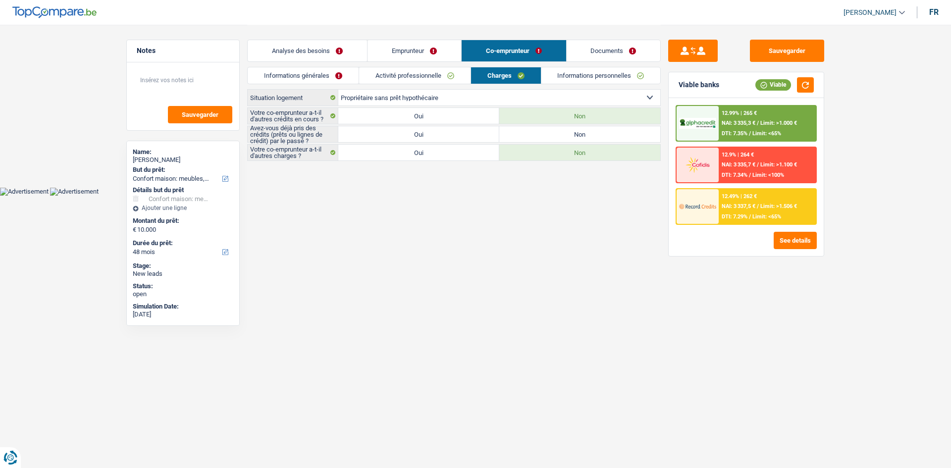
click at [420, 131] on label "Oui" at bounding box center [418, 134] width 161 height 16
click at [420, 131] on input "Oui" at bounding box center [418, 134] width 161 height 16
radio input "true"
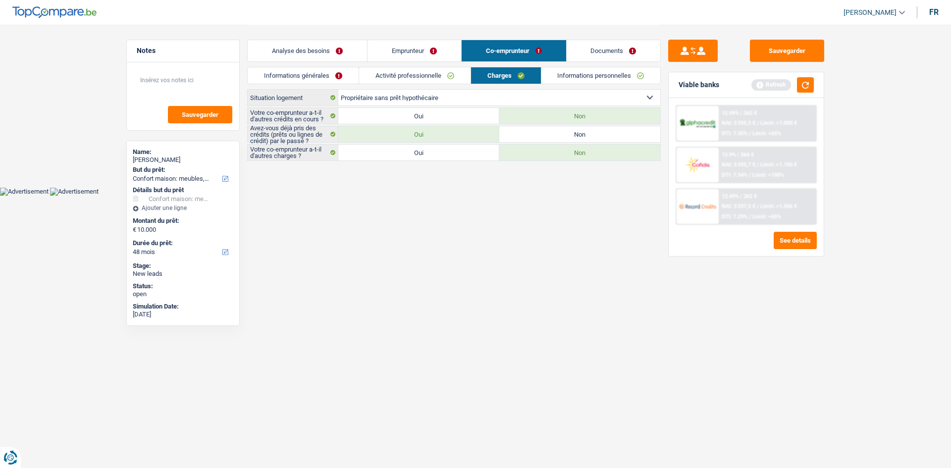
click at [326, 54] on link "Analyse des besoins" at bounding box center [307, 50] width 119 height 21
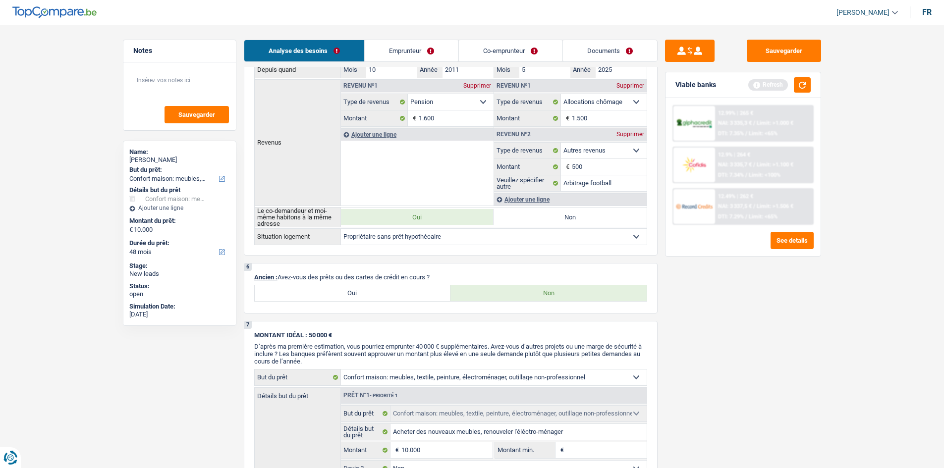
scroll to position [535, 0]
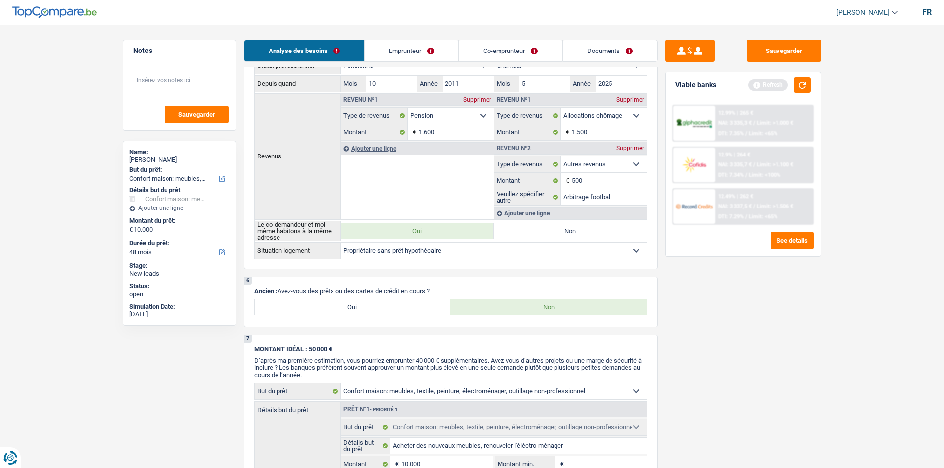
click at [363, 314] on label "Oui" at bounding box center [353, 307] width 196 height 16
click at [363, 314] on input "Oui" at bounding box center [353, 307] width 196 height 16
radio input "true"
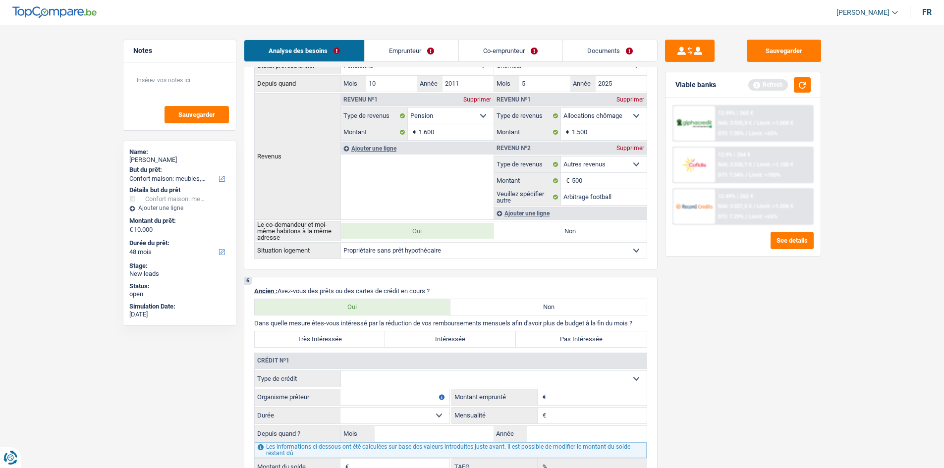
click at [418, 388] on fieldset "Carte ou ouverture de crédit Prêt hypothécaire Vente à tempérament Prêt à tempé…" at bounding box center [451, 423] width 392 height 105
click at [427, 381] on select "Carte ou ouverture de crédit Prêt hypothécaire Vente à tempérament Prêt à tempé…" at bounding box center [494, 379] width 306 height 16
select select "cardOrCredit"
type input "0"
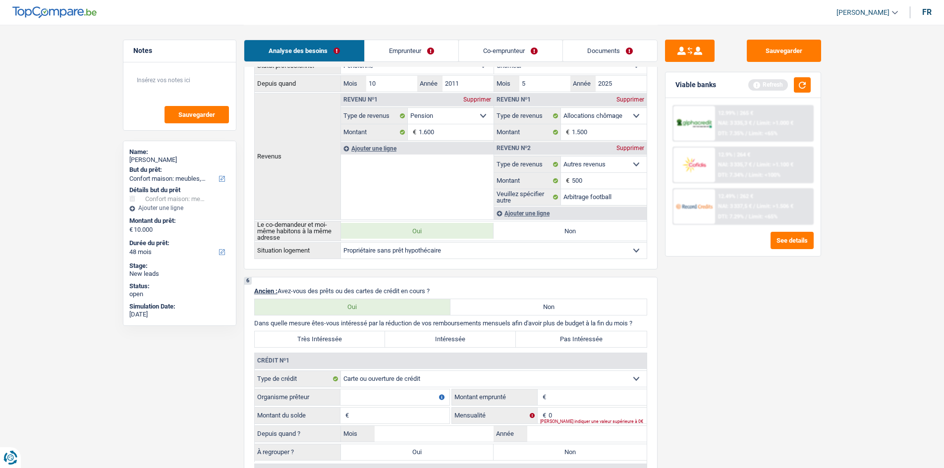
click at [557, 395] on input "Montant" at bounding box center [597, 397] width 98 height 16
type input "2.500"
click at [385, 383] on select "Carte ou ouverture de crédit Prêt hypothécaire Vente à tempérament Prêt à tempé…" at bounding box center [494, 379] width 306 height 16
click at [384, 394] on input "Organisme prêteur" at bounding box center [394, 397] width 109 height 16
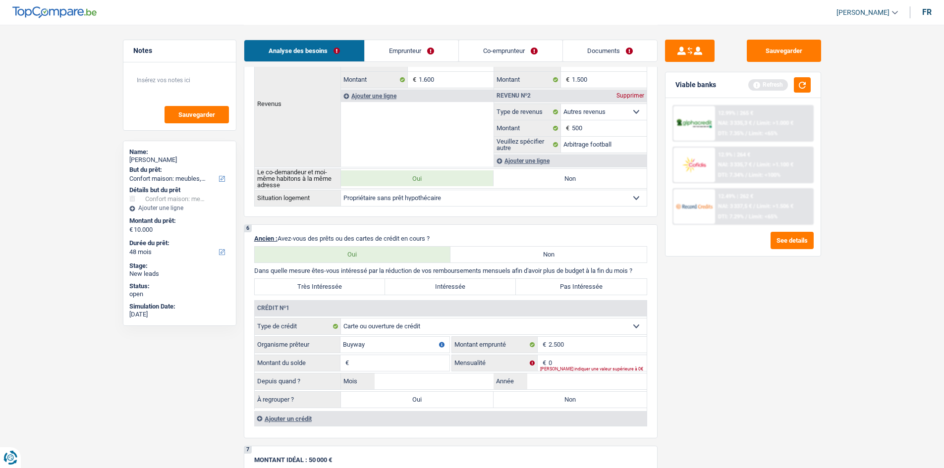
scroll to position [634, 0]
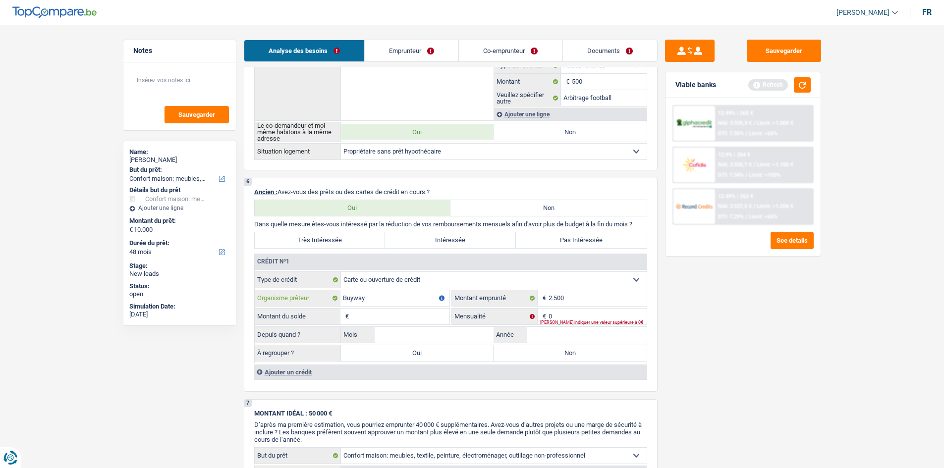
type input "Buyway"
click at [412, 336] on input "Mois" at bounding box center [434, 335] width 119 height 16
type input "12"
type input "2019"
click at [401, 319] on input "Montant du solde" at bounding box center [400, 317] width 98 height 16
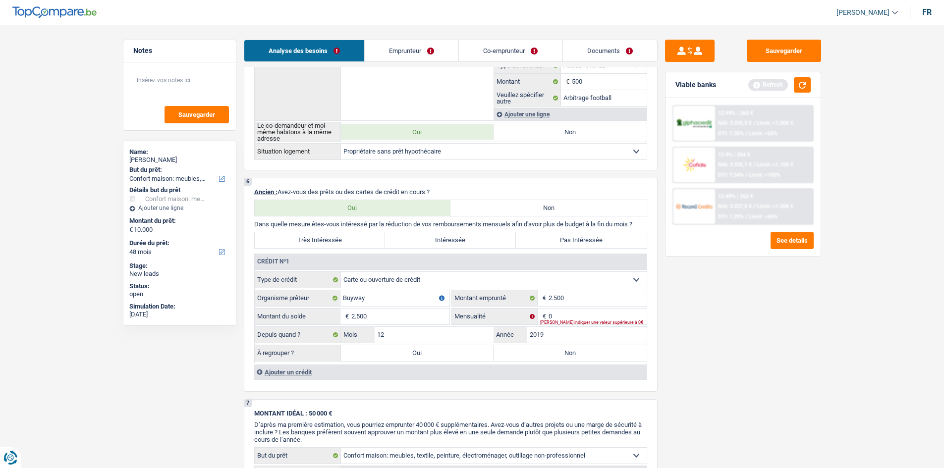
type input "2.500"
click at [408, 337] on input "12" at bounding box center [434, 335] width 119 height 16
click at [579, 318] on input "0" at bounding box center [597, 317] width 98 height 16
click at [545, 352] on label "Non" at bounding box center [569, 353] width 153 height 16
click at [545, 352] on input "Non" at bounding box center [569, 353] width 153 height 16
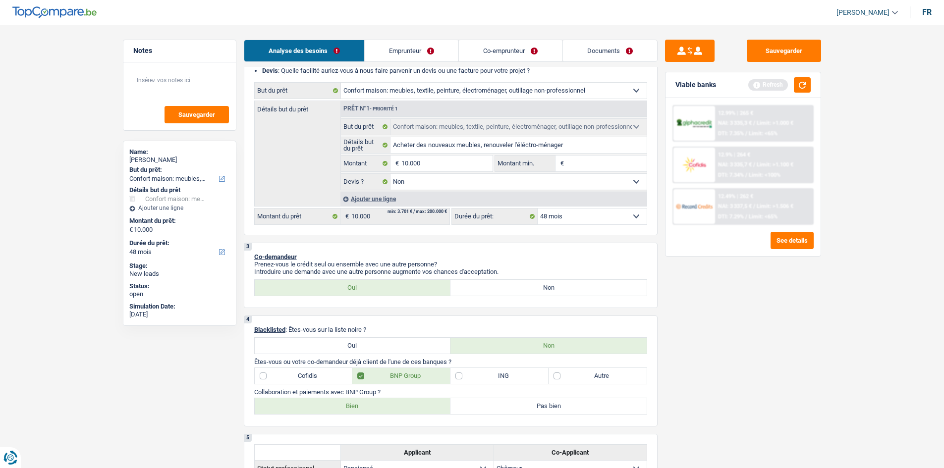
scroll to position [0, 0]
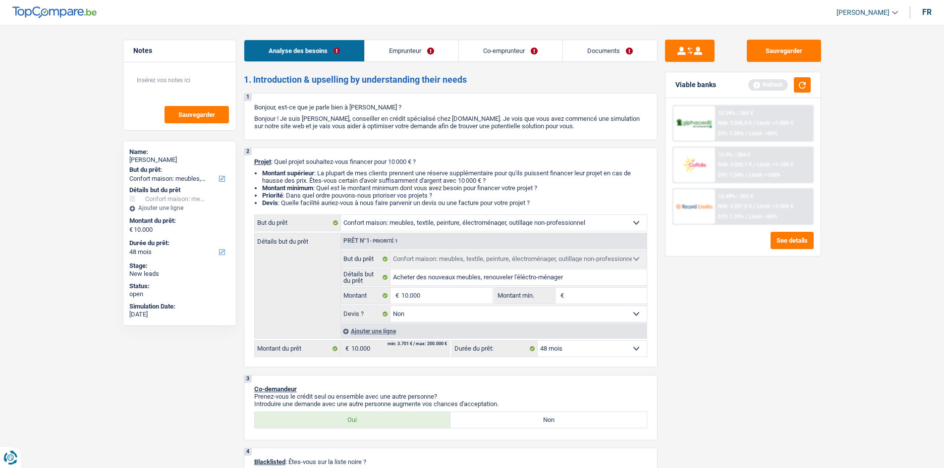
click at [401, 57] on link "Emprunteur" at bounding box center [412, 50] width 94 height 21
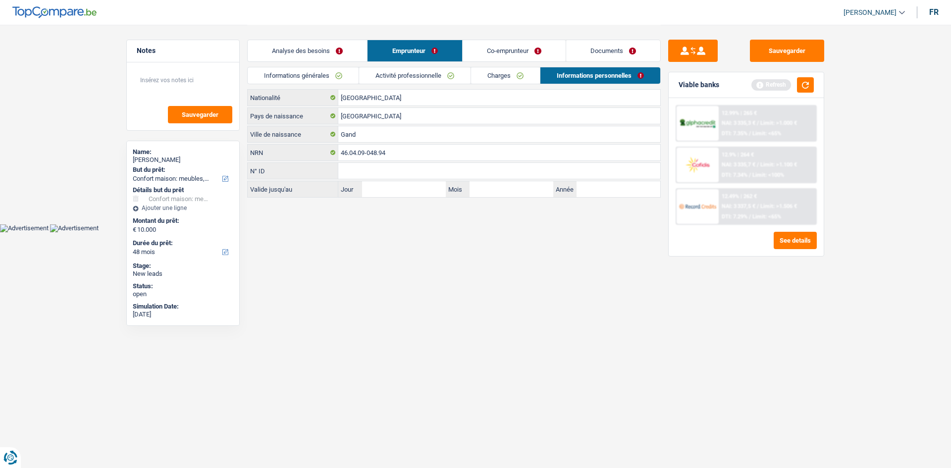
click at [498, 49] on link "Co-emprunteur" at bounding box center [514, 50] width 103 height 21
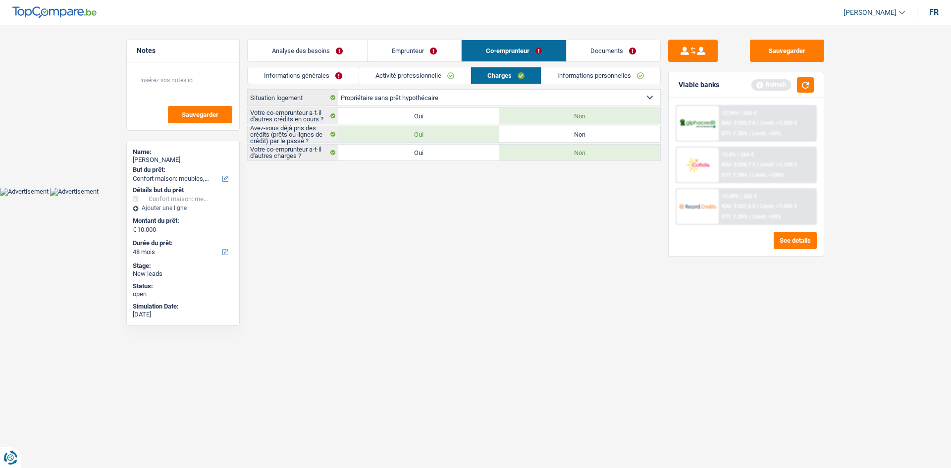
click at [441, 152] on label "Oui" at bounding box center [418, 153] width 161 height 16
click at [441, 152] on input "Oui" at bounding box center [418, 153] width 161 height 16
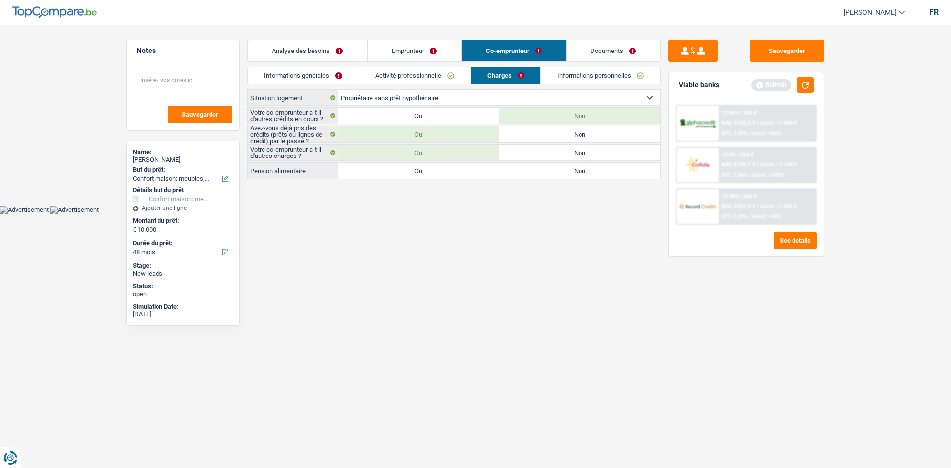
click at [554, 177] on label "Non" at bounding box center [579, 171] width 161 height 16
click at [554, 177] on input "Non" at bounding box center [579, 171] width 161 height 16
click at [550, 156] on label "Non" at bounding box center [579, 153] width 161 height 16
click at [550, 156] on input "Non" at bounding box center [579, 153] width 161 height 16
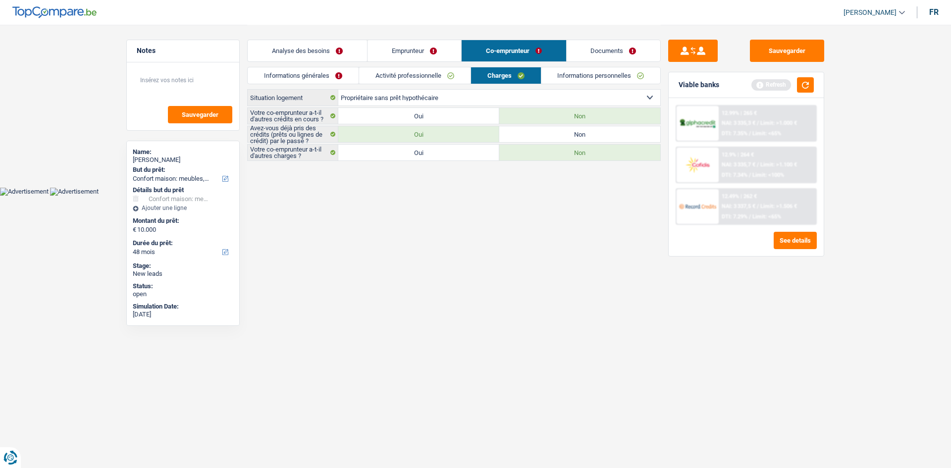
click at [588, 77] on link "Informations personnelles" at bounding box center [600, 75] width 119 height 16
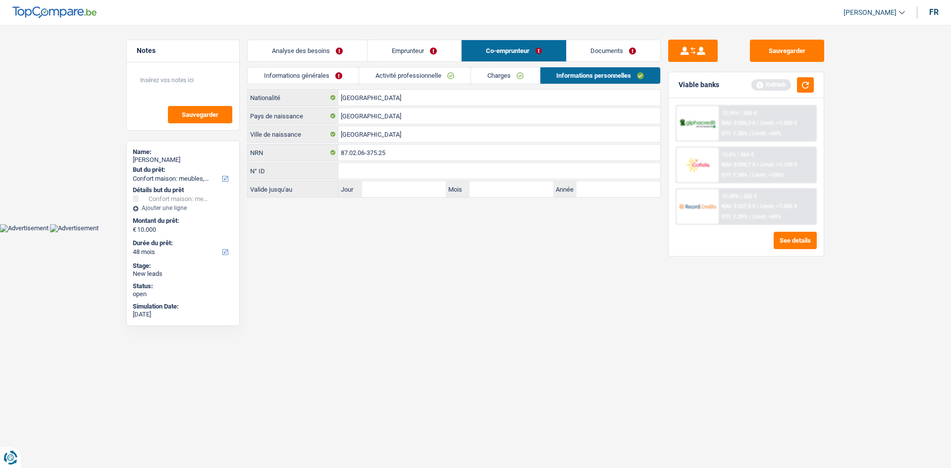
click at [338, 74] on link "Informations générales" at bounding box center [303, 75] width 111 height 16
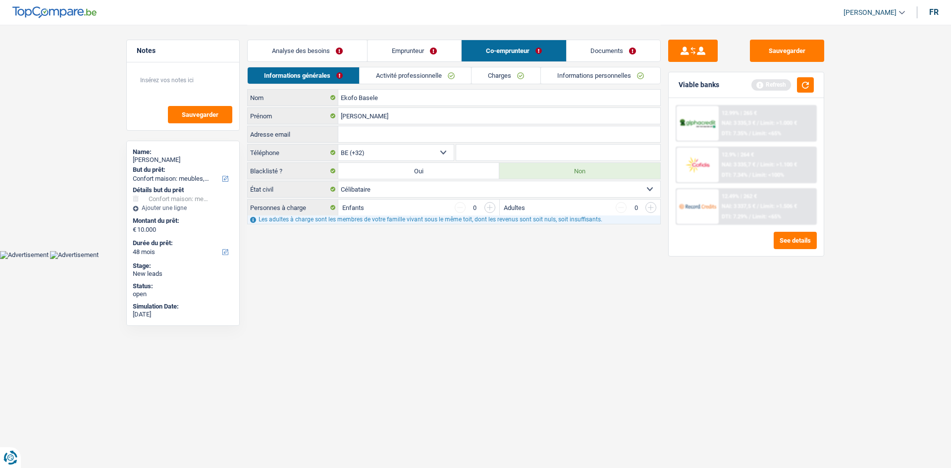
click at [432, 52] on link "Emprunteur" at bounding box center [415, 50] width 94 height 21
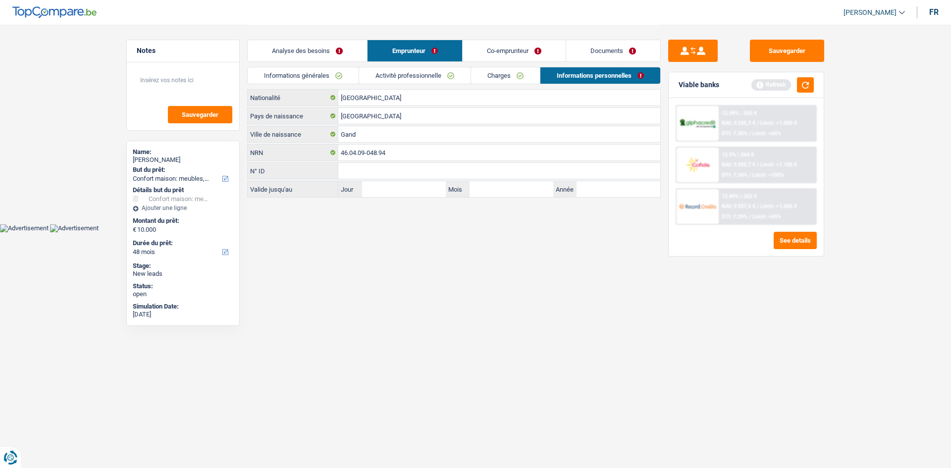
click at [328, 75] on link "Informations générales" at bounding box center [303, 75] width 111 height 16
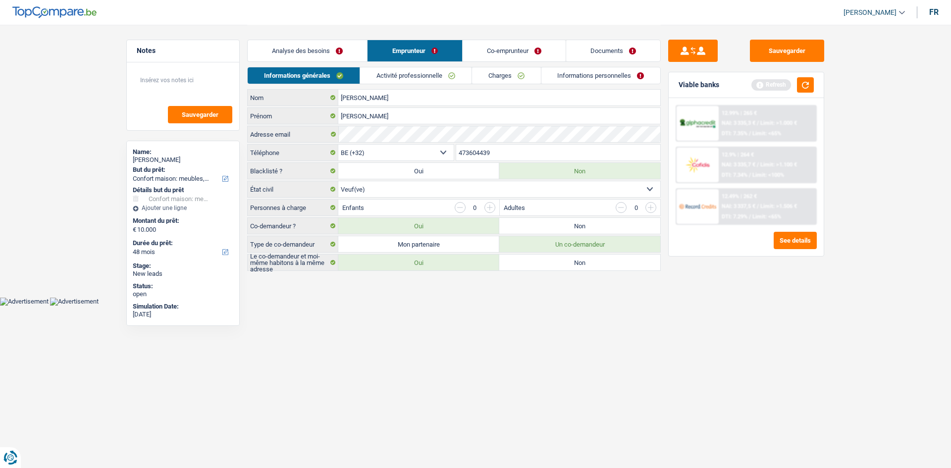
click at [567, 81] on link "Informations personnelles" at bounding box center [600, 75] width 119 height 16
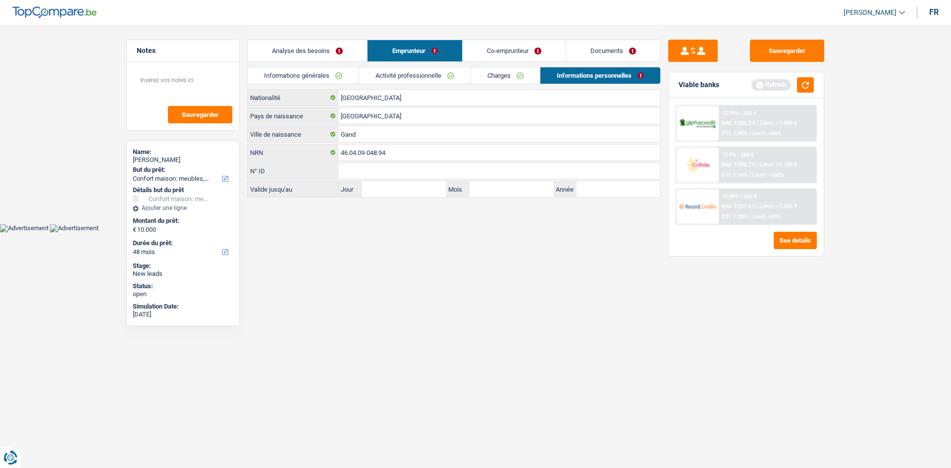
click at [494, 79] on link "Charges" at bounding box center [505, 75] width 69 height 16
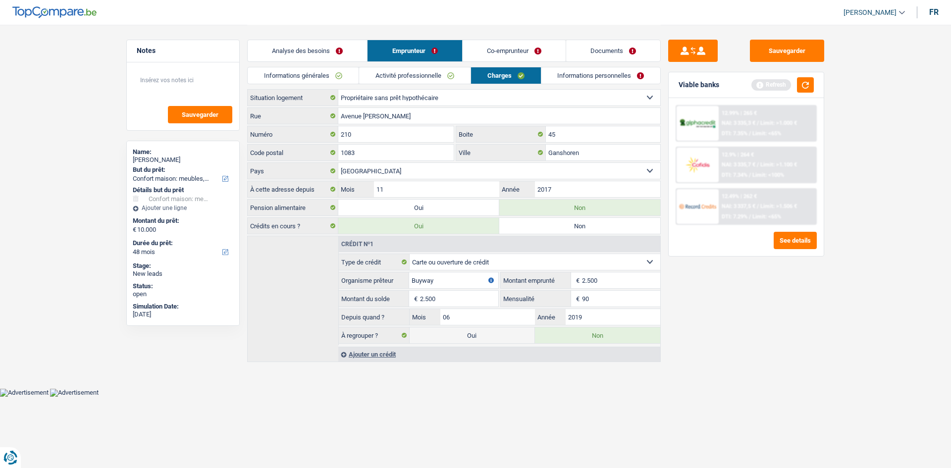
click at [599, 53] on link "Documents" at bounding box center [613, 50] width 94 height 21
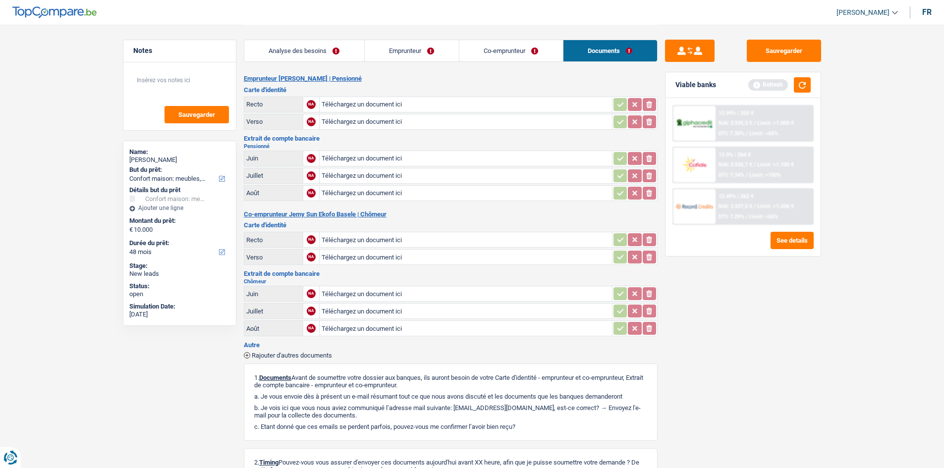
click at [531, 54] on link "Co-emprunteur" at bounding box center [511, 50] width 104 height 21
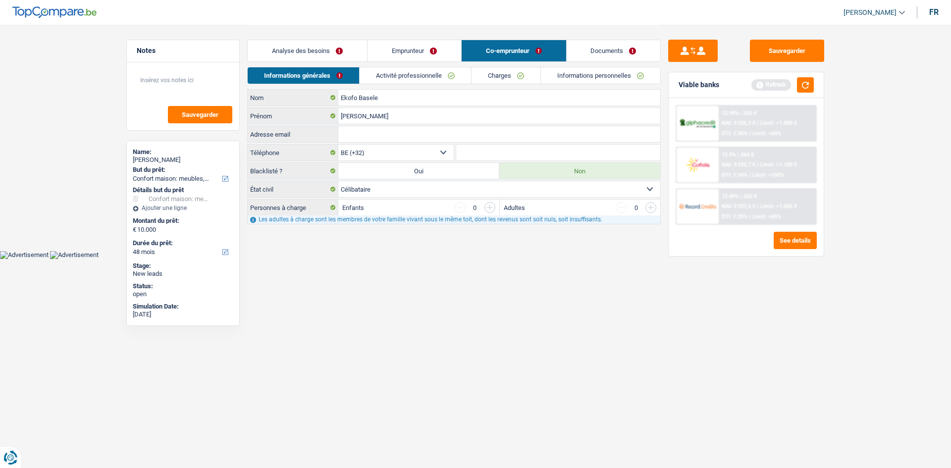
click at [318, 48] on link "Analyse des besoins" at bounding box center [307, 50] width 119 height 21
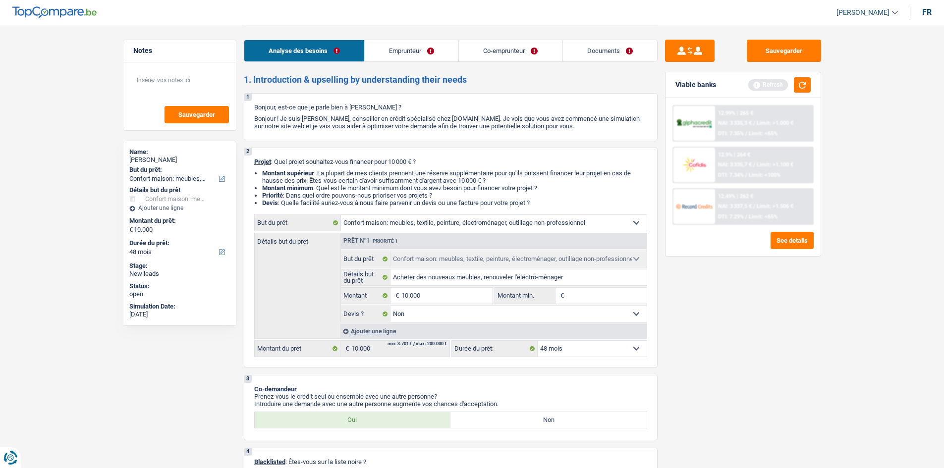
click at [424, 54] on link "Emprunteur" at bounding box center [412, 50] width 94 height 21
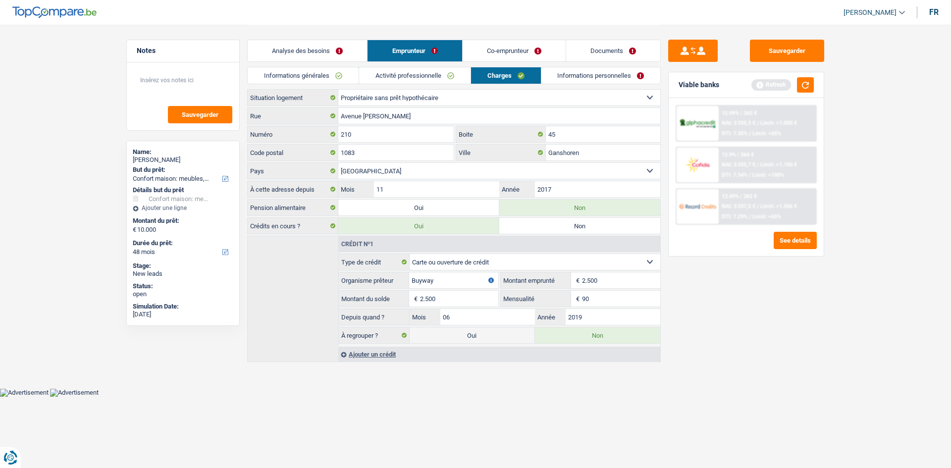
click at [318, 66] on div "Analyse des besoins Emprunteur Co-emprunteur Documents" at bounding box center [454, 46] width 414 height 42
click at [320, 73] on link "Informations générales" at bounding box center [303, 75] width 111 height 16
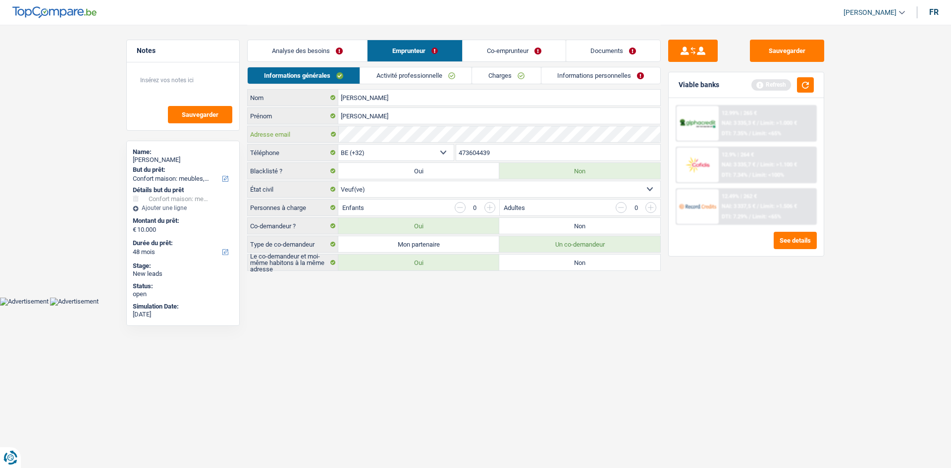
click at [335, 134] on div "Adresse email" at bounding box center [454, 134] width 413 height 16
click at [527, 48] on link "Co-emprunteur" at bounding box center [514, 50] width 103 height 21
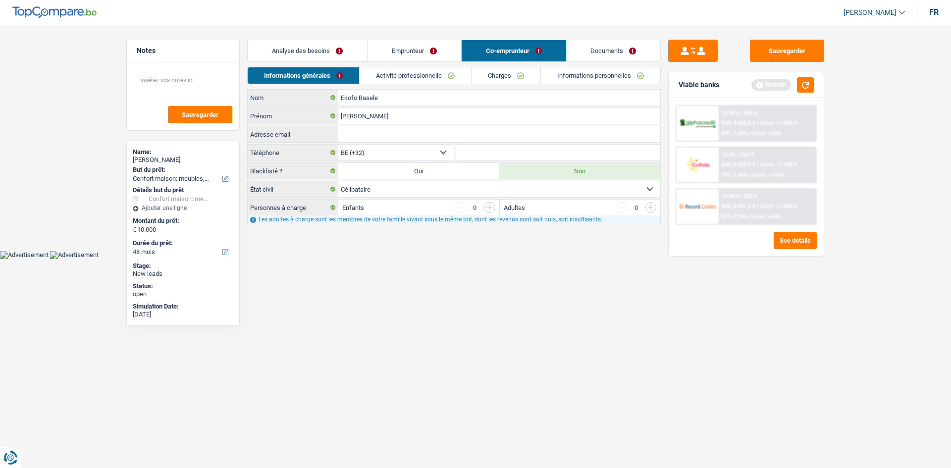
click at [364, 130] on input "Adresse email" at bounding box center [499, 134] width 322 height 16
paste input "N’zerekore"
drag, startPoint x: 400, startPoint y: 130, endPoint x: 319, endPoint y: 138, distance: 81.1
click at [319, 138] on div "N’zerekore Adresse email" at bounding box center [454, 134] width 413 height 16
click at [605, 73] on link "Informations personnelles" at bounding box center [600, 75] width 119 height 16
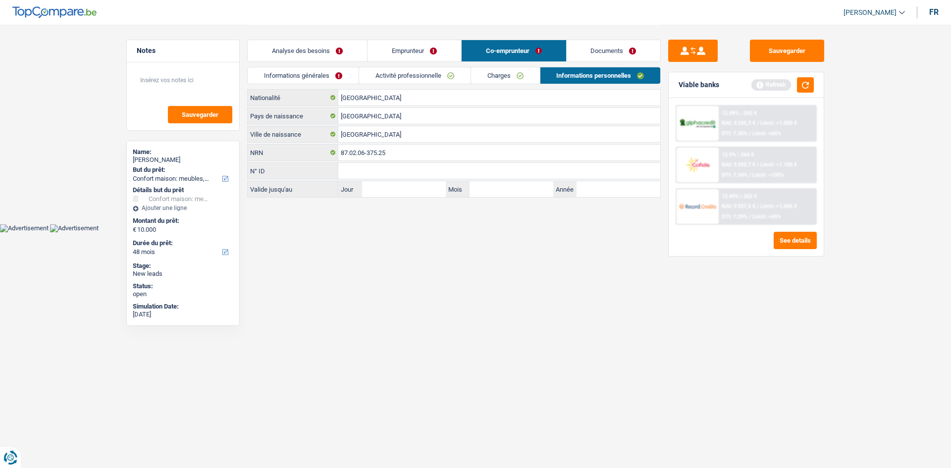
click at [302, 44] on link "Analyse des besoins" at bounding box center [307, 50] width 119 height 21
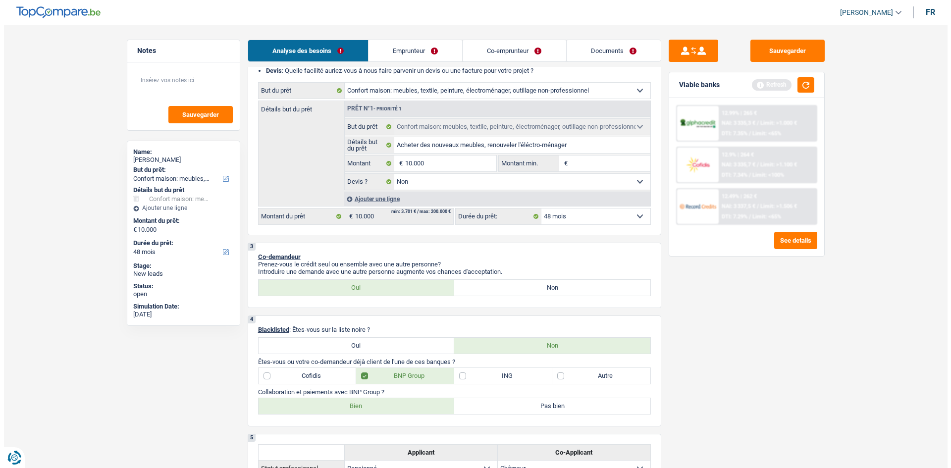
scroll to position [149, 0]
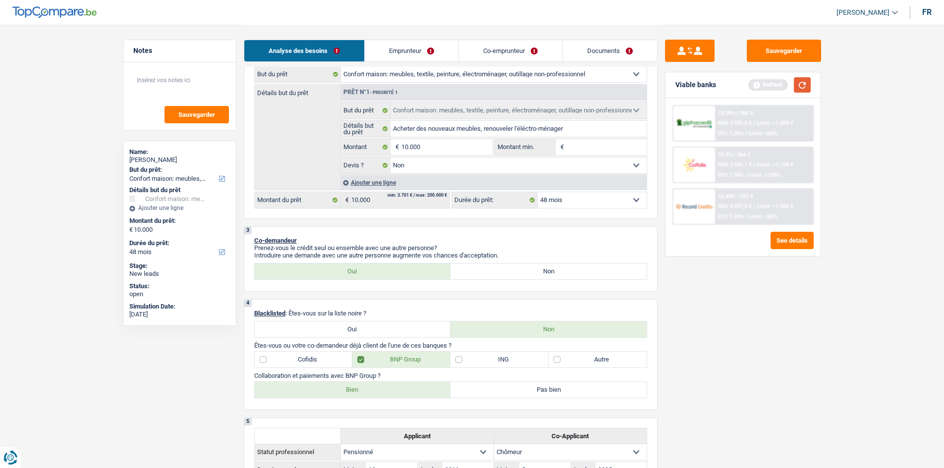
click at [806, 90] on button "button" at bounding box center [802, 84] width 17 height 15
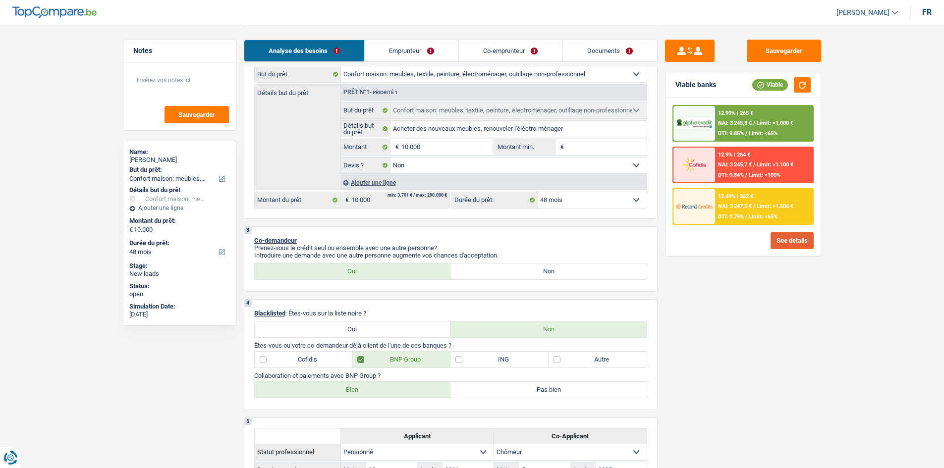
click at [780, 239] on button "See details" at bounding box center [791, 240] width 43 height 17
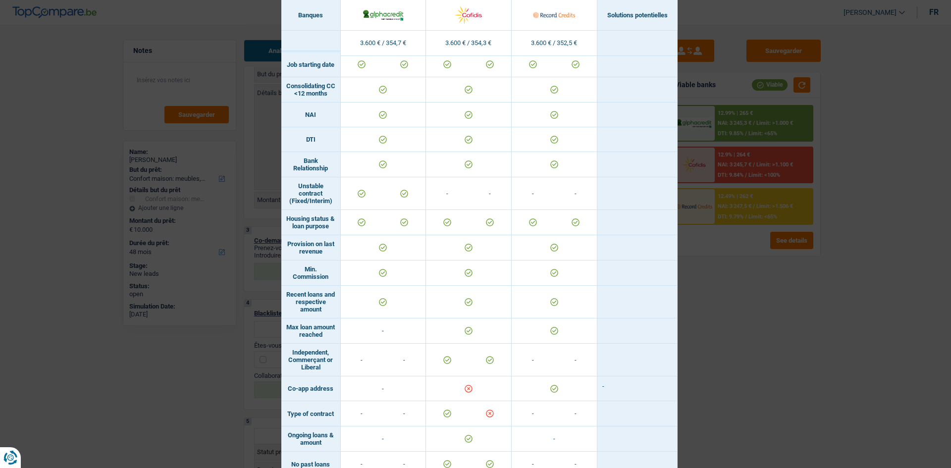
scroll to position [531, 0]
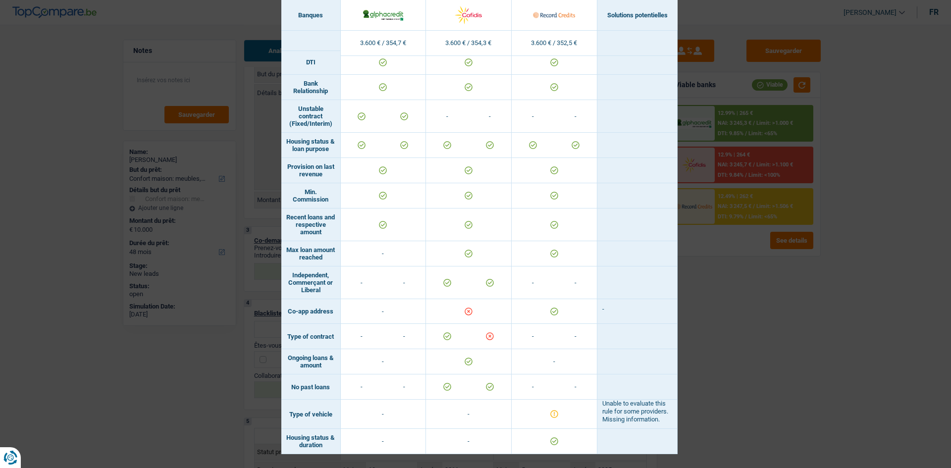
click at [738, 338] on div "Banks conditions × Banques Solutions potentielles Revenus / Charges 3.600 € / 3…" at bounding box center [475, 234] width 951 height 468
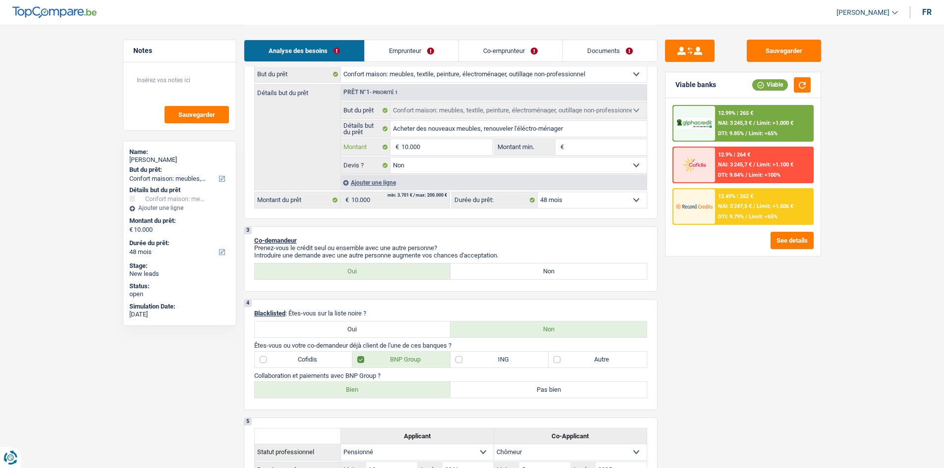
click at [447, 148] on input "10.000" at bounding box center [446, 147] width 91 height 16
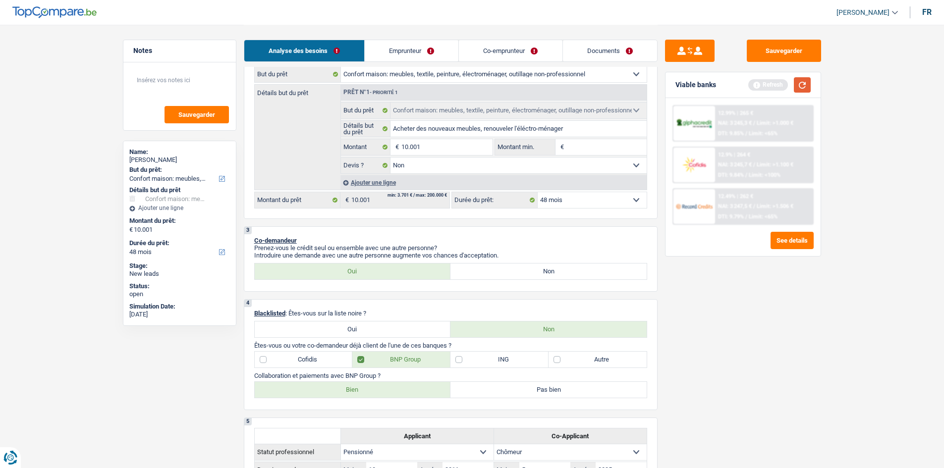
click at [802, 88] on button "button" at bounding box center [802, 84] width 17 height 15
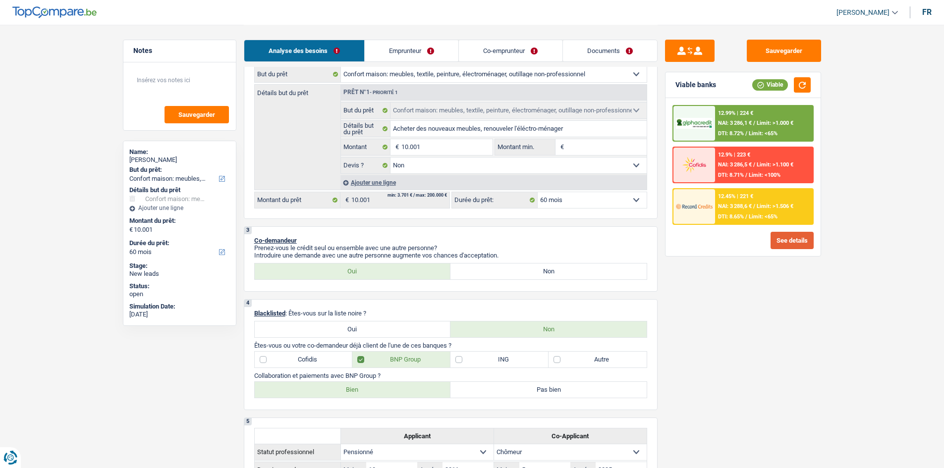
click at [786, 241] on button "See details" at bounding box center [791, 240] width 43 height 17
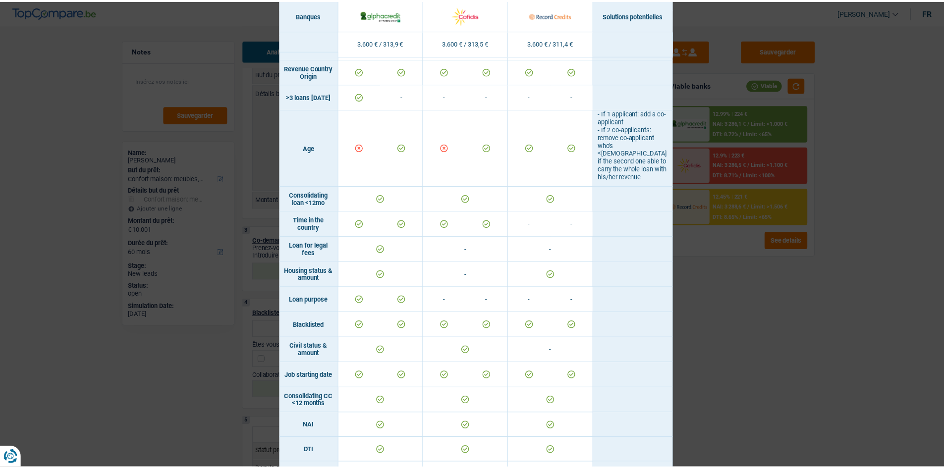
scroll to position [0, 0]
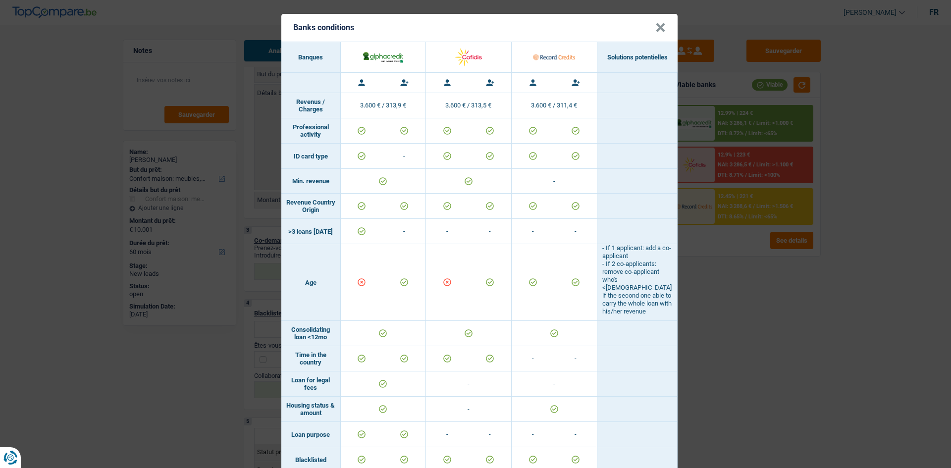
click at [764, 333] on div "Banks conditions × Banques Solutions potentielles Revenus / Charges 3.600 € / 3…" at bounding box center [475, 234] width 951 height 468
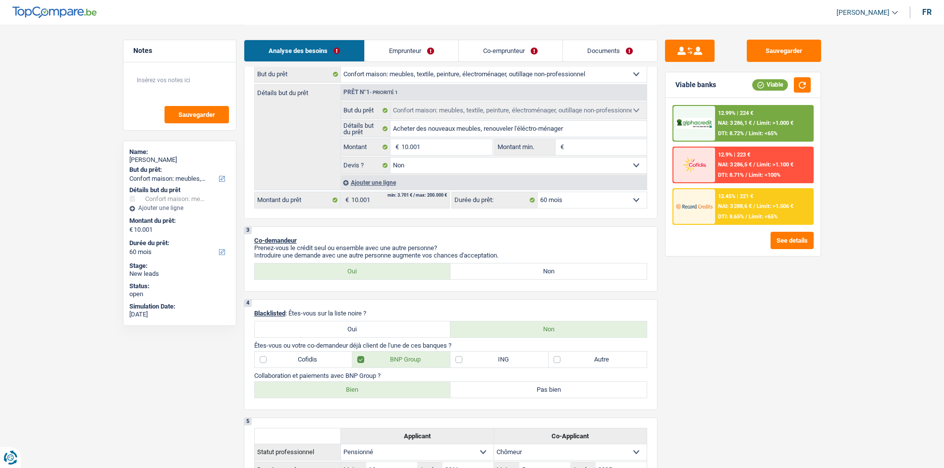
click at [619, 205] on select "12 mois 18 mois 24 mois 30 mois 36 mois 42 mois 48 mois 60 mois Sélectionner un…" at bounding box center [591, 200] width 109 height 16
click at [537, 192] on select "12 mois 18 mois 24 mois 30 mois 36 mois 42 mois 48 mois 60 mois Sélectionner un…" at bounding box center [591, 200] width 109 height 16
click at [590, 200] on select "12 mois 18 mois 24 mois 30 mois 36 mois 42 mois 48 mois 60 mois Sélectionner un…" at bounding box center [591, 200] width 109 height 16
click at [709, 324] on div "Sauvegarder Viable banks Viable 12.99% | 265 € NAI: 3 245,3 € / Limit: >1.000 €…" at bounding box center [742, 246] width 171 height 413
click at [609, 201] on select "12 mois 18 mois 24 mois 30 mois 36 mois 42 mois 48 mois 60 mois Sélectionner un…" at bounding box center [591, 200] width 109 height 16
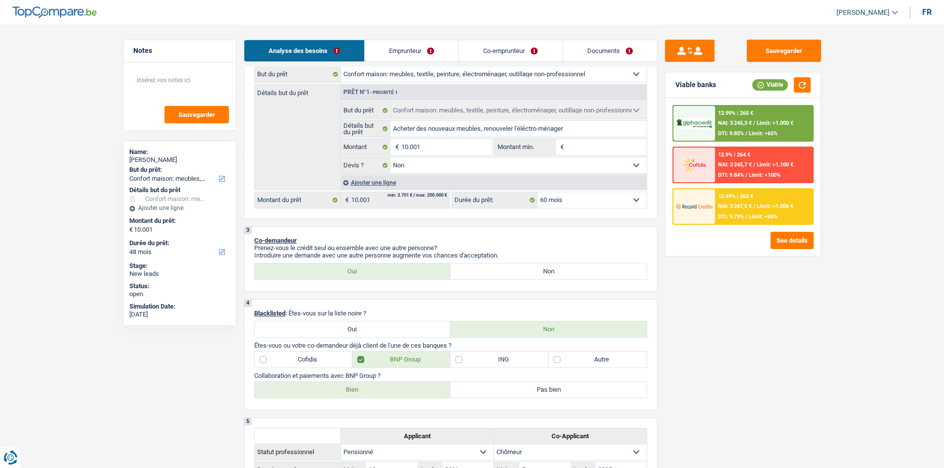
click at [537, 192] on select "12 mois 18 mois 24 mois 30 mois 36 mois 42 mois 48 mois 60 mois Sélectionner un…" at bounding box center [591, 200] width 109 height 16
click at [608, 202] on select "12 mois 18 mois 24 mois 30 mois 36 mois 42 mois 48 mois 60 mois Sélectionner un…" at bounding box center [591, 200] width 109 height 16
click at [537, 192] on select "12 mois 18 mois 24 mois 30 mois 36 mois 42 mois 48 mois 60 mois Sélectionner un…" at bounding box center [591, 200] width 109 height 16
click at [741, 203] on span "NAI: 3 247,5 €" at bounding box center [735, 206] width 34 height 6
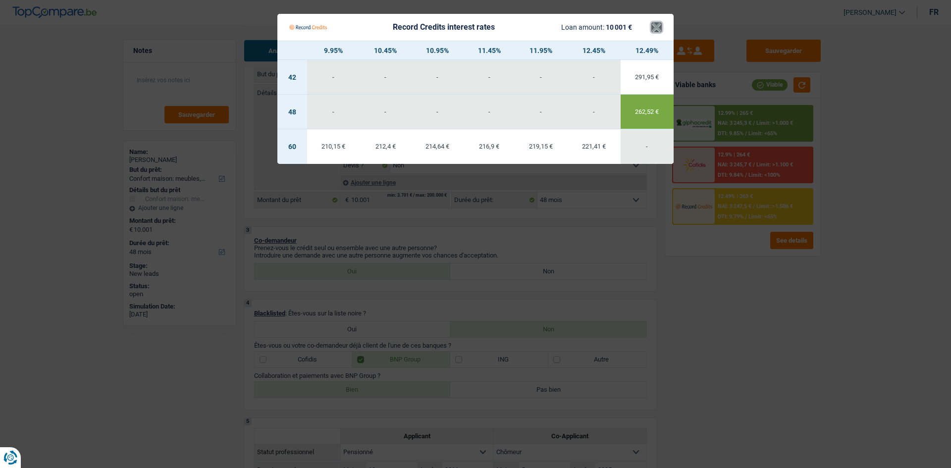
click at [658, 27] on button "×" at bounding box center [656, 27] width 10 height 10
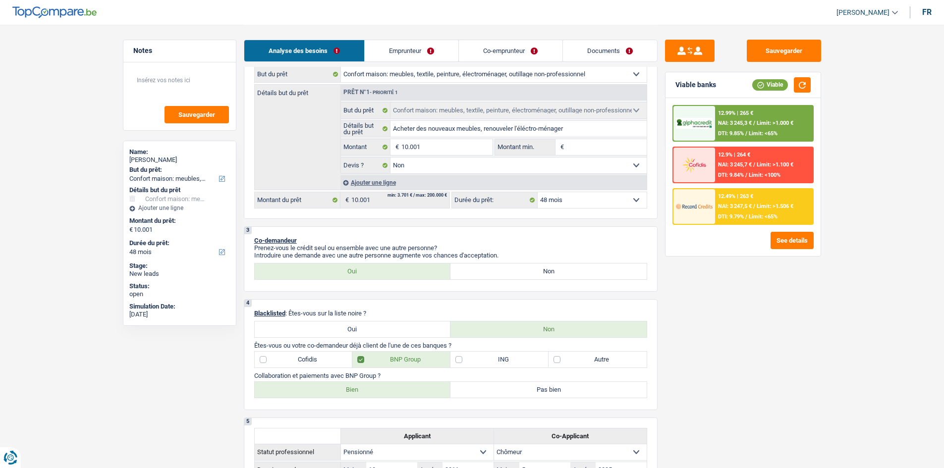
click at [737, 115] on div "12.99% | 265 €" at bounding box center [735, 113] width 35 height 6
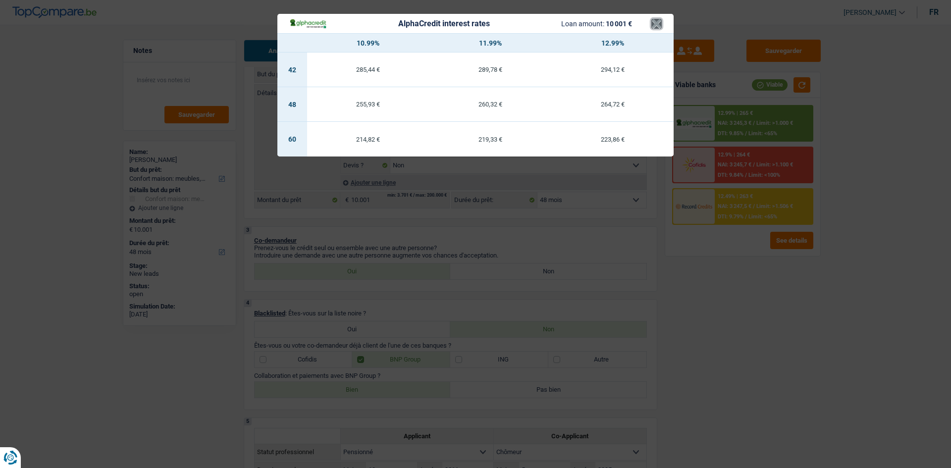
click at [659, 25] on button "×" at bounding box center [656, 24] width 10 height 10
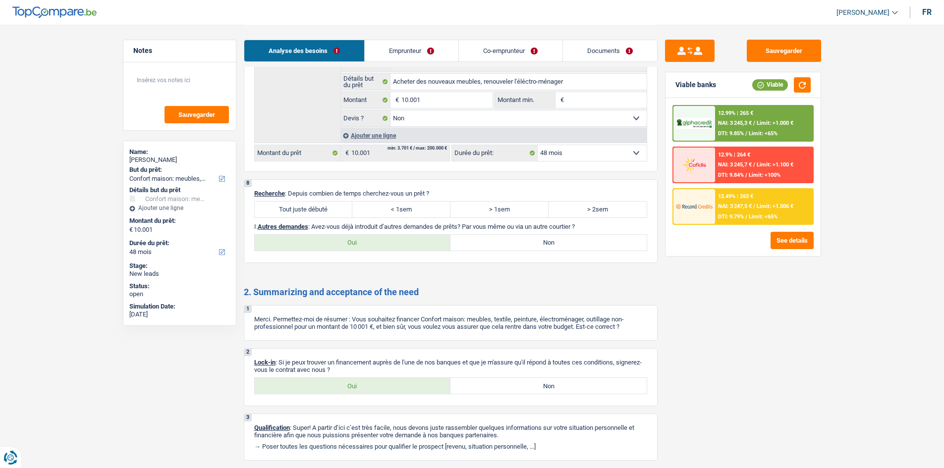
scroll to position [1155, 0]
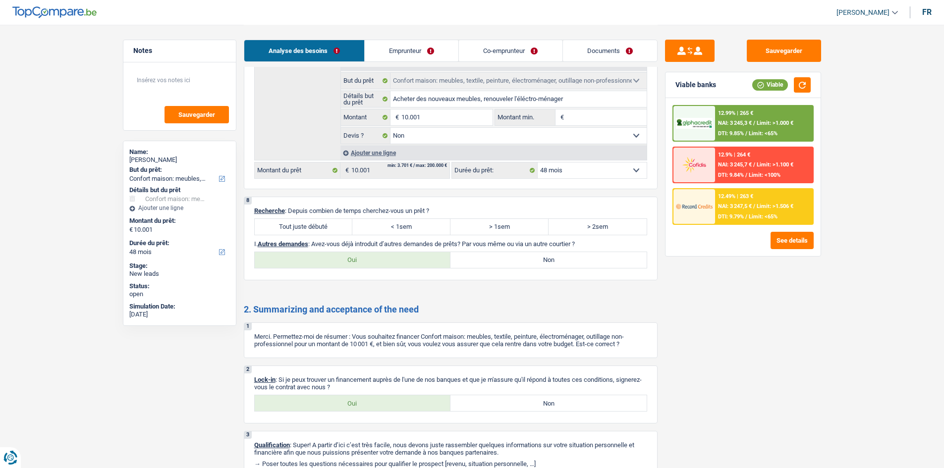
click at [316, 229] on label "Tout juste débuté" at bounding box center [304, 227] width 98 height 16
click at [316, 229] on input "Tout juste débuté" at bounding box center [304, 227] width 98 height 16
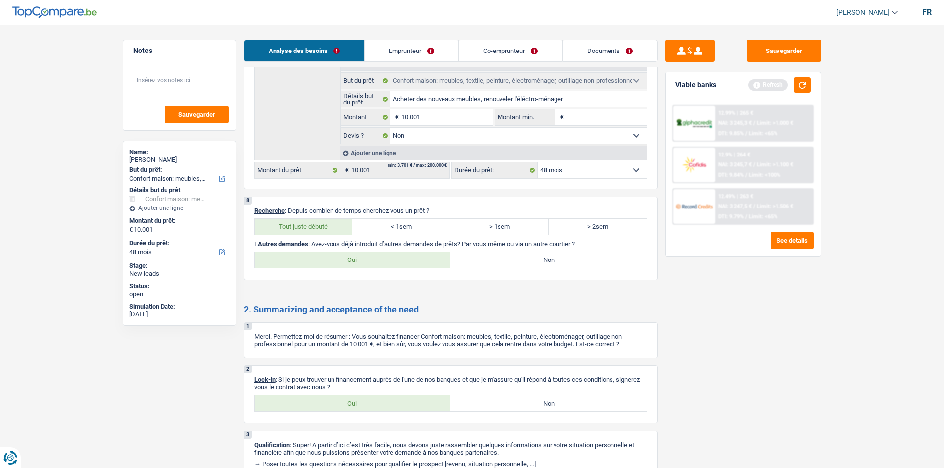
click at [373, 257] on label "Oui" at bounding box center [353, 260] width 196 height 16
click at [373, 257] on input "Oui" at bounding box center [353, 260] width 196 height 16
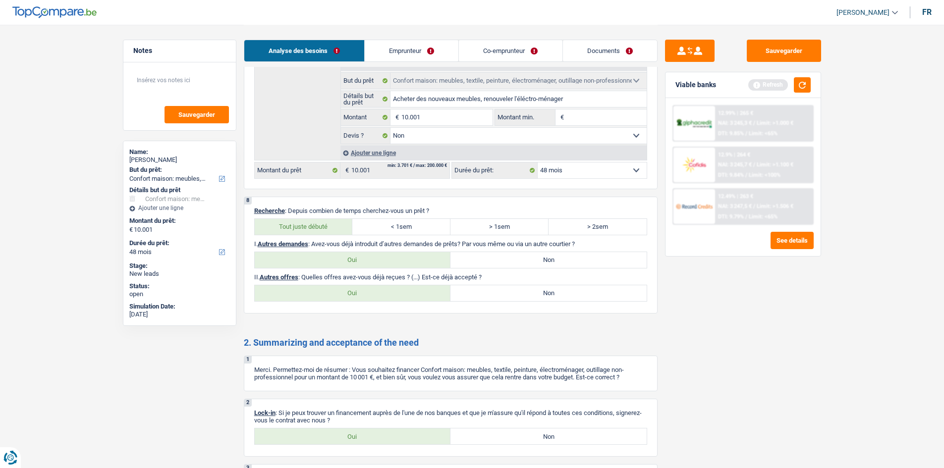
click at [484, 267] on label "Non" at bounding box center [548, 260] width 196 height 16
click at [484, 267] on input "Non" at bounding box center [548, 260] width 196 height 16
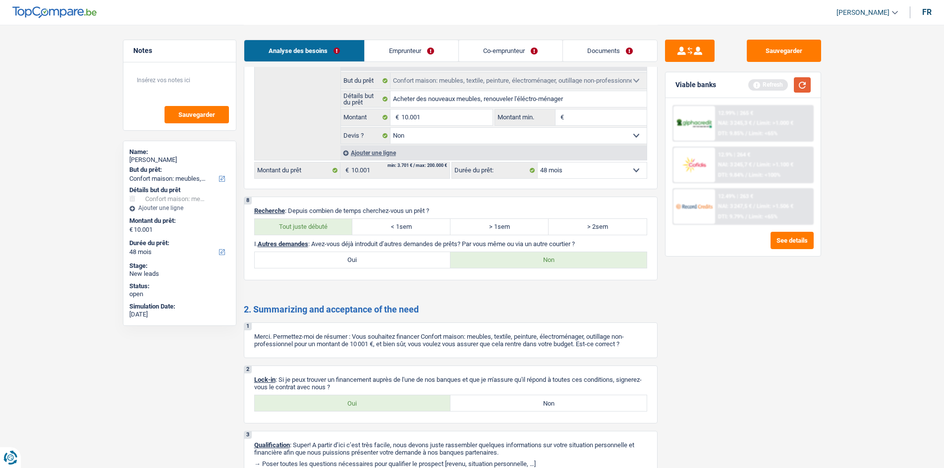
click at [803, 87] on button "button" at bounding box center [802, 84] width 17 height 15
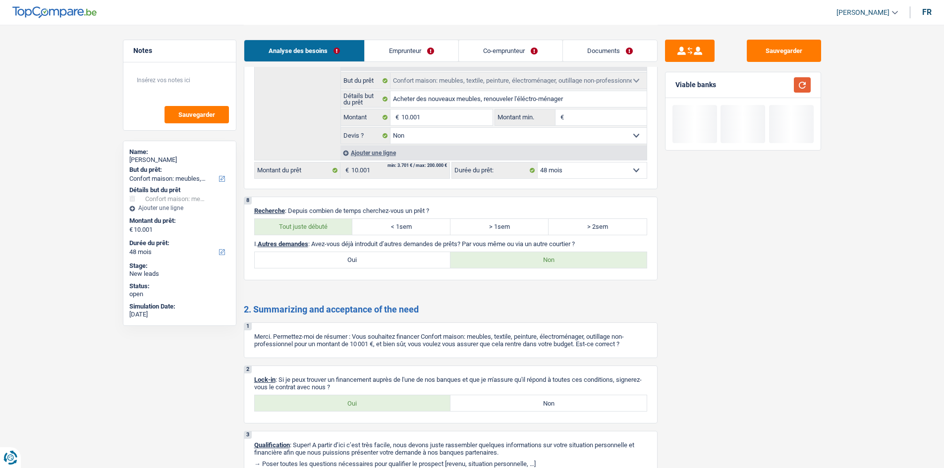
scroll to position [1205, 0]
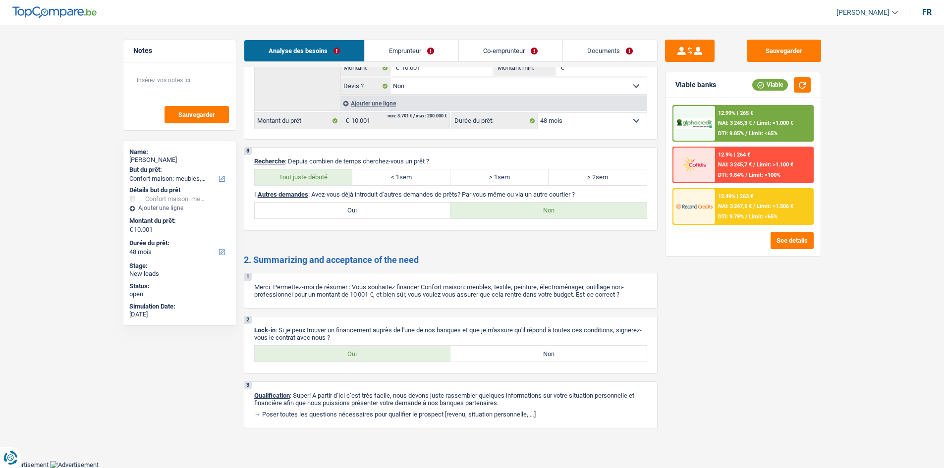
click at [396, 357] on label "Oui" at bounding box center [353, 354] width 196 height 16
click at [396, 357] on input "Oui" at bounding box center [353, 354] width 196 height 16
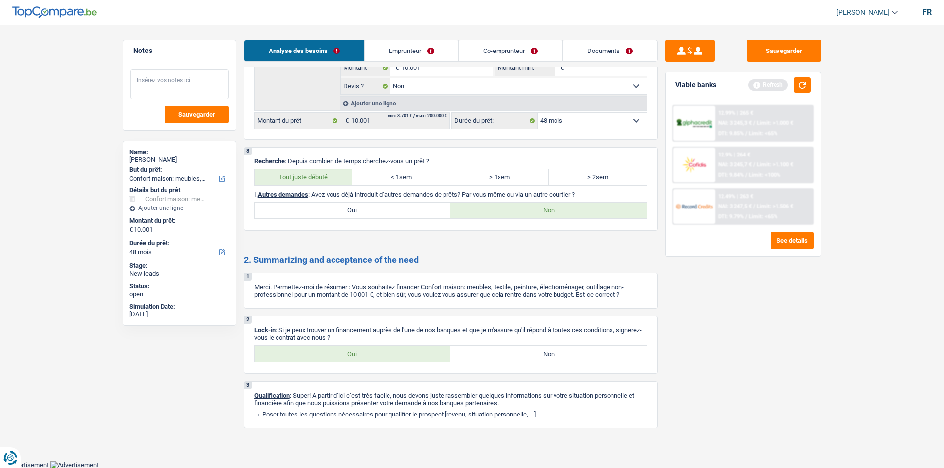
click at [155, 82] on textarea at bounding box center [179, 84] width 99 height 30
click at [202, 78] on textarea "- D'abord essayer car" at bounding box center [179, 84] width 99 height 30
click at [421, 54] on link "Emprunteur" at bounding box center [412, 50] width 94 height 21
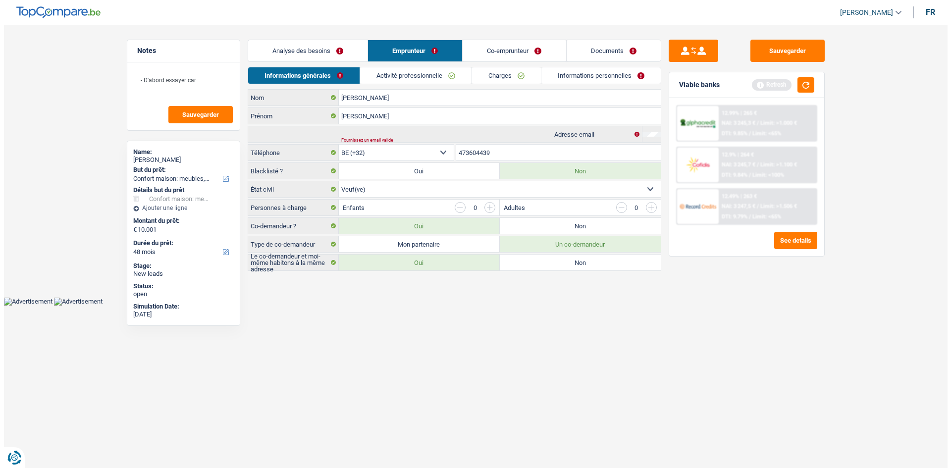
scroll to position [0, 0]
click at [499, 52] on link "Co-emprunteur" at bounding box center [514, 50] width 103 height 21
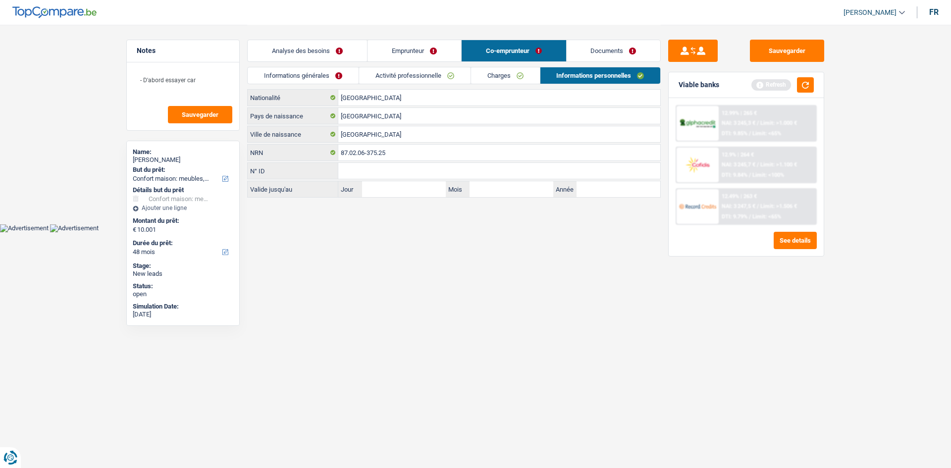
click at [423, 51] on link "Emprunteur" at bounding box center [415, 50] width 94 height 21
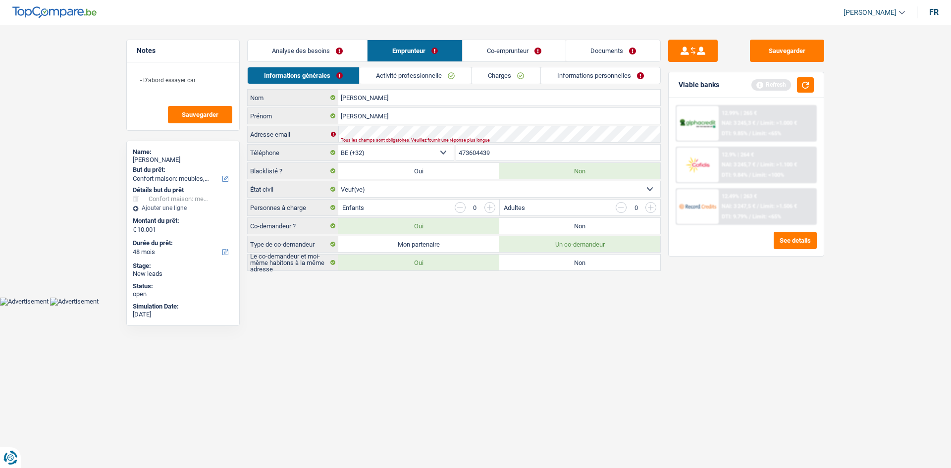
click at [375, 306] on html "Vous avez le contrôle de vos données Nous utilisons des cookies, tout comme nos…" at bounding box center [475, 153] width 951 height 306
click at [499, 47] on link "Co-emprunteur" at bounding box center [514, 50] width 103 height 21
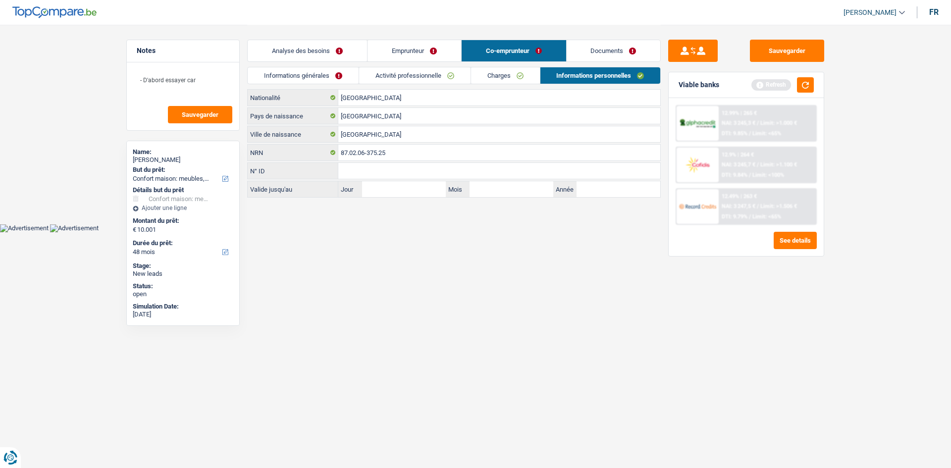
click at [435, 73] on link "Activité professionnelle" at bounding box center [414, 75] width 111 height 16
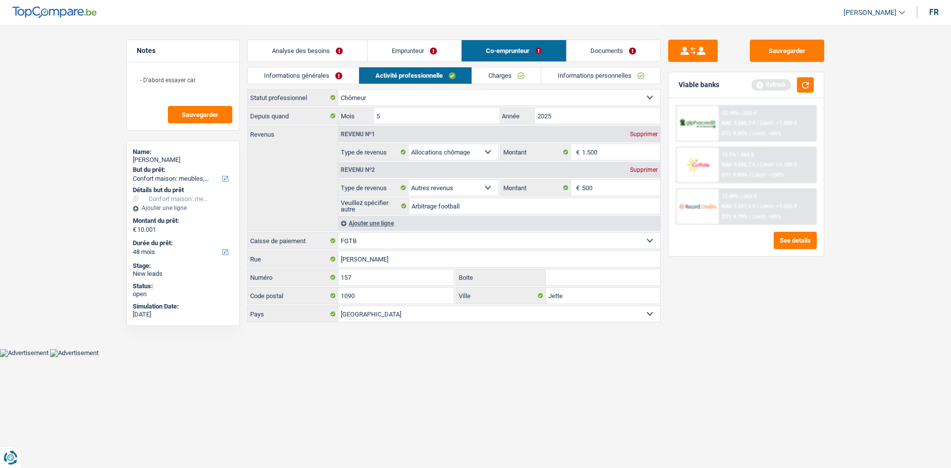
click at [634, 169] on div "Supprimer" at bounding box center [644, 170] width 33 height 6
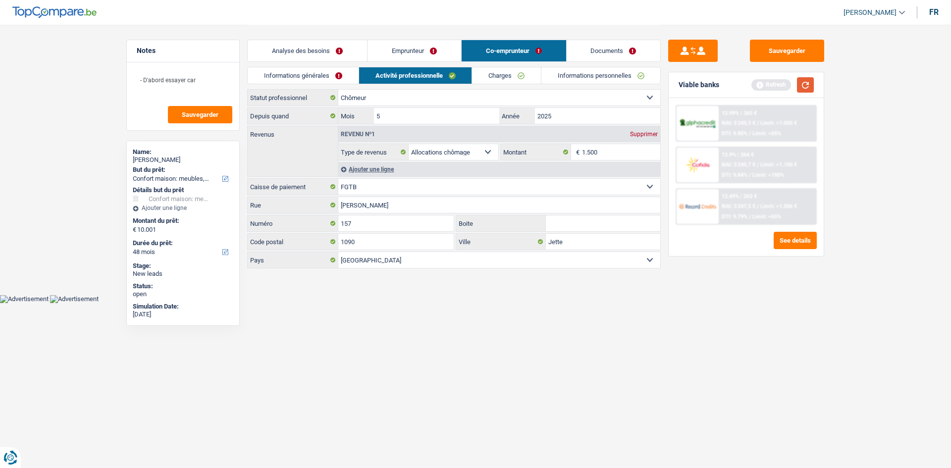
click at [801, 88] on button "button" at bounding box center [805, 84] width 17 height 15
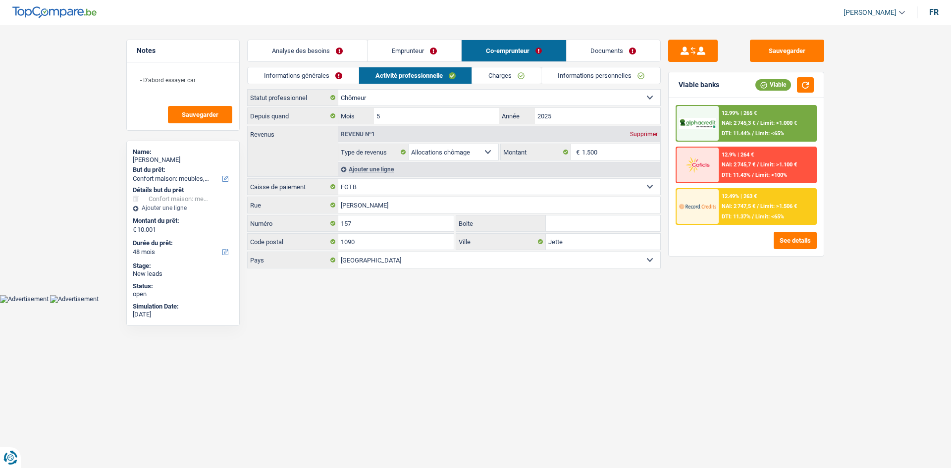
click at [303, 78] on link "Informations générales" at bounding box center [303, 75] width 111 height 16
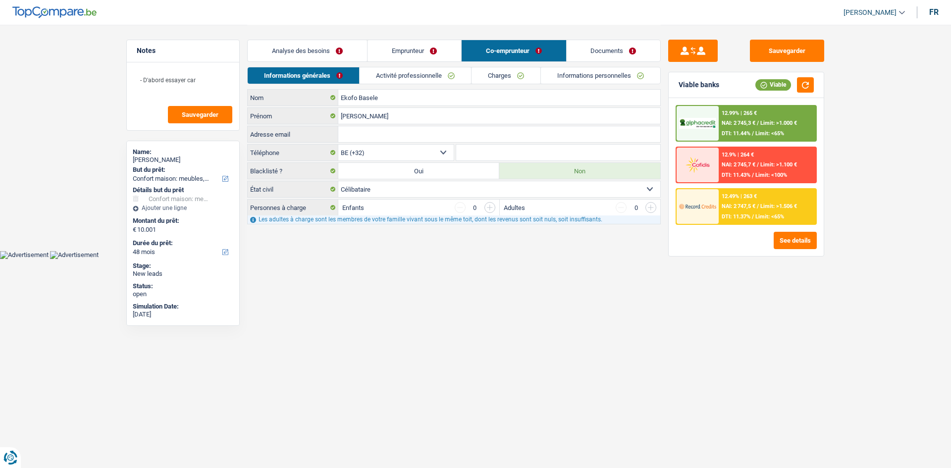
click at [364, 127] on input "Adresse email" at bounding box center [499, 134] width 322 height 16
paste input "[EMAIL_ADDRESS][DOMAIN_NAME]"
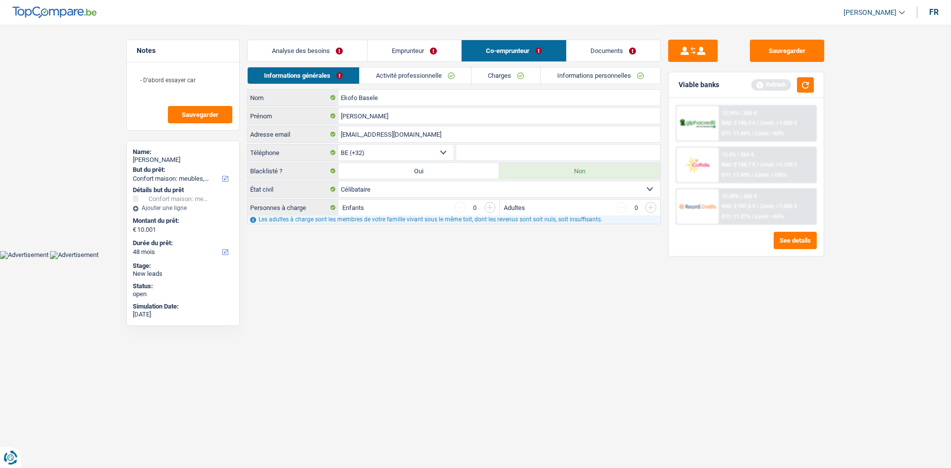
click at [339, 259] on html "Vous avez le contrôle de vos données Nous utilisons des cookies, tout comme nos…" at bounding box center [475, 129] width 951 height 259
click at [204, 75] on textarea "- D'abord essayer car" at bounding box center [183, 84] width 99 height 30
drag, startPoint x: 206, startPoint y: 78, endPoint x: 134, endPoint y: 76, distance: 71.4
click at [134, 76] on textarea "- D'abord essayer Record" at bounding box center [183, 84] width 99 height 30
click at [217, 81] on textarea "- D'abord essayer Record" at bounding box center [183, 84] width 99 height 30
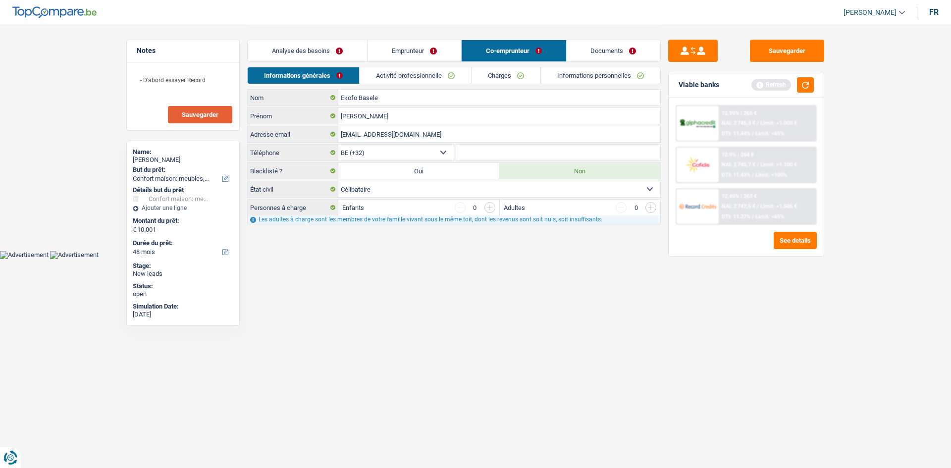
click at [197, 116] on span "Sauvegarder" at bounding box center [200, 114] width 37 height 6
click at [806, 84] on button "button" at bounding box center [805, 84] width 17 height 15
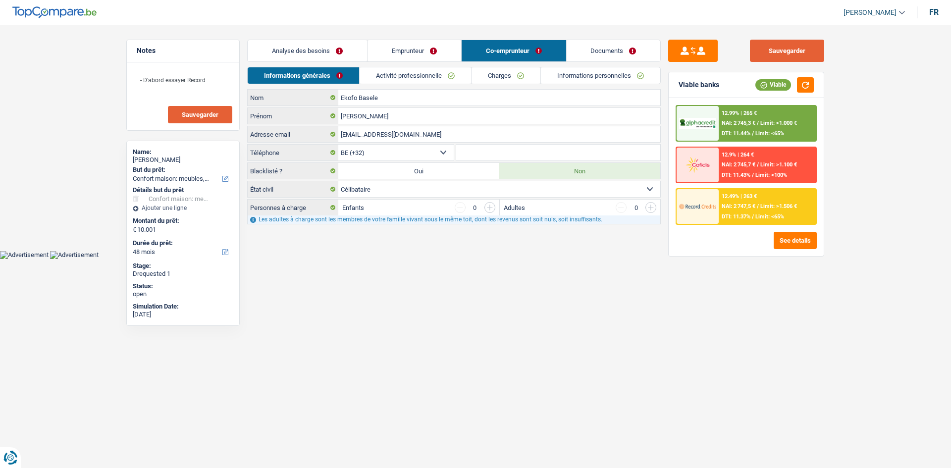
click at [771, 46] on button "Sauvegarder" at bounding box center [787, 51] width 74 height 22
